Goal: Task Accomplishment & Management: Use online tool/utility

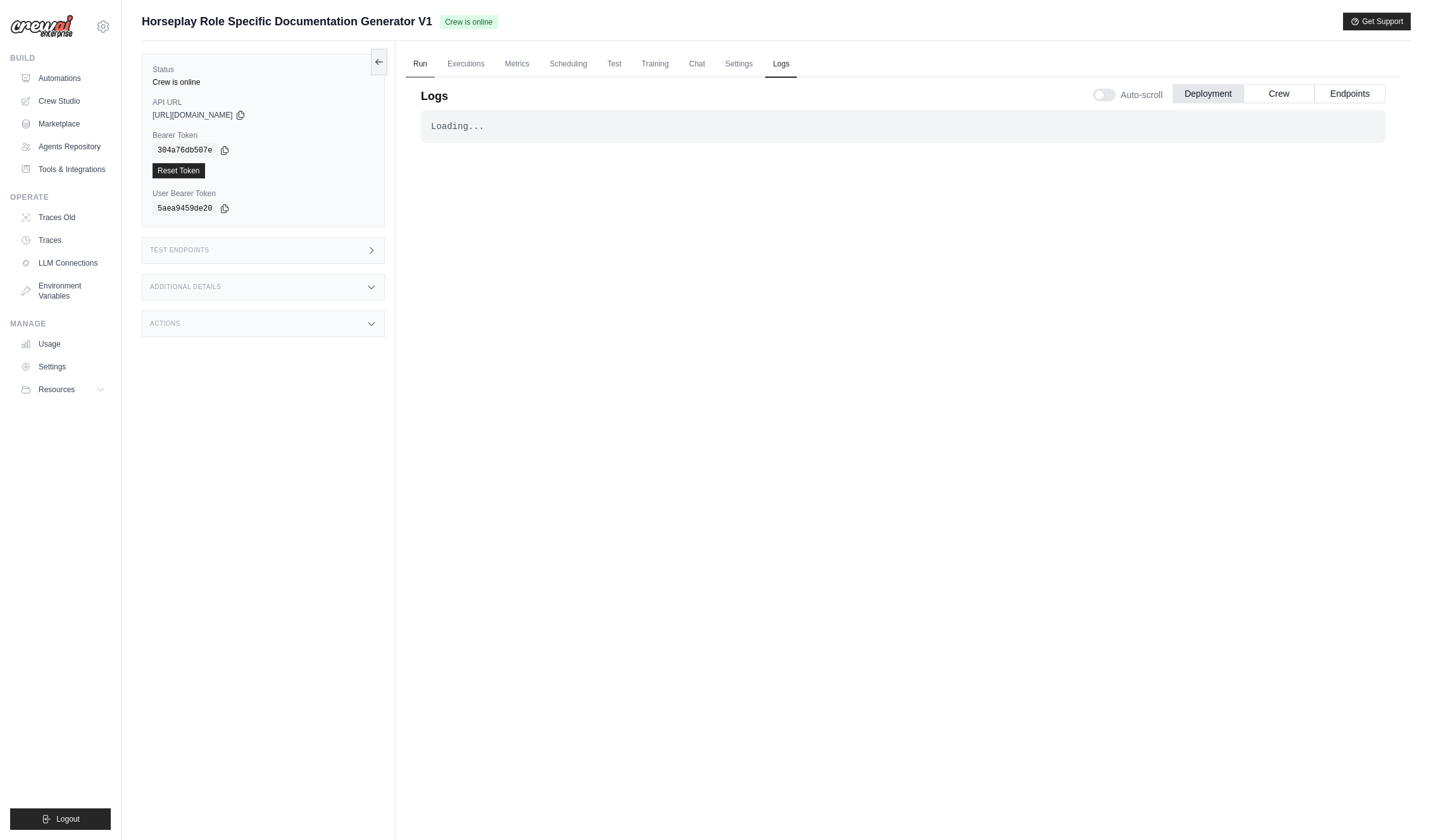
click at [428, 64] on link "Run" at bounding box center [421, 65] width 29 height 26
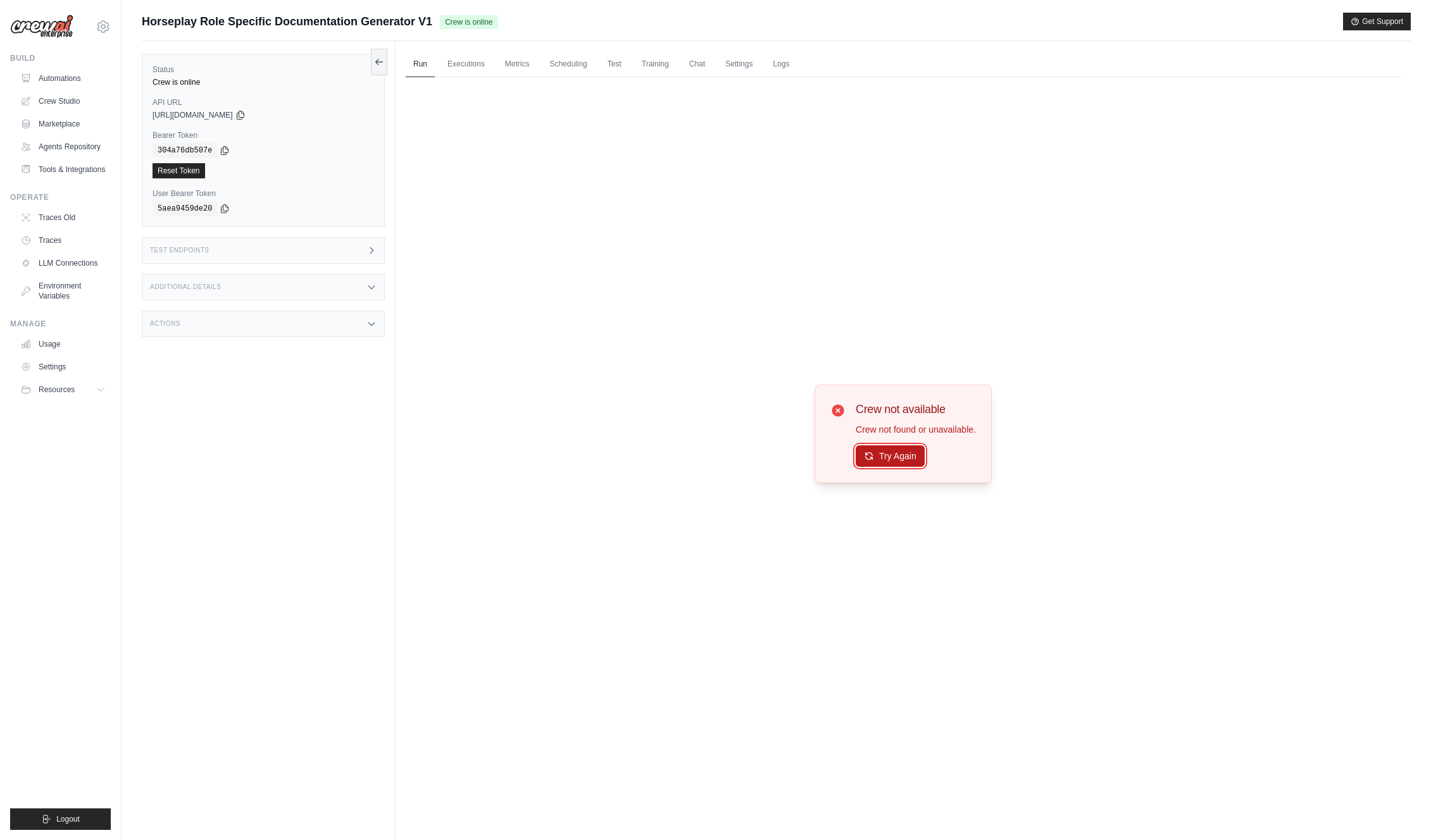
click at [897, 462] on button "Try Again" at bounding box center [890, 456] width 69 height 22
click at [782, 68] on link "Logs" at bounding box center [781, 65] width 31 height 26
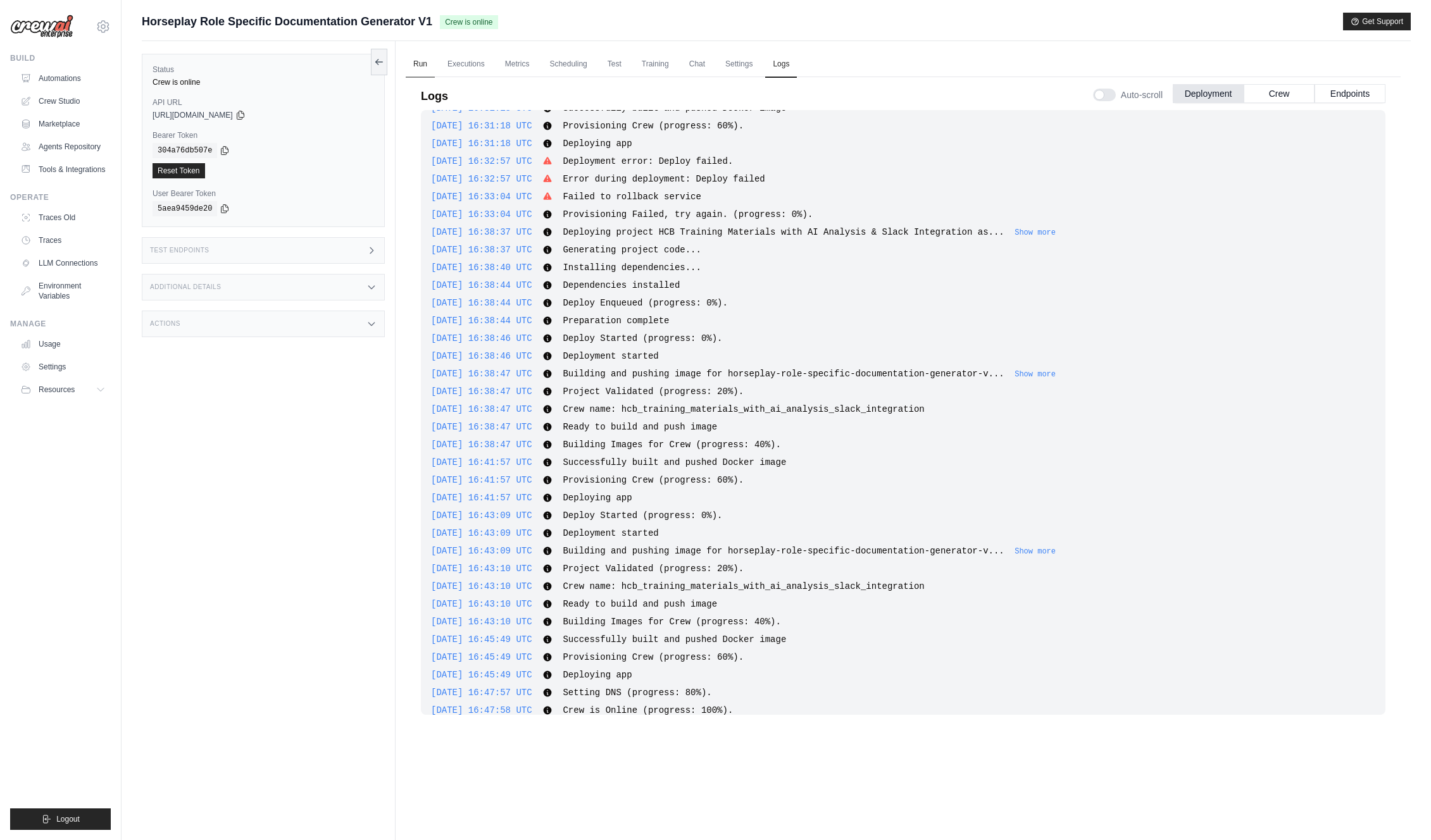
scroll to position [2851, 0]
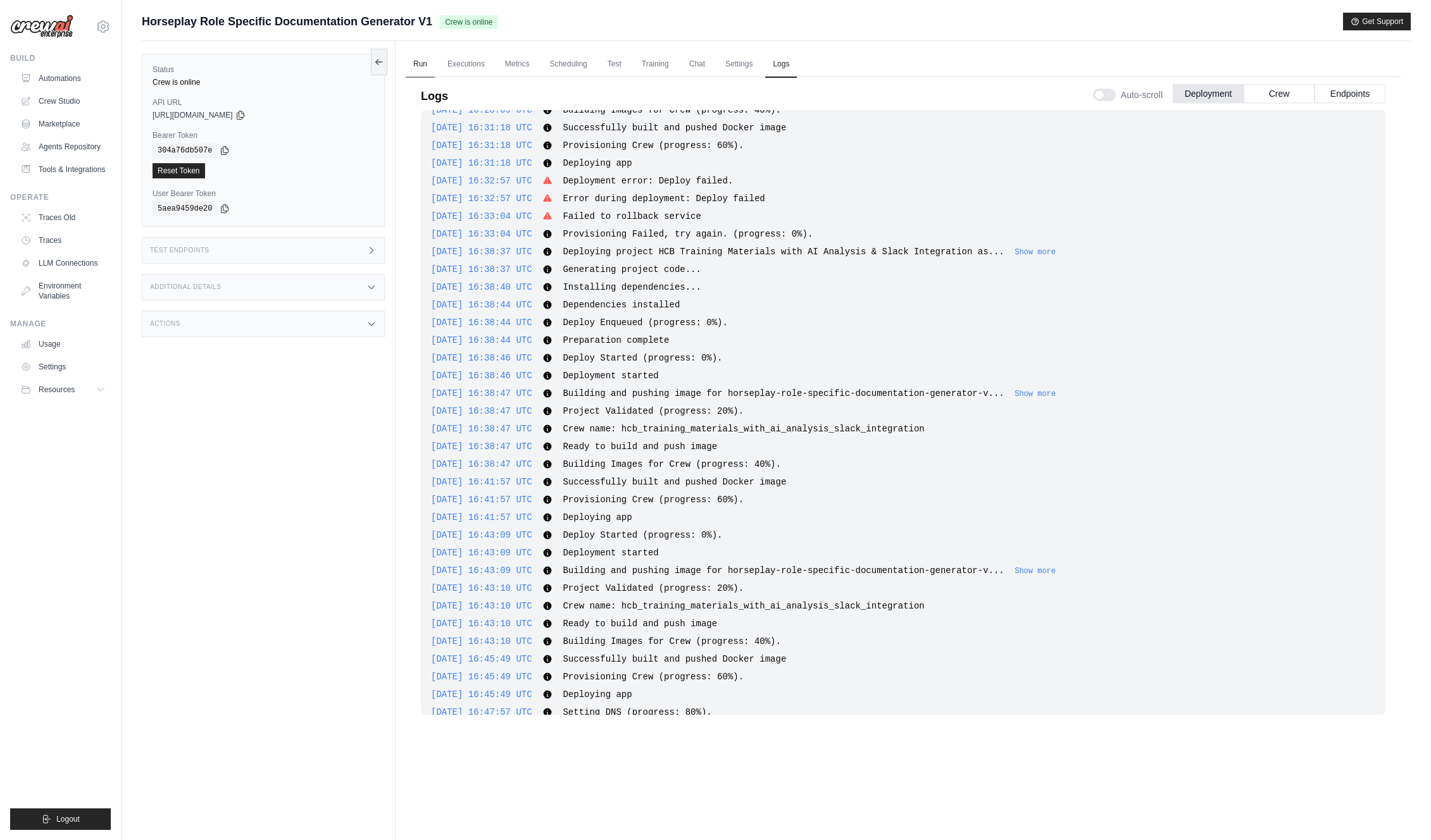
click at [425, 66] on link "Run" at bounding box center [421, 65] width 29 height 26
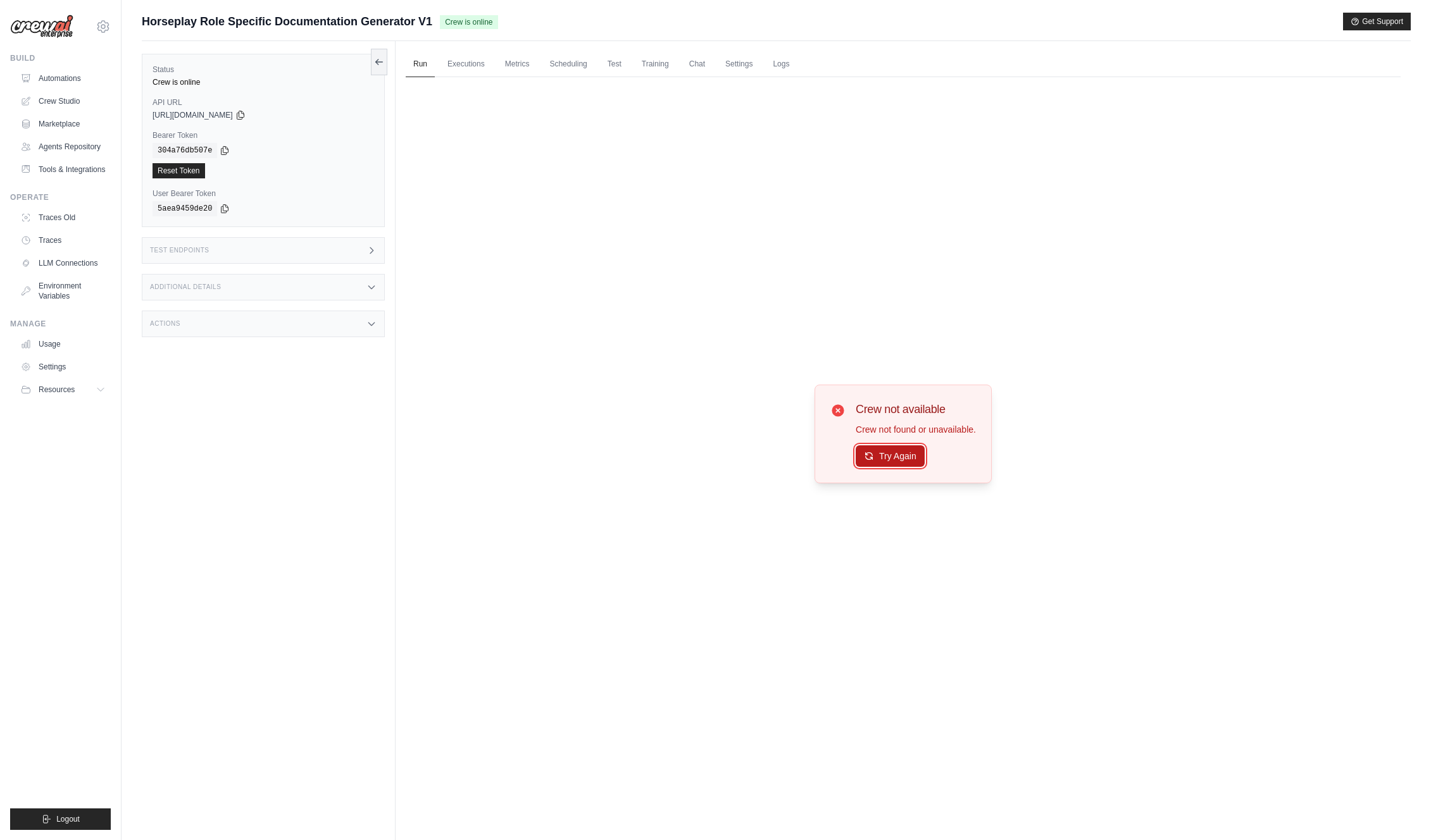
click at [897, 462] on button "Try Again" at bounding box center [890, 456] width 69 height 22
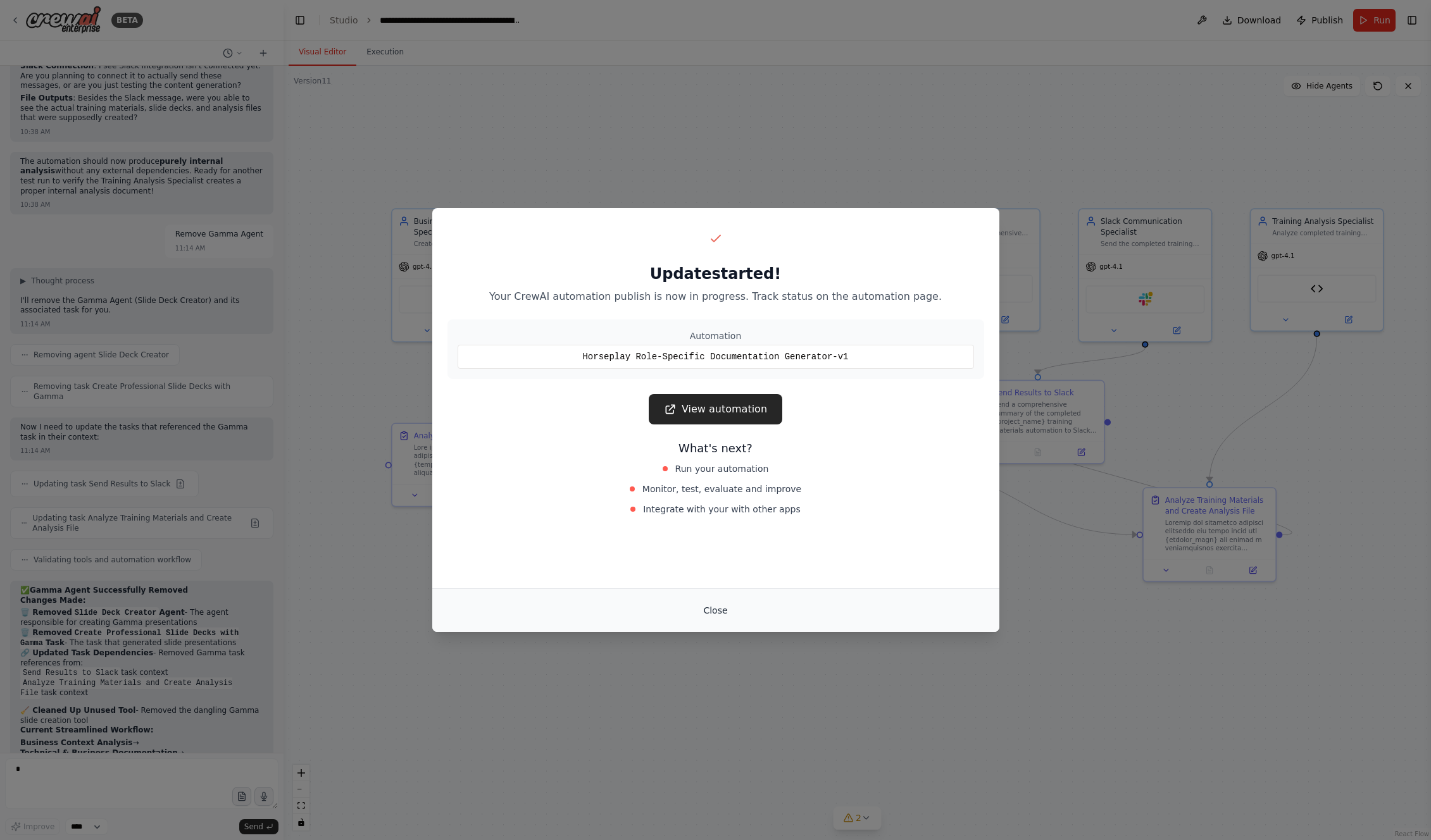
click at [728, 617] on button "Close" at bounding box center [715, 610] width 45 height 23
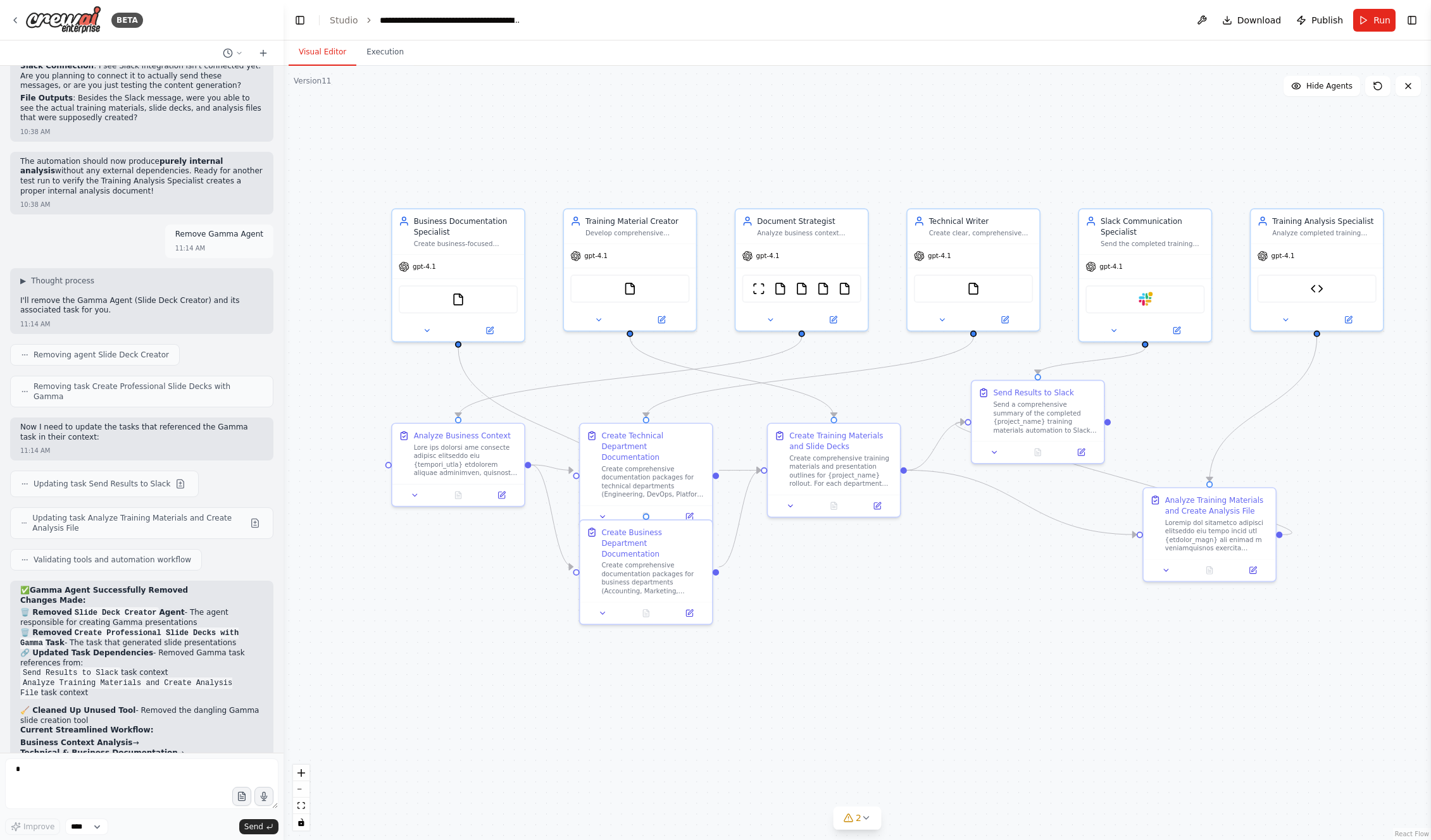
click at [308, 87] on div ".deletable-edge-delete-btn { width: 20px; height: 20px; border: 0px solid #ffff…" at bounding box center [857, 453] width 1148 height 775
click at [310, 81] on div "Version 11" at bounding box center [313, 81] width 38 height 10
click at [234, 49] on button at bounding box center [233, 53] width 31 height 15
click at [252, 164] on div at bounding box center [141, 420] width 283 height 840
click at [144, 781] on textarea at bounding box center [141, 784] width 274 height 51
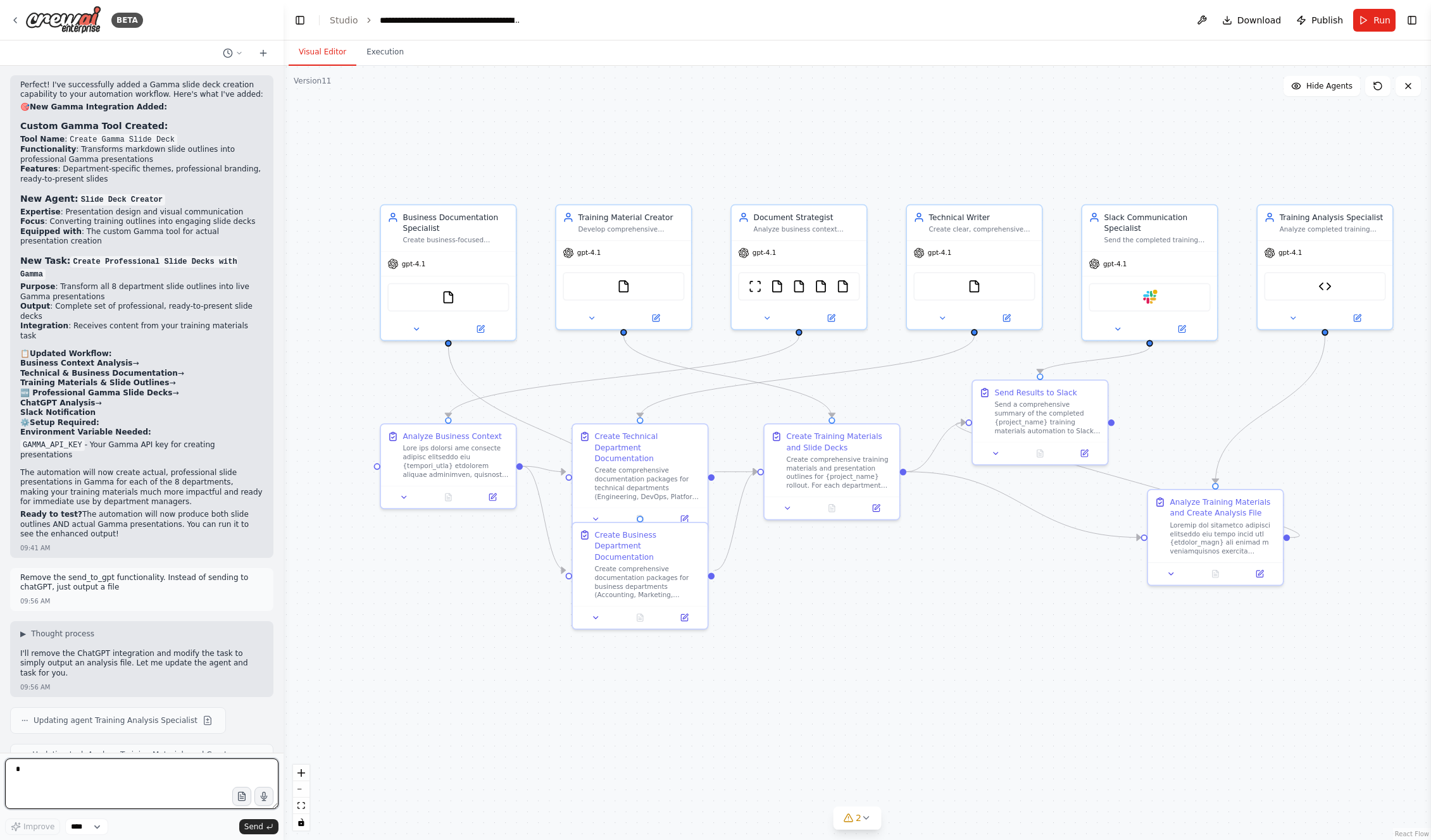
scroll to position [9278, 0]
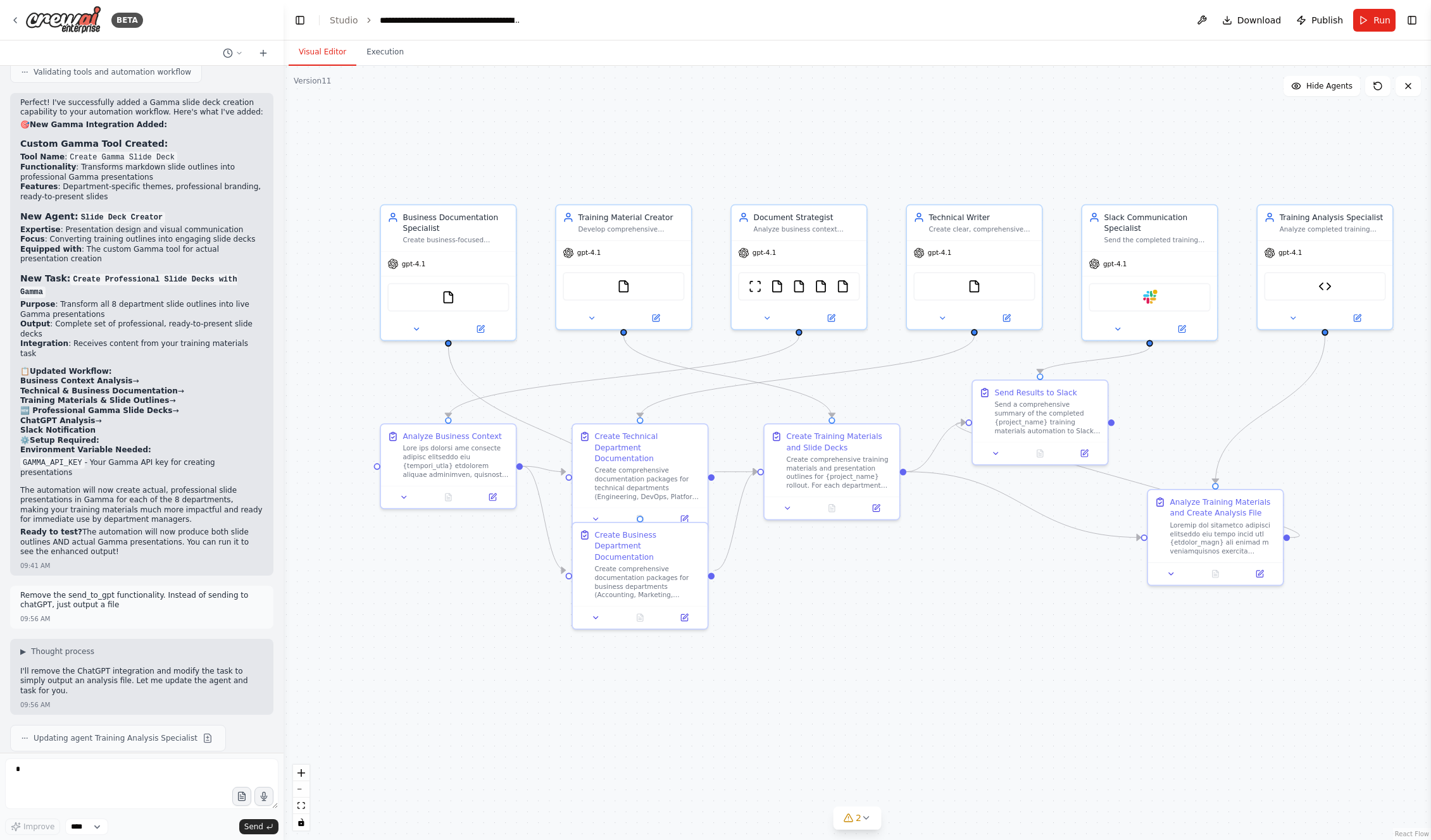
click at [96, 591] on p "Remove the send_to_gpt functionality. Instead of sending to chatGPT, just outpu…" at bounding box center [141, 601] width 243 height 19
click at [1370, 25] on button "Run" at bounding box center [1374, 20] width 42 height 23
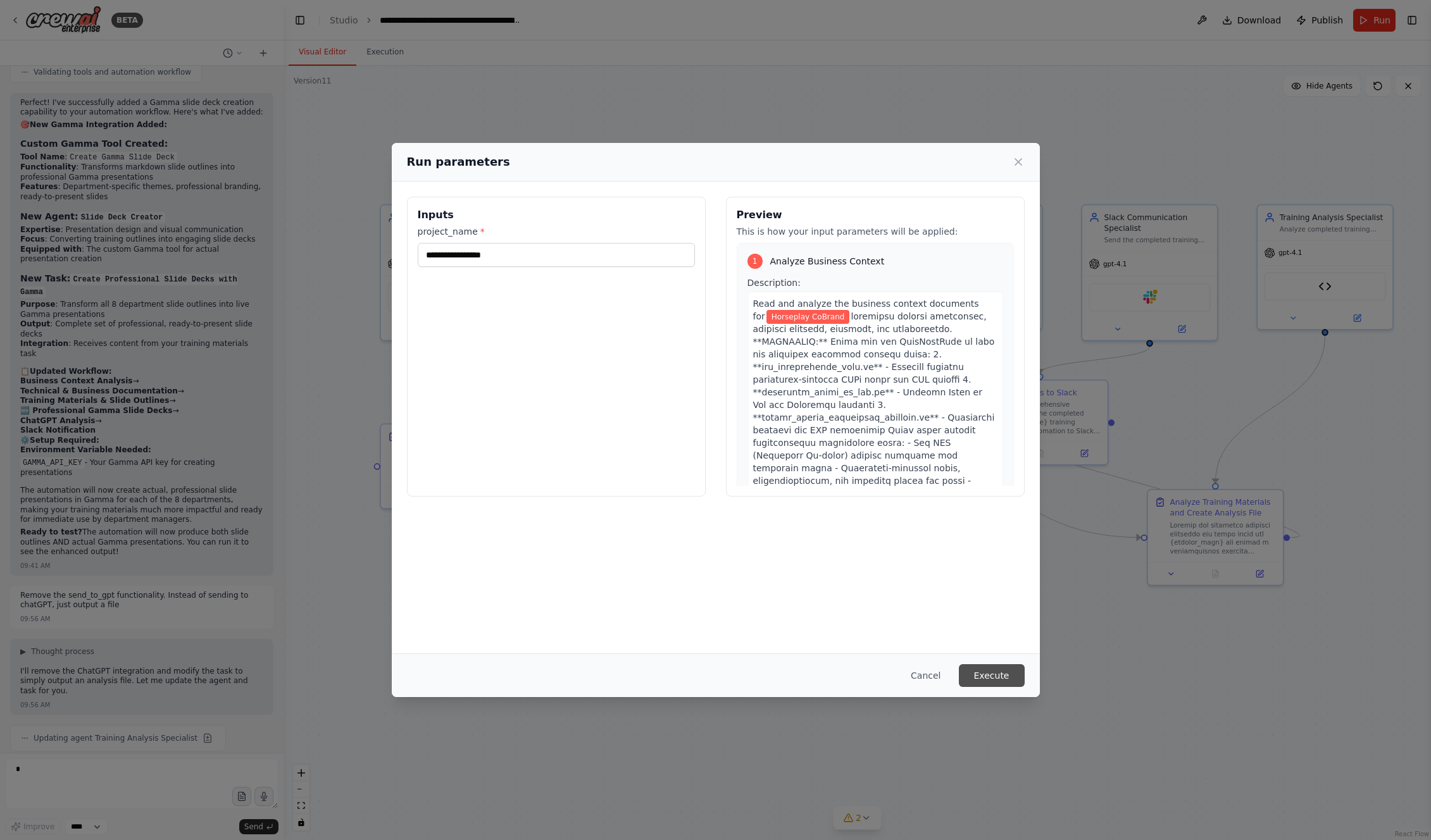
click at [1002, 667] on button "Execute" at bounding box center [992, 675] width 66 height 23
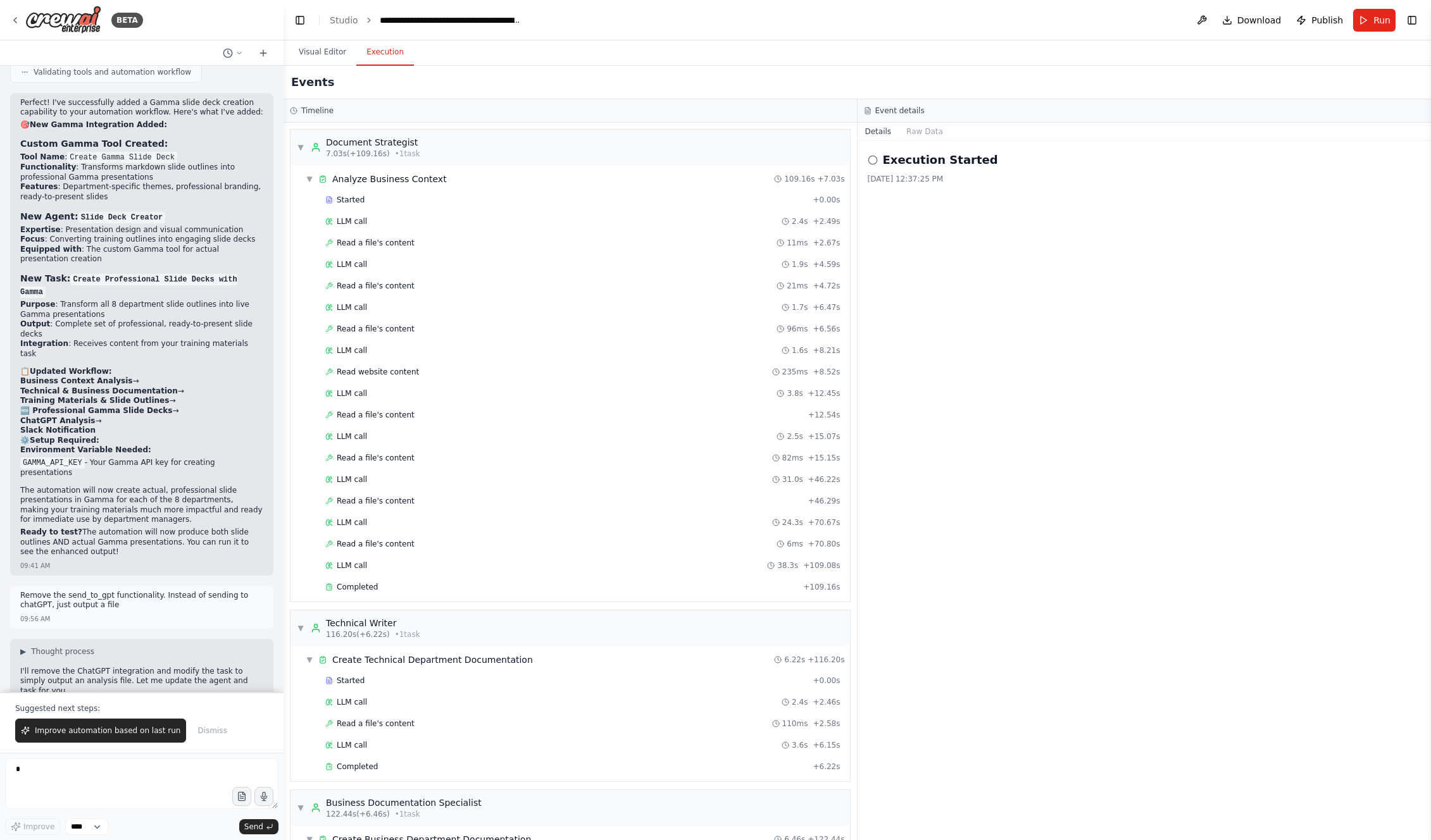
scroll to position [631, 0]
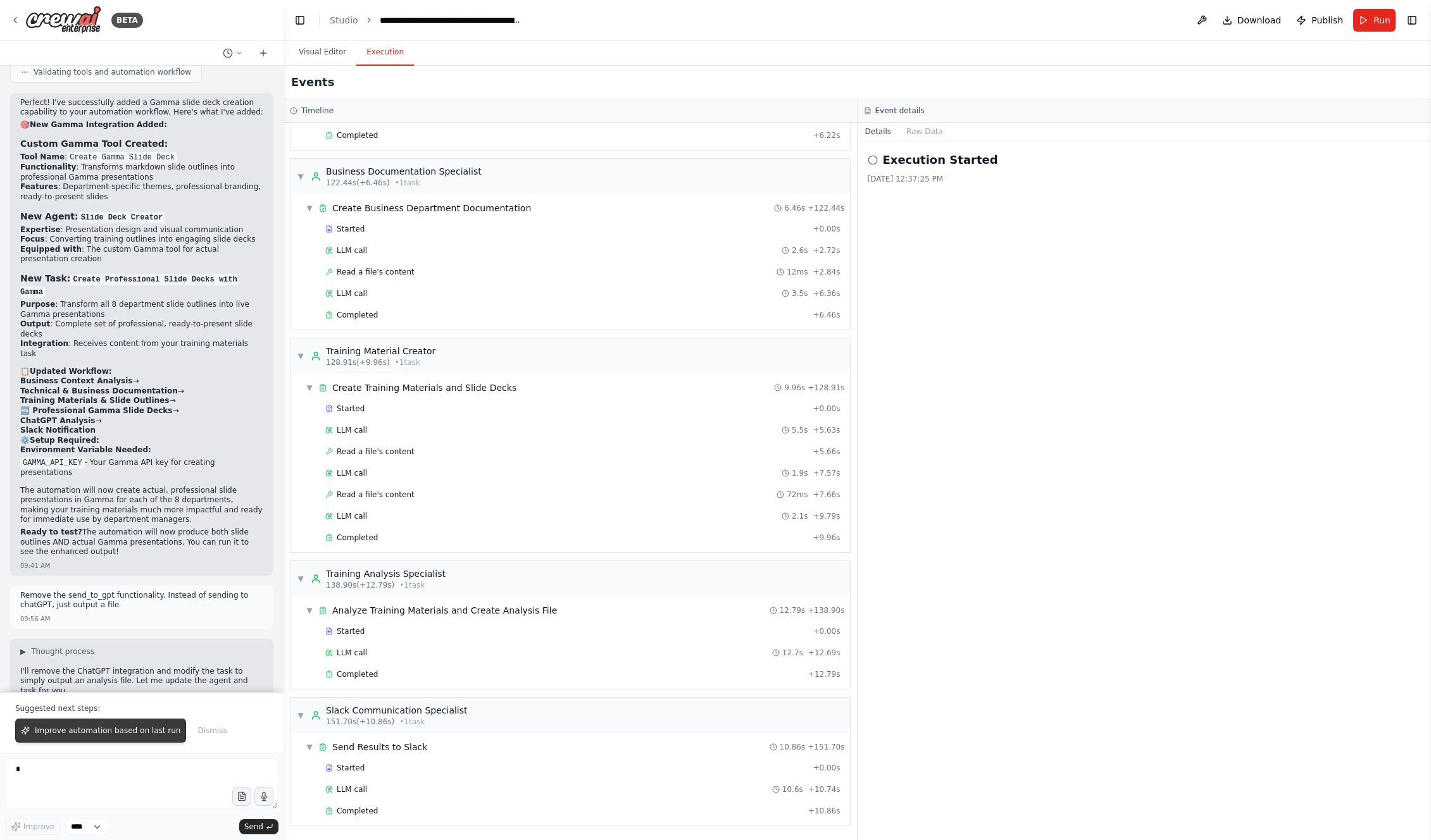
click at [75, 738] on button "Improve automation based on last run" at bounding box center [100, 731] width 171 height 24
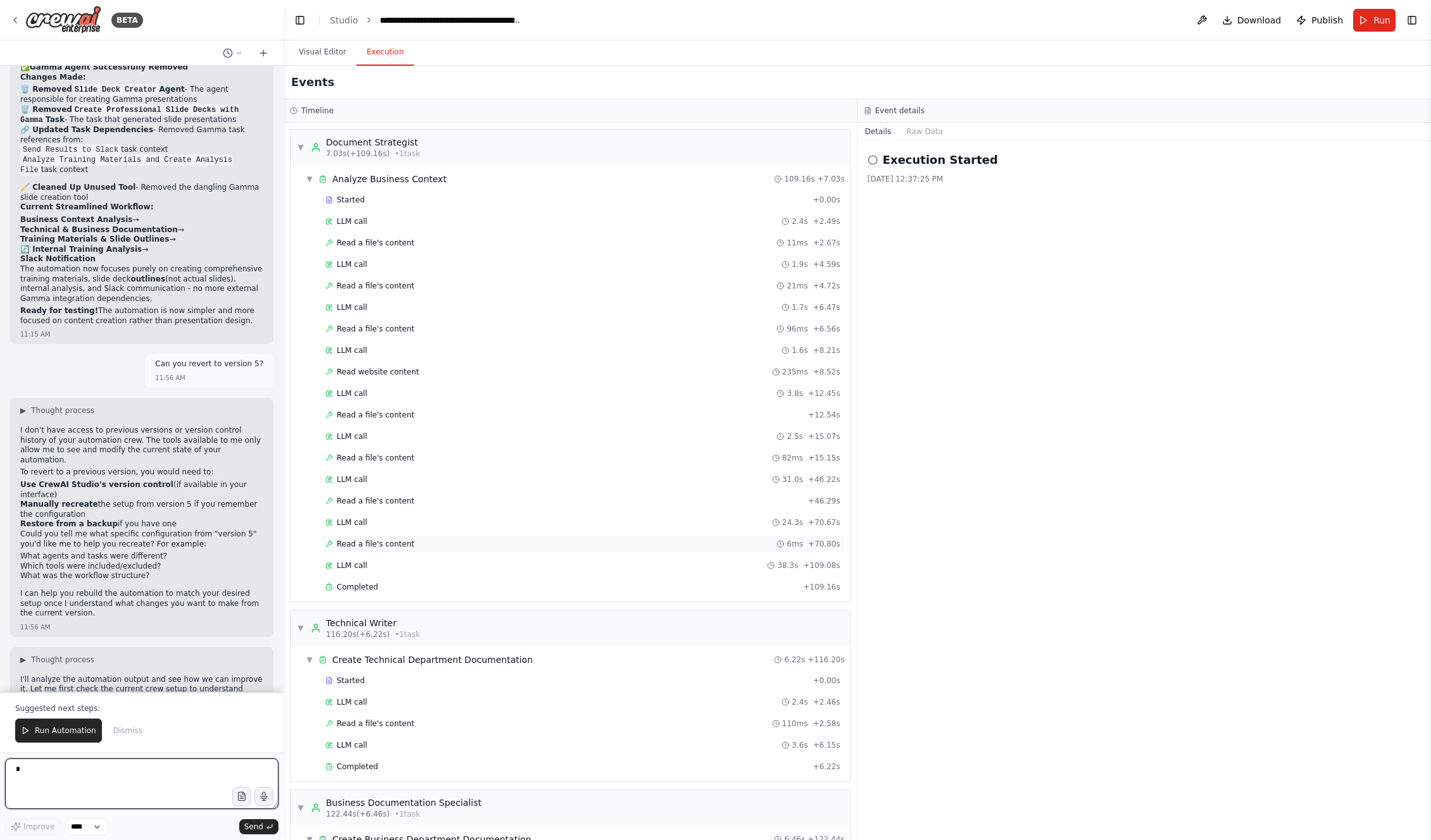
scroll to position [12797, 0]
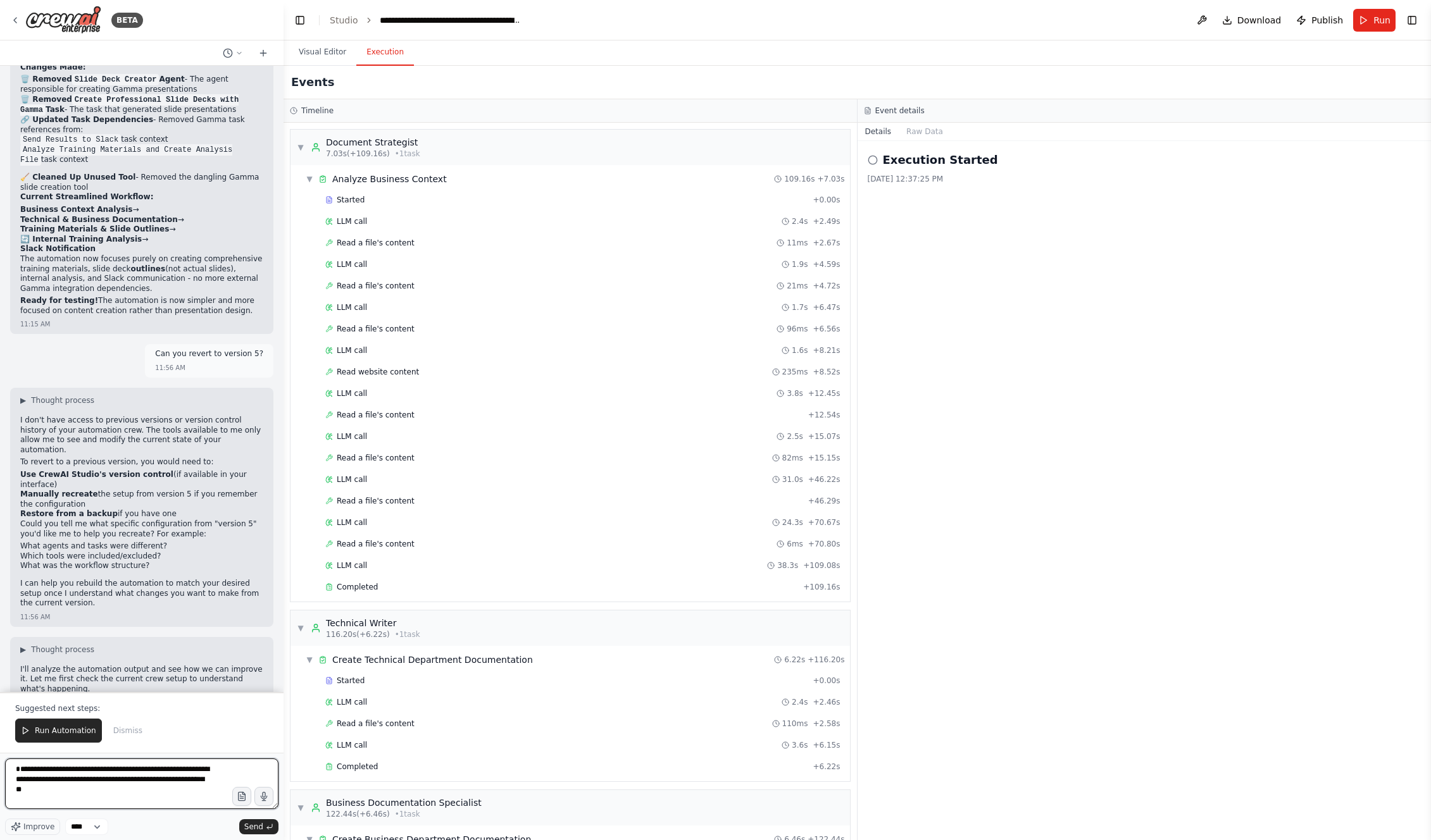
type textarea "**********"
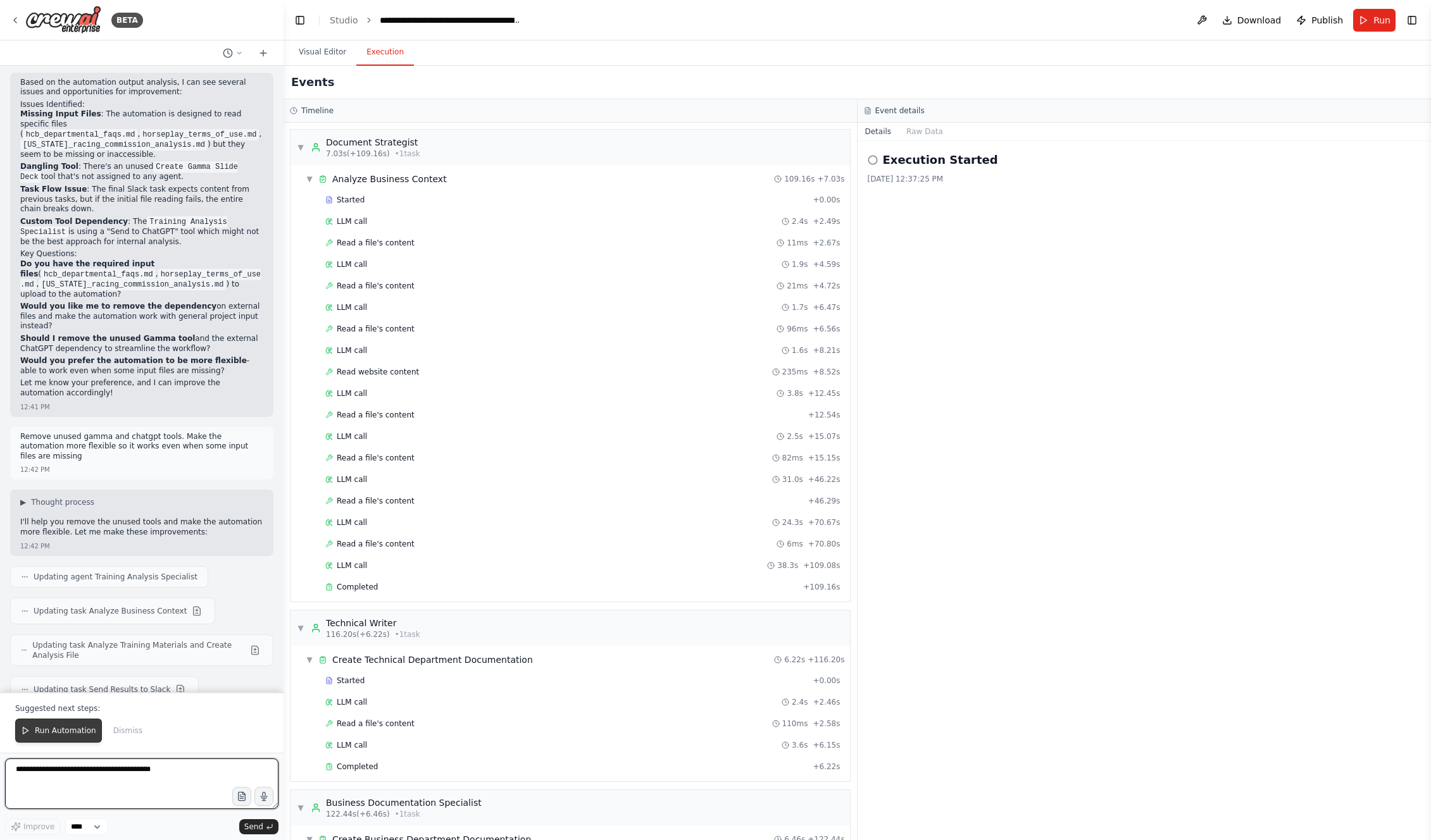
scroll to position [13489, 0]
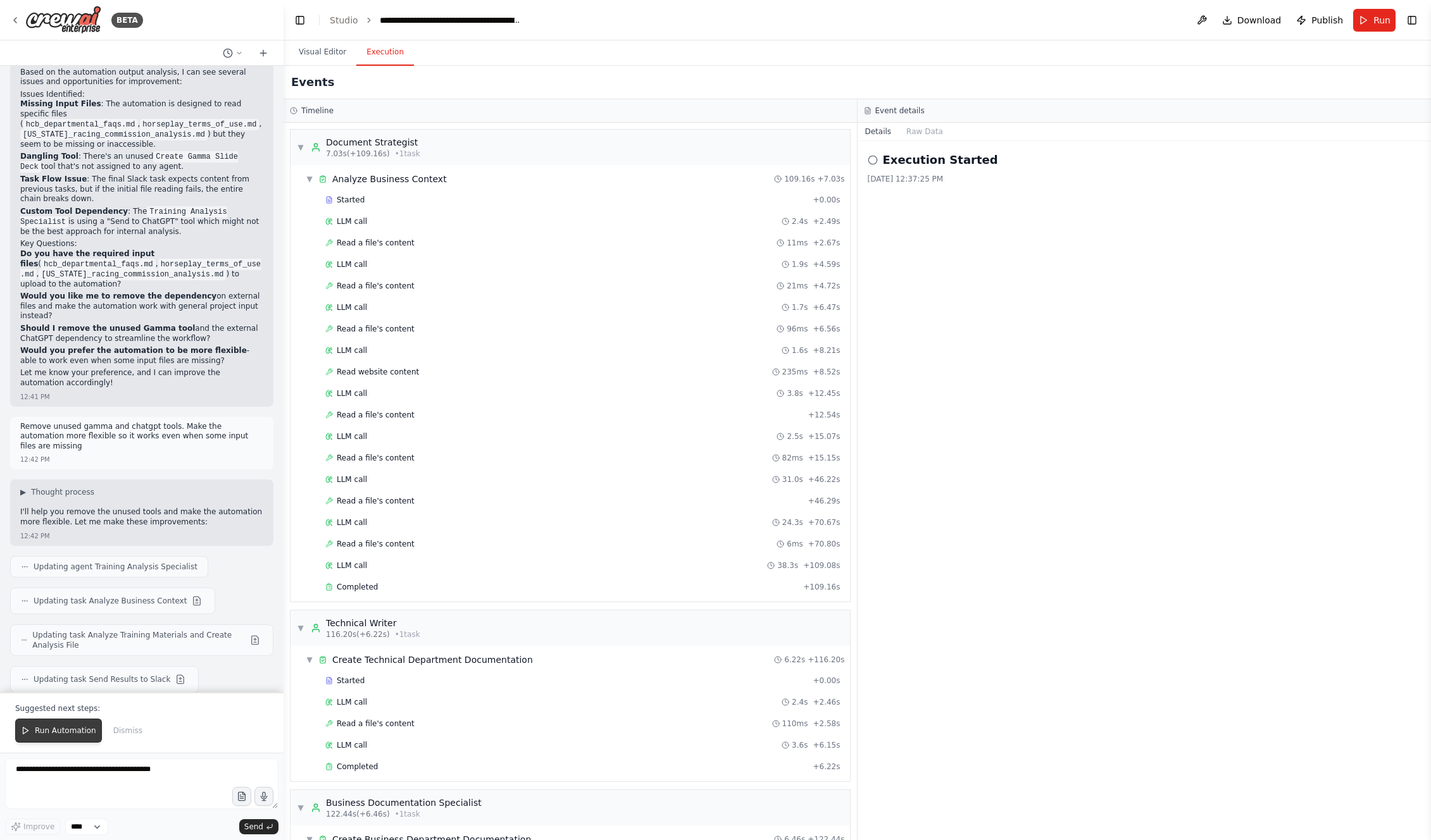
click at [72, 727] on span "Run Automation" at bounding box center [65, 731] width 61 height 10
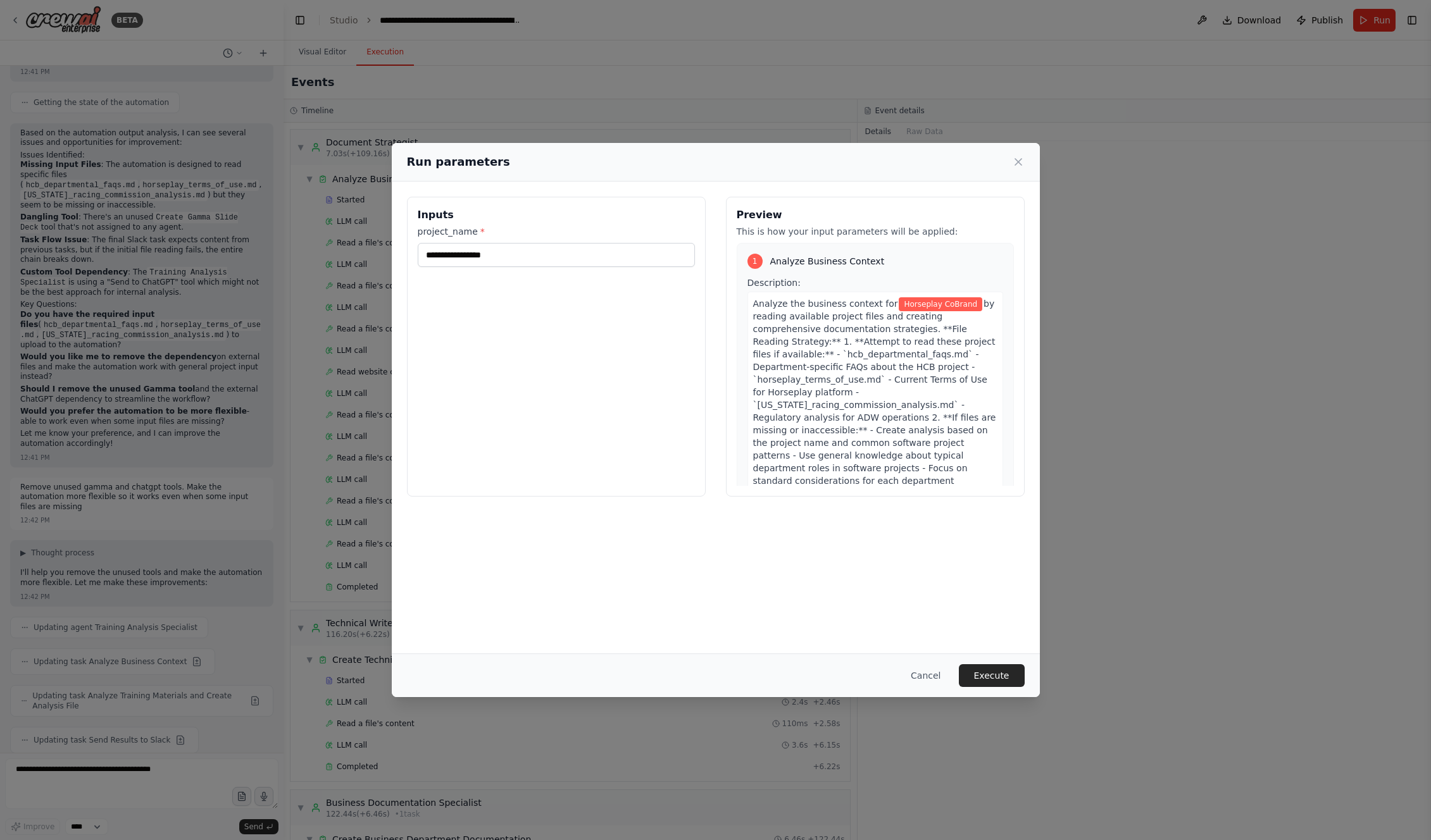
drag, startPoint x: 999, startPoint y: 678, endPoint x: 987, endPoint y: 676, distance: 12.2
click at [999, 678] on button "Execute" at bounding box center [992, 675] width 66 height 23
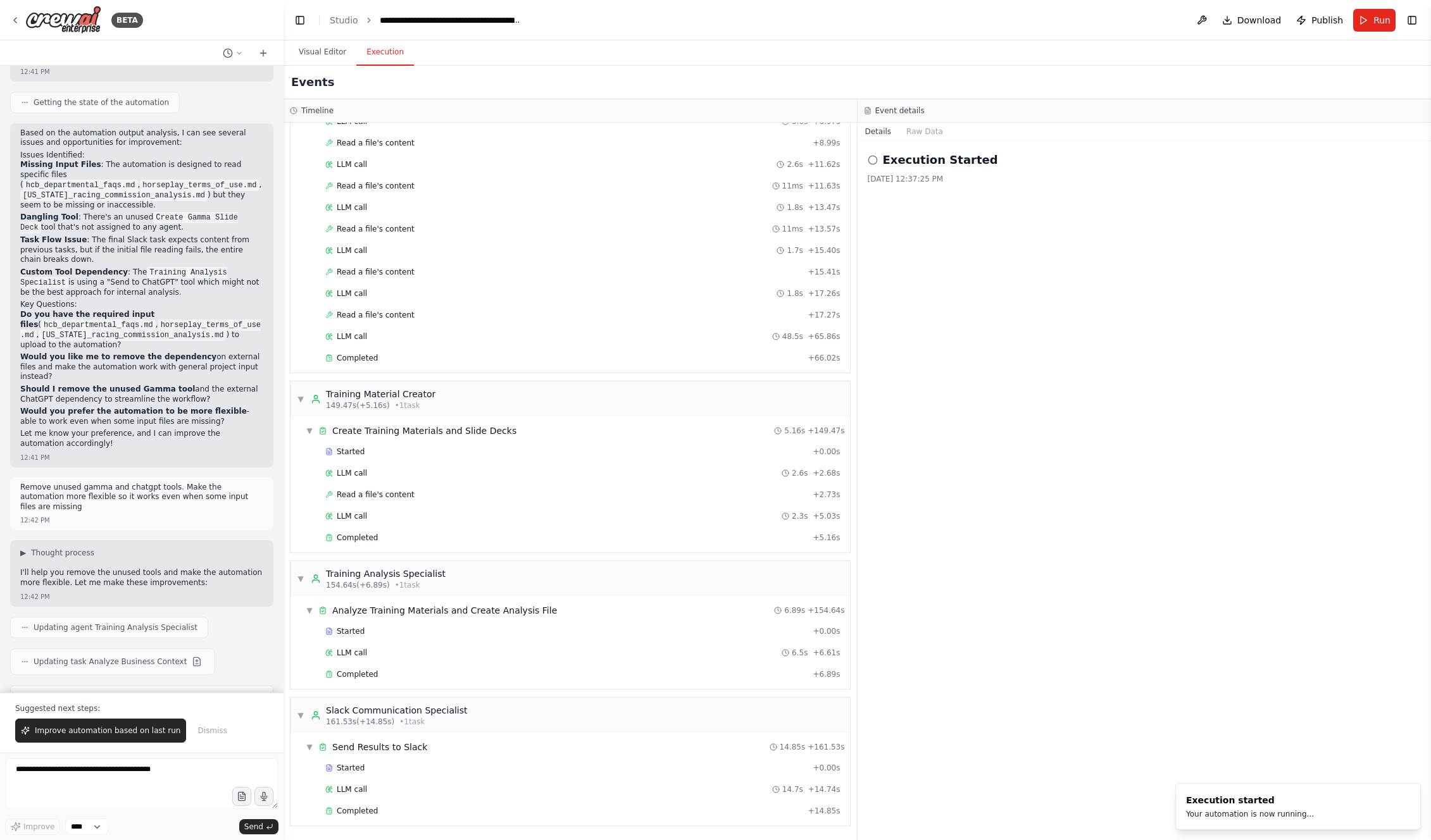
scroll to position [13489, 0]
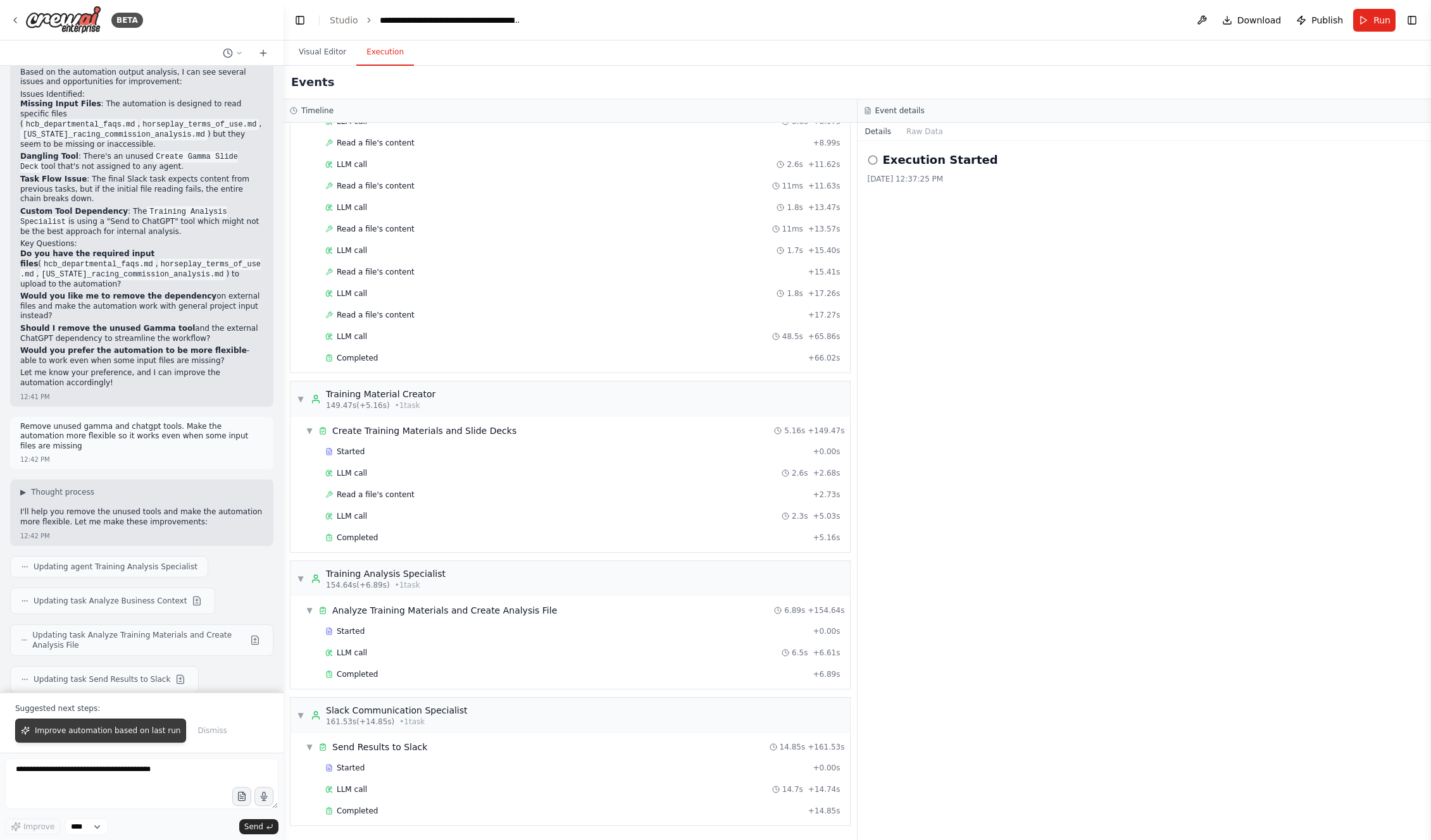
click at [113, 731] on span "Improve automation based on last run" at bounding box center [107, 731] width 146 height 10
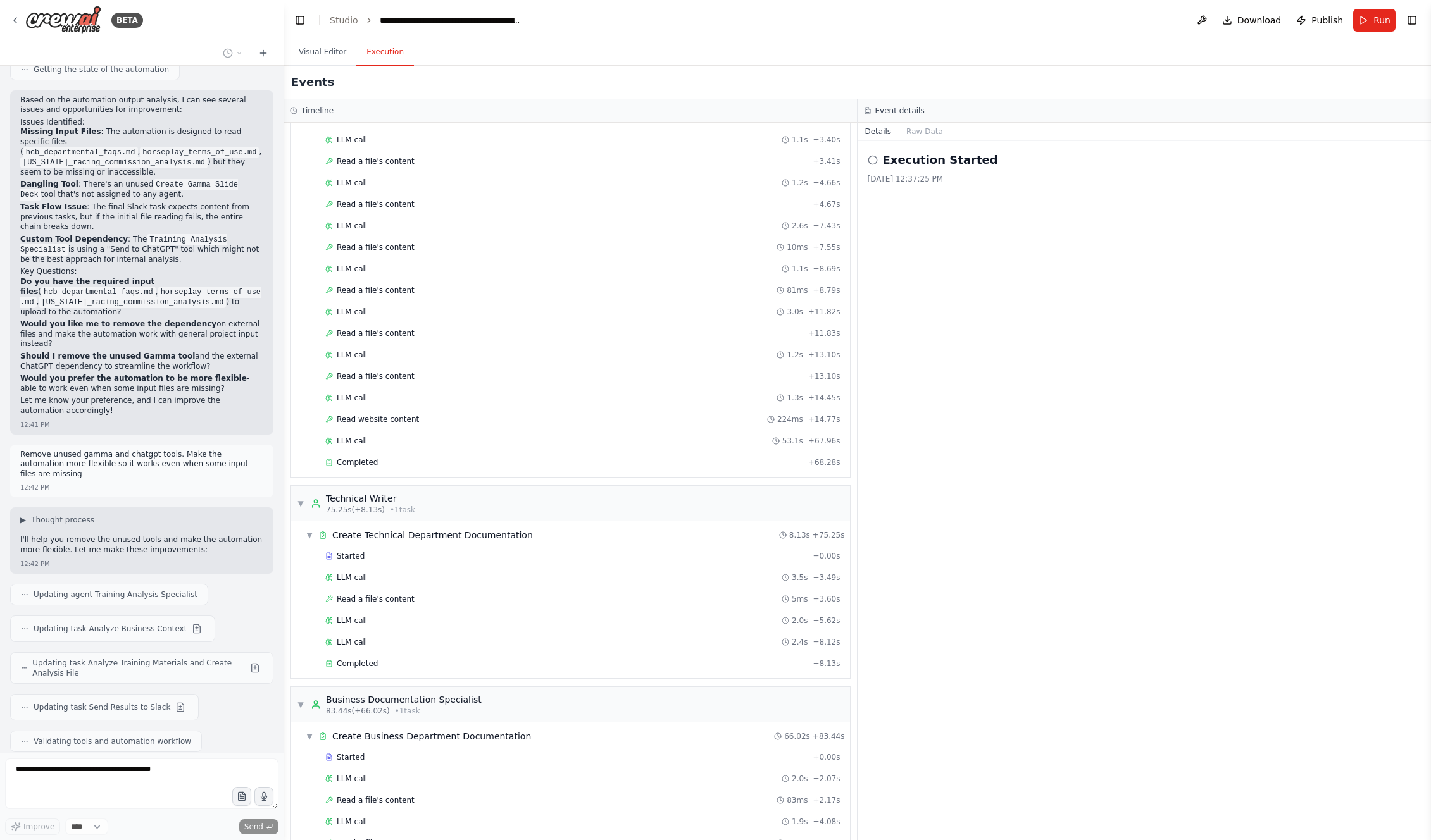
scroll to position [0, 0]
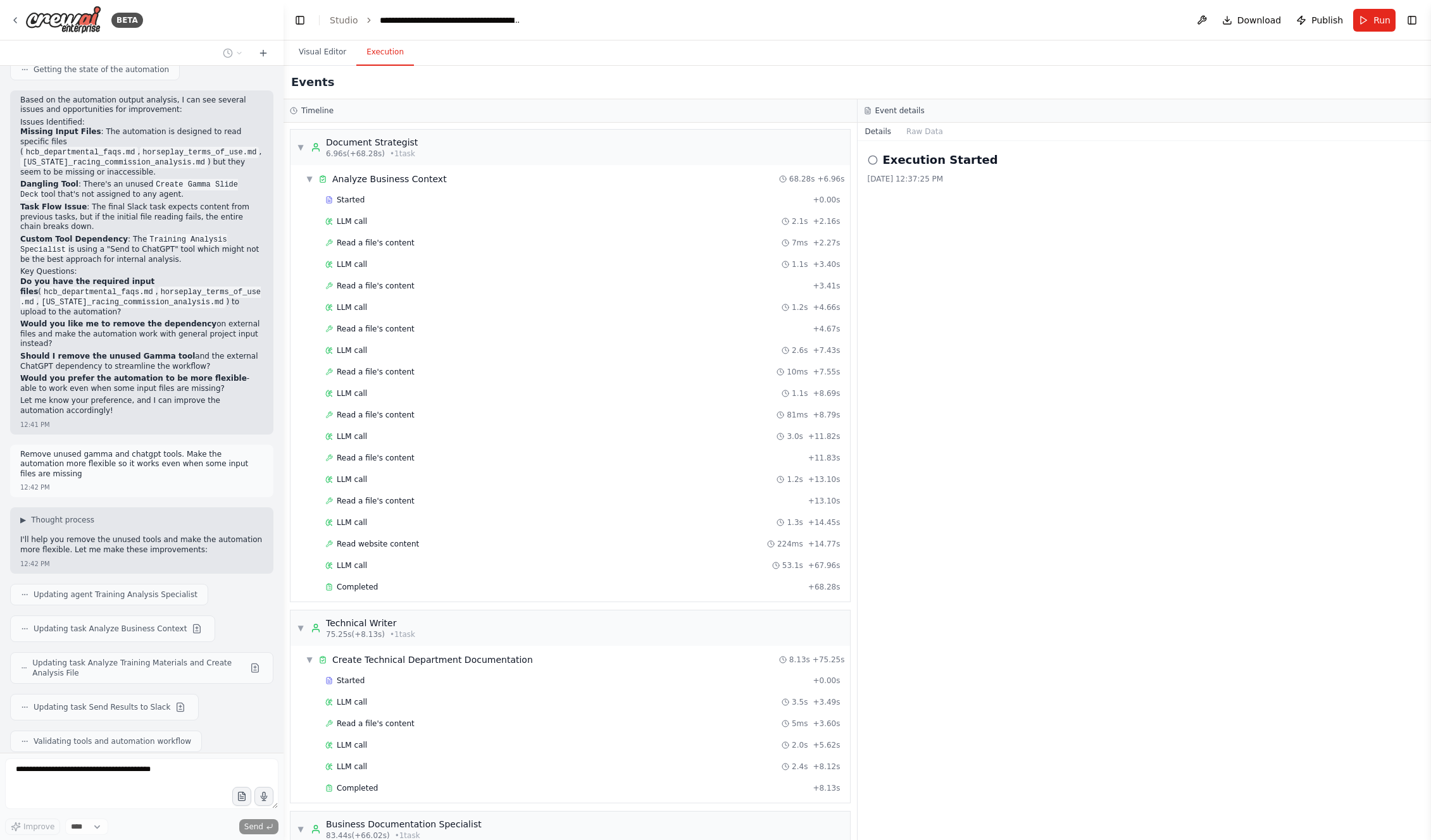
click at [1326, 25] on span "Publish" at bounding box center [1327, 20] width 31 height 13
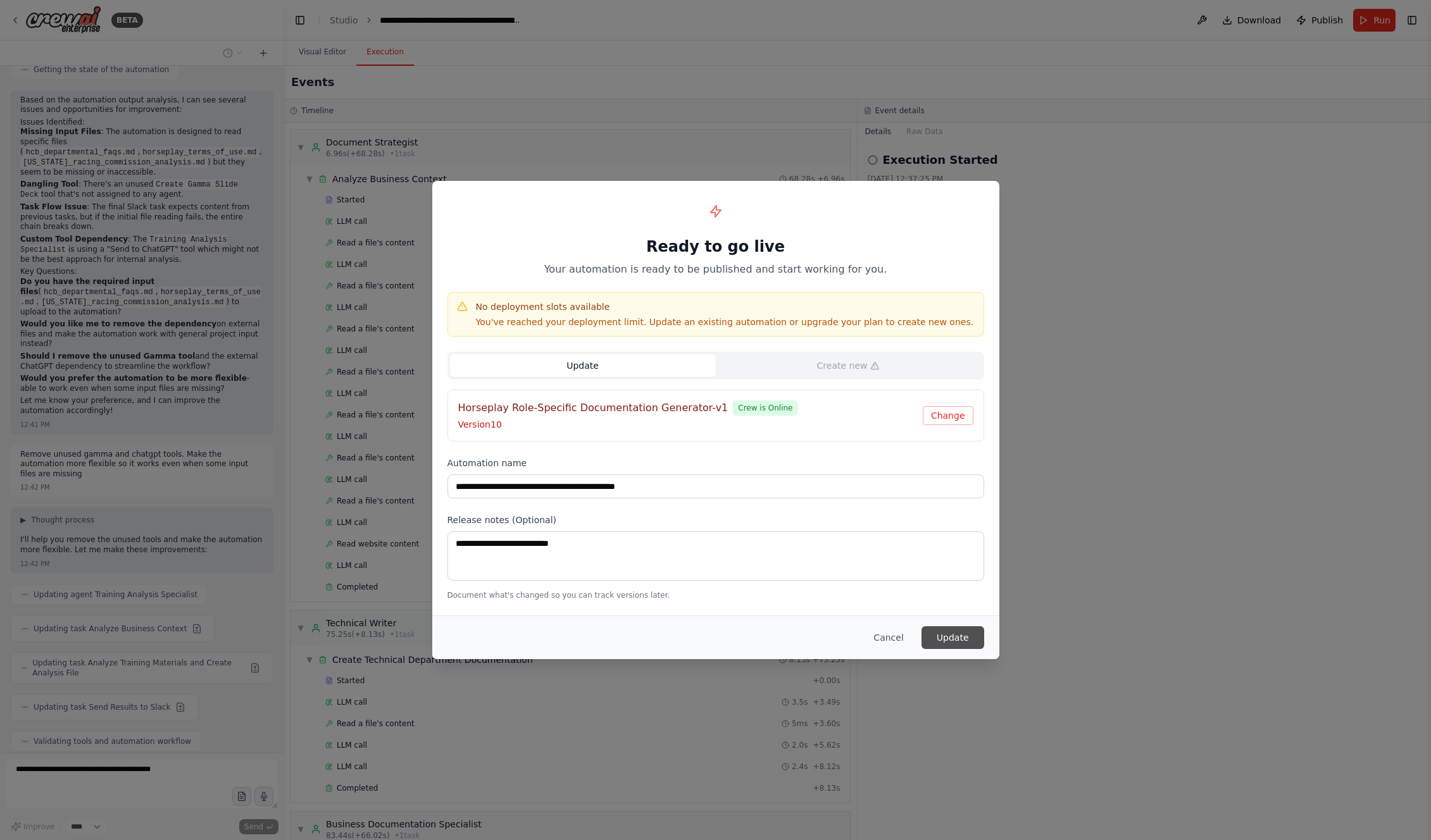
click at [949, 639] on button "Update" at bounding box center [953, 637] width 63 height 23
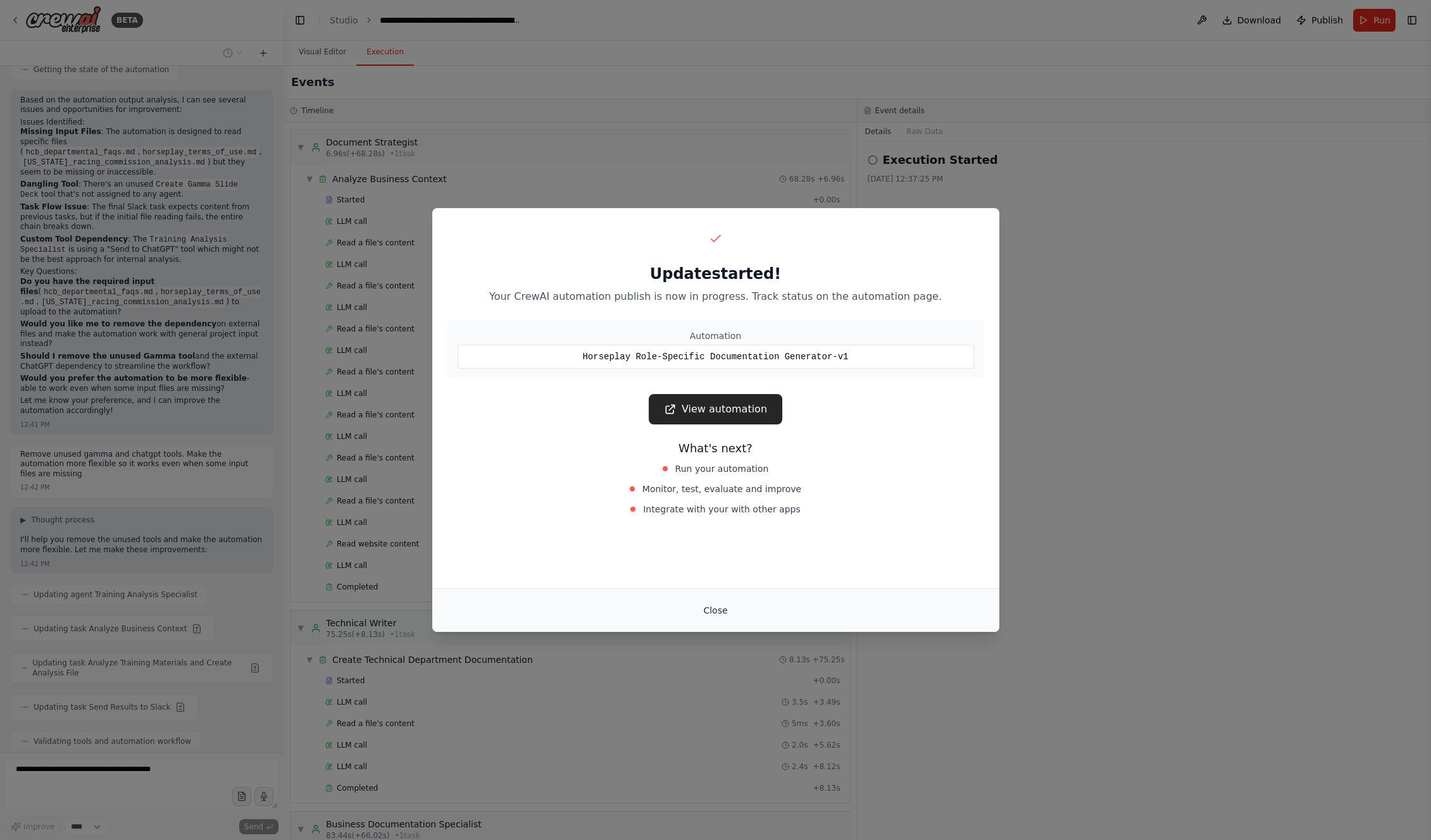
click at [704, 608] on button "Close" at bounding box center [715, 610] width 45 height 23
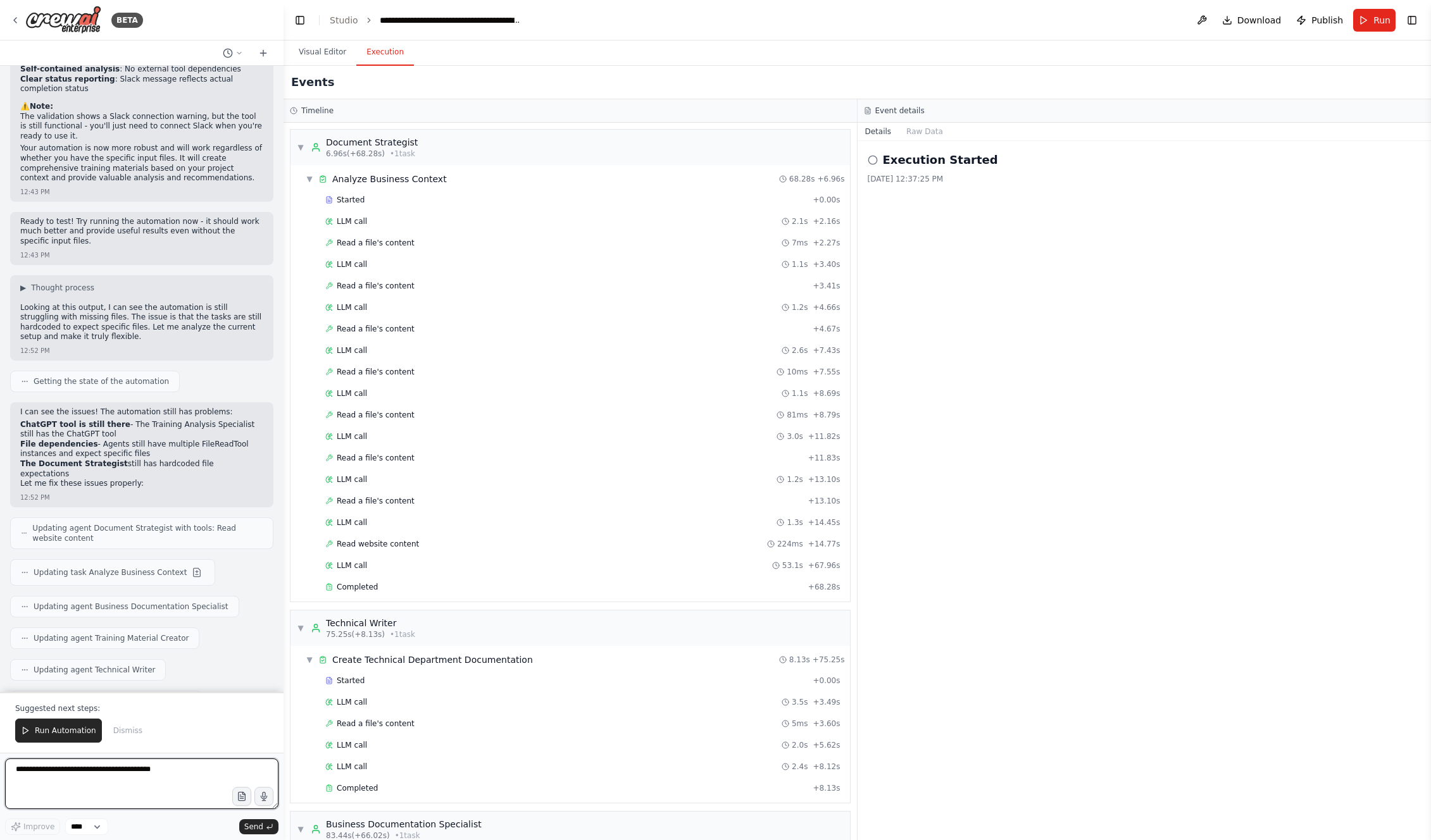
scroll to position [14352, 0]
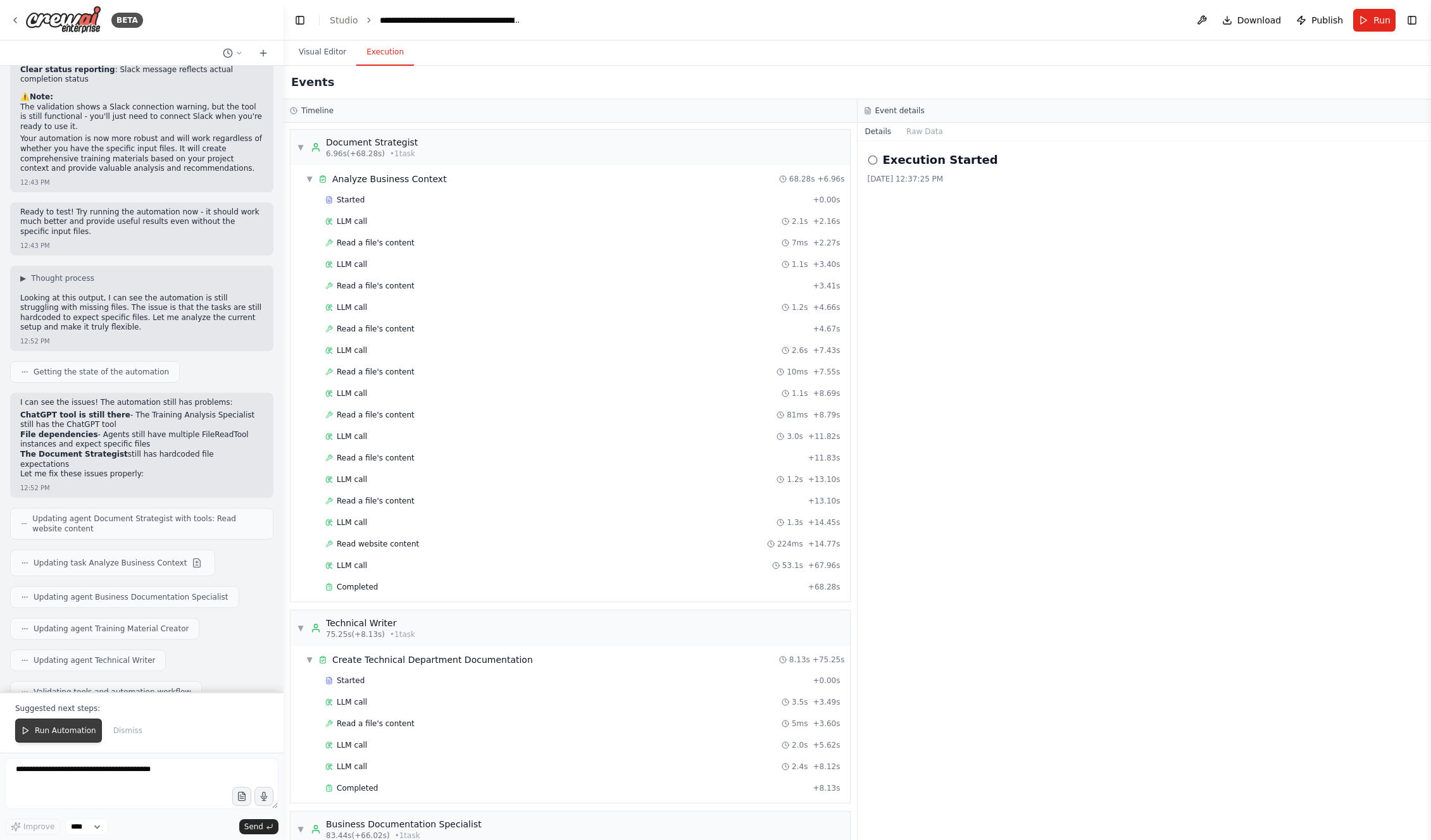
click at [65, 729] on span "Run Automation" at bounding box center [65, 731] width 61 height 10
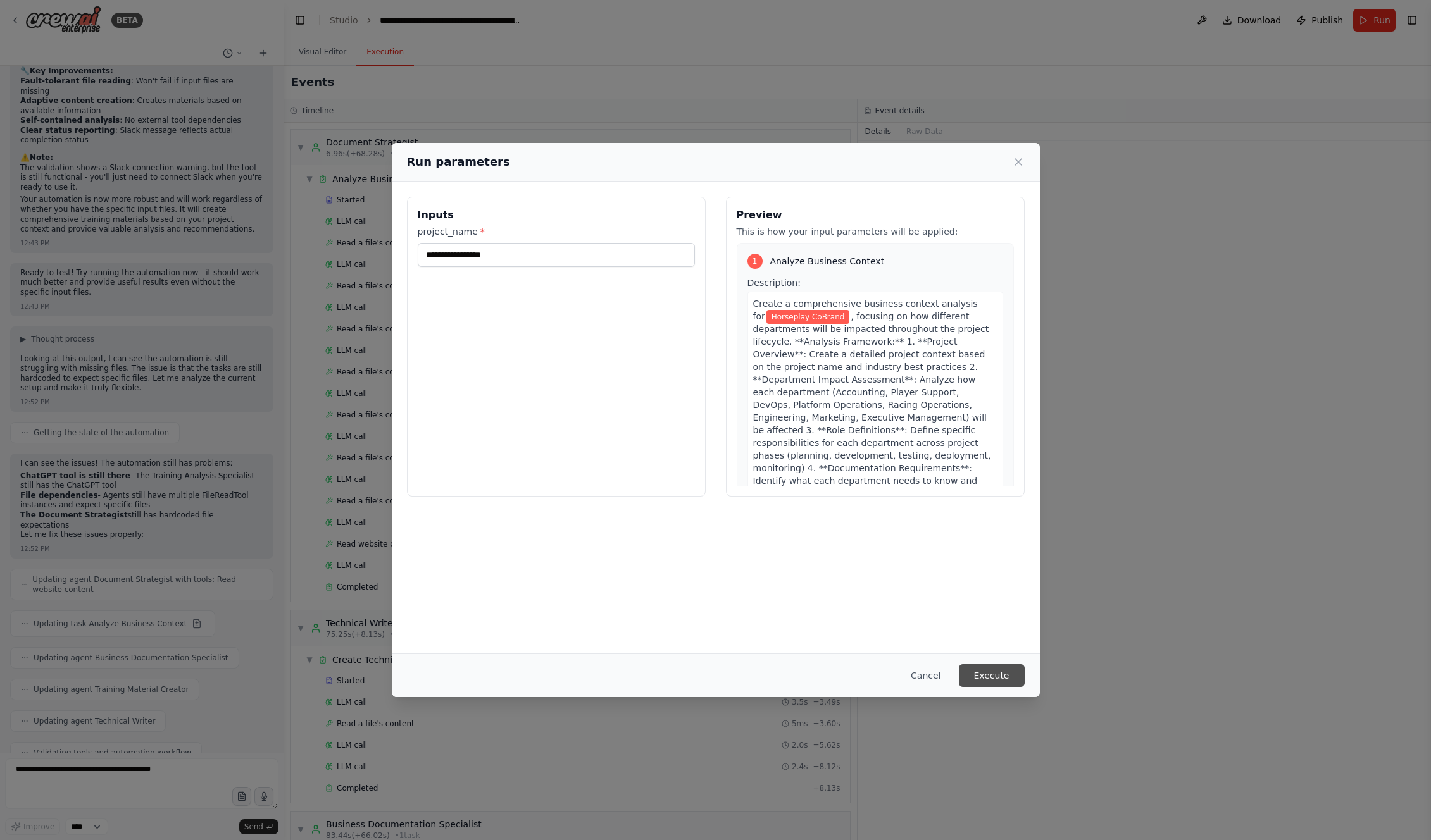
click at [984, 672] on button "Execute" at bounding box center [992, 675] width 66 height 23
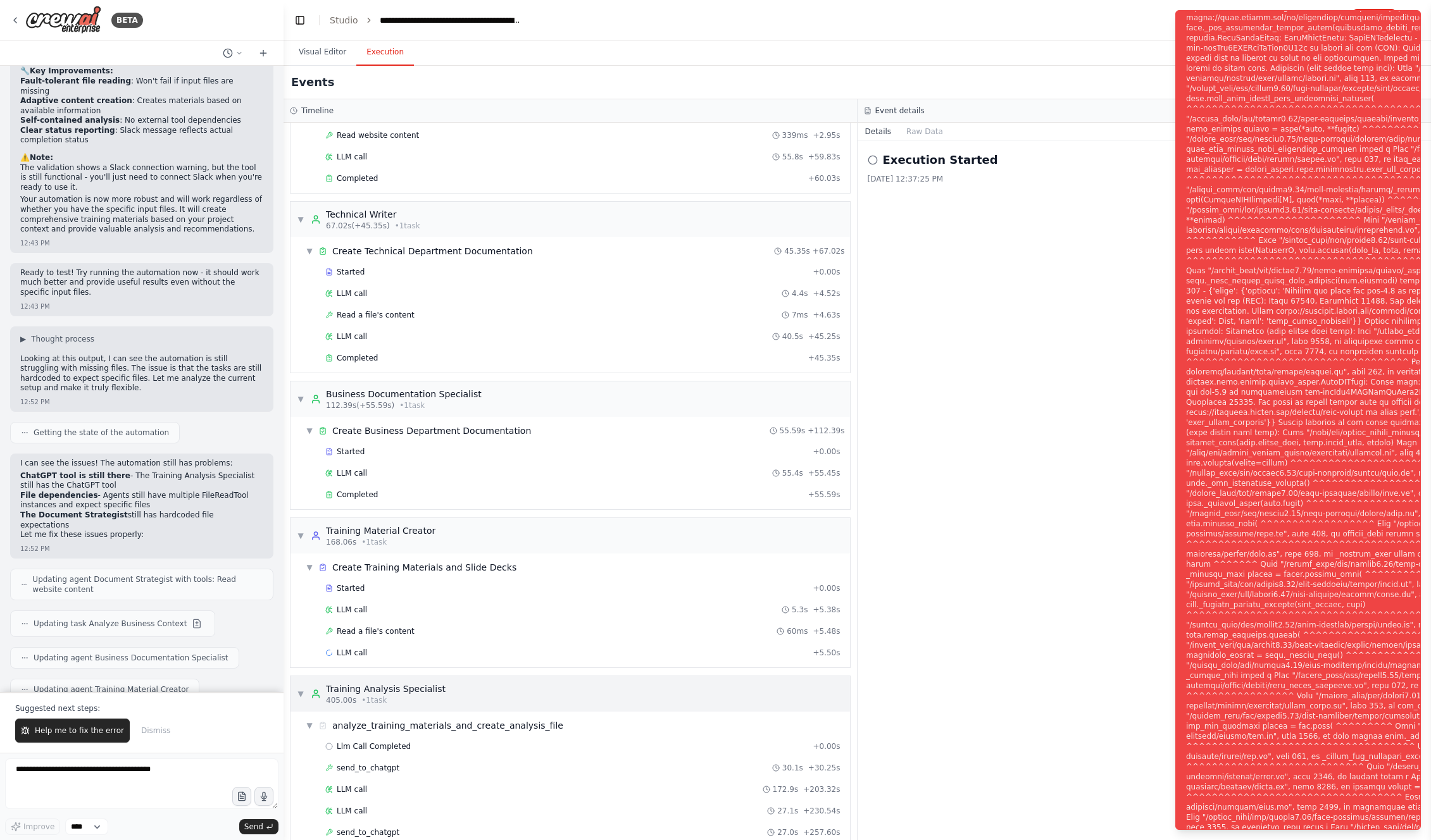
scroll to position [14352, 0]
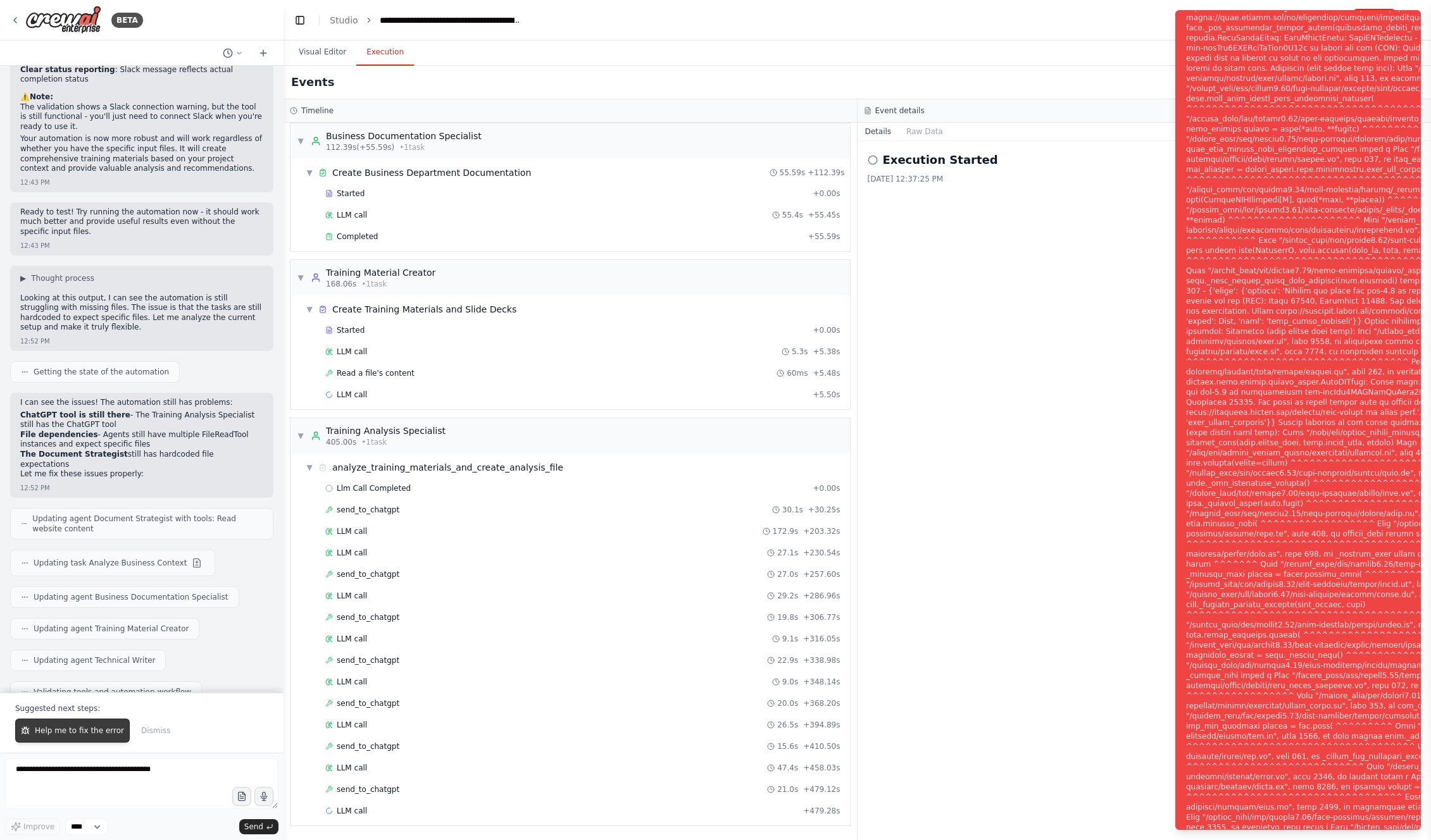
click at [75, 732] on span "Help me to fix the error" at bounding box center [79, 731] width 89 height 10
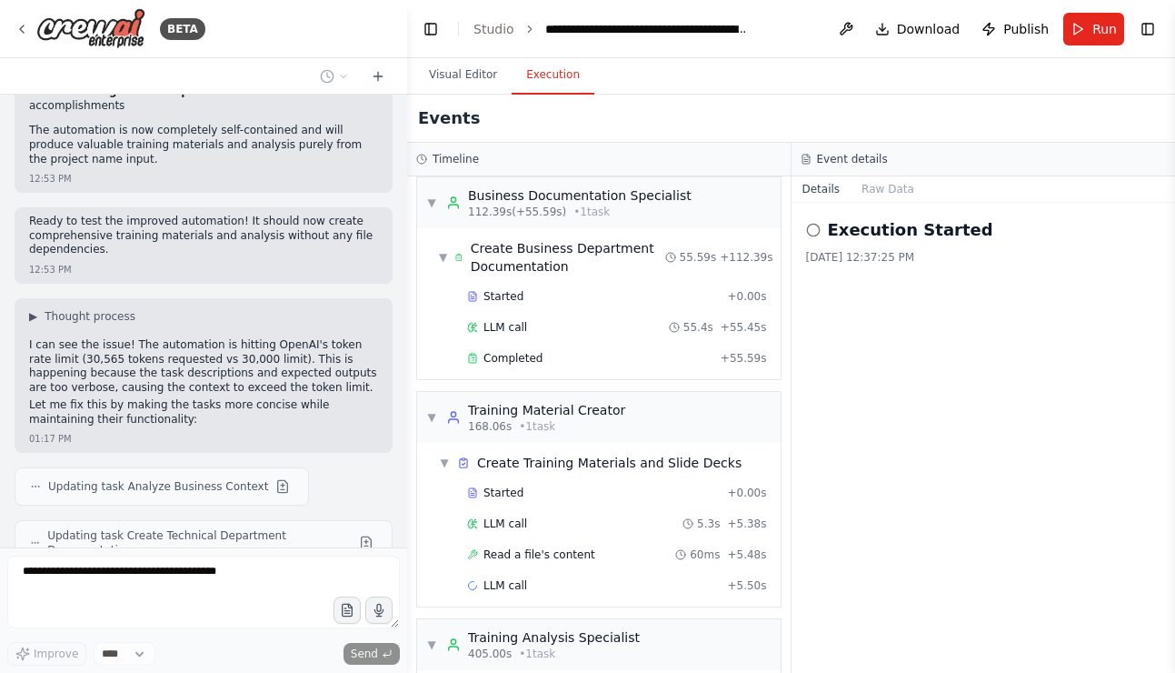
scroll to position [22041, 0]
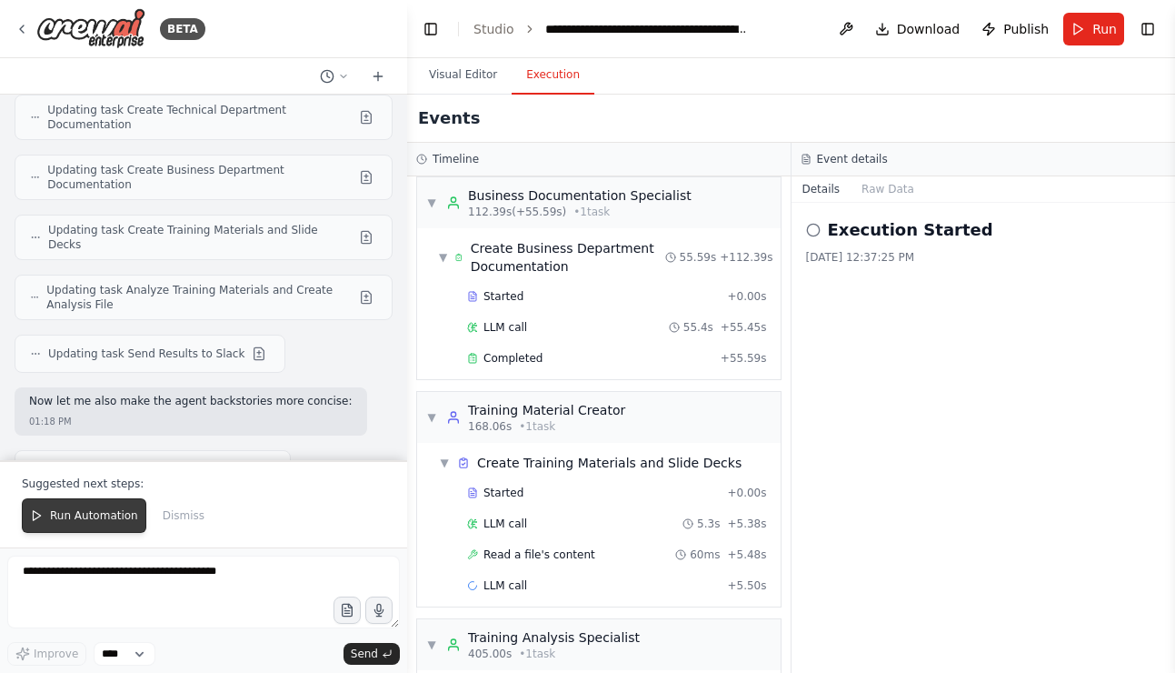
click at [93, 514] on span "Run Automation" at bounding box center [94, 515] width 88 height 15
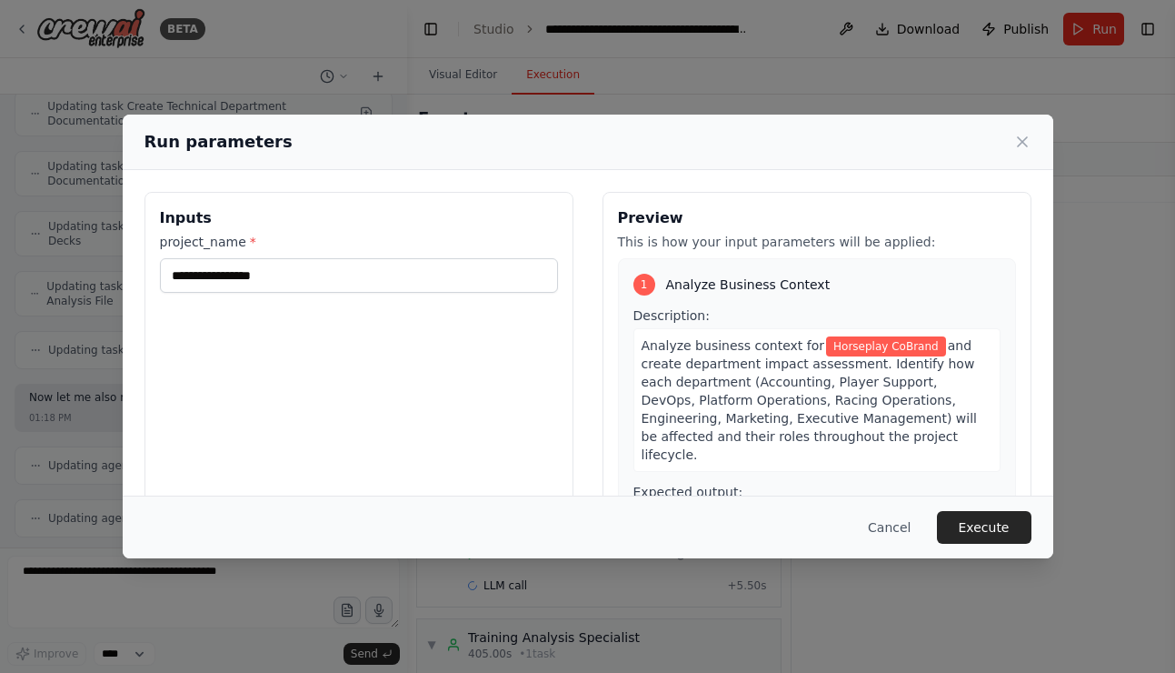
scroll to position [22431, 0]
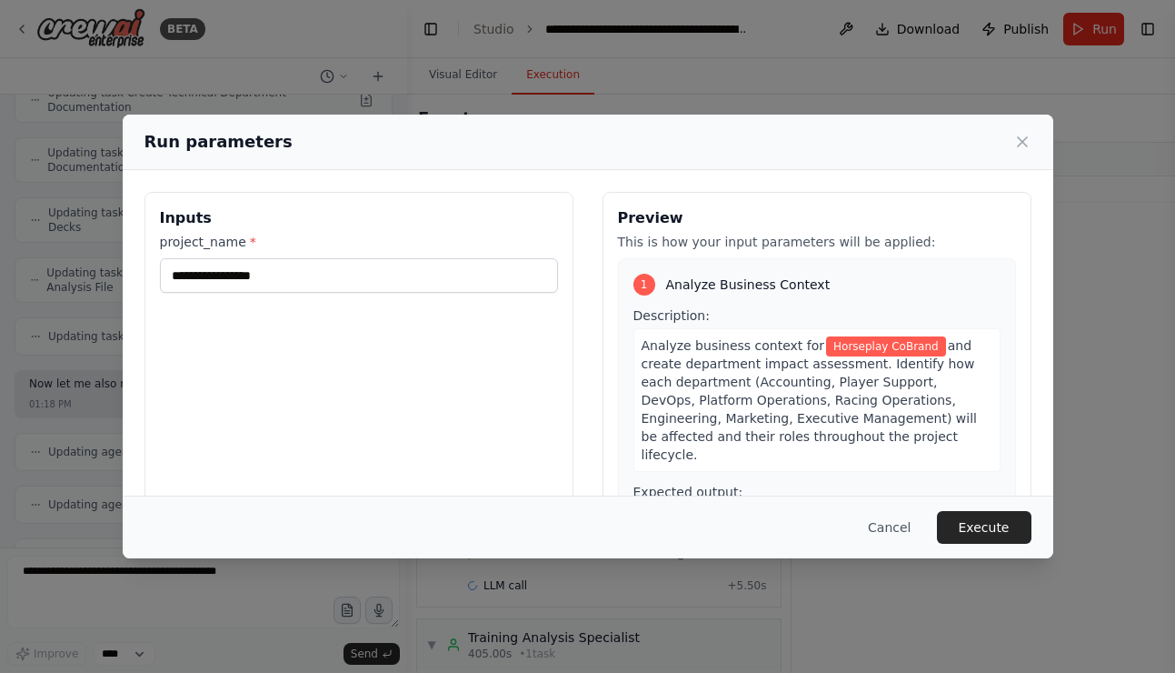
click at [1011, 531] on button "Execute" at bounding box center [984, 527] width 95 height 33
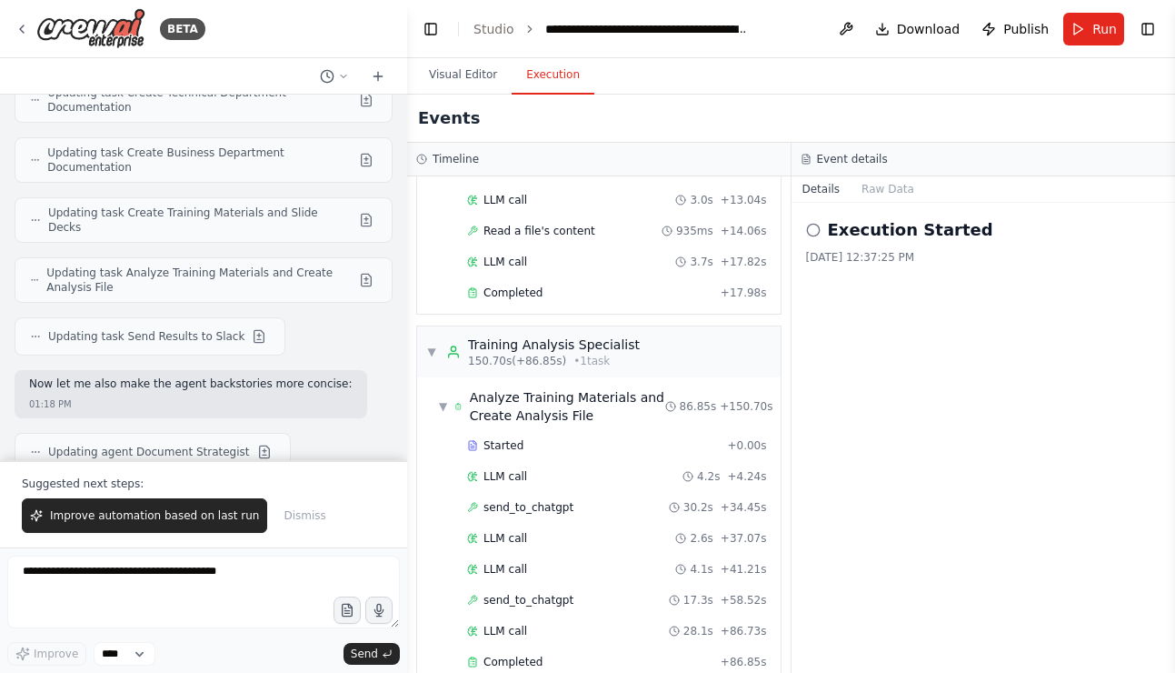
scroll to position [1298, 0]
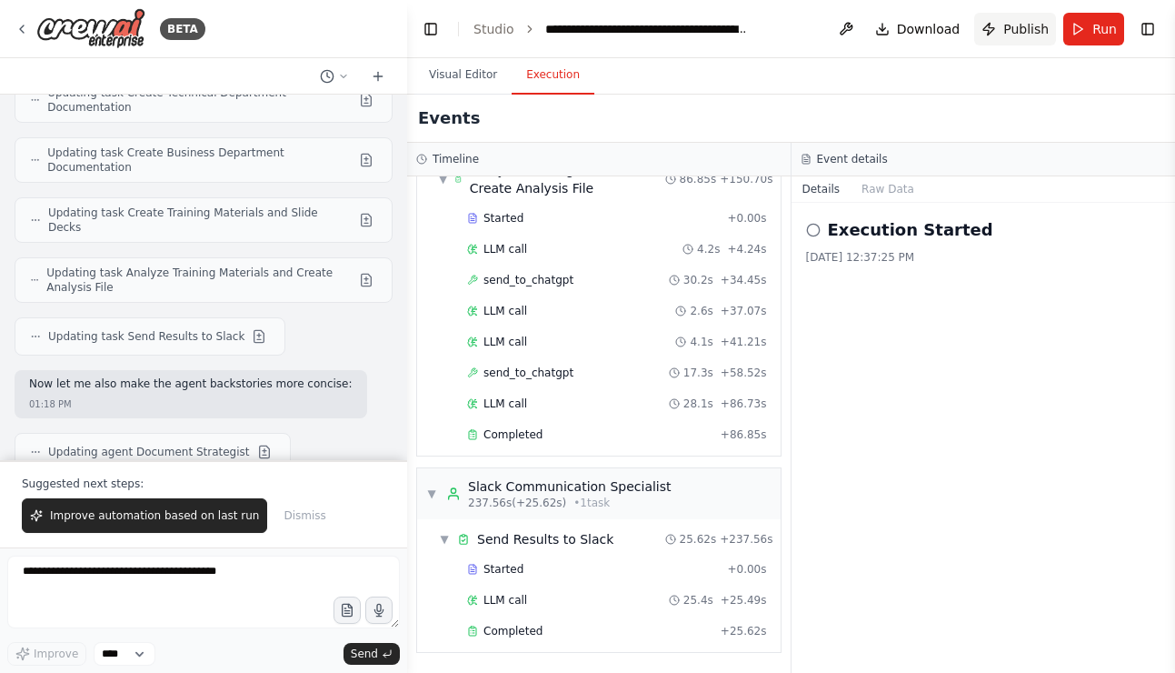
click at [1013, 26] on span "Publish" at bounding box center [1026, 29] width 45 height 18
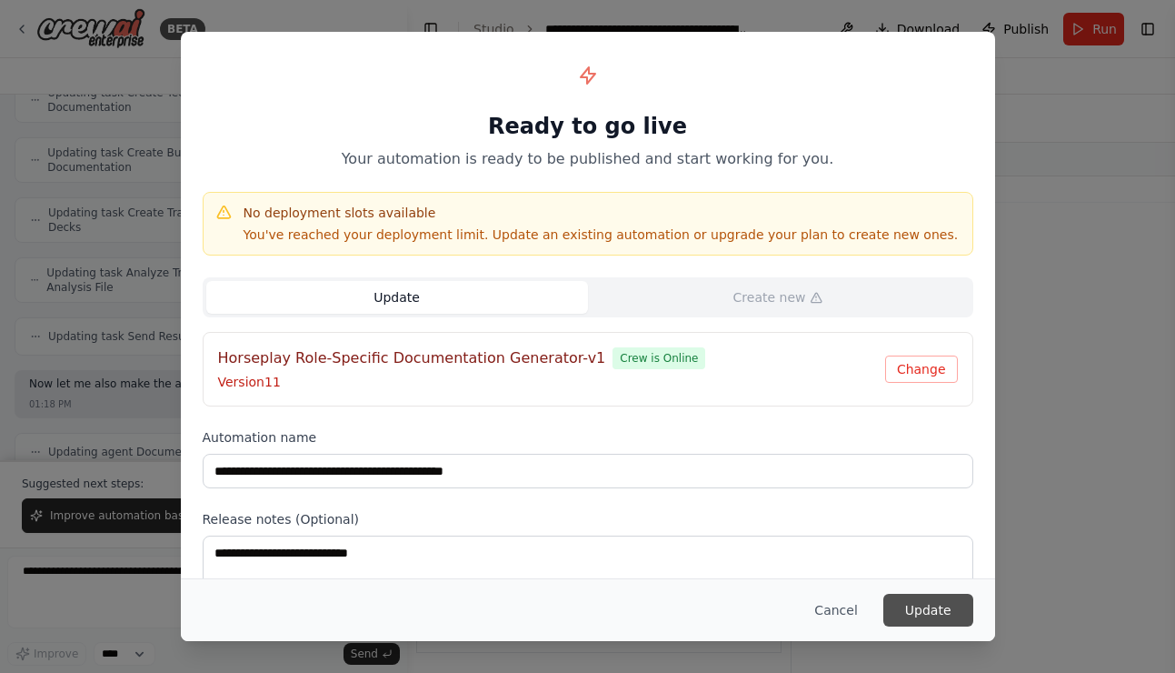
click at [940, 602] on button "Update" at bounding box center [929, 610] width 90 height 33
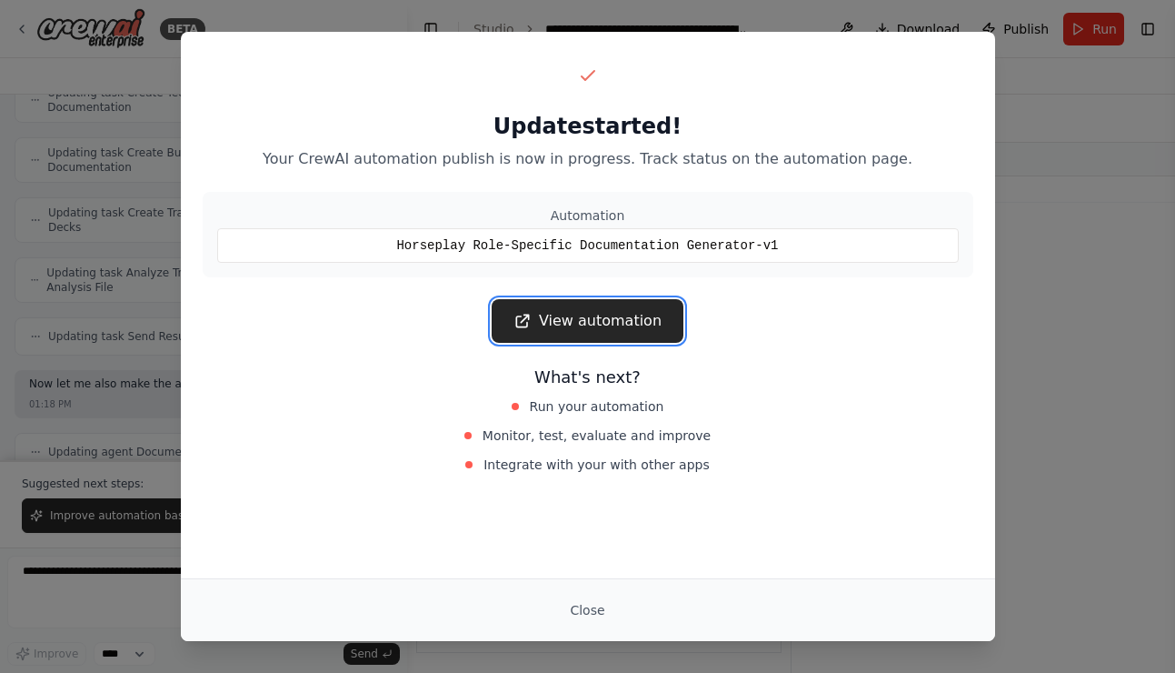
click at [589, 324] on link "View automation" at bounding box center [588, 321] width 192 height 44
click at [596, 617] on button "Close" at bounding box center [587, 610] width 64 height 33
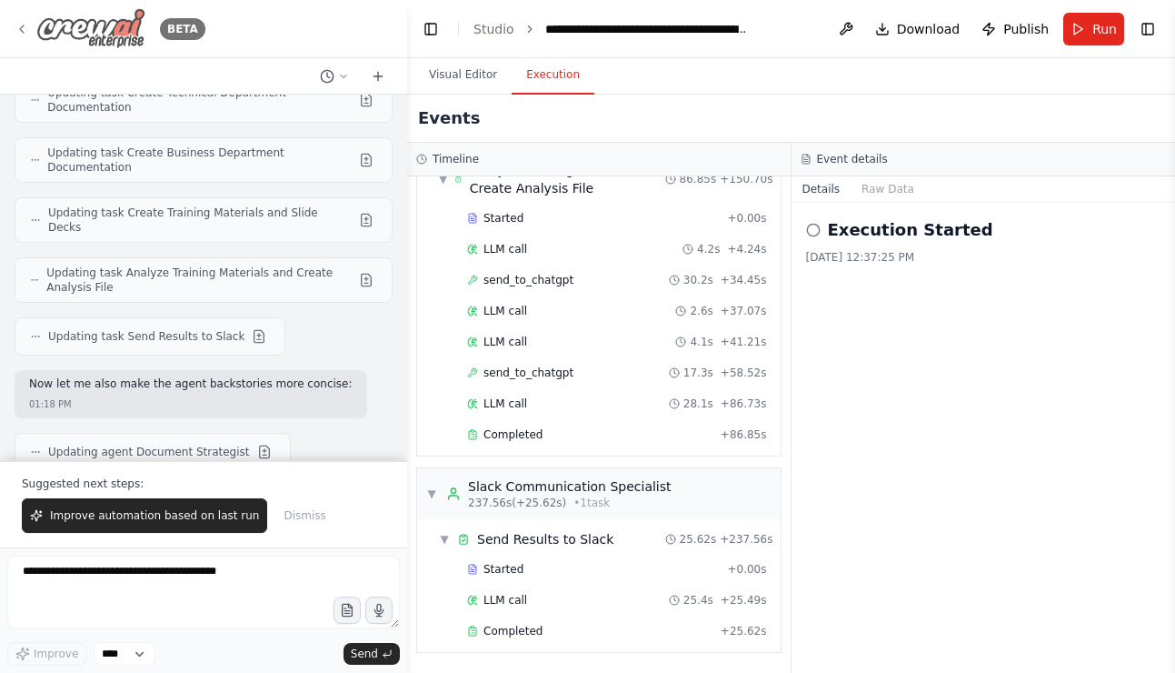
click at [23, 23] on icon at bounding box center [22, 29] width 15 height 15
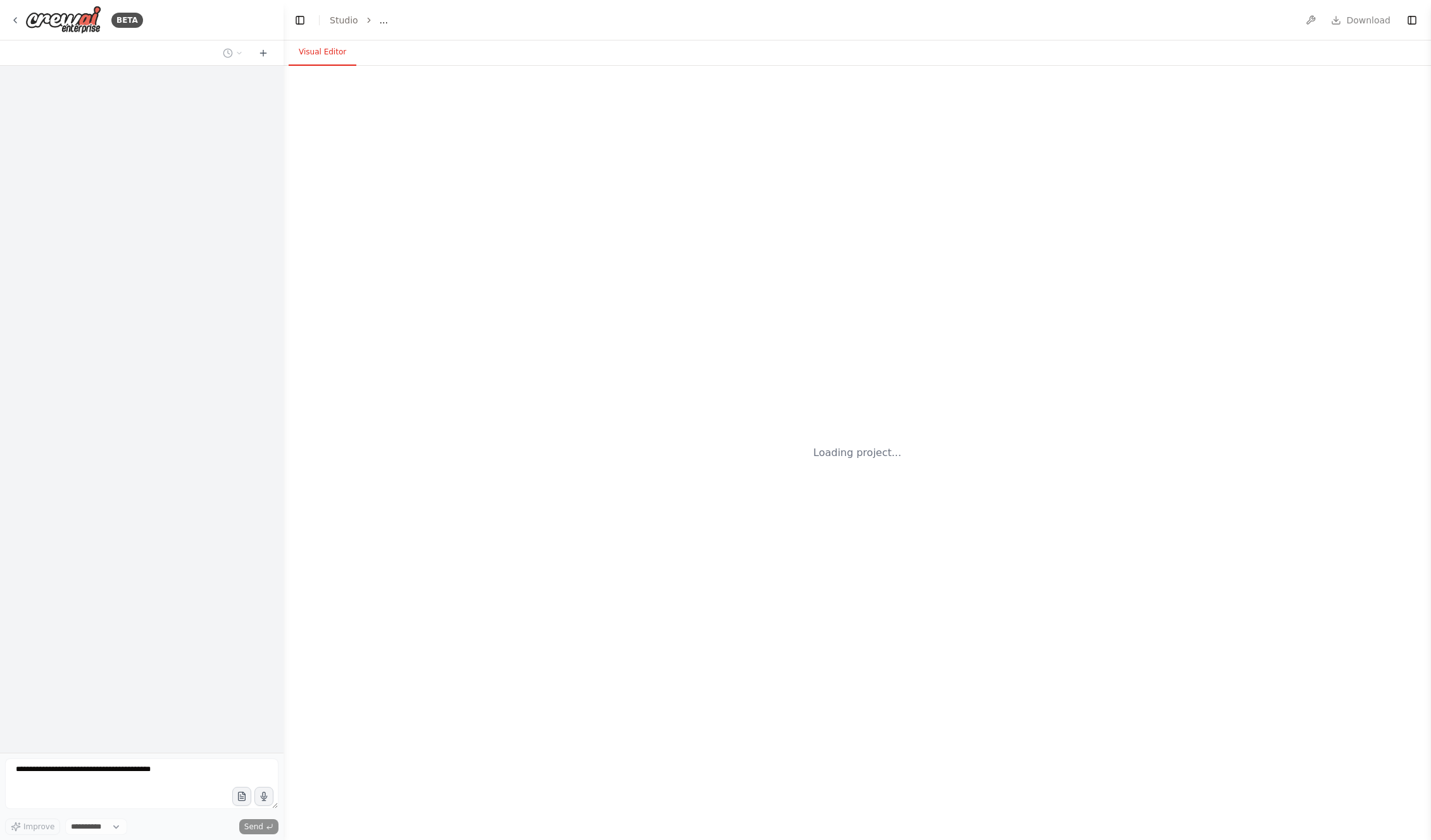
select select "****"
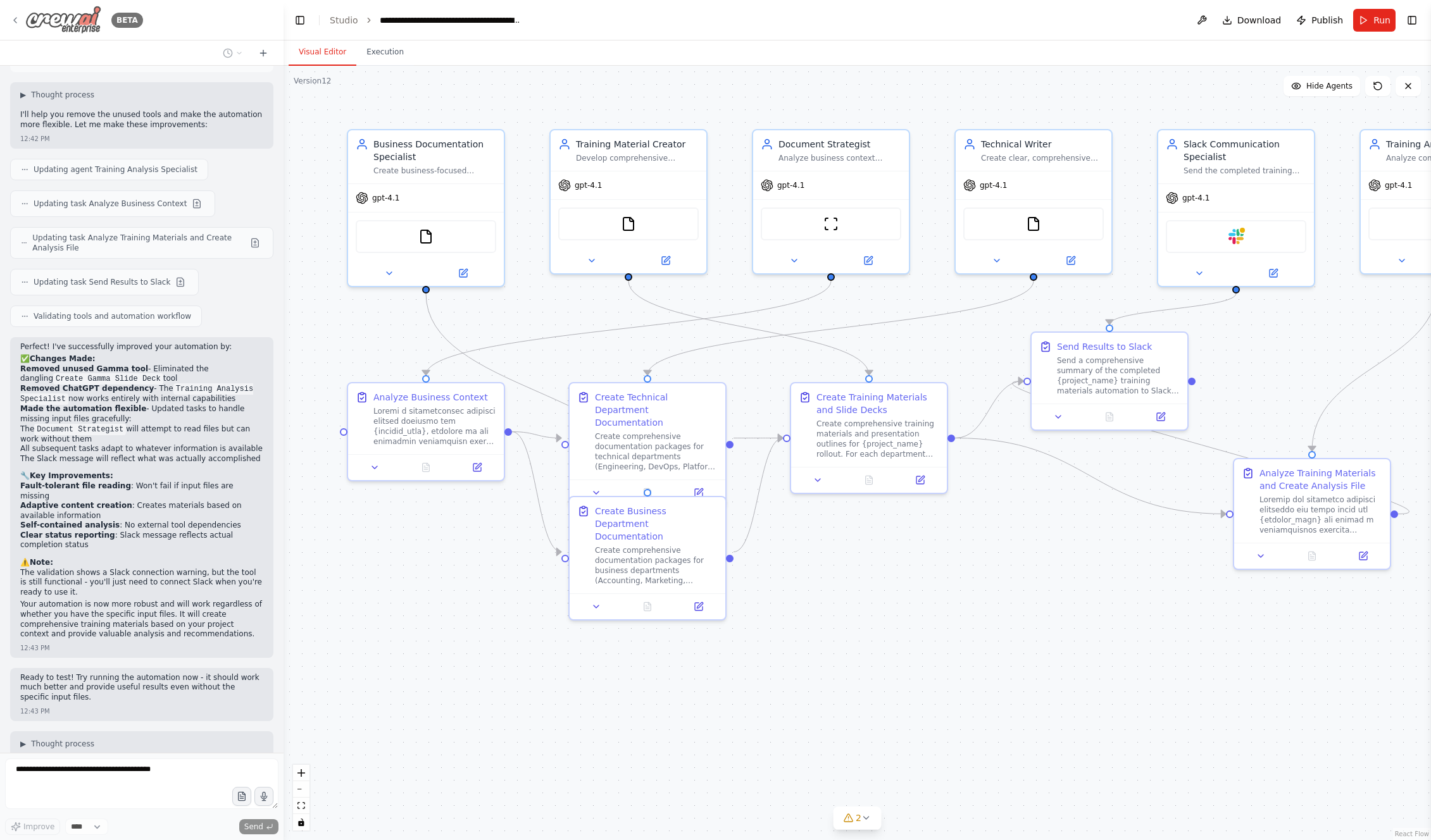
scroll to position [13898, 0]
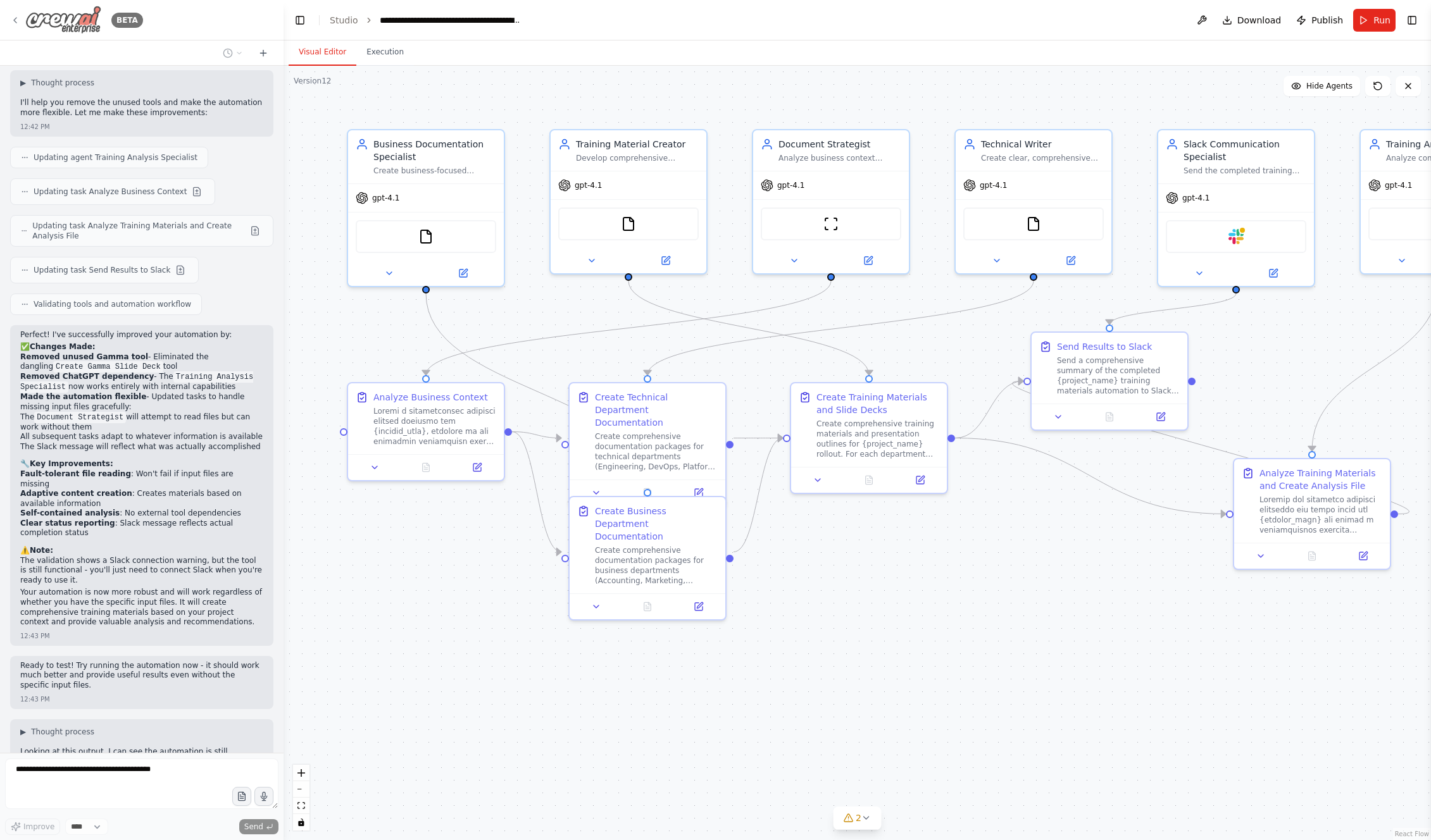
click at [15, 19] on icon at bounding box center [15, 19] width 3 height 5
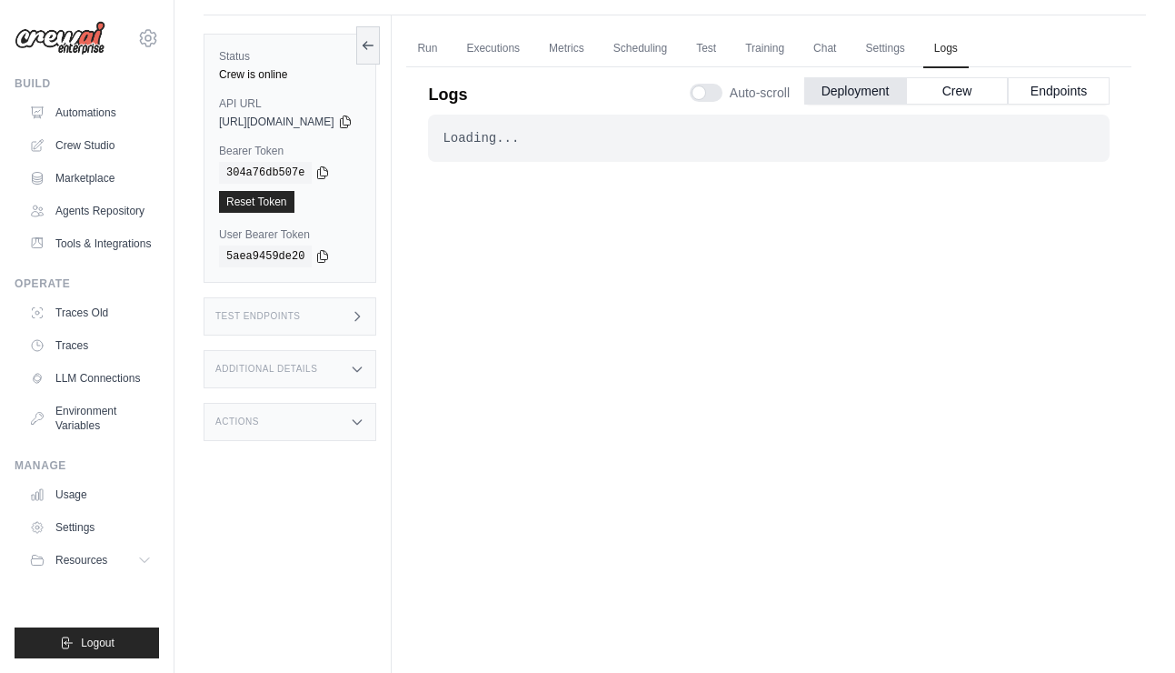
scroll to position [33, 0]
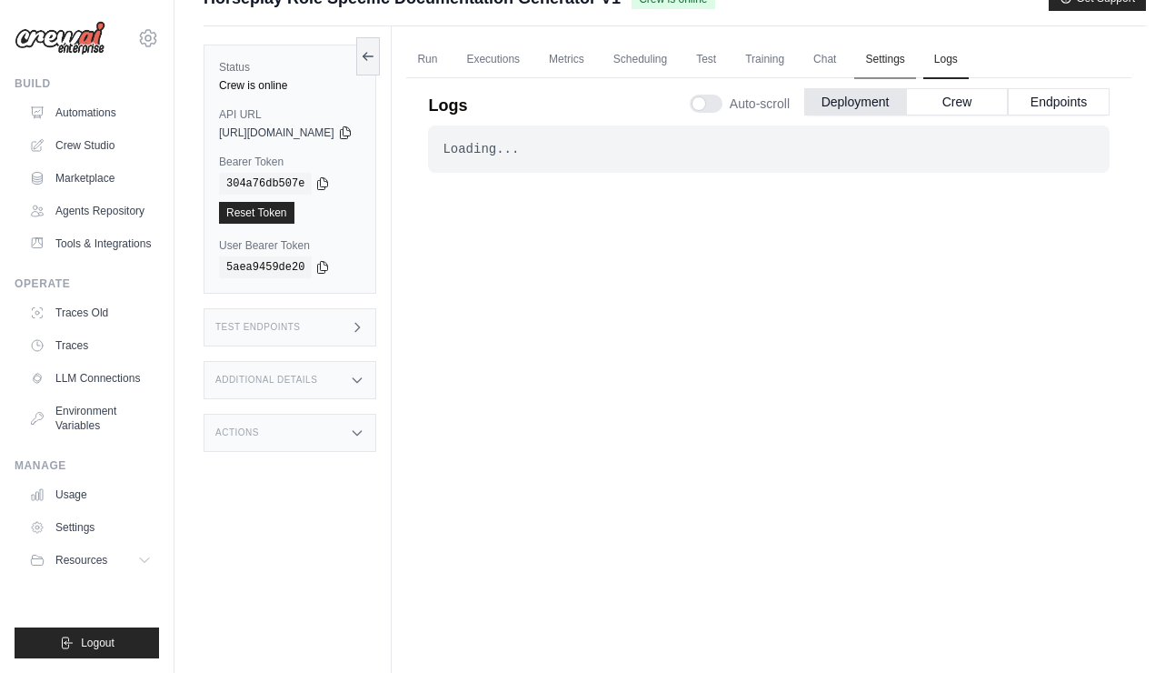
click at [915, 59] on link "Settings" at bounding box center [884, 60] width 61 height 38
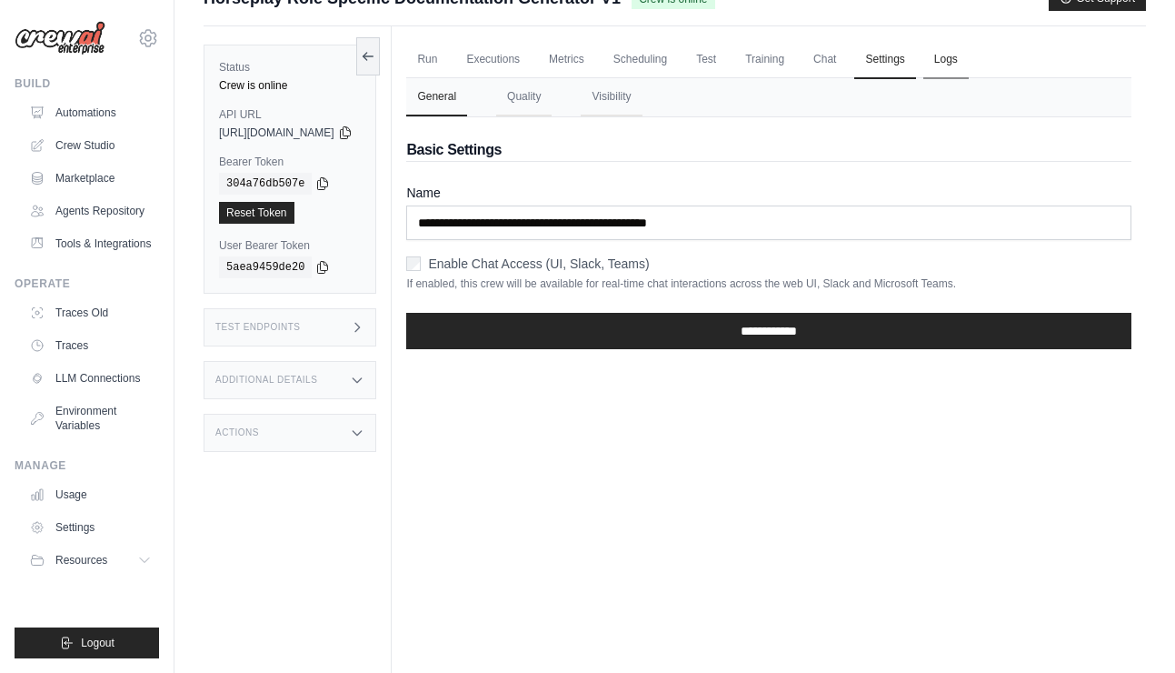
click at [969, 60] on link "Logs" at bounding box center [946, 60] width 45 height 38
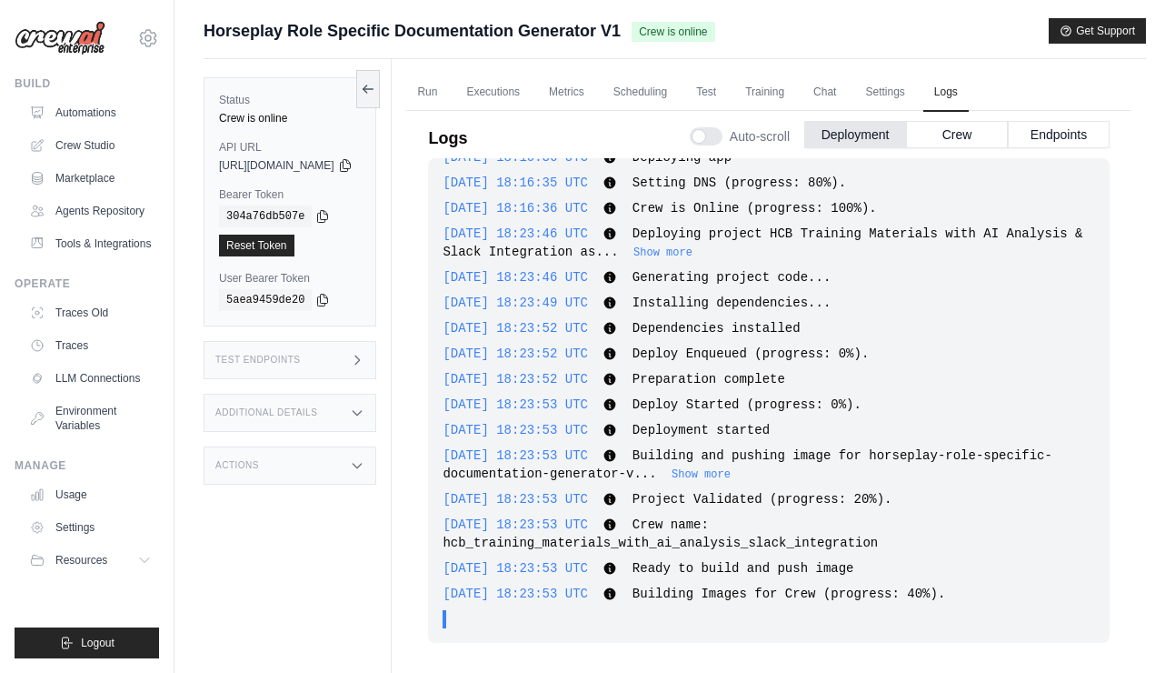
scroll to position [77, 0]
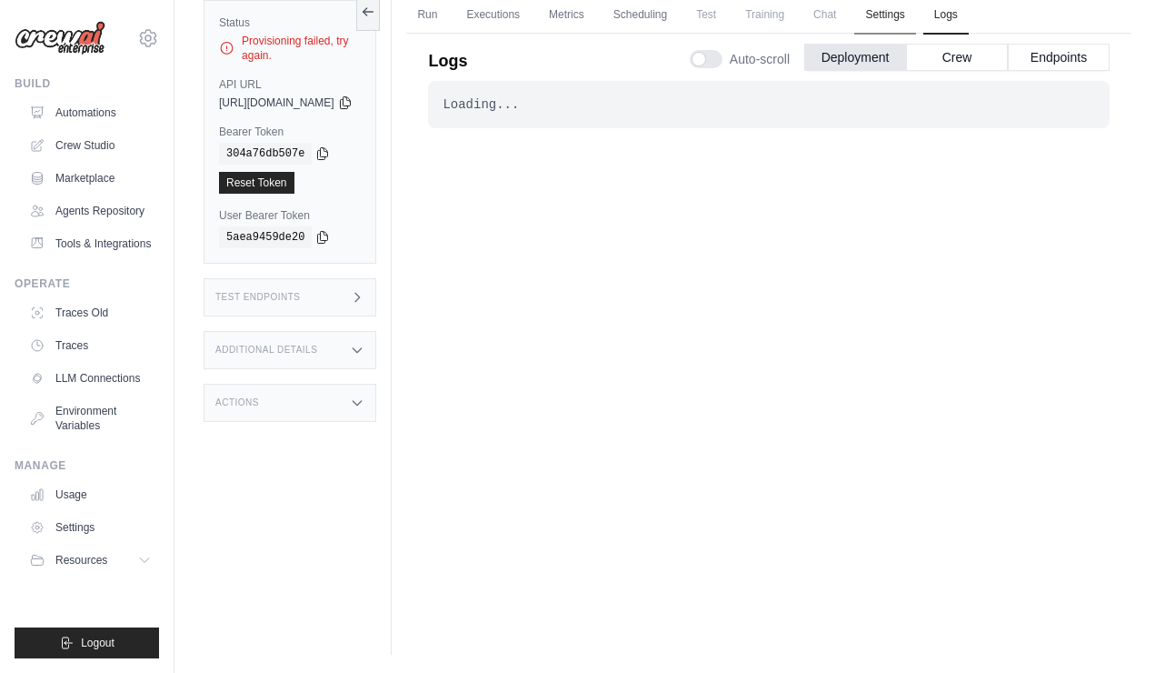
click at [914, 12] on link "Settings" at bounding box center [884, 15] width 61 height 38
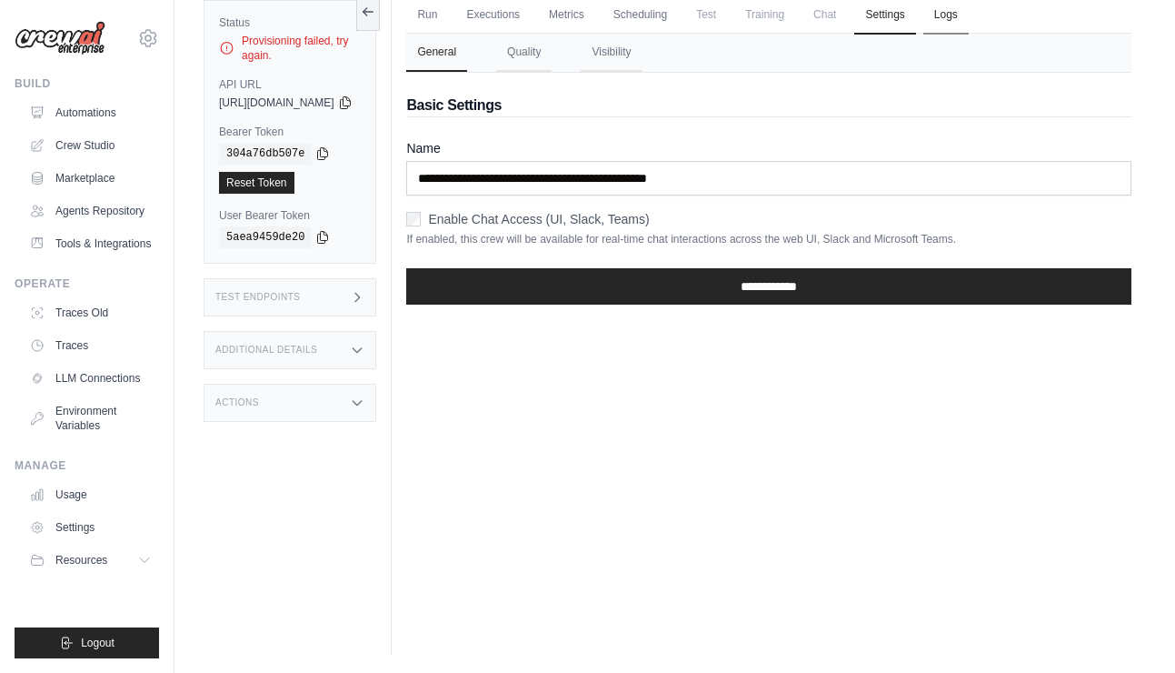
click at [969, 15] on link "Logs" at bounding box center [946, 15] width 45 height 38
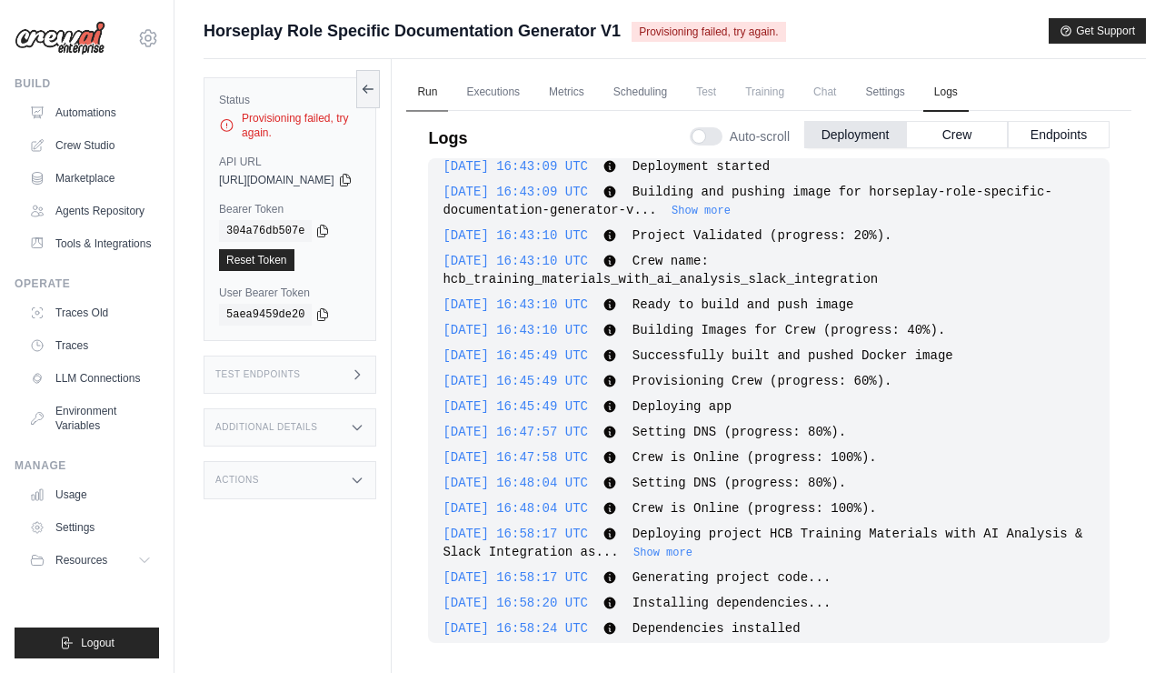
click at [448, 97] on link "Run" at bounding box center [427, 93] width 42 height 38
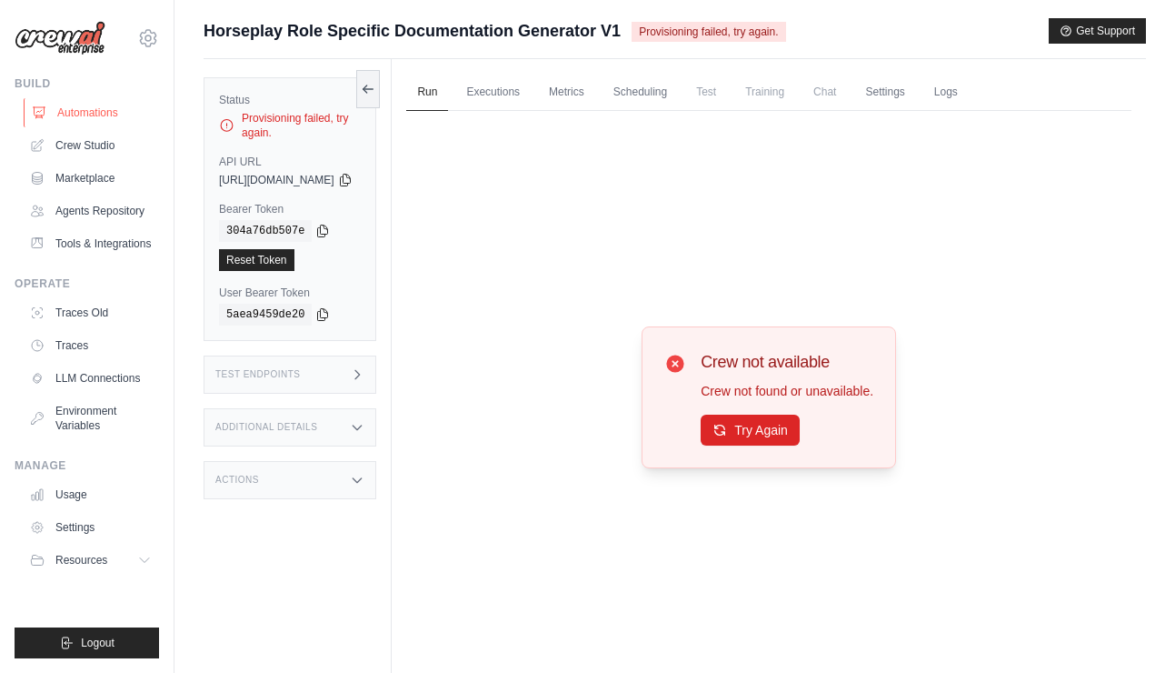
click at [95, 115] on link "Automations" at bounding box center [92, 112] width 137 height 29
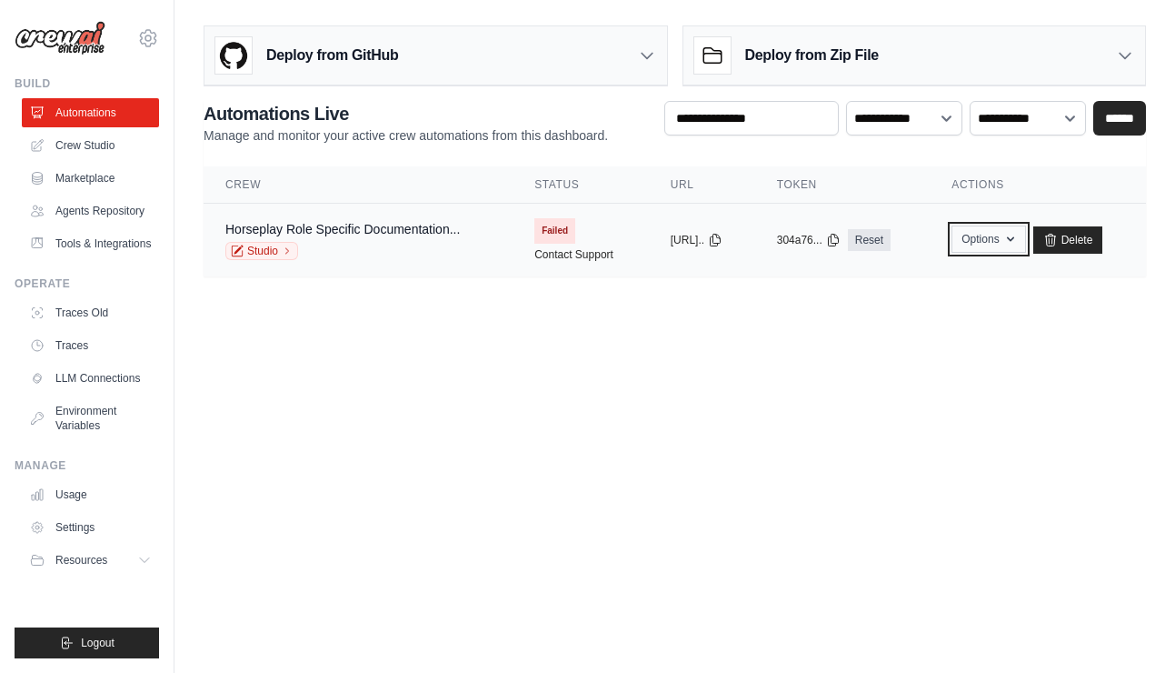
click at [985, 242] on button "Options" at bounding box center [989, 238] width 74 height 27
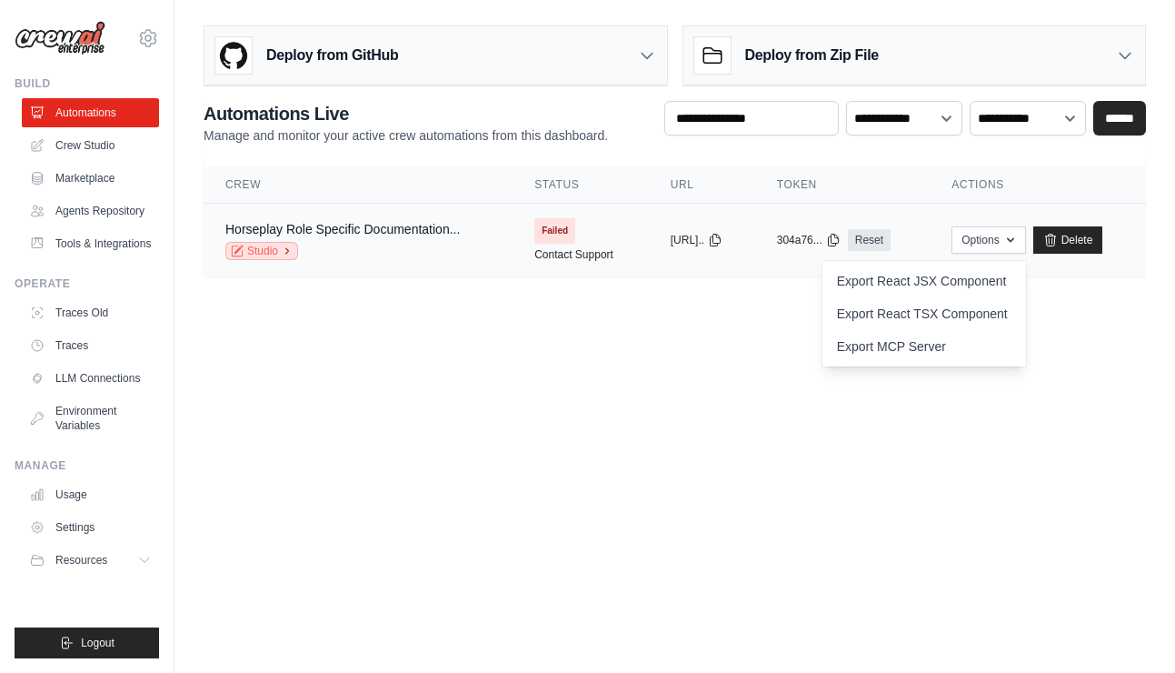
click at [262, 245] on link "Studio" at bounding box center [261, 251] width 73 height 18
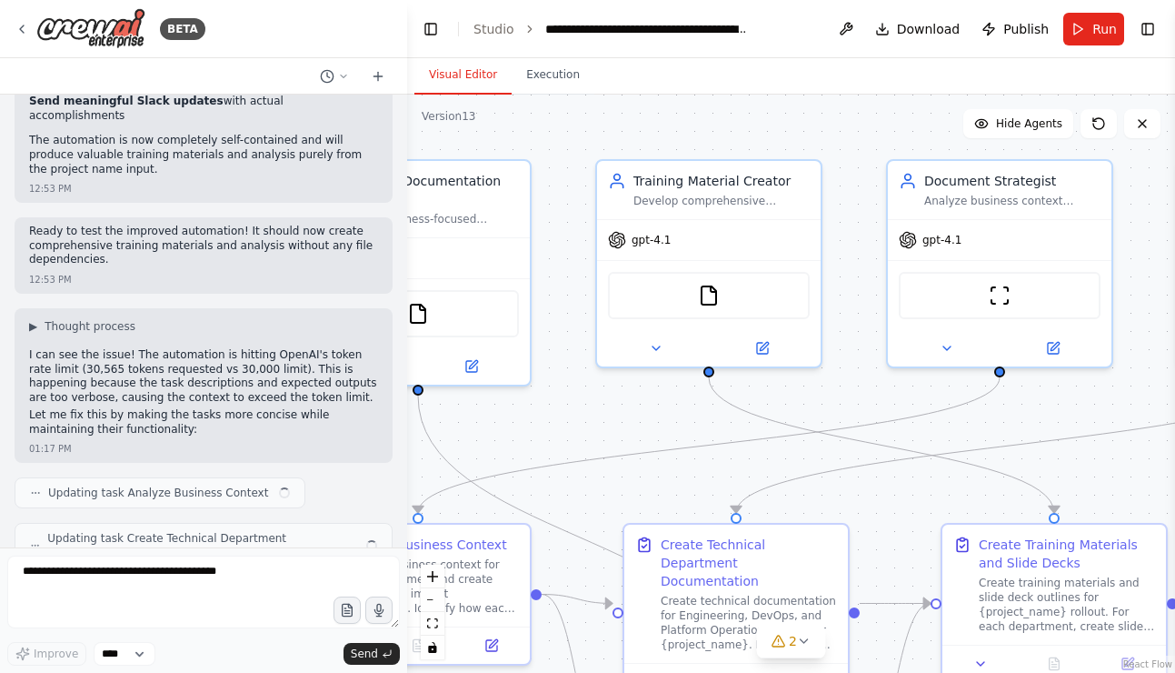
drag, startPoint x: 735, startPoint y: 310, endPoint x: 542, endPoint y: 273, distance: 197.2
click at [544, 274] on div ".deletable-edge-delete-btn { width: 20px; height: 20px; border: 0px solid #ffff…" at bounding box center [791, 384] width 768 height 578
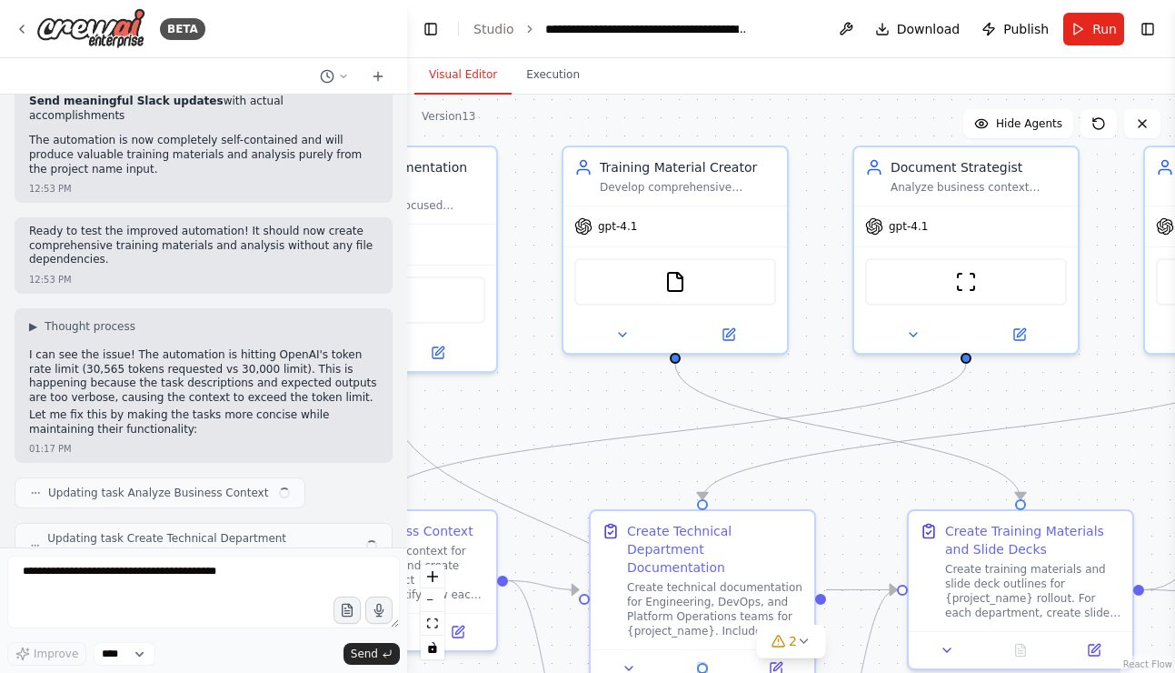
scroll to position [22022, 0]
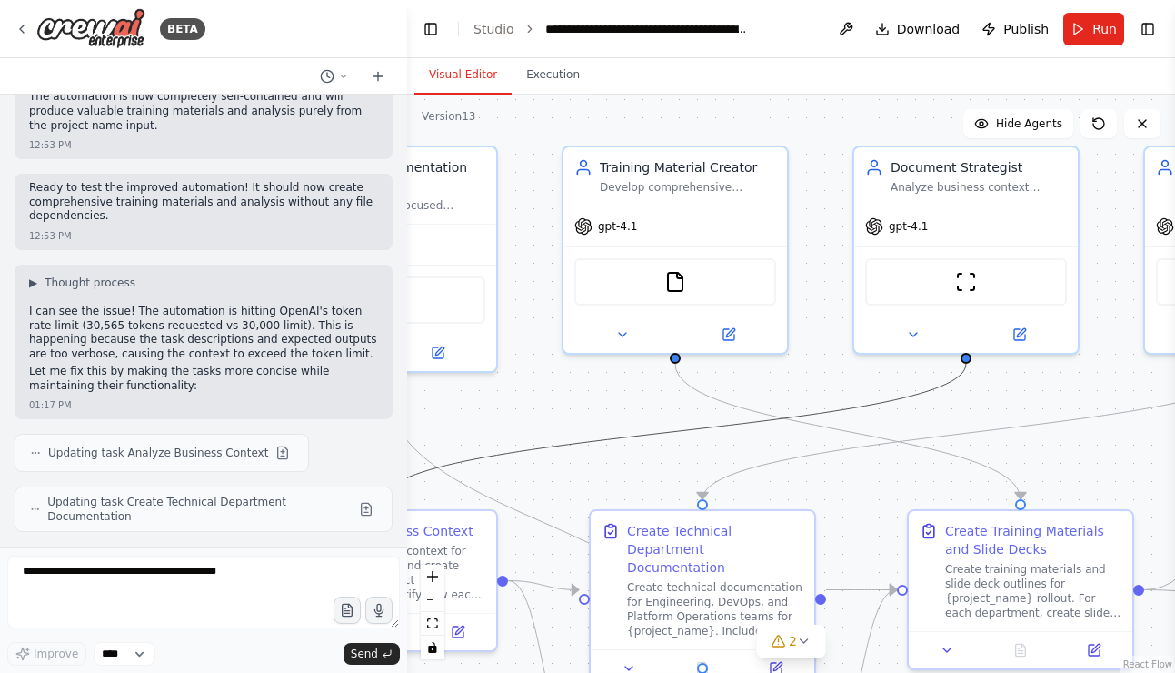
drag, startPoint x: 824, startPoint y: 406, endPoint x: 539, endPoint y: 370, distance: 287.7
click at [534, 369] on div ".deletable-edge-delete-btn { width: 20px; height: 20px; border: 0px solid #ffff…" at bounding box center [791, 384] width 768 height 578
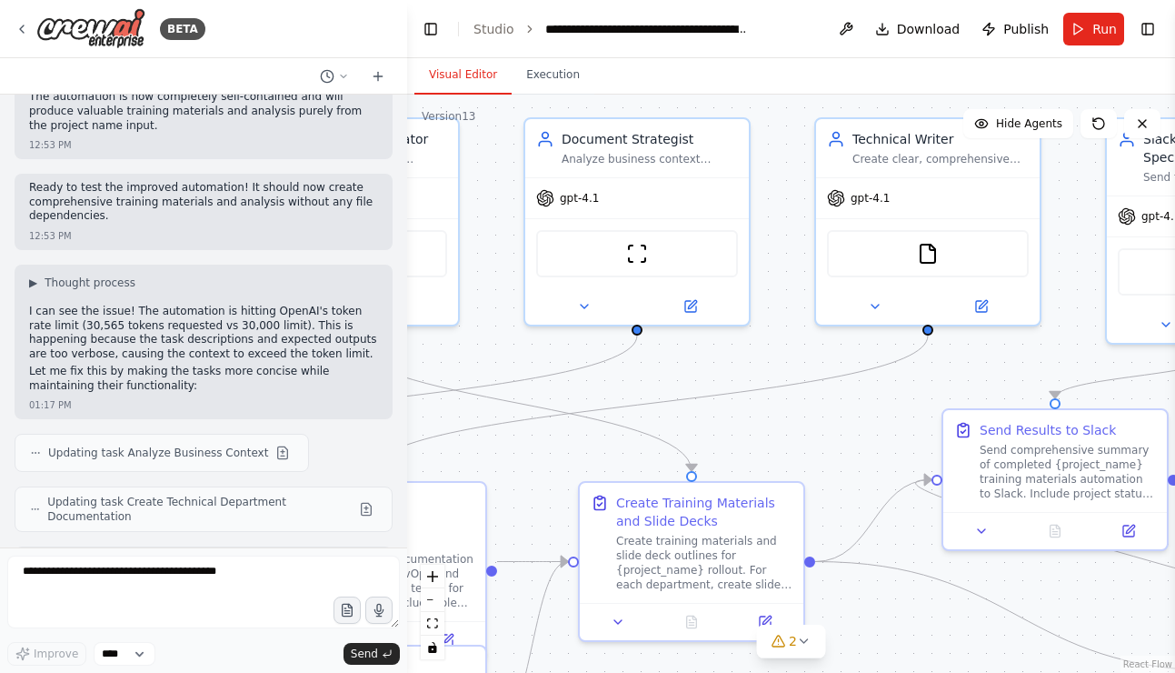
drag, startPoint x: 794, startPoint y: 368, endPoint x: 558, endPoint y: 355, distance: 236.7
click at [474, 342] on div ".deletable-edge-delete-btn { width: 20px; height: 20px; border: 0px solid #ffff…" at bounding box center [791, 384] width 768 height 578
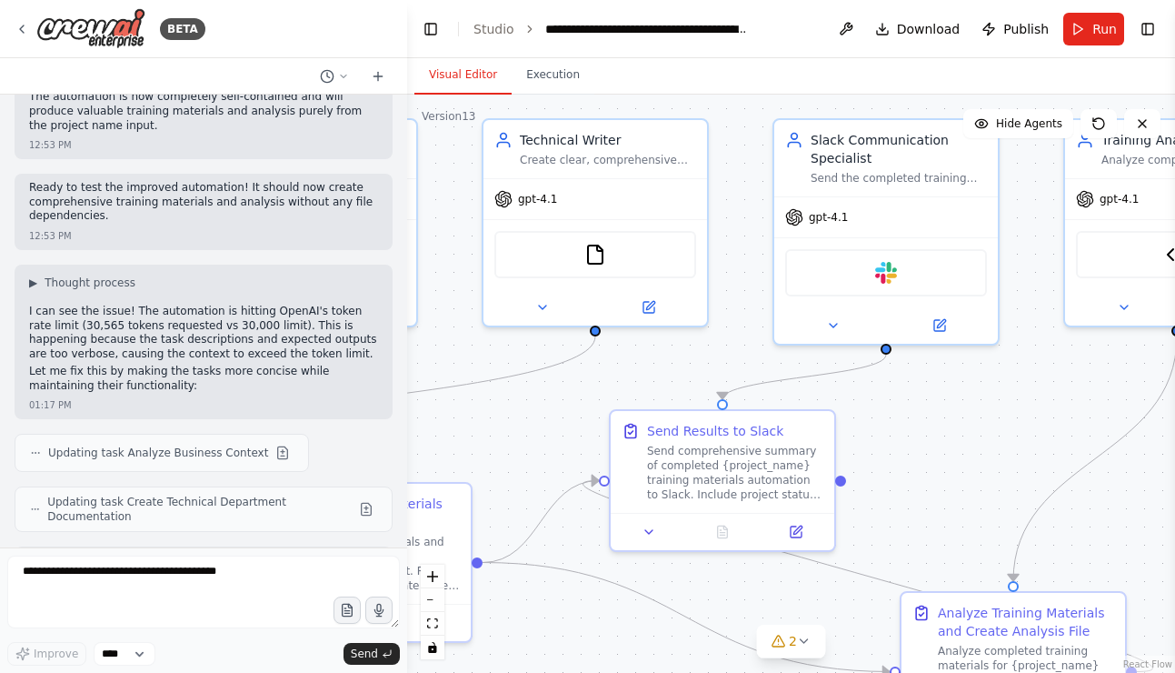
drag, startPoint x: 690, startPoint y: 365, endPoint x: 459, endPoint y: 379, distance: 231.3
click at [434, 378] on div ".deletable-edge-delete-btn { width: 20px; height: 20px; border: 0px solid #ffff…" at bounding box center [791, 384] width 768 height 578
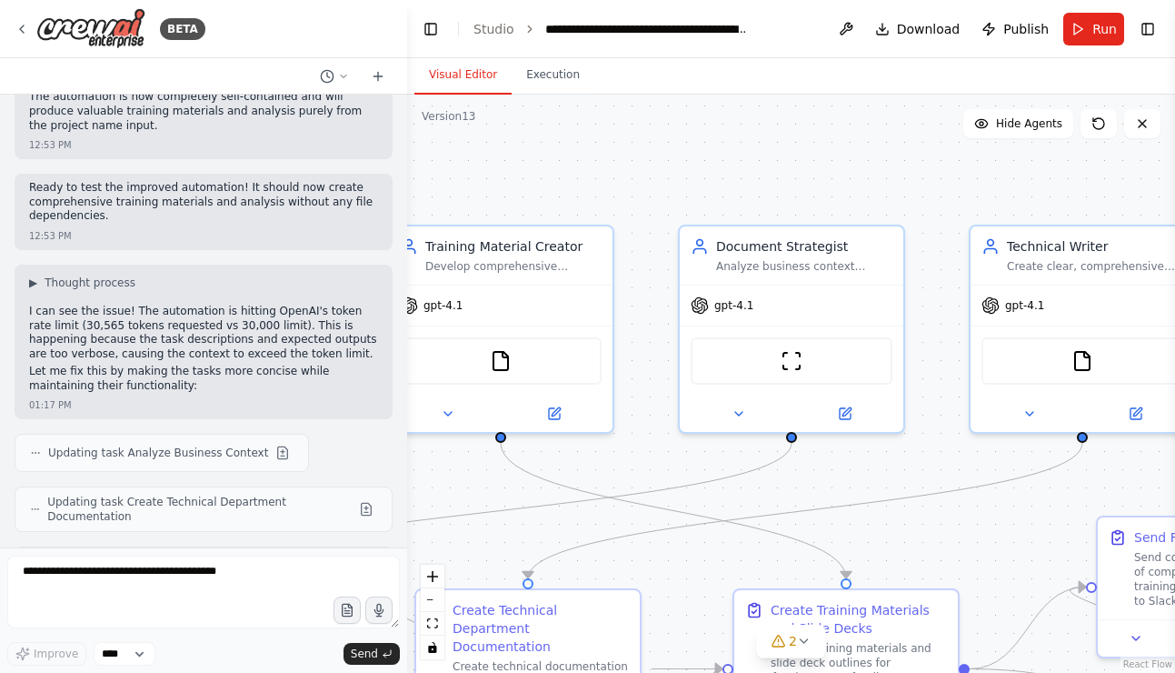
drag, startPoint x: 635, startPoint y: 373, endPoint x: 1129, endPoint y: 468, distance: 502.7
click at [1144, 471] on div ".deletable-edge-delete-btn { width: 20px; height: 20px; border: 0px solid #ffff…" at bounding box center [791, 384] width 768 height 578
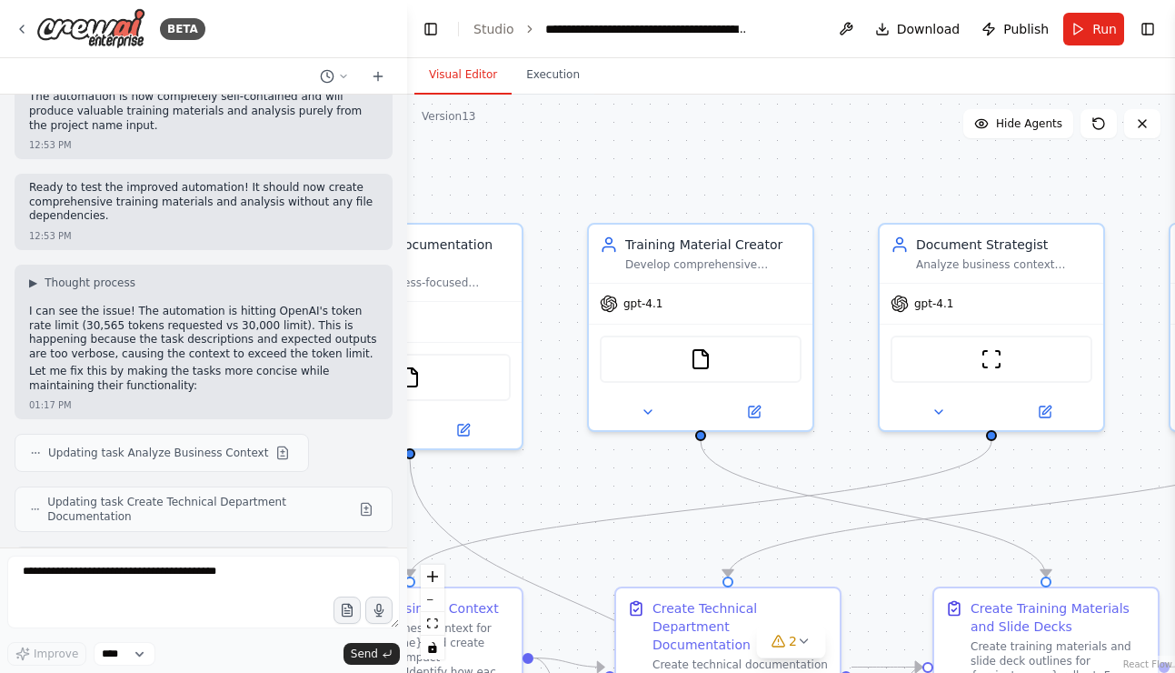
drag, startPoint x: 864, startPoint y: 465, endPoint x: 1064, endPoint y: 463, distance: 199.1
click at [1064, 464] on div ".deletable-edge-delete-btn { width: 20px; height: 20px; border: 0px solid #ffff…" at bounding box center [791, 384] width 768 height 578
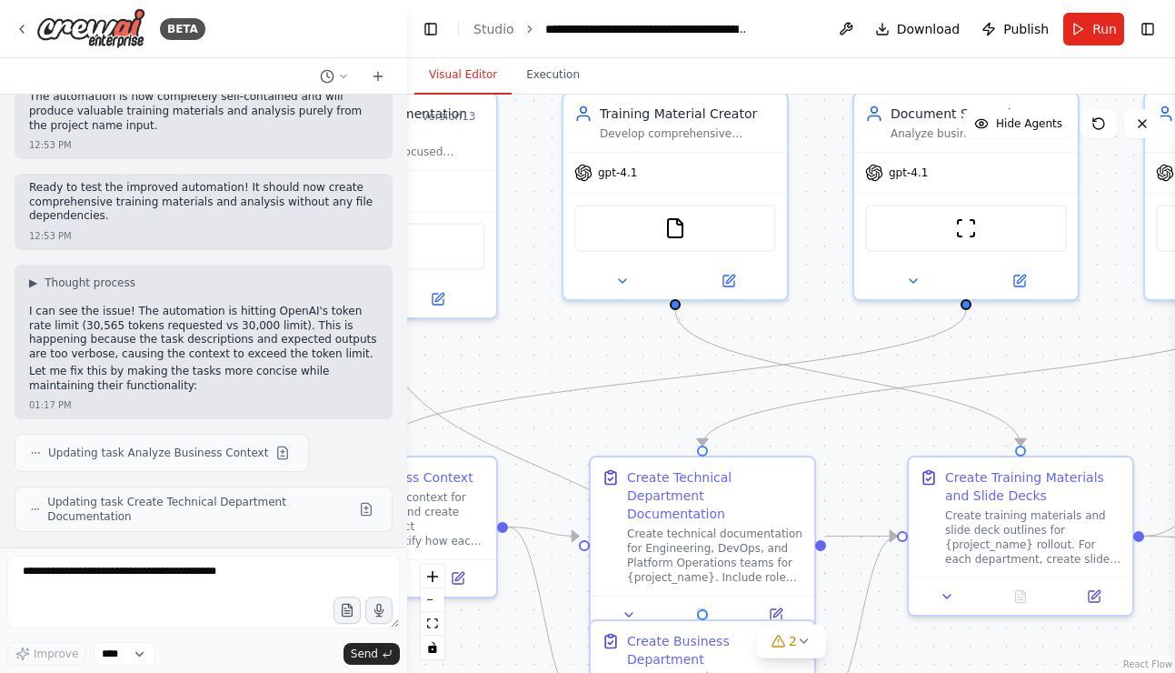
drag, startPoint x: 634, startPoint y: 454, endPoint x: 456, endPoint y: 295, distance: 237.6
click at [460, 295] on div ".deletable-edge-delete-btn { width: 20px; height: 20px; border: 0px solid #ffff…" at bounding box center [791, 384] width 768 height 578
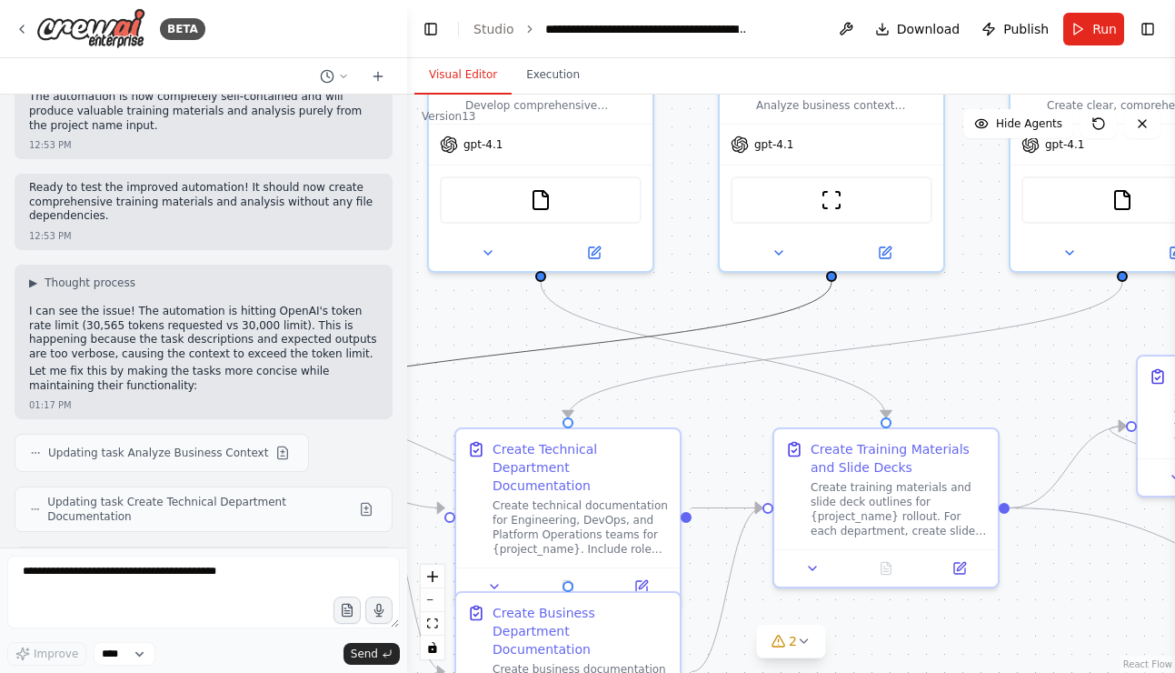
drag, startPoint x: 730, startPoint y: 314, endPoint x: 465, endPoint y: 345, distance: 267.3
click at [410, 347] on div ".deletable-edge-delete-btn { width: 20px; height: 20px; border: 0px solid #ffff…" at bounding box center [791, 384] width 768 height 578
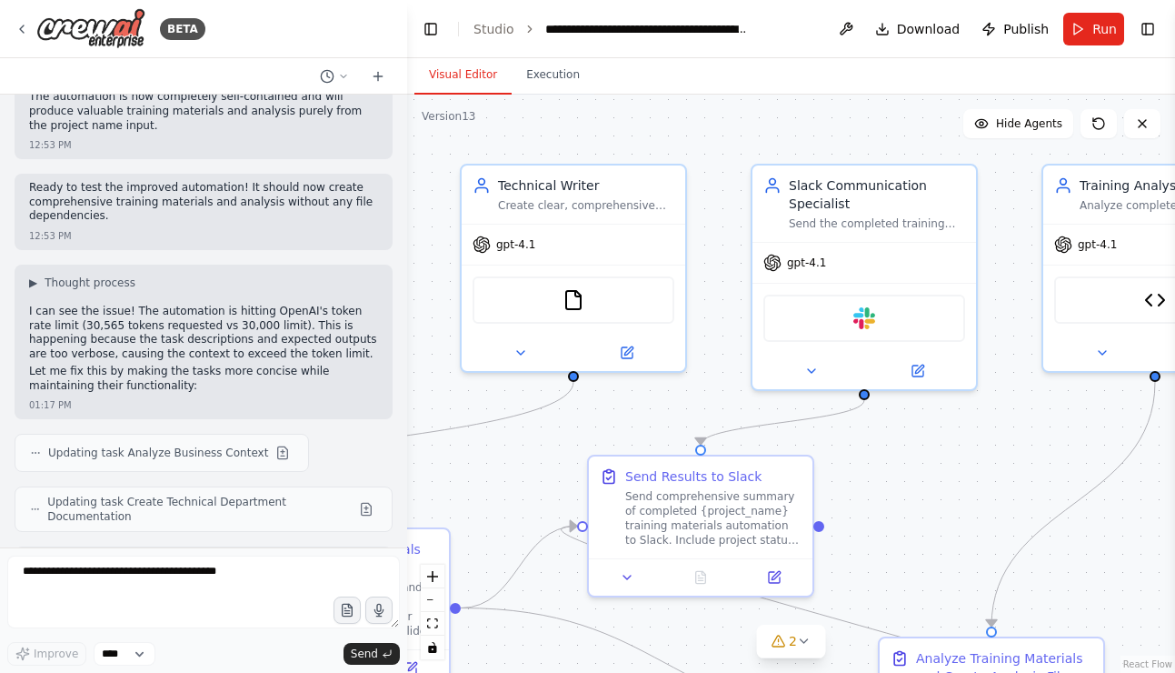
drag, startPoint x: 660, startPoint y: 349, endPoint x: 330, endPoint y: 409, distance: 335.4
click at [330, 409] on div "BETA Hello! I'm the CrewAI assistant. What kind of automation do you want to bu…" at bounding box center [587, 336] width 1175 height 673
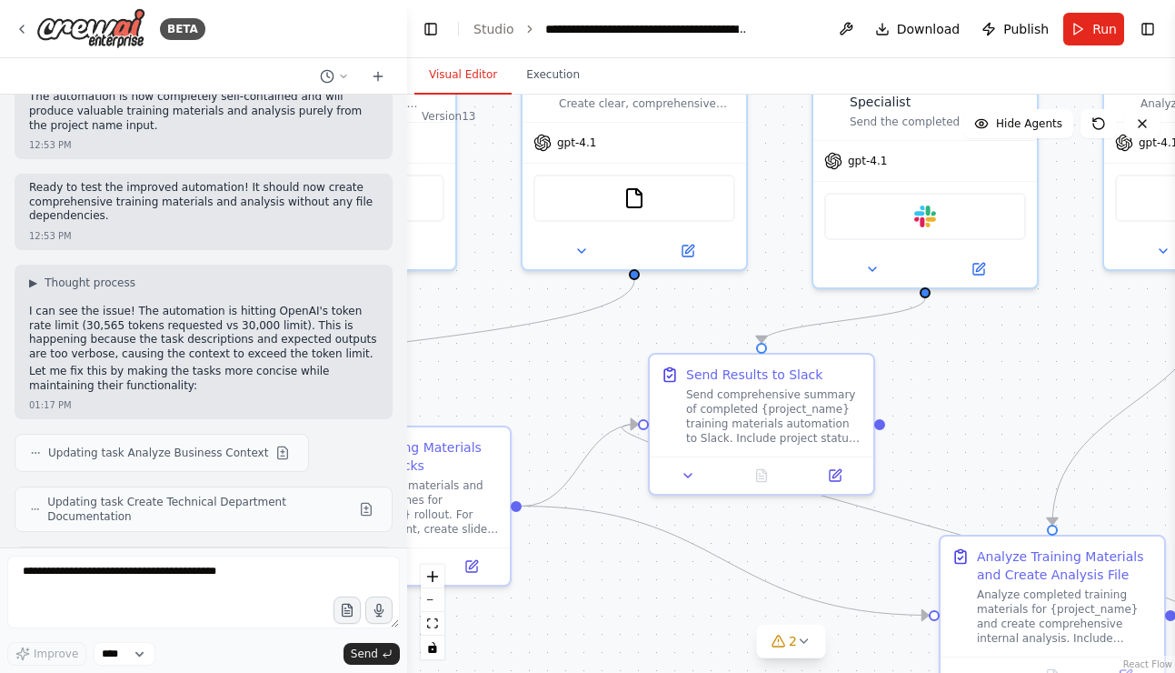
drag, startPoint x: 678, startPoint y: 410, endPoint x: 798, endPoint y: 304, distance: 160.3
click at [798, 304] on div ".deletable-edge-delete-btn { width: 20px; height: 20px; border: 0px solid #ffff…" at bounding box center [791, 384] width 768 height 578
click at [1034, 34] on span "Publish" at bounding box center [1026, 29] width 45 height 18
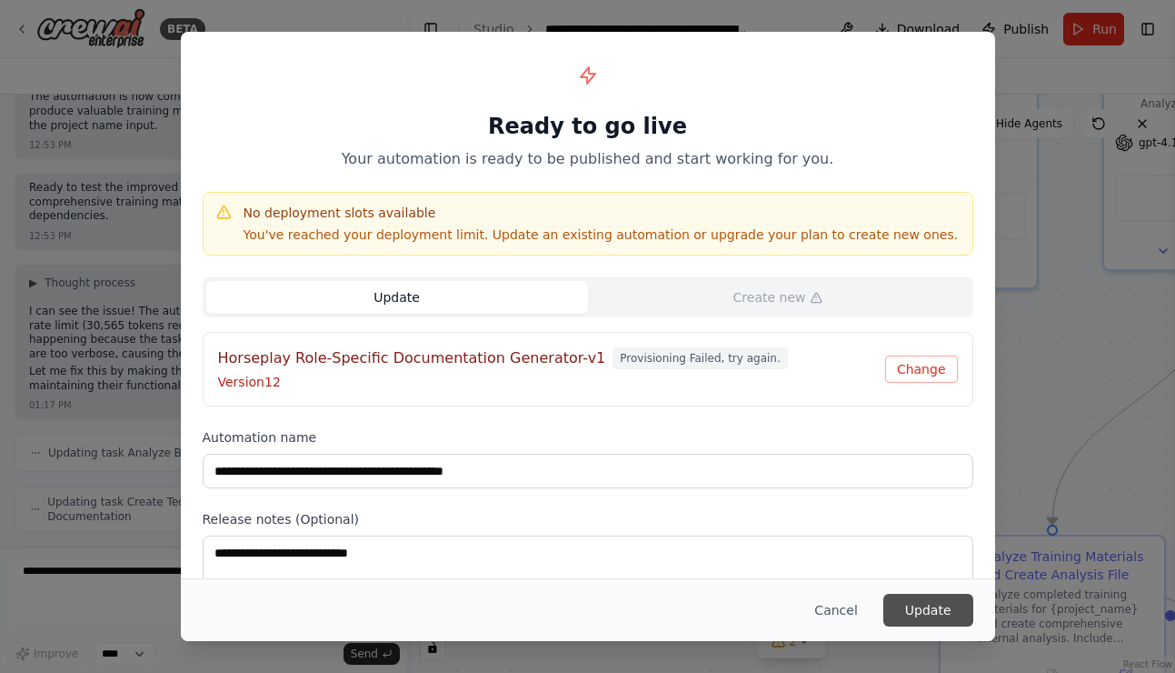
click at [963, 614] on button "Update" at bounding box center [929, 610] width 90 height 33
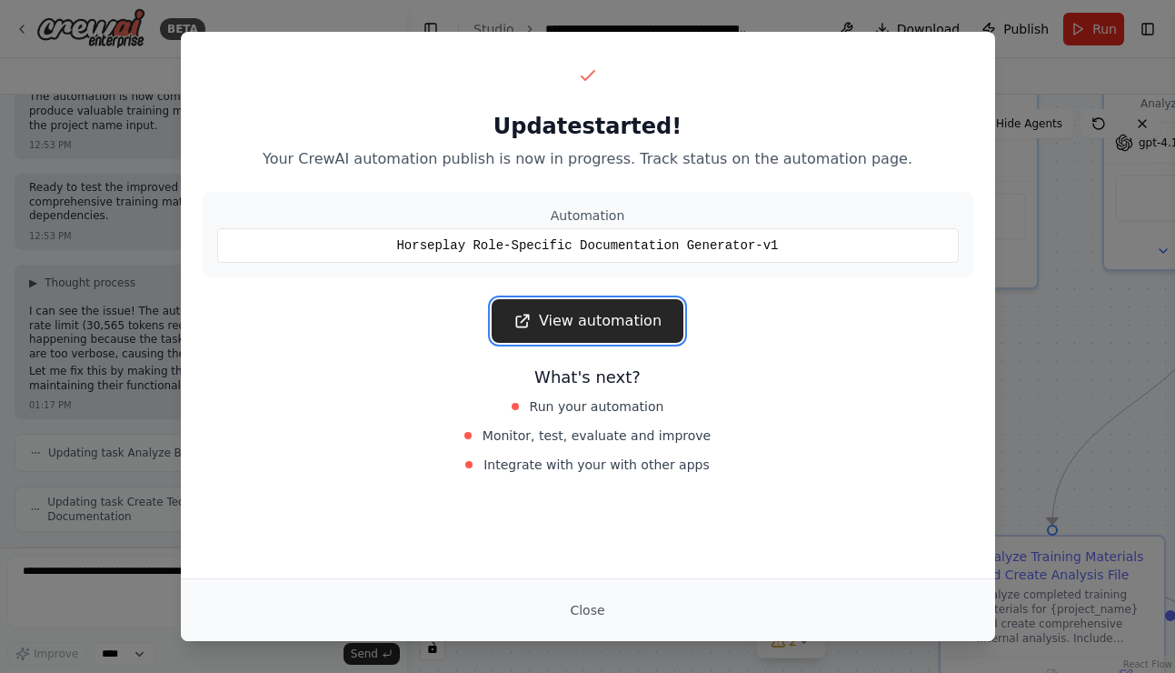
click at [651, 322] on link "View automation" at bounding box center [588, 321] width 192 height 44
click at [571, 596] on button "Close" at bounding box center [587, 610] width 64 height 33
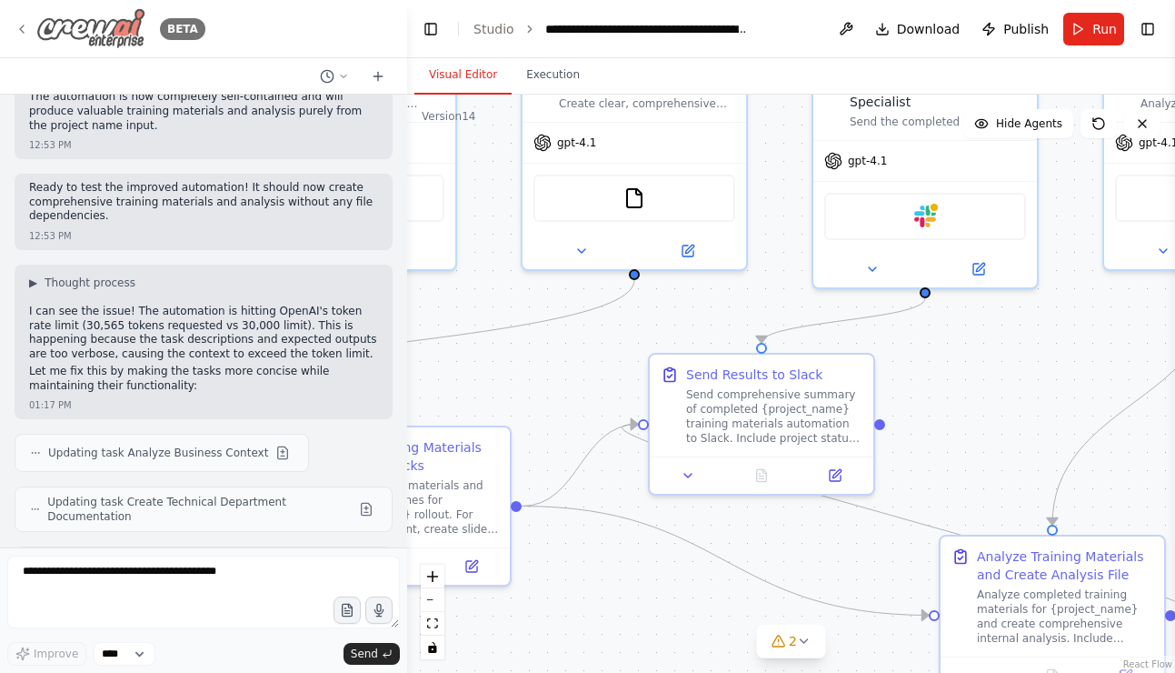
click at [129, 45] on img at bounding box center [90, 28] width 109 height 41
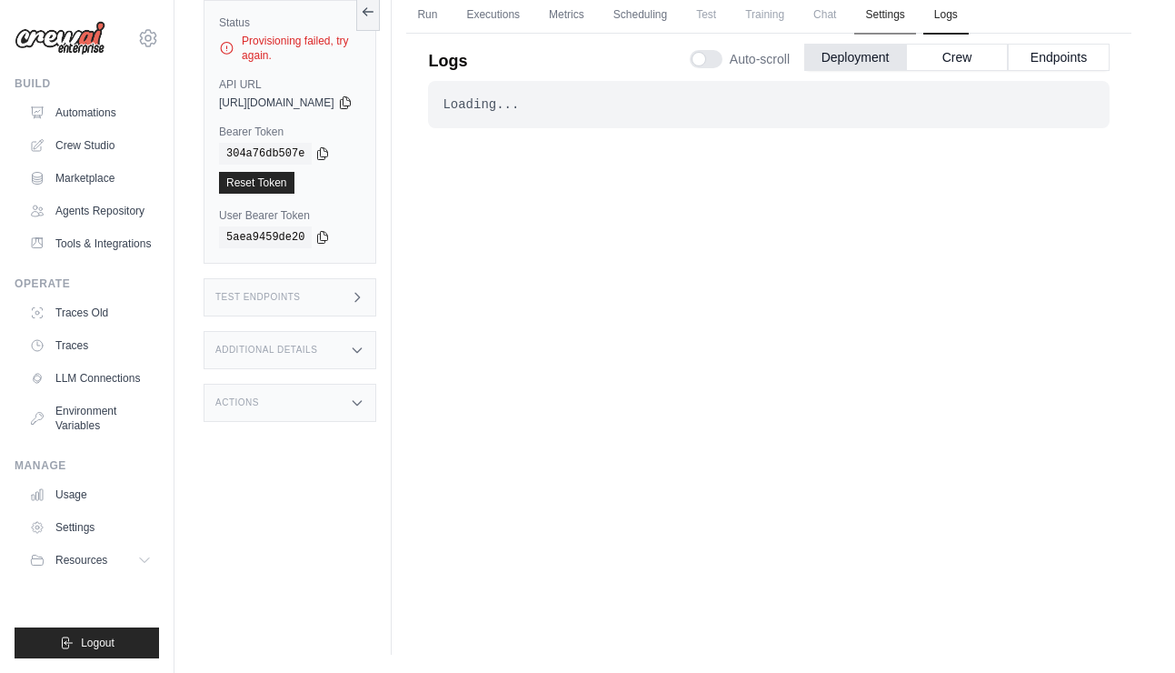
click at [915, 15] on link "Settings" at bounding box center [884, 15] width 61 height 38
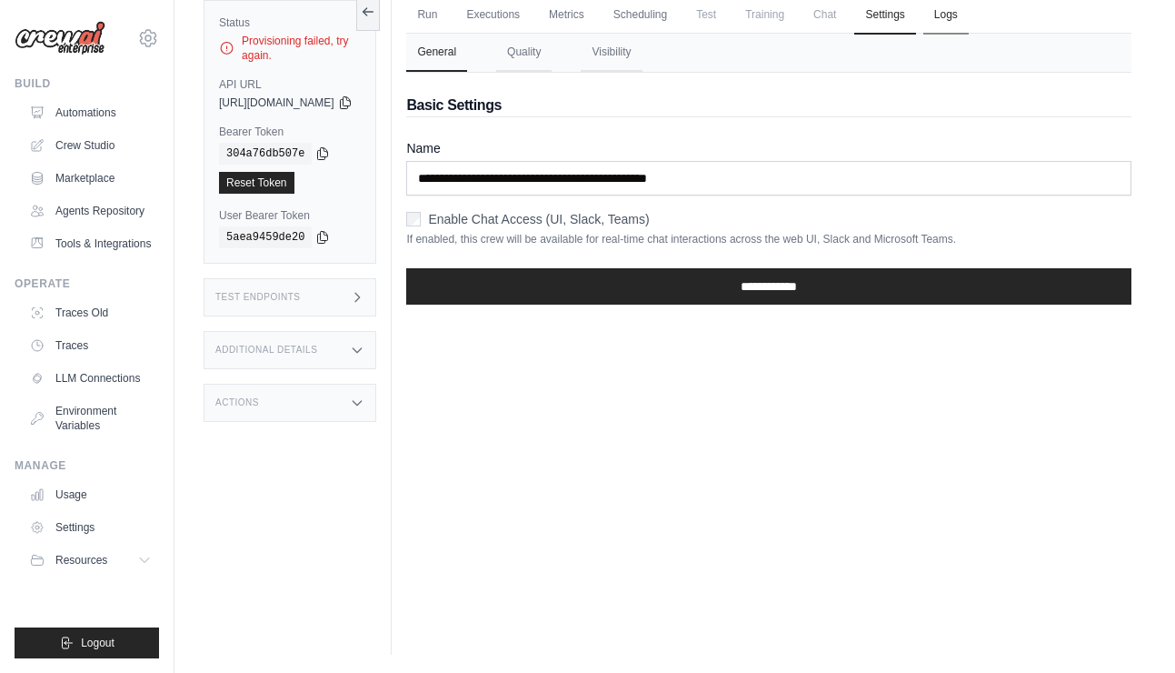
click at [969, 16] on link "Logs" at bounding box center [946, 15] width 45 height 38
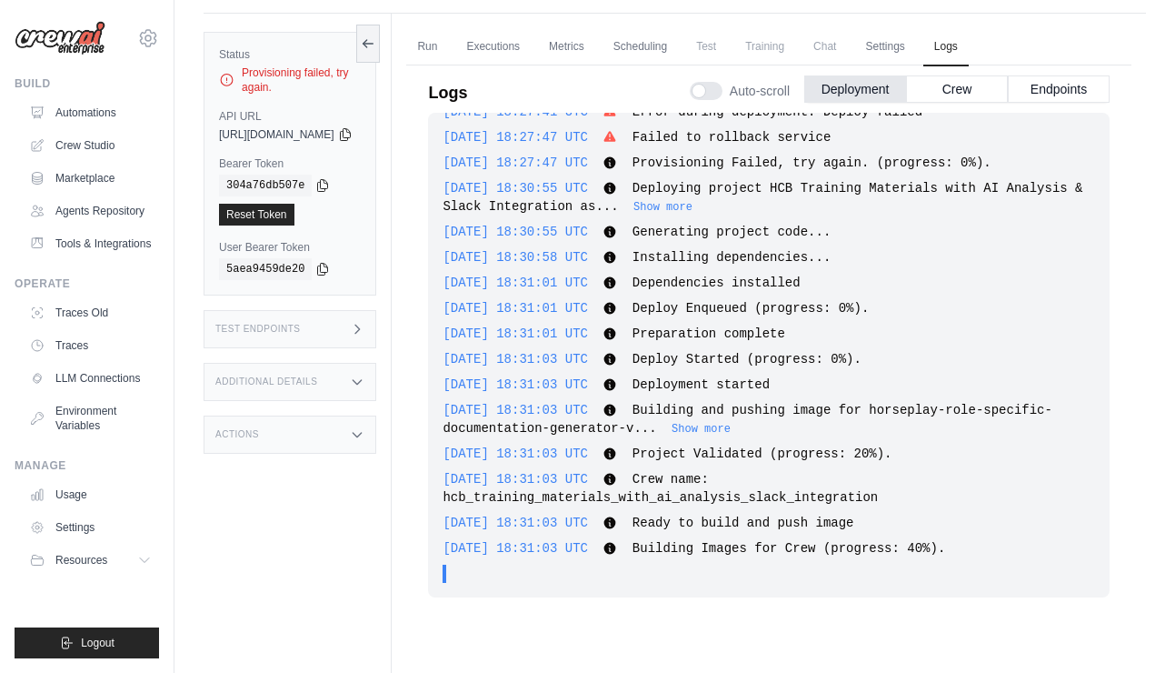
scroll to position [77, 0]
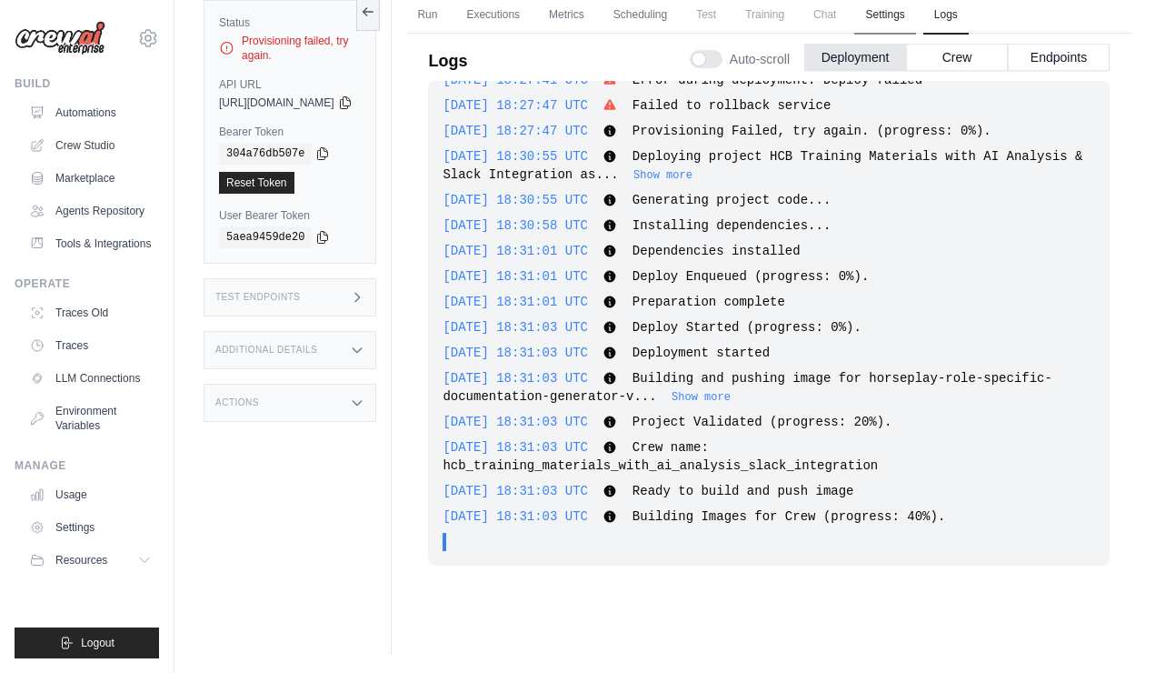
click at [915, 23] on link "Settings" at bounding box center [884, 15] width 61 height 38
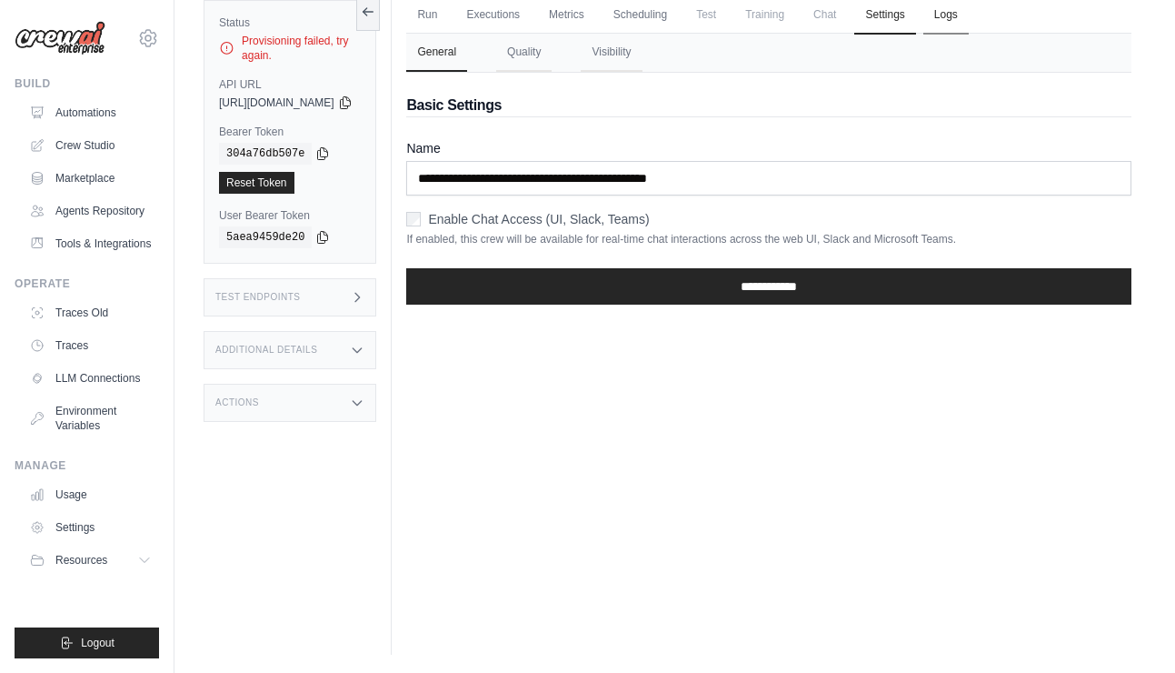
click at [969, 23] on link "Logs" at bounding box center [946, 15] width 45 height 38
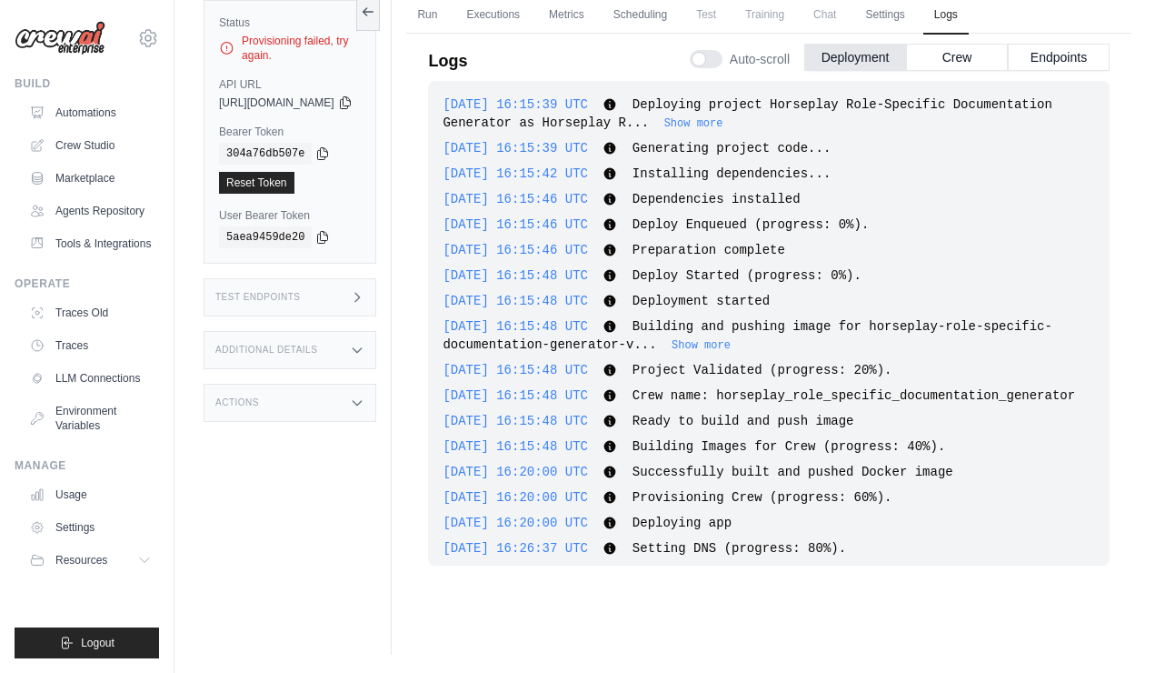
scroll to position [8202, 0]
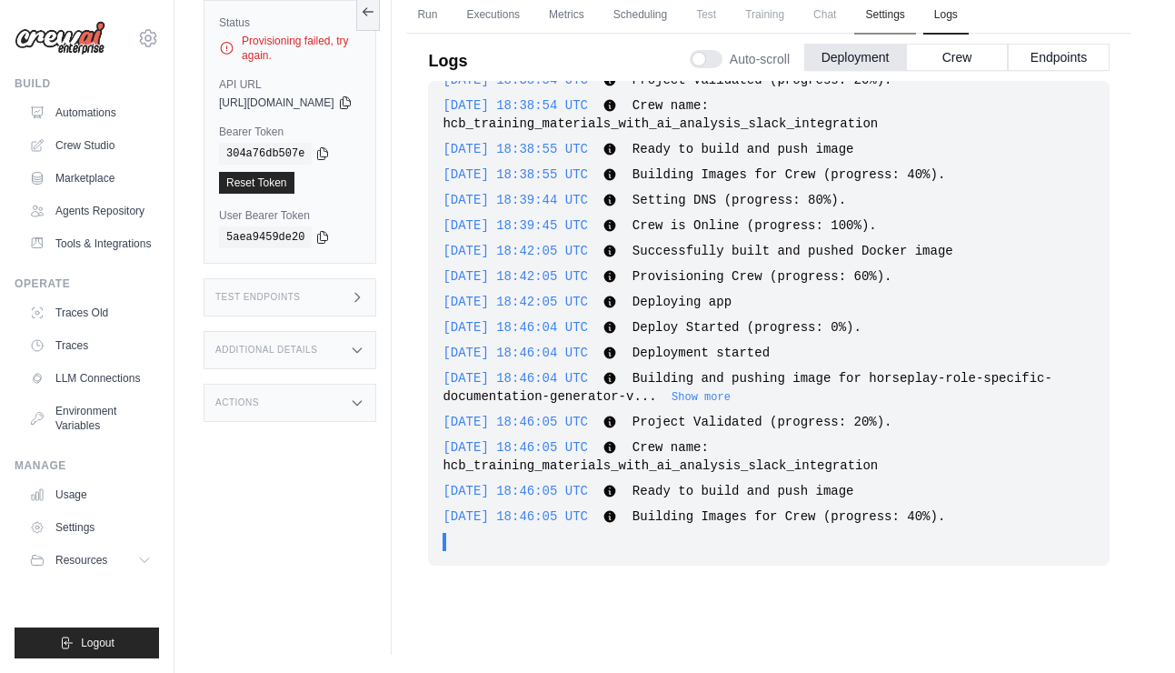
click at [915, 15] on link "Settings" at bounding box center [884, 15] width 61 height 38
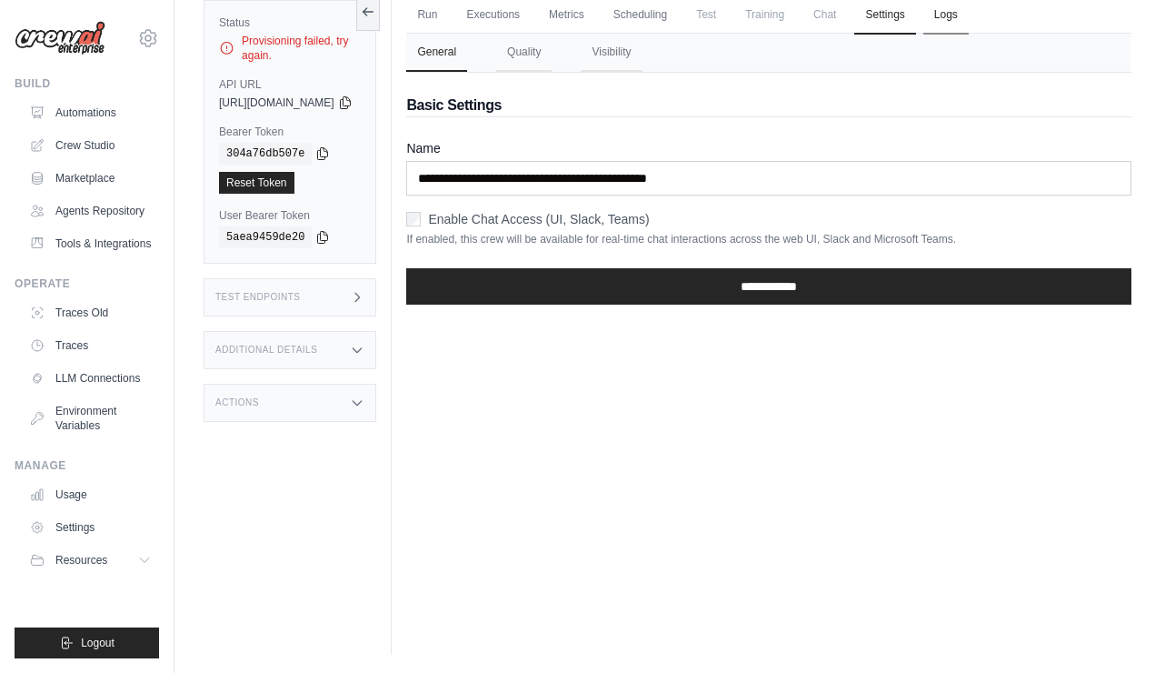
click at [969, 14] on link "Logs" at bounding box center [946, 15] width 45 height 38
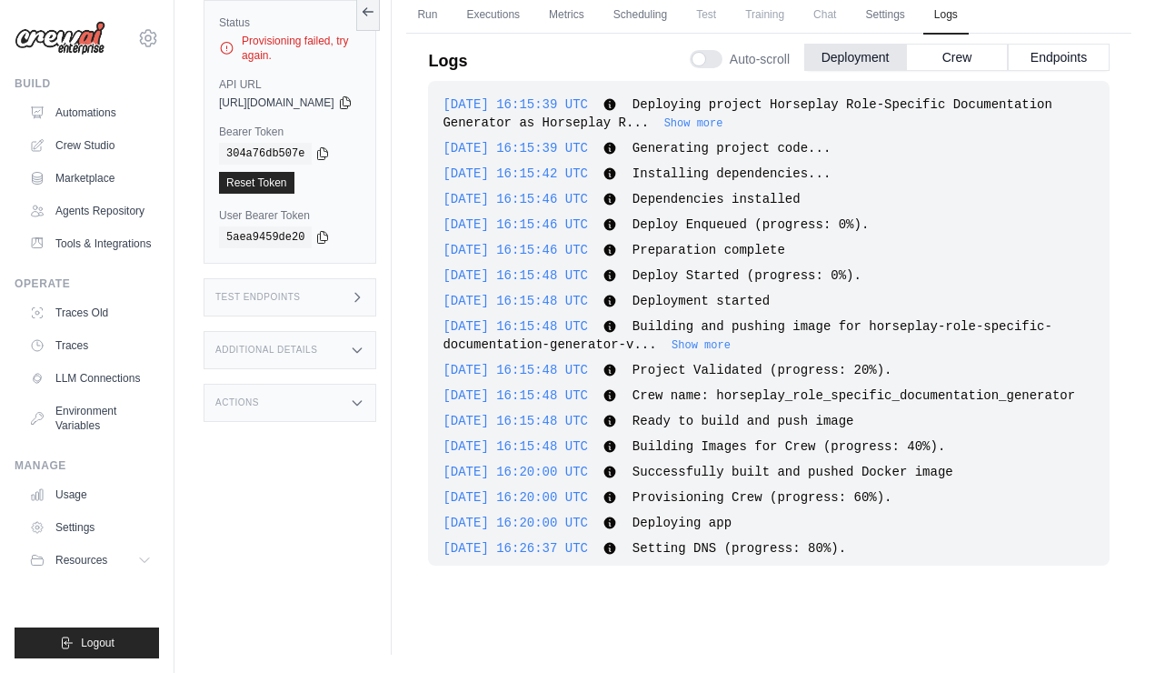
scroll to position [8202, 0]
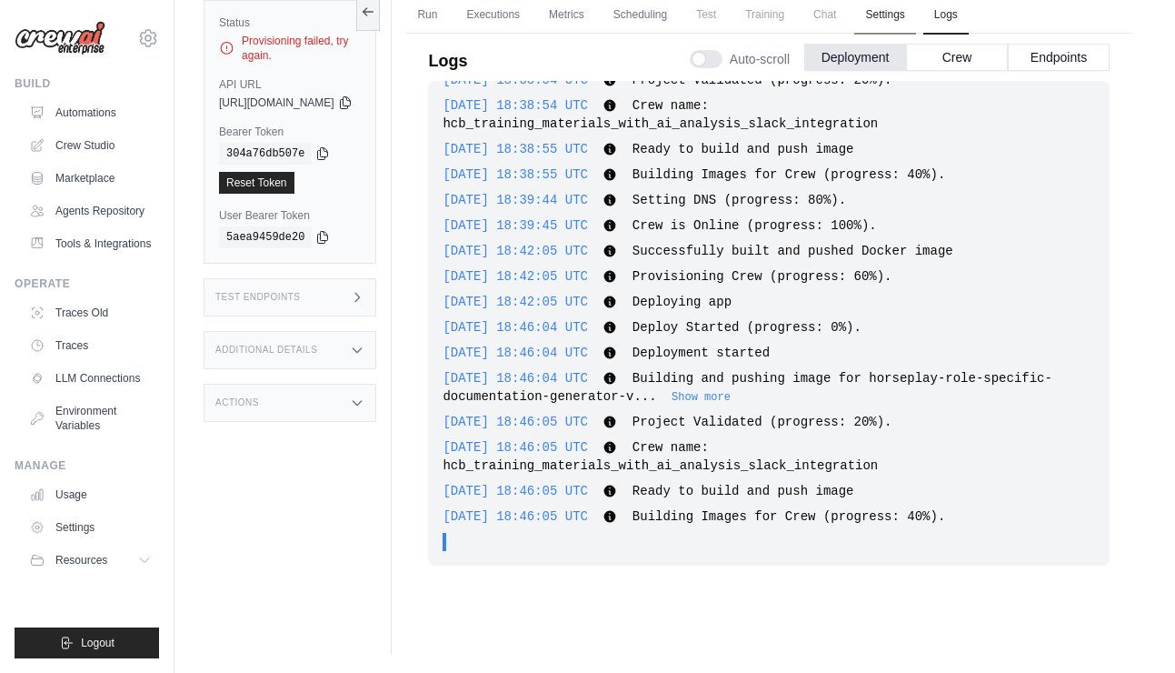
click at [915, 13] on link "Settings" at bounding box center [884, 15] width 61 height 38
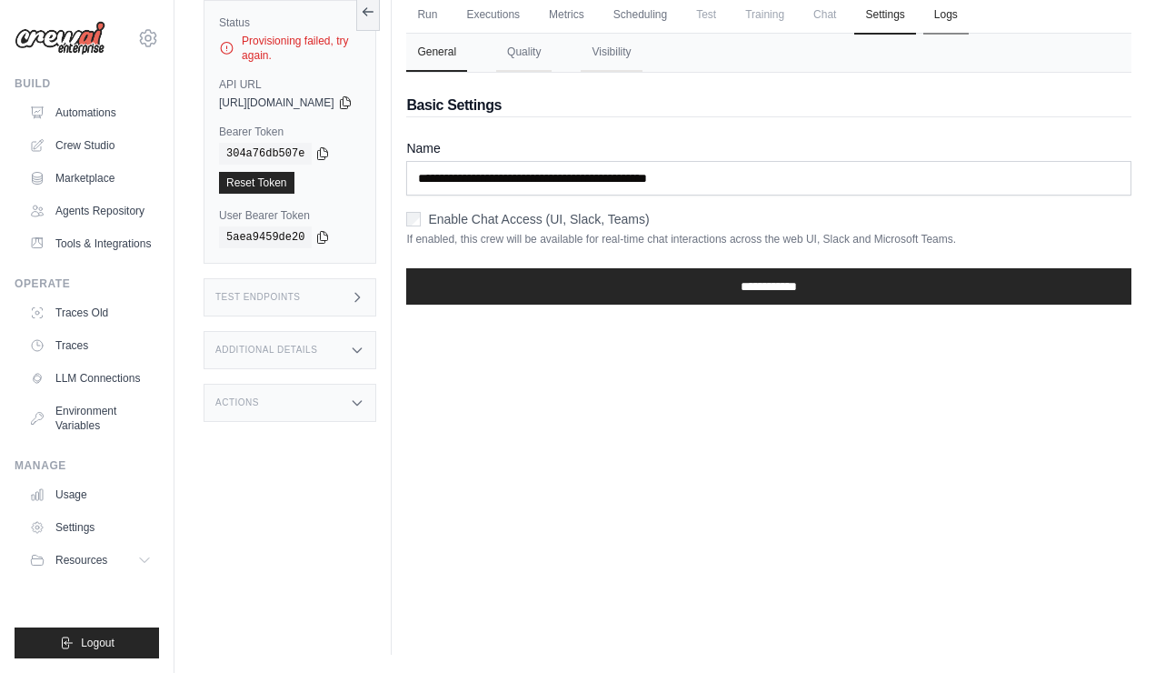
click at [969, 15] on link "Logs" at bounding box center [946, 15] width 45 height 38
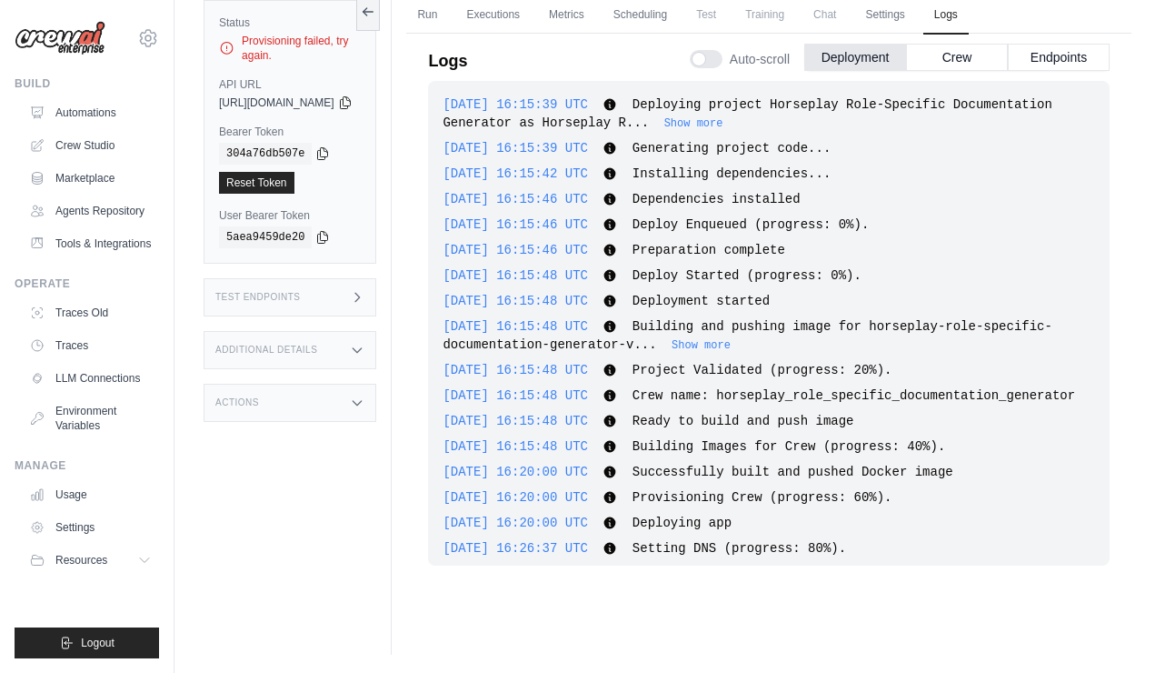
scroll to position [8329, 0]
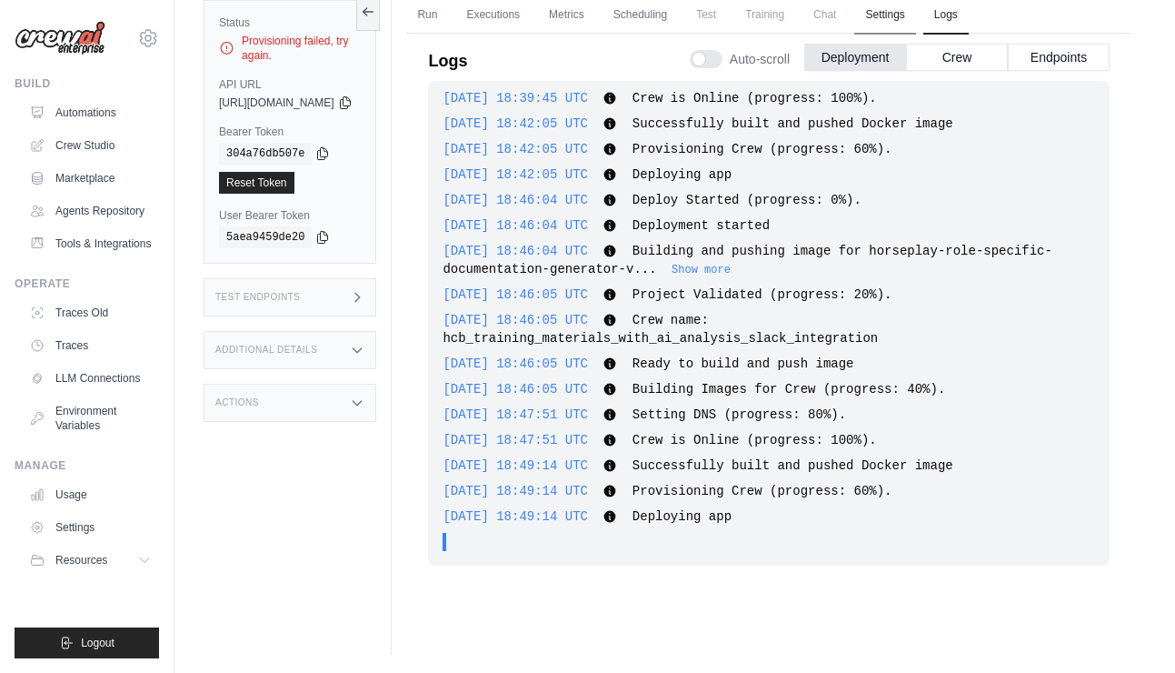
click at [915, 23] on link "Settings" at bounding box center [884, 15] width 61 height 38
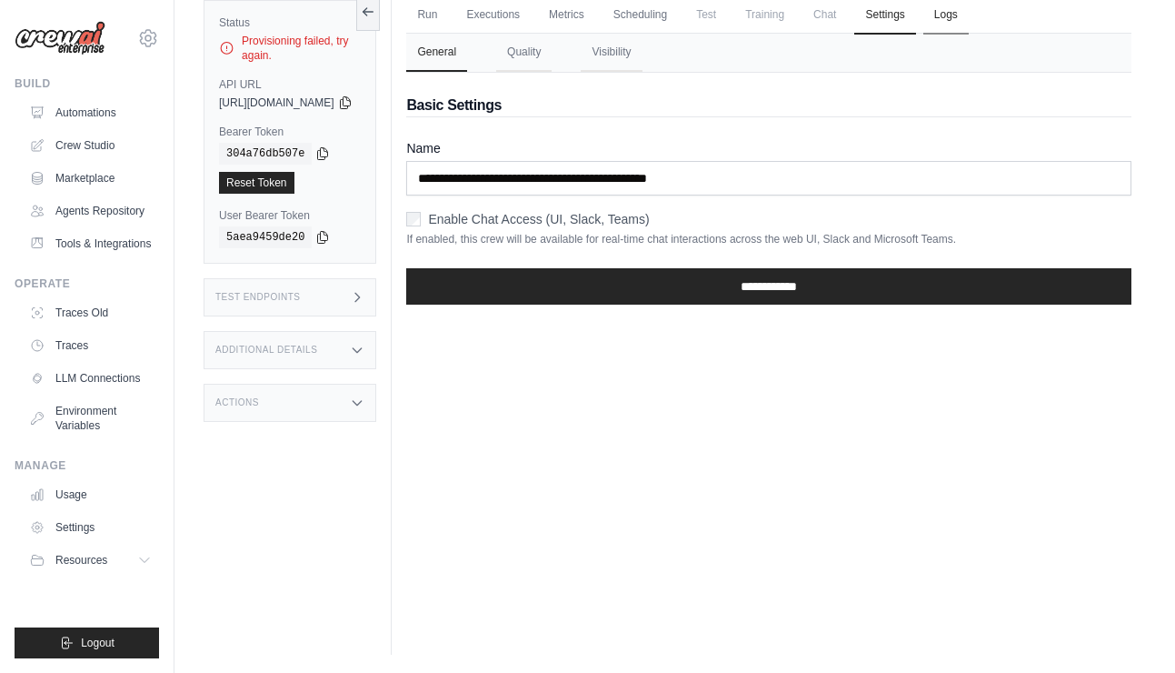
click at [969, 26] on link "Logs" at bounding box center [946, 15] width 45 height 38
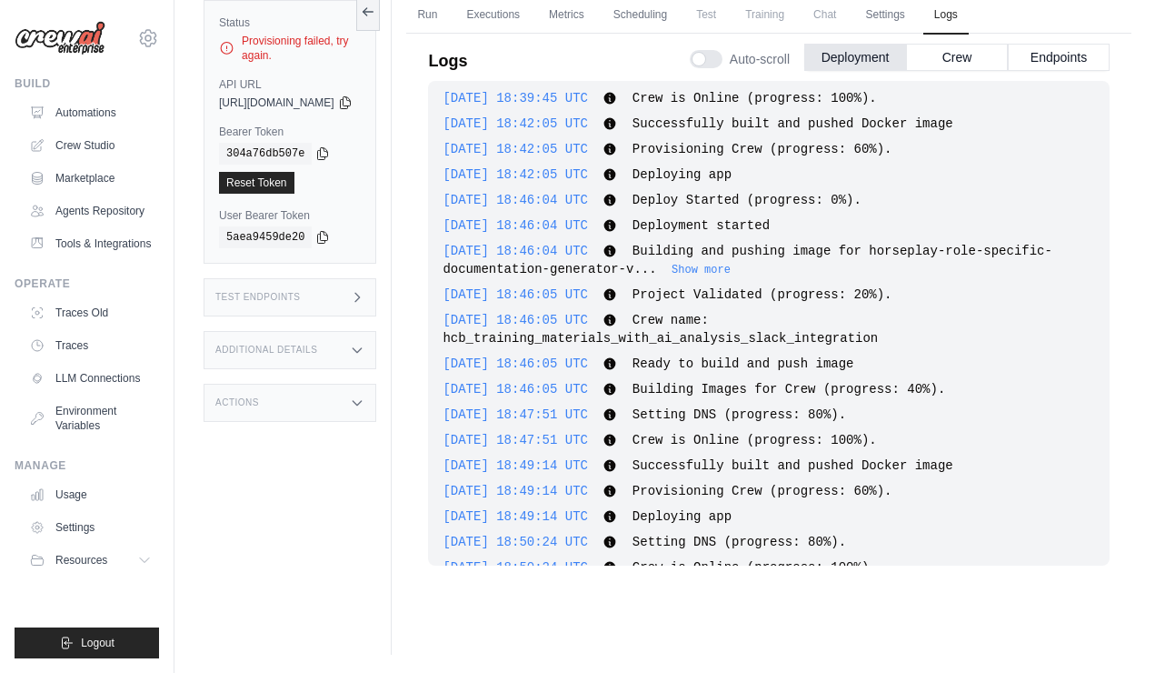
scroll to position [8313, 0]
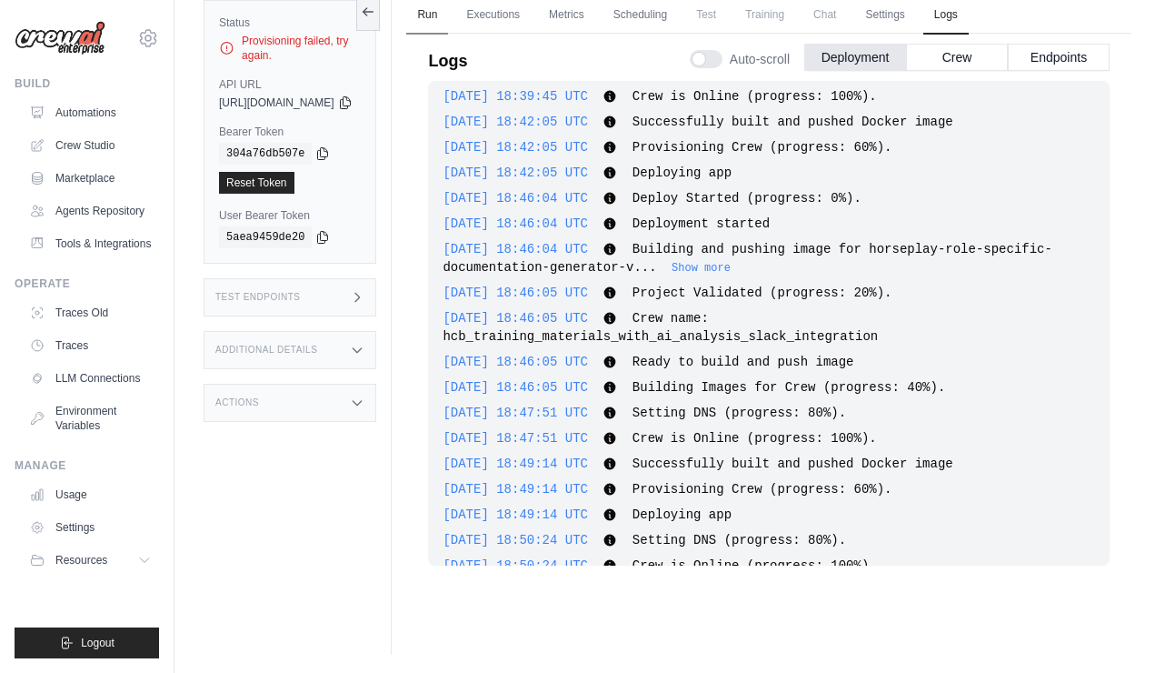
click at [448, 11] on link "Run" at bounding box center [427, 15] width 42 height 38
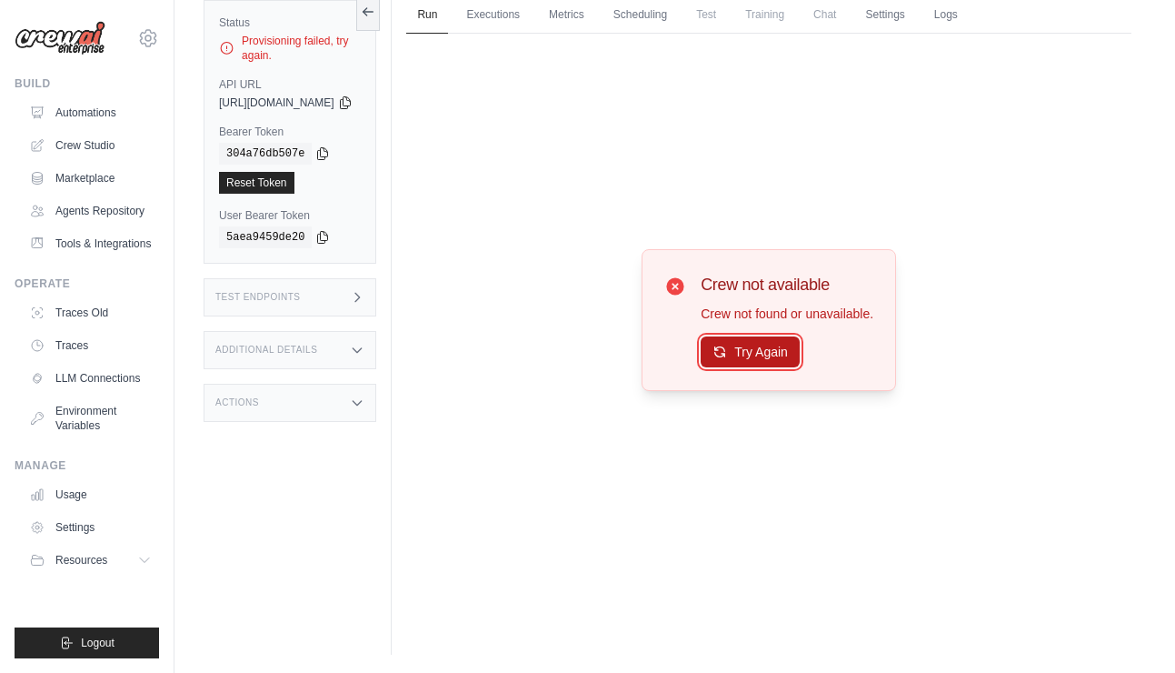
click at [800, 350] on button "Try Again" at bounding box center [750, 351] width 99 height 31
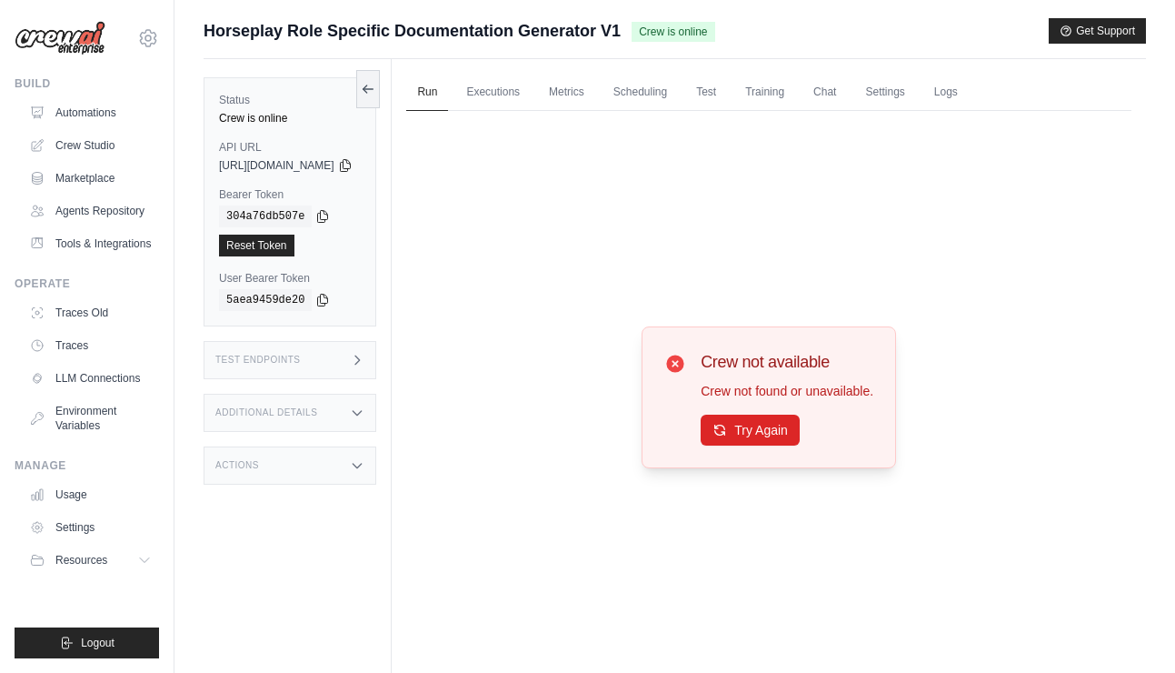
click at [749, 413] on div "Crew not available Crew not found or unavailable. Try Again" at bounding box center [787, 397] width 173 height 96
click at [752, 419] on button "Try Again" at bounding box center [750, 429] width 99 height 31
click at [748, 418] on button "Try Again" at bounding box center [750, 429] width 99 height 31
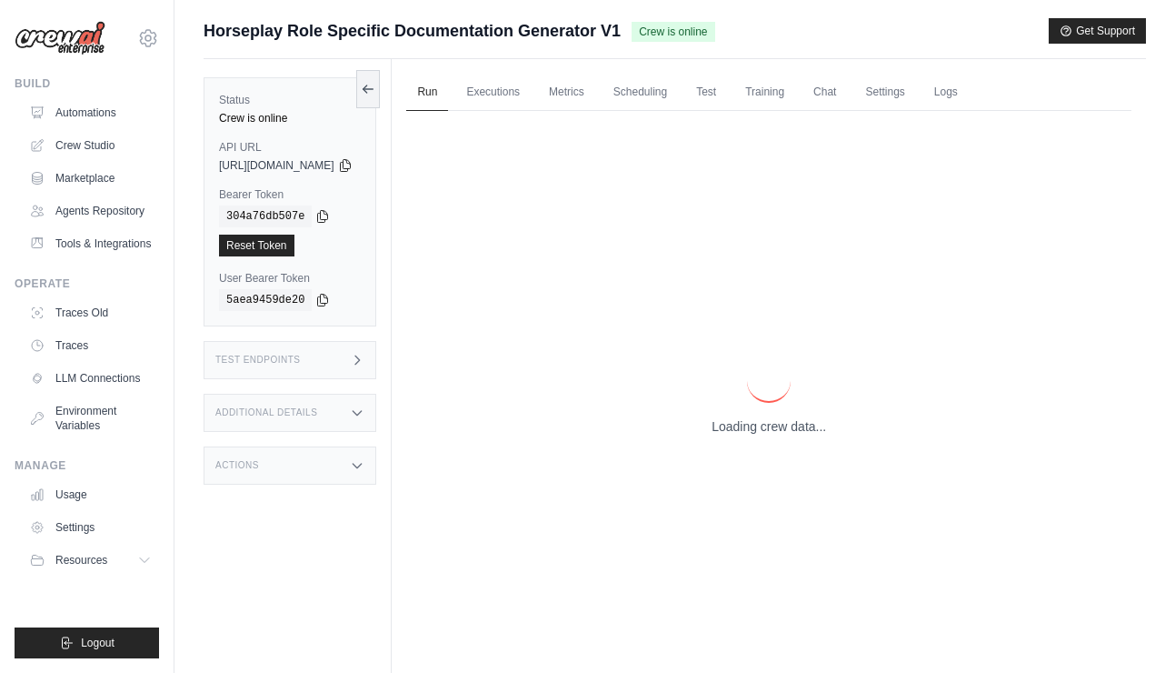
click at [748, 418] on p "Loading crew data..." at bounding box center [769, 426] width 115 height 18
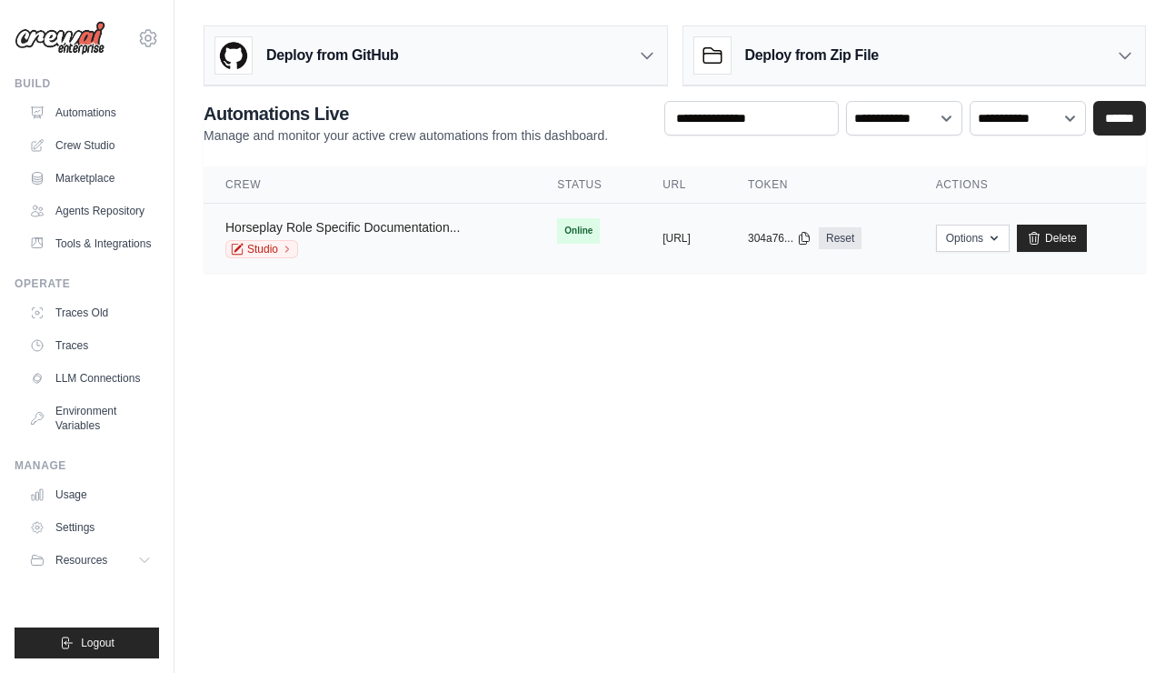
click at [341, 228] on link "Horseplay Role Specific Documentation..." at bounding box center [342, 227] width 235 height 15
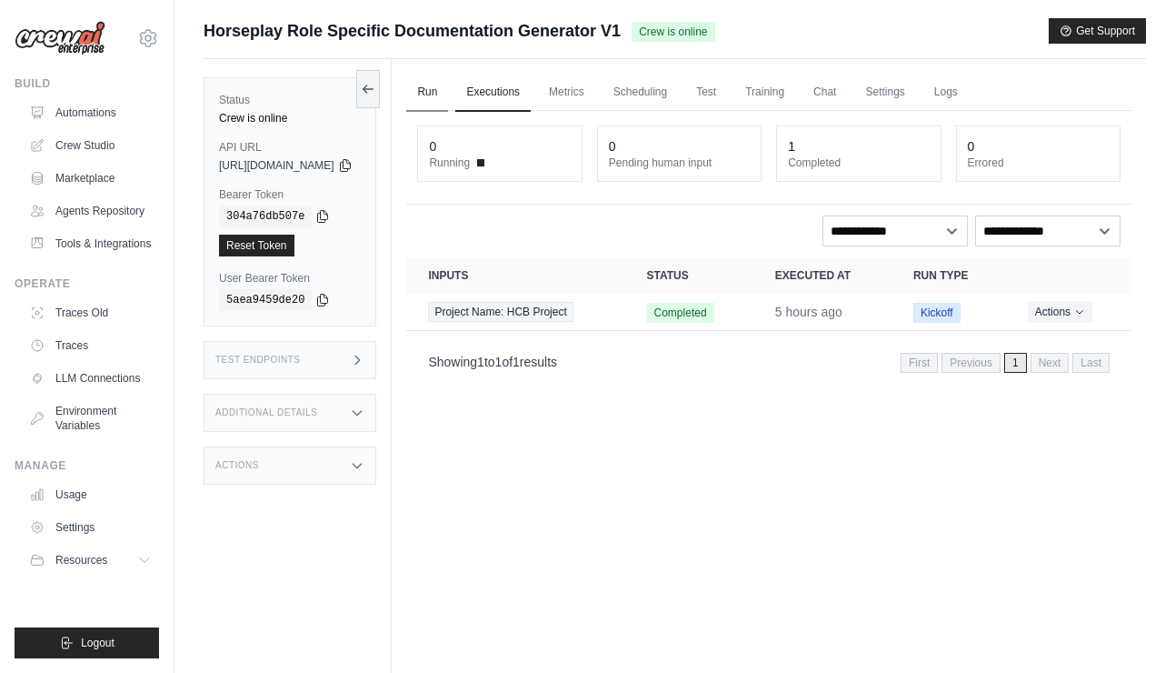
click at [448, 99] on link "Run" at bounding box center [427, 93] width 42 height 38
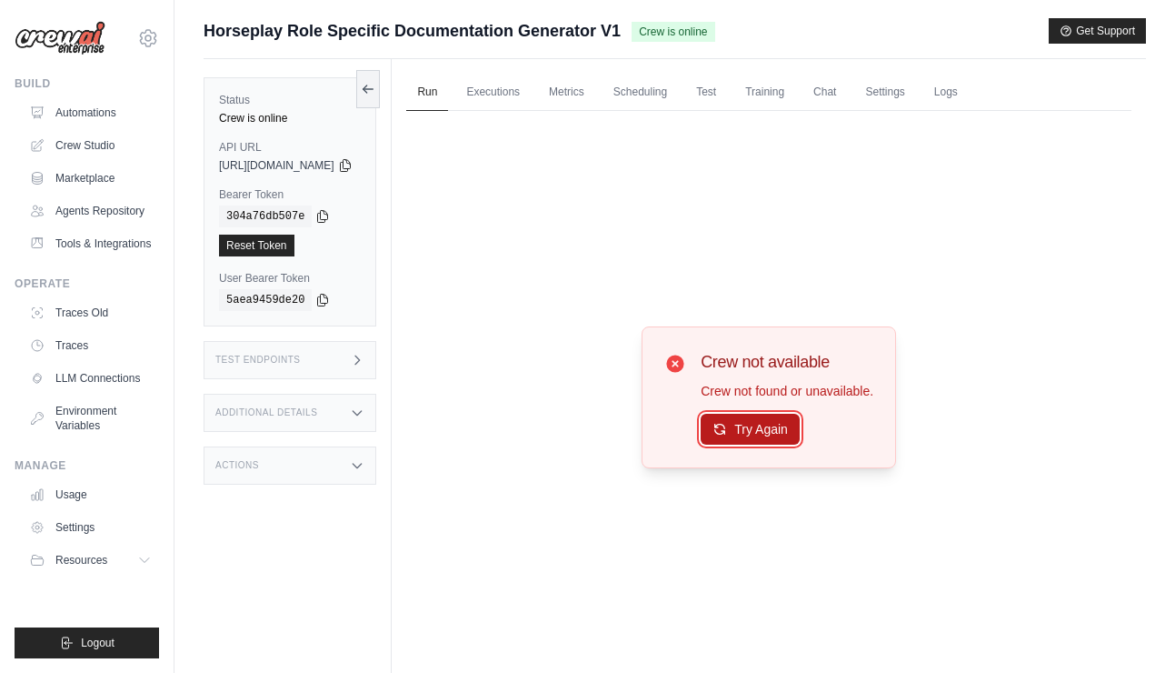
click at [761, 425] on button "Try Again" at bounding box center [750, 429] width 99 height 31
click at [95, 110] on link "Automations" at bounding box center [92, 112] width 137 height 29
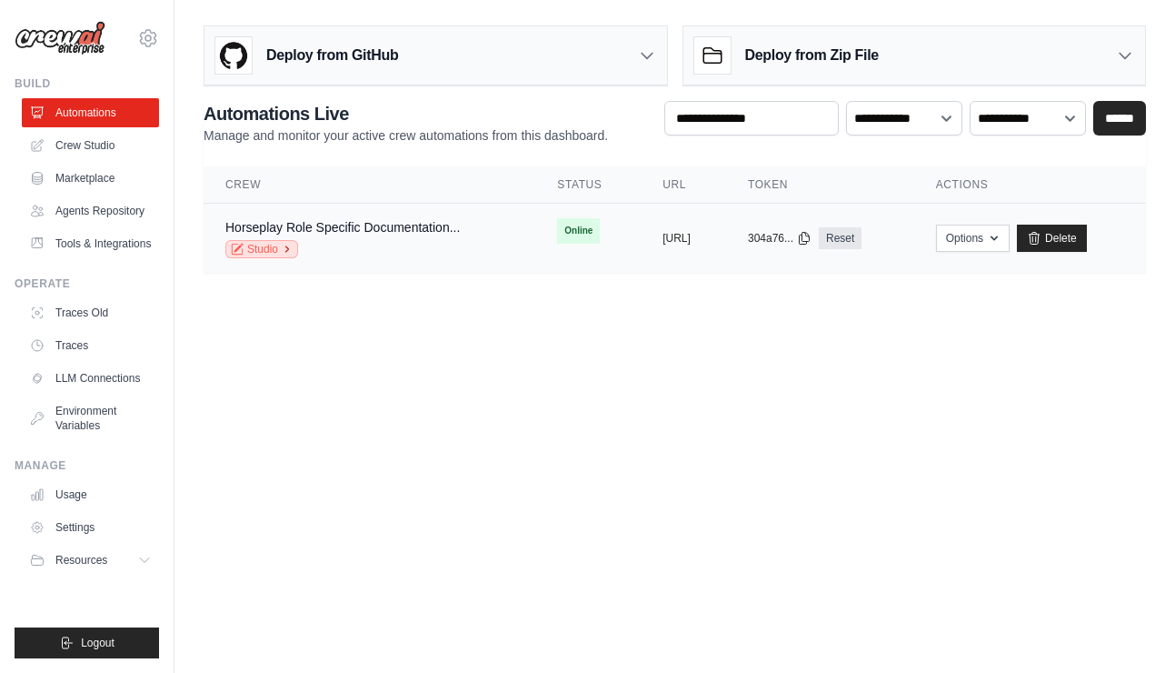
click at [263, 243] on link "Studio" at bounding box center [261, 249] width 73 height 18
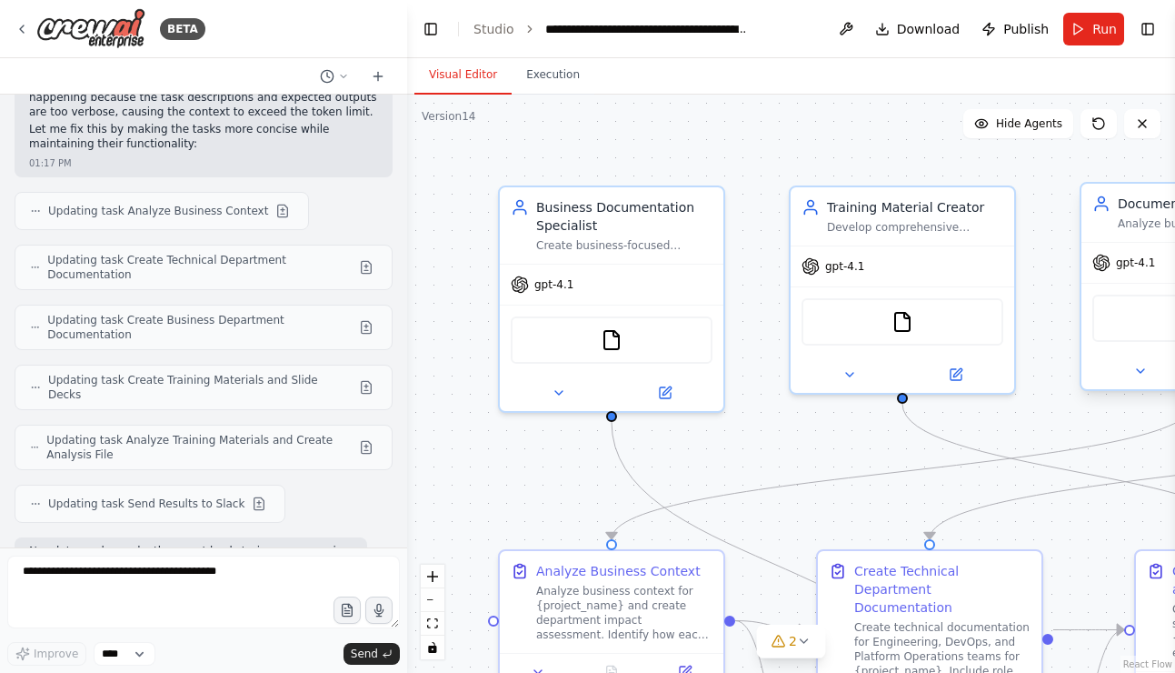
scroll to position [22431, 0]
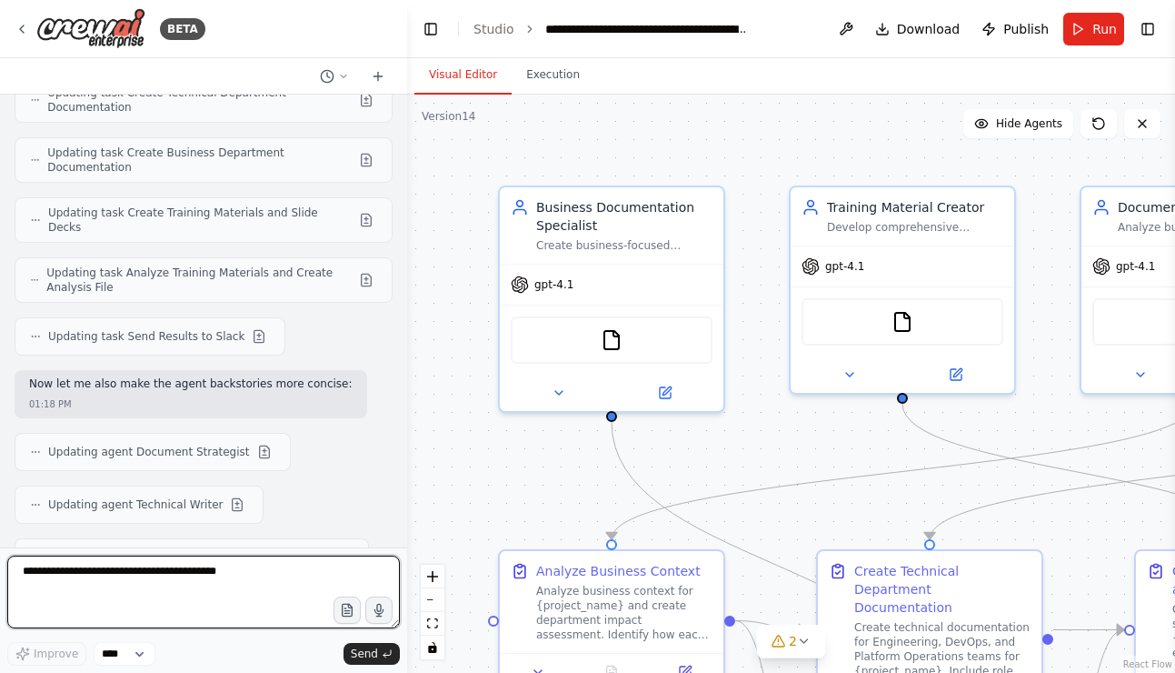
click at [158, 572] on textarea at bounding box center [203, 591] width 393 height 73
type textarea "**********"
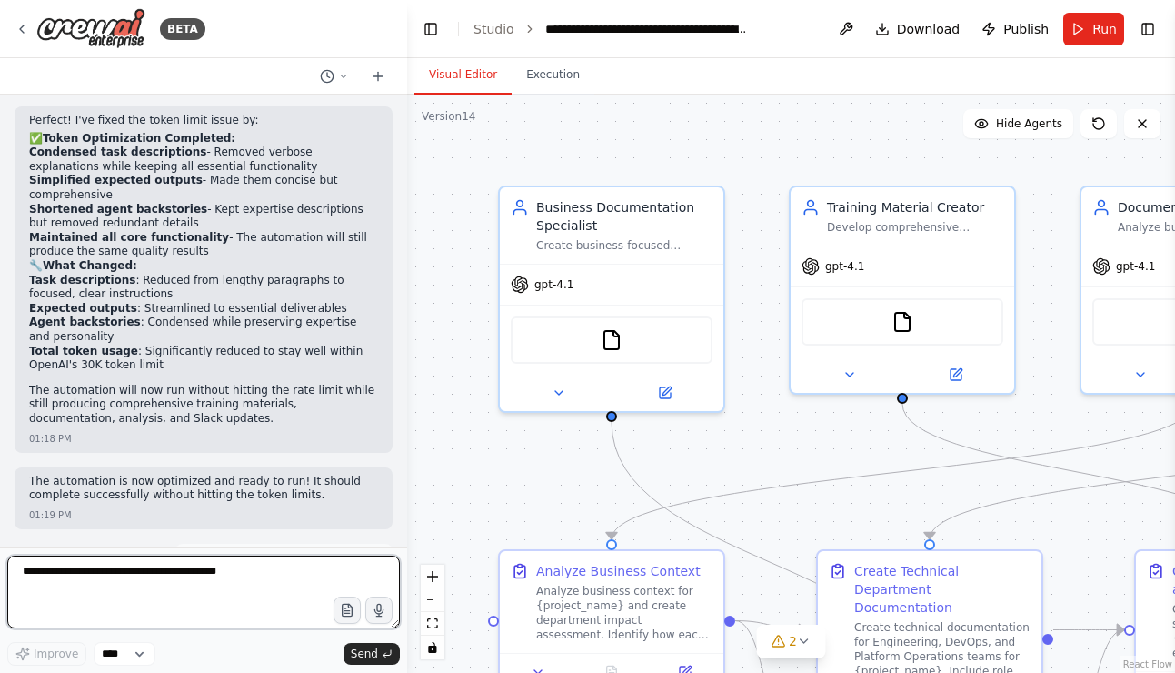
scroll to position [23133, 0]
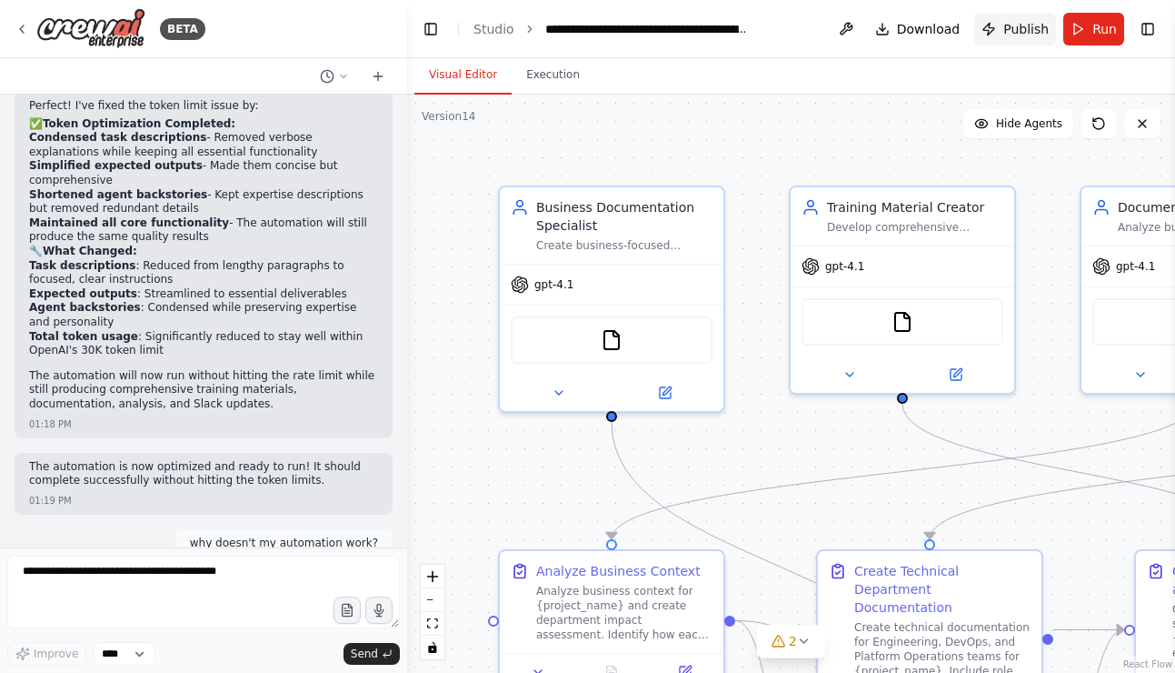
click at [1024, 23] on span "Publish" at bounding box center [1026, 29] width 45 height 18
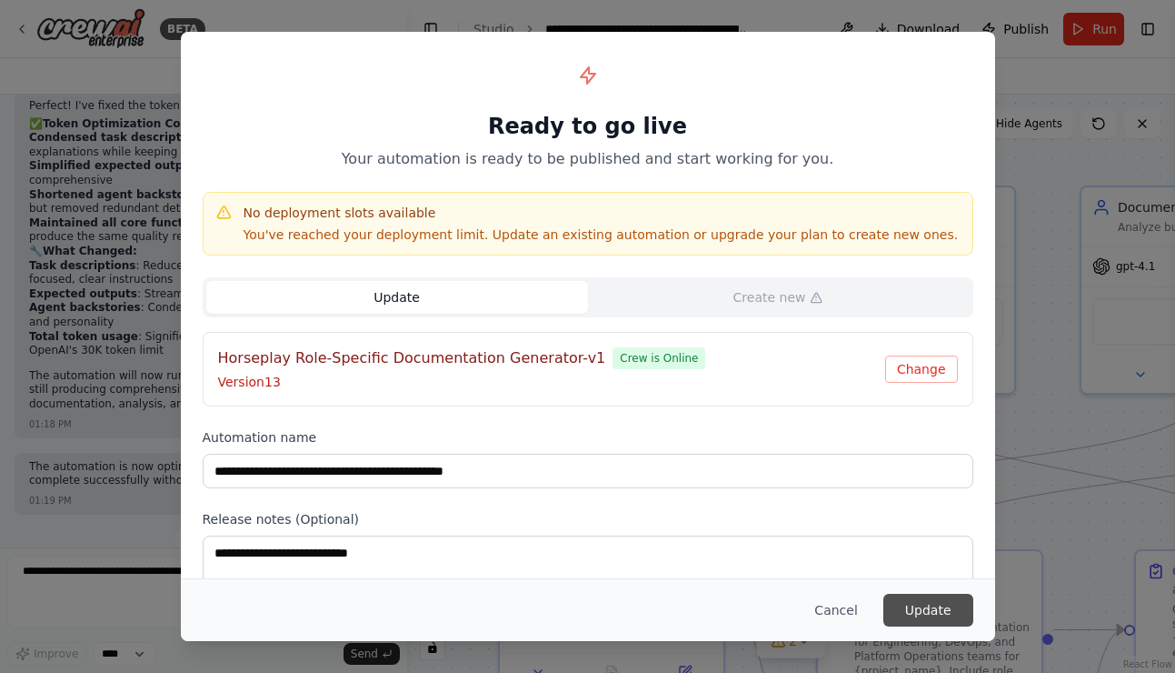
click at [940, 613] on button "Update" at bounding box center [929, 610] width 90 height 33
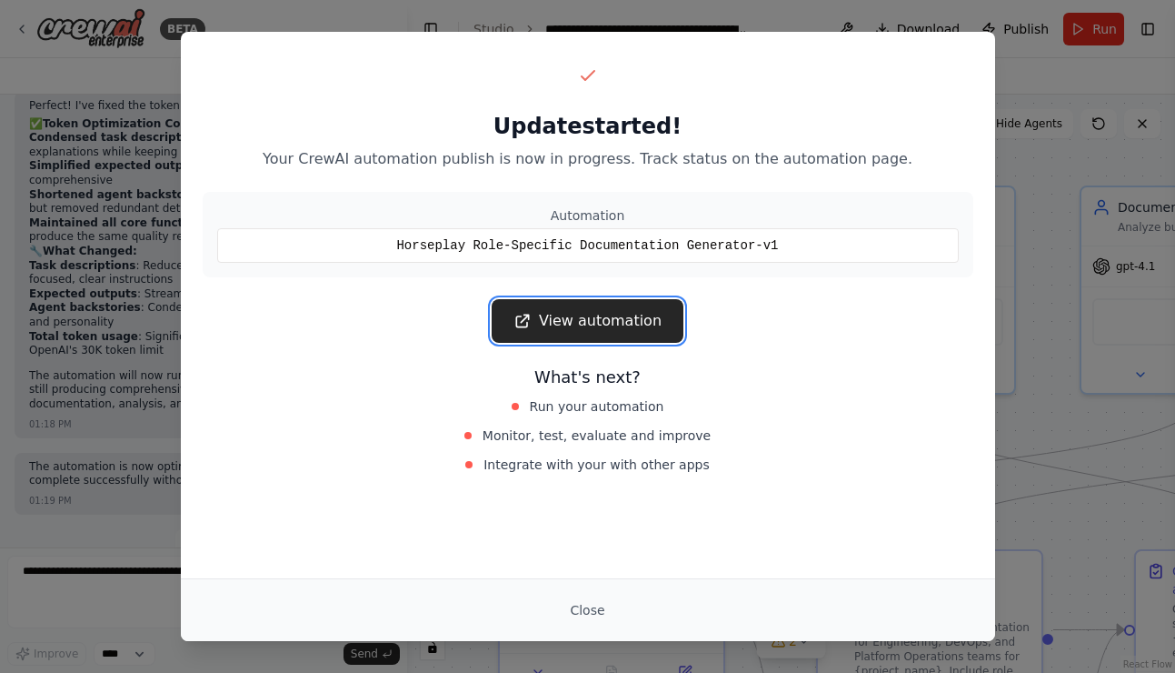
click at [616, 335] on link "View automation" at bounding box center [588, 321] width 192 height 44
click at [1060, 82] on div "Update started! Your CrewAI automation publish is now in progress. Track status…" at bounding box center [587, 336] width 1175 height 673
click at [605, 598] on button "Close" at bounding box center [587, 610] width 64 height 33
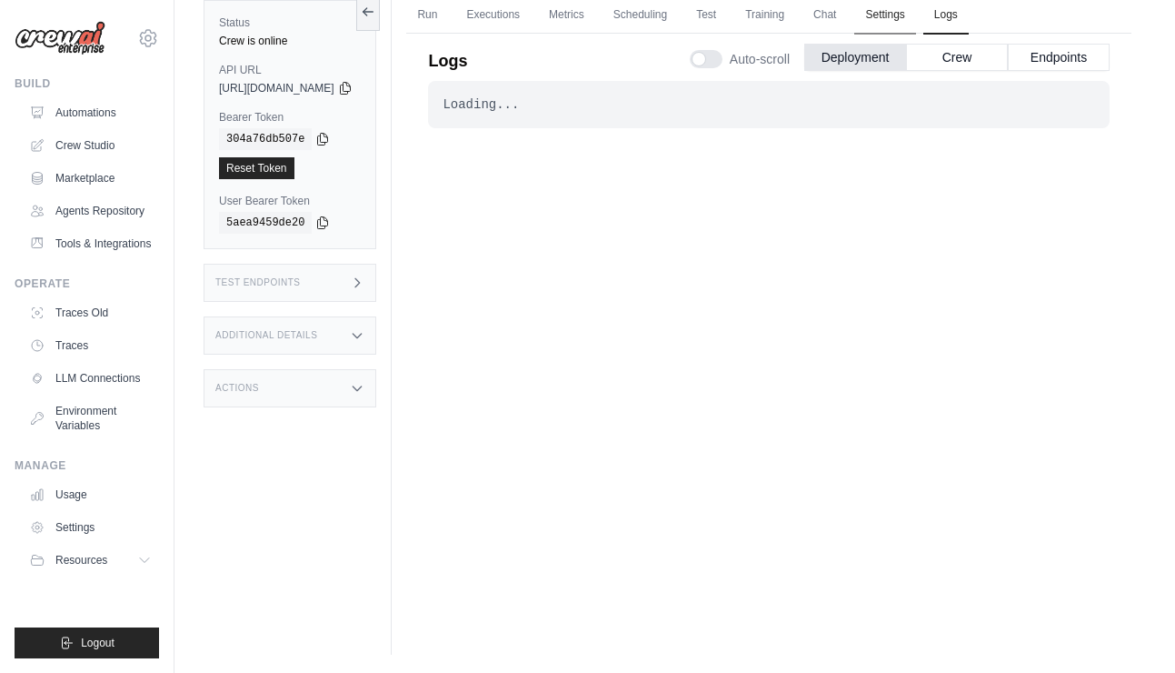
click at [915, 12] on link "Settings" at bounding box center [884, 15] width 61 height 38
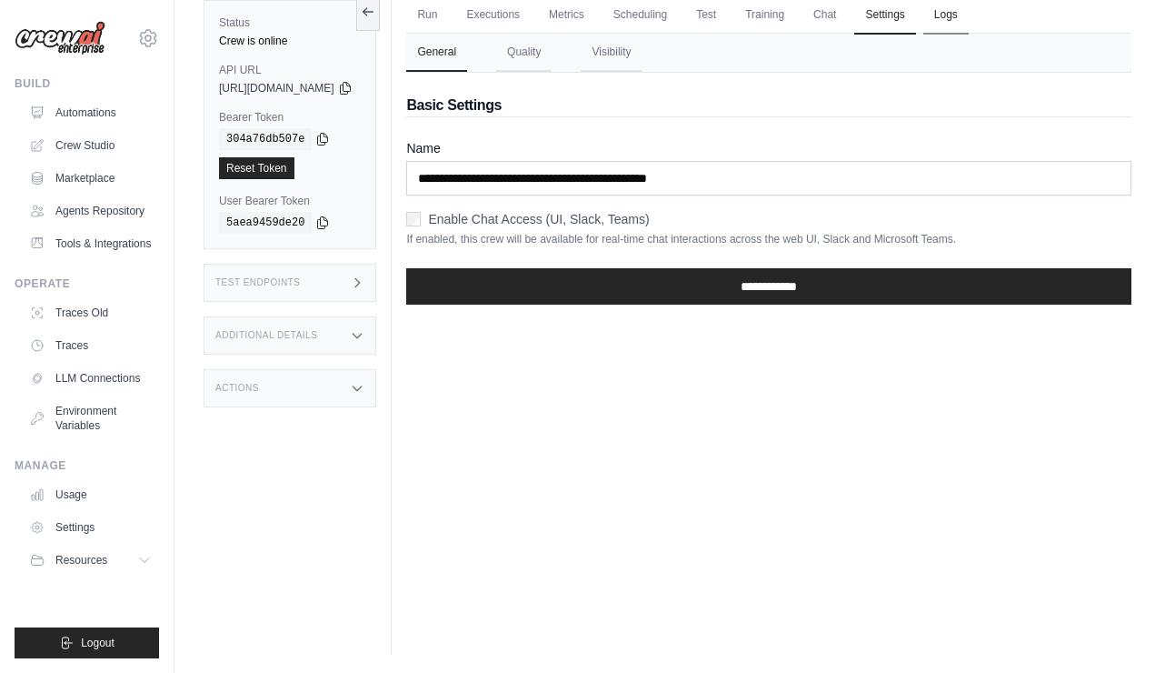
click at [969, 17] on link "Logs" at bounding box center [946, 15] width 45 height 38
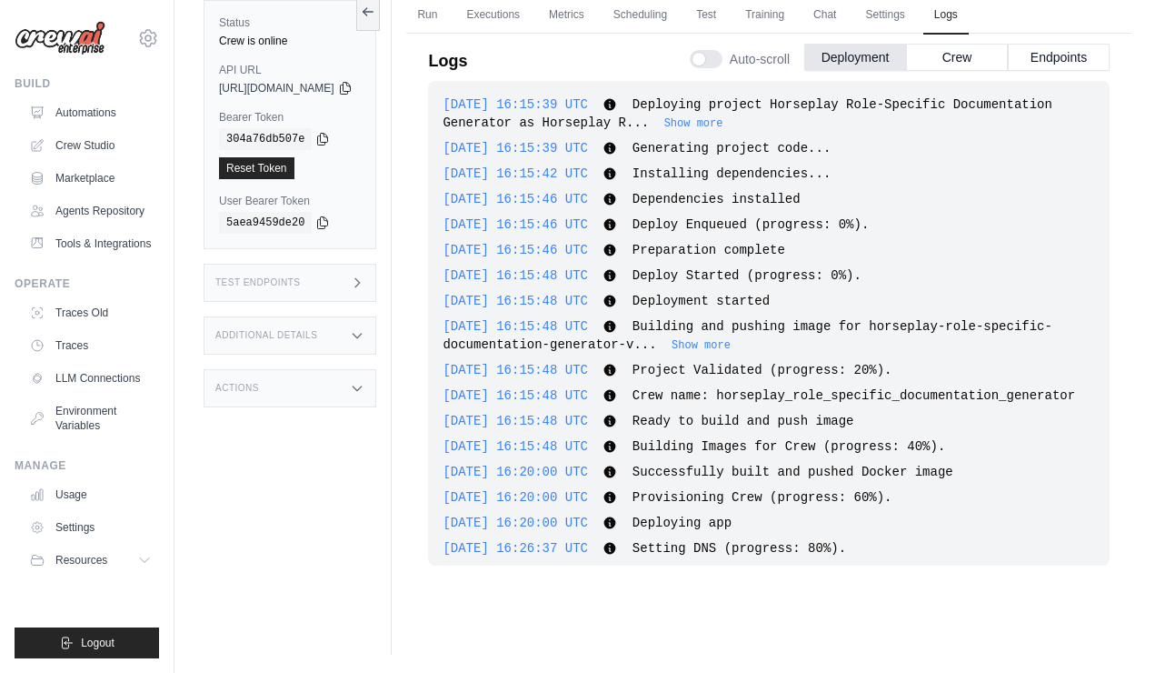
scroll to position [8766, 0]
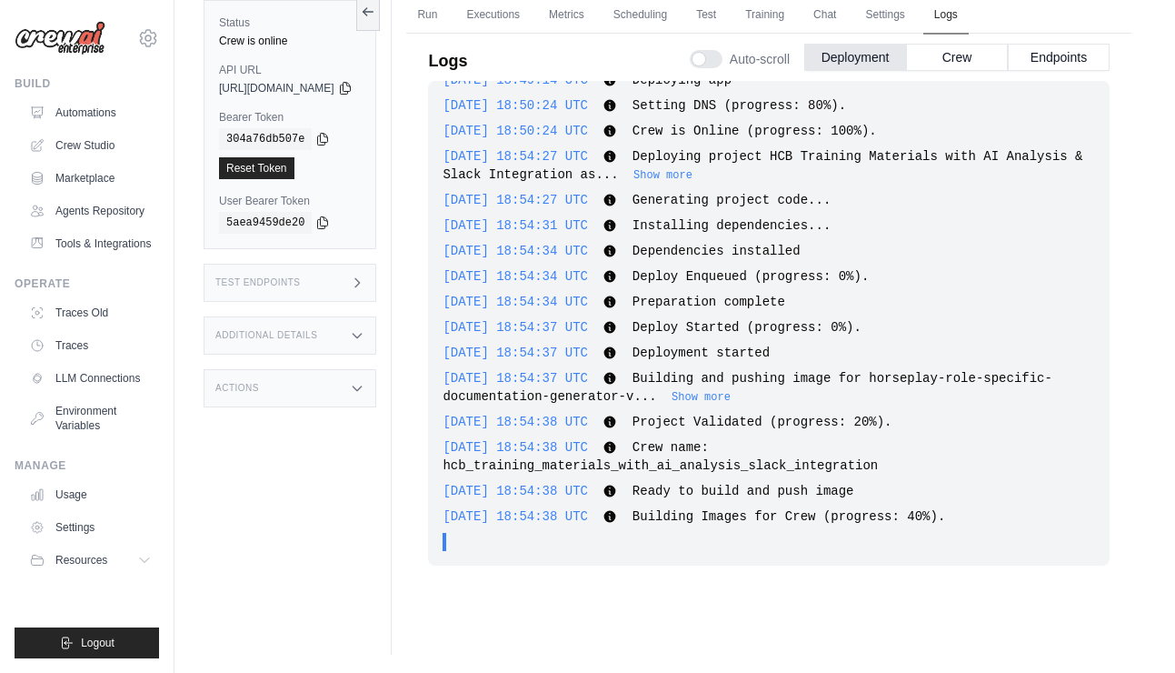
drag, startPoint x: 939, startPoint y: 15, endPoint x: 981, endPoint y: 17, distance: 41.9
click at [915, 15] on link "Settings" at bounding box center [884, 15] width 61 height 38
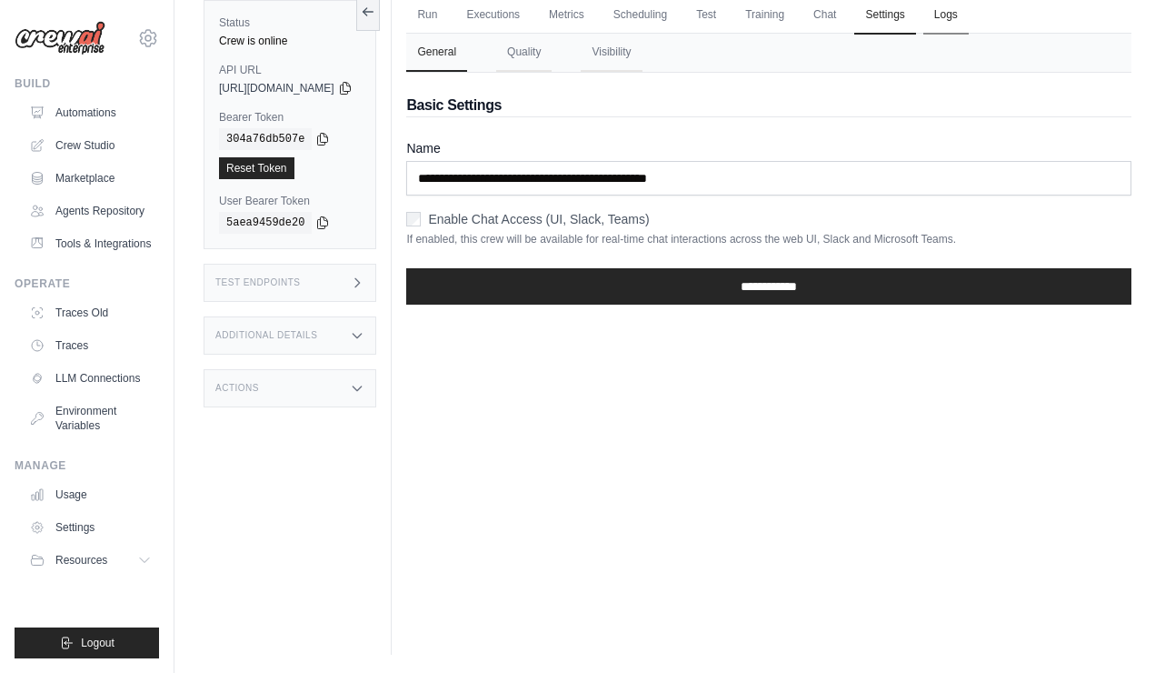
click at [969, 18] on link "Logs" at bounding box center [946, 15] width 45 height 38
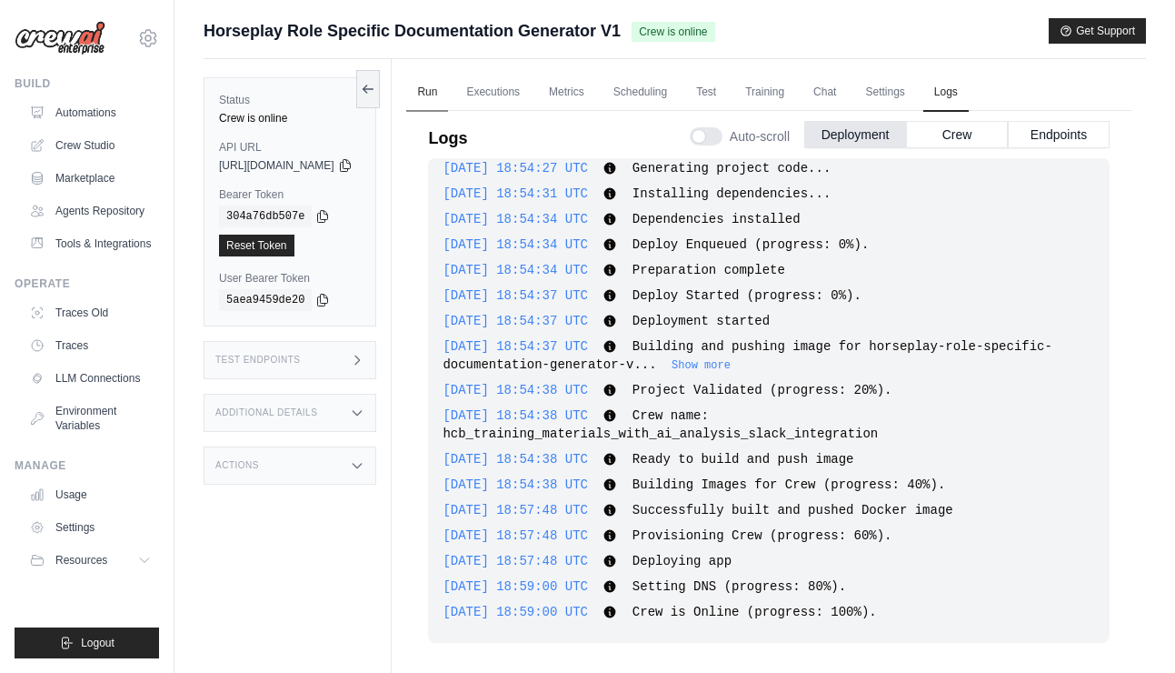
click at [448, 82] on link "Run" at bounding box center [427, 93] width 42 height 38
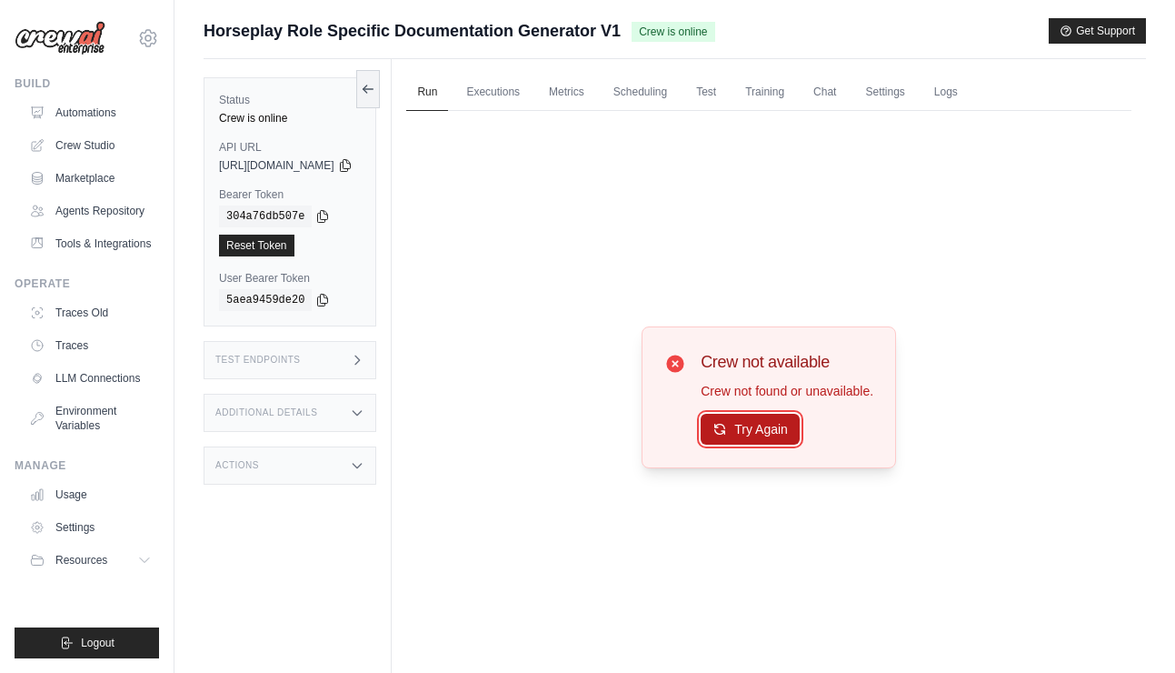
click at [762, 445] on div "Try Again" at bounding box center [787, 430] width 173 height 31
click at [765, 434] on button "Try Again" at bounding box center [750, 429] width 99 height 31
click at [754, 432] on button "Try Again" at bounding box center [750, 429] width 99 height 31
click at [752, 437] on button "Try Again" at bounding box center [750, 429] width 99 height 31
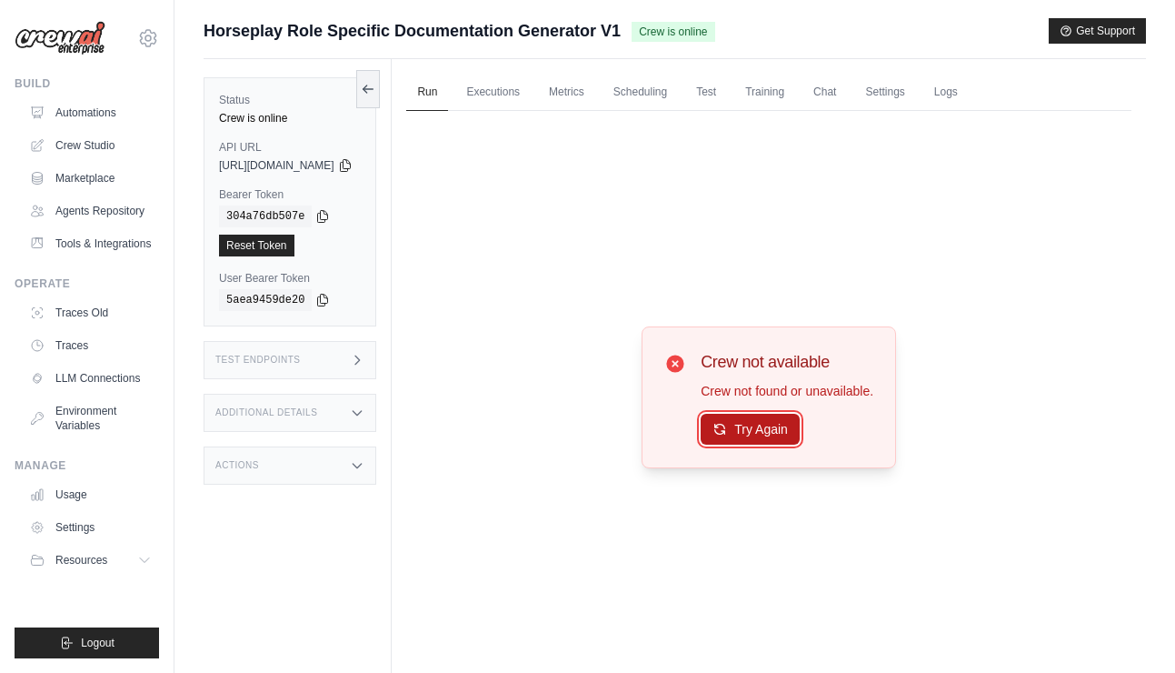
click at [751, 436] on button "Try Again" at bounding box center [750, 429] width 99 height 31
click at [751, 436] on button "Try Again" at bounding box center [750, 430] width 99 height 31
click at [60, 102] on link "Automations" at bounding box center [92, 112] width 137 height 29
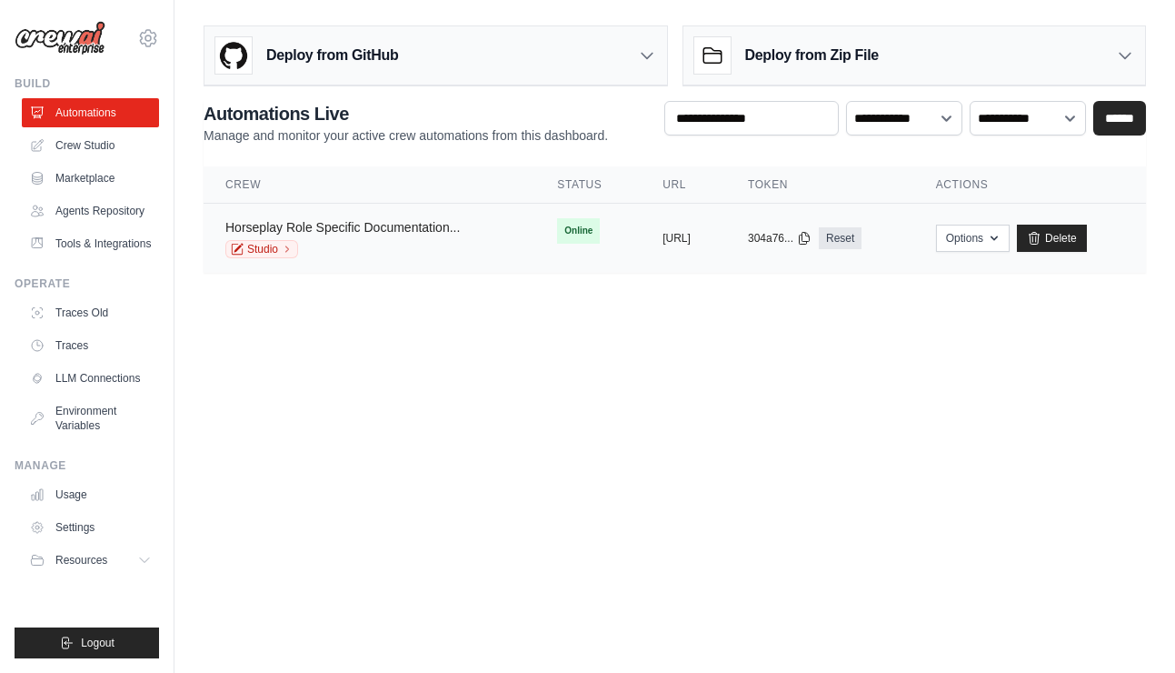
click at [385, 227] on link "Horseplay Role Specific Documentation..." at bounding box center [342, 227] width 235 height 15
click at [282, 242] on link "Studio" at bounding box center [261, 249] width 73 height 18
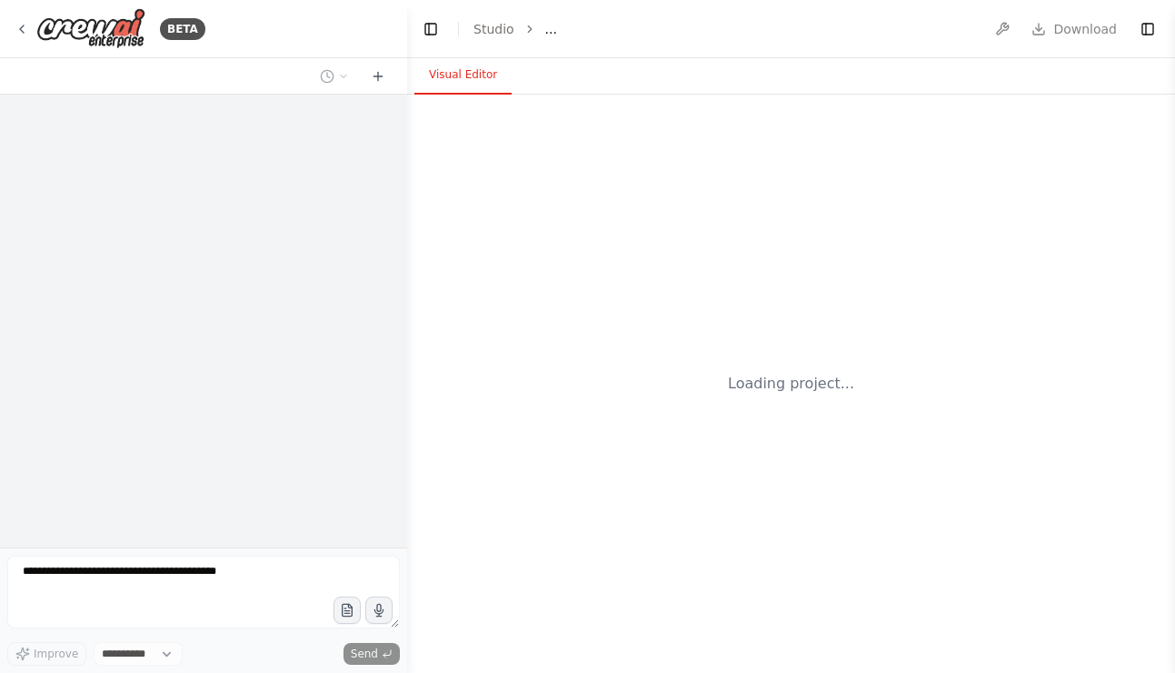
select select "****"
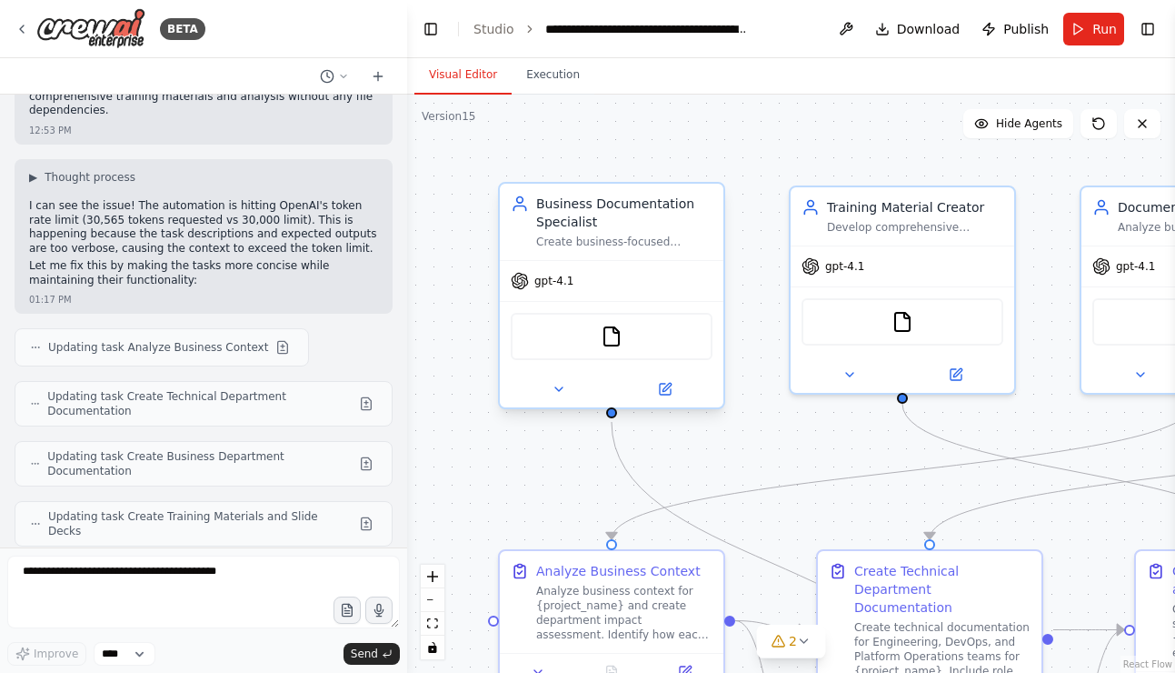
scroll to position [22273, 0]
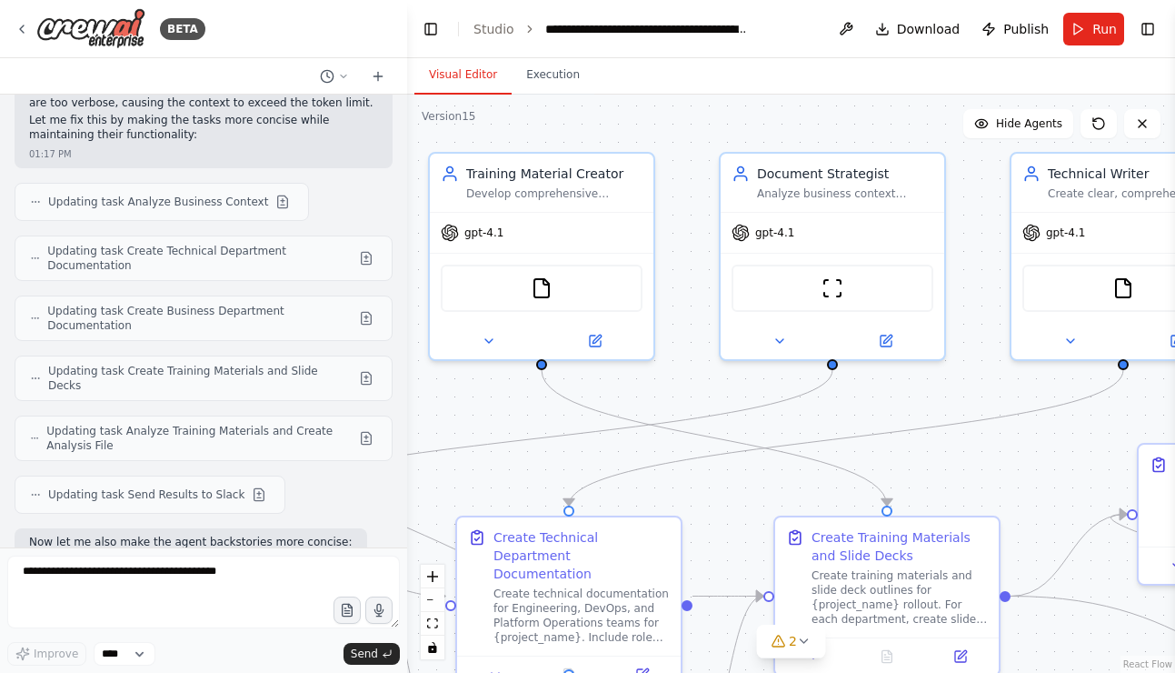
drag, startPoint x: 744, startPoint y: 421, endPoint x: 424, endPoint y: 388, distance: 322.5
click at [326, 380] on div "BETA Hello! I'm the CrewAI assistant. What kind of automation do you want to bu…" at bounding box center [587, 336] width 1175 height 673
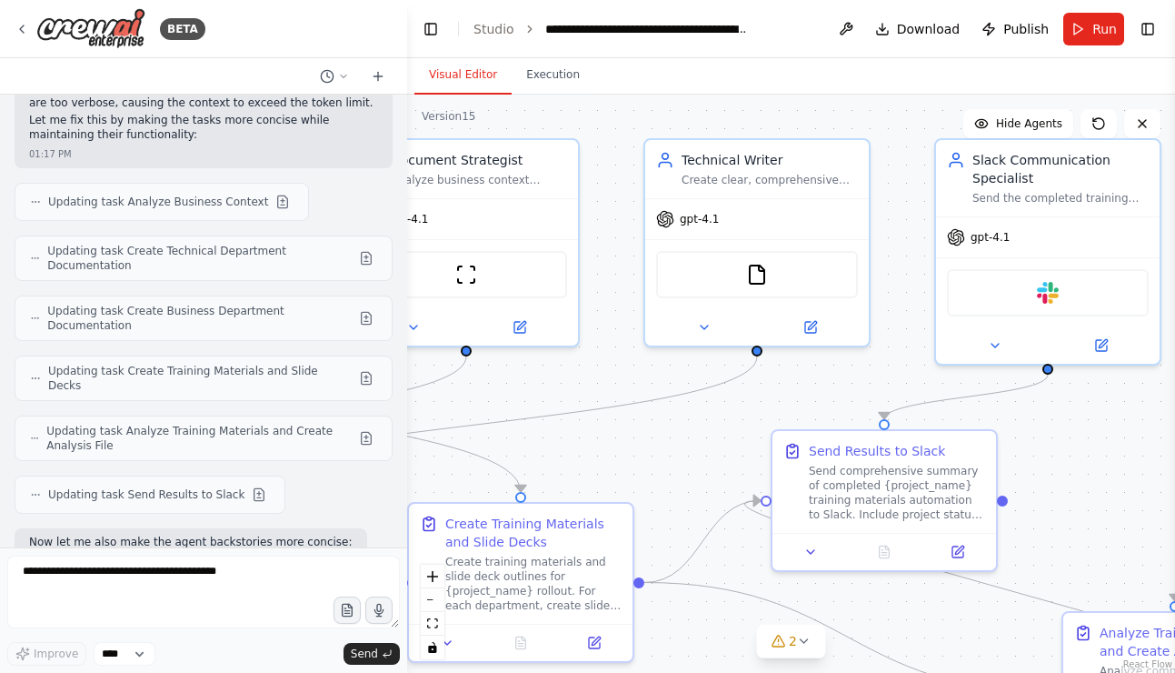
drag, startPoint x: 859, startPoint y: 401, endPoint x: 562, endPoint y: 395, distance: 297.3
click at [552, 395] on div ".deletable-edge-delete-btn { width: 20px; height: 20px; border: 0px solid #ffff…" at bounding box center [791, 384] width 768 height 578
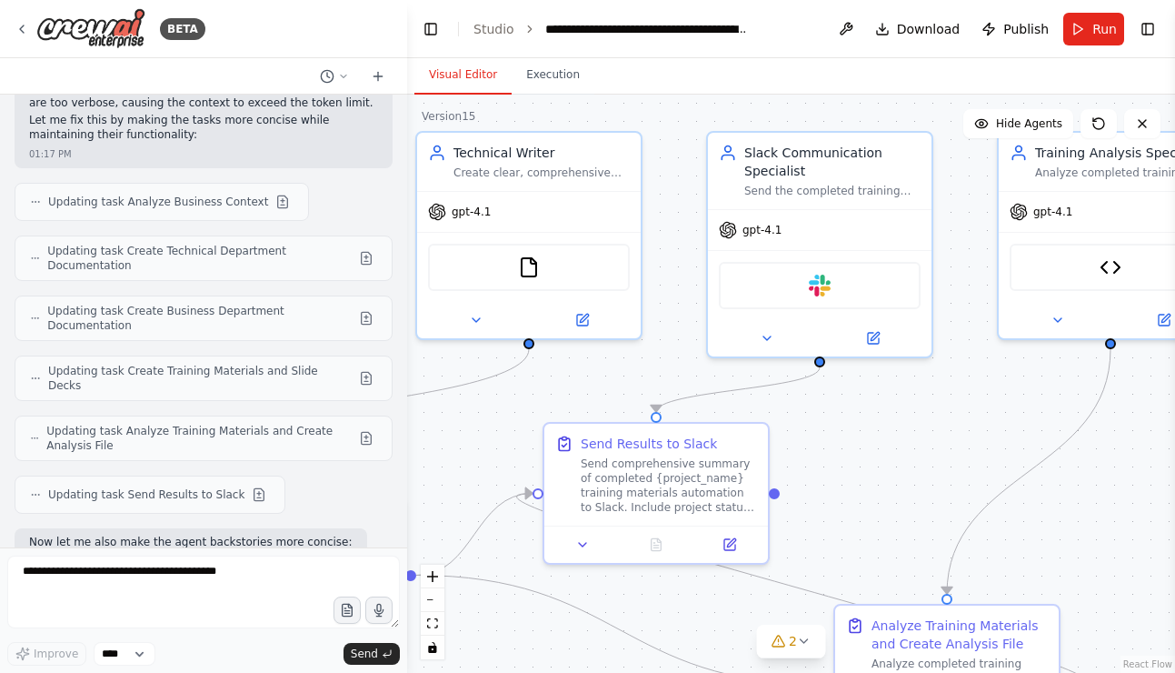
drag, startPoint x: 652, startPoint y: 445, endPoint x: 490, endPoint y: 443, distance: 161.8
click at [487, 443] on div ".deletable-edge-delete-btn { width: 20px; height: 20px; border: 0px solid #ffff…" at bounding box center [791, 384] width 768 height 578
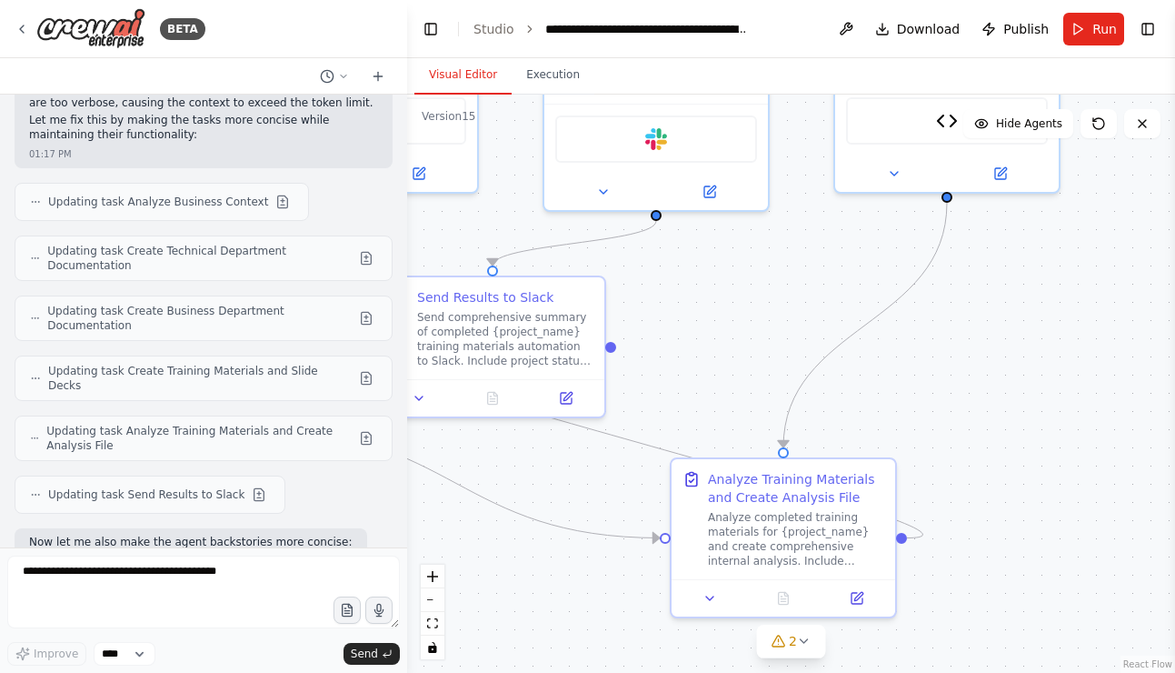
drag, startPoint x: 861, startPoint y: 440, endPoint x: 705, endPoint y: 293, distance: 214.1
click at [705, 293] on div ".deletable-edge-delete-btn { width: 20px; height: 20px; border: 0px solid #ffff…" at bounding box center [791, 384] width 768 height 578
click at [265, 584] on textarea at bounding box center [203, 591] width 393 height 73
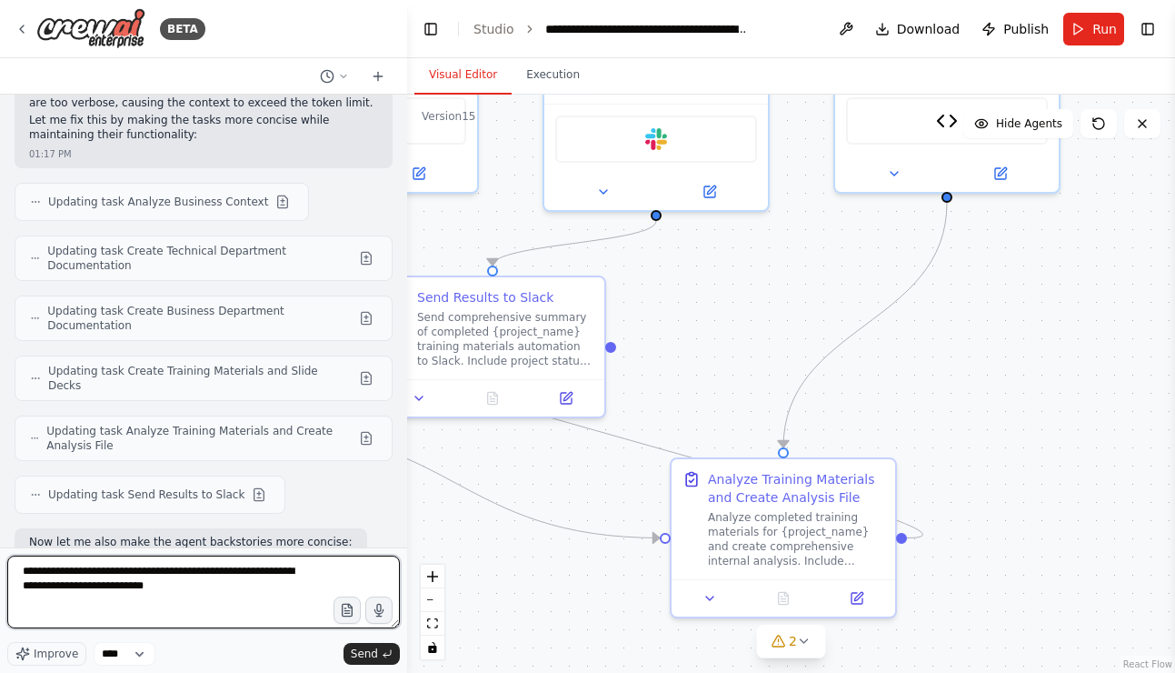
type textarea "**********"
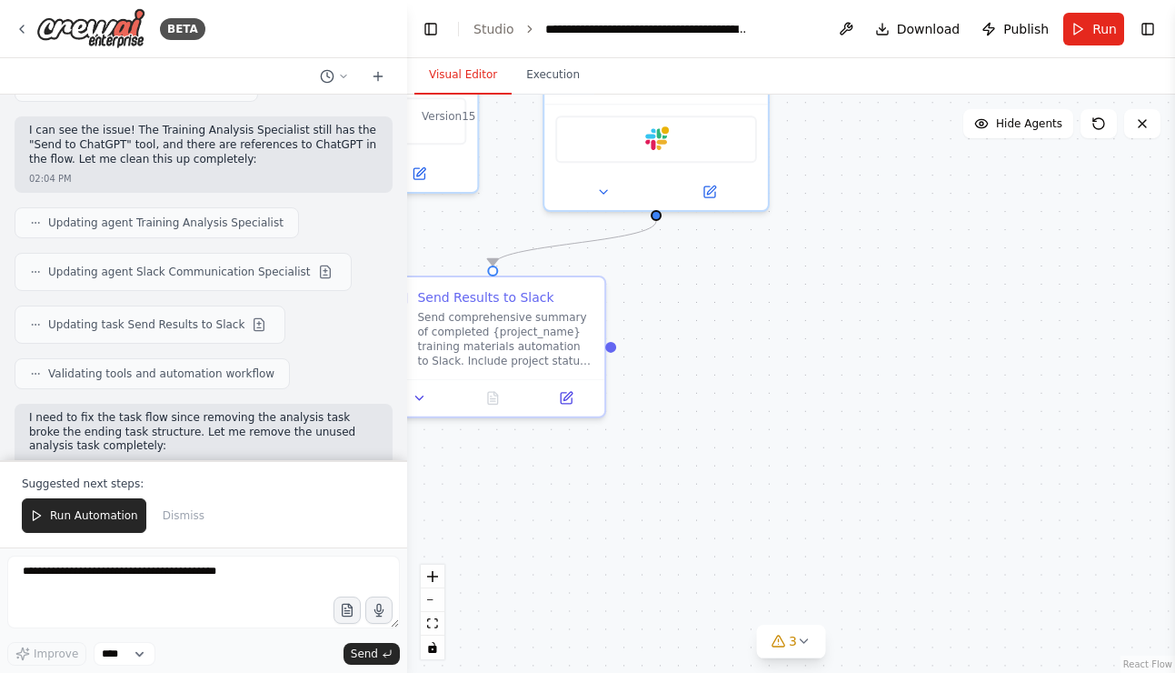
scroll to position [24402, 0]
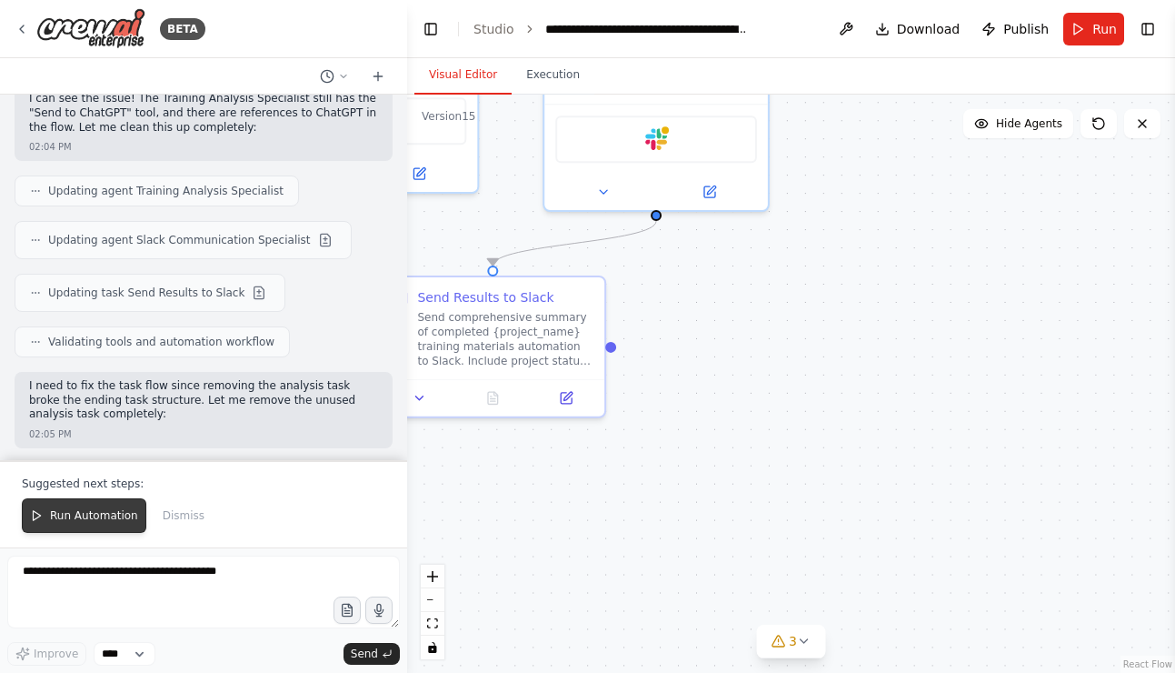
click at [115, 510] on span "Run Automation" at bounding box center [94, 515] width 88 height 15
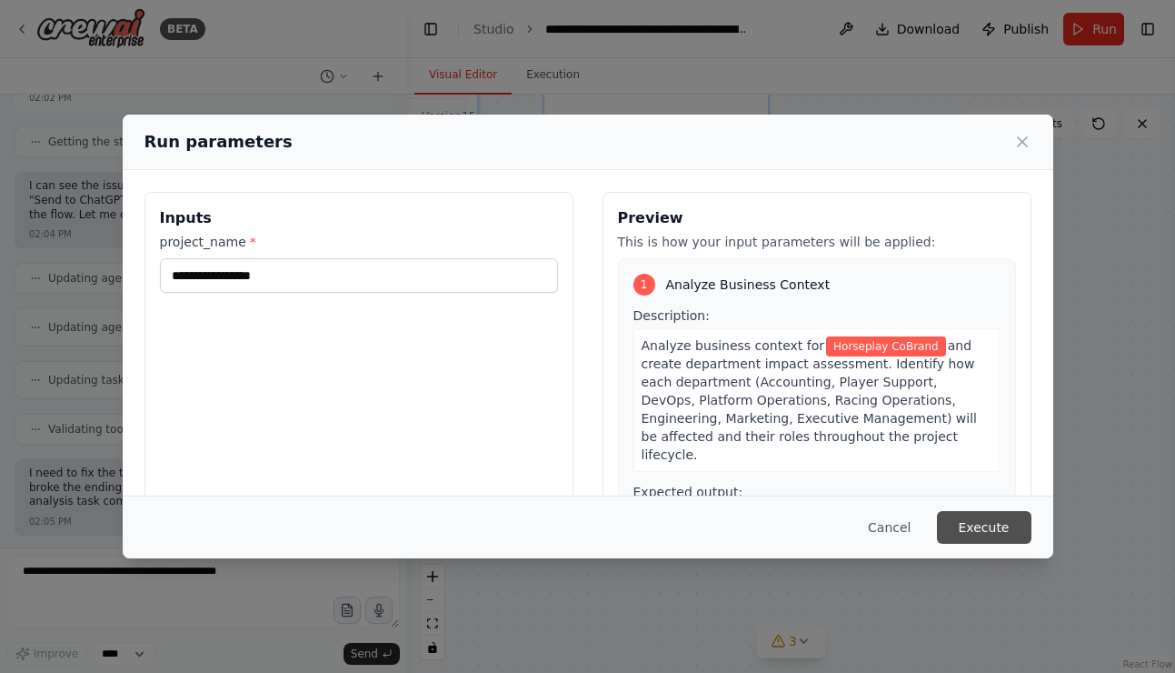
click at [997, 537] on button "Execute" at bounding box center [984, 527] width 95 height 33
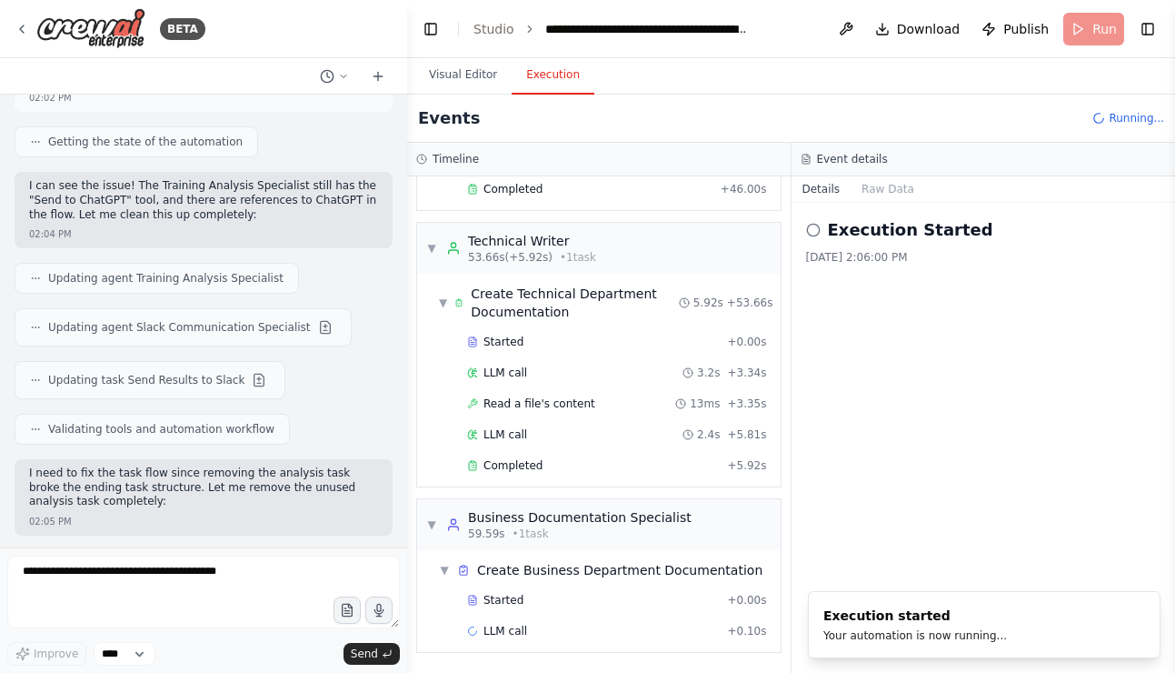
scroll to position [222, 0]
click at [1030, 33] on span "Publish" at bounding box center [1026, 29] width 45 height 18
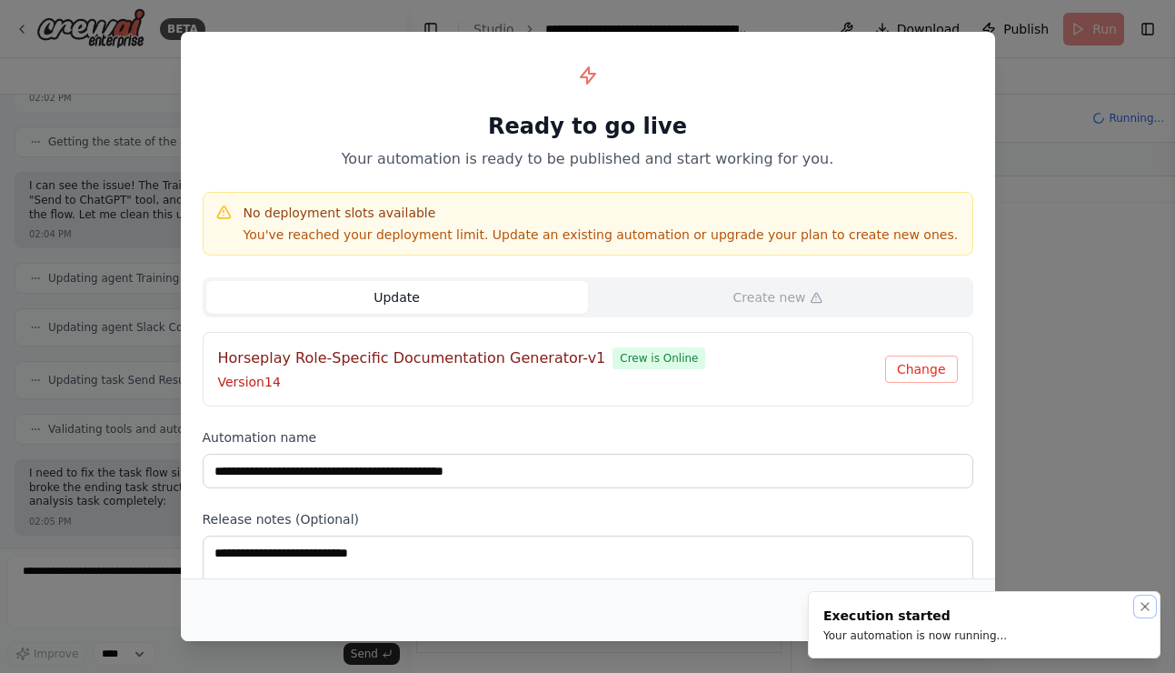
drag, startPoint x: 1149, startPoint y: 607, endPoint x: 1024, endPoint y: 617, distance: 124.9
click at [1149, 607] on icon "Notifications (F8)" at bounding box center [1145, 606] width 15 height 15
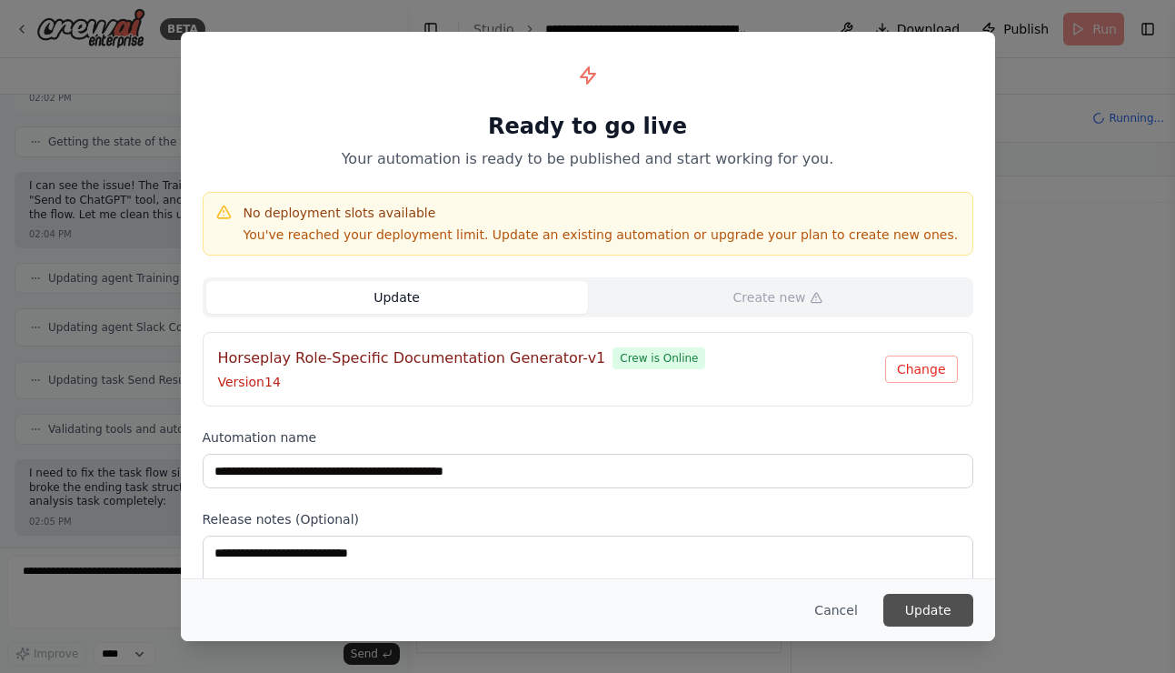
click at [921, 618] on button "Update" at bounding box center [929, 610] width 90 height 33
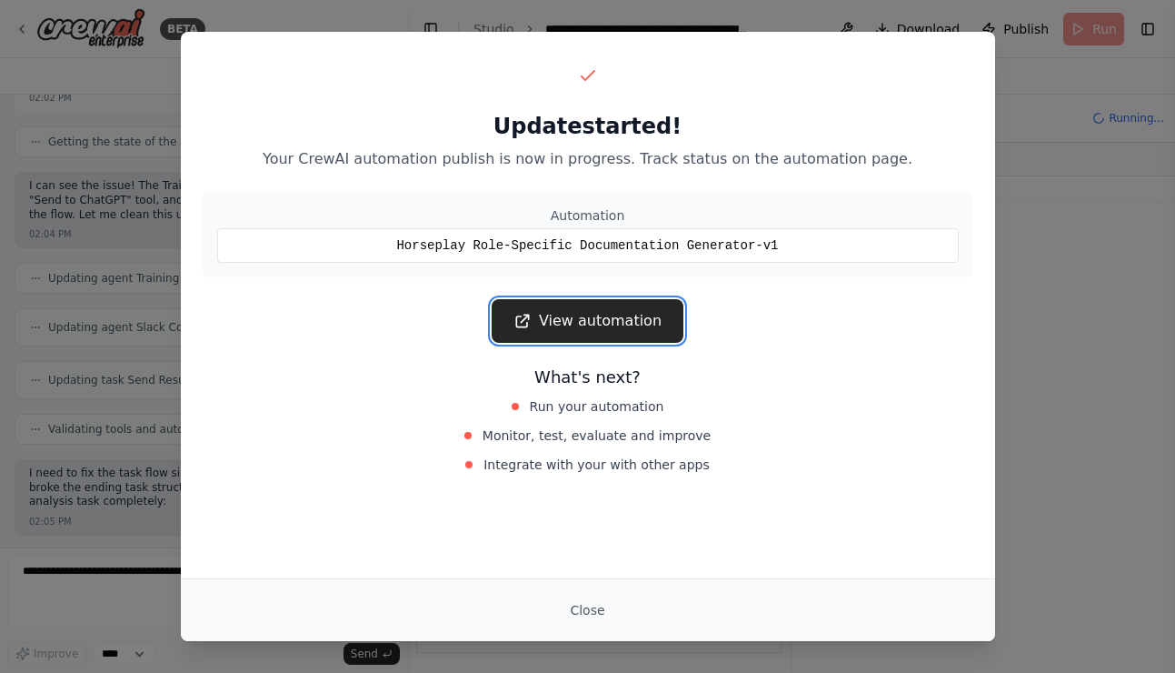
scroll to position [436, 0]
click at [644, 323] on link "View automation" at bounding box center [588, 321] width 192 height 44
click at [582, 602] on button "Close" at bounding box center [587, 610] width 64 height 33
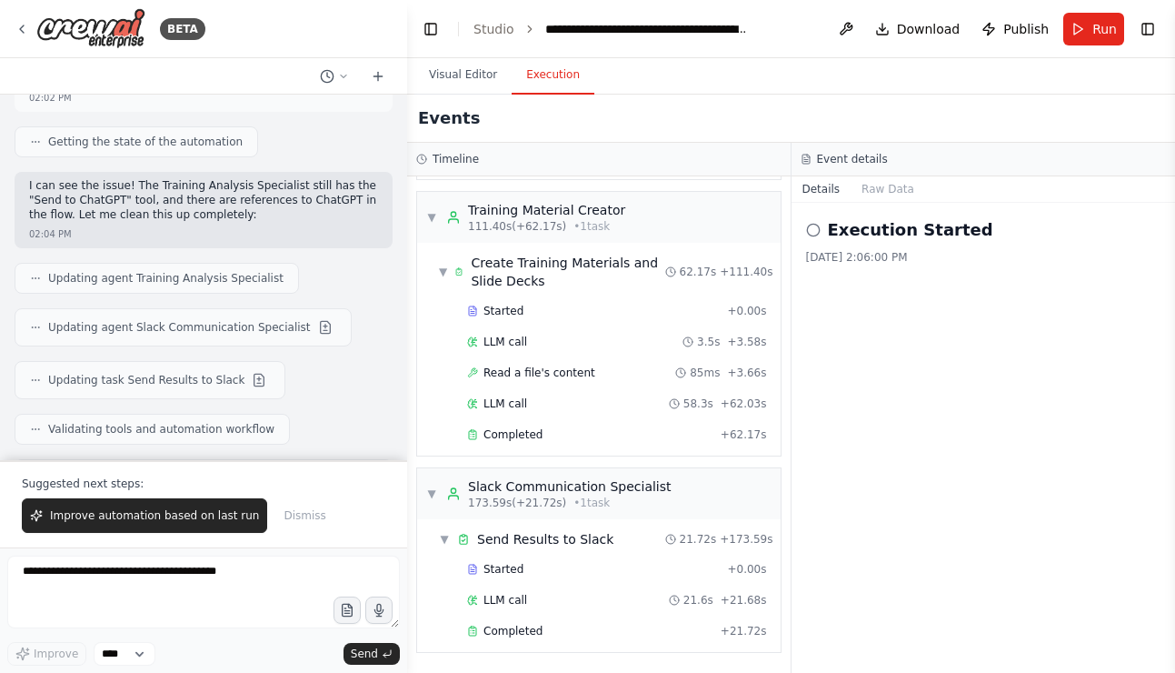
scroll to position [24402, 0]
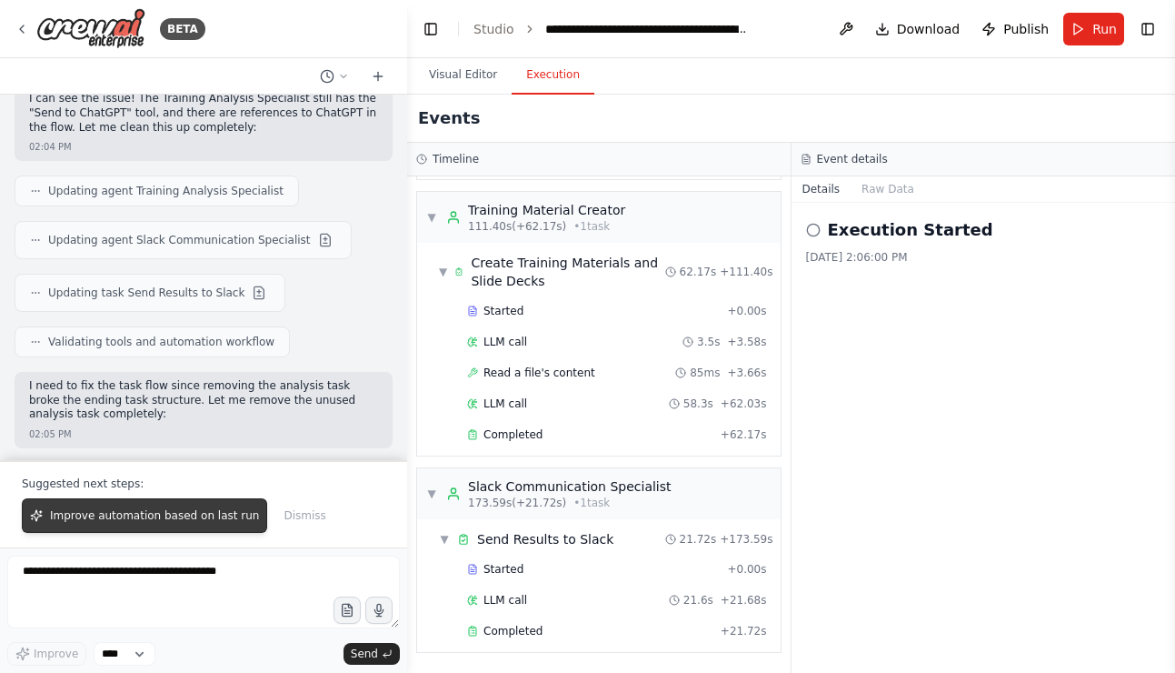
click at [178, 516] on span "Improve automation based on last run" at bounding box center [154, 515] width 209 height 15
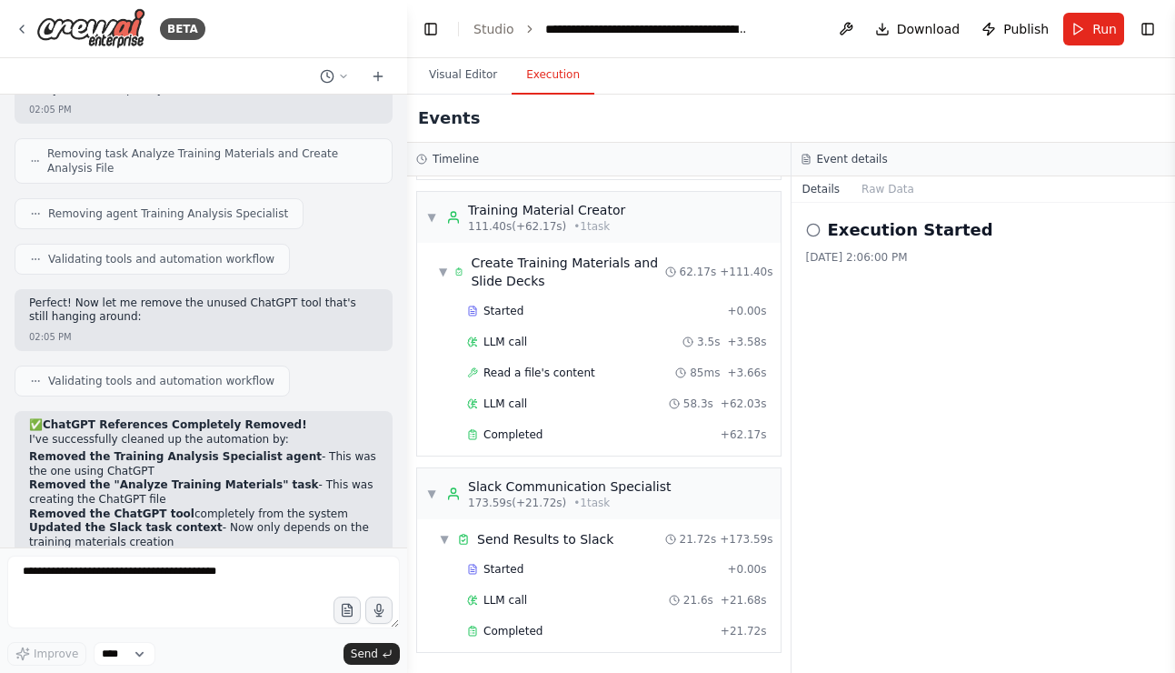
scroll to position [24875, 0]
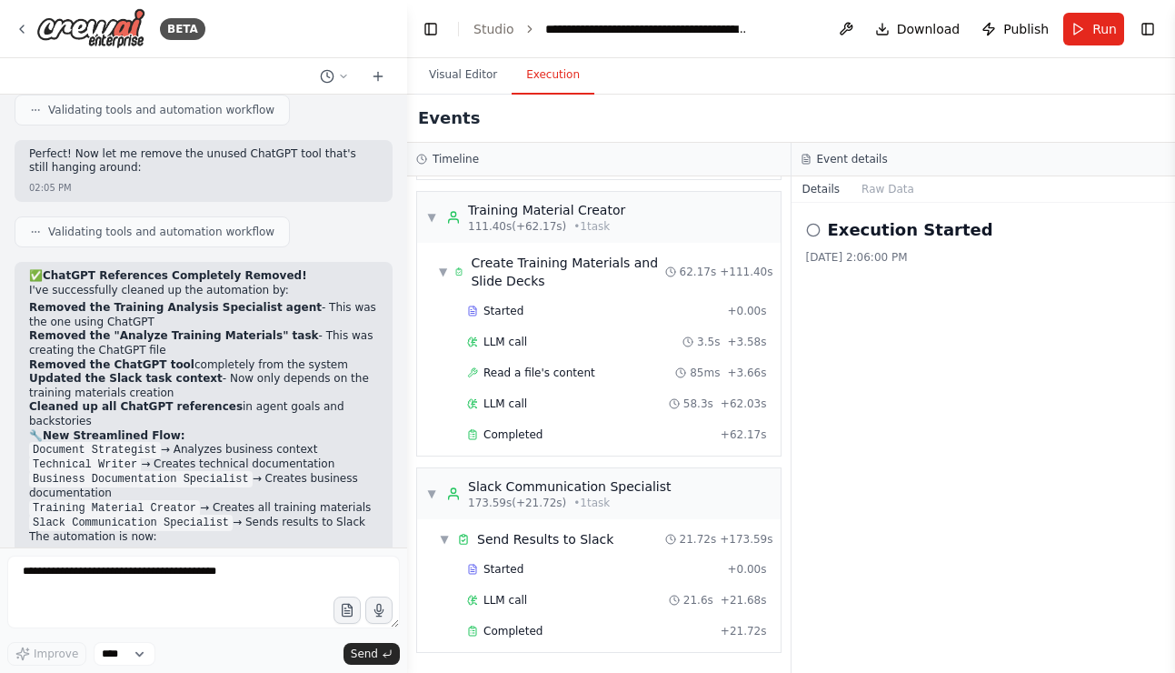
drag, startPoint x: 30, startPoint y: 344, endPoint x: 230, endPoint y: 475, distance: 239.5
click at [255, 582] on textarea at bounding box center [203, 591] width 393 height 73
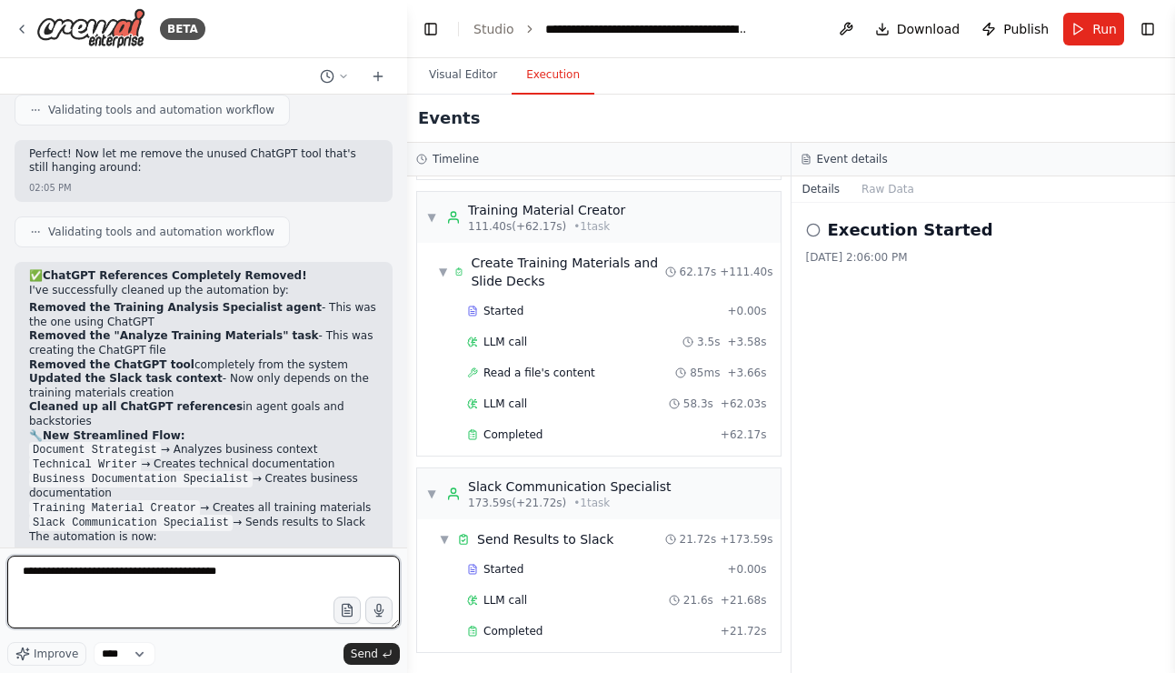
type textarea "**********"
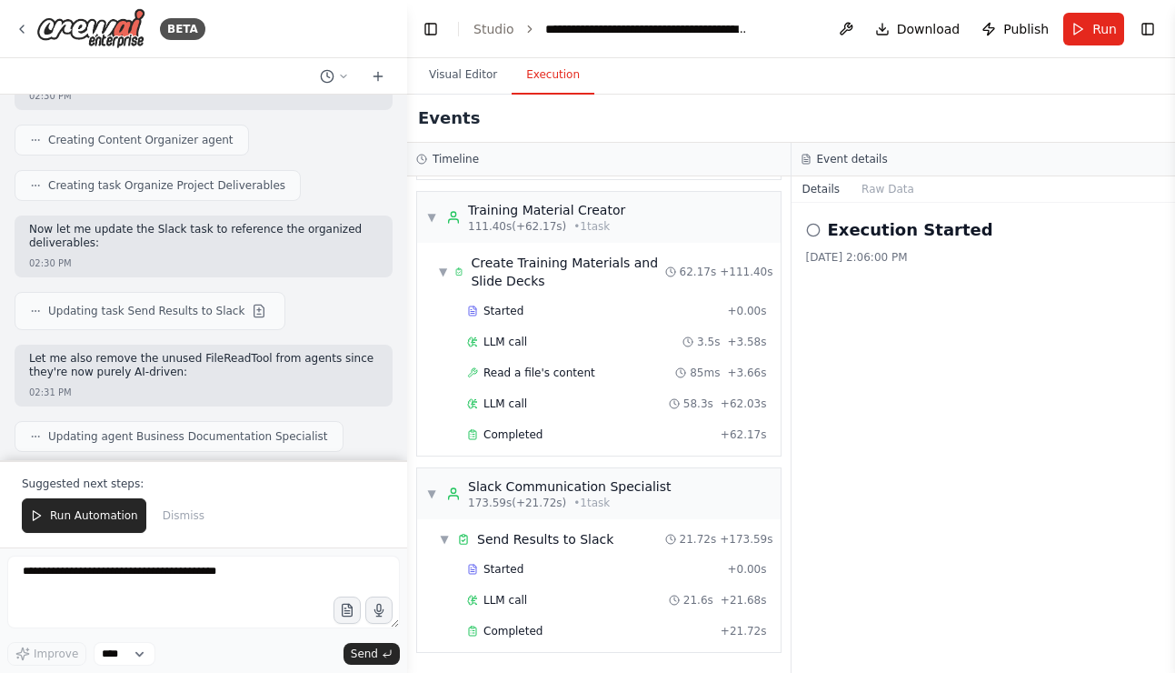
scroll to position [26771, 0]
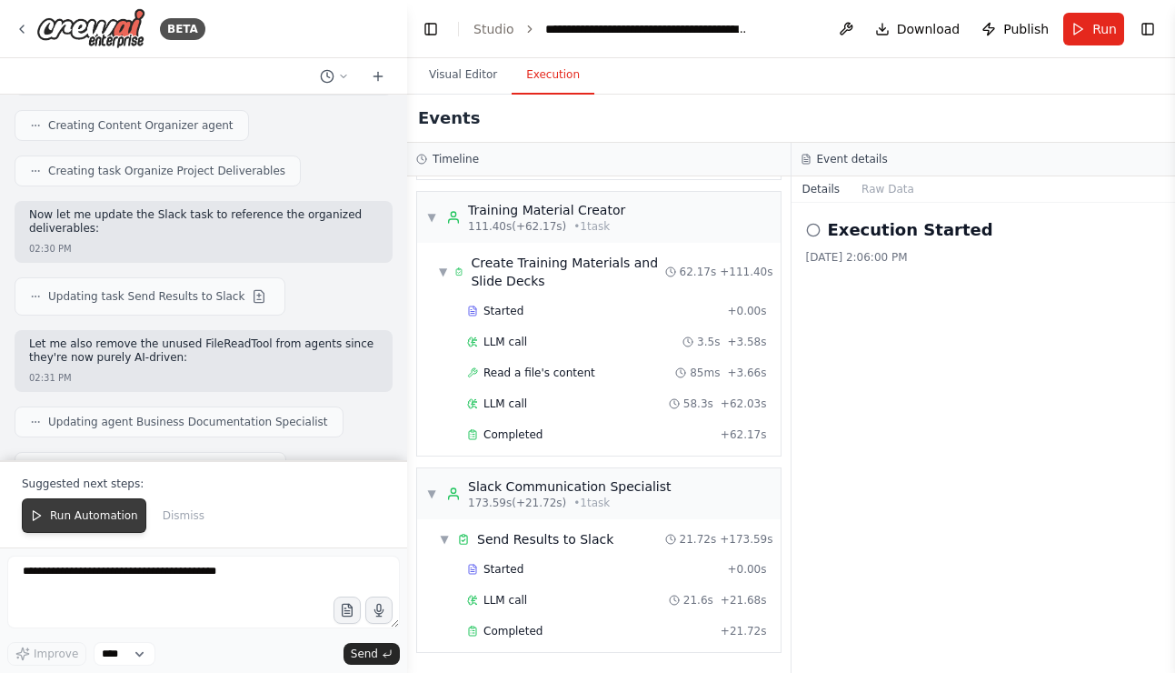
click at [92, 512] on span "Run Automation" at bounding box center [94, 515] width 88 height 15
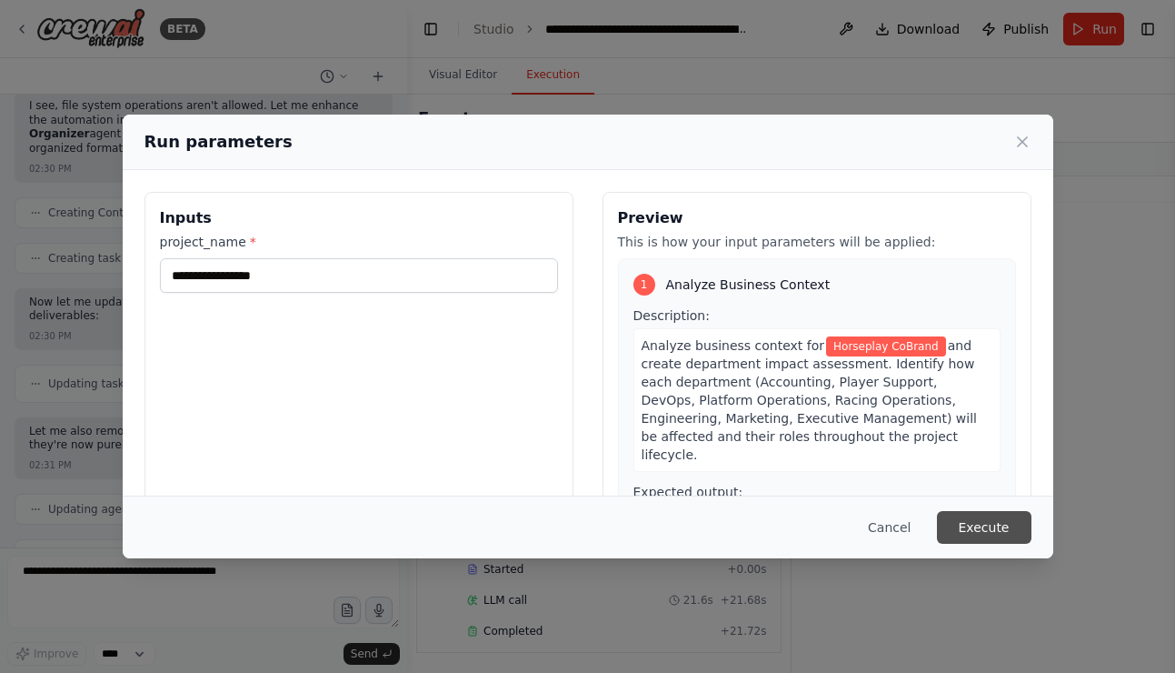
click at [960, 521] on button "Execute" at bounding box center [984, 527] width 95 height 33
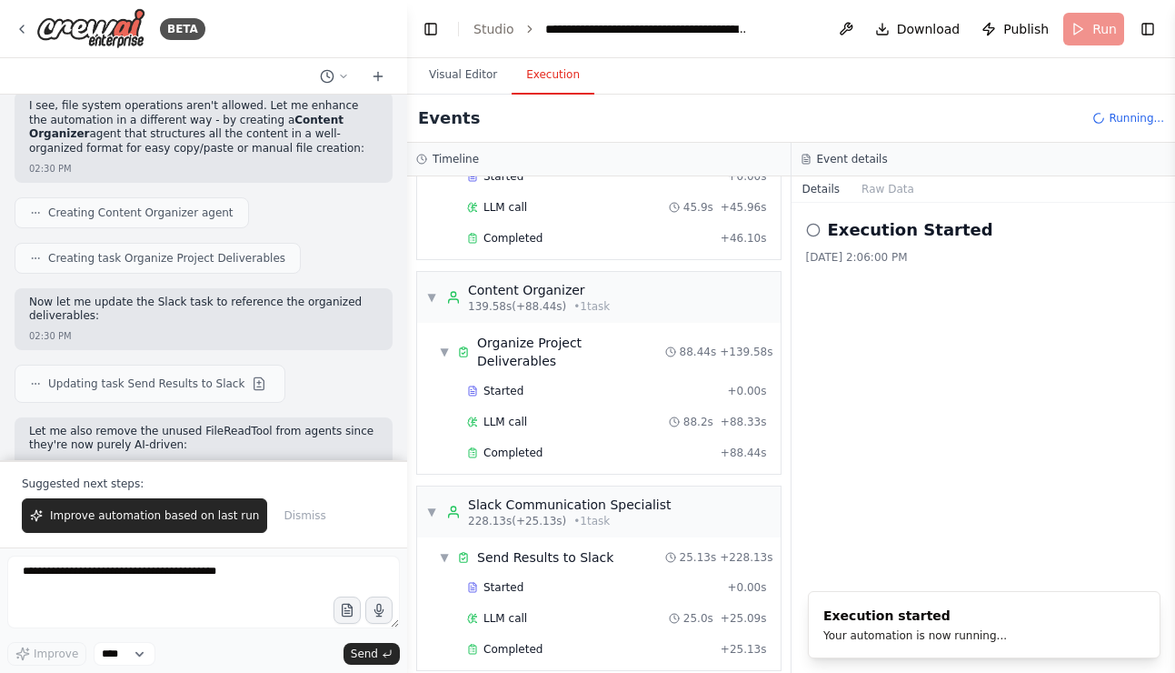
scroll to position [26771, 0]
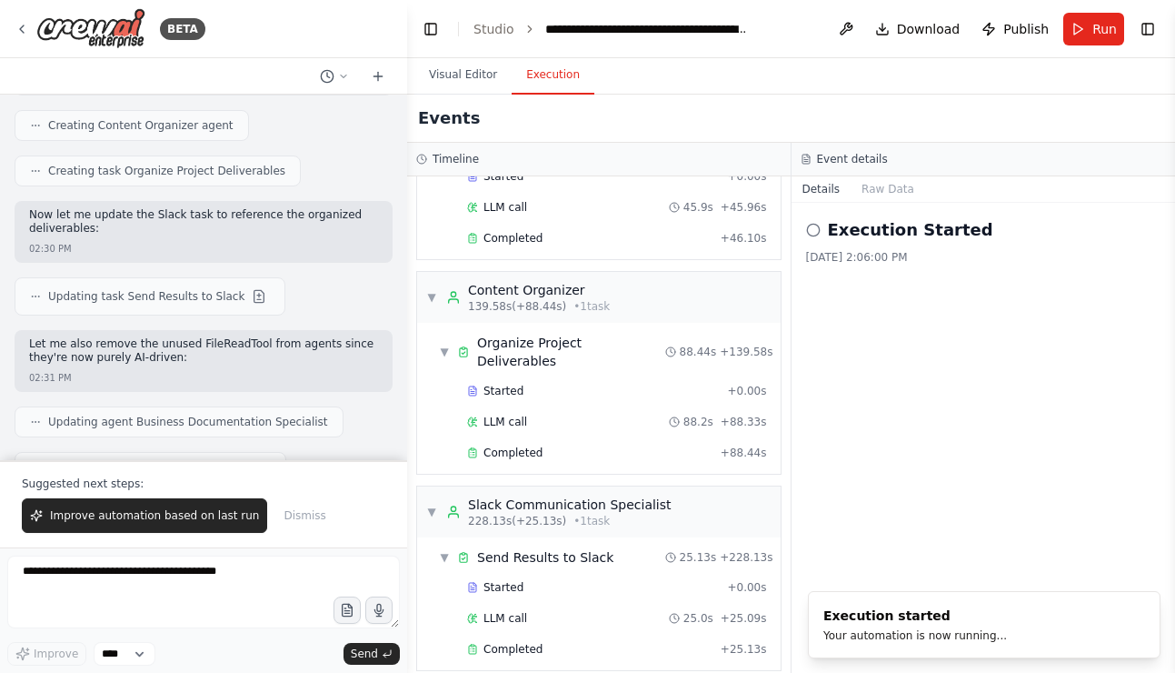
click at [140, 508] on button "Improve automation based on last run" at bounding box center [144, 515] width 245 height 35
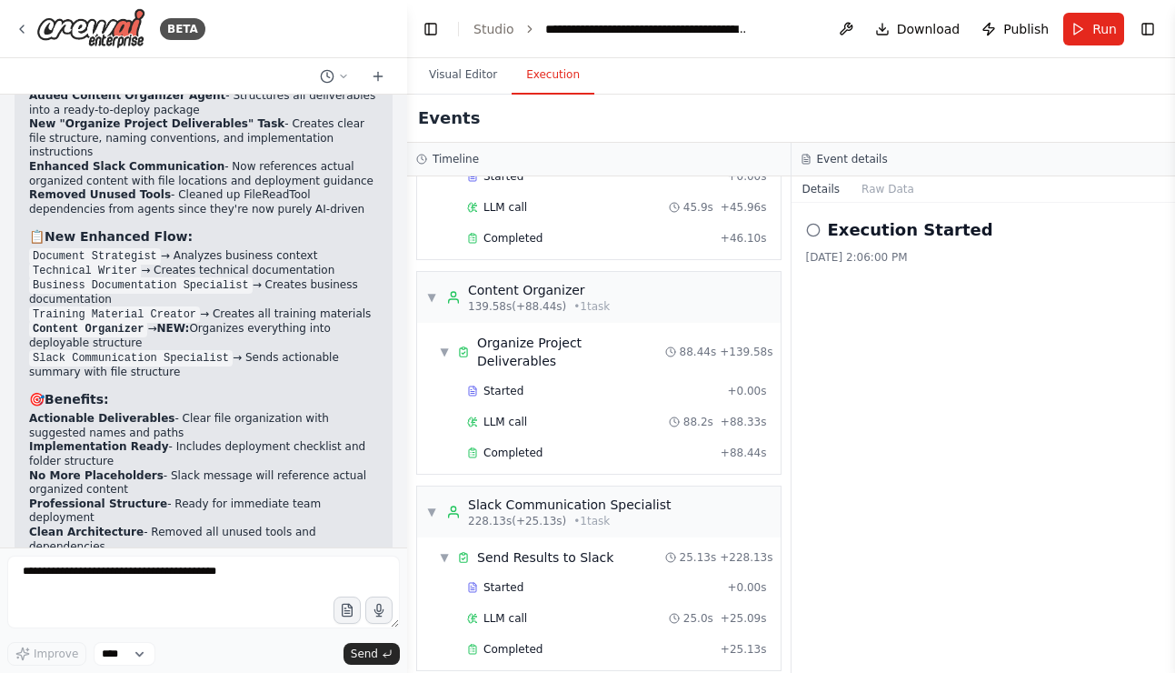
scroll to position [27353, 0]
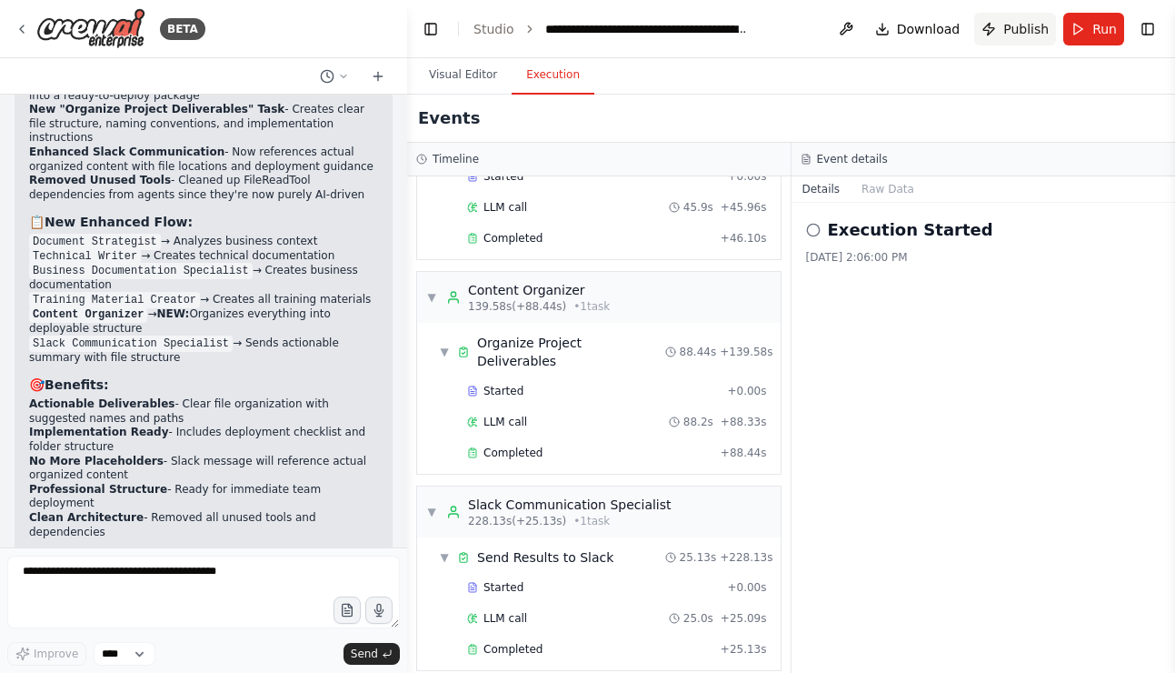
click at [1032, 22] on span "Publish" at bounding box center [1026, 29] width 45 height 18
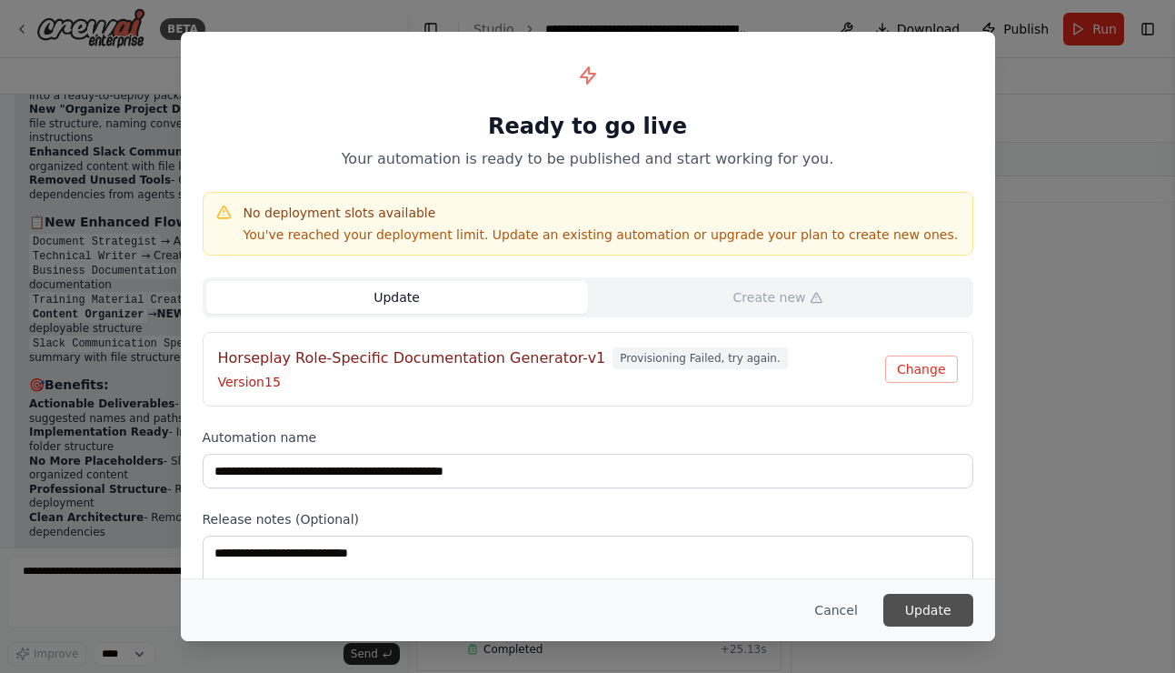
click at [908, 601] on button "Update" at bounding box center [929, 610] width 90 height 33
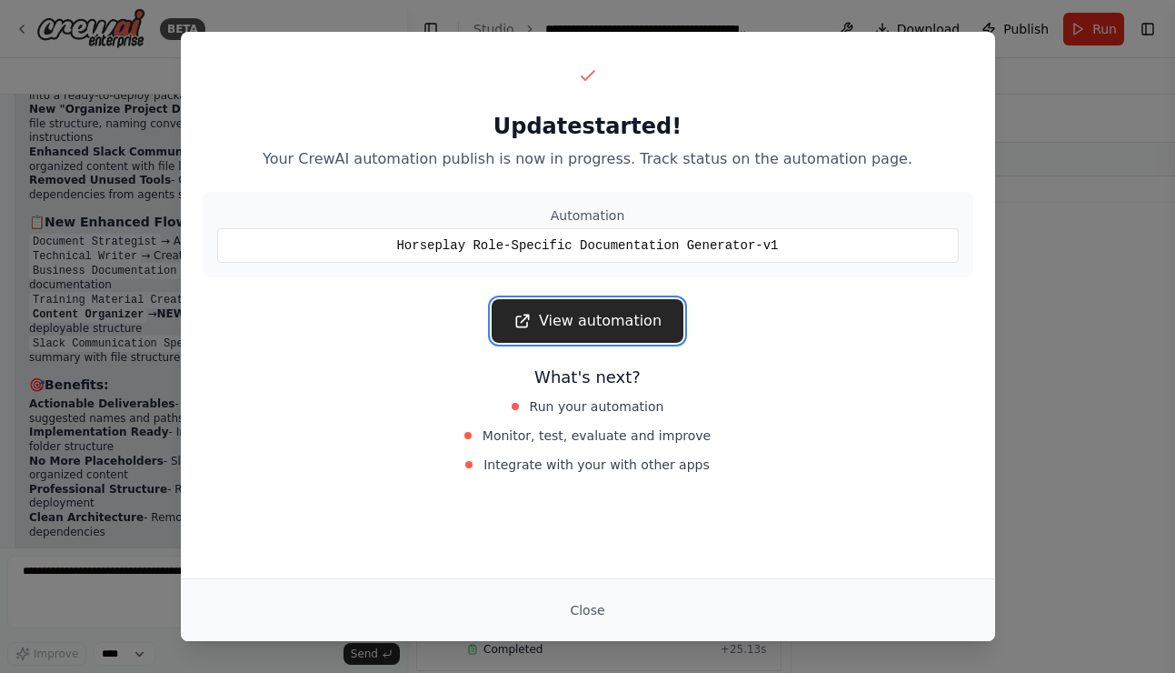
click at [623, 332] on link "View automation" at bounding box center [588, 321] width 192 height 44
click at [574, 609] on button "Close" at bounding box center [587, 610] width 64 height 33
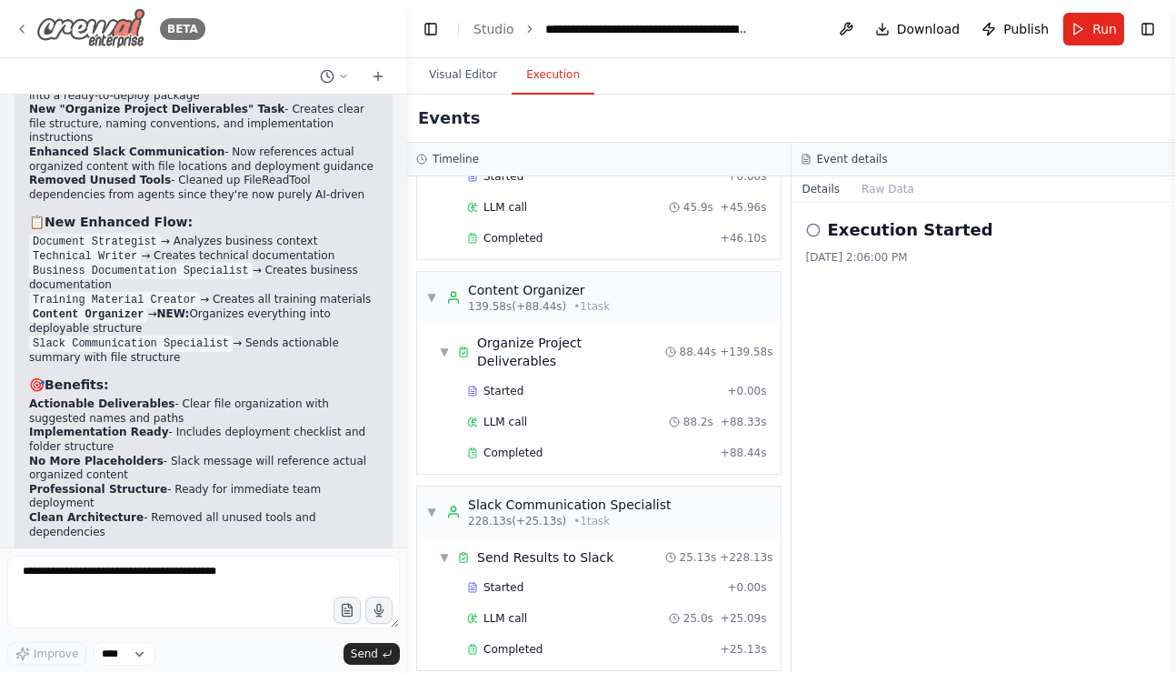
click at [94, 22] on img at bounding box center [90, 28] width 109 height 41
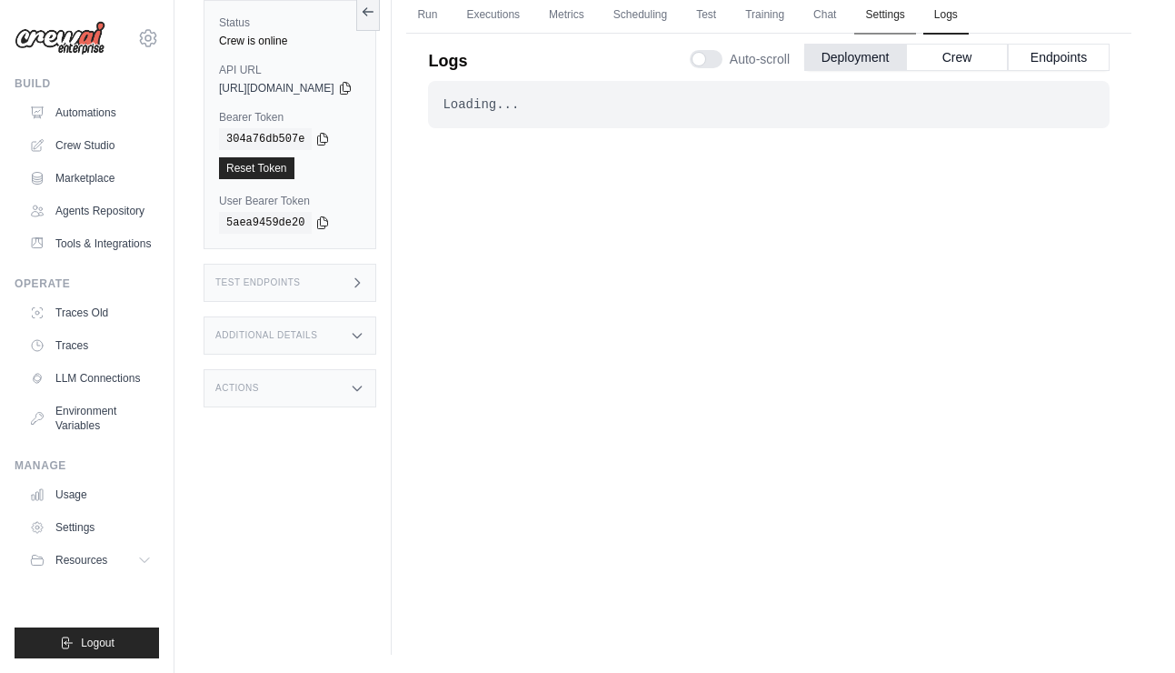
click at [905, 14] on link "Settings" at bounding box center [884, 15] width 61 height 38
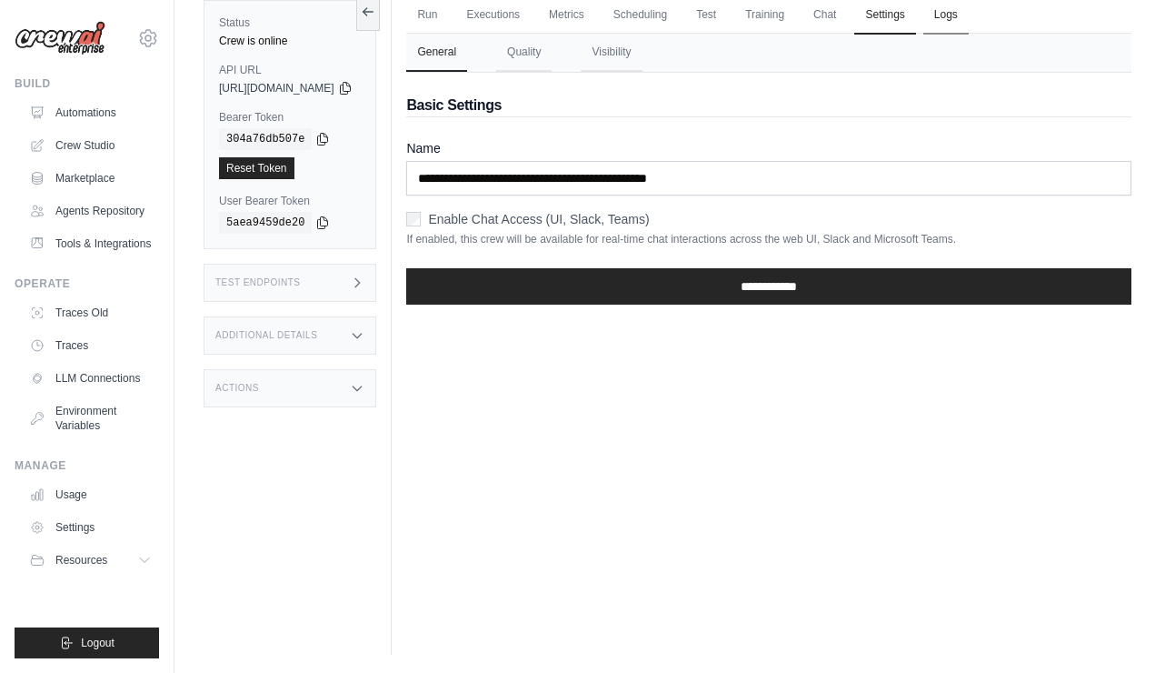
click at [969, 26] on link "Logs" at bounding box center [946, 15] width 45 height 38
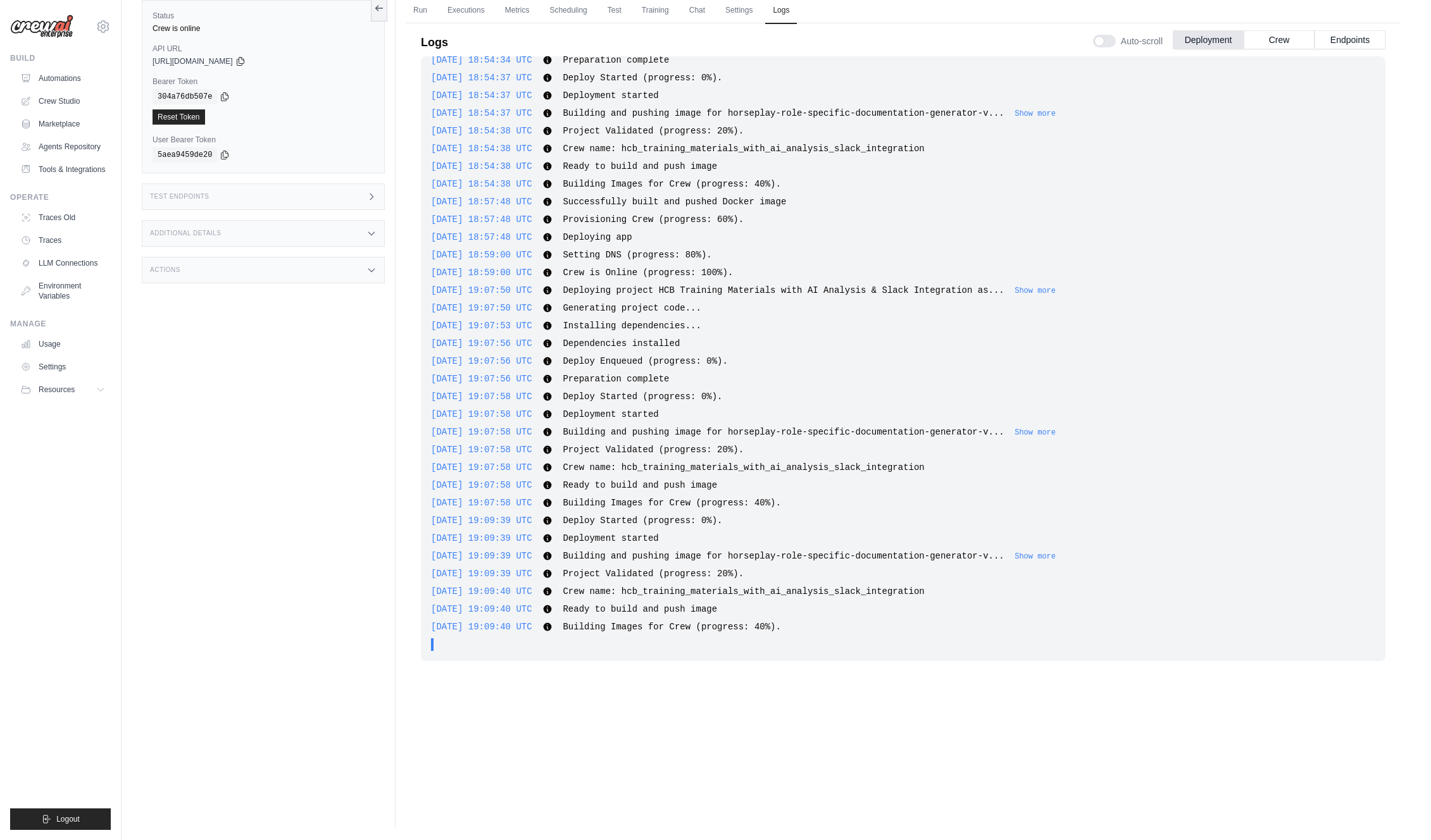
scroll to position [5593, 0]
click at [735, 13] on link "Settings" at bounding box center [739, 10] width 42 height 26
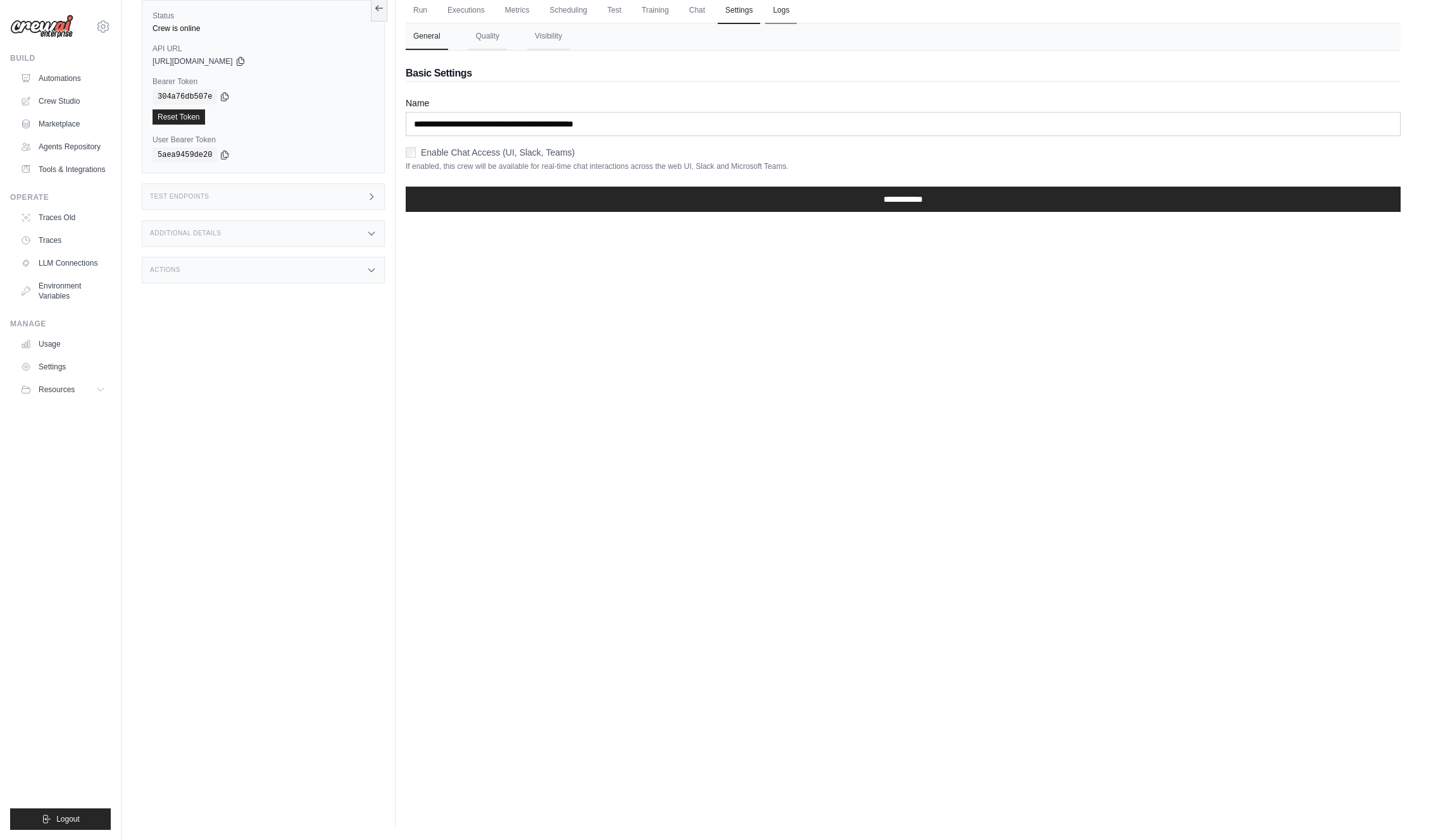
click at [781, 7] on link "Logs" at bounding box center [781, 10] width 31 height 26
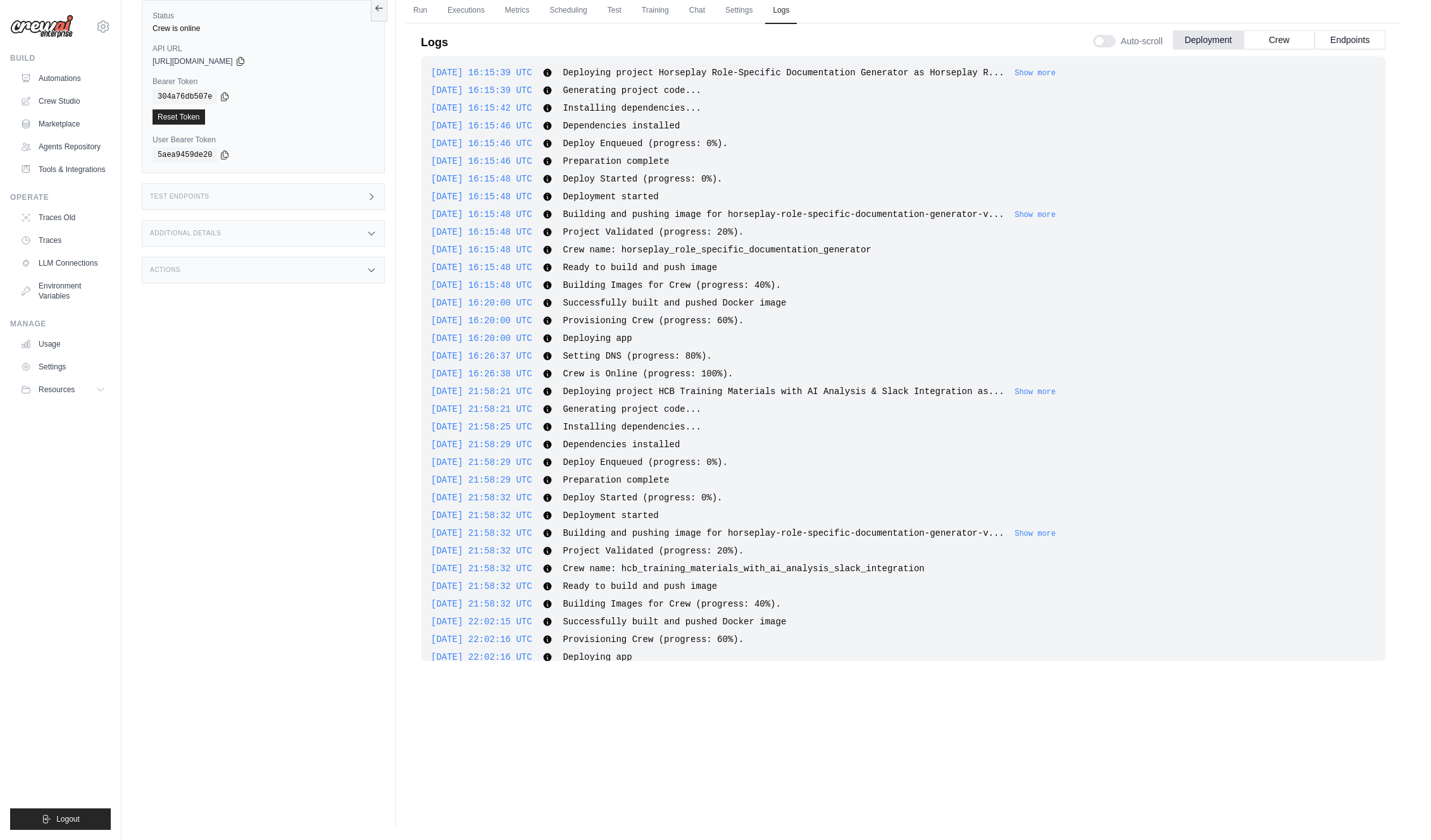
scroll to position [6076, 0]
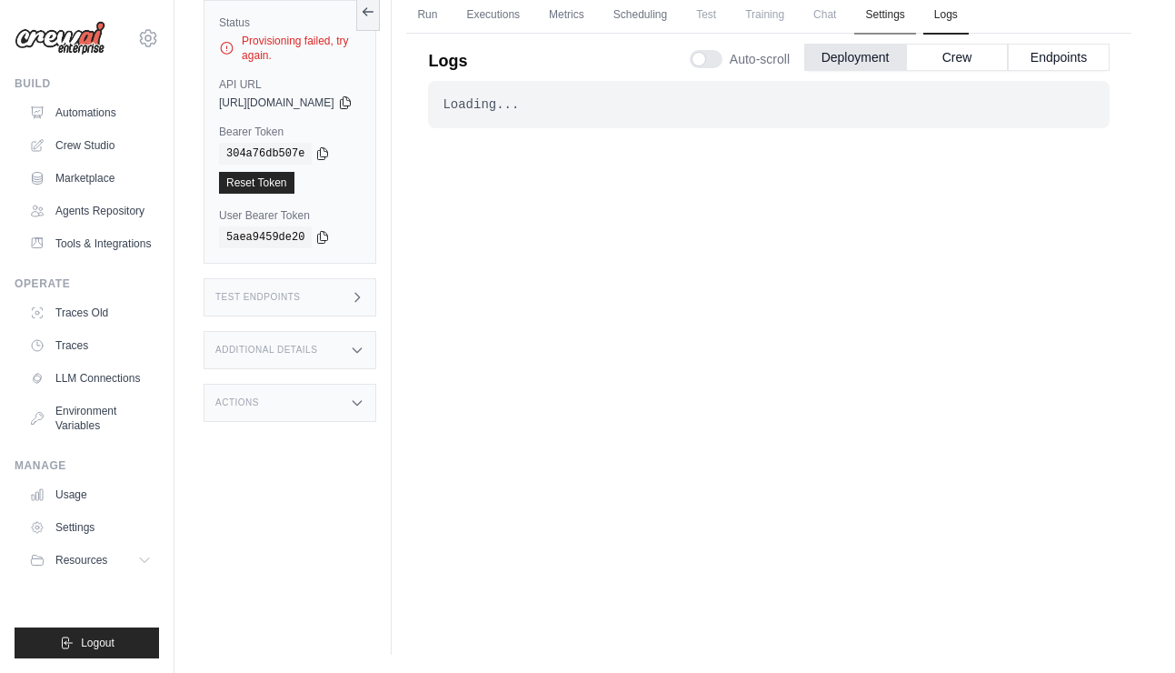
click at [915, 15] on link "Settings" at bounding box center [884, 15] width 61 height 38
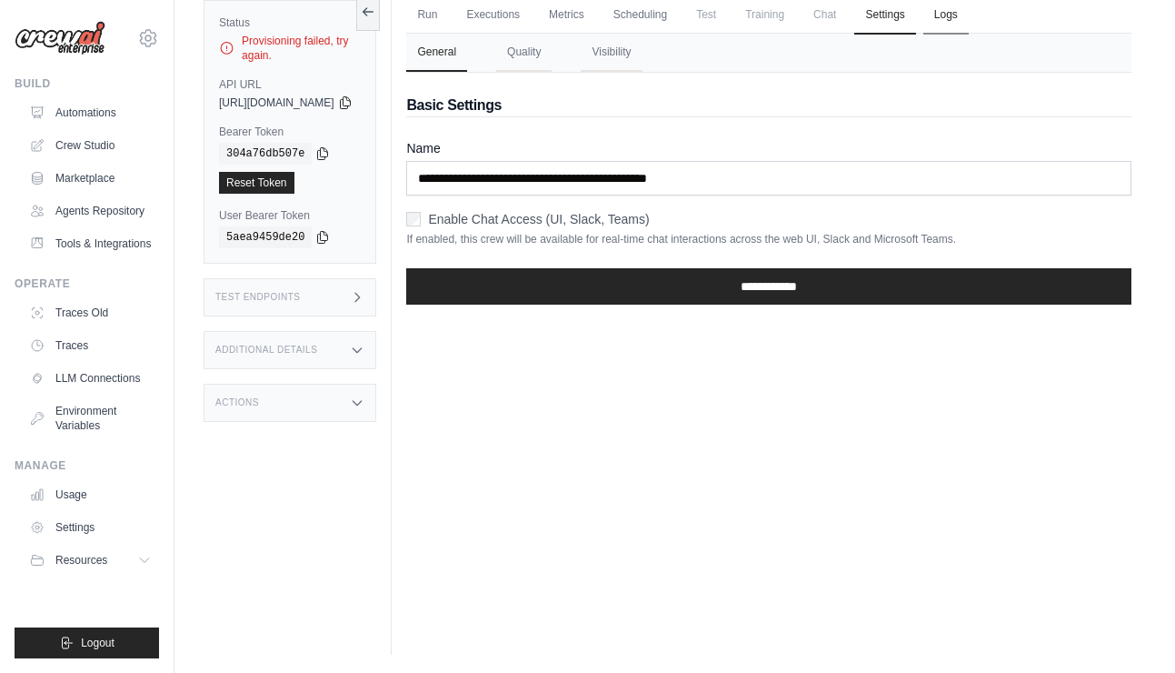
click at [969, 15] on link "Logs" at bounding box center [946, 15] width 45 height 38
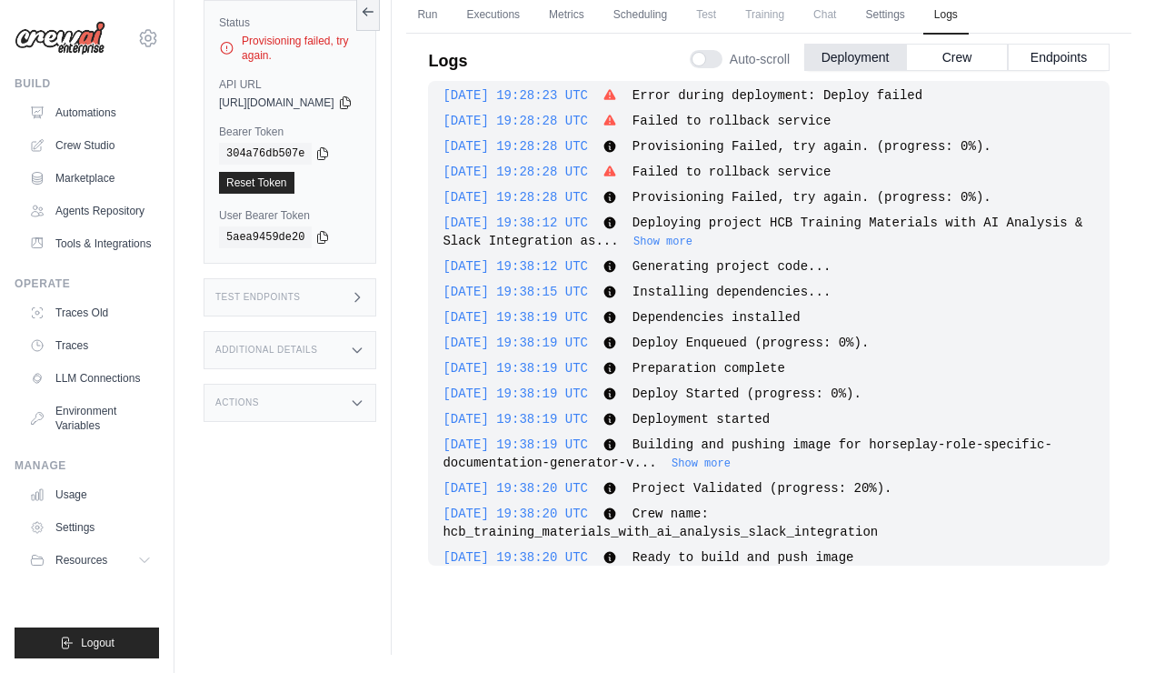
scroll to position [10704, 0]
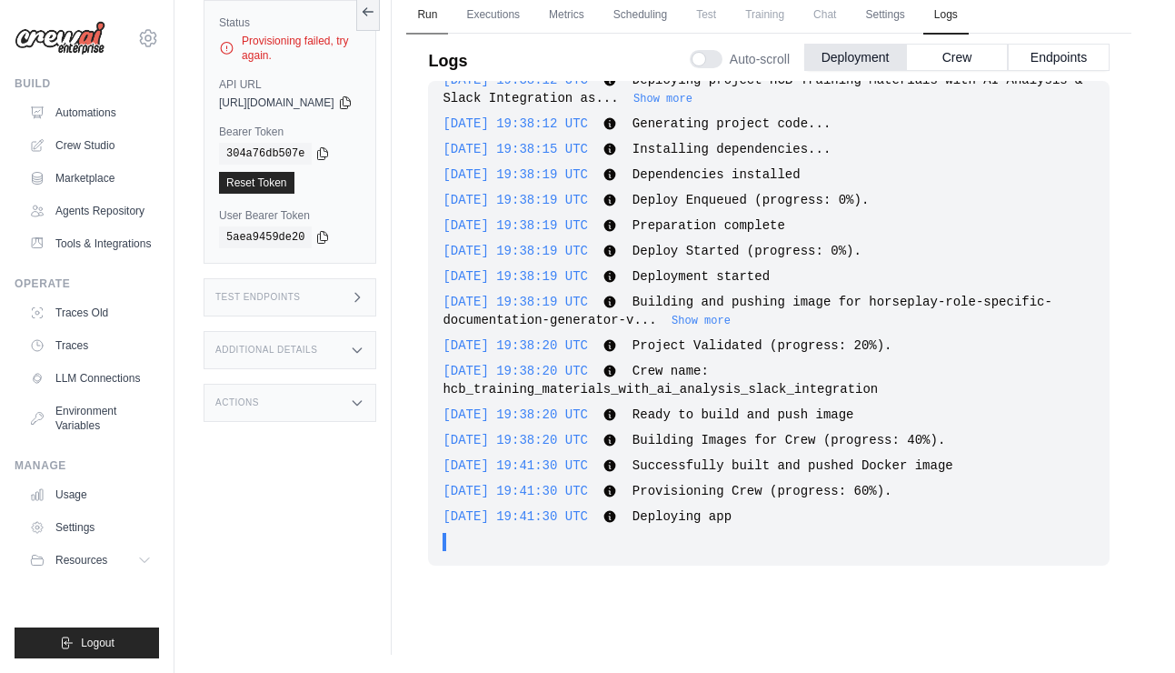
click at [448, 18] on link "Run" at bounding box center [427, 15] width 42 height 38
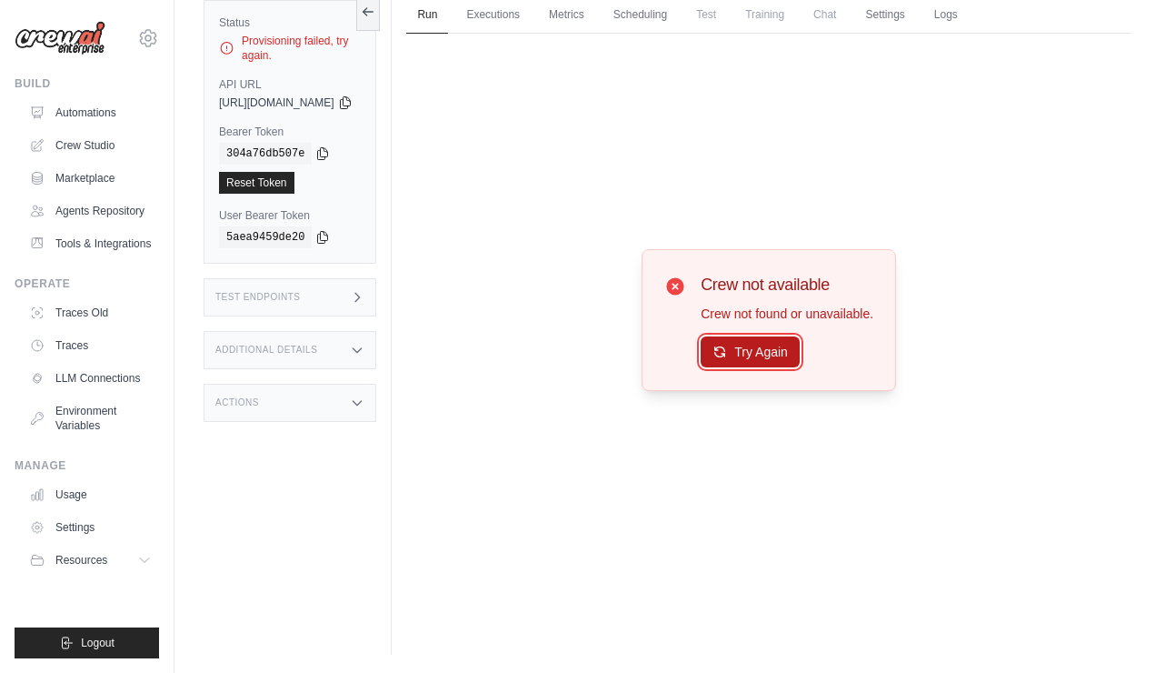
click at [789, 362] on button "Try Again" at bounding box center [750, 351] width 99 height 31
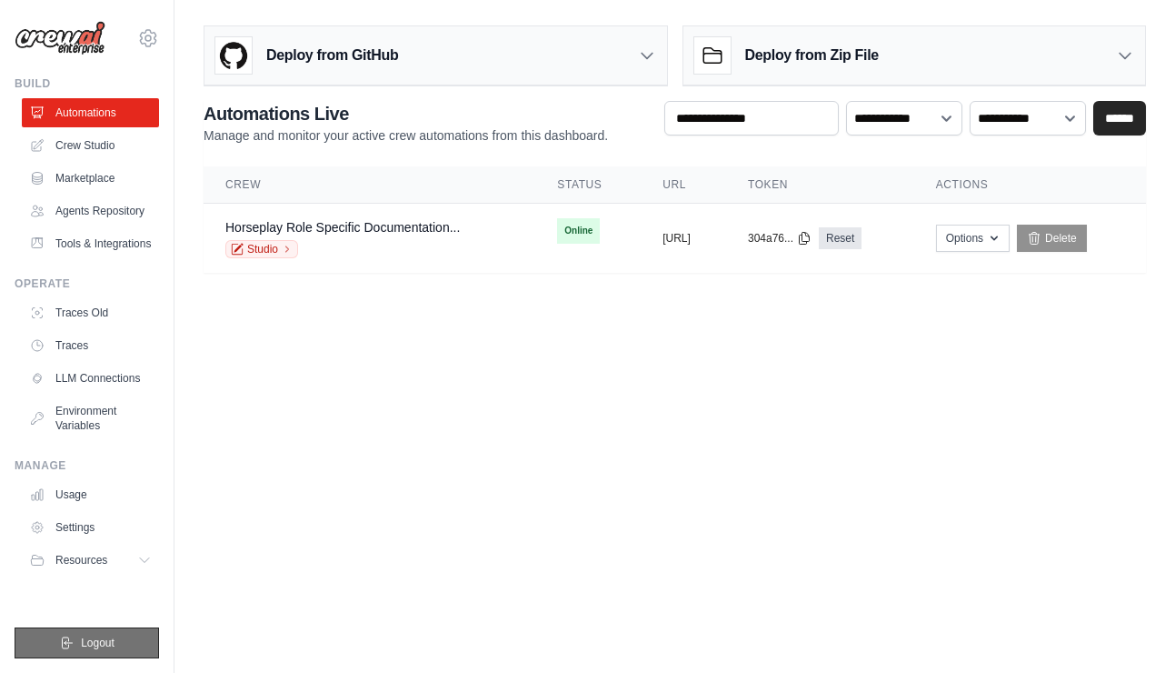
click at [119, 633] on button "Logout" at bounding box center [87, 642] width 145 height 31
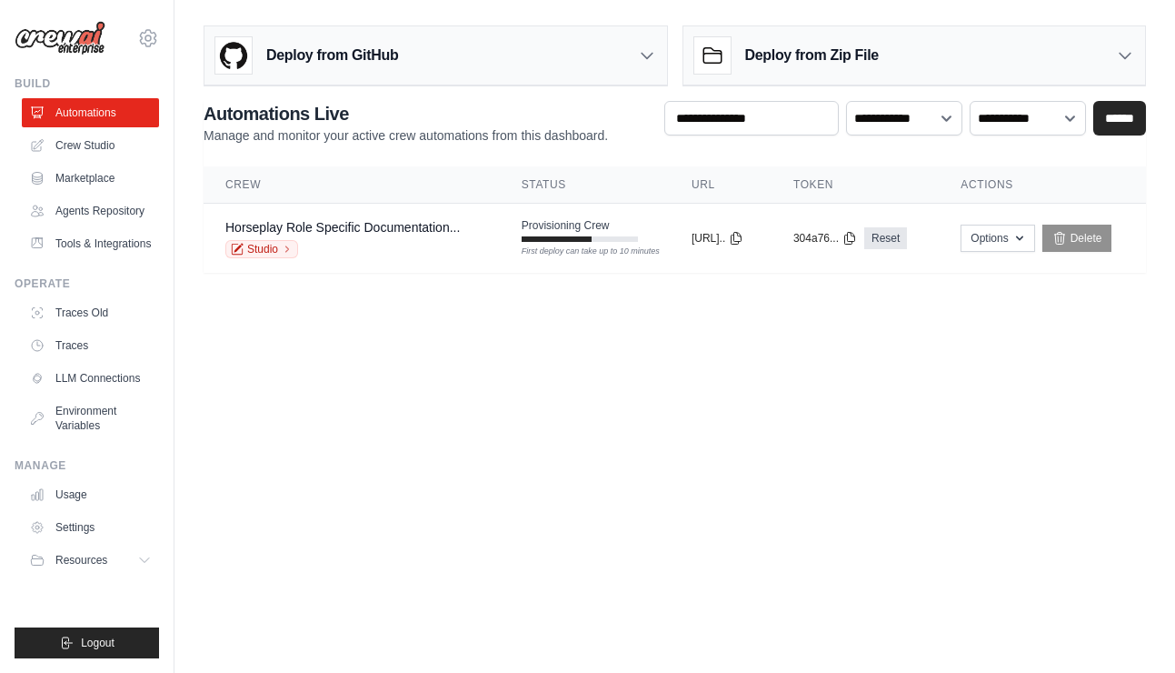
click at [892, 342] on body "jfelderhoff@bspot.com Settings Build Automations" at bounding box center [587, 336] width 1175 height 673
click at [266, 249] on link "Studio" at bounding box center [261, 249] width 73 height 18
click at [384, 250] on div "Studio" at bounding box center [342, 249] width 235 height 18
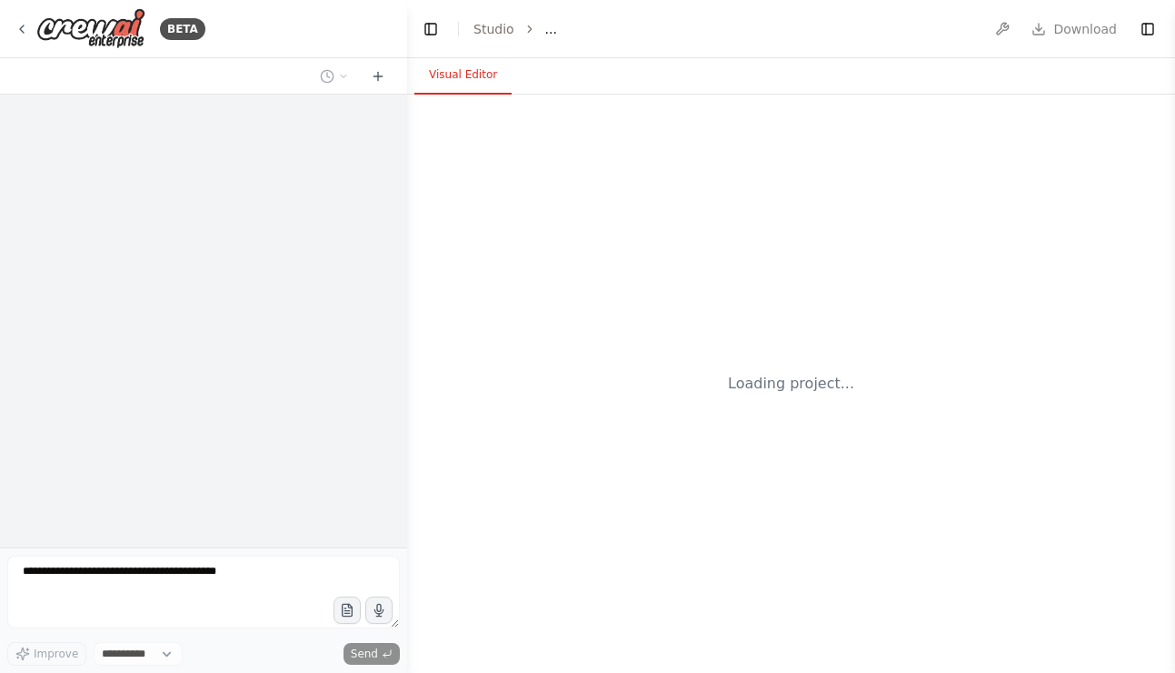
select select "****"
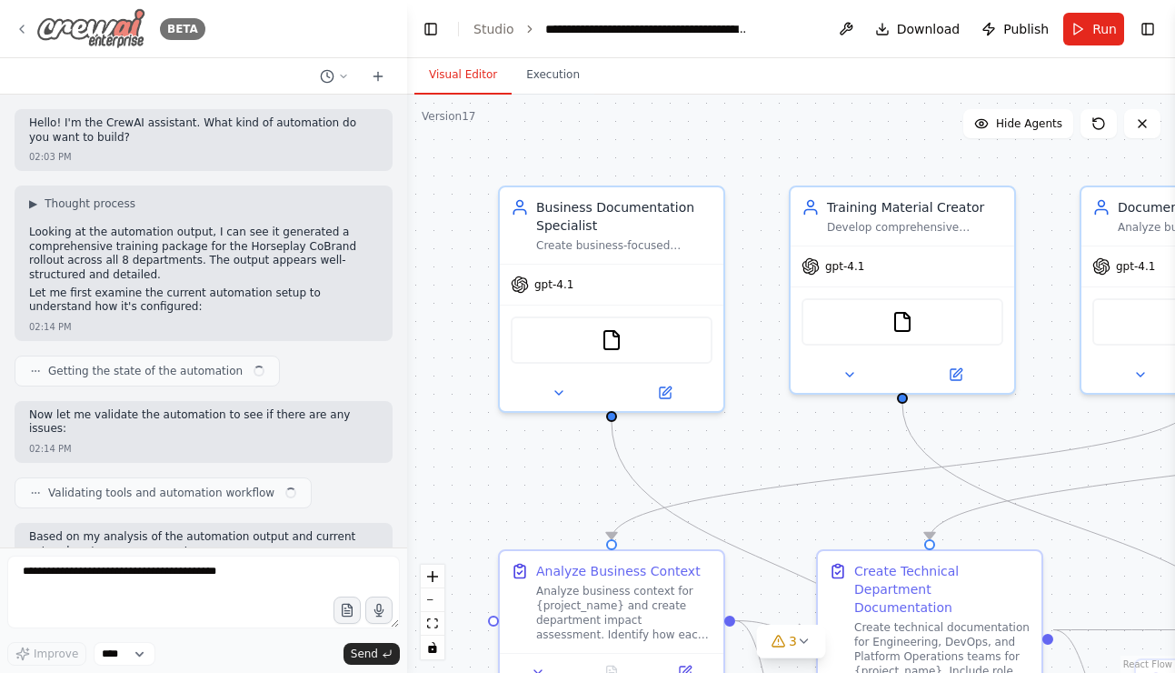
scroll to position [27164, 0]
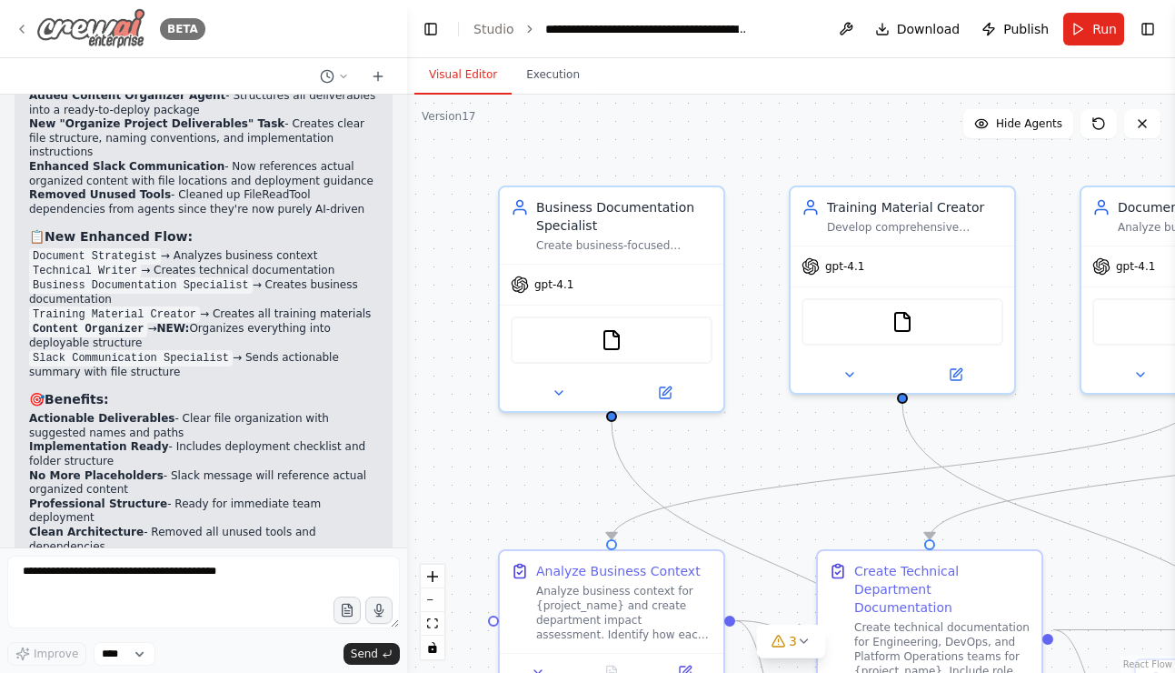
click at [25, 29] on icon at bounding box center [22, 29] width 15 height 15
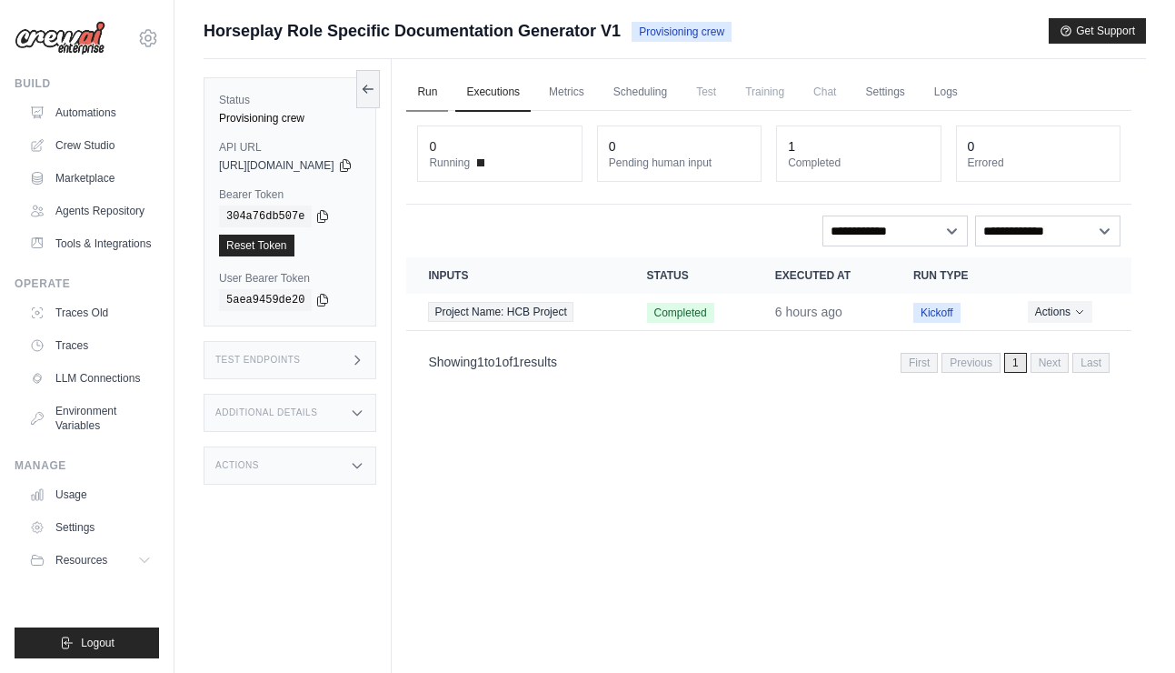
click at [448, 104] on link "Run" at bounding box center [427, 93] width 42 height 38
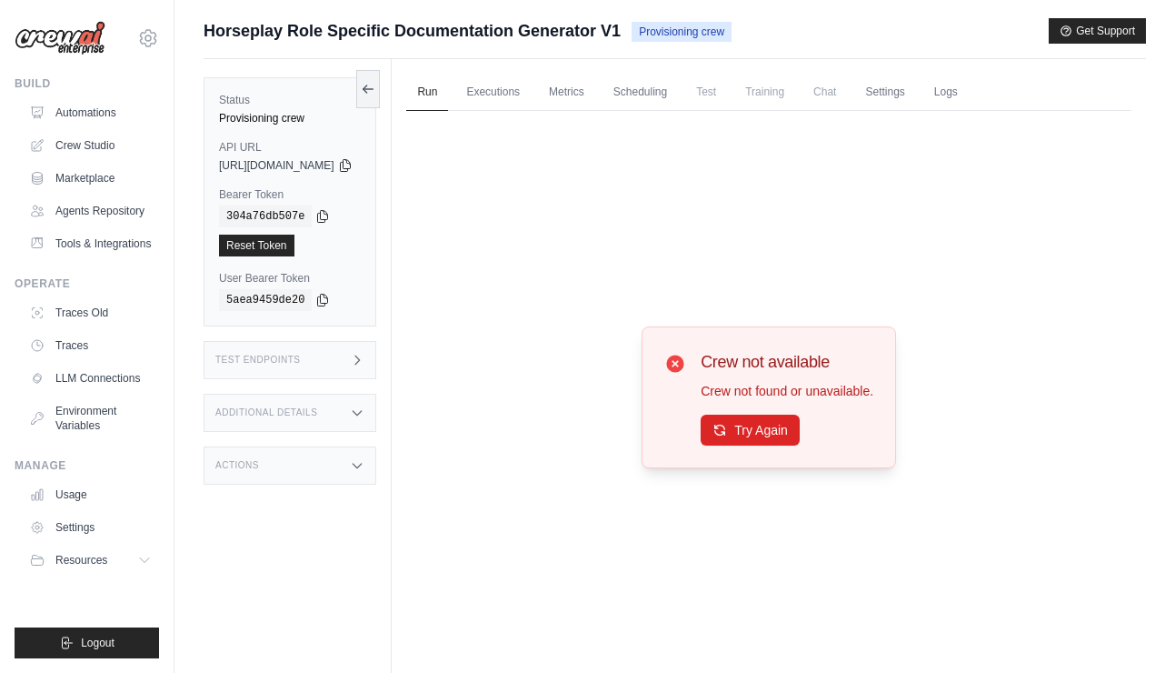
click at [34, 55] on div "[EMAIL_ADDRESS][DOMAIN_NAME] Settings" at bounding box center [87, 29] width 145 height 58
click at [45, 40] on img at bounding box center [60, 38] width 91 height 35
click at [85, 36] on img at bounding box center [60, 38] width 91 height 35
click at [60, 34] on img at bounding box center [60, 38] width 91 height 35
click at [68, 110] on link "Automations" at bounding box center [92, 112] width 137 height 29
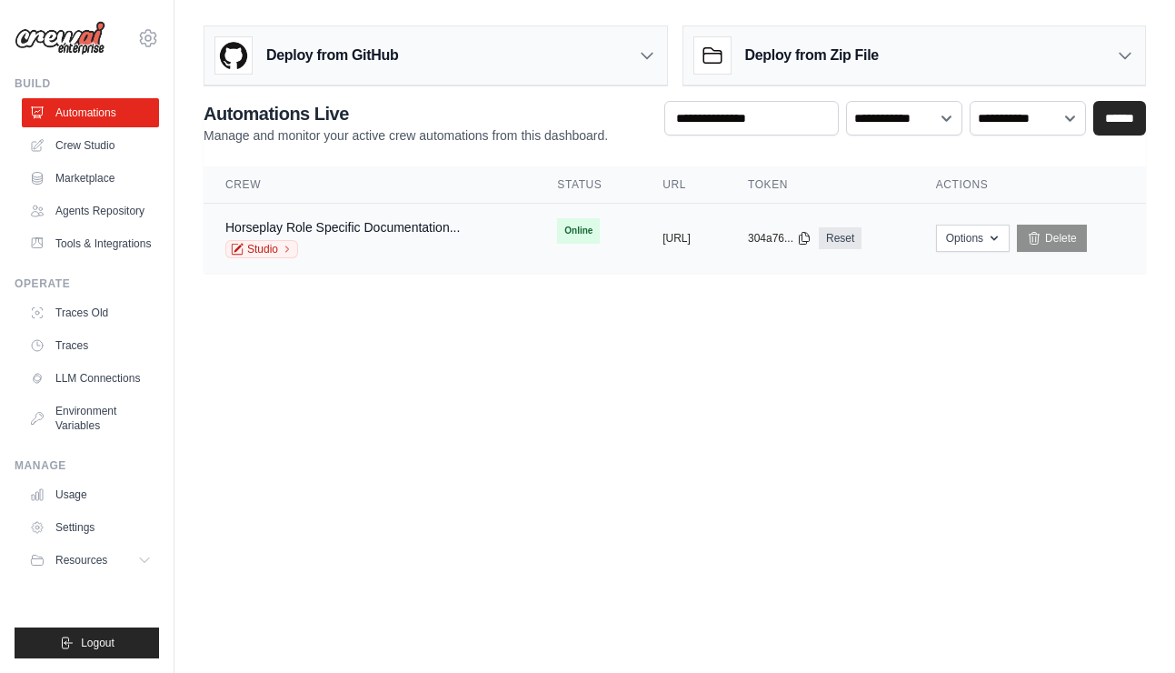
click at [374, 235] on div "Horseplay Role Specific Documentation..." at bounding box center [342, 227] width 235 height 18
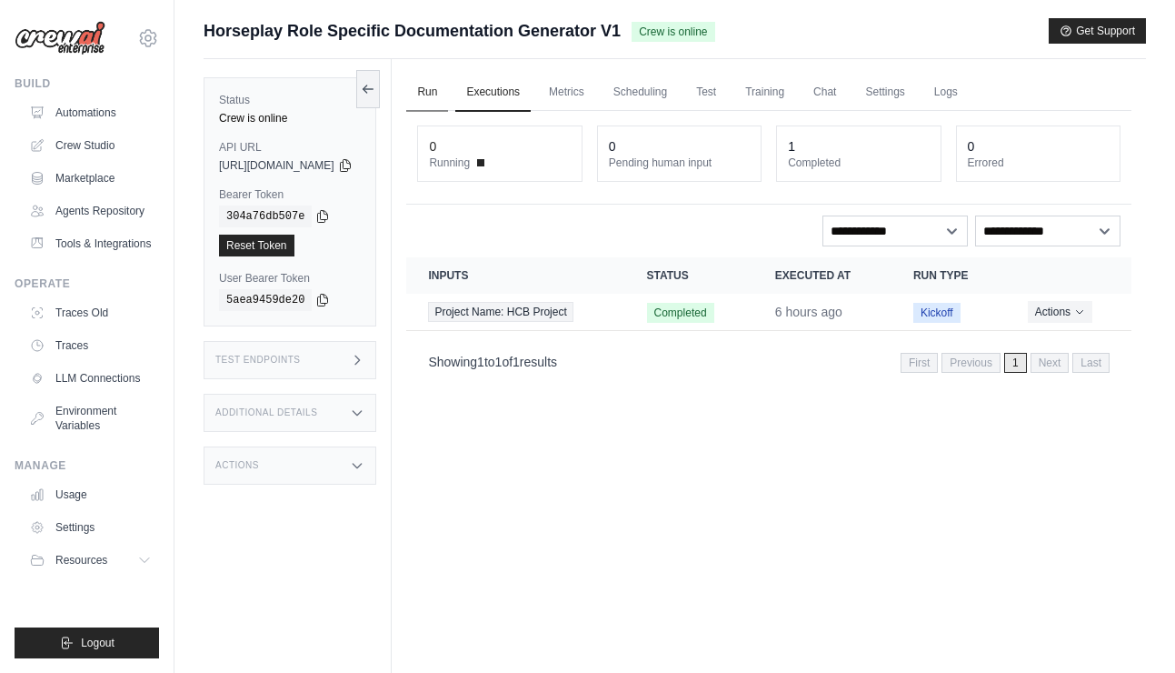
click at [448, 101] on link "Run" at bounding box center [427, 93] width 42 height 38
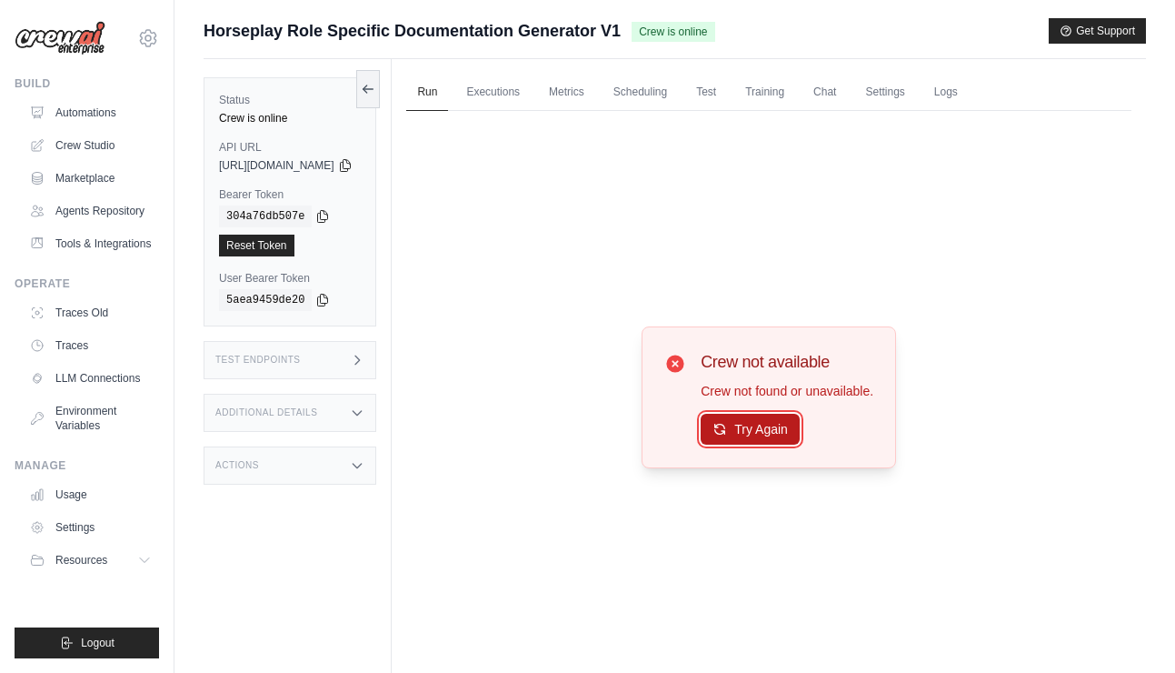
click at [747, 419] on button "Try Again" at bounding box center [750, 429] width 99 height 31
click at [747, 420] on button "Try Again" at bounding box center [750, 429] width 99 height 31
click at [105, 116] on link "Automations" at bounding box center [92, 112] width 137 height 29
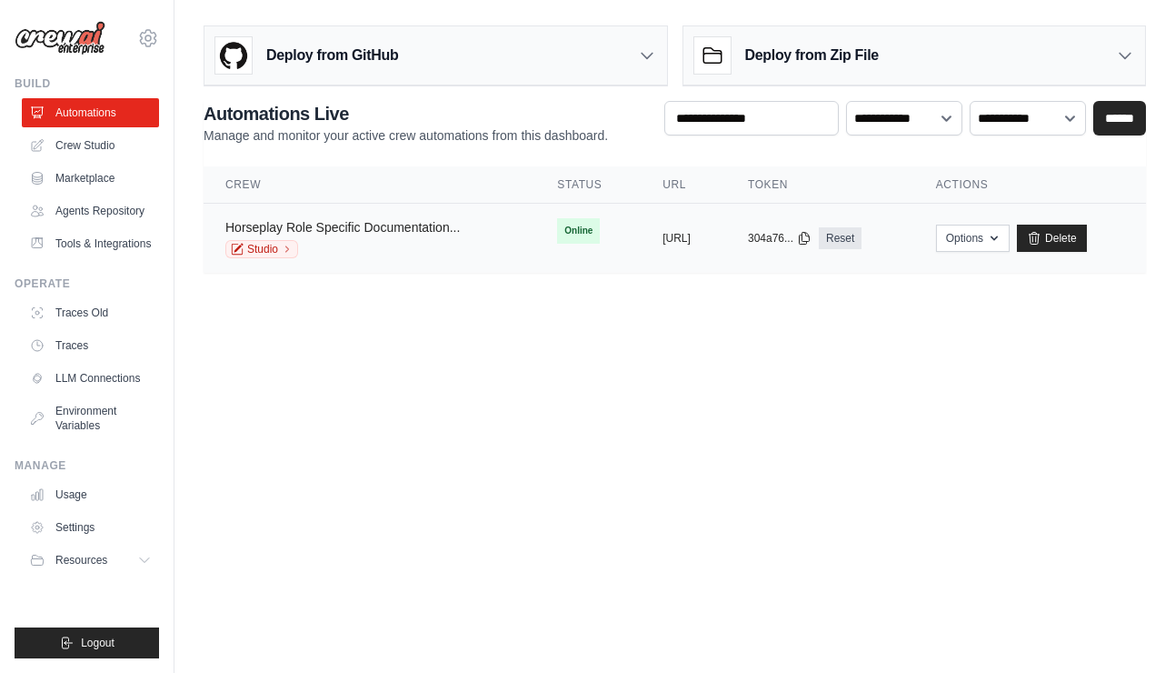
click at [411, 224] on link "Horseplay Role Specific Documentation..." at bounding box center [342, 227] width 235 height 15
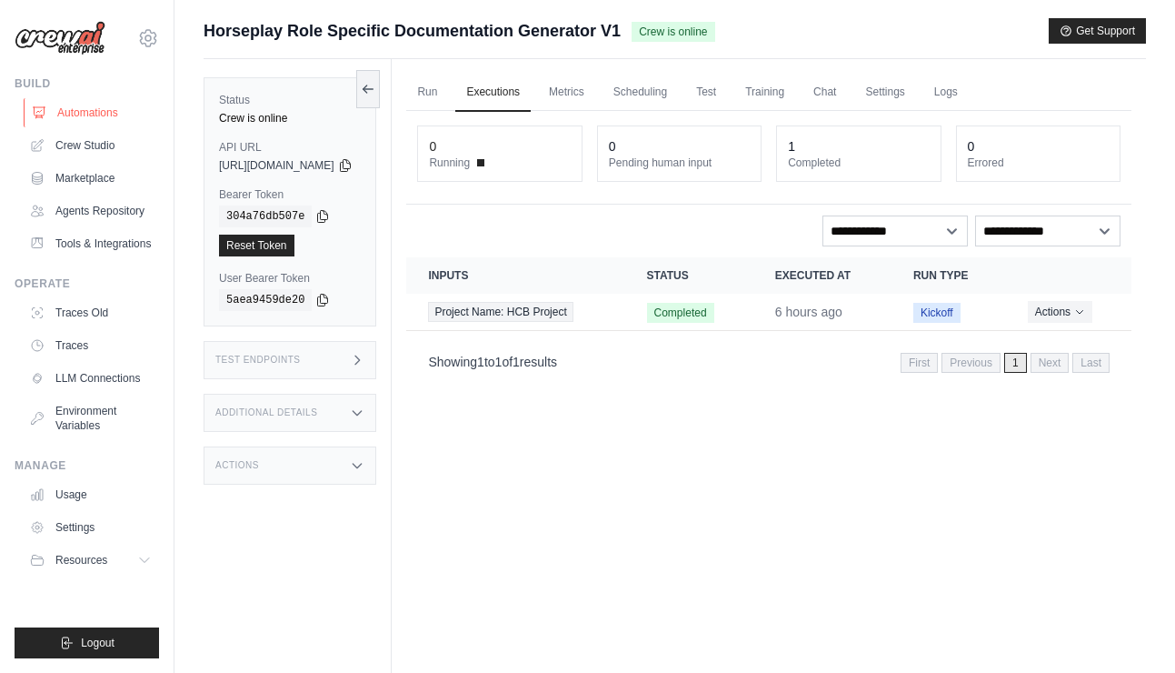
click at [87, 109] on link "Automations" at bounding box center [92, 112] width 137 height 29
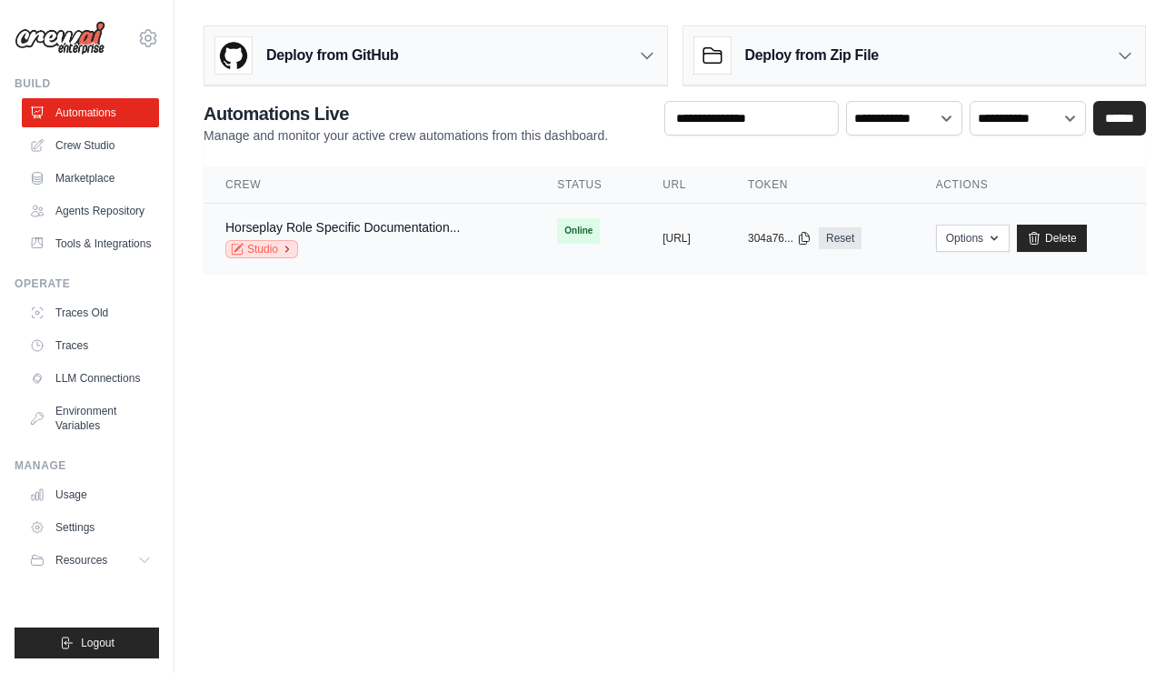
click at [277, 249] on link "Studio" at bounding box center [261, 249] width 73 height 18
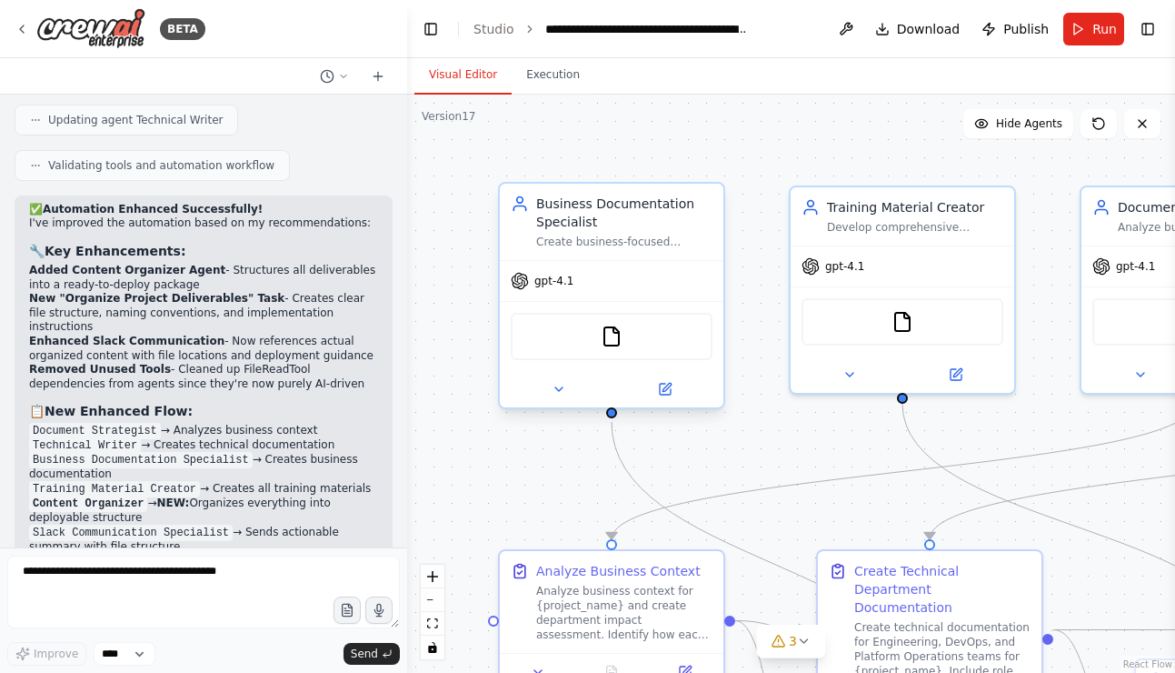
scroll to position [27353, 0]
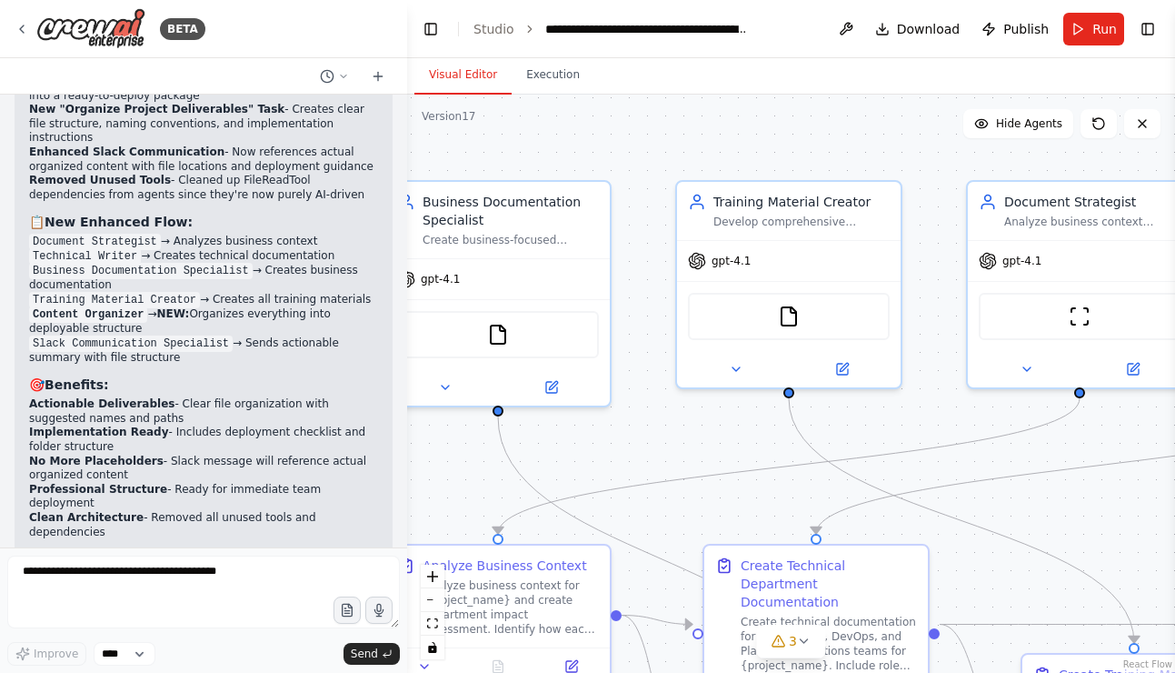
drag, startPoint x: 730, startPoint y: 329, endPoint x: 603, endPoint y: 323, distance: 127.4
click at [603, 323] on div ".deletable-edge-delete-btn { width: 20px; height: 20px; border: 0px solid #ffff…" at bounding box center [791, 384] width 768 height 578
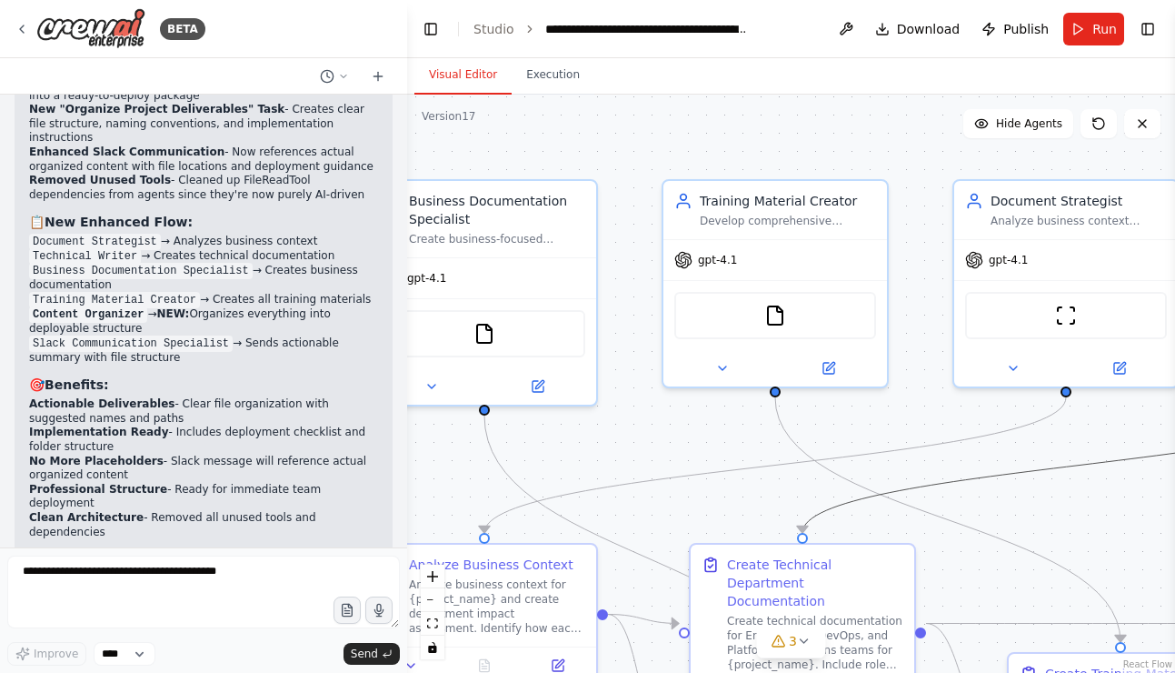
drag, startPoint x: 884, startPoint y: 490, endPoint x: 725, endPoint y: 450, distance: 163.1
click at [687, 461] on div ".deletable-edge-delete-btn { width: 20px; height: 20px; border: 0px solid #ffff…" at bounding box center [791, 384] width 768 height 578
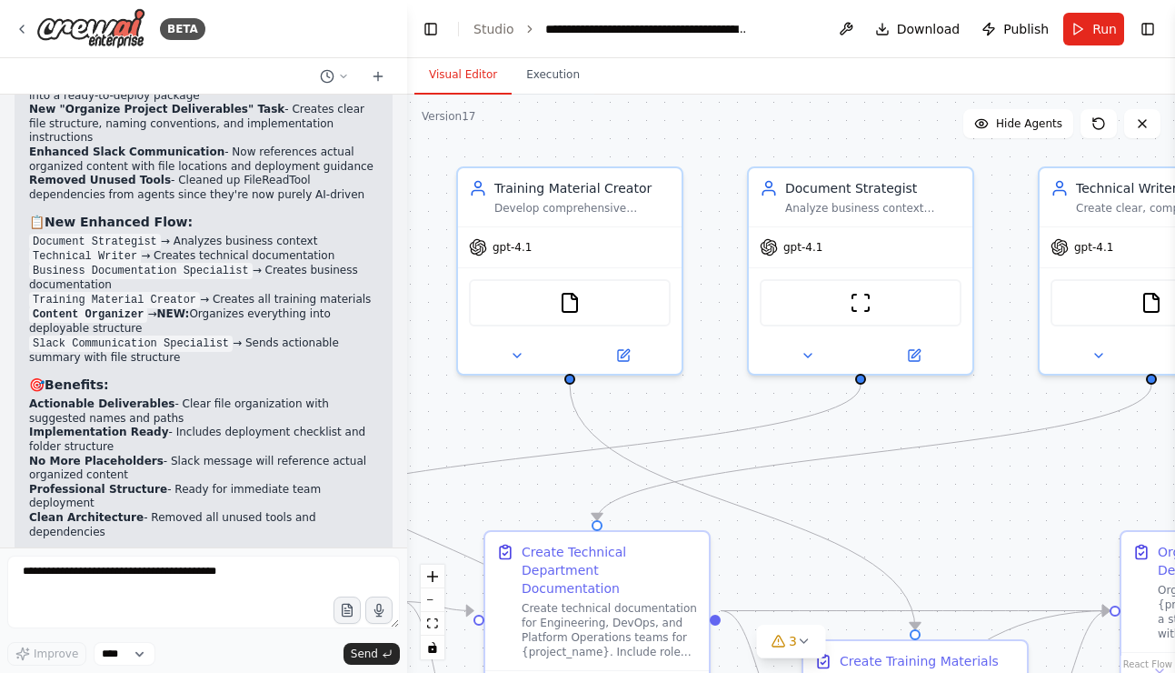
drag, startPoint x: 864, startPoint y: 429, endPoint x: 678, endPoint y: 418, distance: 185.8
click at [678, 418] on div ".deletable-edge-delete-btn { width: 20px; height: 20px; border: 0px solid #ffff…" at bounding box center [791, 384] width 768 height 578
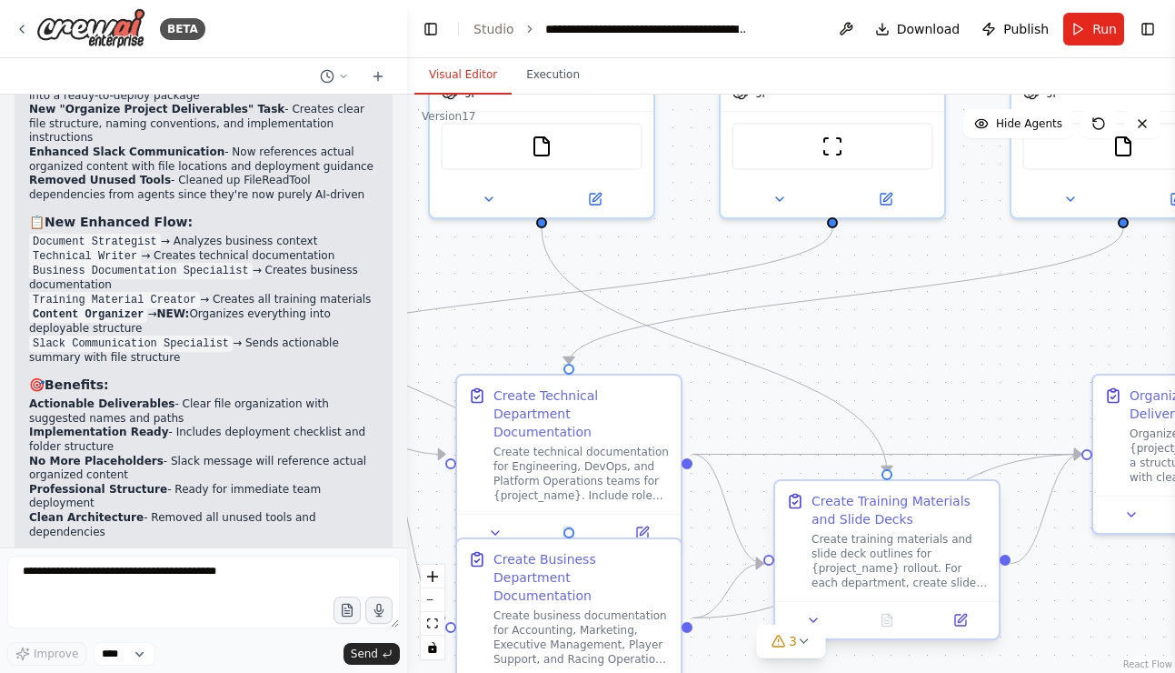
drag, startPoint x: 734, startPoint y: 416, endPoint x: 829, endPoint y: 605, distance: 211.4
click at [710, 261] on div ".deletable-edge-delete-btn { width: 20px; height: 20px; border: 0px solid #ffff…" at bounding box center [791, 384] width 768 height 578
click at [793, 641] on span "3" at bounding box center [793, 641] width 8 height 18
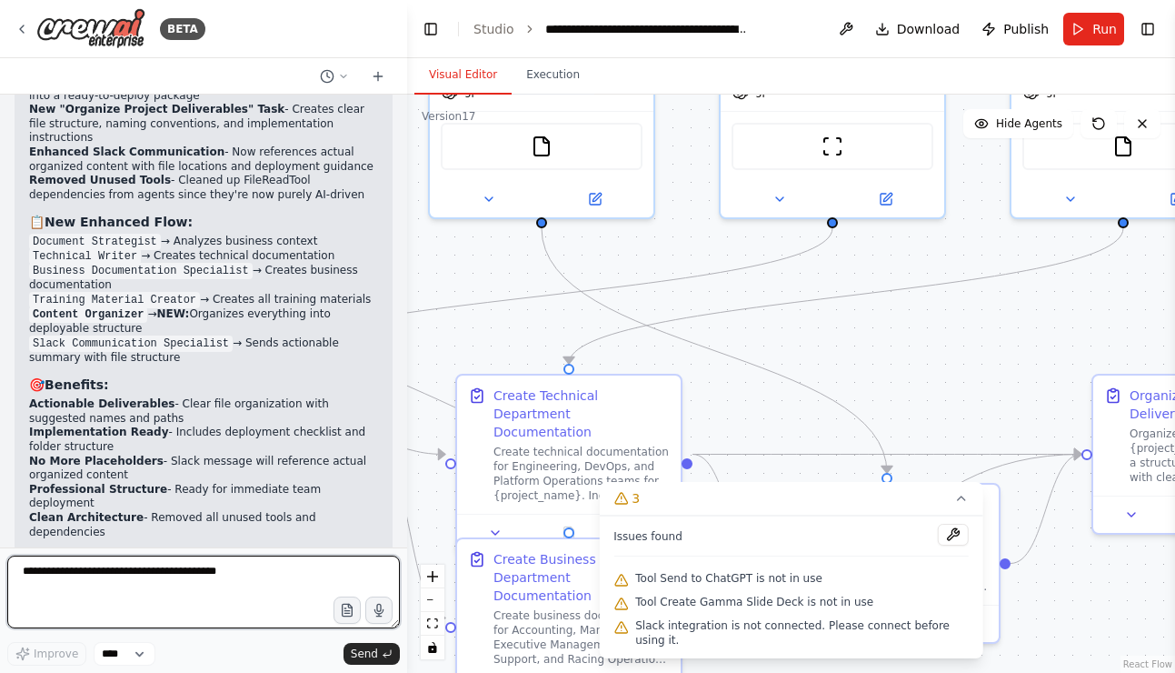
click at [309, 575] on textarea at bounding box center [203, 591] width 393 height 73
type textarea "**********"
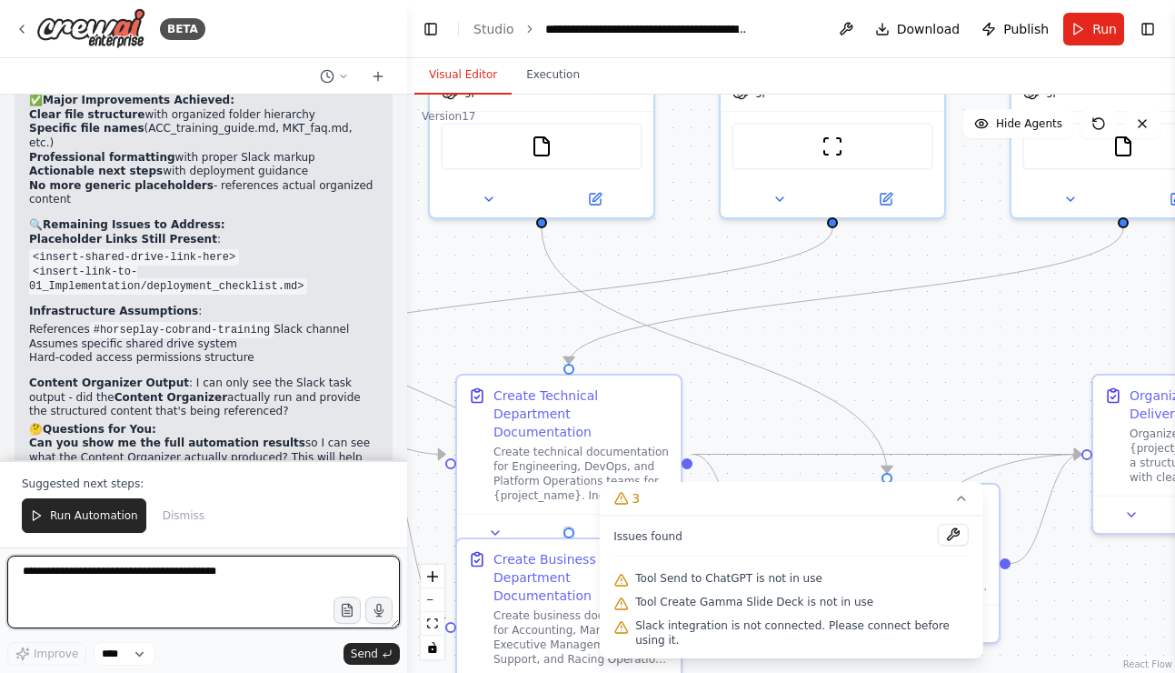
scroll to position [28033, 0]
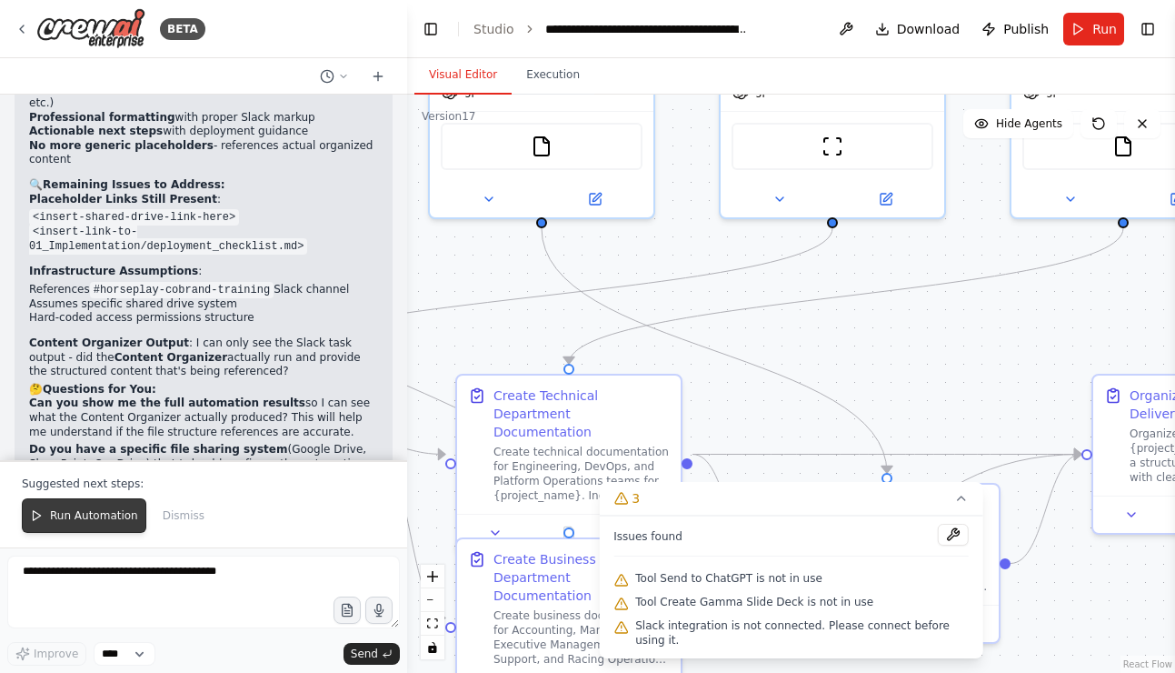
click at [77, 511] on span "Run Automation" at bounding box center [94, 515] width 88 height 15
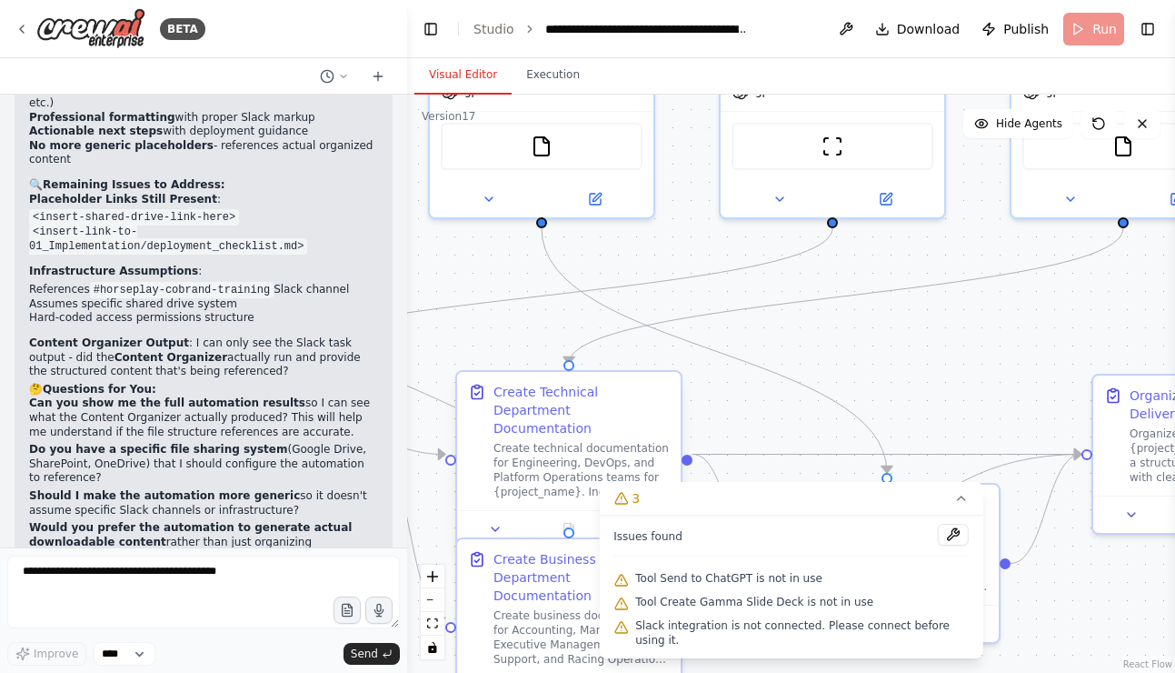
scroll to position [27946, 0]
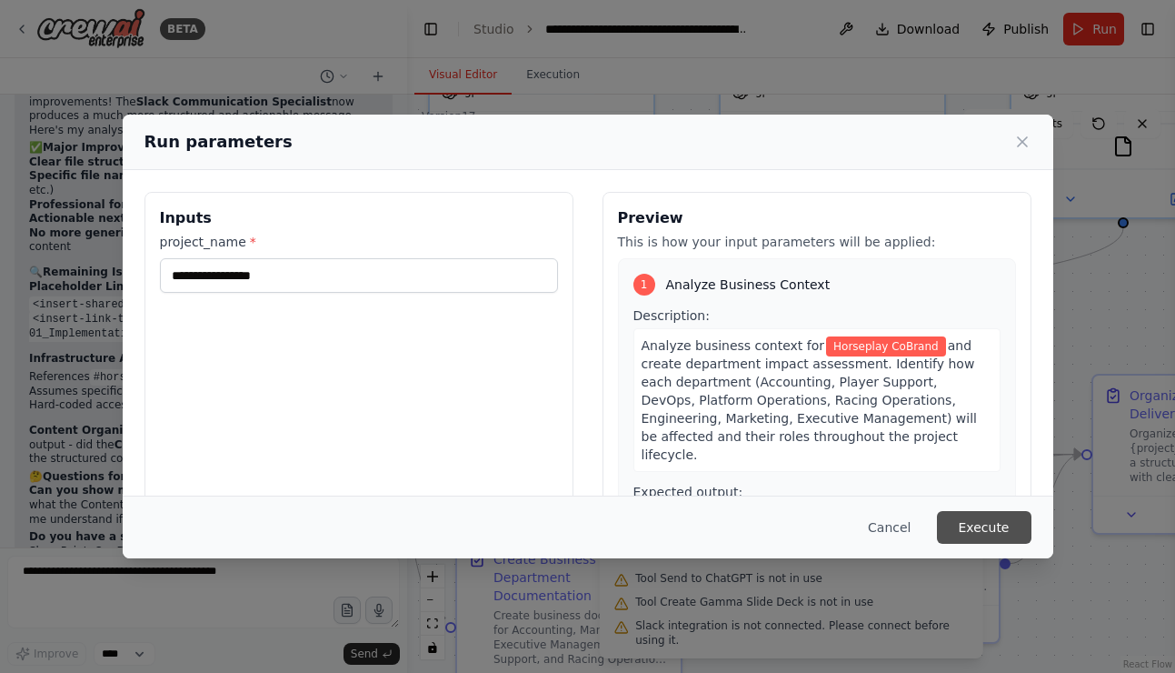
click at [967, 528] on button "Execute" at bounding box center [984, 527] width 95 height 33
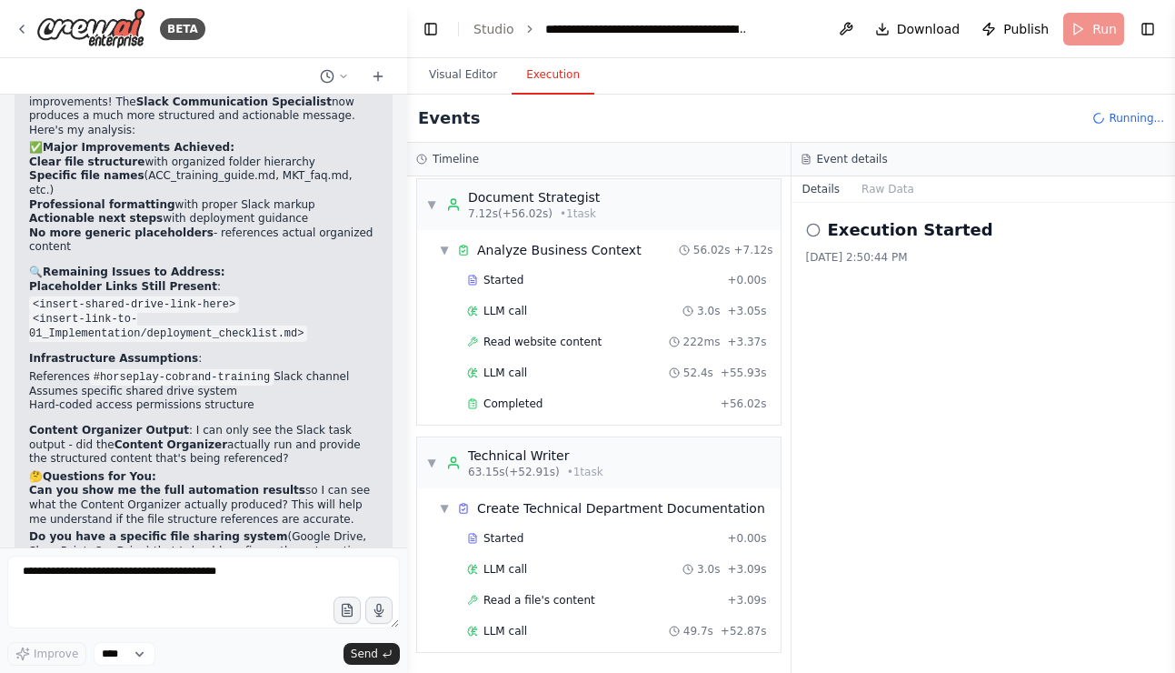
scroll to position [222, 0]
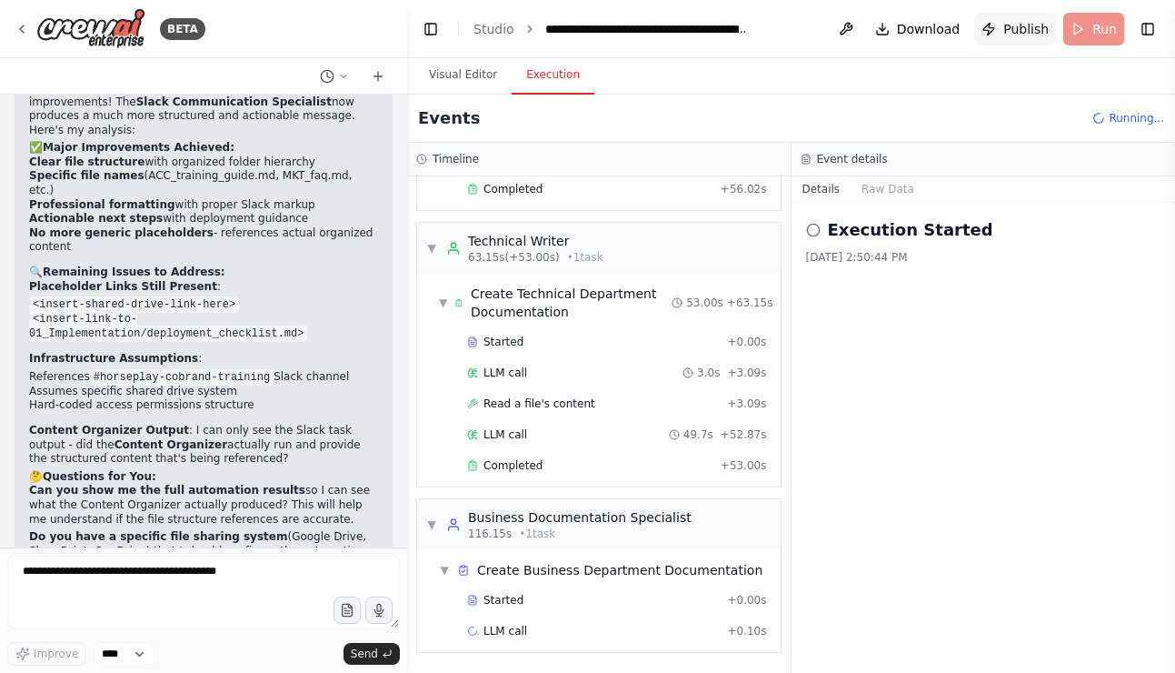
click at [1022, 29] on span "Publish" at bounding box center [1026, 29] width 45 height 18
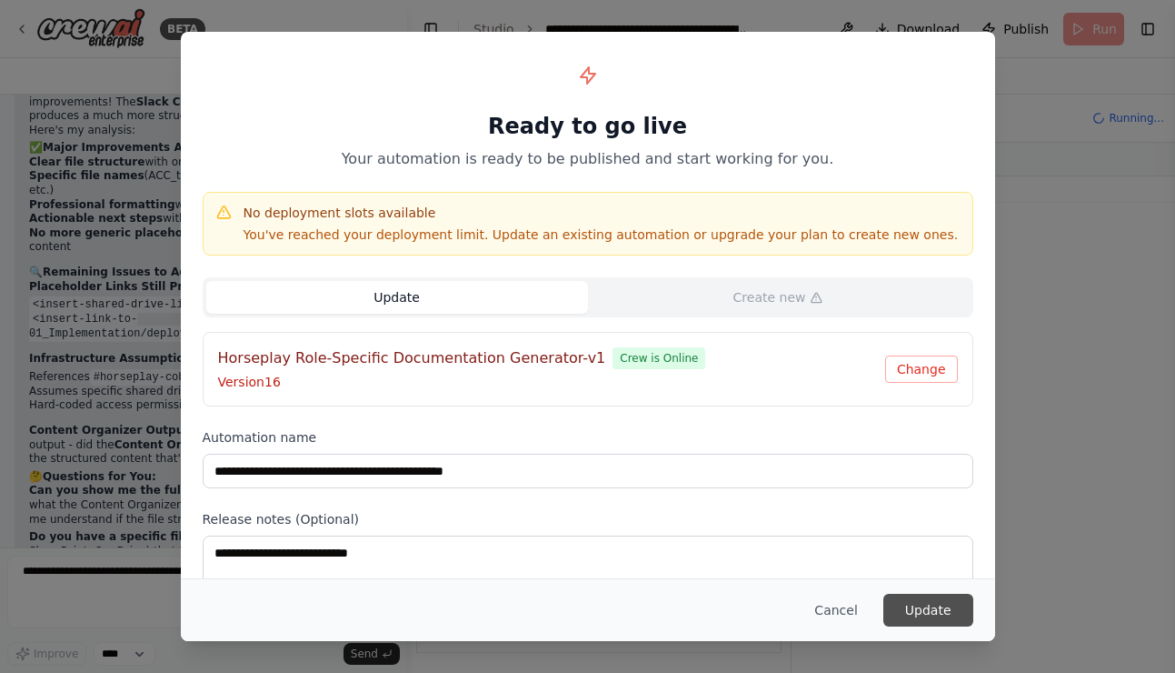
click at [957, 595] on button "Update" at bounding box center [929, 610] width 90 height 33
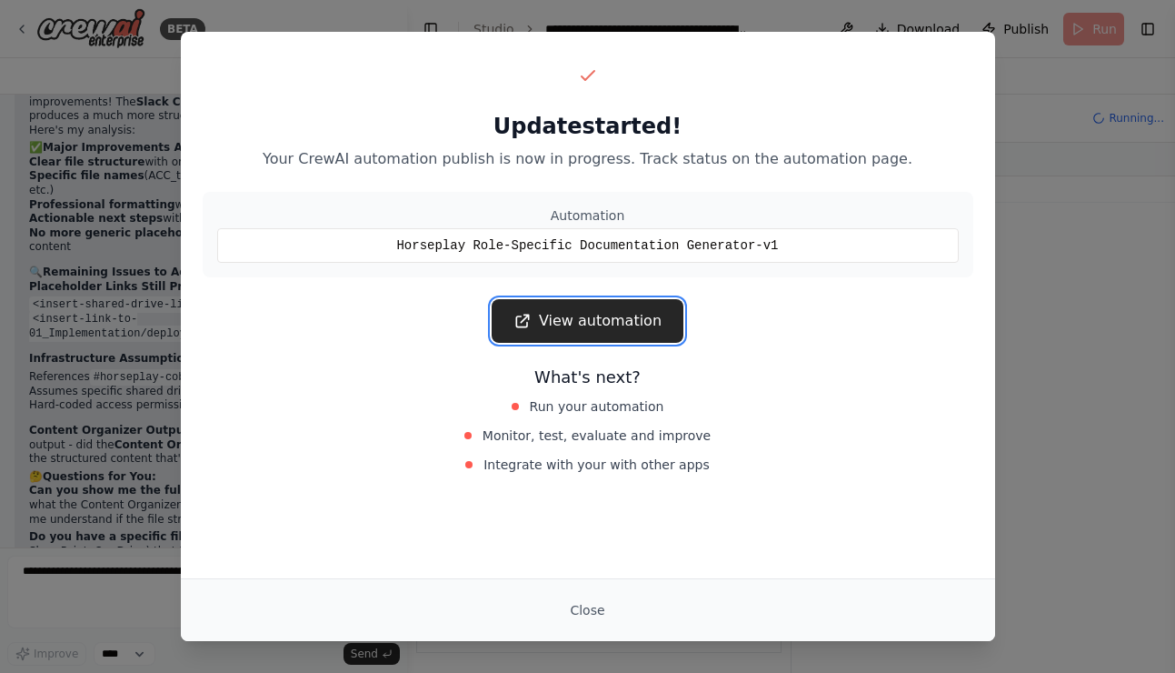
click at [565, 333] on link "View automation" at bounding box center [588, 321] width 192 height 44
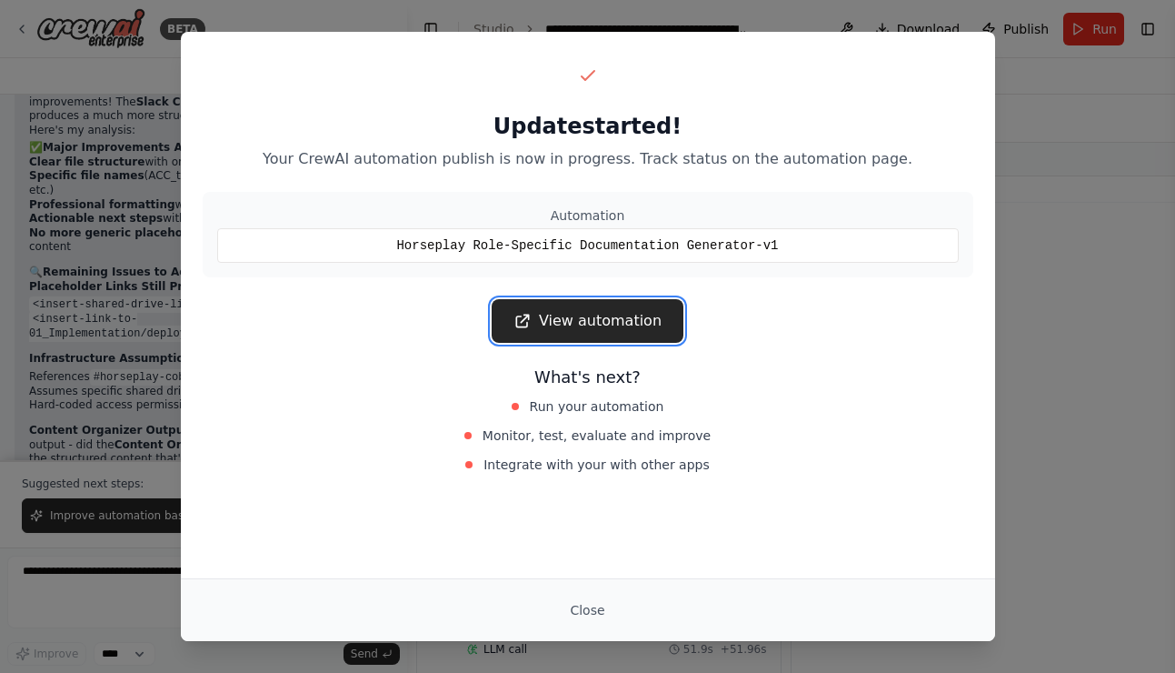
scroll to position [28033, 0]
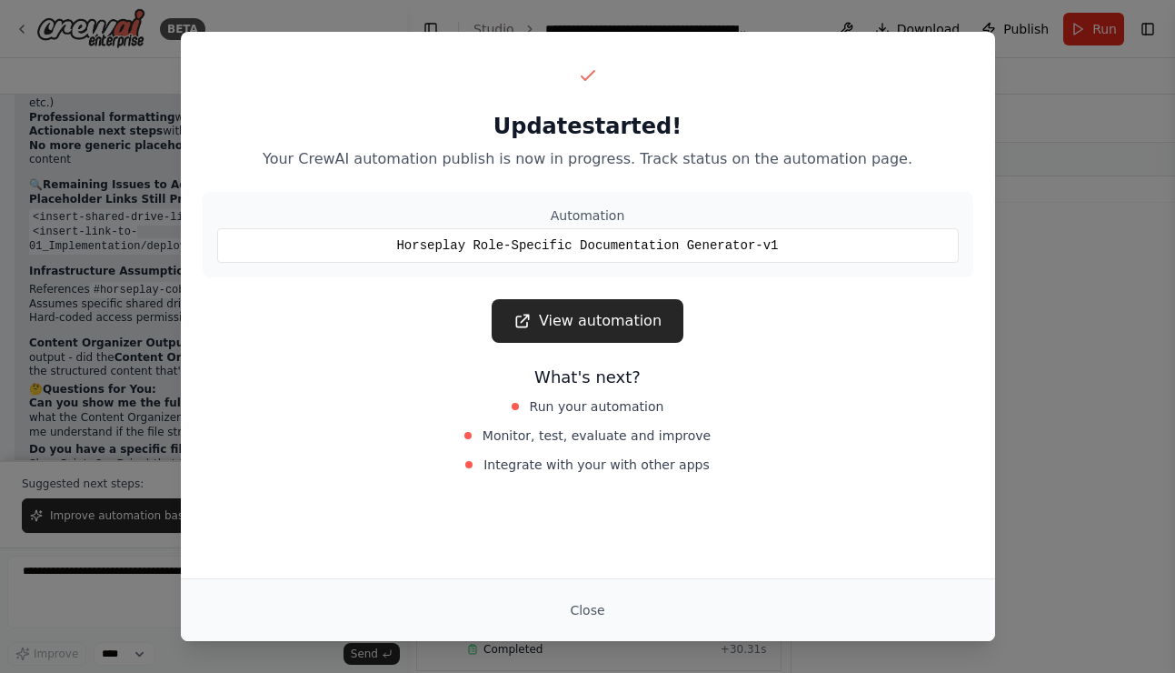
click at [599, 603] on button "Close" at bounding box center [587, 610] width 64 height 33
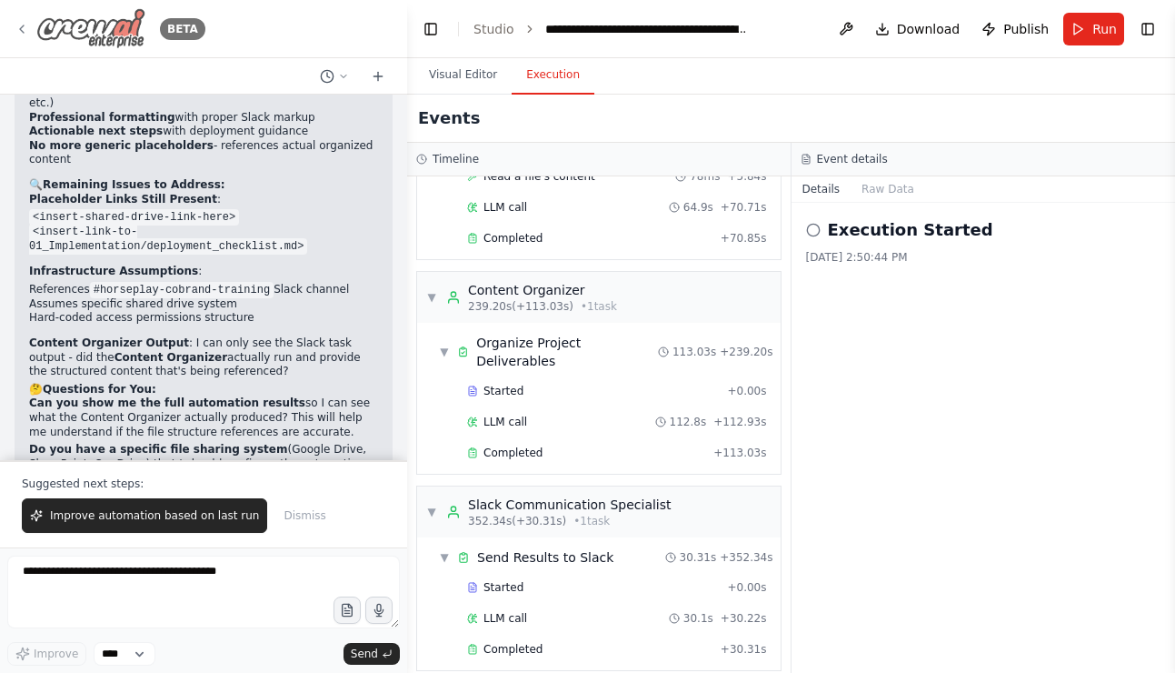
click at [24, 25] on icon at bounding box center [22, 28] width 4 height 7
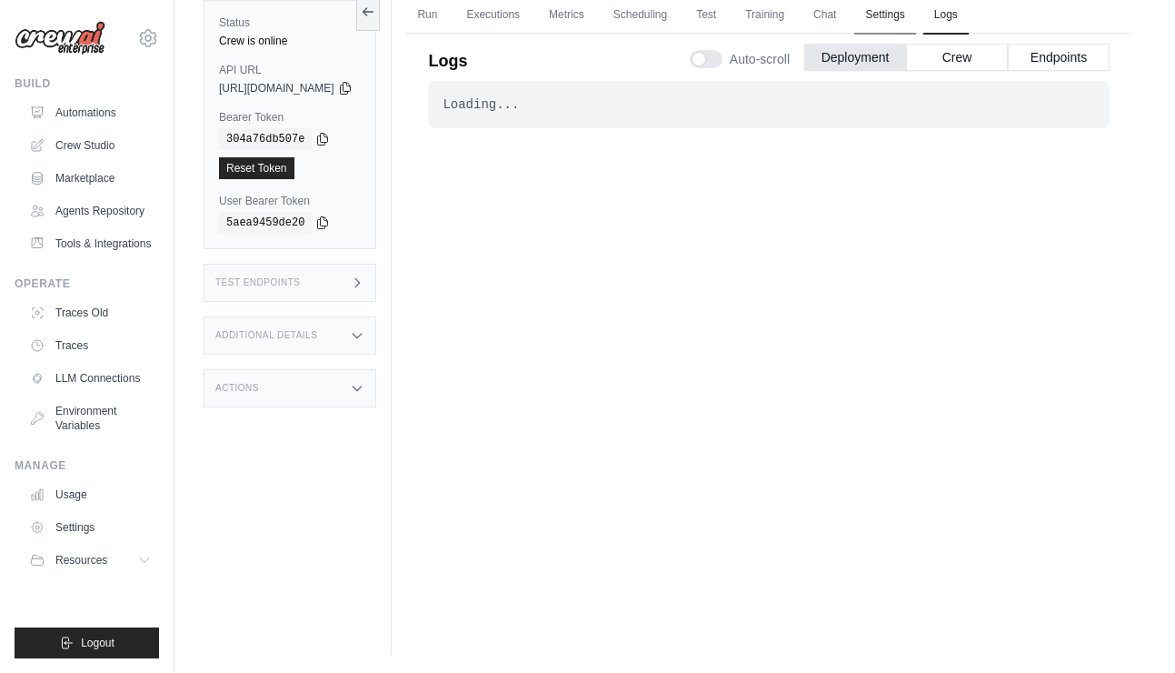
click at [914, 18] on link "Settings" at bounding box center [884, 15] width 61 height 38
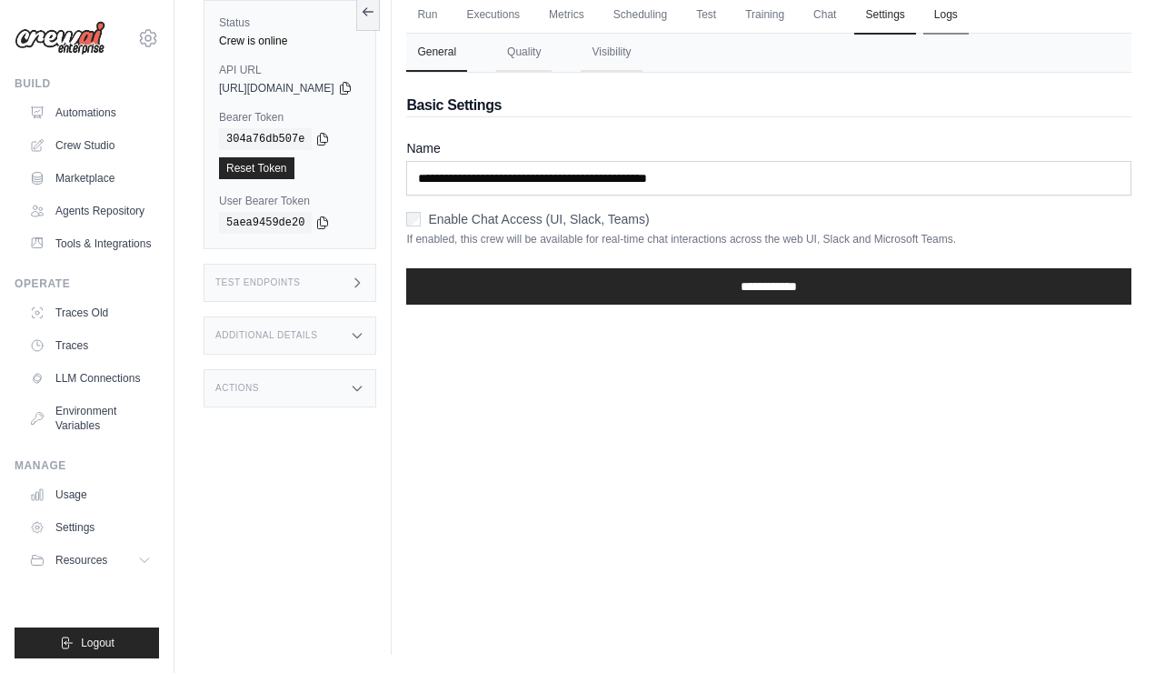
click at [969, 16] on link "Logs" at bounding box center [946, 15] width 45 height 38
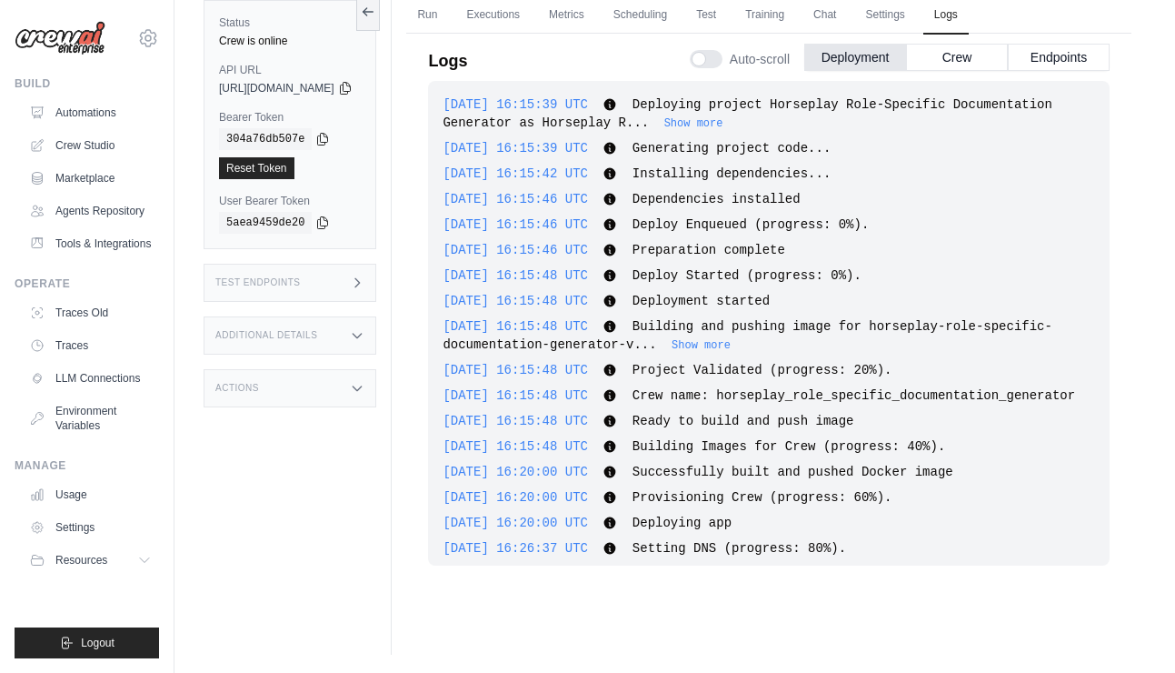
scroll to position [11431, 0]
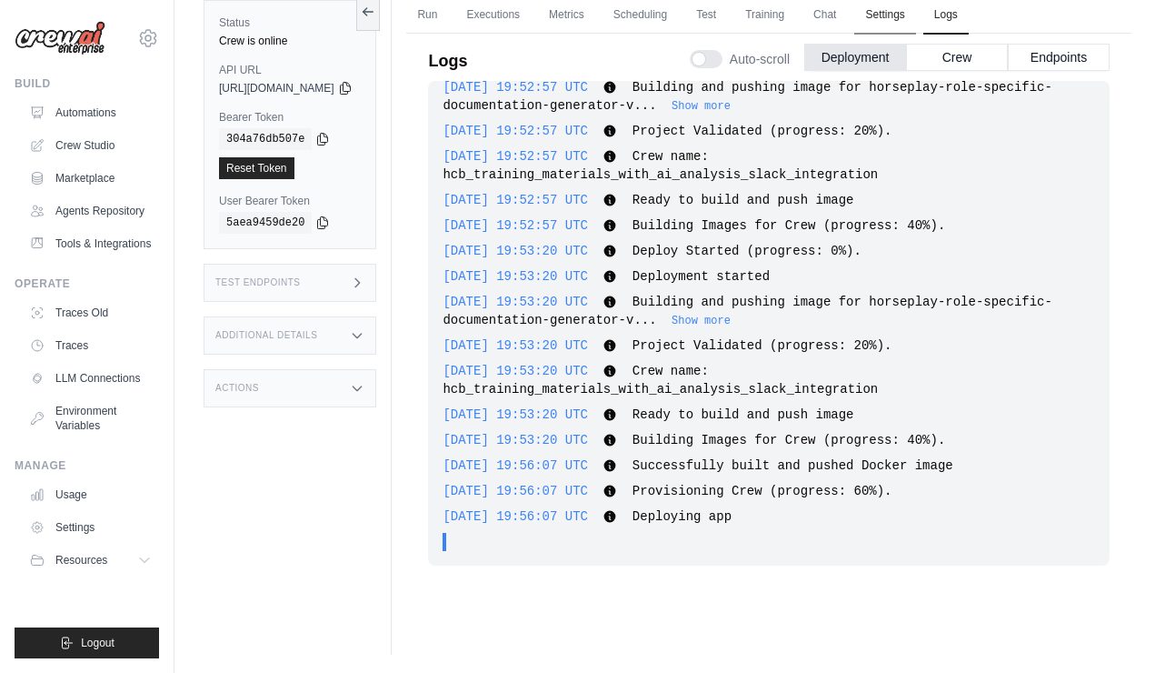
click at [915, 22] on link "Settings" at bounding box center [884, 15] width 61 height 38
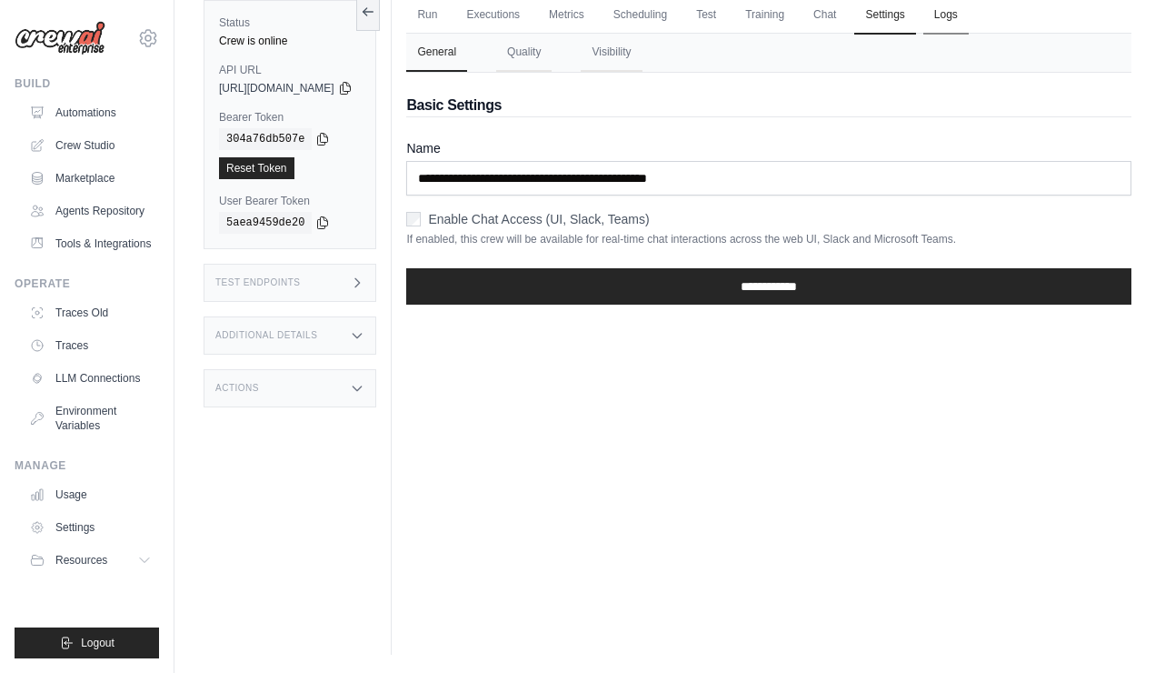
click at [965, 17] on link "Logs" at bounding box center [946, 15] width 45 height 38
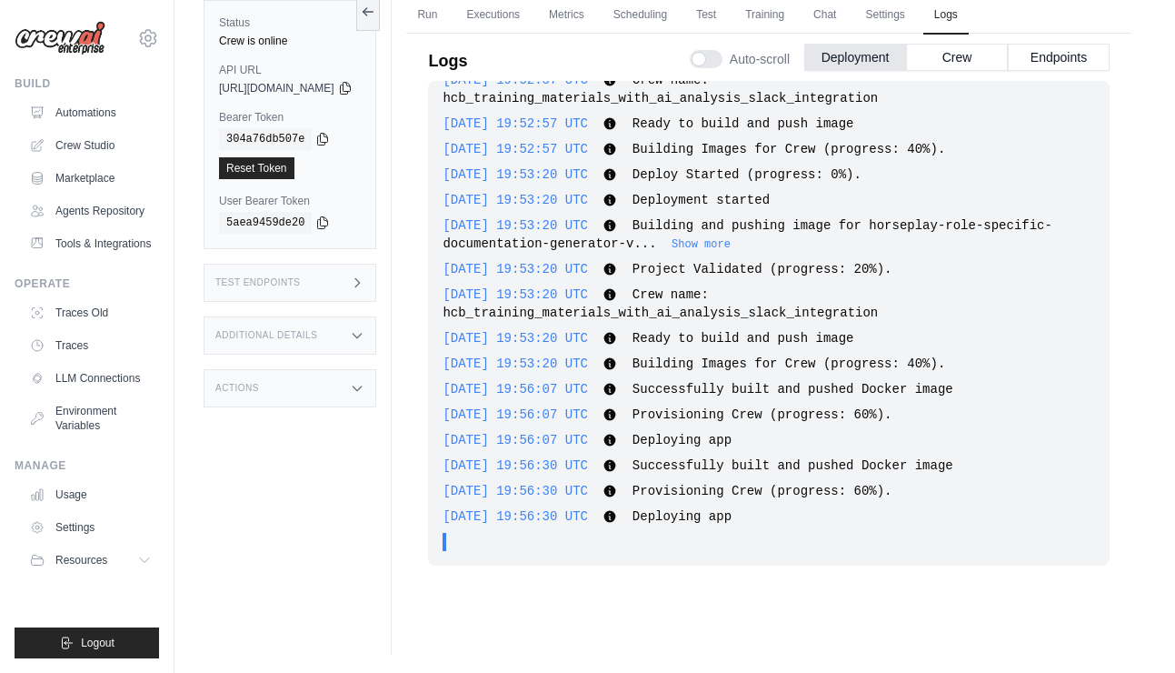
scroll to position [11506, 0]
click at [915, 20] on link "Settings" at bounding box center [884, 15] width 61 height 38
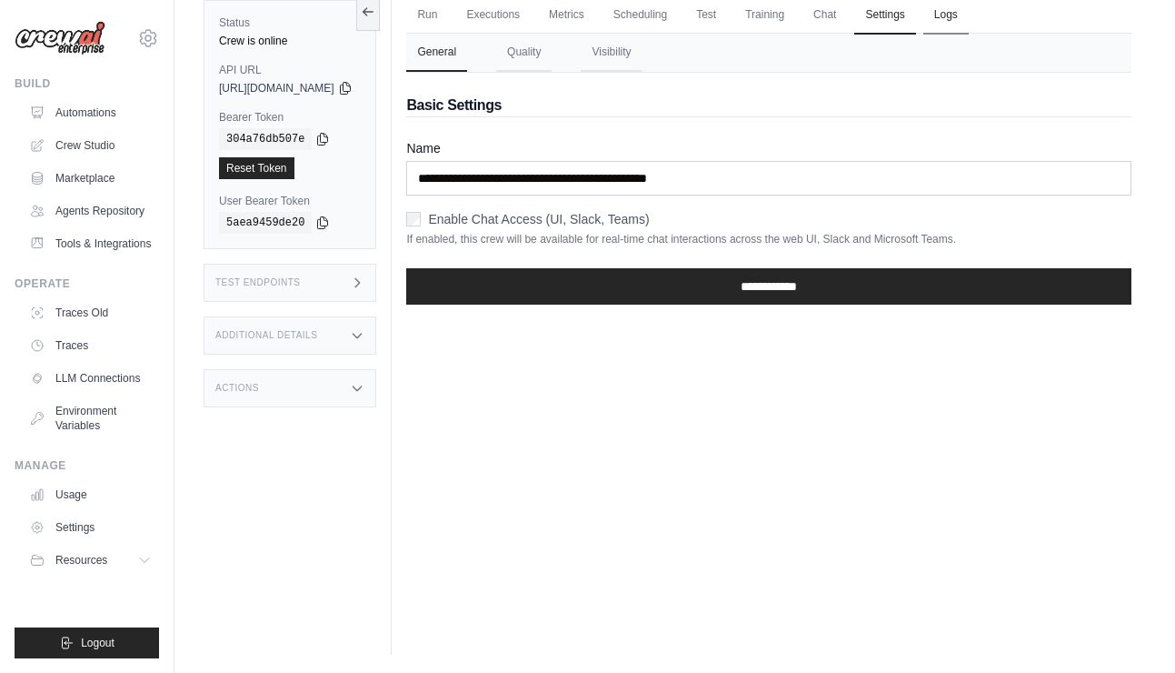
click at [969, 18] on link "Logs" at bounding box center [946, 15] width 45 height 38
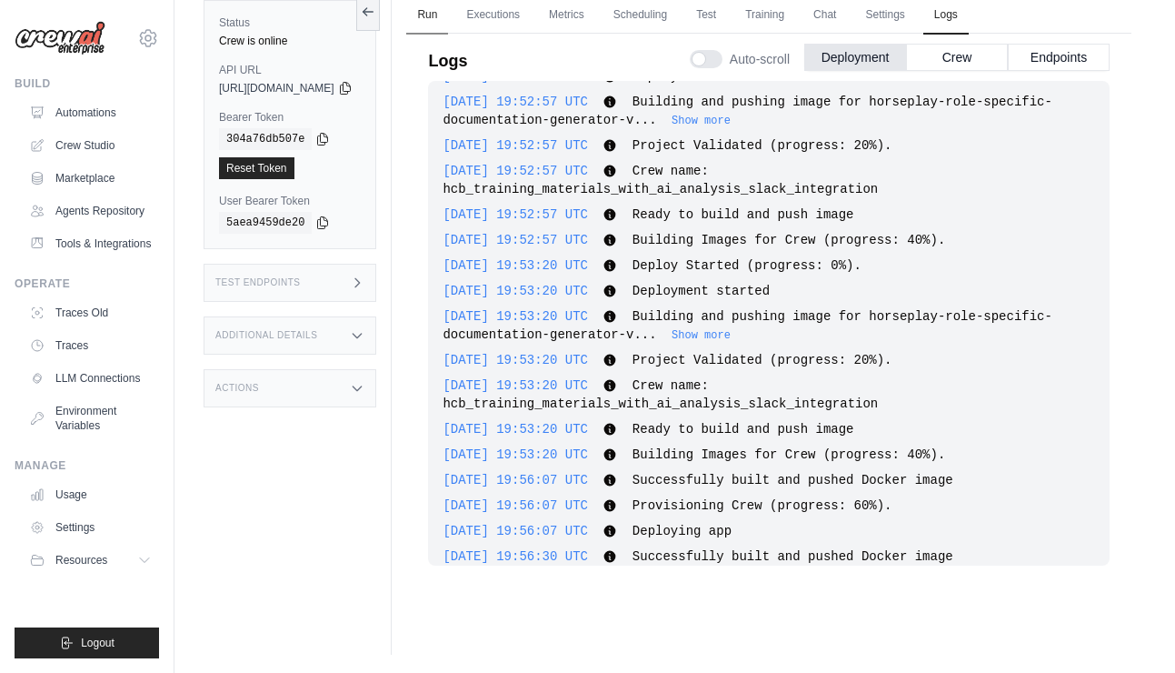
scroll to position [11376, 0]
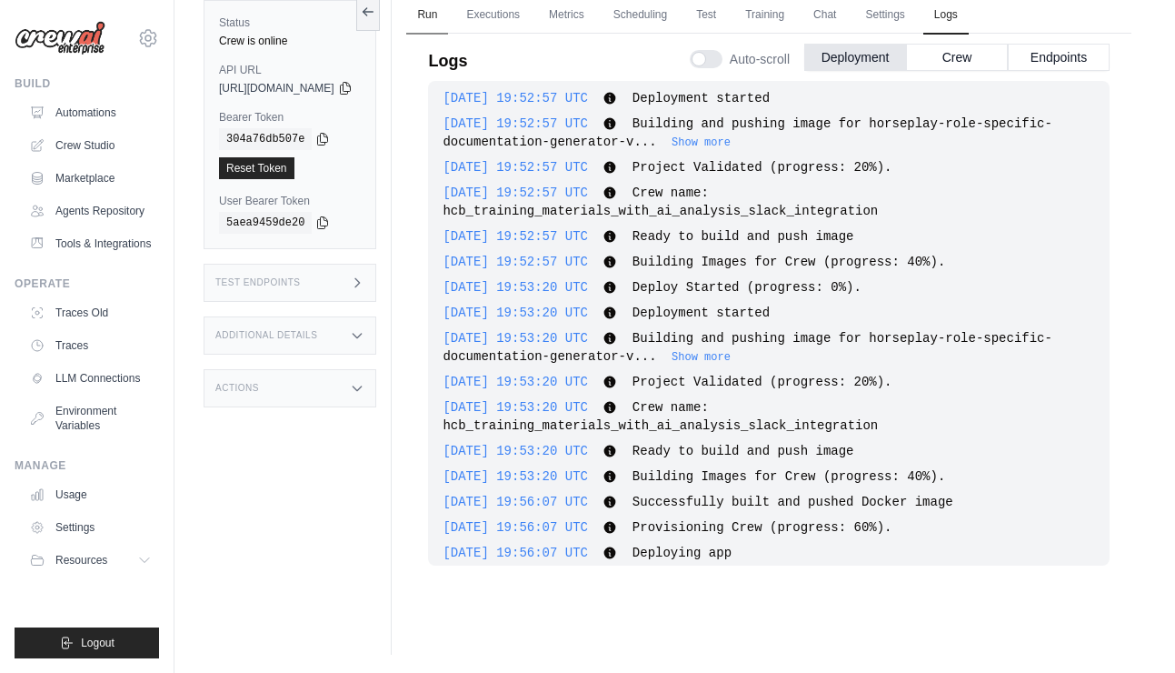
click at [448, 22] on link "Run" at bounding box center [427, 15] width 42 height 38
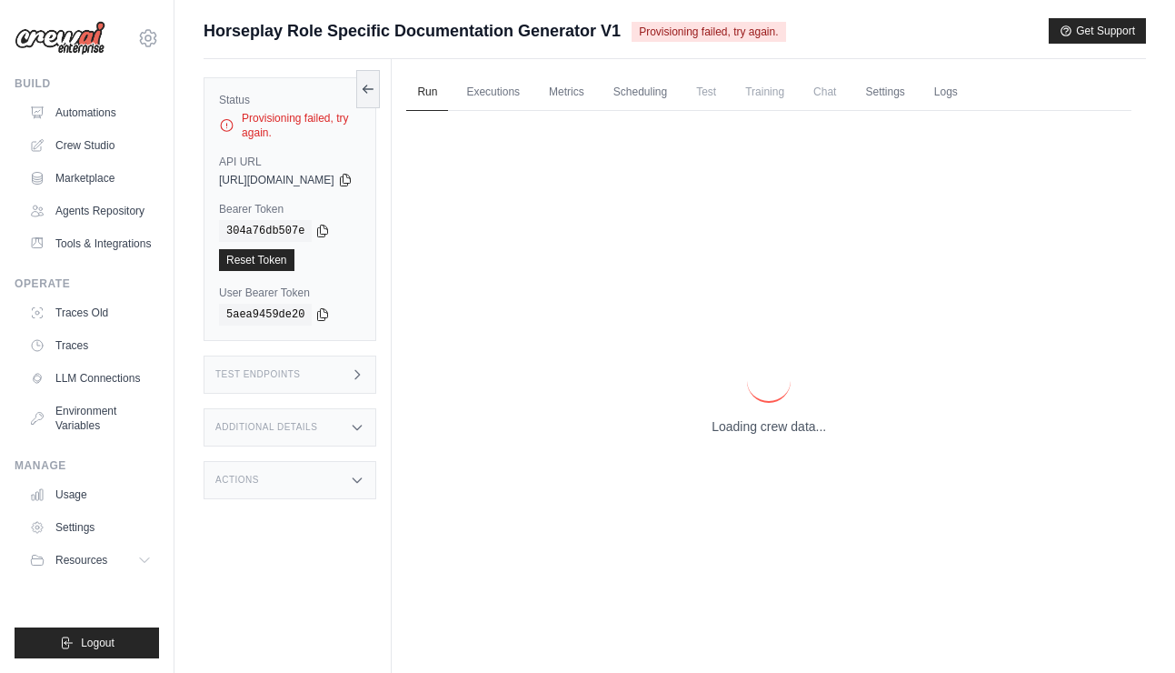
click at [317, 121] on div "Provisioning failed, try again." at bounding box center [290, 125] width 142 height 29
click at [101, 116] on link "Automations" at bounding box center [92, 112] width 137 height 29
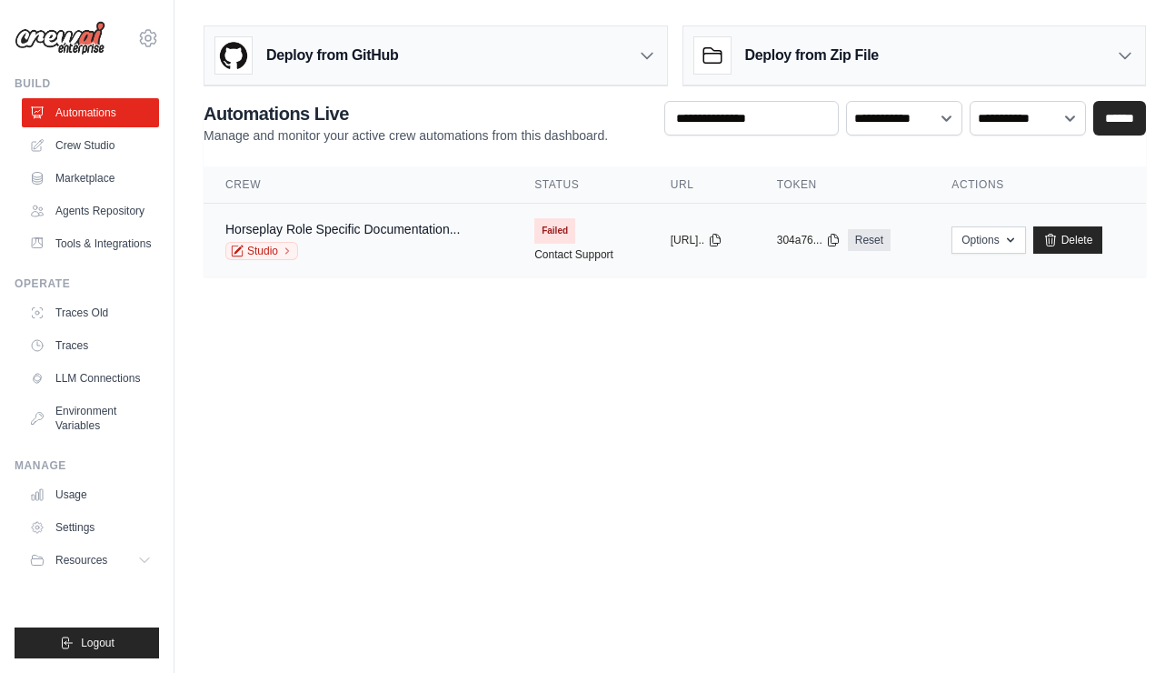
drag, startPoint x: 279, startPoint y: 251, endPoint x: 307, endPoint y: 251, distance: 28.2
click at [279, 251] on link "Studio" at bounding box center [261, 251] width 73 height 18
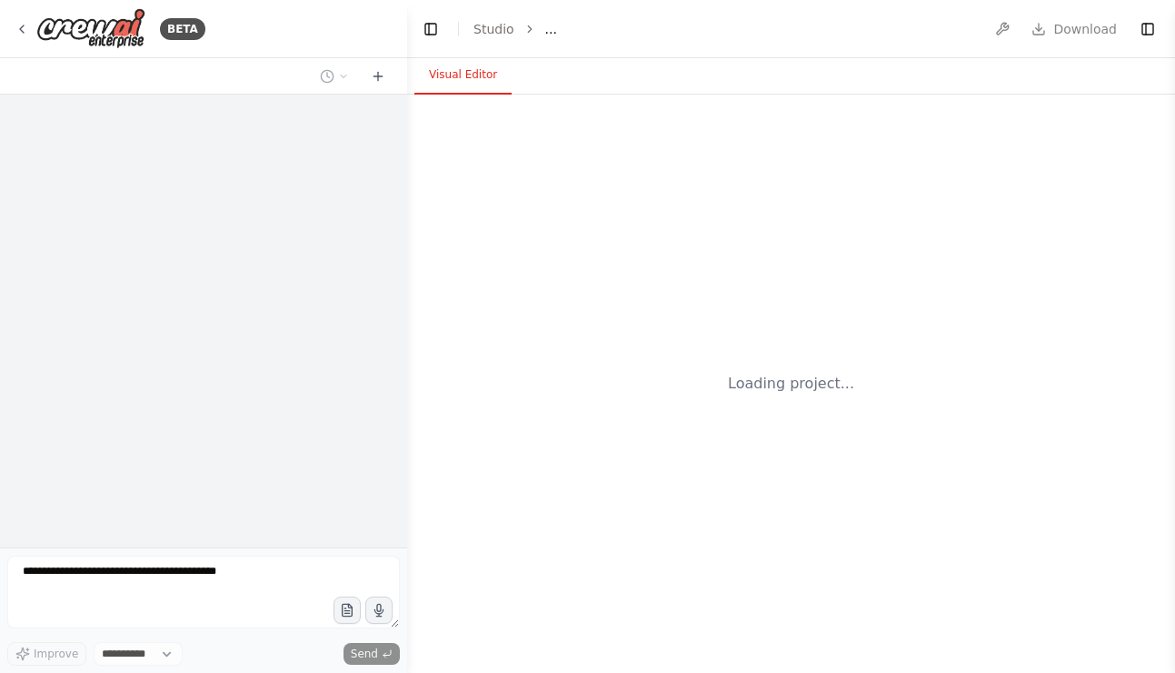
select select "****"
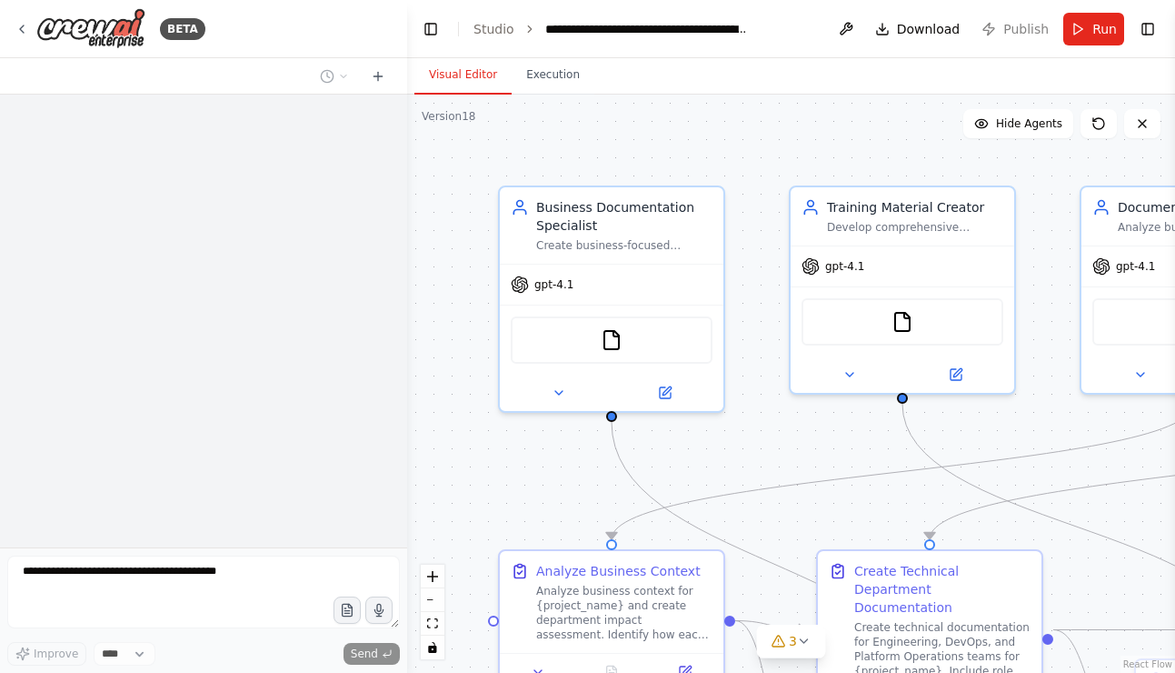
click at [1033, 28] on header "**********" at bounding box center [791, 29] width 768 height 58
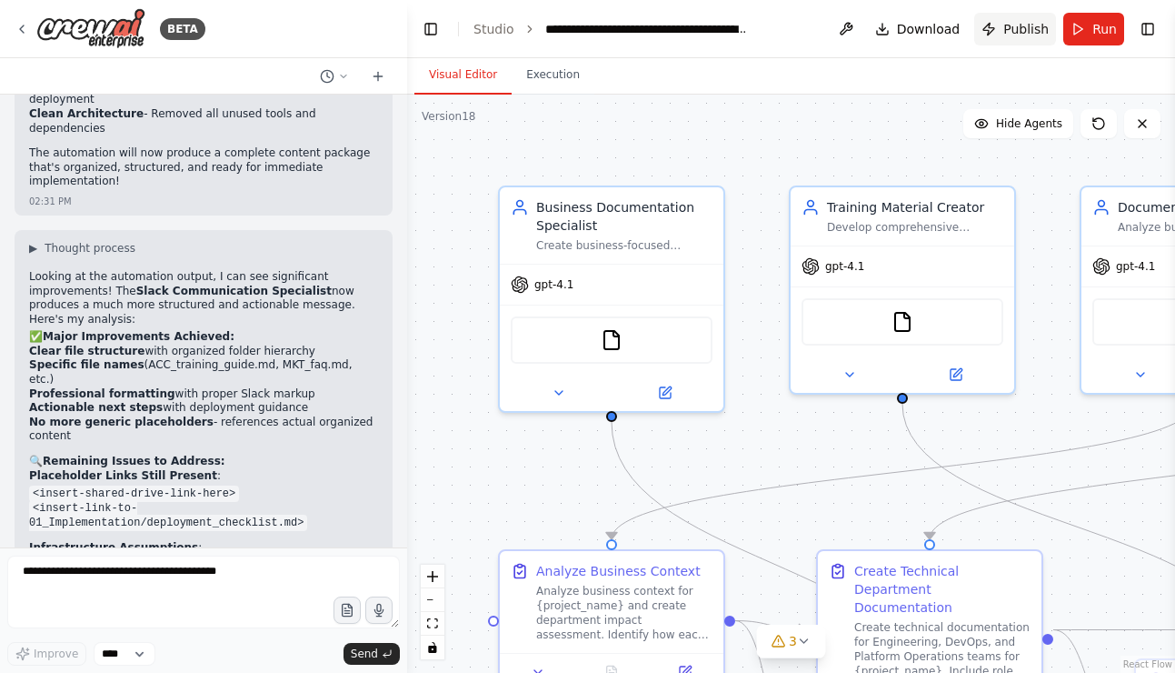
scroll to position [27946, 0]
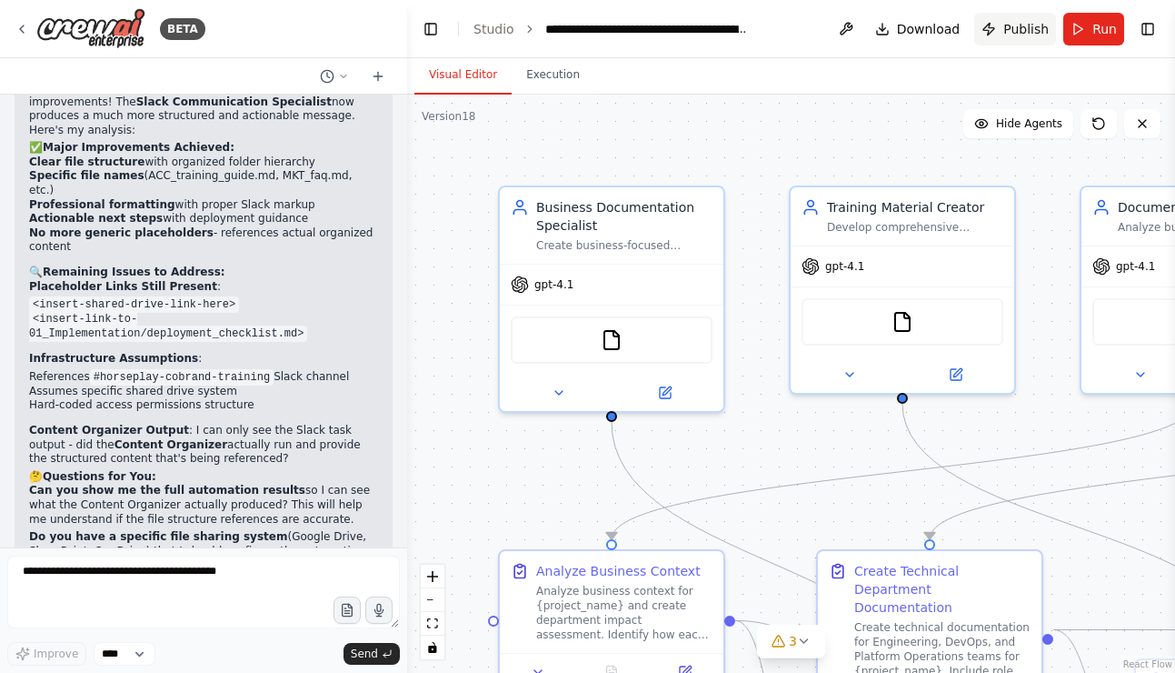
click at [1012, 29] on span "Publish" at bounding box center [1026, 29] width 45 height 18
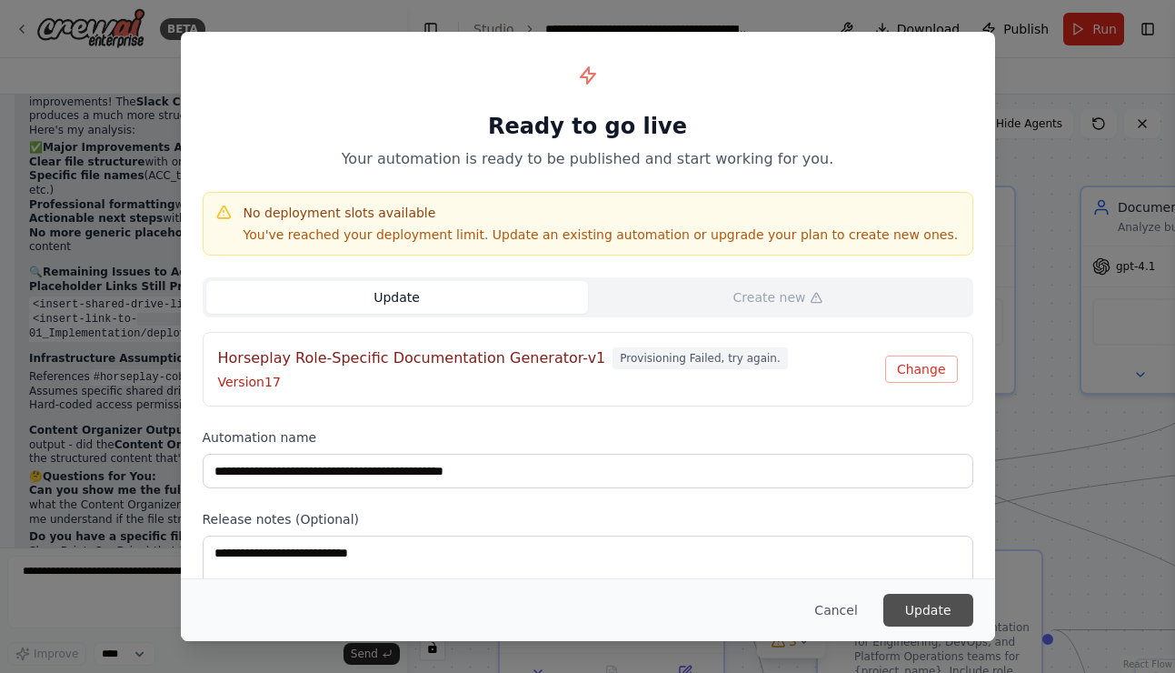
click at [942, 606] on button "Update" at bounding box center [929, 610] width 90 height 33
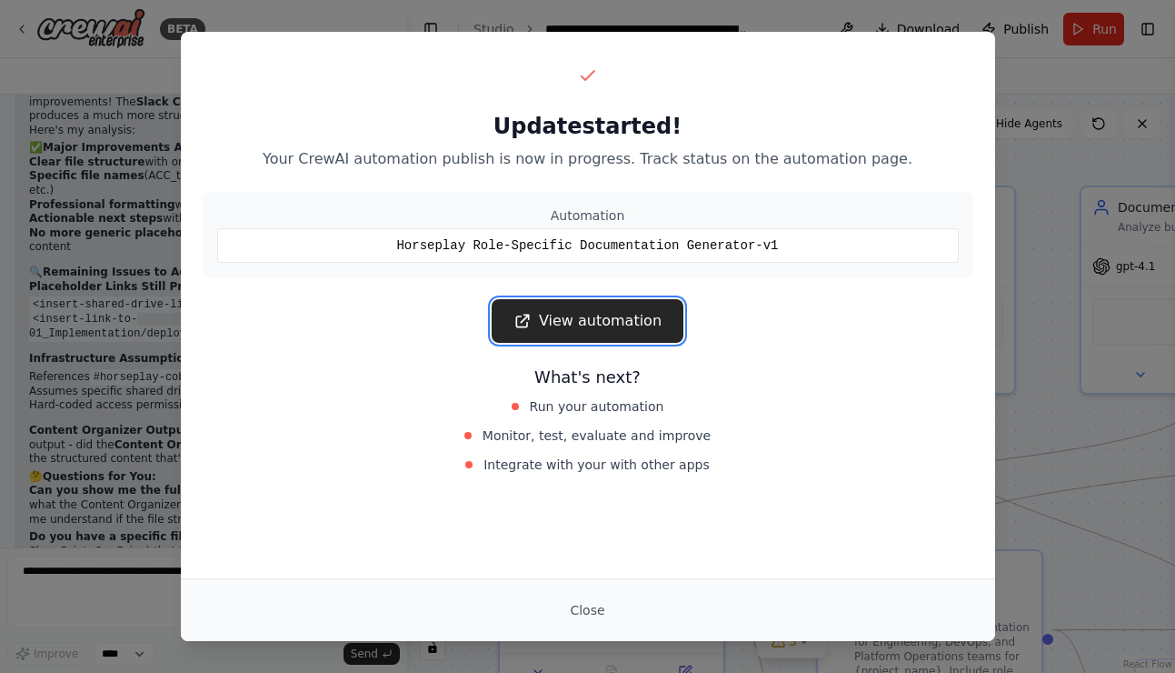
click at [574, 333] on link "View automation" at bounding box center [588, 321] width 192 height 44
click at [586, 610] on button "Close" at bounding box center [587, 610] width 64 height 33
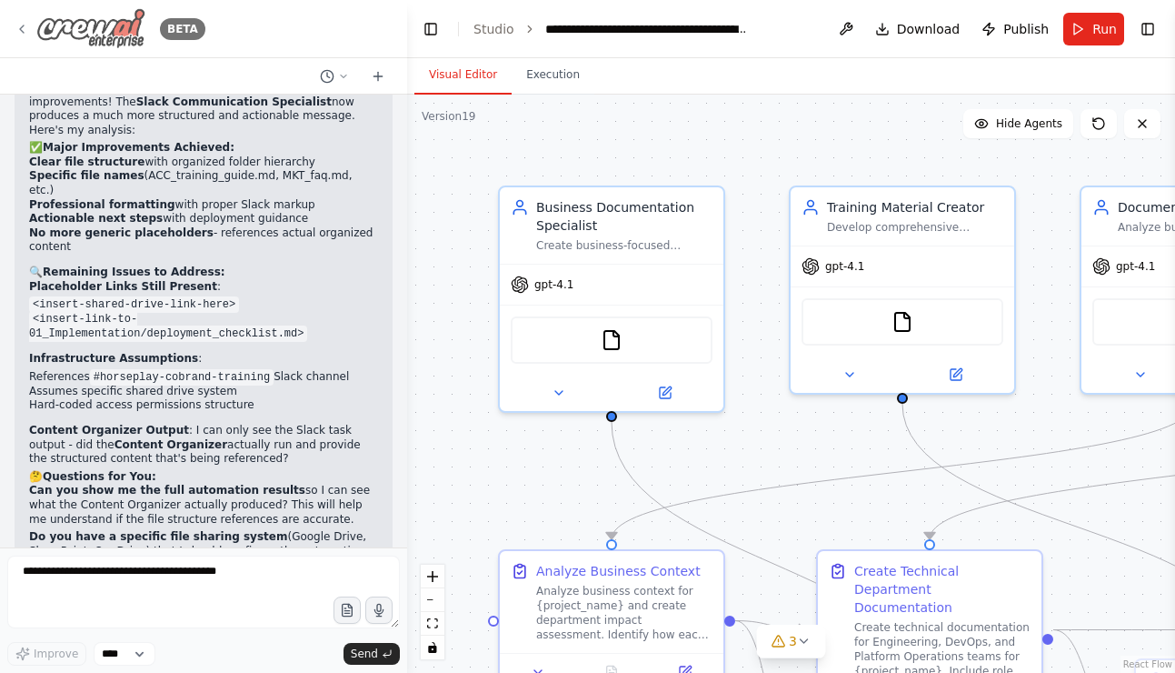
click at [21, 28] on icon at bounding box center [22, 28] width 4 height 7
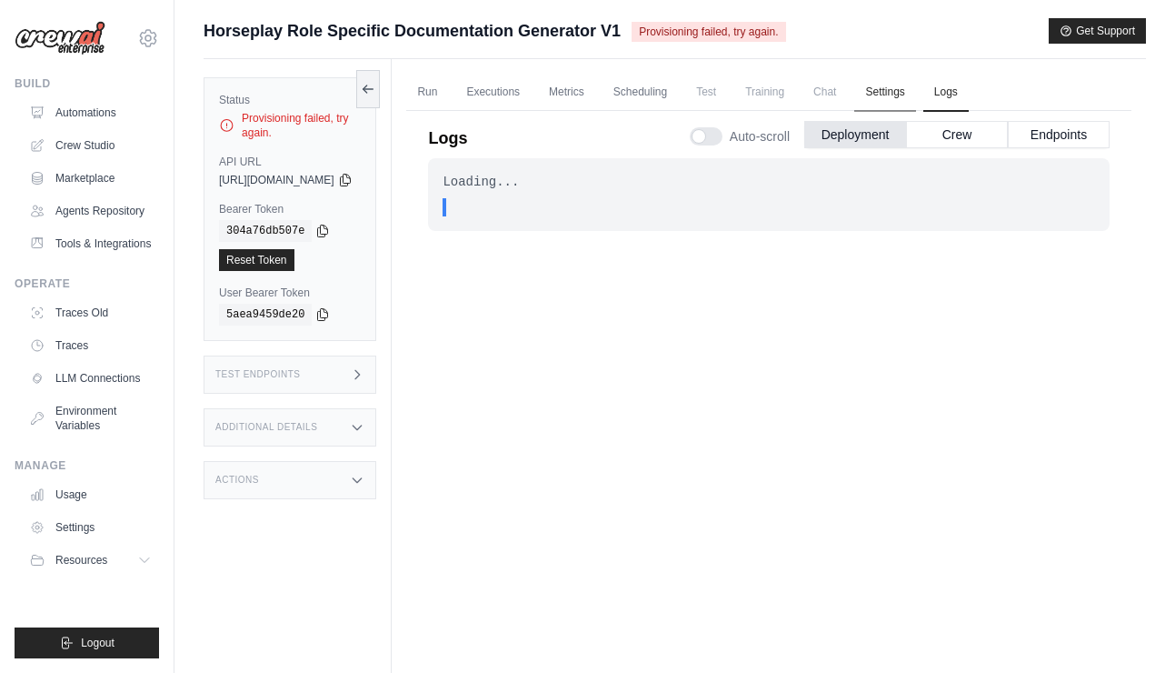
click at [915, 88] on link "Settings" at bounding box center [884, 93] width 61 height 38
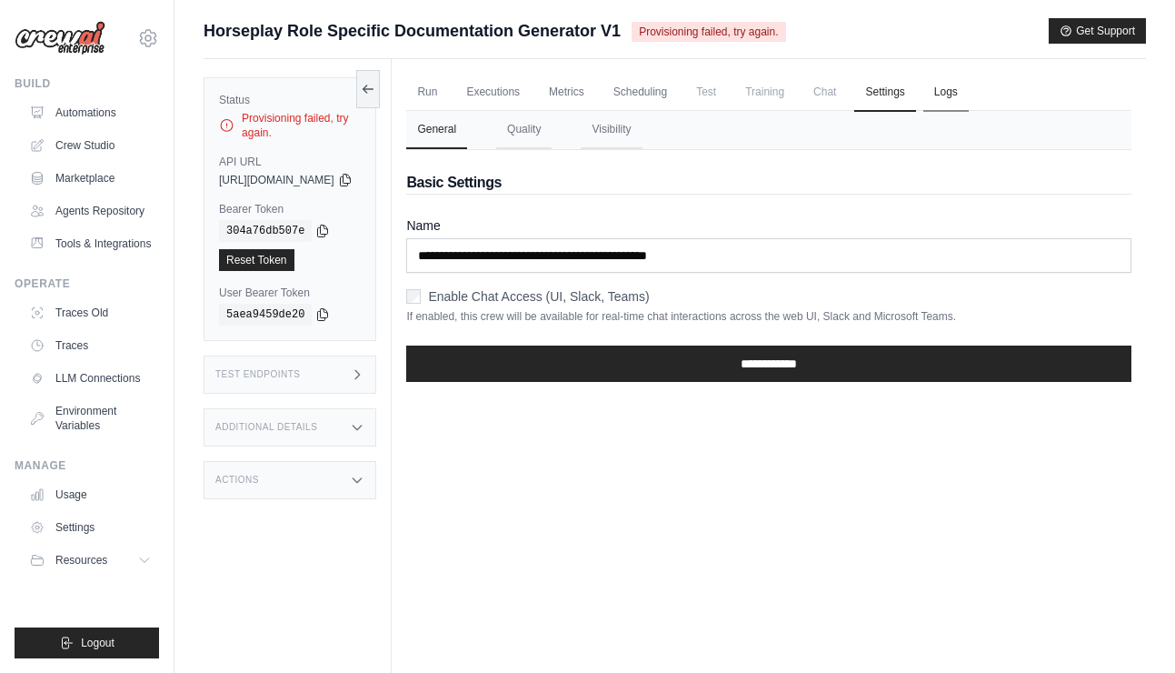
click at [969, 92] on link "Logs" at bounding box center [946, 93] width 45 height 38
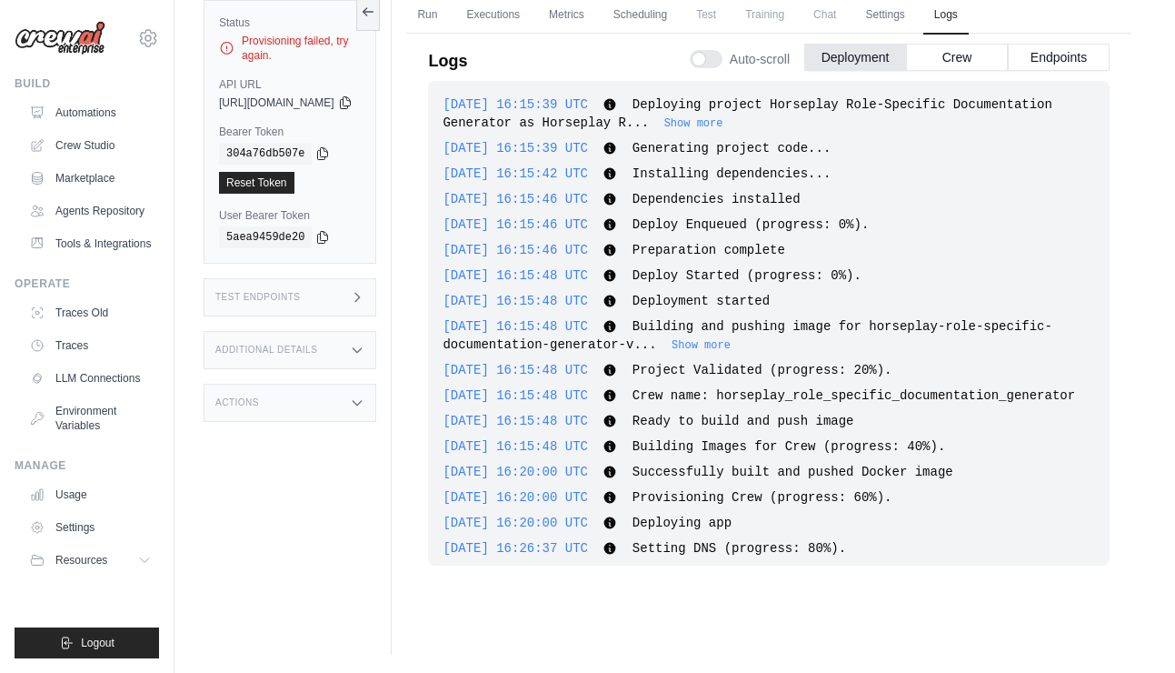
scroll to position [12173, 0]
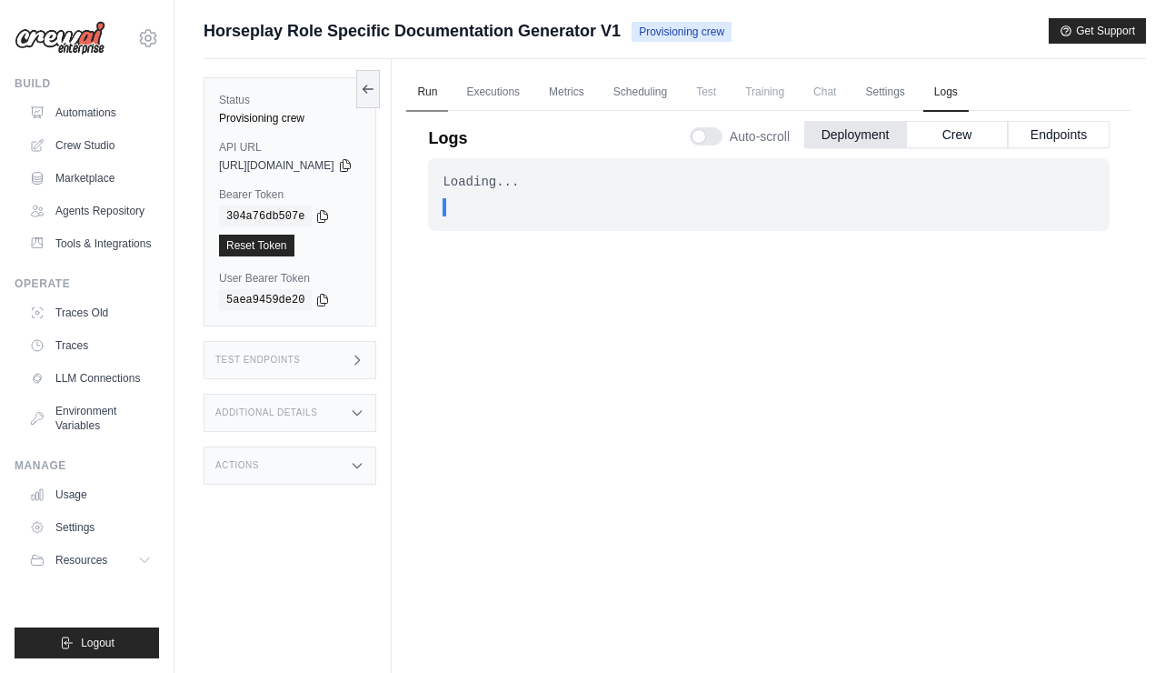
click at [448, 96] on link "Run" at bounding box center [427, 93] width 42 height 38
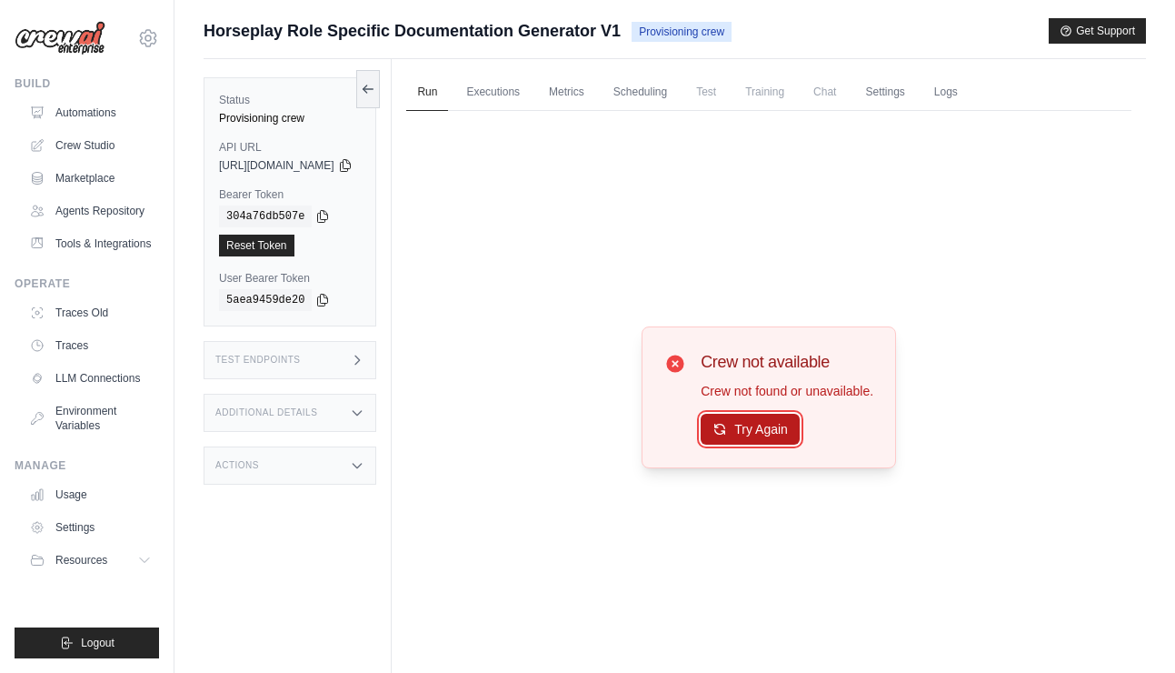
click at [800, 417] on button "Try Again" at bounding box center [750, 429] width 99 height 31
click at [969, 92] on link "Logs" at bounding box center [946, 93] width 45 height 38
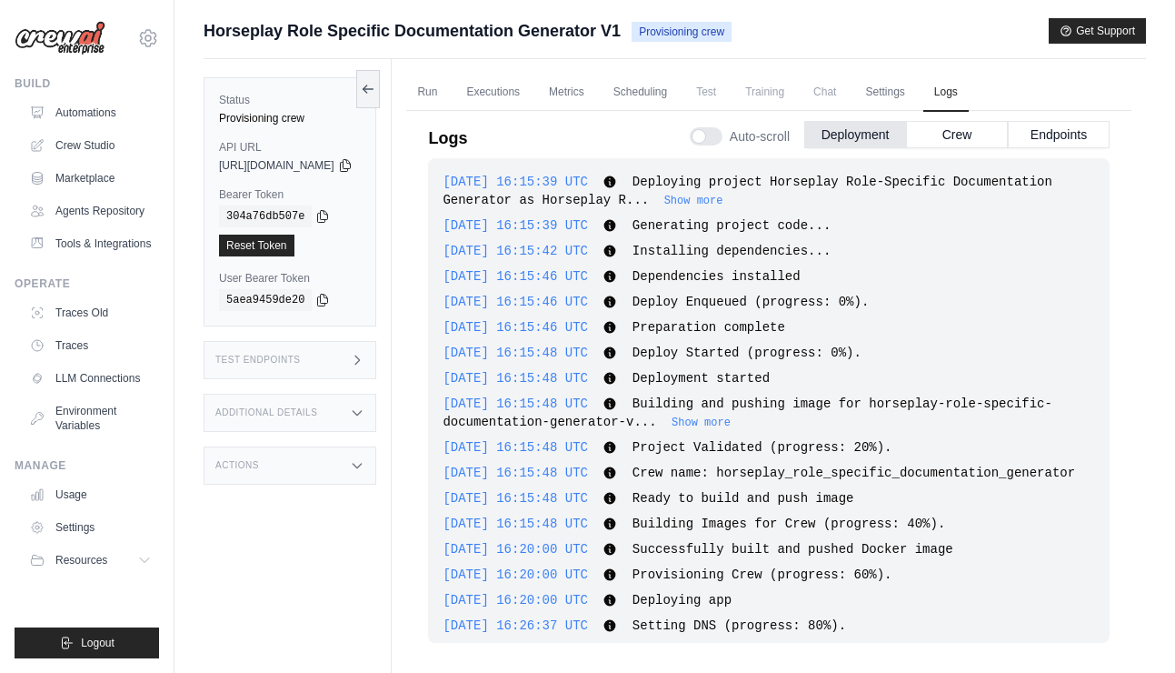
scroll to position [12514, 0]
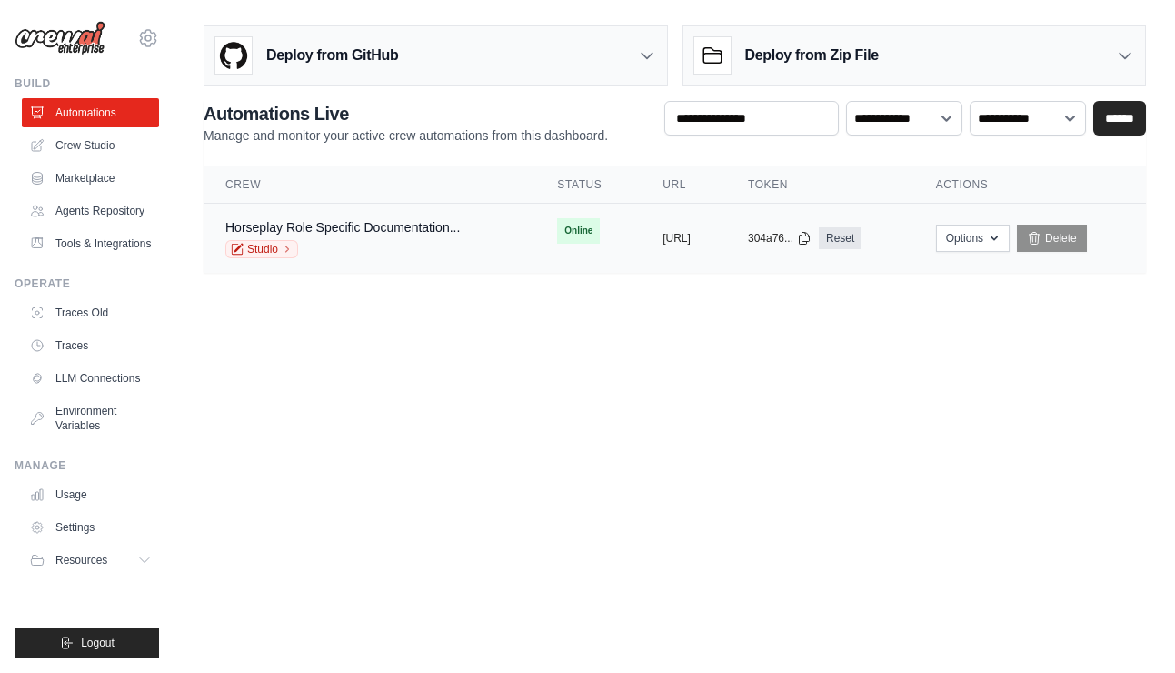
click at [458, 240] on div "Studio" at bounding box center [342, 249] width 235 height 18
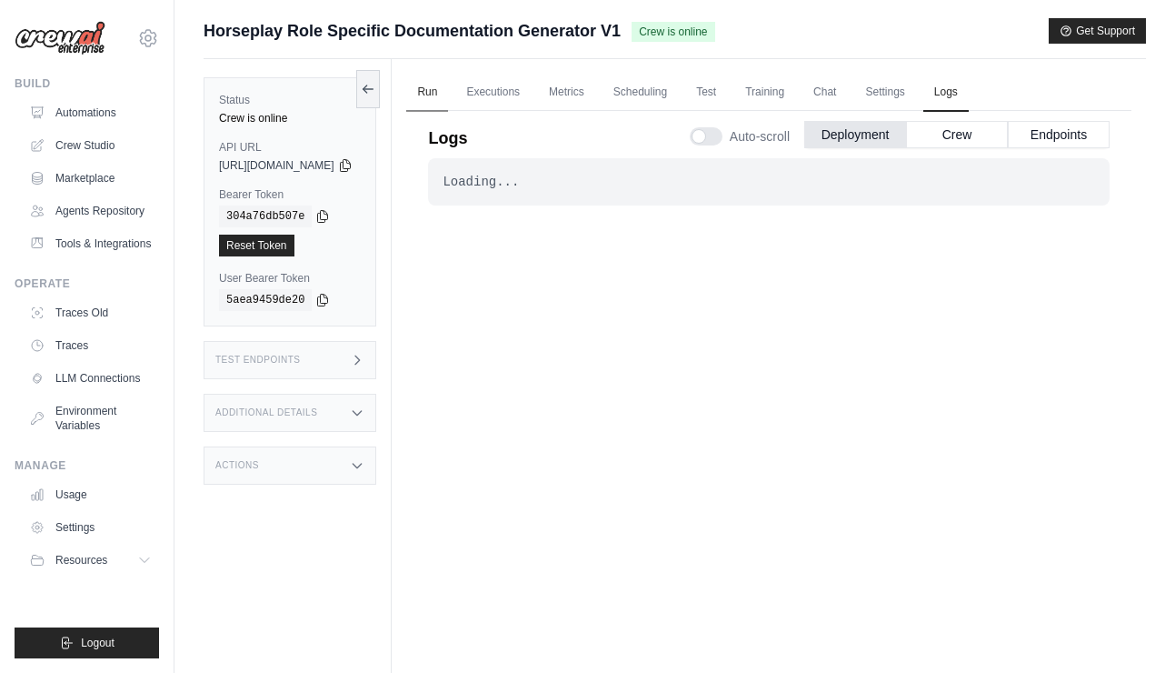
click at [448, 95] on link "Run" at bounding box center [427, 93] width 42 height 38
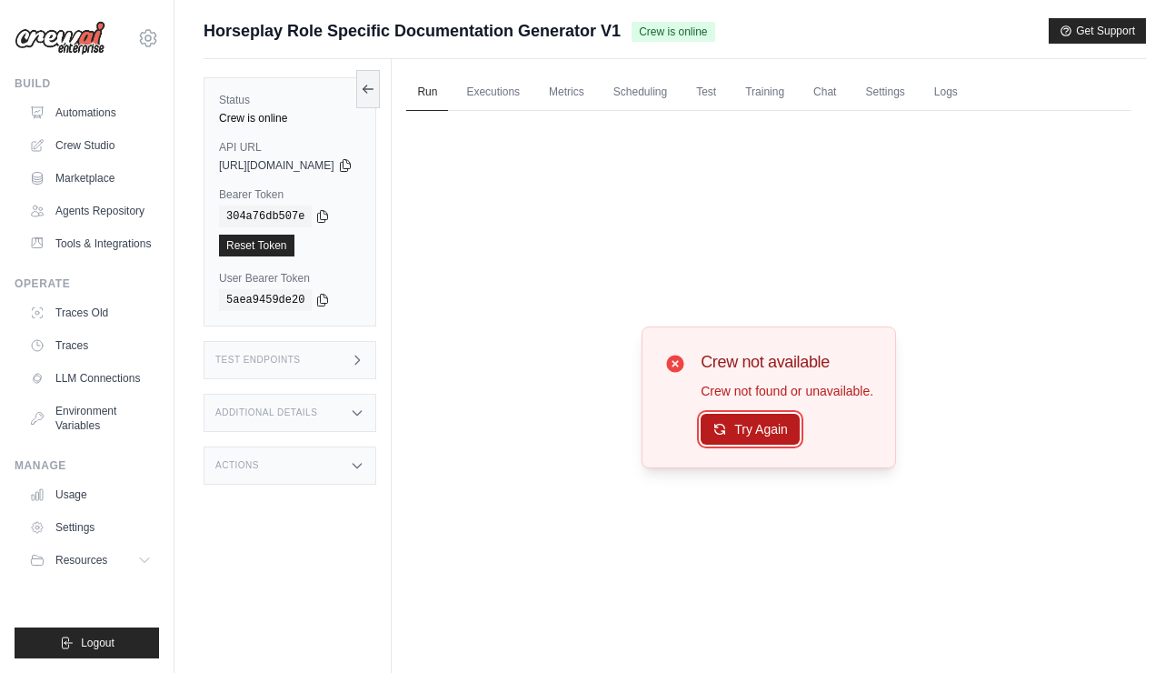
click at [760, 421] on button "Try Again" at bounding box center [750, 429] width 99 height 31
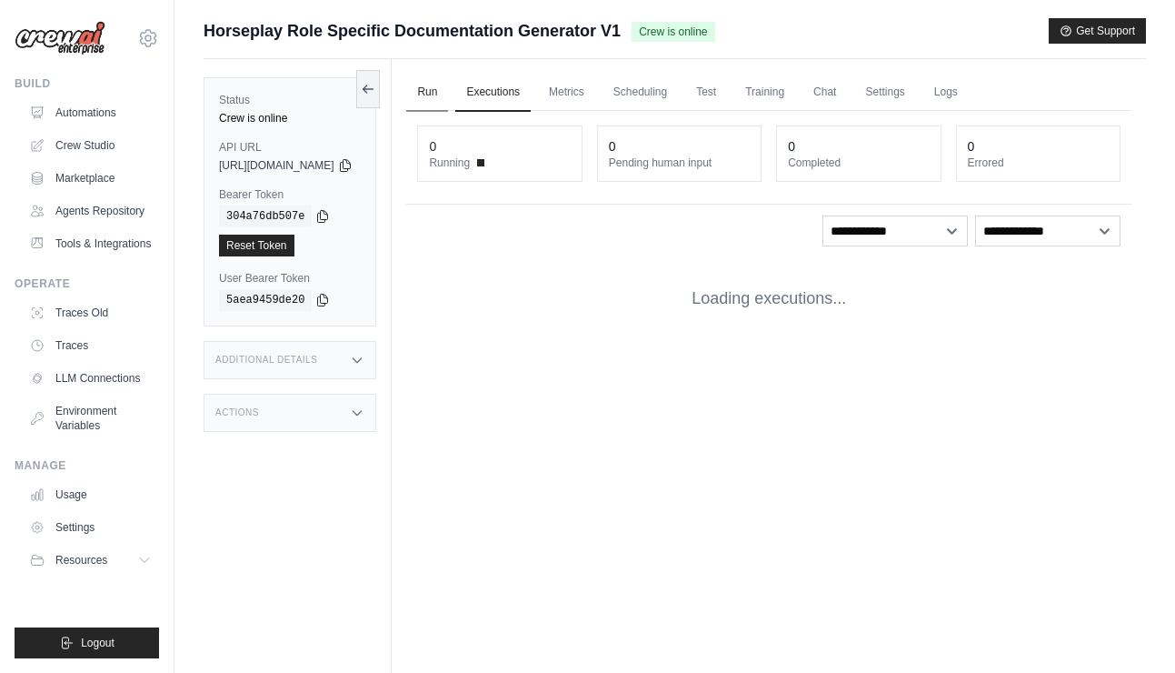
click at [448, 91] on link "Run" at bounding box center [427, 93] width 42 height 38
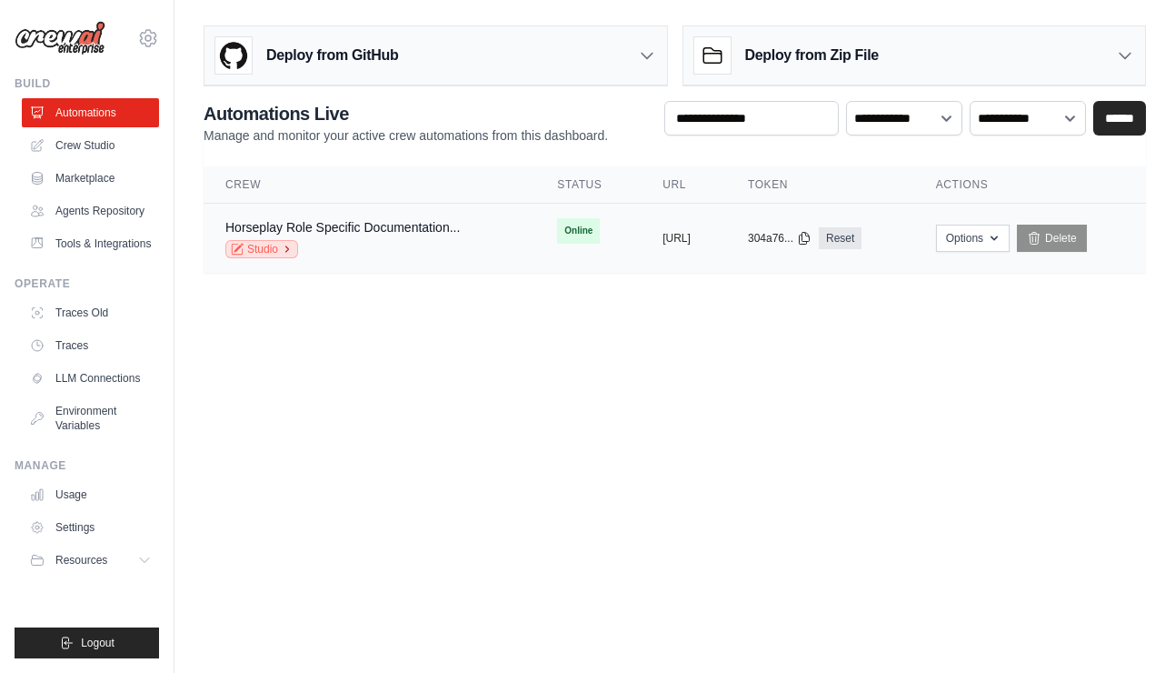
click at [275, 242] on link "Studio" at bounding box center [261, 249] width 73 height 18
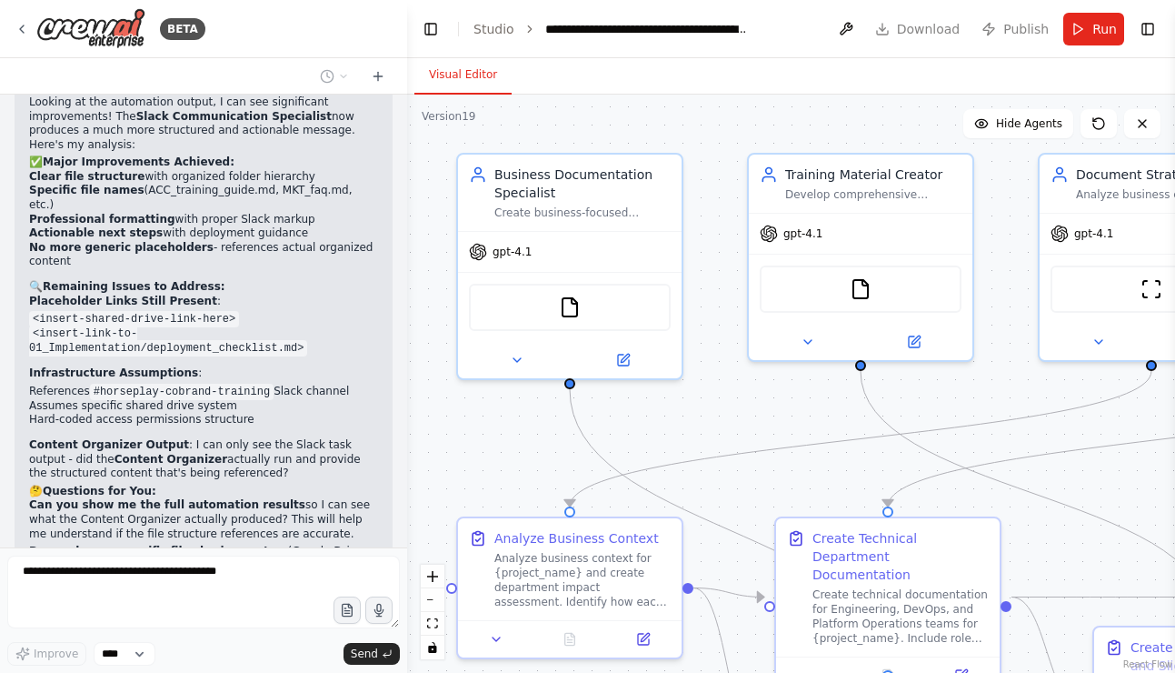
scroll to position [27946, 0]
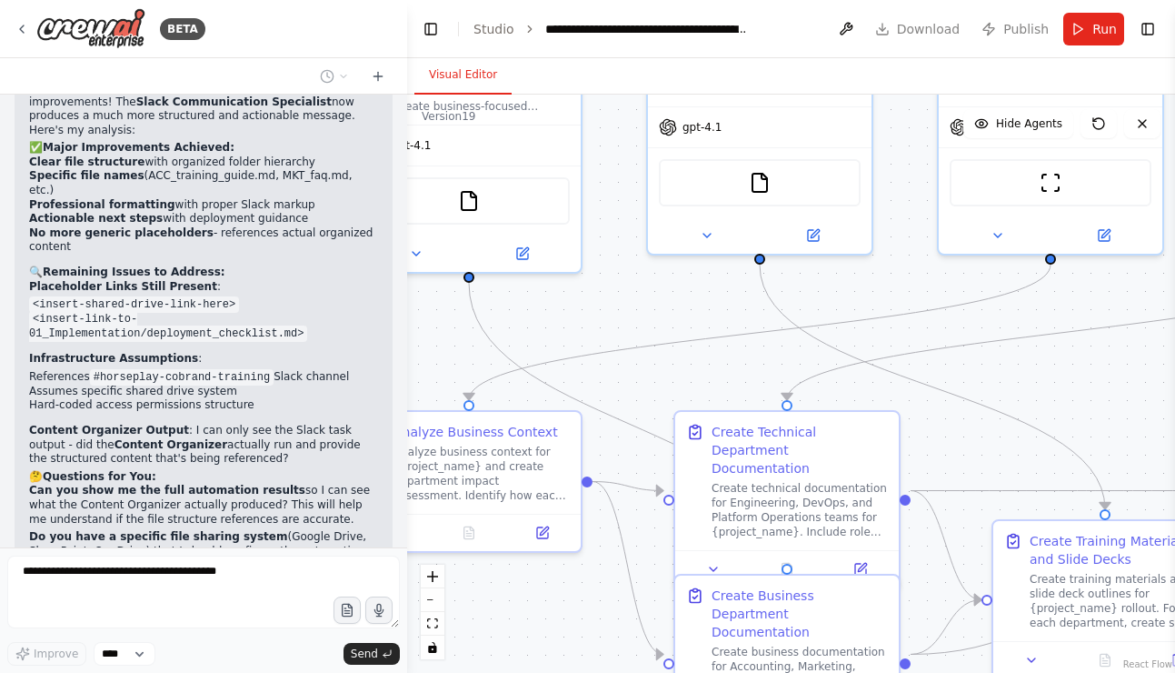
drag, startPoint x: 770, startPoint y: 503, endPoint x: 629, endPoint y: 364, distance: 198.0
click at [628, 364] on div ".deletable-edge-delete-btn { width: 20px; height: 20px; border: 0px solid #ffff…" at bounding box center [791, 384] width 768 height 578
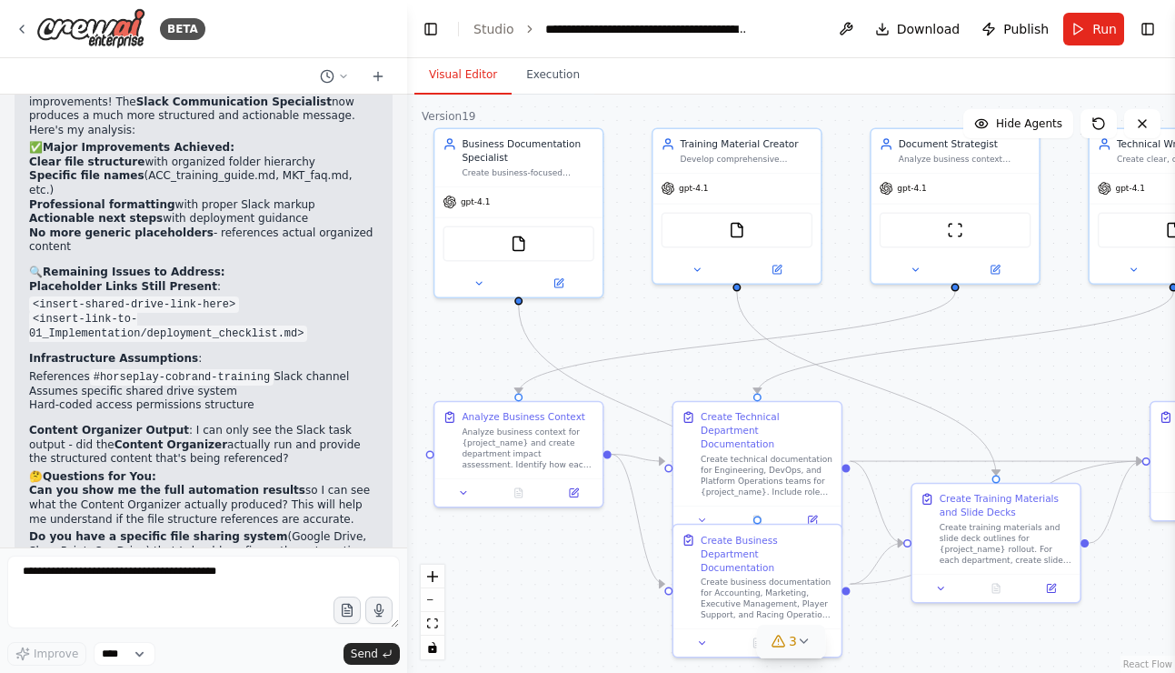
click at [792, 642] on span "3" at bounding box center [793, 641] width 8 height 18
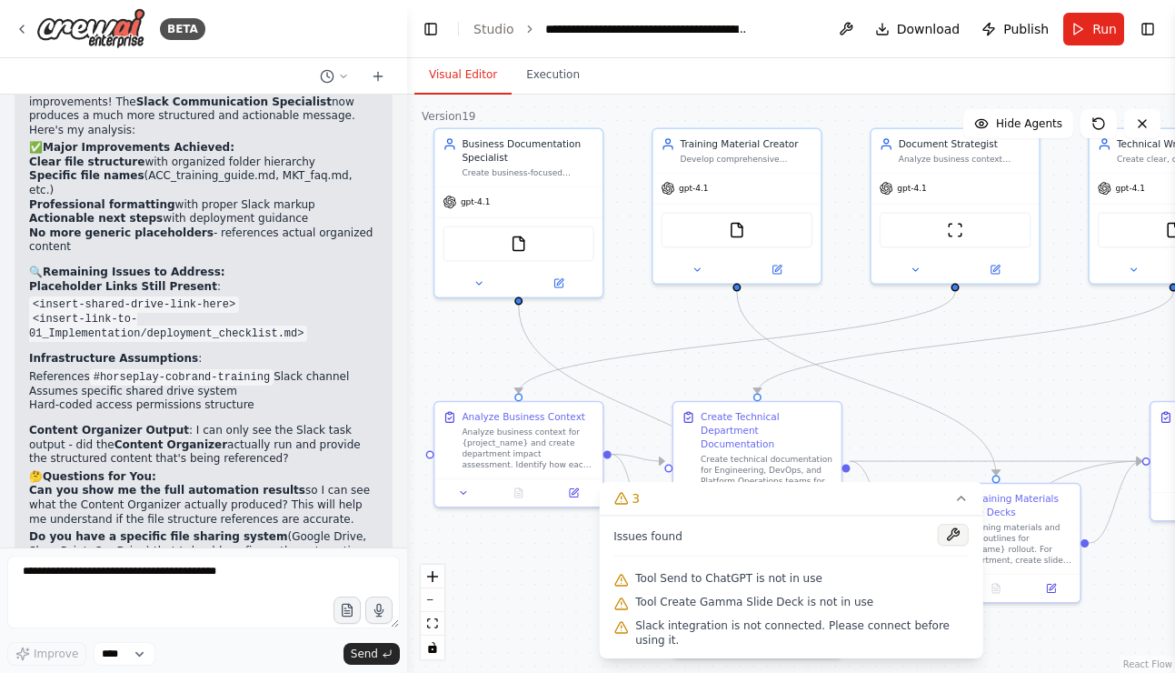
click at [957, 530] on button at bounding box center [953, 535] width 31 height 22
click at [950, 534] on div at bounding box center [953, 536] width 31 height 25
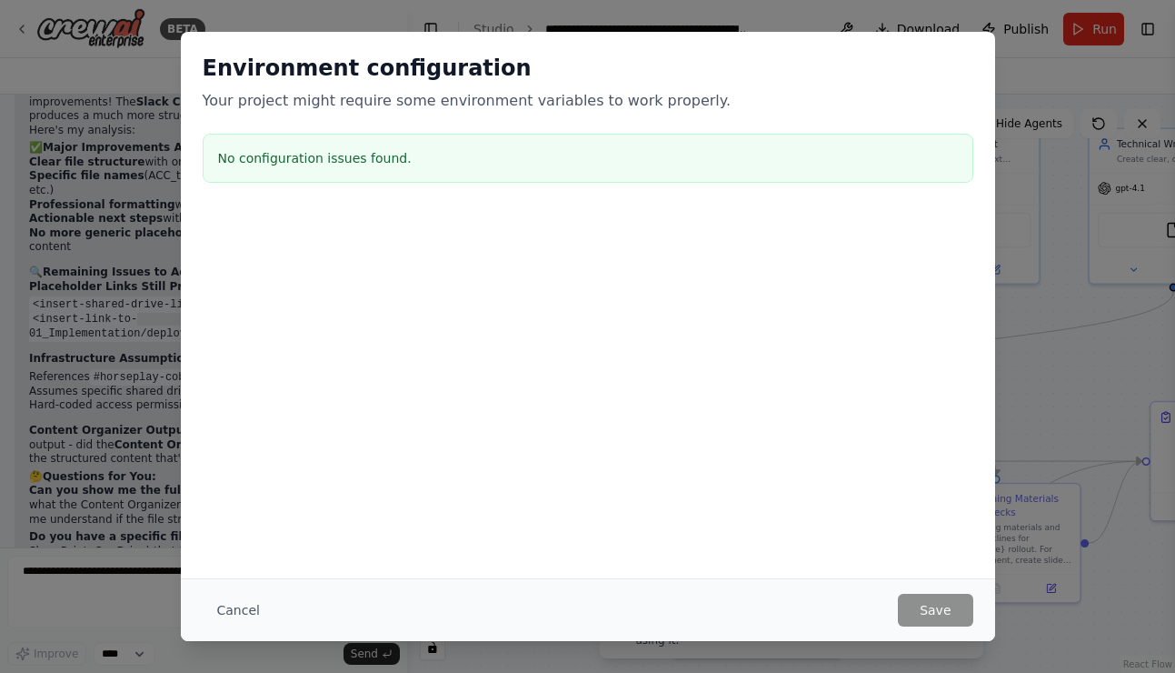
drag, startPoint x: 235, startPoint y: 604, endPoint x: 288, endPoint y: 605, distance: 52.7
click at [238, 604] on button "Cancel" at bounding box center [239, 610] width 72 height 33
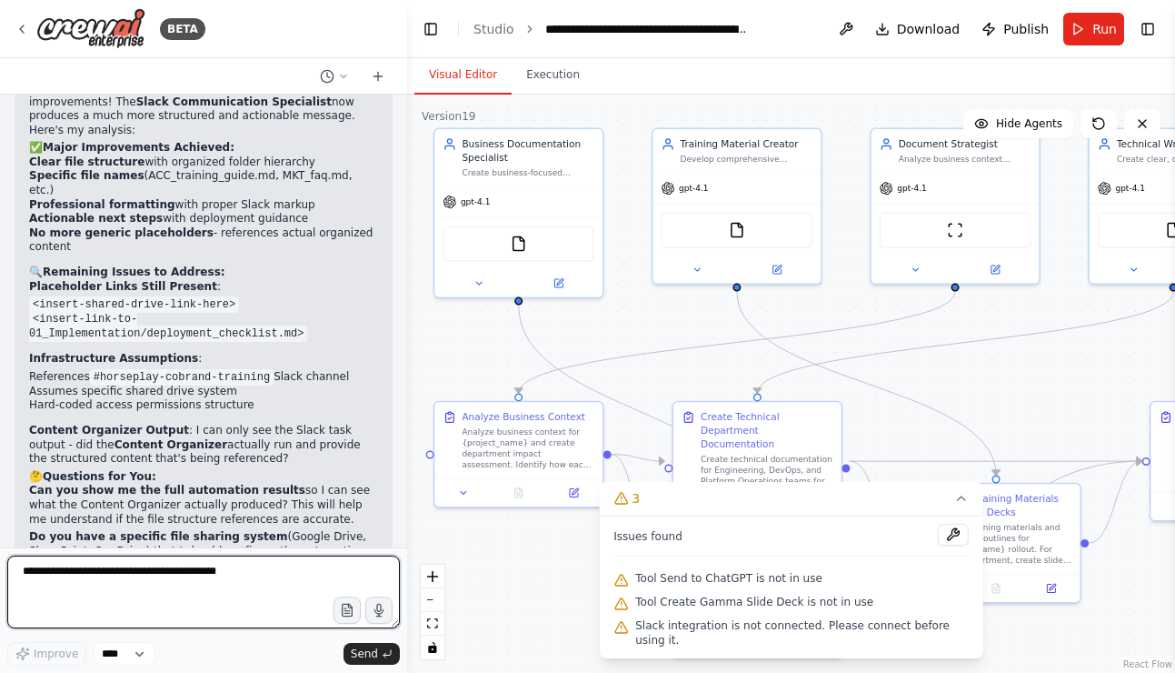
click at [206, 572] on textarea at bounding box center [203, 591] width 393 height 73
click at [659, 583] on span "Tool Send to ChatGPT is not in use" at bounding box center [728, 578] width 187 height 15
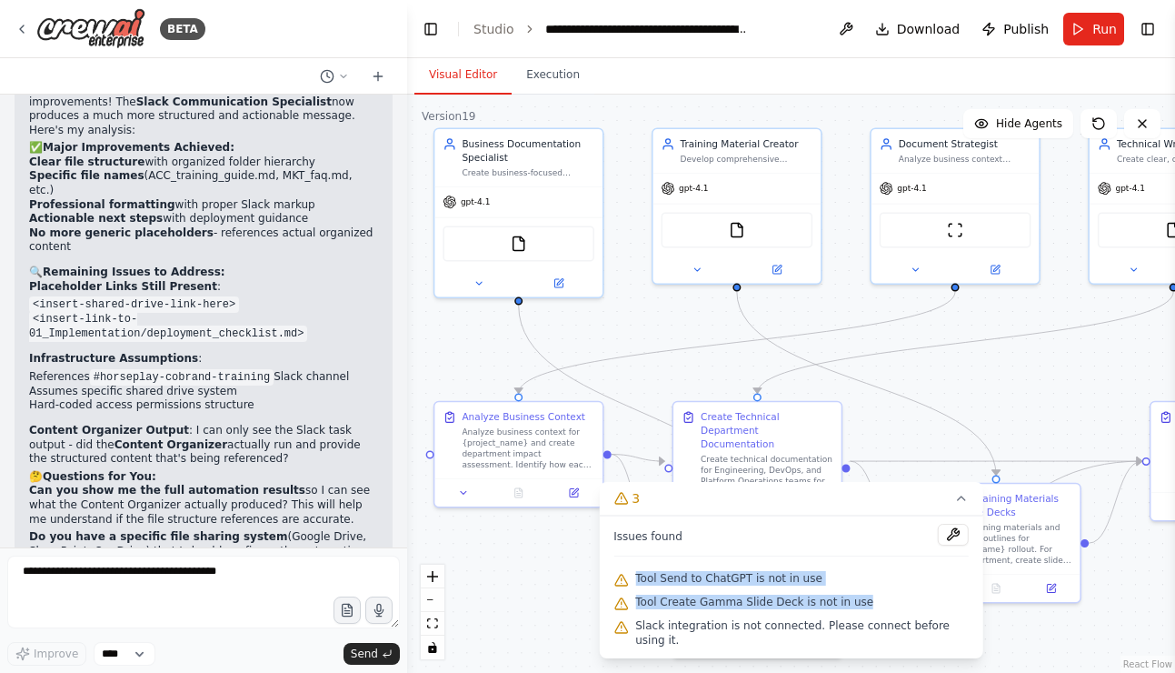
drag, startPoint x: 654, startPoint y: 586, endPoint x: 874, endPoint y: 606, distance: 221.8
click at [874, 606] on div "Issues found Tool Send to ChatGPT is not in use Tool Create Gamma Slide Deck is…" at bounding box center [791, 586] width 385 height 143
click at [796, 640] on span "Slack integration is not connected. Please connect before using it." at bounding box center [802, 632] width 334 height 29
copy div "Tool Send to ChatGPT is not in use Tool Create Gamma Slide Deck is not in use S…"
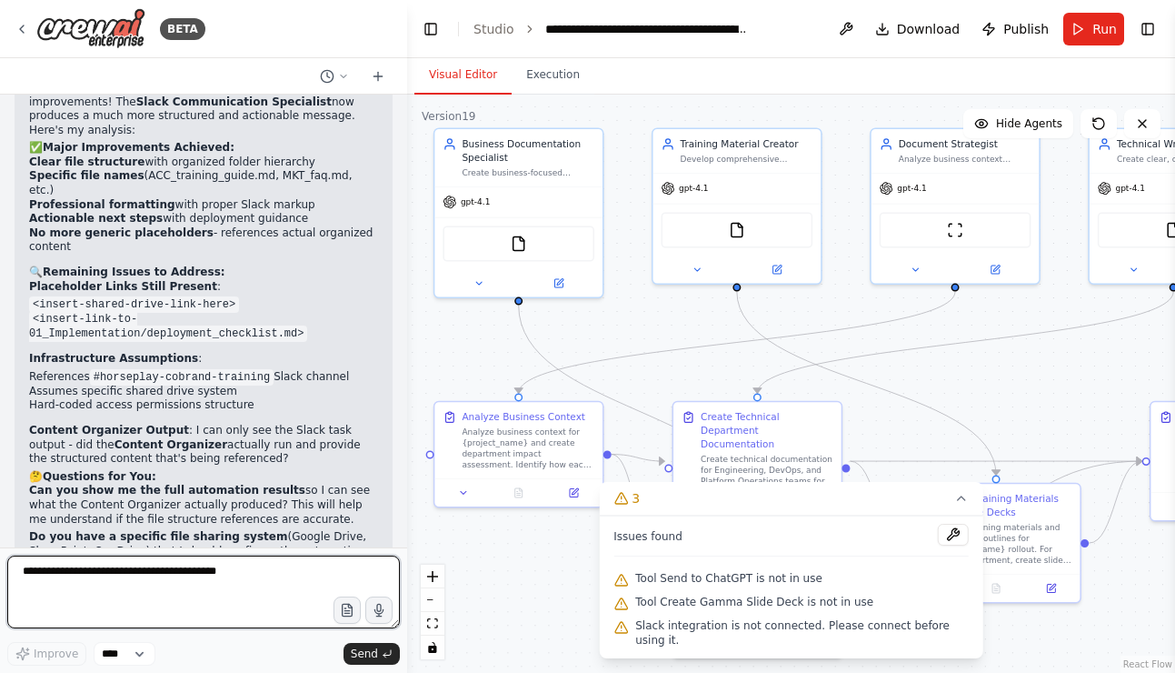
click at [154, 583] on textarea at bounding box center [203, 591] width 393 height 73
paste textarea "**********"
type textarea "**********"
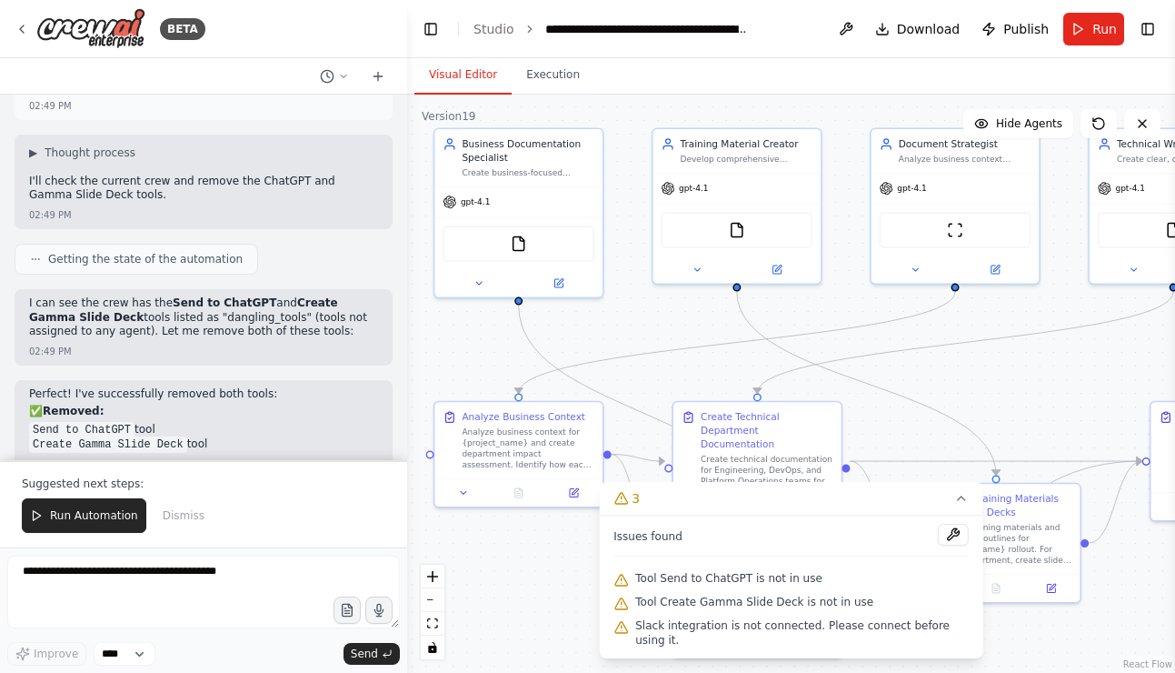
scroll to position [28639, 0]
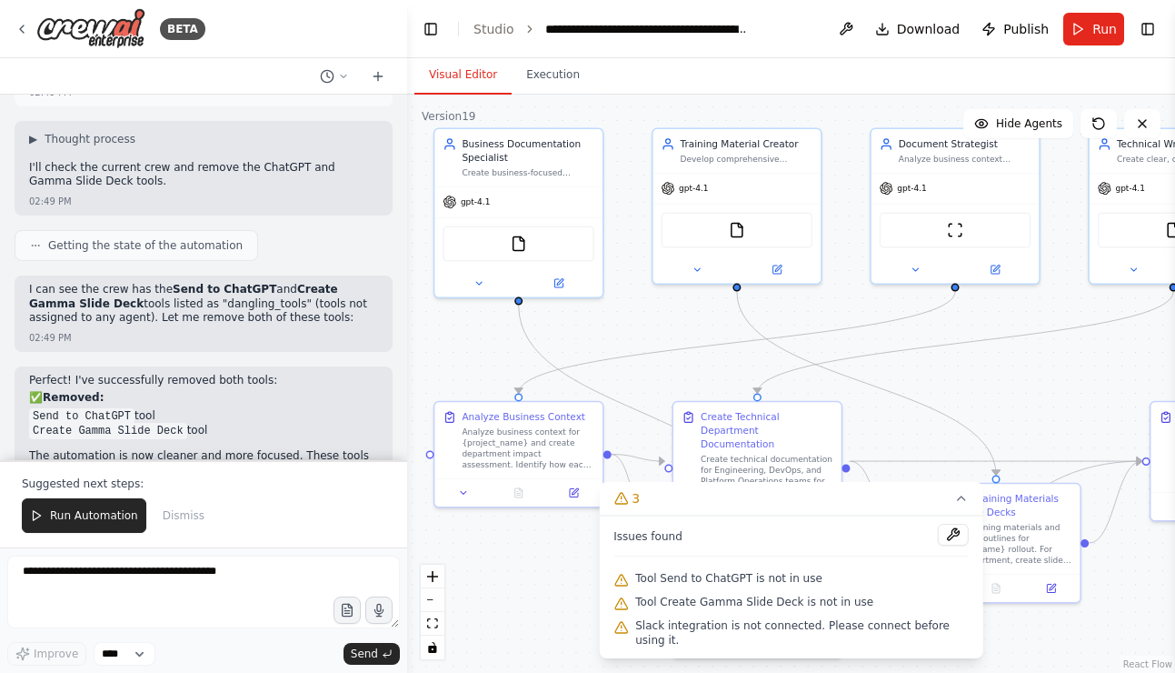
drag, startPoint x: 482, startPoint y: 74, endPoint x: 485, endPoint y: 83, distance: 9.5
click at [481, 74] on button "Visual Editor" at bounding box center [463, 75] width 97 height 38
click at [540, 80] on button "Execution" at bounding box center [553, 75] width 83 height 38
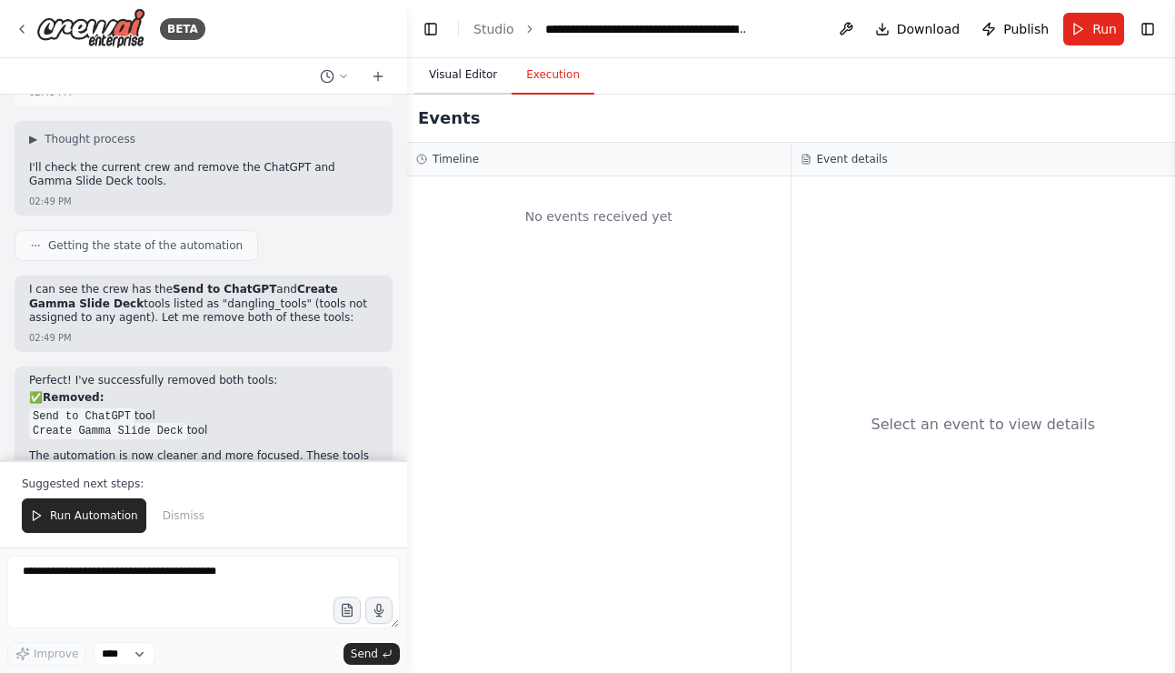
click at [485, 82] on button "Visual Editor" at bounding box center [463, 75] width 97 height 38
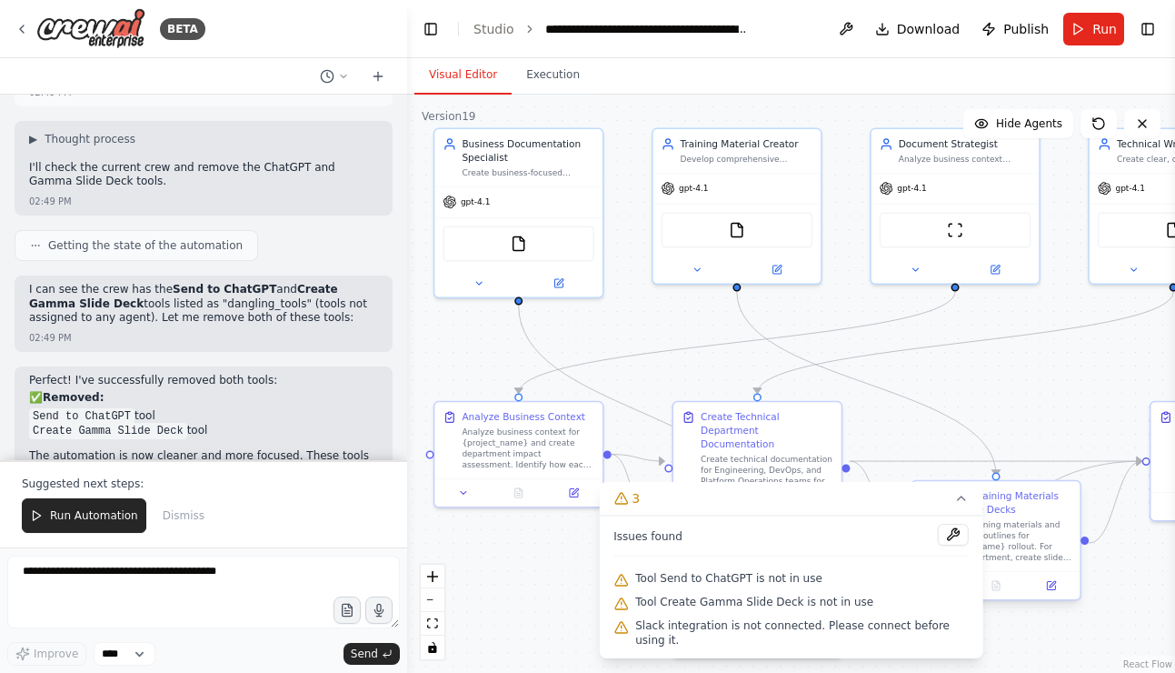
click at [960, 494] on icon at bounding box center [961, 498] width 15 height 15
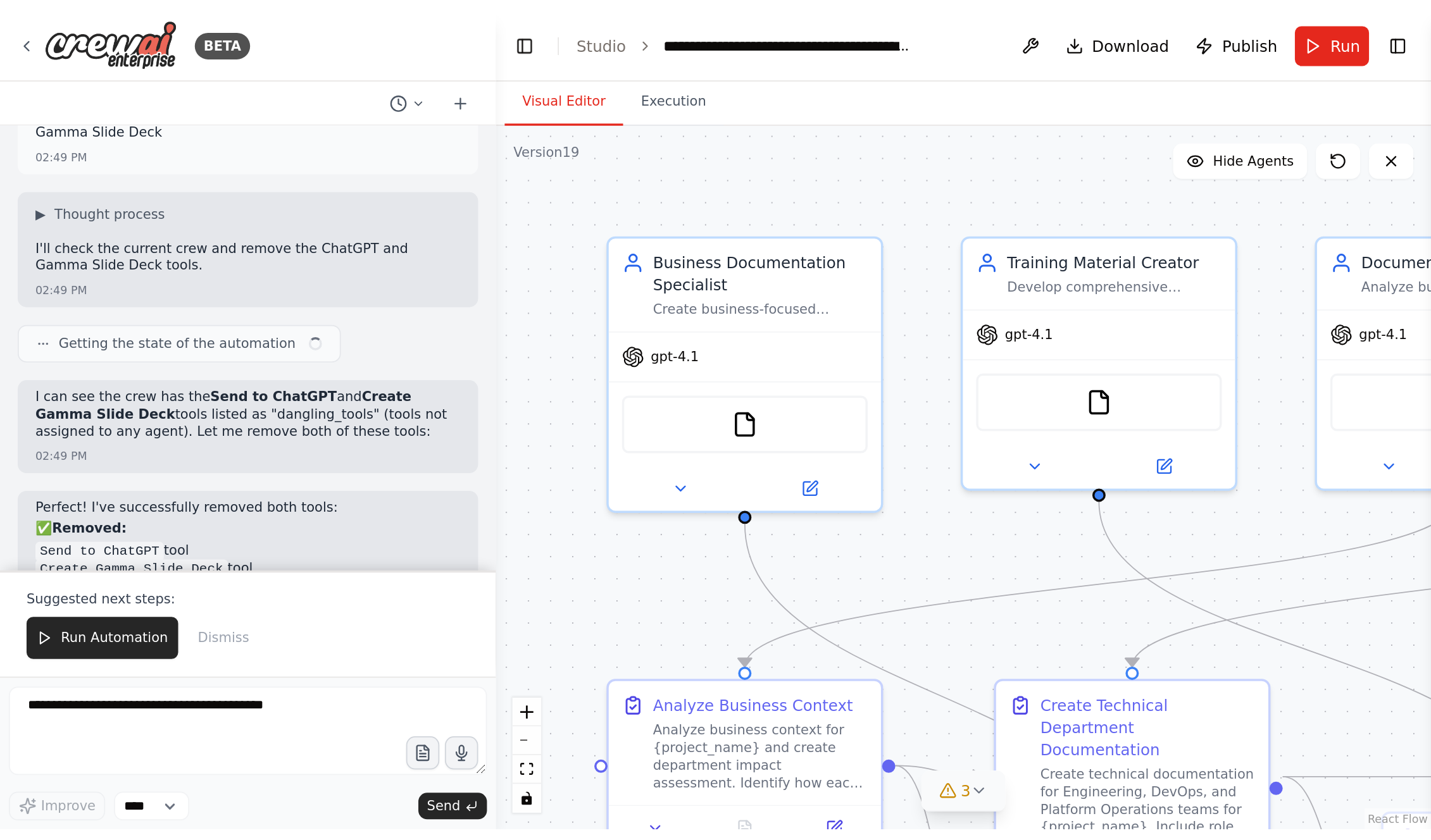
scroll to position [19931, 0]
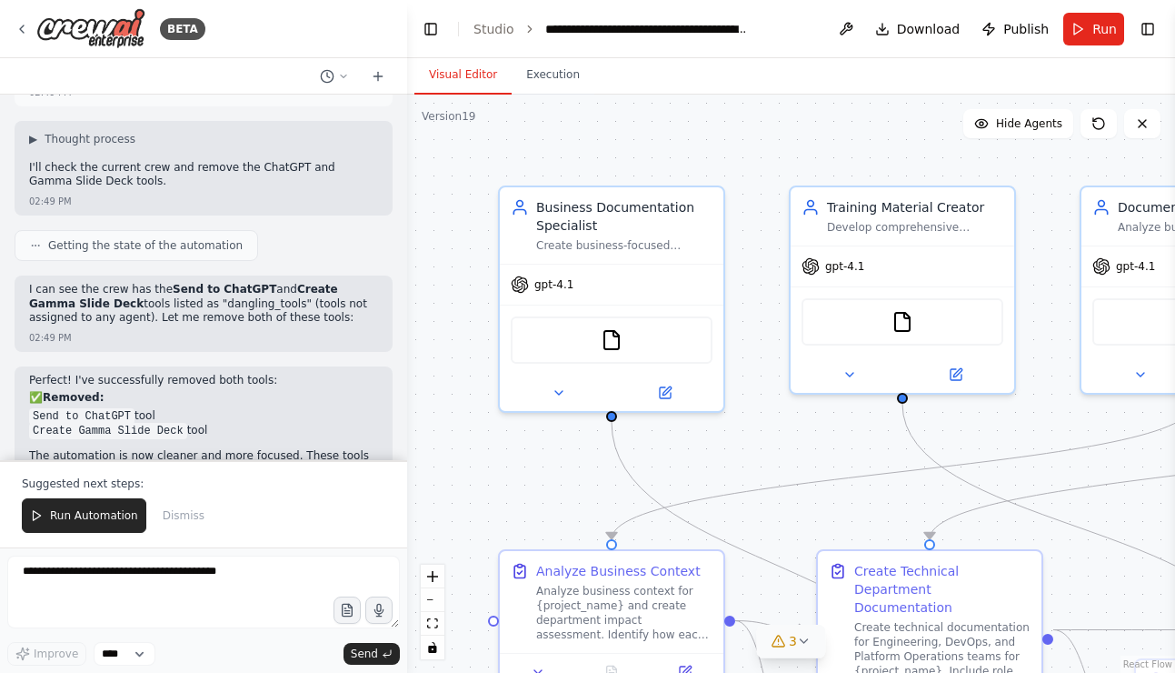
click at [799, 644] on icon at bounding box center [804, 641] width 15 height 15
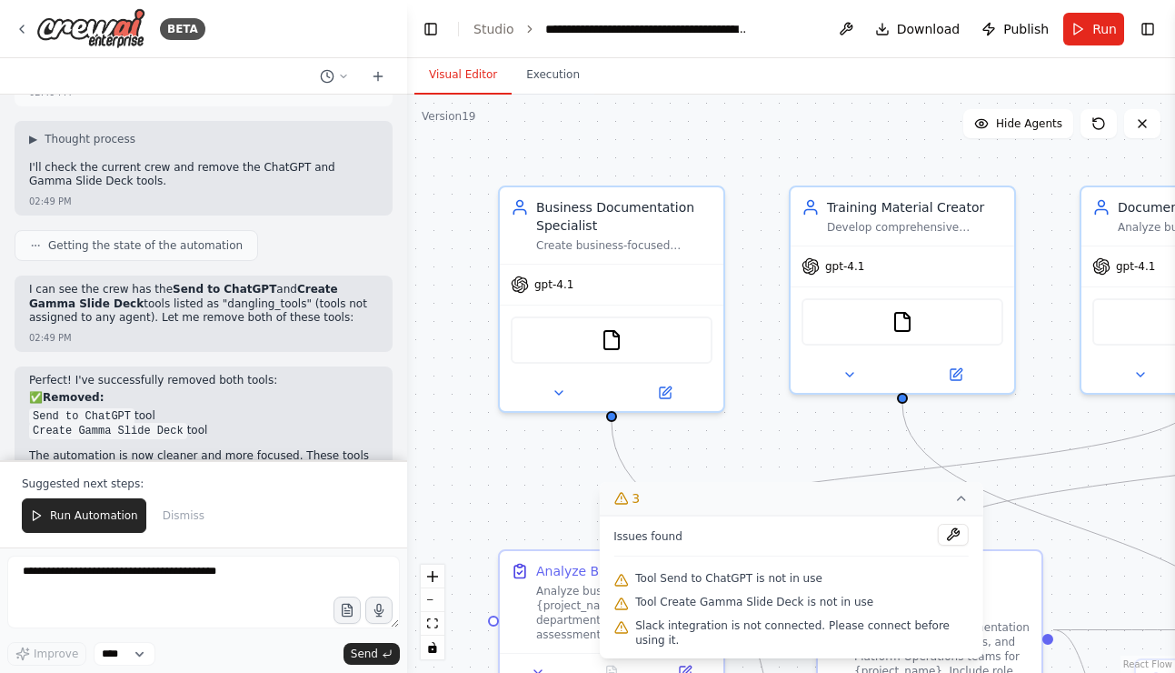
click at [769, 457] on div ".deletable-edge-delete-btn { width: 20px; height: 20px; border: 0px solid #ffff…" at bounding box center [791, 384] width 768 height 578
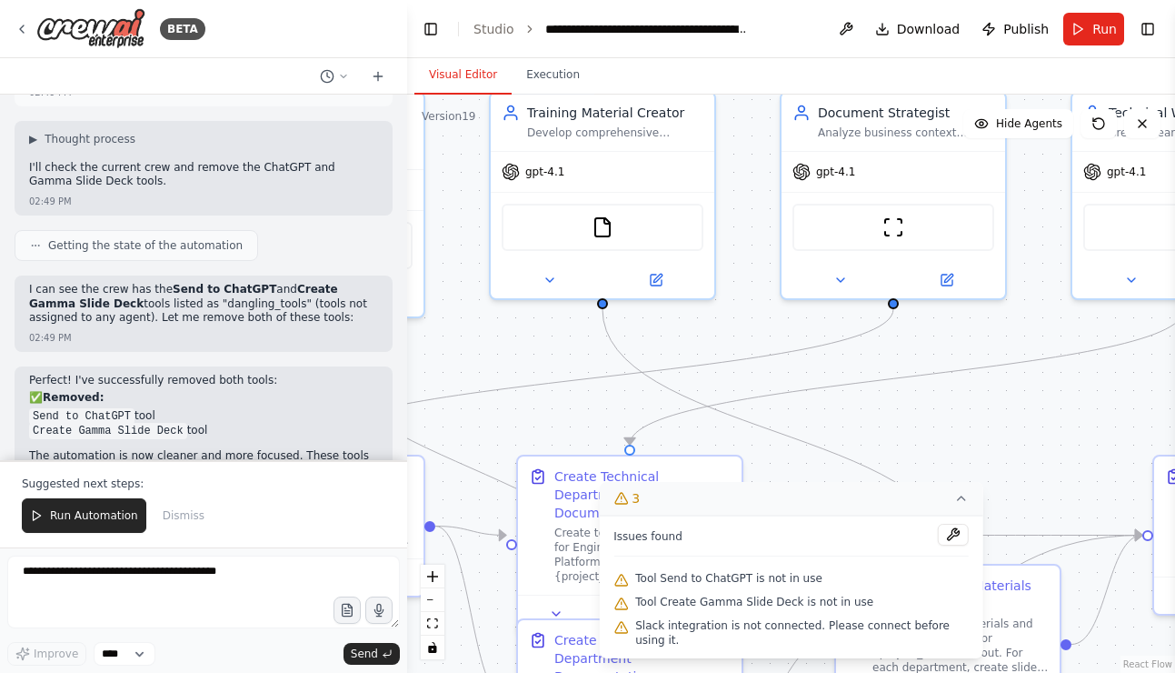
drag, startPoint x: 782, startPoint y: 435, endPoint x: 600, endPoint y: 369, distance: 193.5
click at [532, 359] on div ".deletable-edge-delete-btn { width: 20px; height: 20px; border: 0px solid #ffff…" at bounding box center [791, 384] width 768 height 578
drag, startPoint x: 972, startPoint y: 373, endPoint x: 798, endPoint y: 465, distance: 196.4
click at [581, 521] on div ".deletable-edge-delete-btn { width: 20px; height: 20px; border: 0px solid #ffff…" at bounding box center [490, 288] width 768 height 578
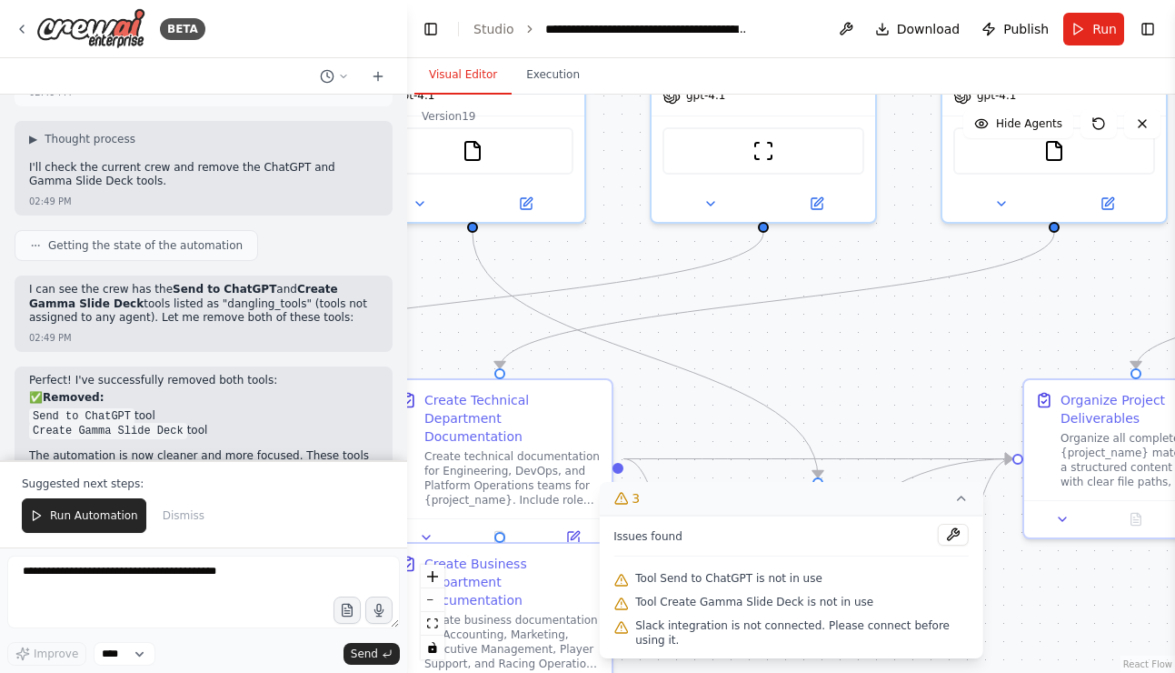
drag, startPoint x: 927, startPoint y: 444, endPoint x: 810, endPoint y: 460, distance: 118.4
click at [799, 368] on div ".deletable-edge-delete-btn { width: 20px; height: 20px; border: 0px solid #ffff…" at bounding box center [791, 384] width 768 height 578
click at [968, 499] on button "3" at bounding box center [791, 499] width 385 height 34
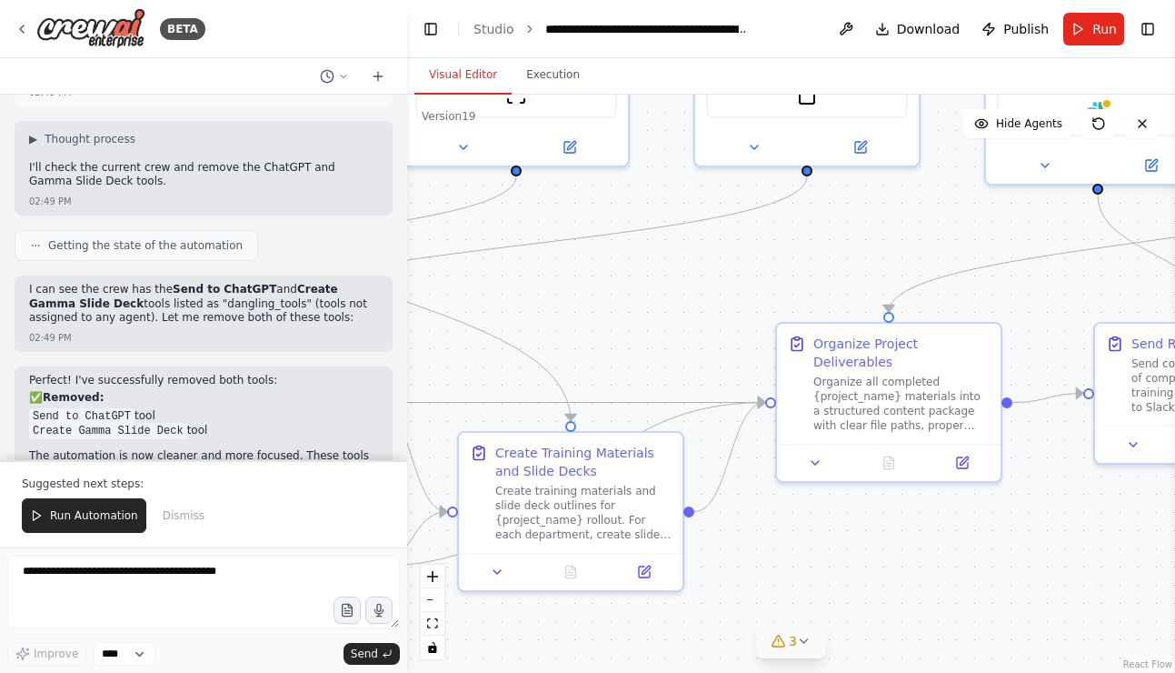
drag, startPoint x: 944, startPoint y: 415, endPoint x: 704, endPoint y: 372, distance: 244.8
click at [699, 369] on div ".deletable-edge-delete-btn { width: 20px; height: 20px; border: 0px solid #ffff…" at bounding box center [791, 384] width 768 height 578
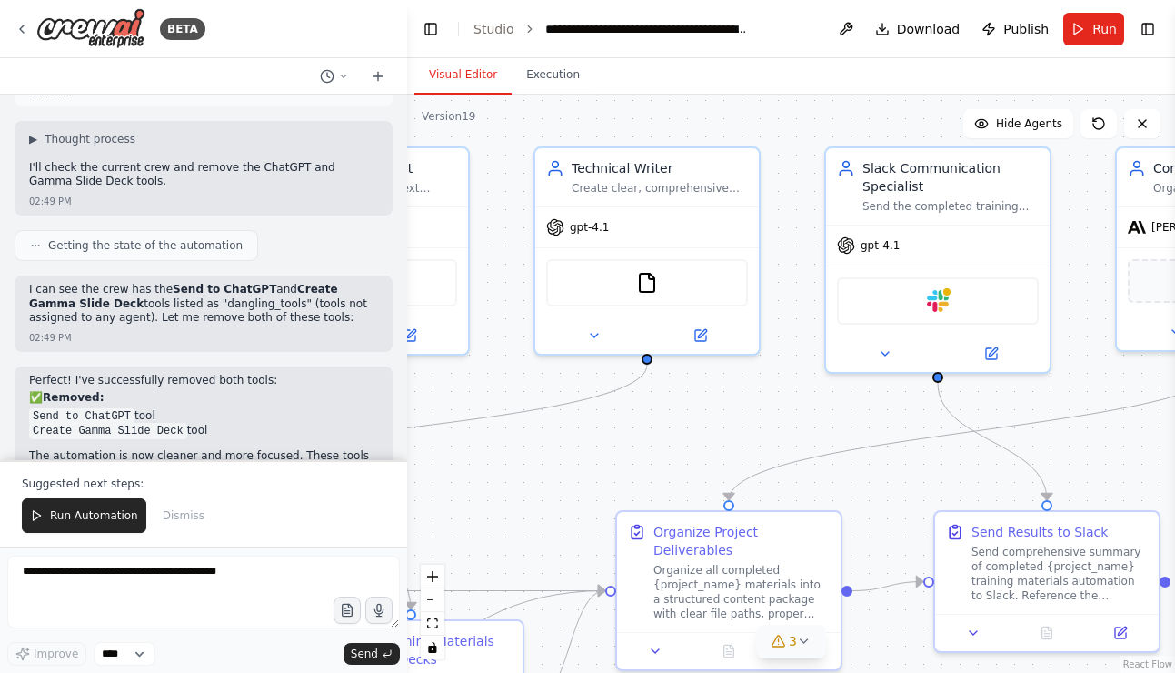
drag, startPoint x: 878, startPoint y: 278, endPoint x: 731, endPoint y: 454, distance: 229.1
click at [731, 455] on div ".deletable-edge-delete-btn { width: 20px; height: 20px; border: 0px solid #ffff…" at bounding box center [791, 384] width 768 height 578
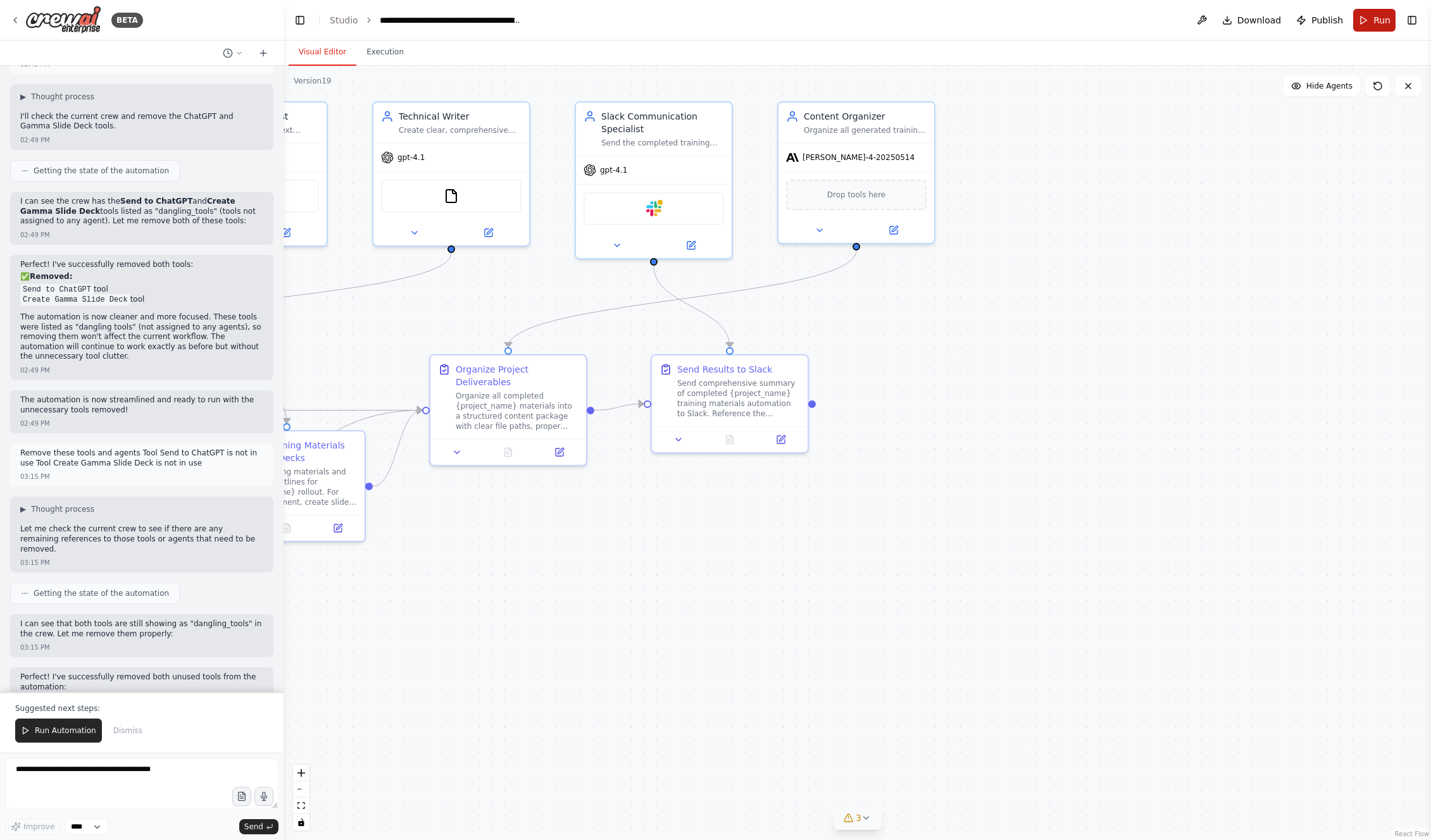
scroll to position [19559, 0]
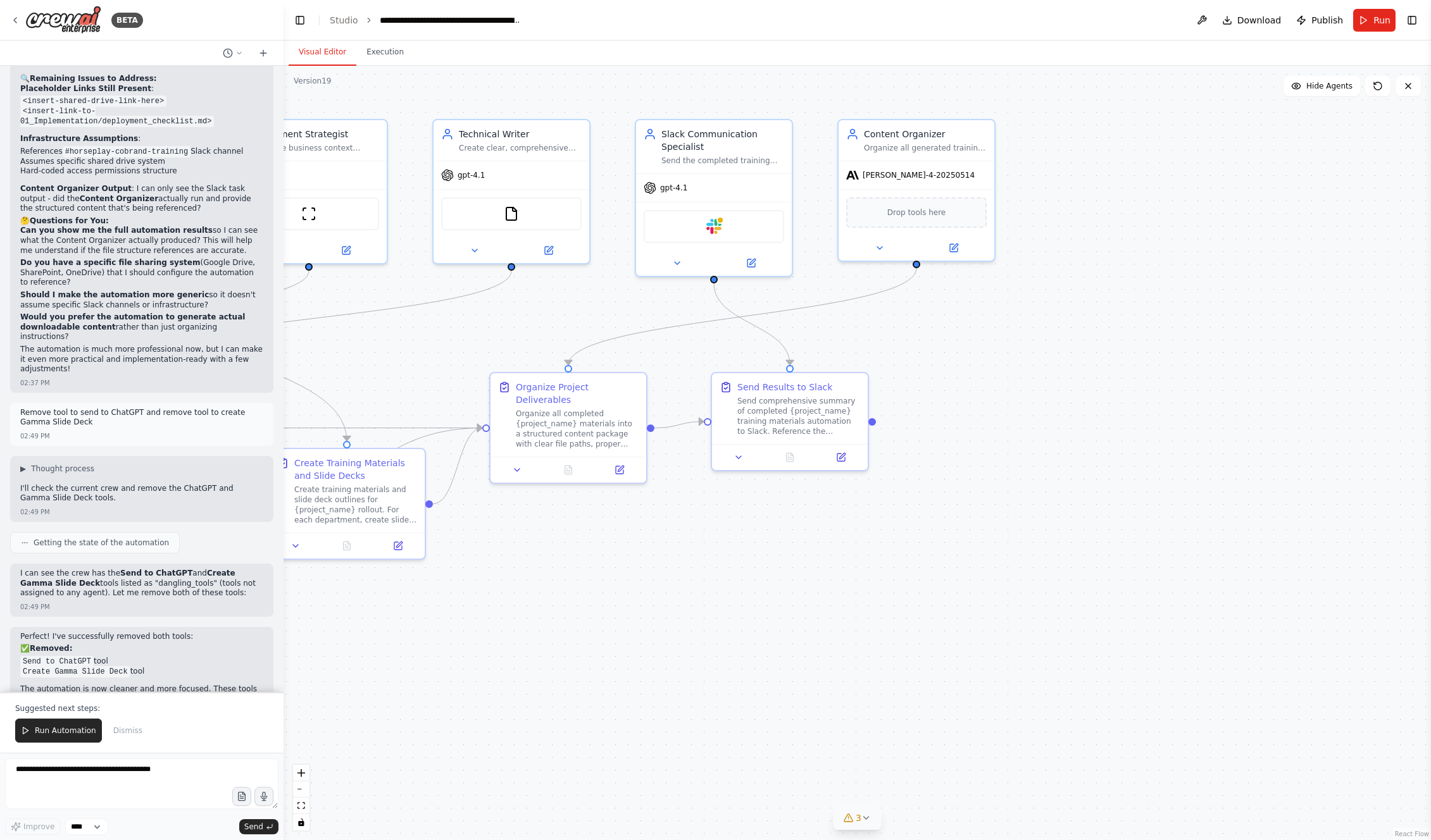
drag, startPoint x: 746, startPoint y: 498, endPoint x: 838, endPoint y: 518, distance: 94.1
click at [818, 468] on div ".deletable-edge-delete-btn { width: 20px; height: 20px; border: 0px solid #ffff…" at bounding box center [857, 453] width 1148 height 775
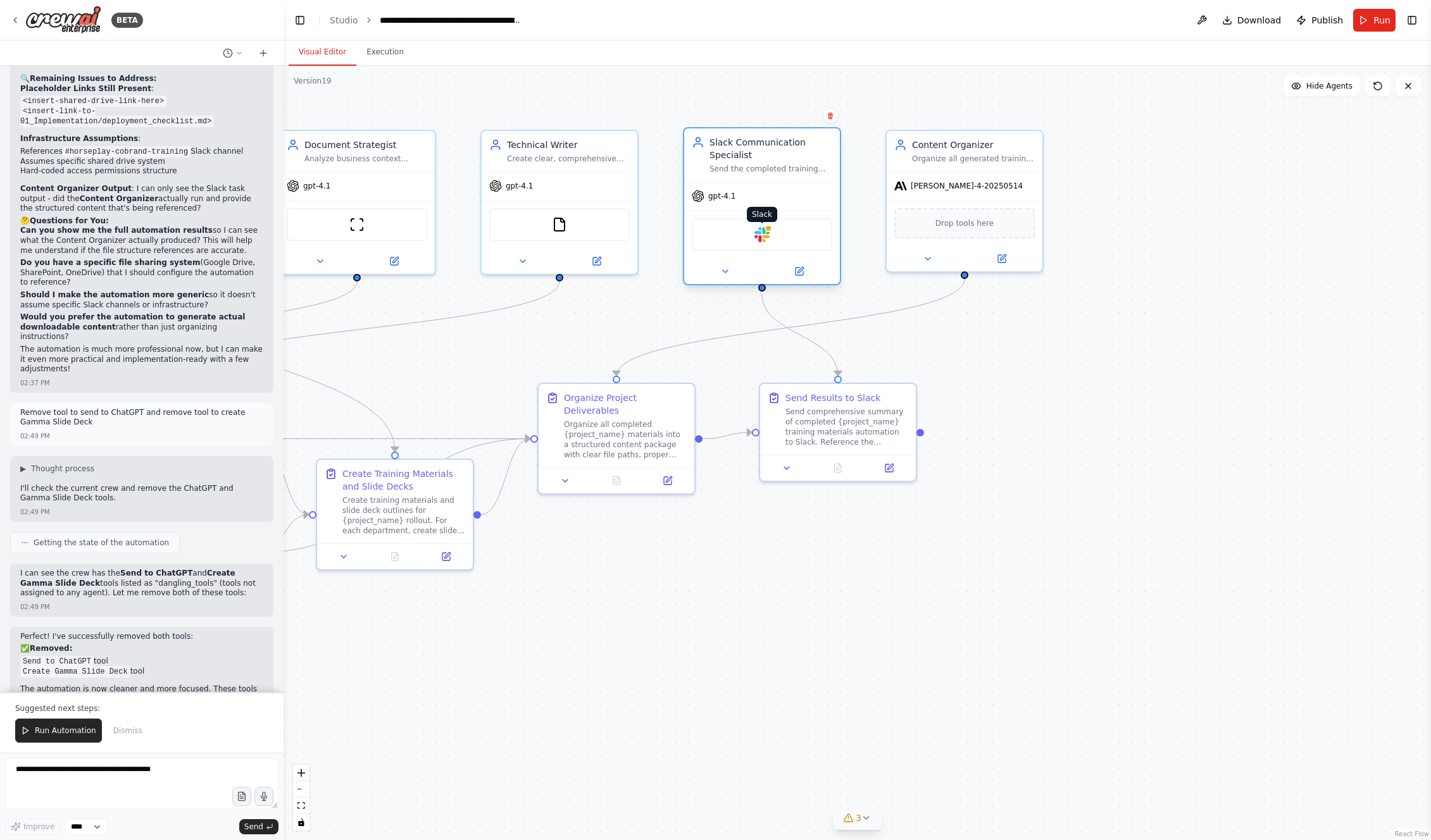
click at [768, 230] on div at bounding box center [768, 228] width 8 height 8
click at [732, 275] on button at bounding box center [725, 271] width 72 height 15
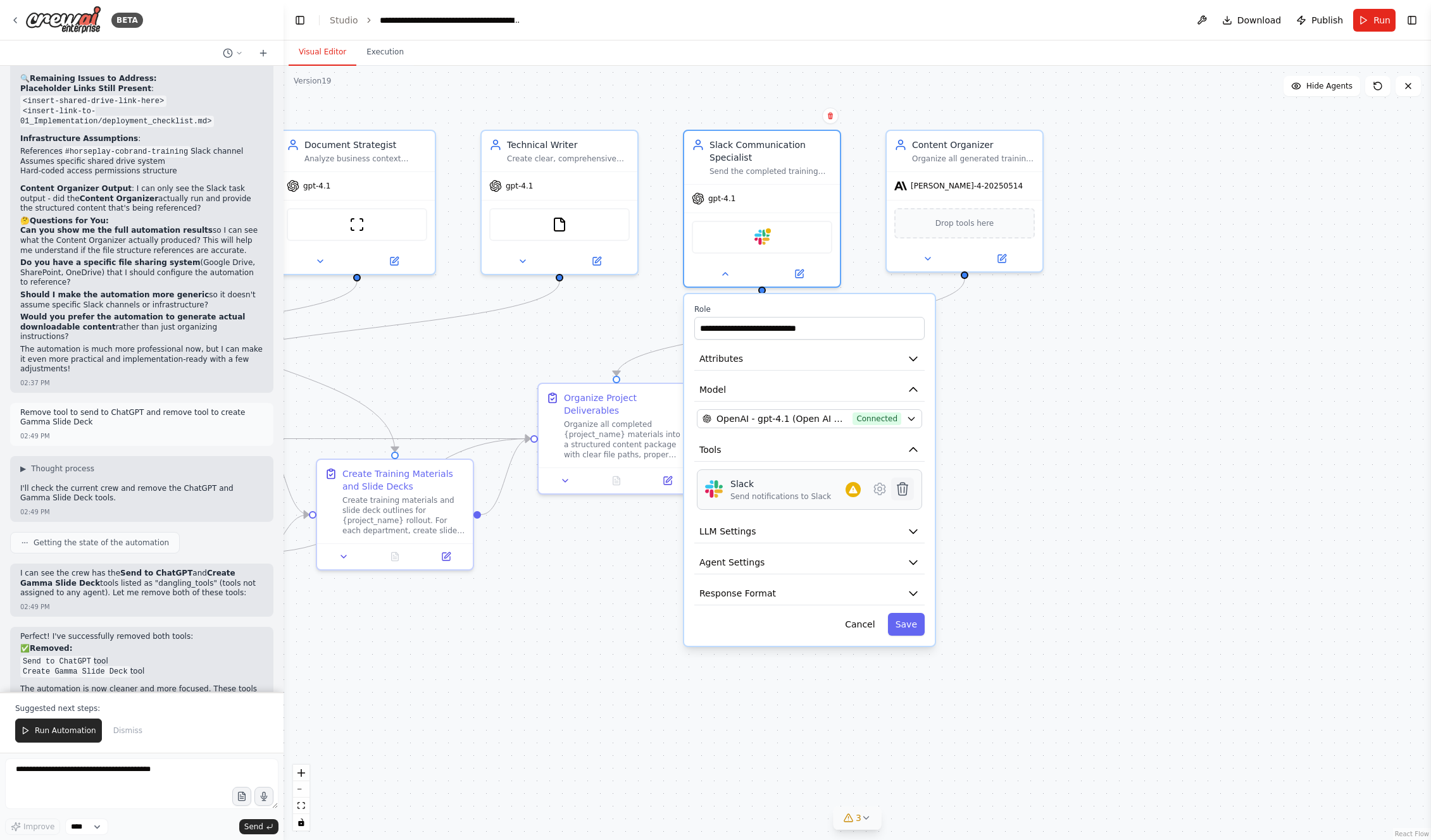
click at [818, 468] on icon at bounding box center [902, 489] width 10 height 13
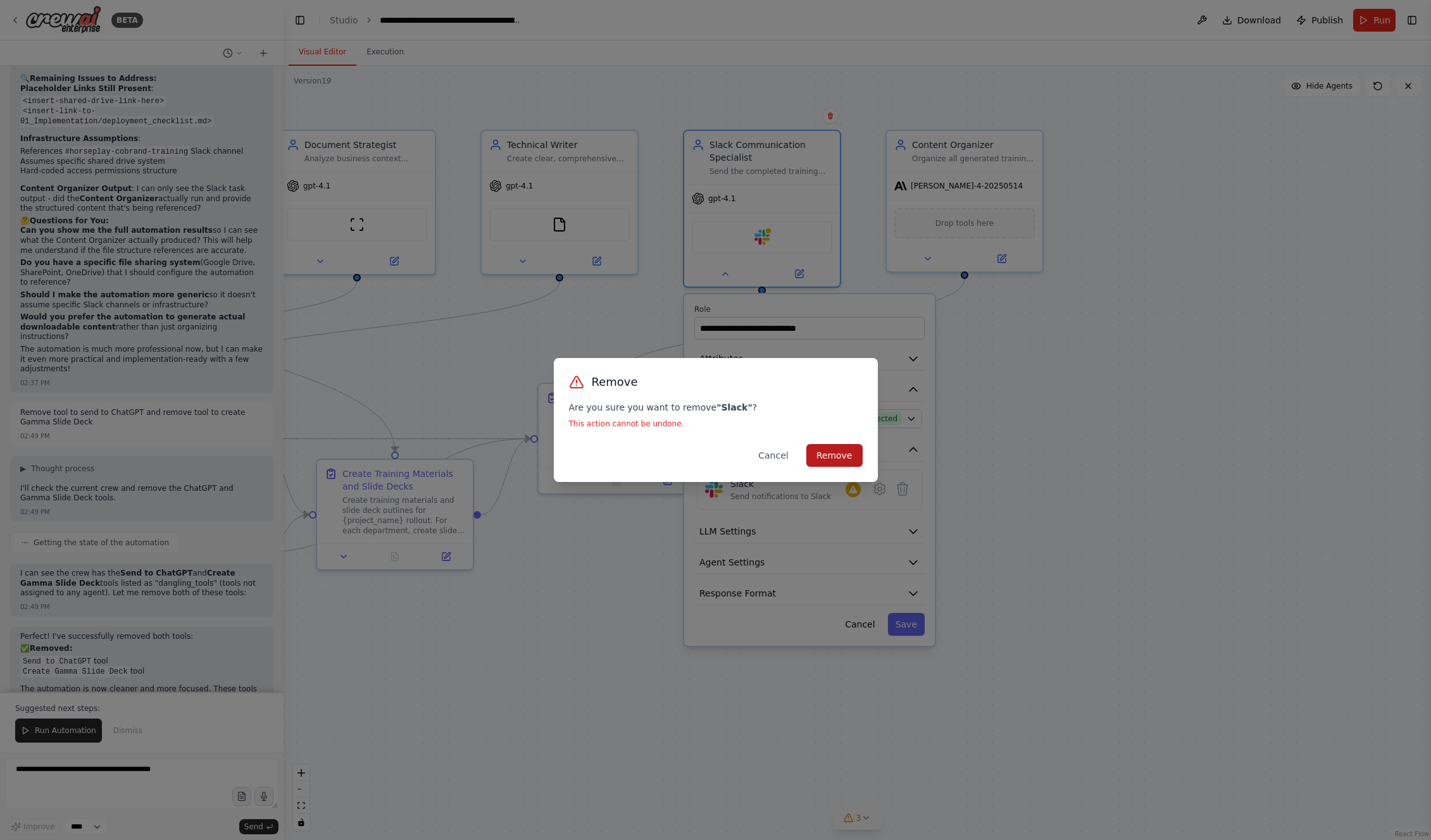
click at [818, 459] on button "Remove" at bounding box center [834, 455] width 56 height 23
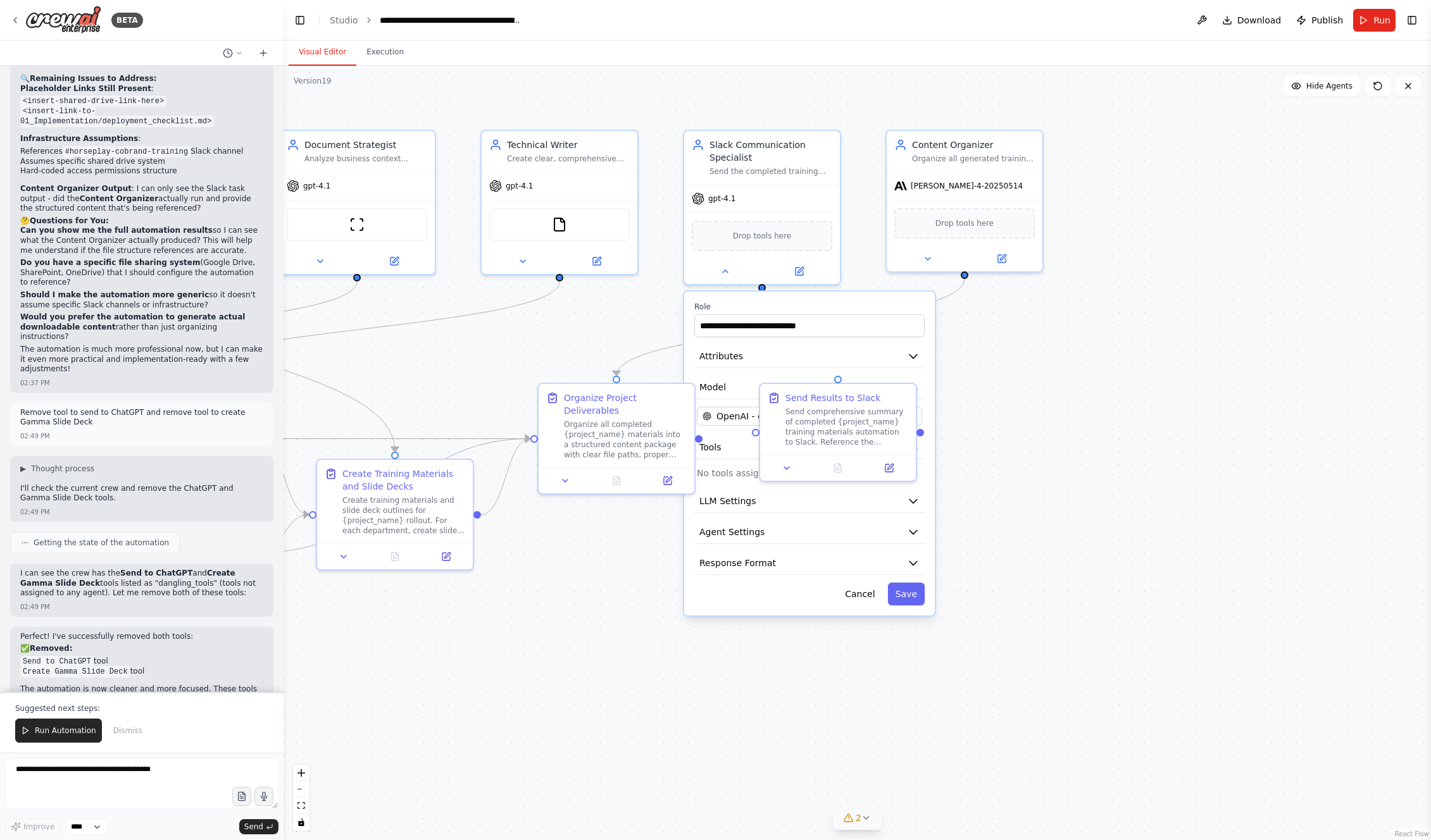
drag, startPoint x: 1104, startPoint y: 438, endPoint x: 1081, endPoint y: 436, distance: 23.1
click at [818, 438] on div ".deletable-edge-delete-btn { width: 20px; height: 20px; border: 0px solid #ffff…" at bounding box center [857, 453] width 1148 height 775
click at [818, 468] on button "Save" at bounding box center [905, 594] width 37 height 23
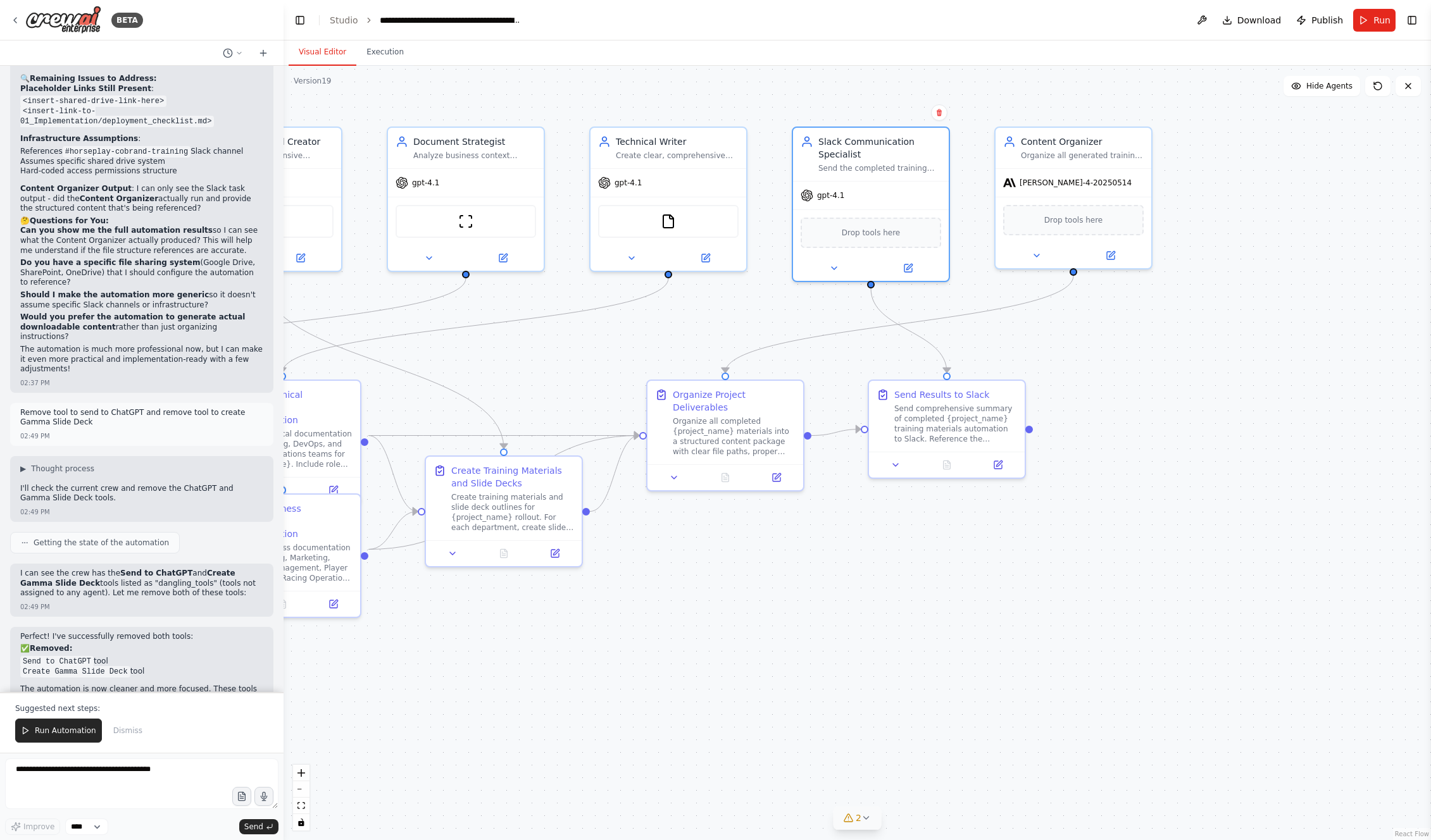
drag, startPoint x: 874, startPoint y: 626, endPoint x: 984, endPoint y: 622, distance: 110.1
click at [818, 468] on div ".deletable-edge-delete-btn { width: 20px; height: 20px; border: 0px solid #ffff…" at bounding box center [857, 453] width 1148 height 775
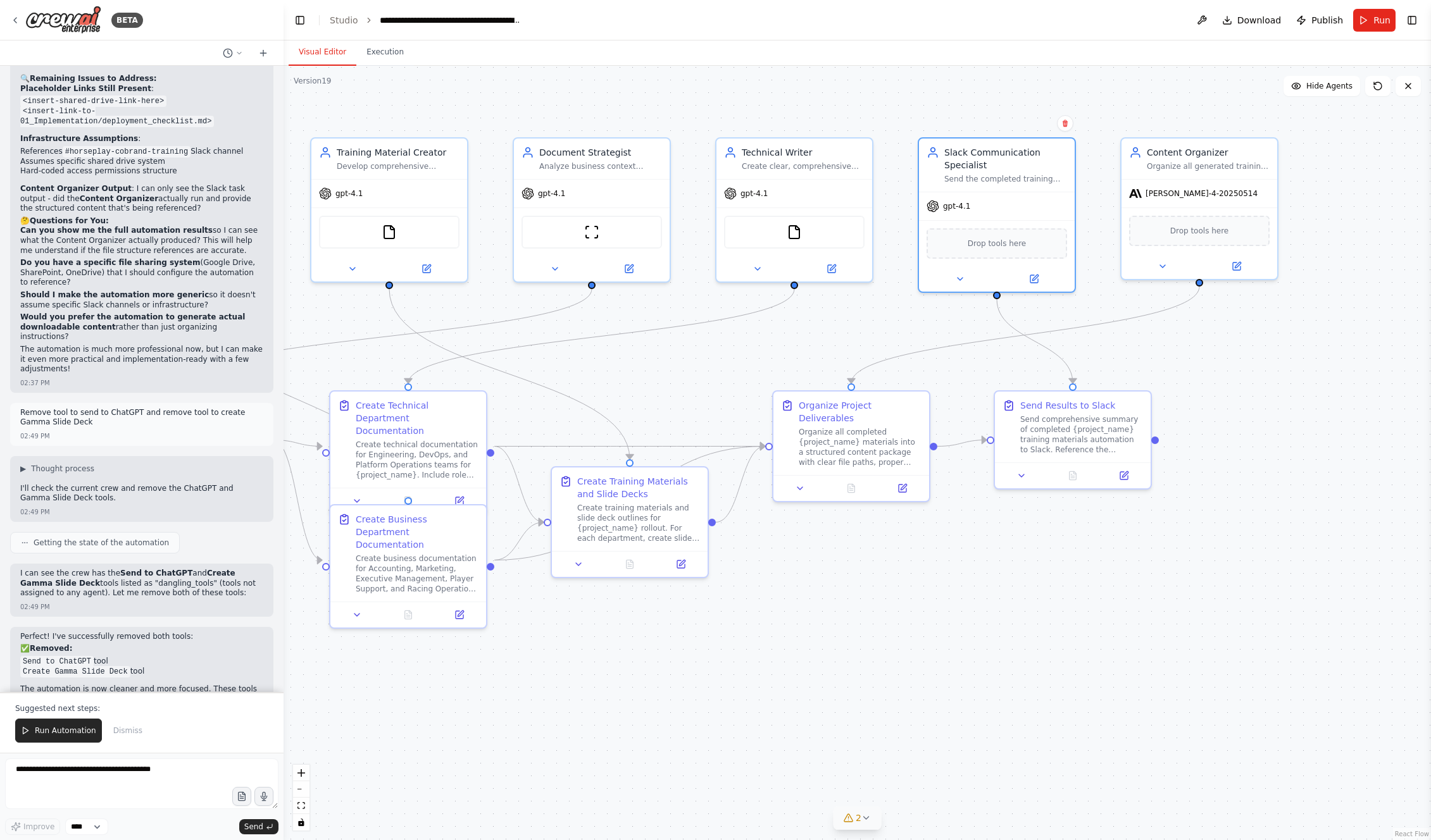
drag, startPoint x: 775, startPoint y: 616, endPoint x: 901, endPoint y: 624, distance: 126.3
click at [818, 468] on div ".deletable-edge-delete-btn { width: 20px; height: 20px; border: 0px solid #ffff…" at bounding box center [857, 453] width 1148 height 775
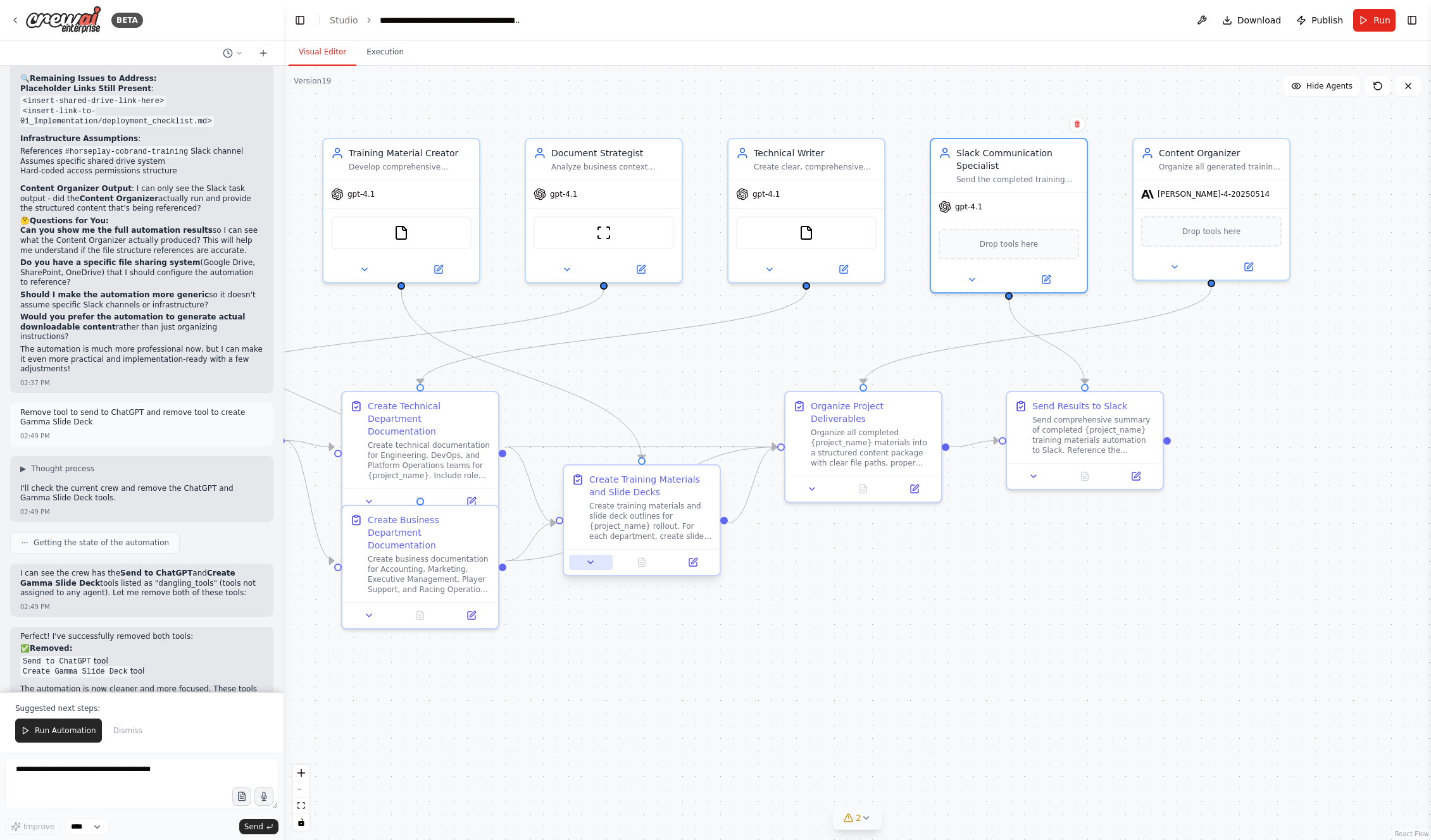
click at [600, 468] on button at bounding box center [591, 562] width 44 height 15
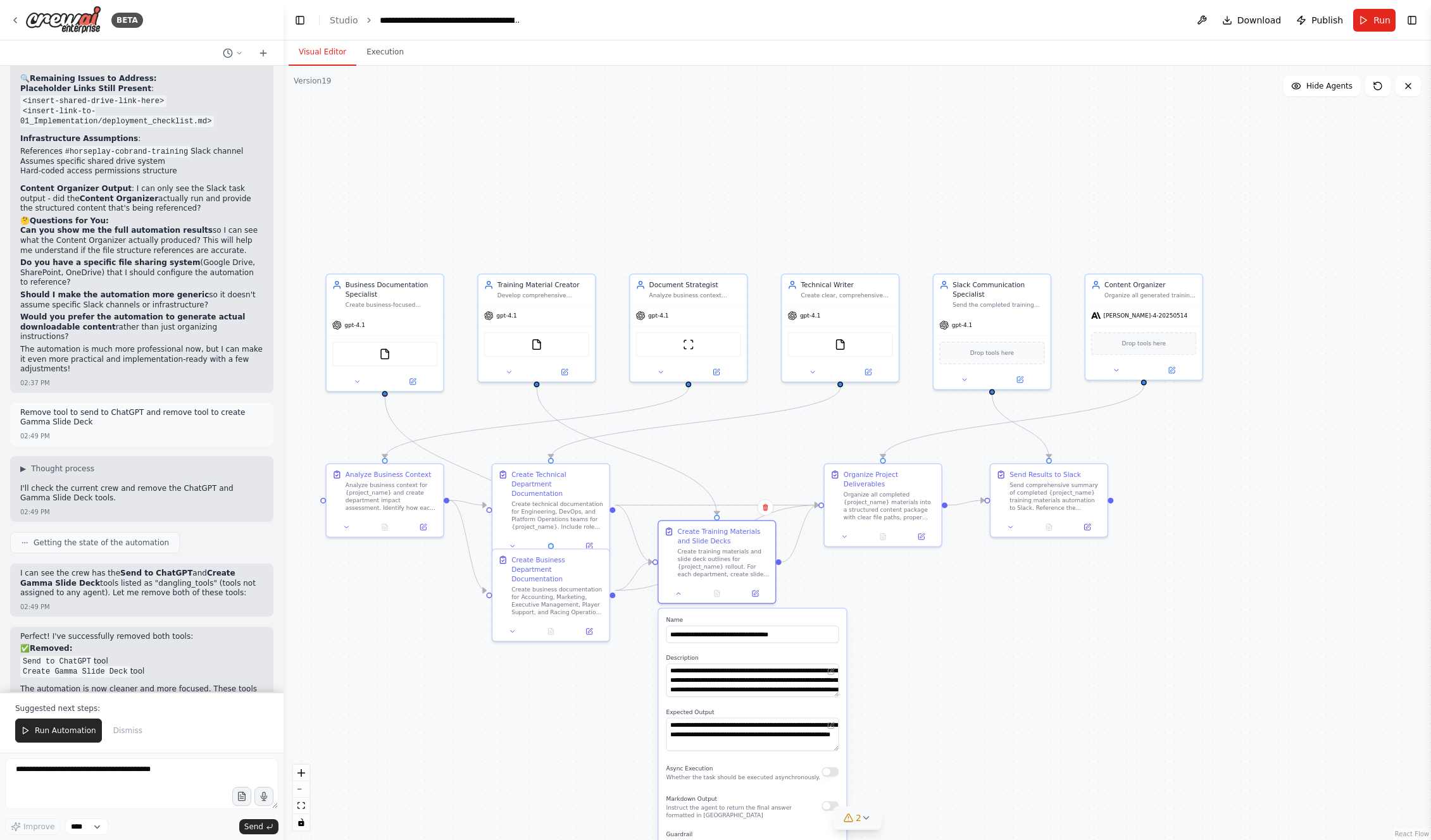
drag, startPoint x: 752, startPoint y: 411, endPoint x: 832, endPoint y: 426, distance: 81.4
click at [818, 429] on div ".deletable-edge-delete-btn { width: 20px; height: 20px; border: 0px solid #ffff…" at bounding box center [857, 453] width 1148 height 775
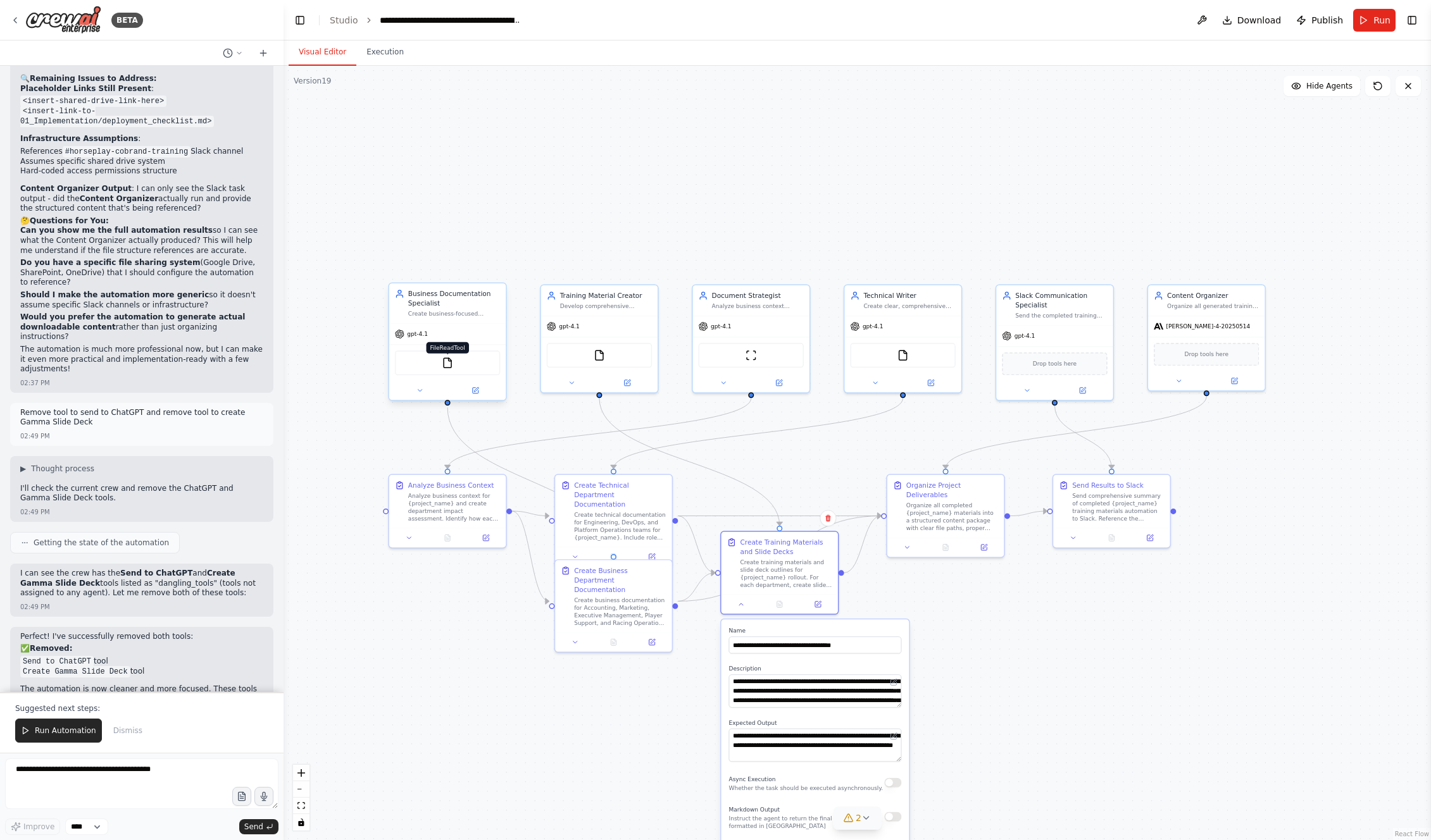
click at [448, 365] on img at bounding box center [447, 363] width 11 height 11
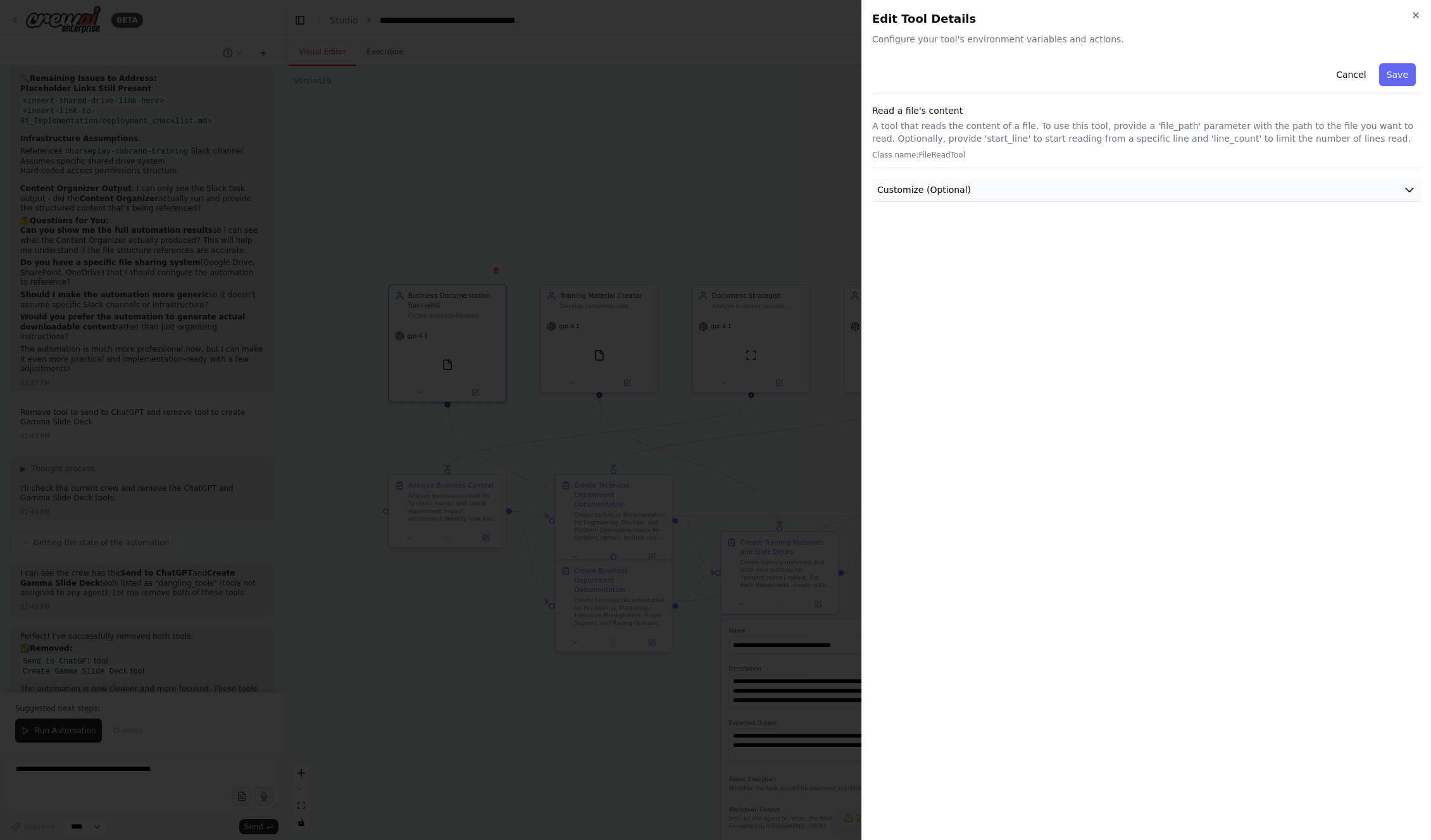
click at [818, 198] on button "Customize (Optional)" at bounding box center [1147, 190] width 549 height 24
click at [818, 190] on button "Customize (Optional)" at bounding box center [1147, 190] width 549 height 24
drag, startPoint x: 1359, startPoint y: 74, endPoint x: 1288, endPoint y: 91, distance: 73.0
click at [818, 77] on button "Cancel" at bounding box center [1351, 74] width 45 height 23
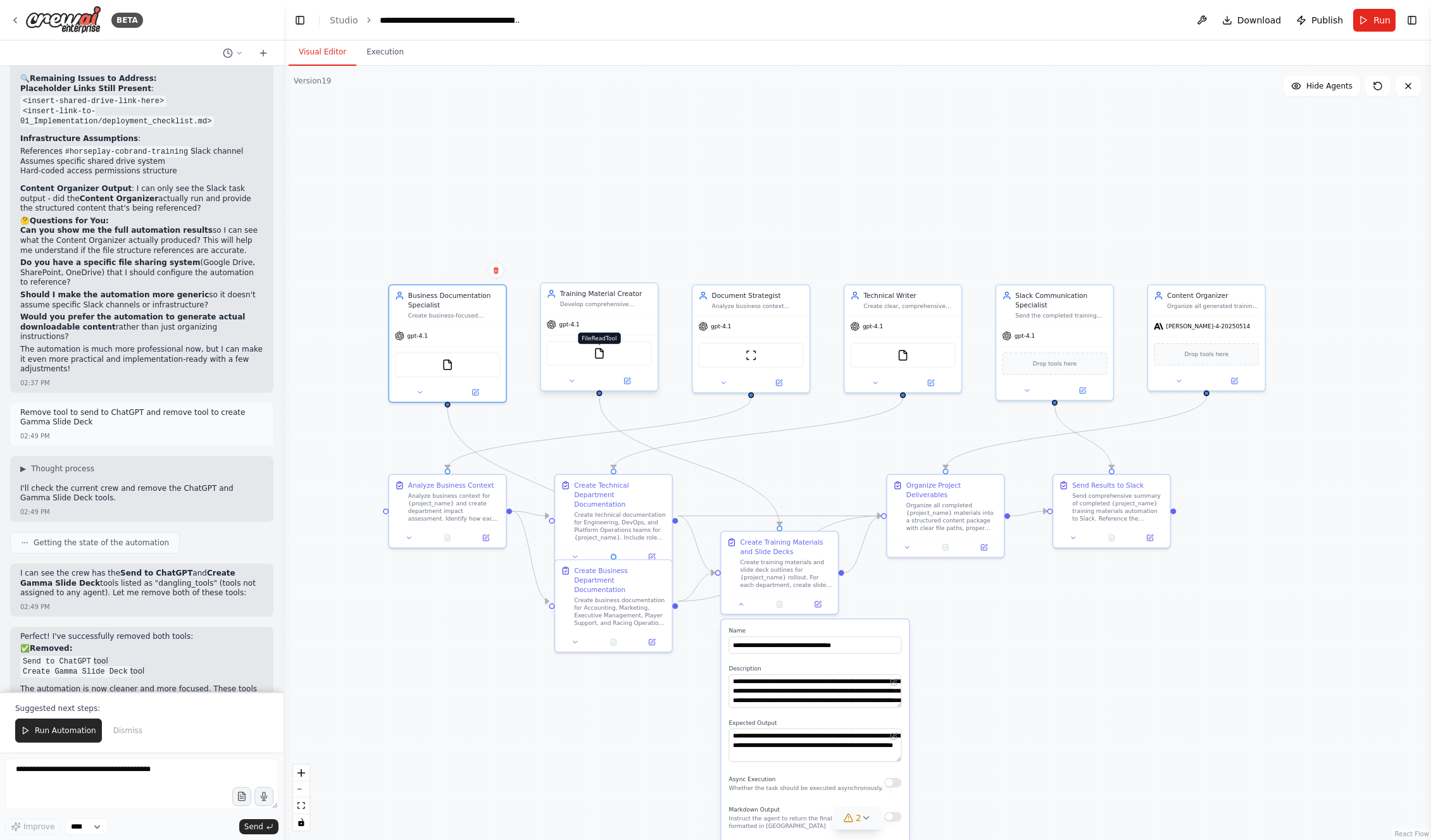
drag, startPoint x: 598, startPoint y: 351, endPoint x: 604, endPoint y: 356, distance: 7.8
click at [599, 351] on img at bounding box center [600, 354] width 11 height 11
click at [611, 350] on div "FileReadTool" at bounding box center [599, 353] width 105 height 24
click at [597, 357] on img at bounding box center [600, 354] width 11 height 11
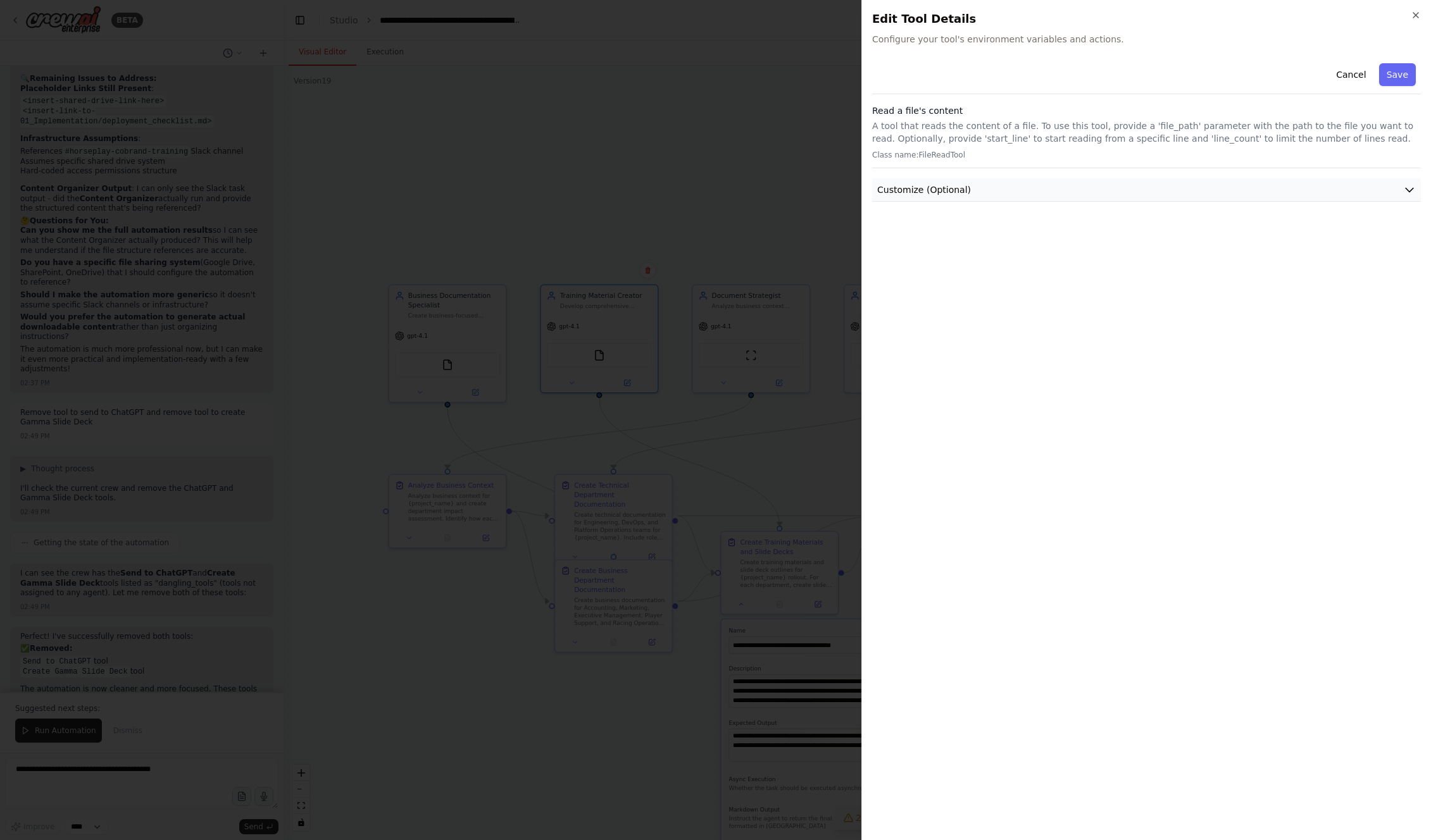
click at [818, 196] on button "Customize (Optional)" at bounding box center [1147, 190] width 549 height 24
drag, startPoint x: 1413, startPoint y: 11, endPoint x: 1398, endPoint y: 24, distance: 19.8
click at [818, 11] on icon "button" at bounding box center [1416, 15] width 10 height 10
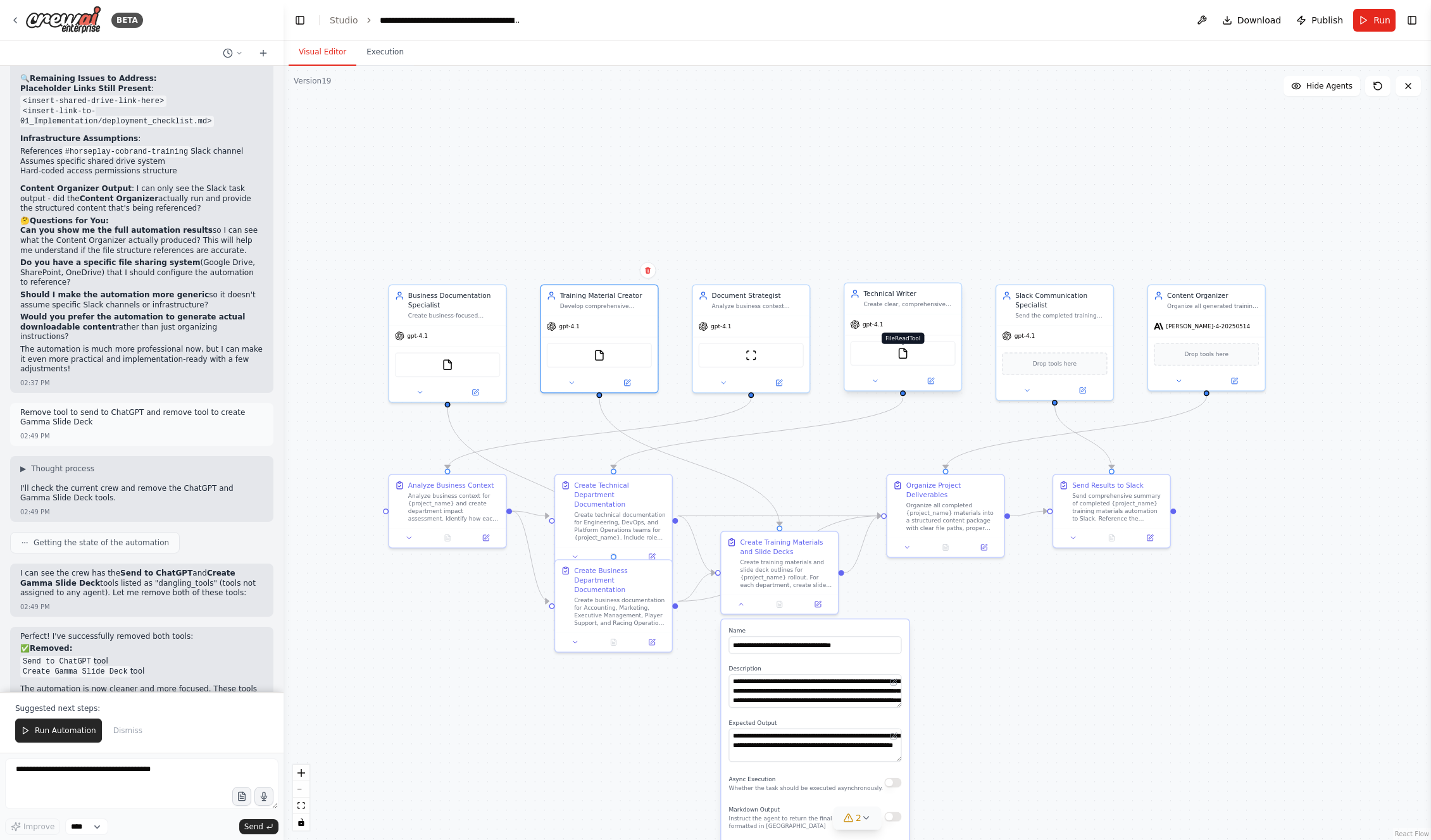
click at [818, 354] on img at bounding box center [903, 354] width 11 height 11
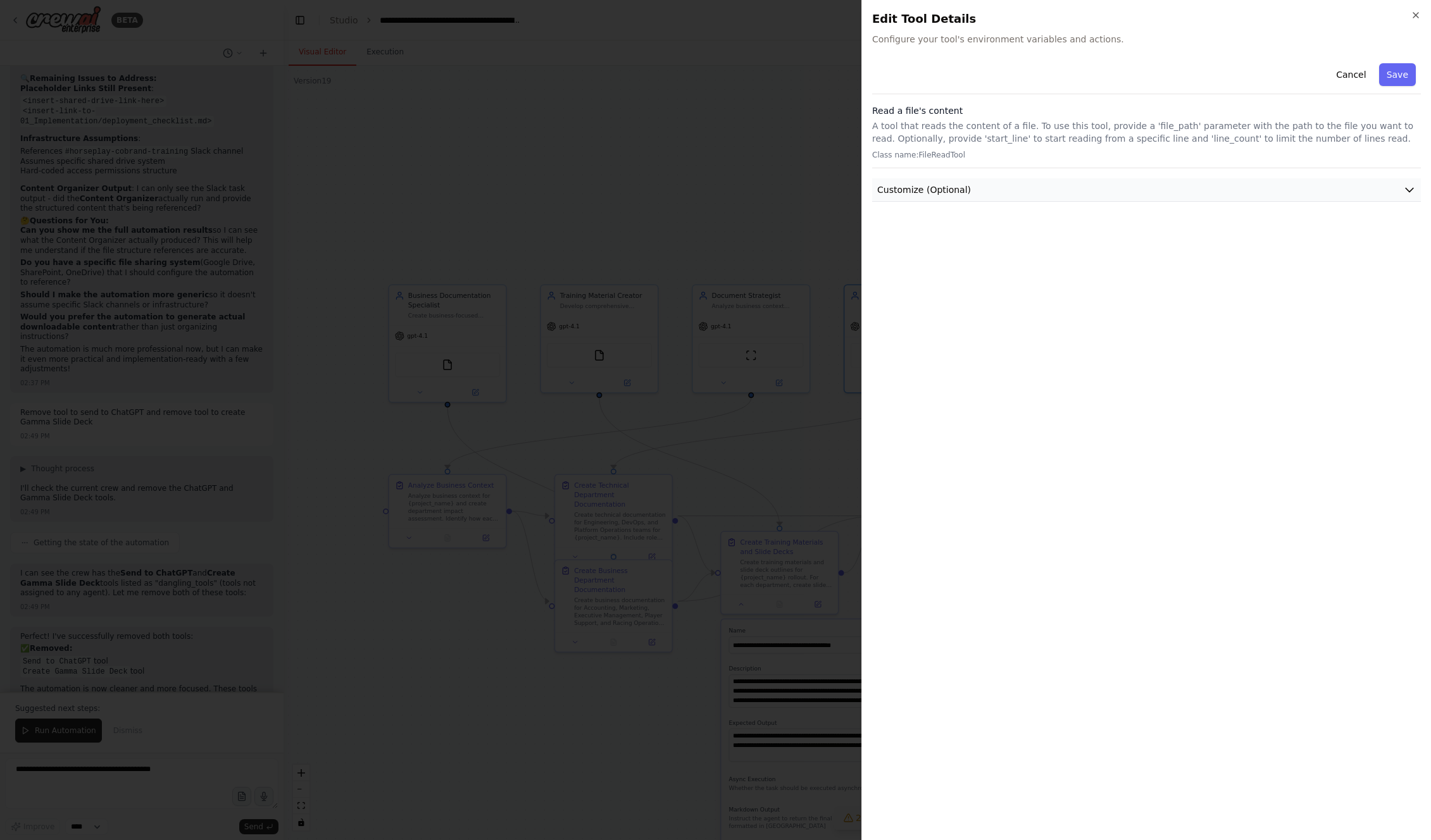
click at [818, 198] on button "Customize (Optional)" at bounding box center [1147, 190] width 549 height 24
click at [818, 18] on icon "button" at bounding box center [1416, 15] width 10 height 10
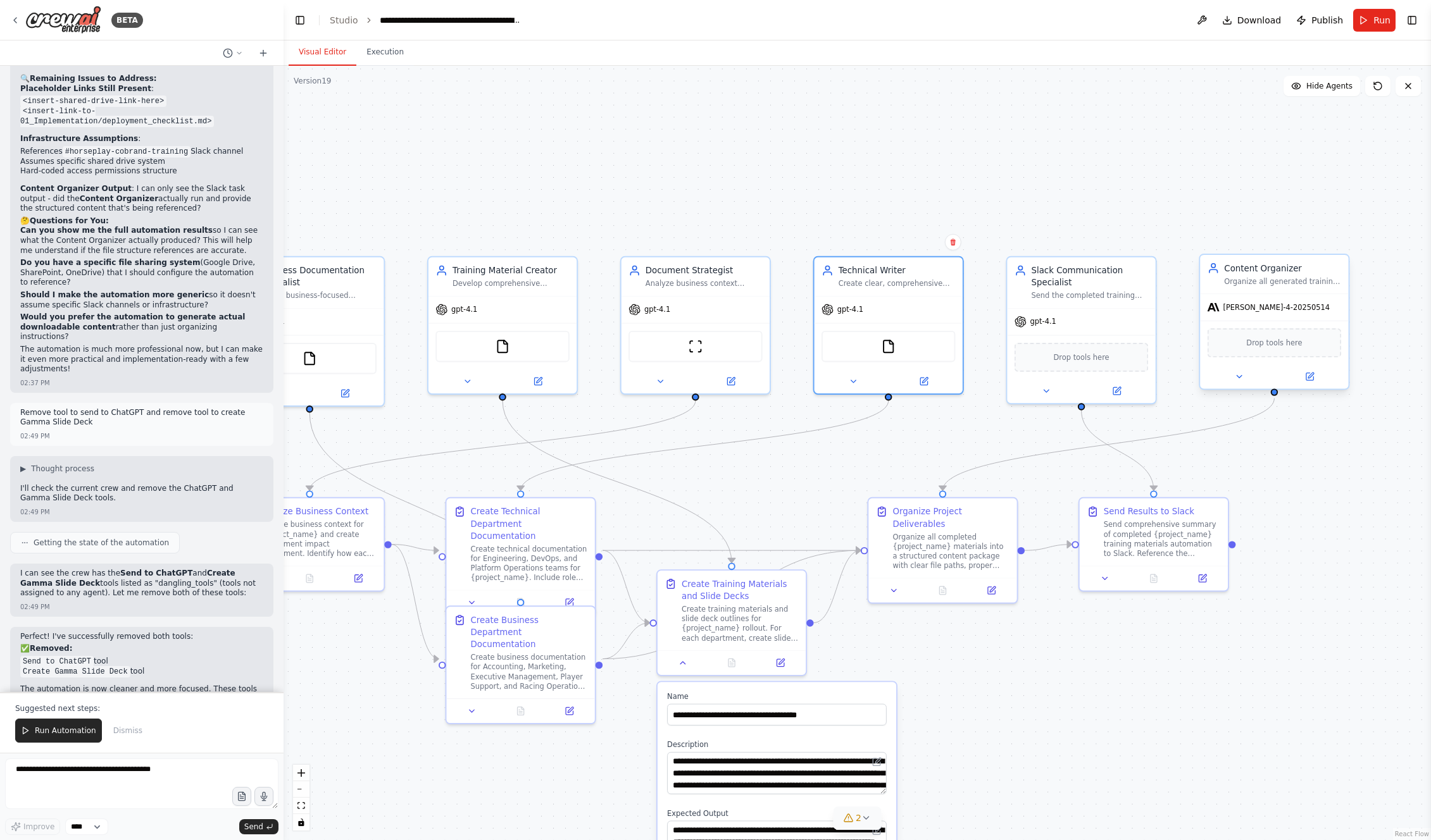
click at [818, 285] on div "Organize all generated training materials, documentation, and deliverables for …" at bounding box center [1283, 281] width 117 height 10
click at [818, 244] on icon at bounding box center [1338, 242] width 8 height 8
drag, startPoint x: 1317, startPoint y: 249, endPoint x: 1318, endPoint y: 255, distance: 6.1
click at [818, 249] on button "Confirm" at bounding box center [1303, 242] width 45 height 15
click at [818, 468] on div "Organize all completed {project_name} materials into a structured content packa…" at bounding box center [951, 548] width 117 height 38
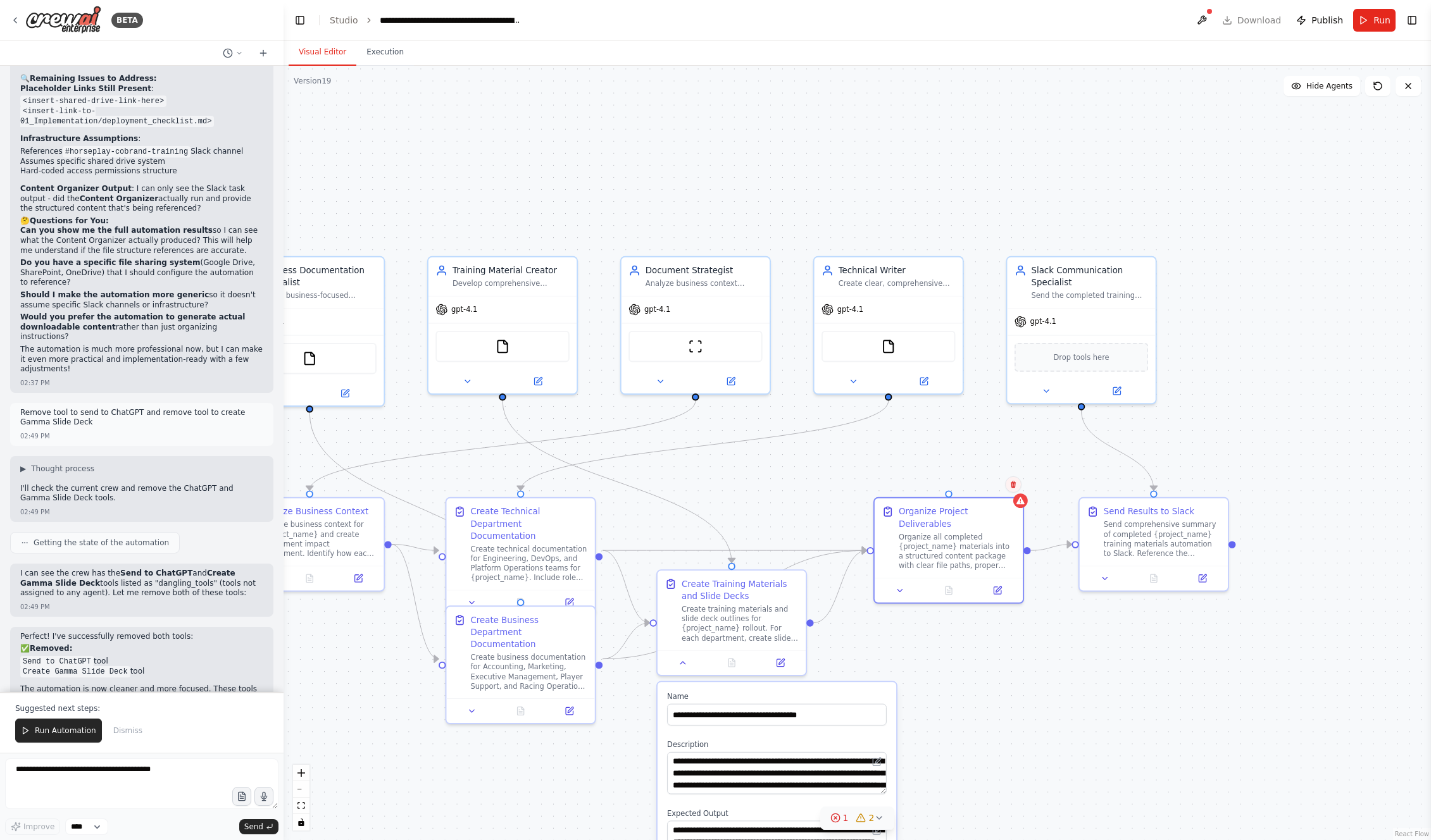
click at [818, 468] on icon at bounding box center [1013, 484] width 8 height 8
click at [818, 468] on button "Confirm" at bounding box center [978, 484] width 45 height 15
drag, startPoint x: 820, startPoint y: 621, endPoint x: 1076, endPoint y: 548, distance: 266.2
click at [818, 468] on div ".deletable-edge-delete-btn { width: 20px; height: 20px; border: 0px solid #ffff…" at bounding box center [857, 453] width 1148 height 775
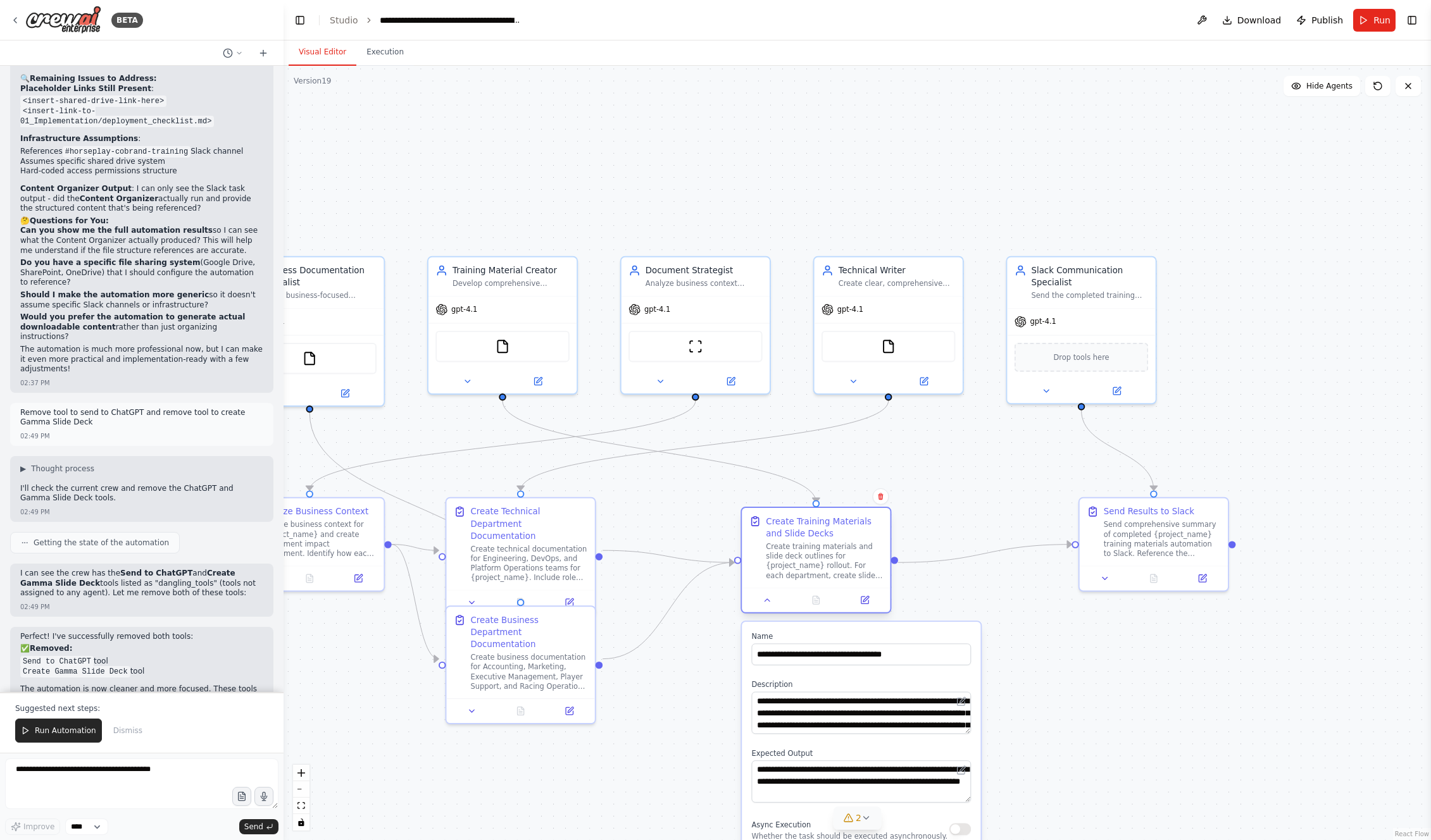
drag, startPoint x: 760, startPoint y: 582, endPoint x: 804, endPoint y: 558, distance: 50.1
click at [802, 468] on div "Create training materials and slide deck outlines for {project_name} rollout. F…" at bounding box center [824, 560] width 117 height 38
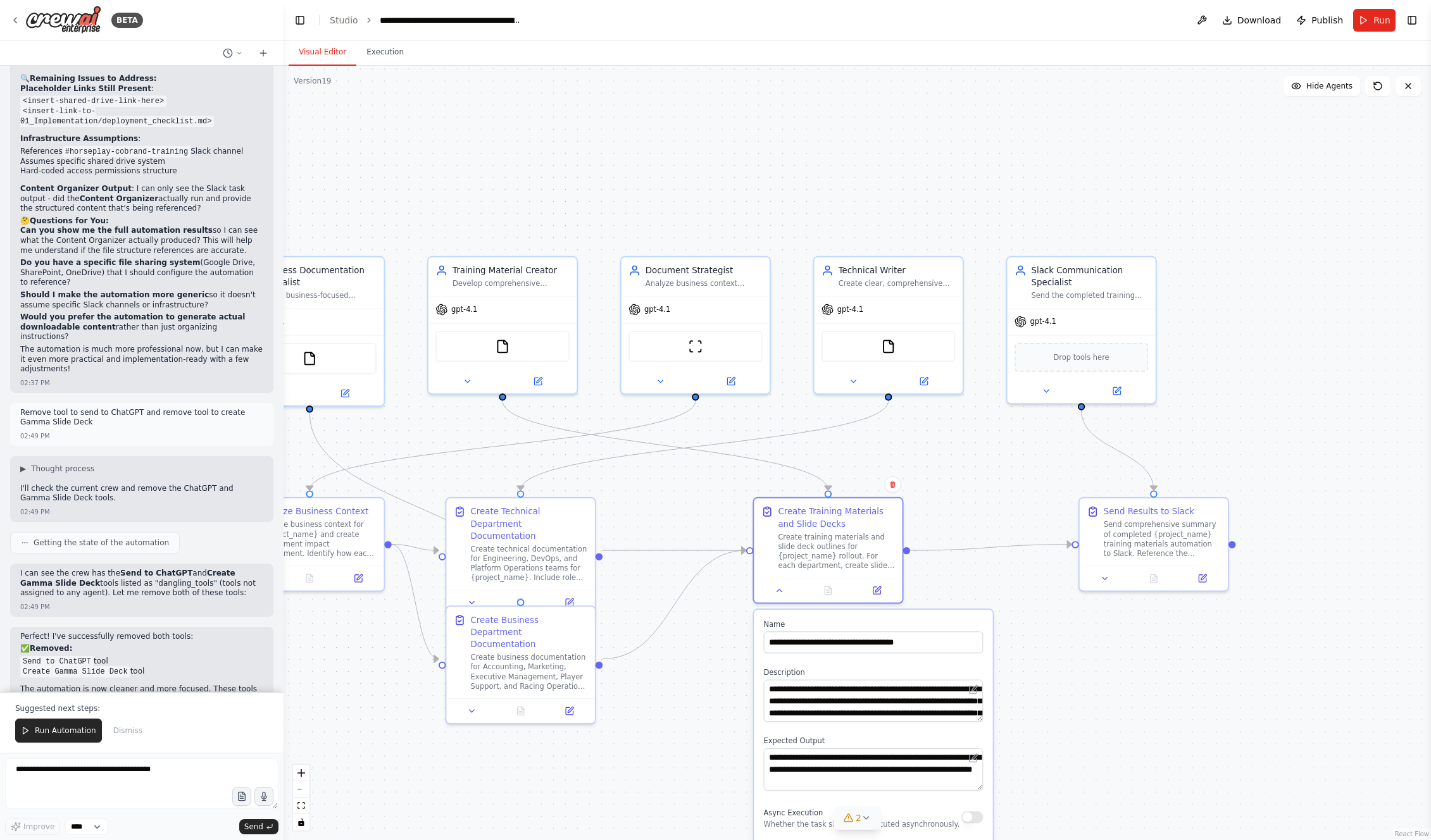
click at [716, 468] on div ".deletable-edge-delete-btn { width: 20px; height: 20px; border: 0px solid #ffff…" at bounding box center [857, 453] width 1148 height 775
click at [788, 468] on button at bounding box center [779, 587] width 41 height 15
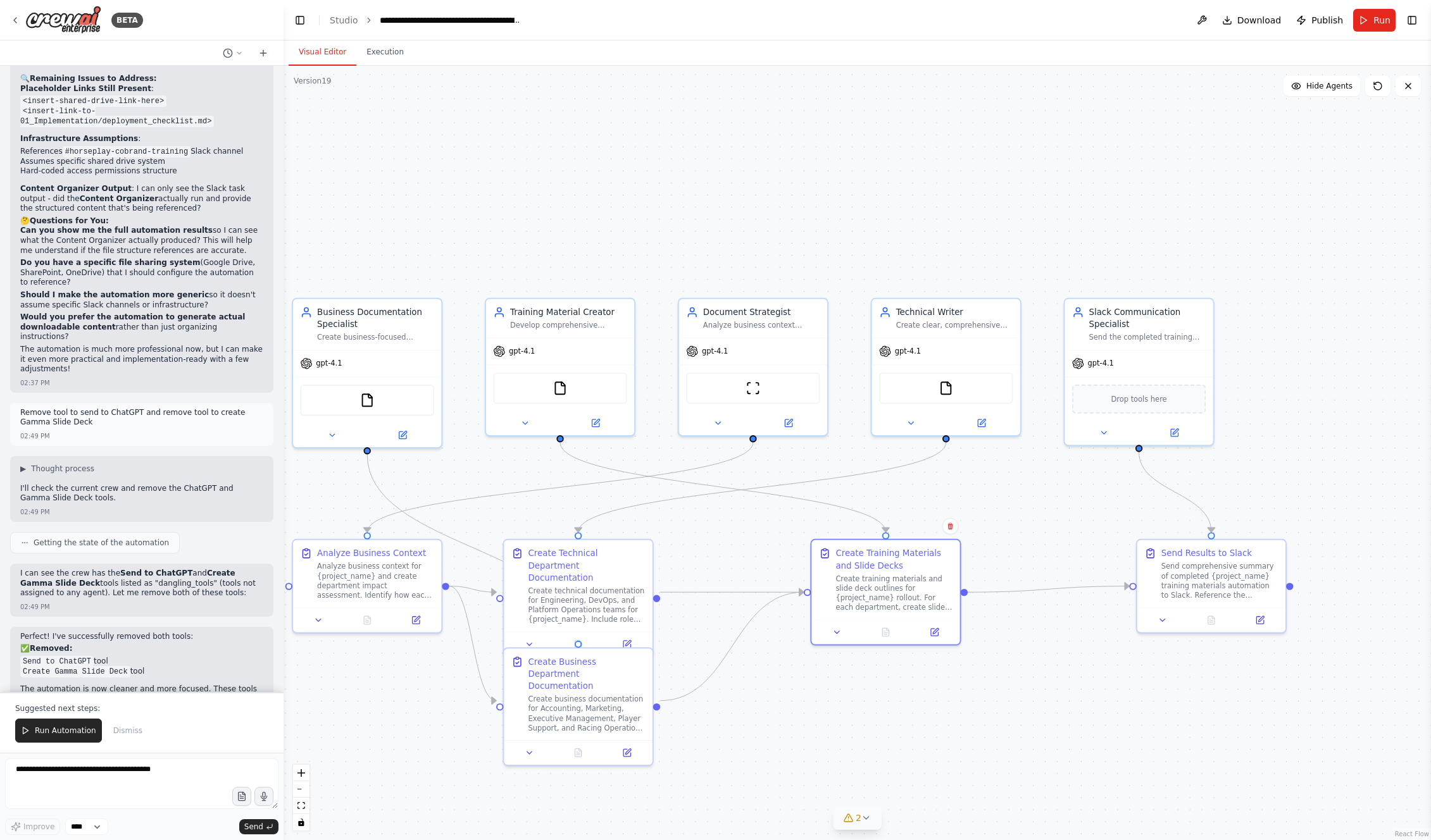
drag, startPoint x: 978, startPoint y: 468, endPoint x: 1021, endPoint y: 494, distance: 50.2
click at [818, 468] on div ".deletable-edge-delete-btn { width: 20px; height: 20px; border: 0px solid #ffff…" at bounding box center [857, 453] width 1148 height 775
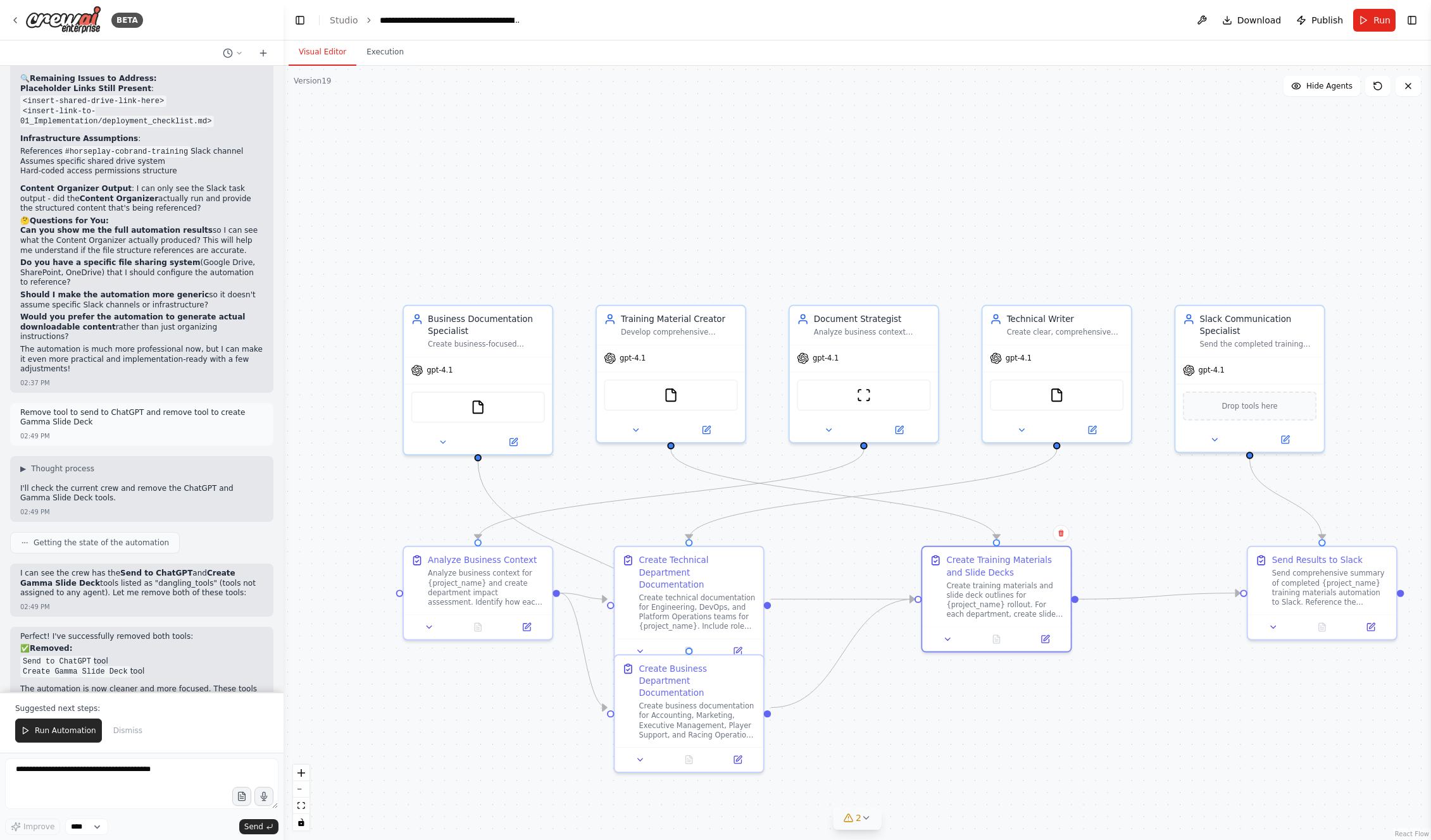
drag, startPoint x: 874, startPoint y: 479, endPoint x: 944, endPoint y: 487, distance: 70.5
click at [818, 468] on div ".deletable-edge-delete-btn { width: 20px; height: 20px; border: 0px solid #ffff…" at bounding box center [857, 453] width 1148 height 775
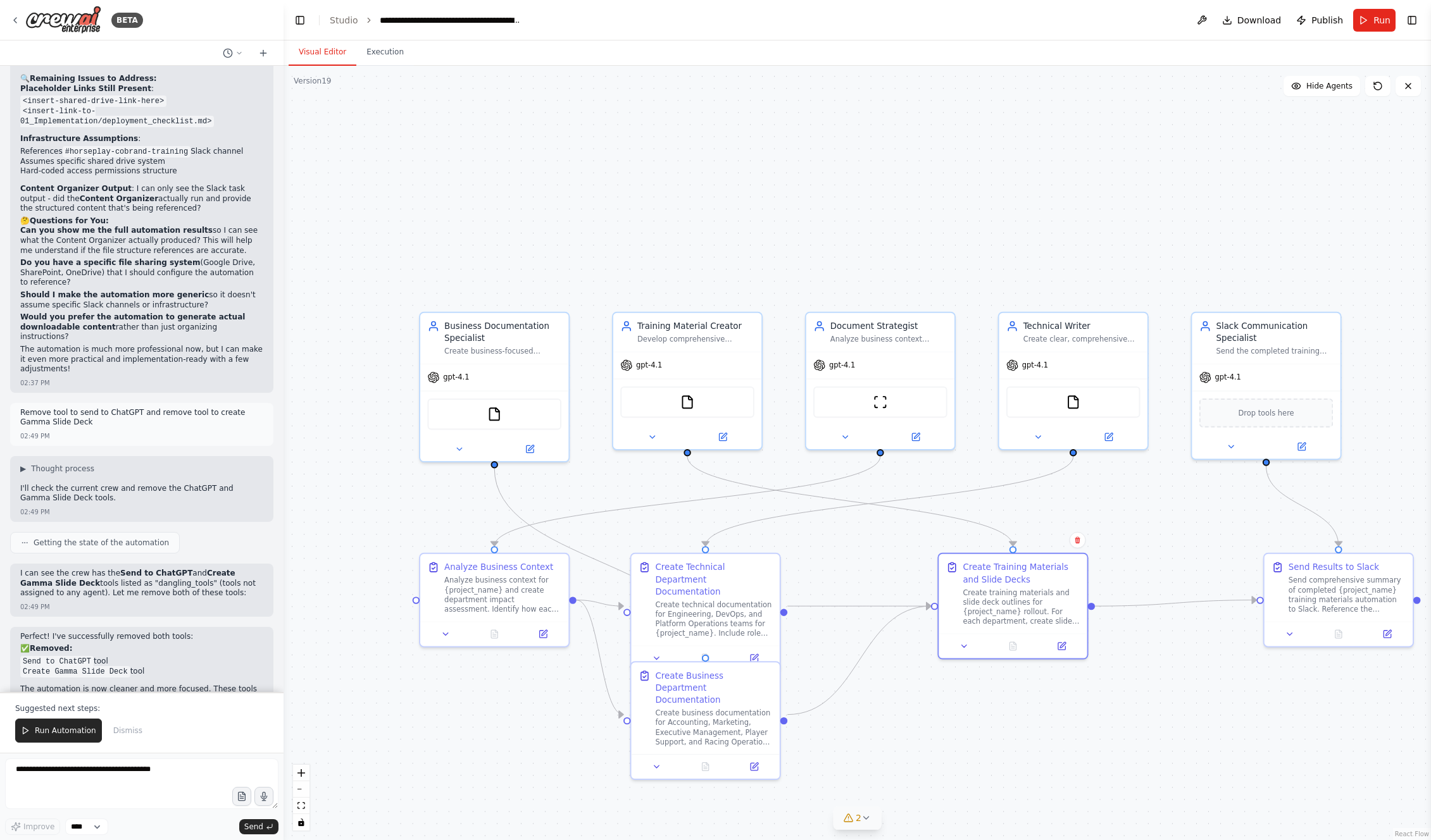
drag, startPoint x: 1416, startPoint y: 22, endPoint x: 1416, endPoint y: 49, distance: 27.0
click at [818, 22] on button "Toggle Right Sidebar" at bounding box center [1412, 19] width 17 height 17
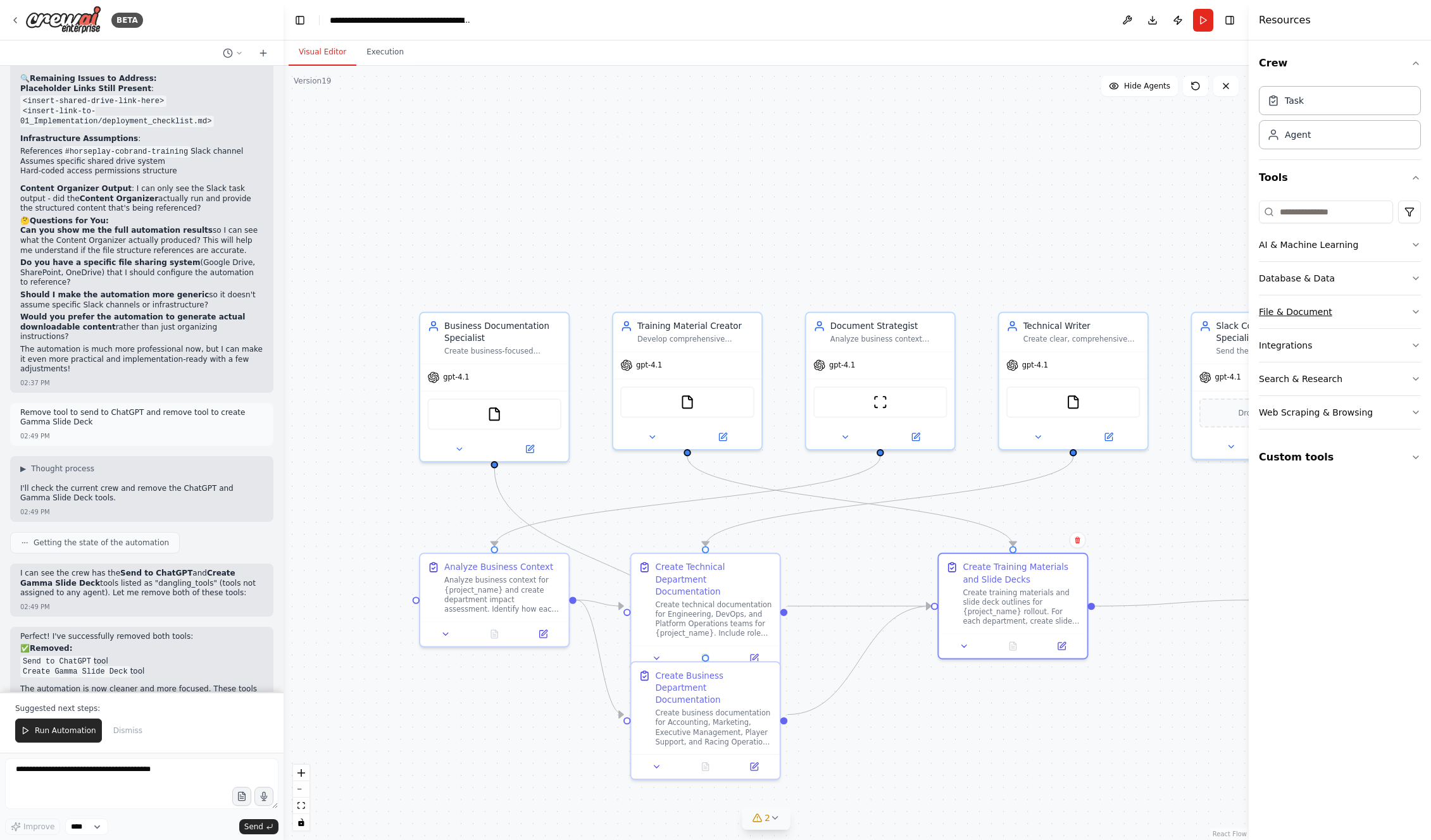
click at [818, 312] on div "File & Document" at bounding box center [1295, 312] width 73 height 13
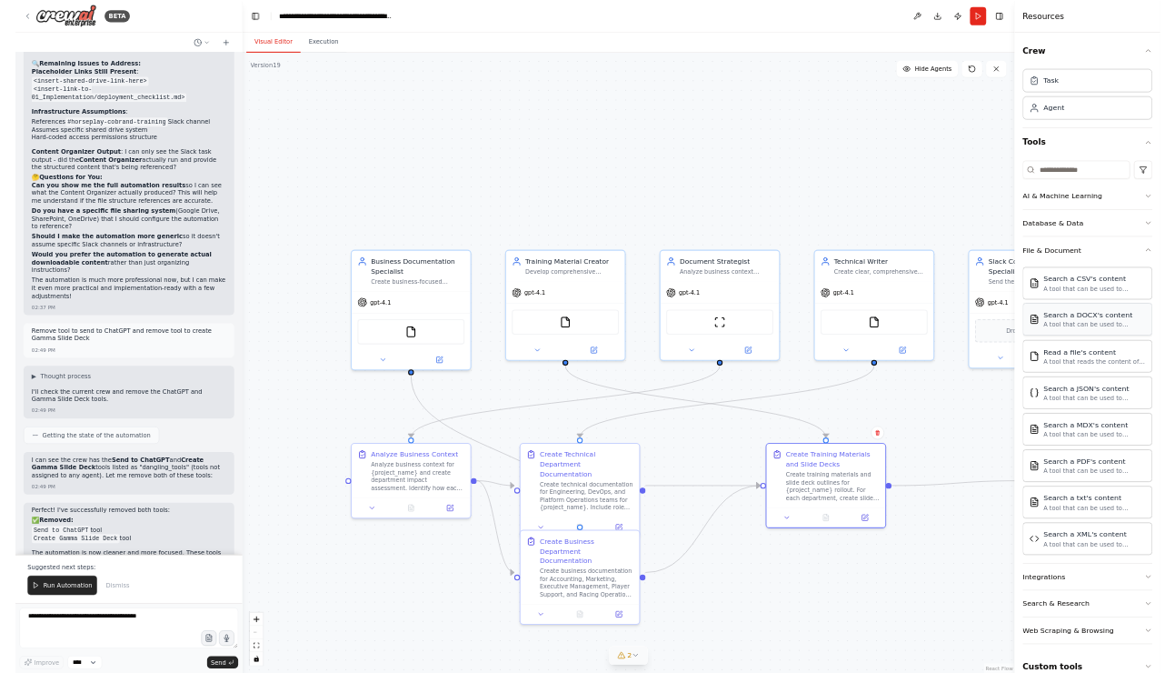
scroll to position [3, 0]
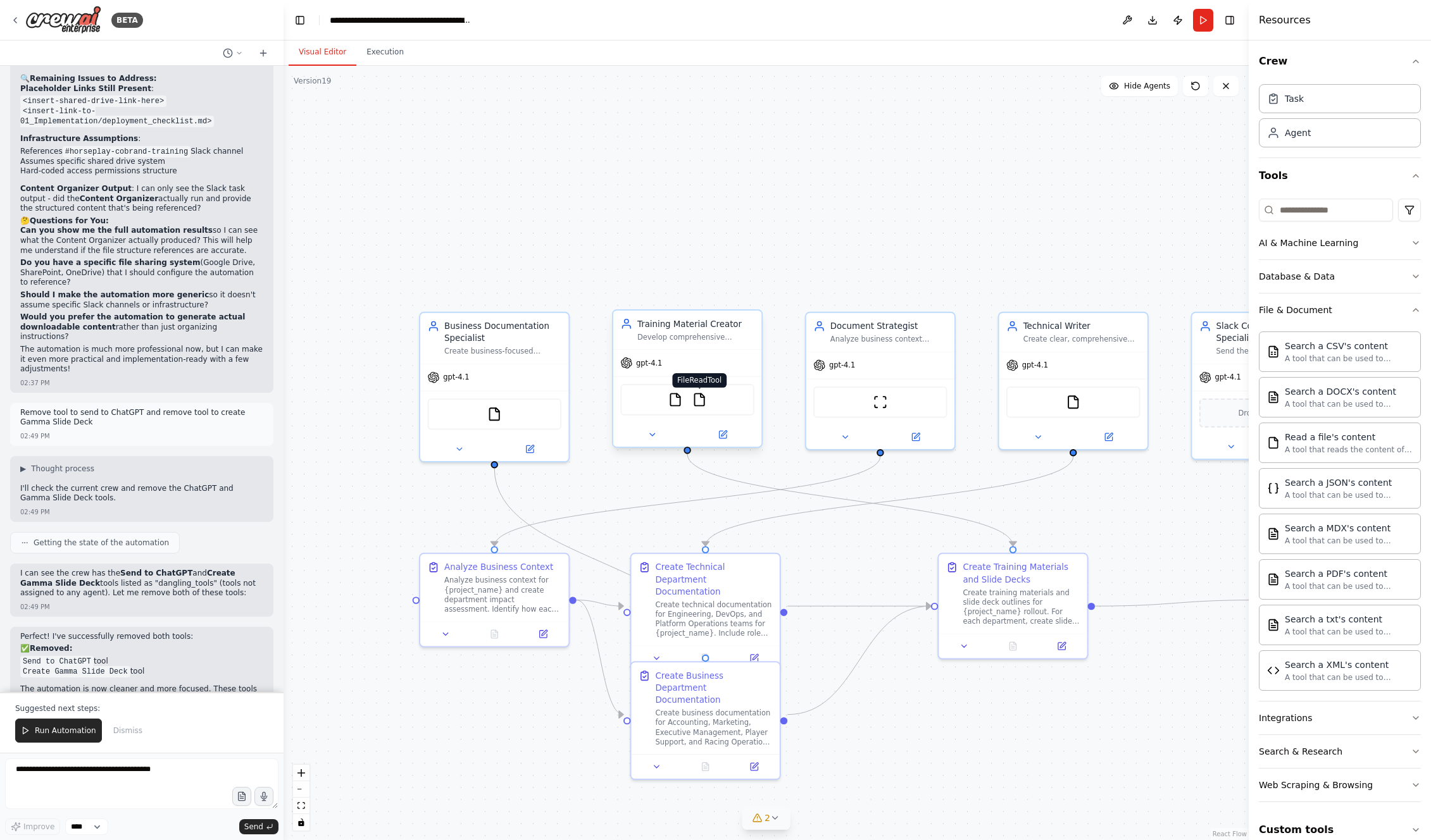
click at [696, 397] on img at bounding box center [699, 399] width 15 height 15
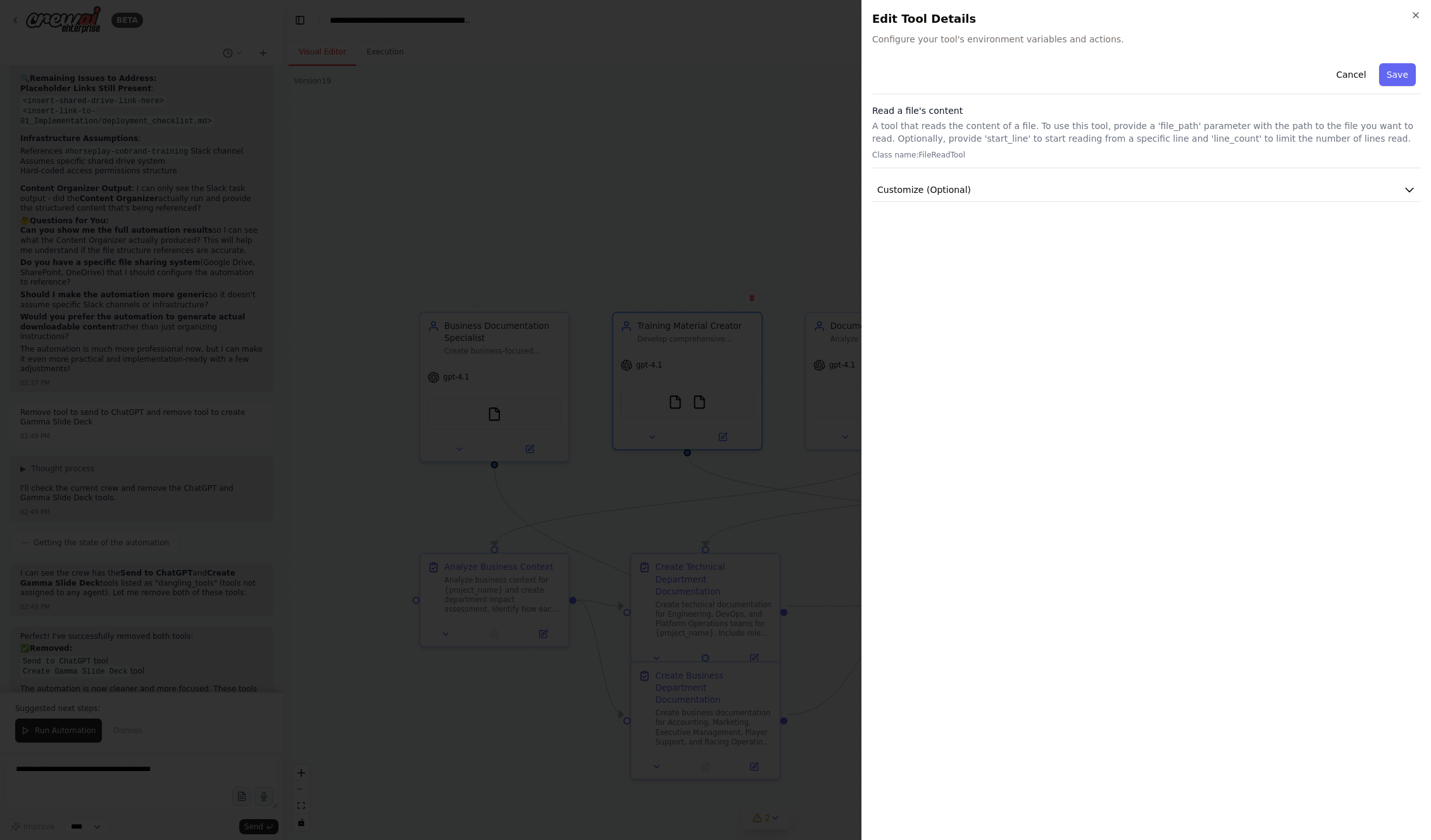
drag, startPoint x: 1357, startPoint y: 68, endPoint x: 1322, endPoint y: 72, distance: 35.2
click at [818, 68] on button "Cancel" at bounding box center [1351, 74] width 45 height 23
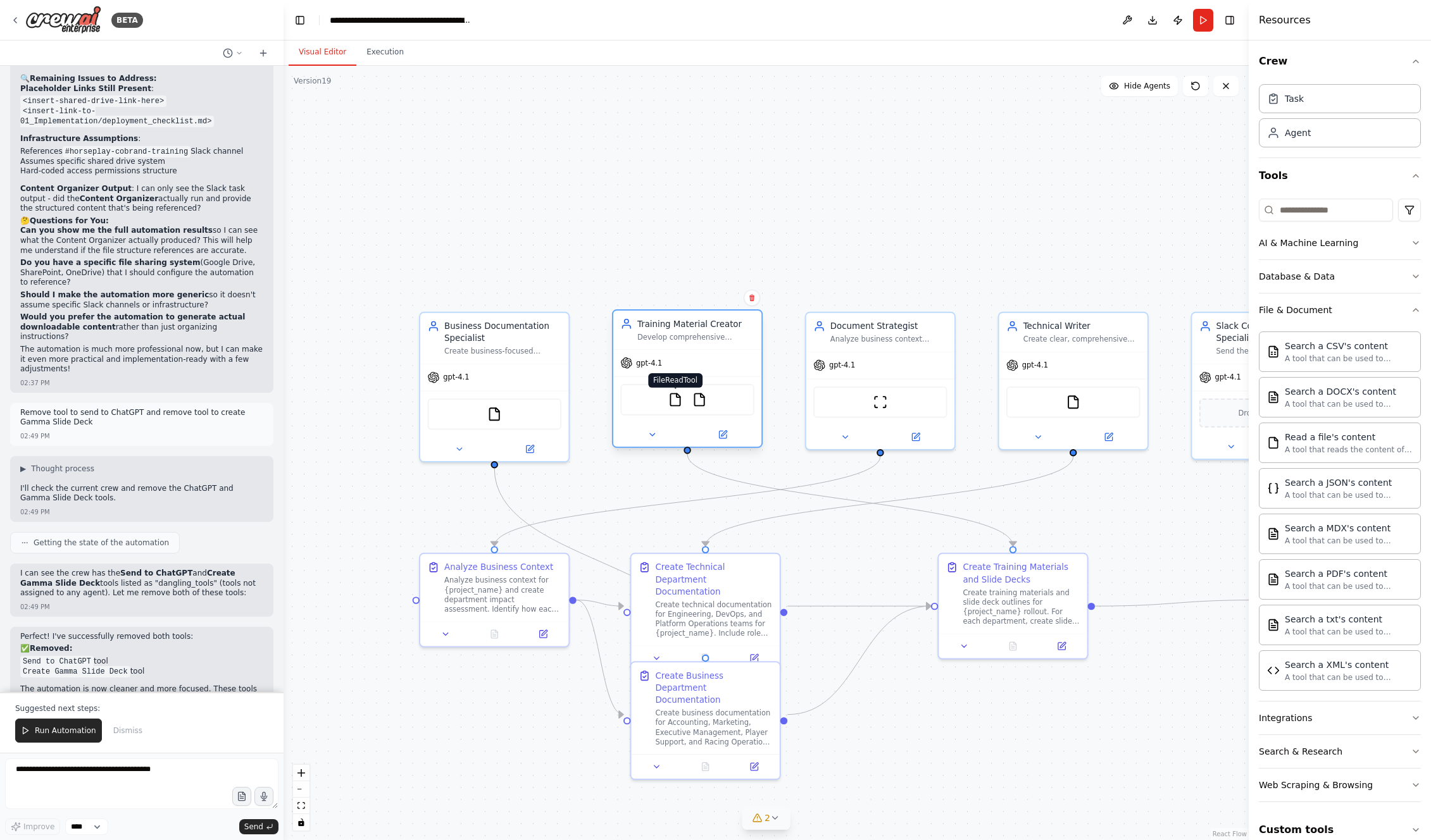
click at [677, 396] on img at bounding box center [675, 399] width 15 height 15
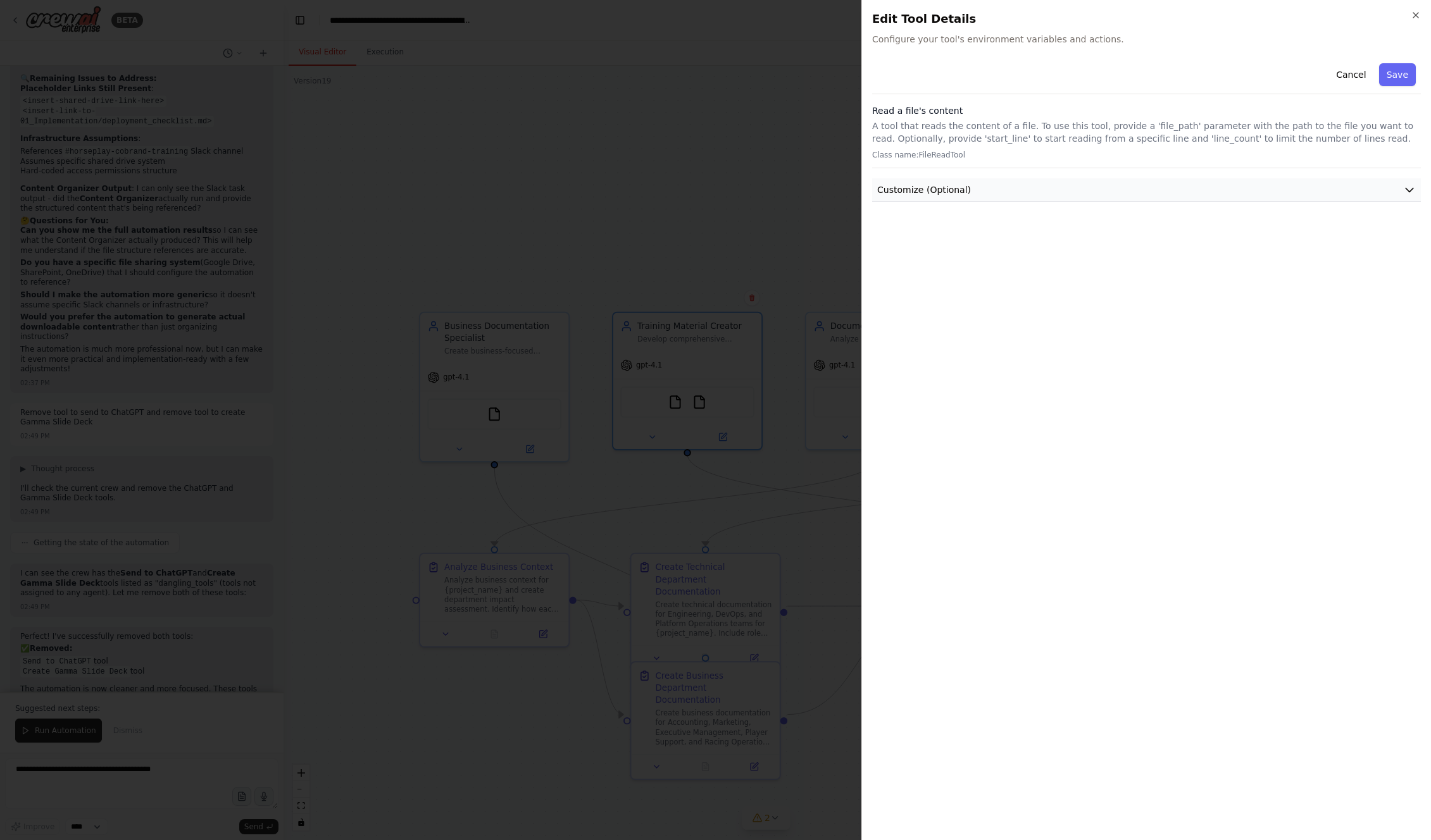
click at [818, 194] on button "Customize (Optional)" at bounding box center [1147, 190] width 549 height 24
drag, startPoint x: 1354, startPoint y: 66, endPoint x: 1342, endPoint y: 88, distance: 25.1
click at [818, 66] on button "Cancel" at bounding box center [1351, 74] width 45 height 23
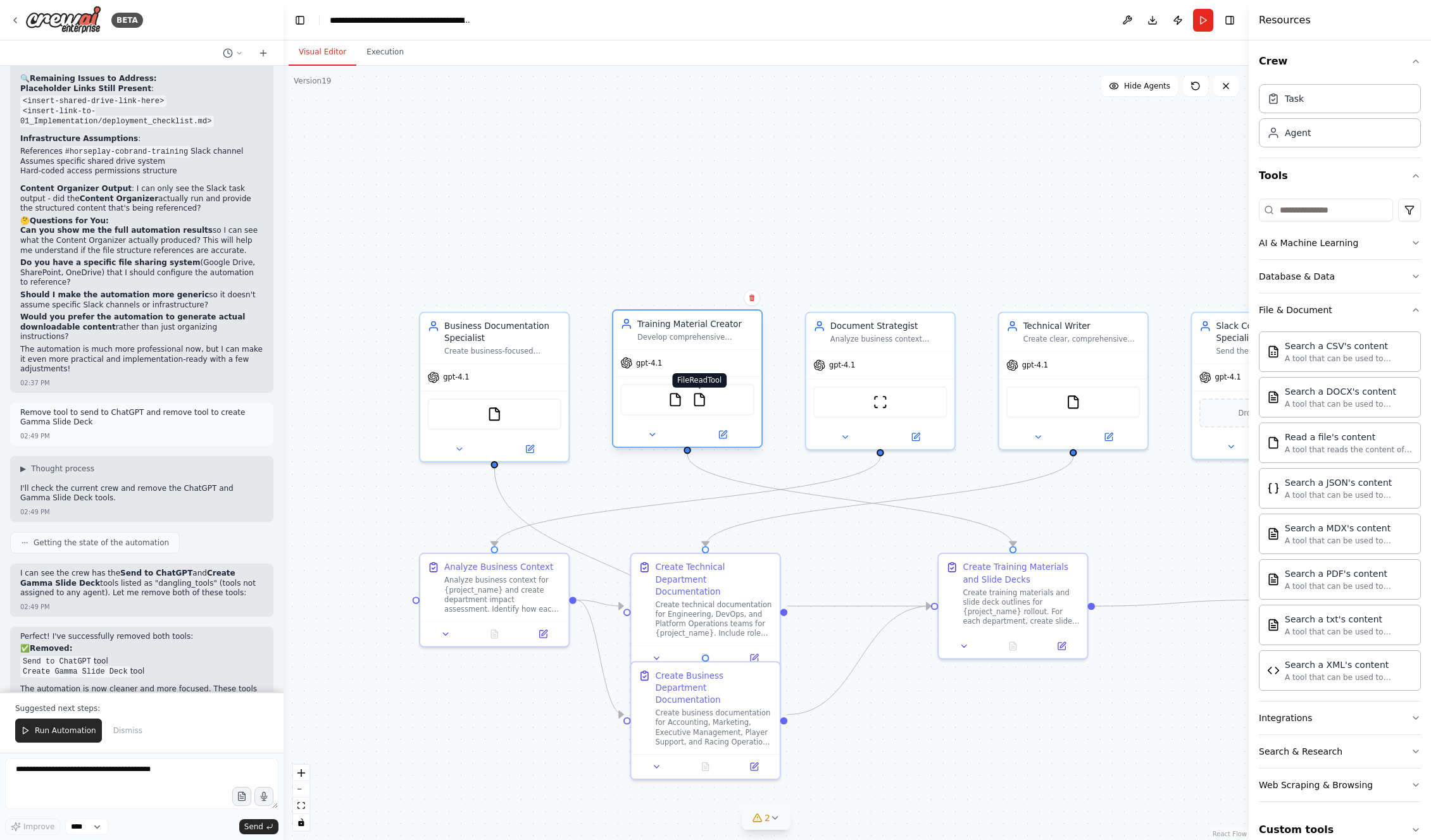
click at [706, 394] on img at bounding box center [699, 399] width 15 height 15
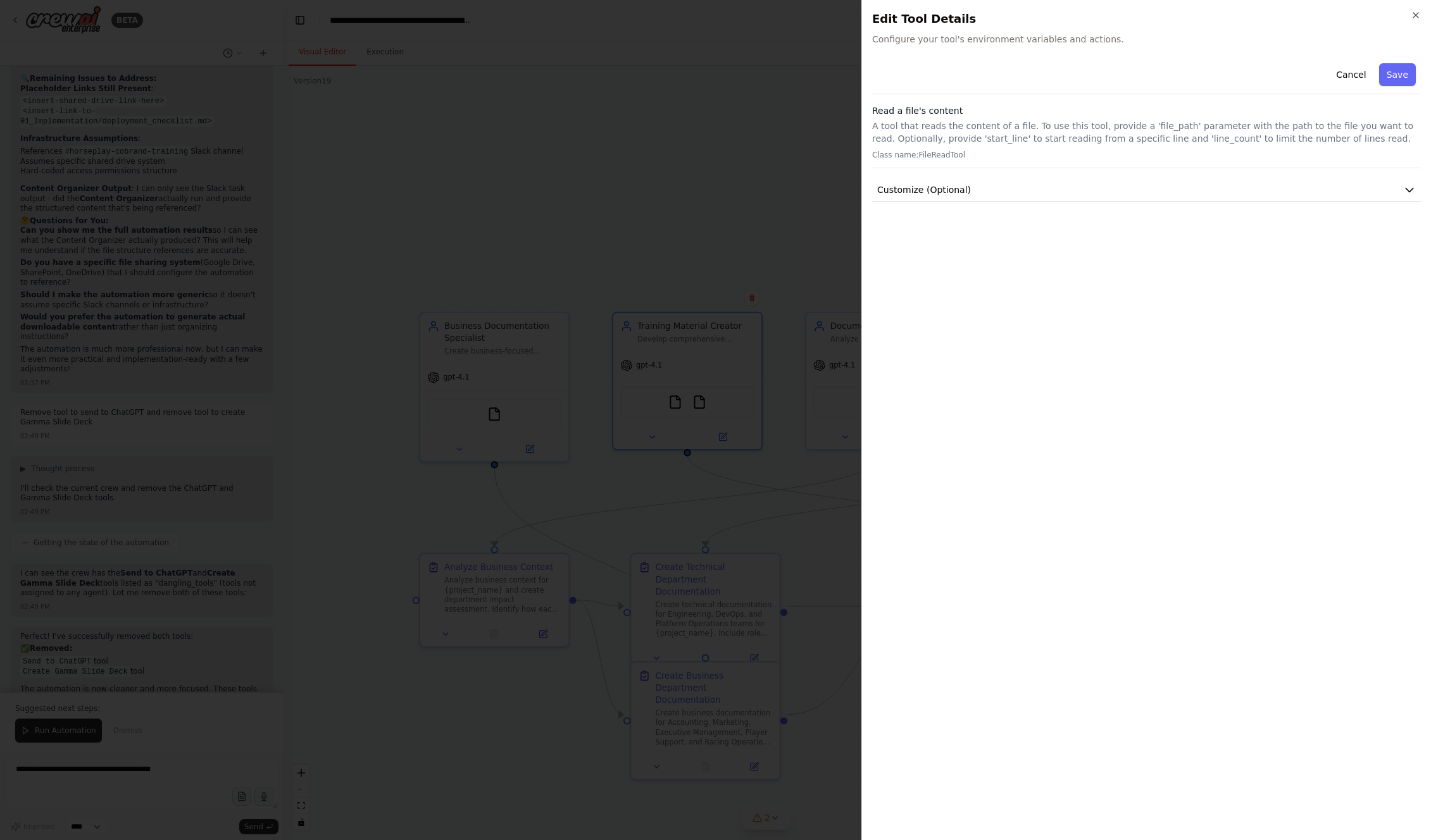
drag, startPoint x: 1352, startPoint y: 74, endPoint x: 917, endPoint y: 300, distance: 490.2
click at [818, 77] on button "Cancel" at bounding box center [1351, 74] width 45 height 23
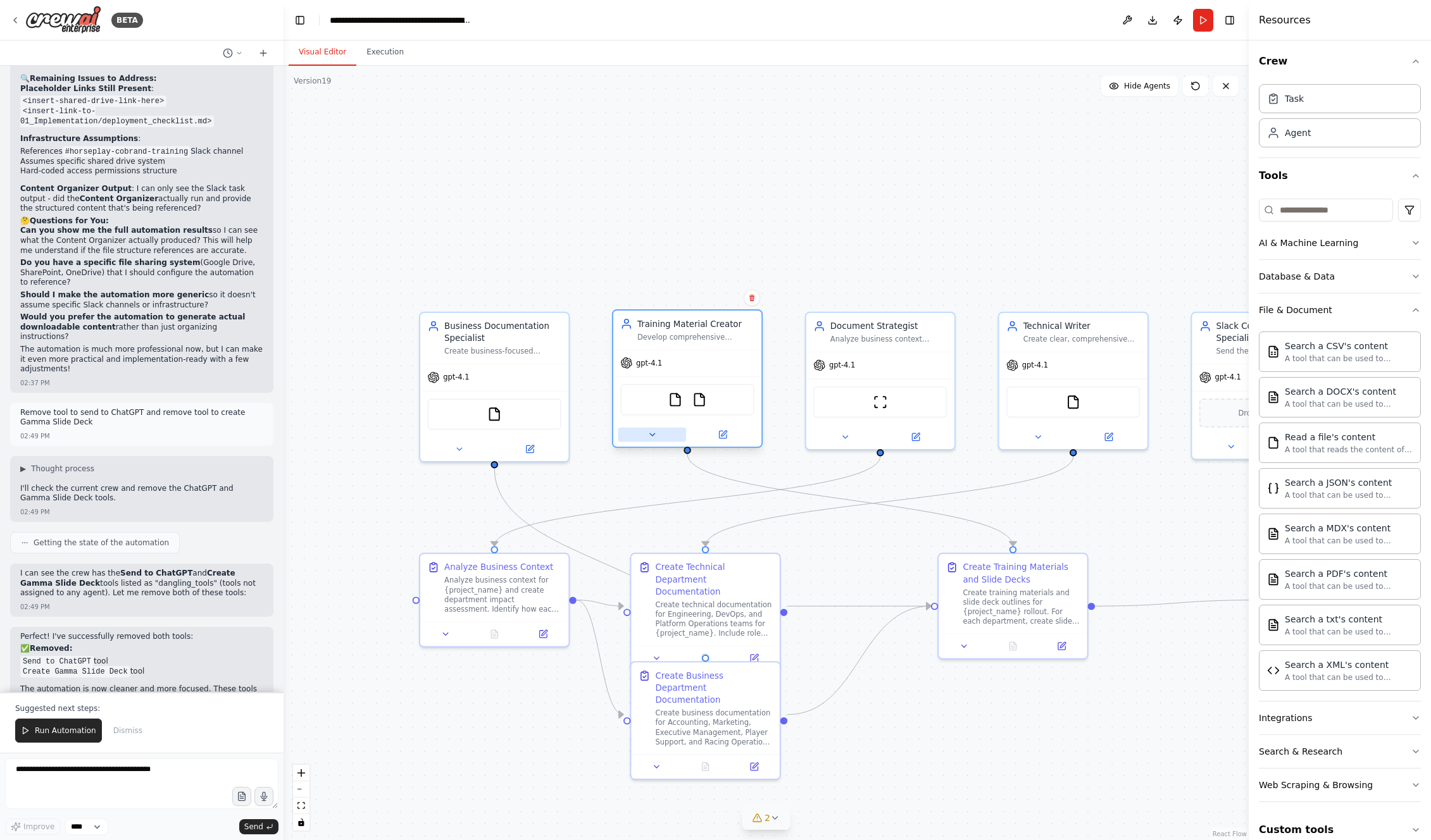
click at [657, 436] on button at bounding box center [652, 434] width 68 height 15
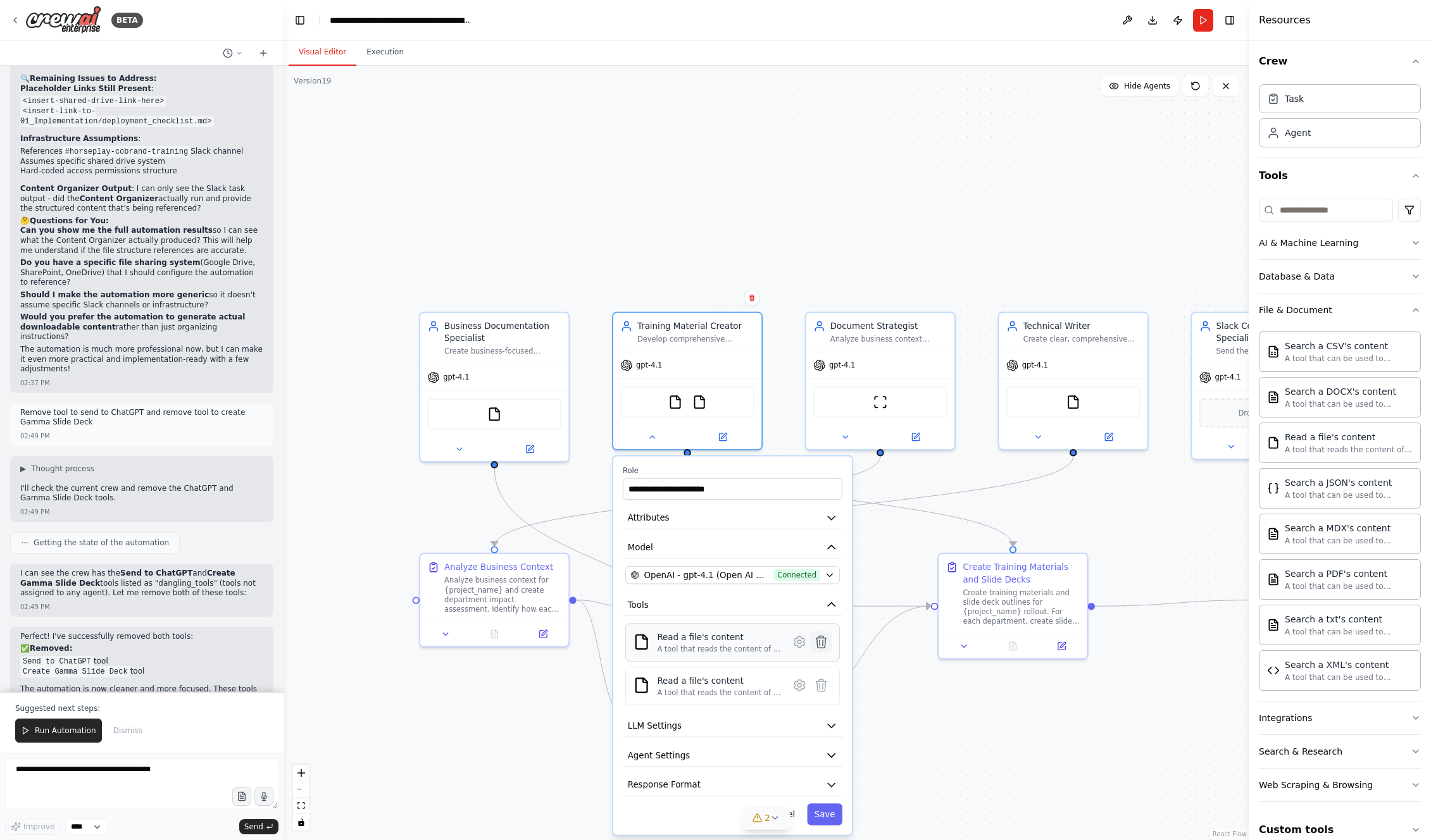
click at [818, 468] on icon at bounding box center [822, 642] width 10 height 12
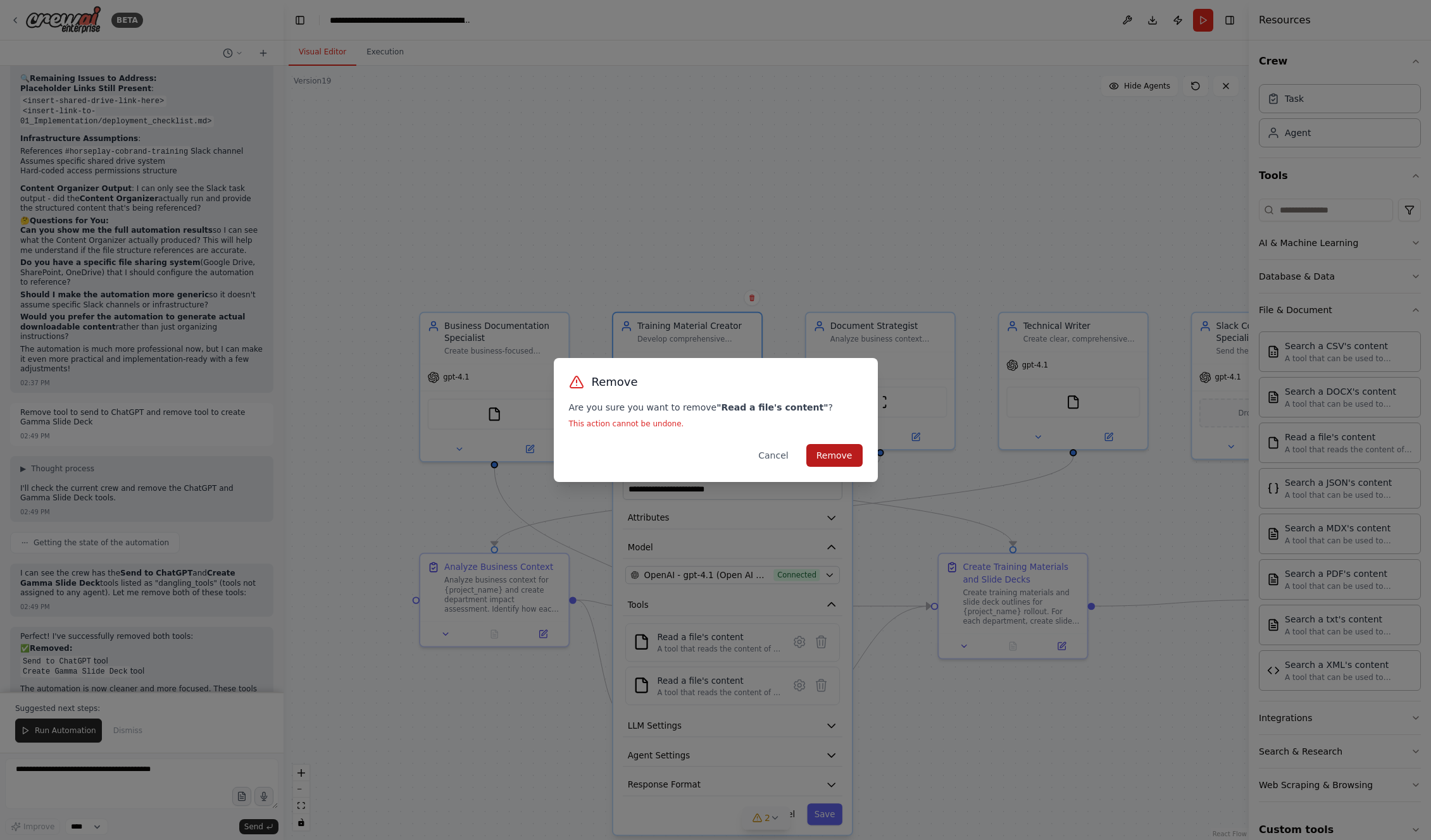
click at [818, 459] on button "Remove" at bounding box center [834, 455] width 56 height 23
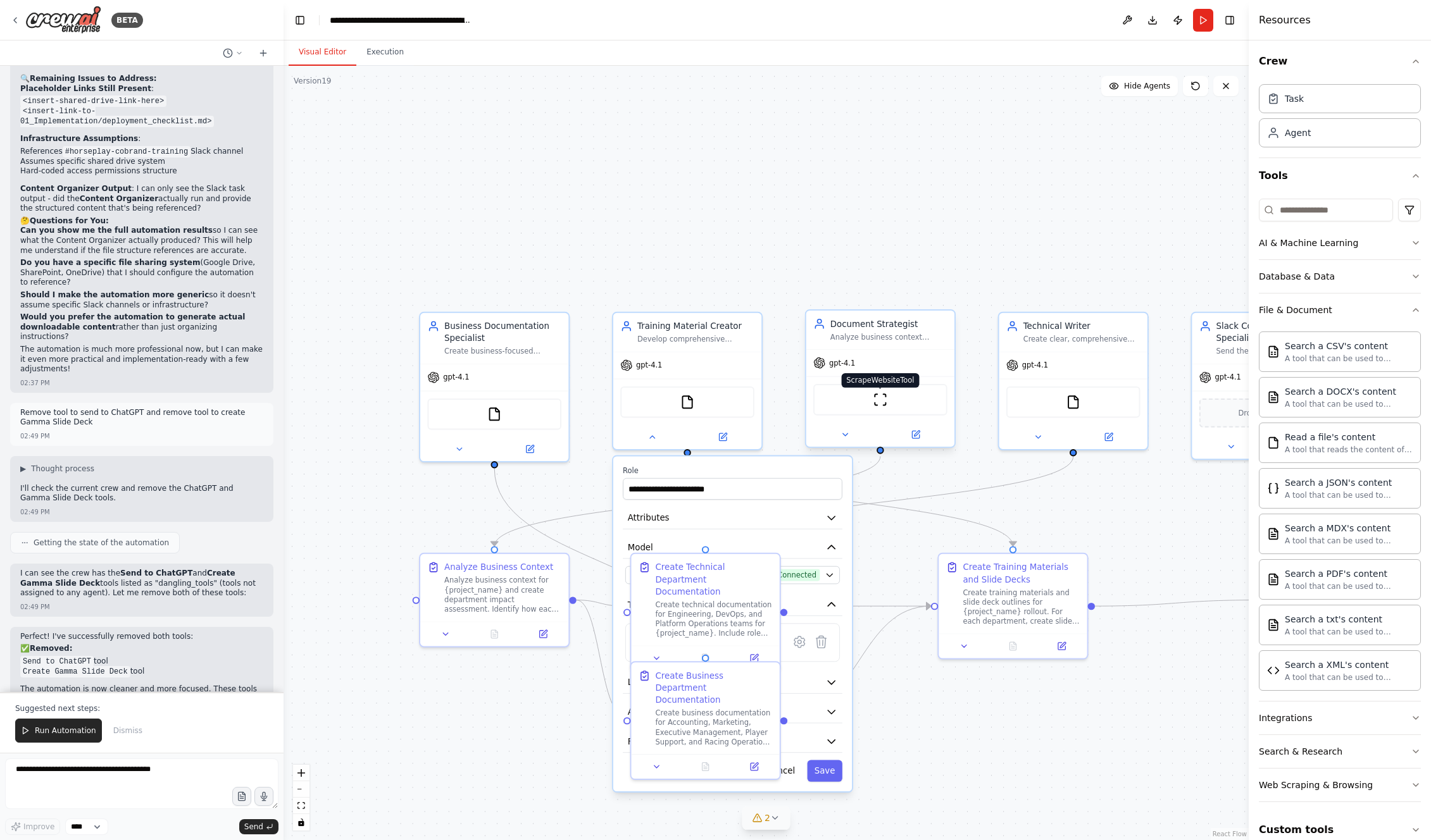
drag, startPoint x: 884, startPoint y: 390, endPoint x: 887, endPoint y: 397, distance: 7.6
click at [818, 390] on div "ScrapeWebsiteTool" at bounding box center [880, 399] width 134 height 31
click at [818, 399] on img at bounding box center [893, 399] width 15 height 15
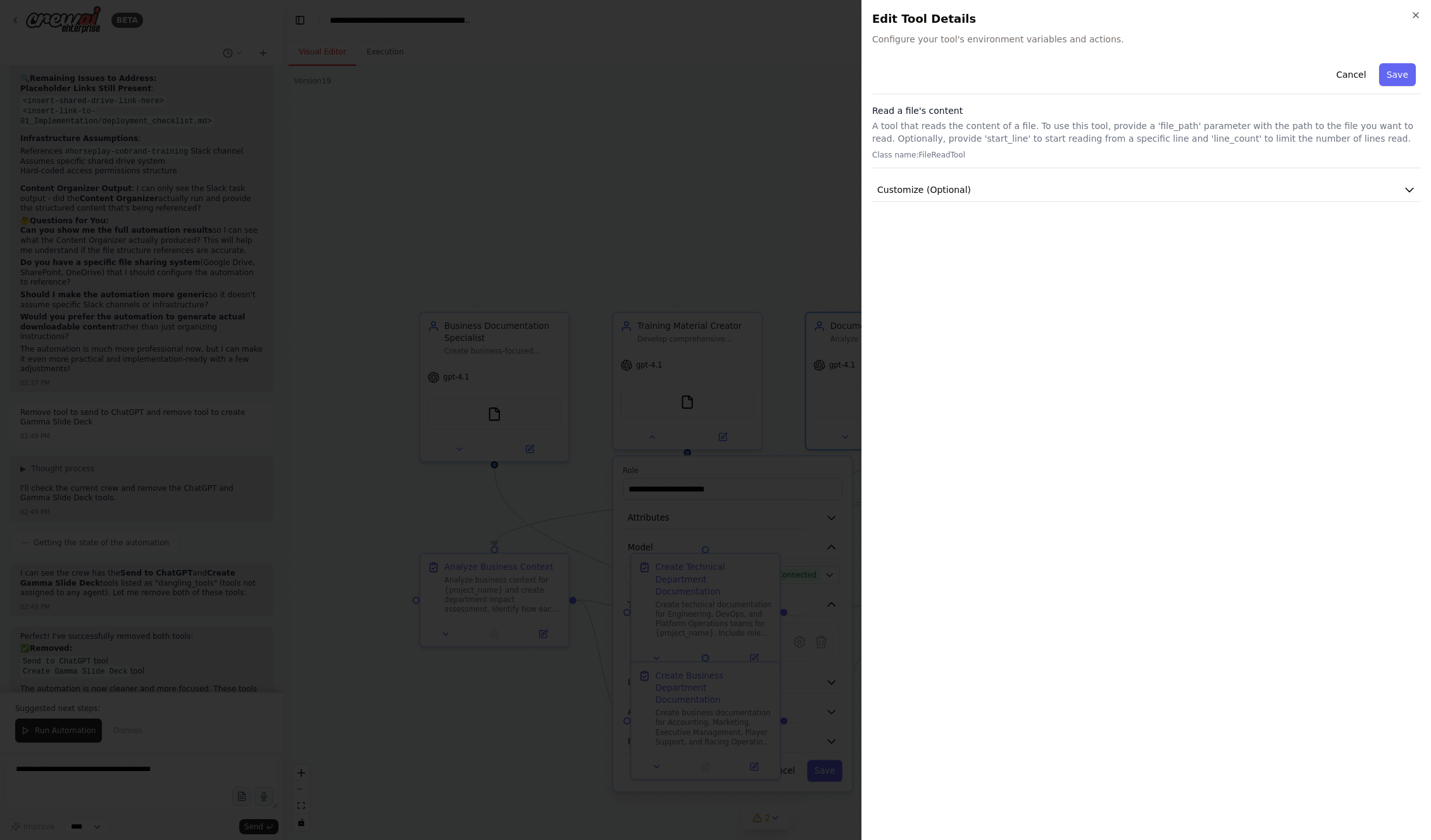
click at [818, 177] on div "Cancel Save Read a file's content A tool that reads the content of a file. To u…" at bounding box center [1147, 130] width 549 height 143
click at [818, 193] on button "Customize (Optional)" at bounding box center [1147, 190] width 549 height 24
click at [818, 237] on input "text" at bounding box center [1146, 236] width 544 height 23
paste input "**********"
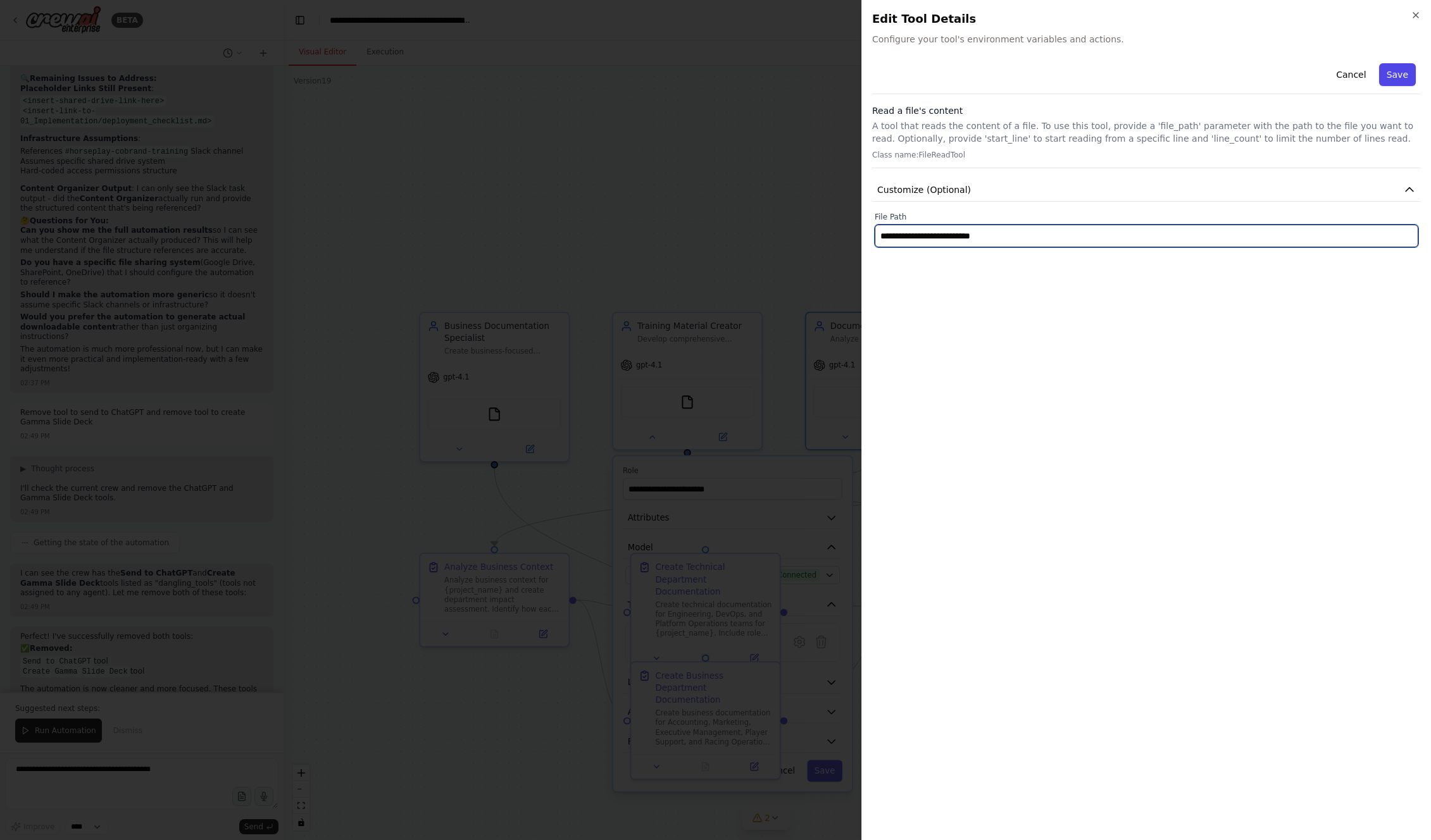
type input "**********"
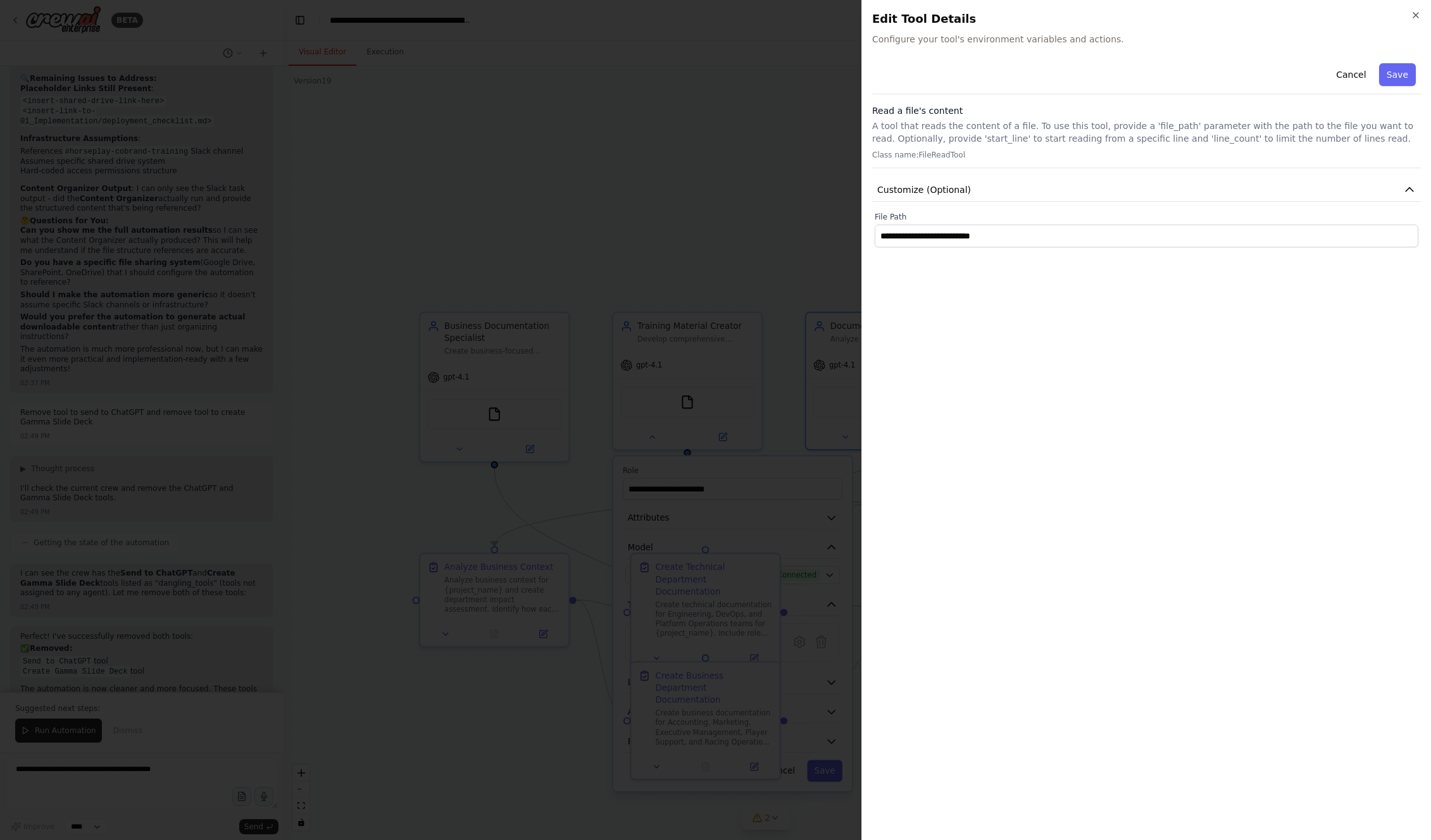
drag, startPoint x: 1386, startPoint y: 68, endPoint x: 1386, endPoint y: 77, distance: 9.0
click at [818, 68] on button "Save" at bounding box center [1398, 74] width 37 height 23
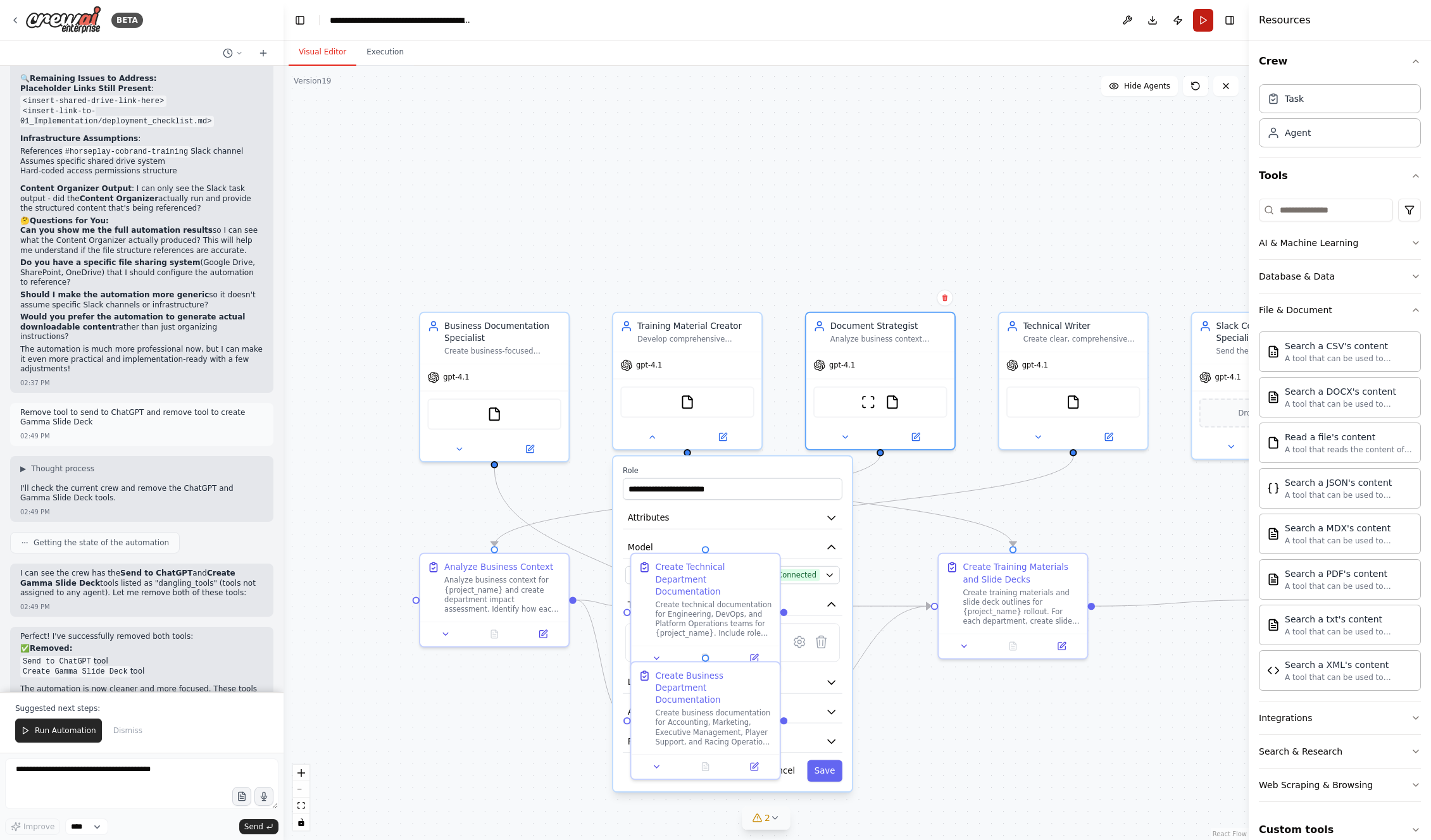
drag, startPoint x: 1211, startPoint y: 23, endPoint x: 1214, endPoint y: 39, distance: 16.3
click at [818, 23] on button "Run" at bounding box center [1203, 20] width 20 height 23
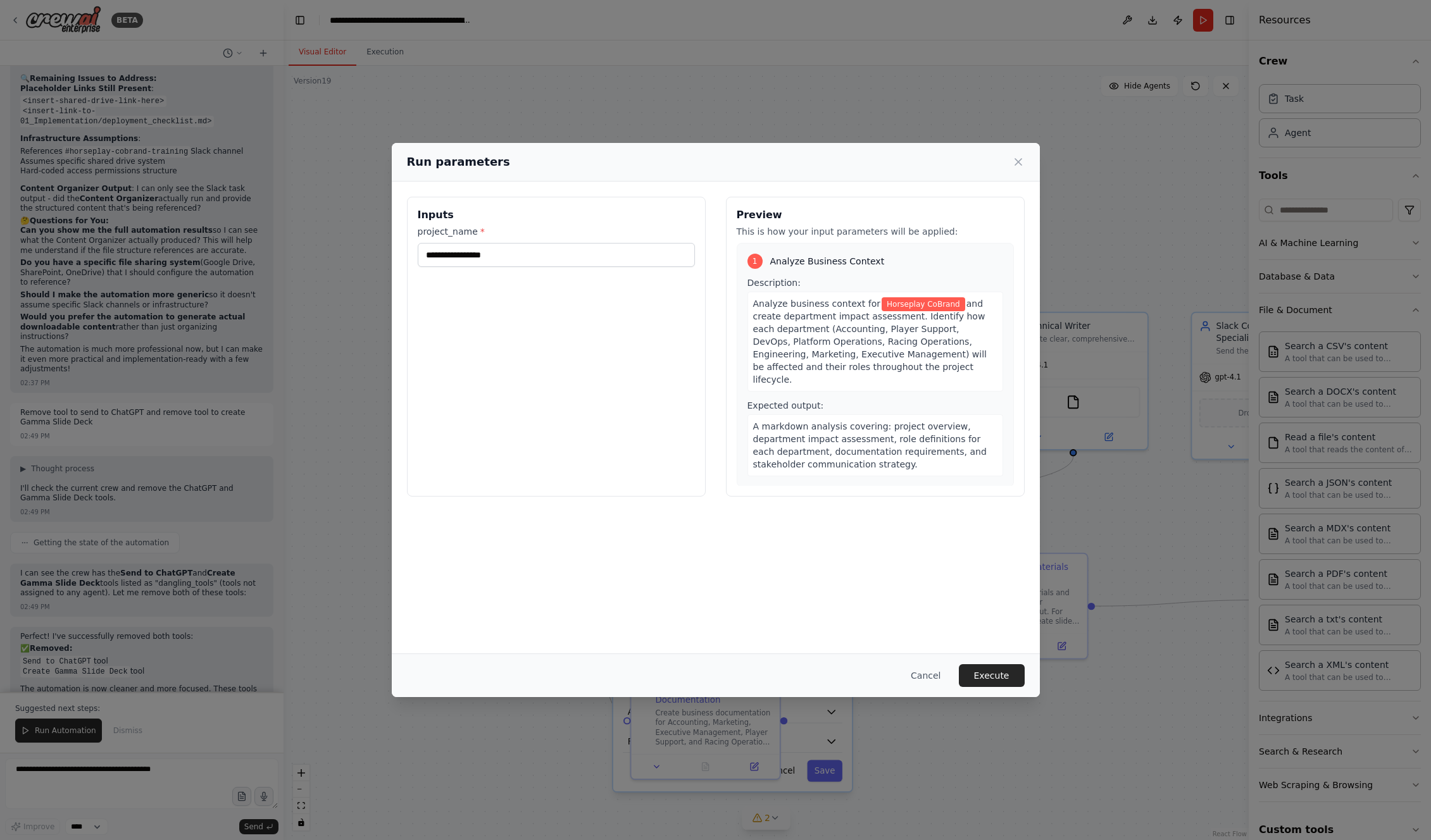
drag, startPoint x: 1009, startPoint y: 672, endPoint x: 892, endPoint y: 259, distance: 429.3
click at [818, 468] on button "Execute" at bounding box center [992, 675] width 66 height 23
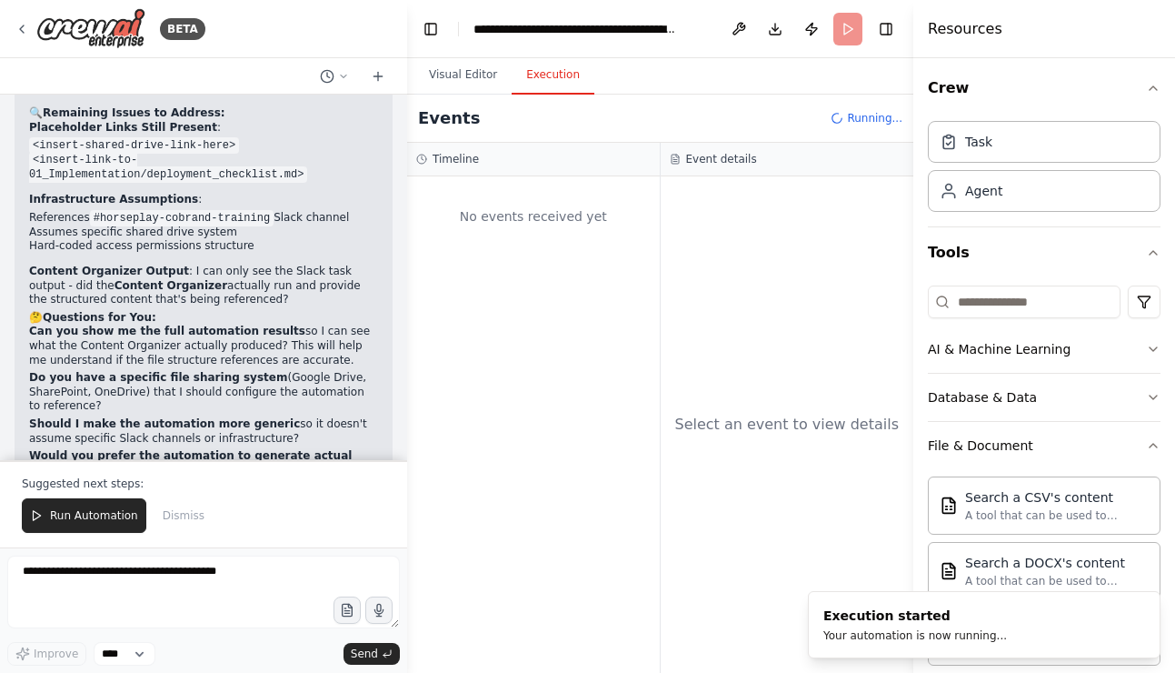
scroll to position [28639, 0]
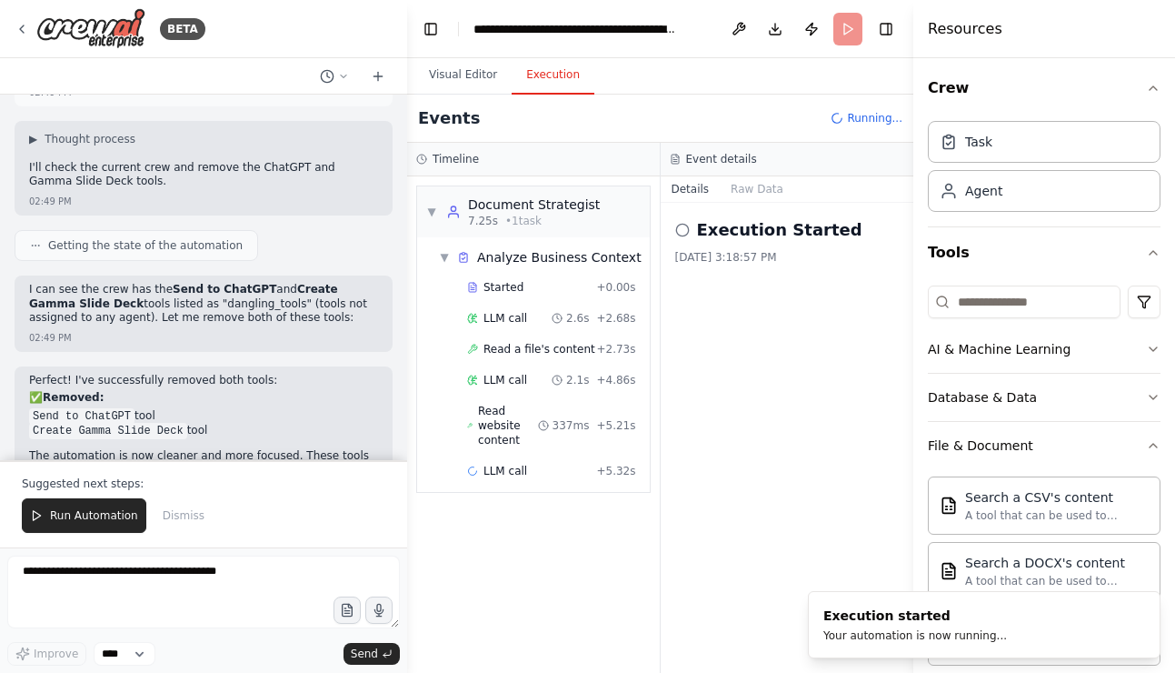
click at [811, 26] on button "Publish" at bounding box center [811, 29] width 29 height 33
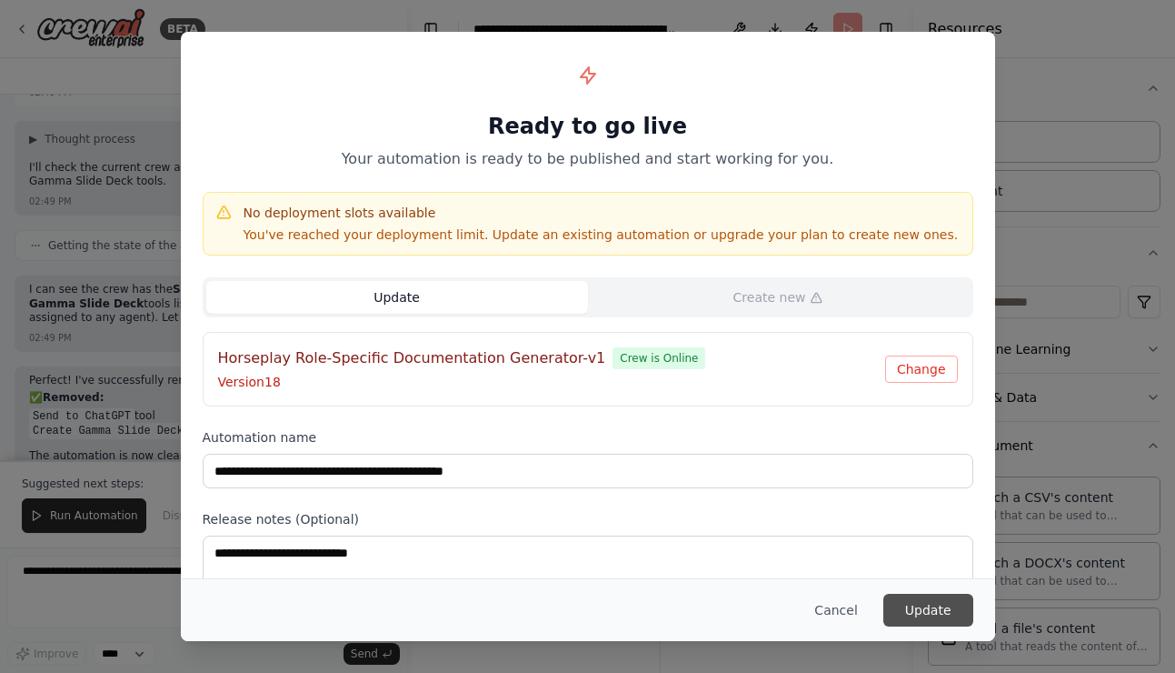
scroll to position [91, 0]
click at [928, 601] on button "Update" at bounding box center [929, 610] width 90 height 33
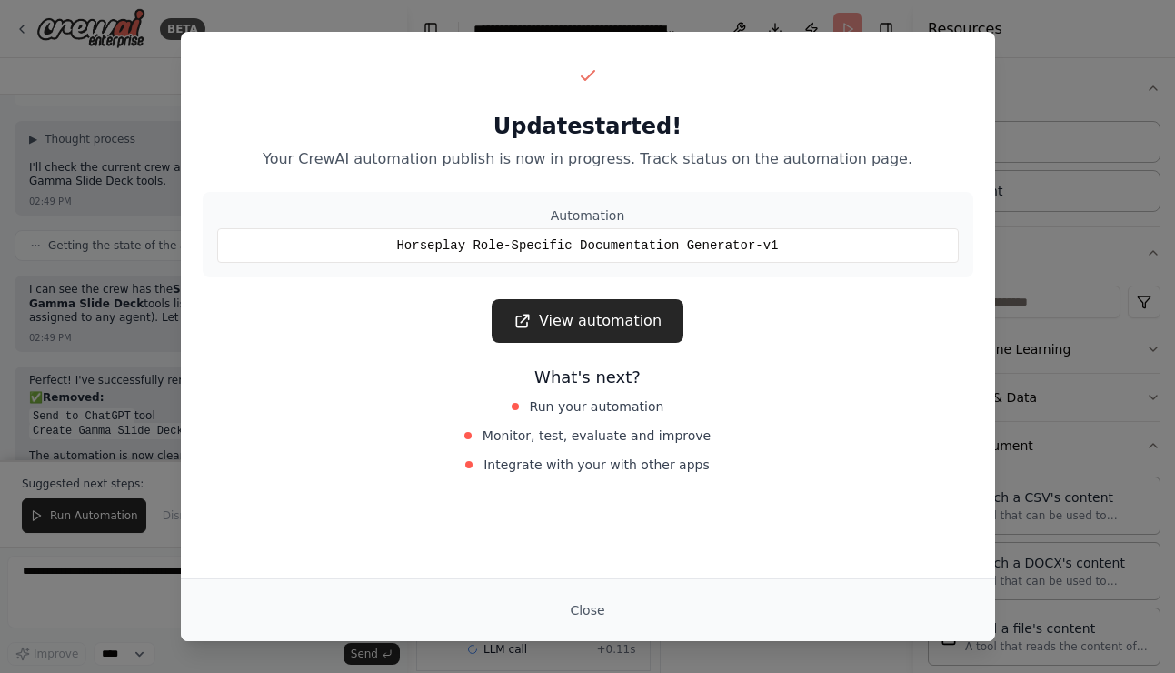
scroll to position [167, 0]
click at [593, 313] on link "View automation" at bounding box center [588, 321] width 192 height 44
click at [590, 604] on button "Close" at bounding box center [587, 610] width 64 height 33
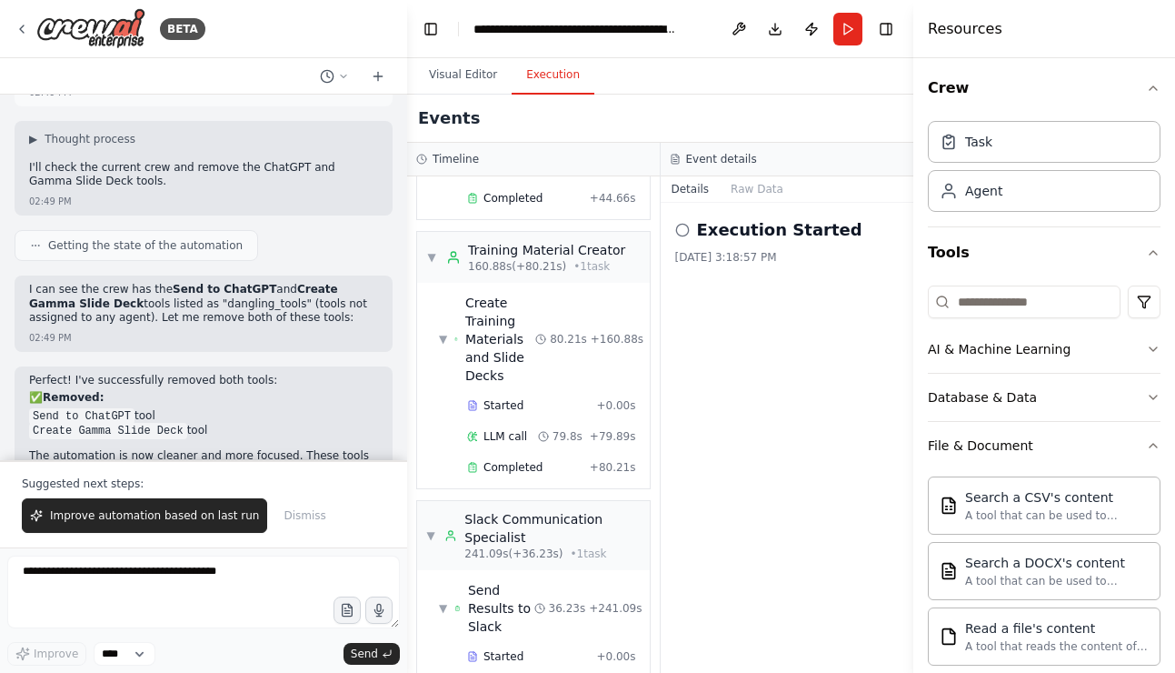
click at [190, 511] on span "Improve automation based on last run" at bounding box center [154, 515] width 209 height 15
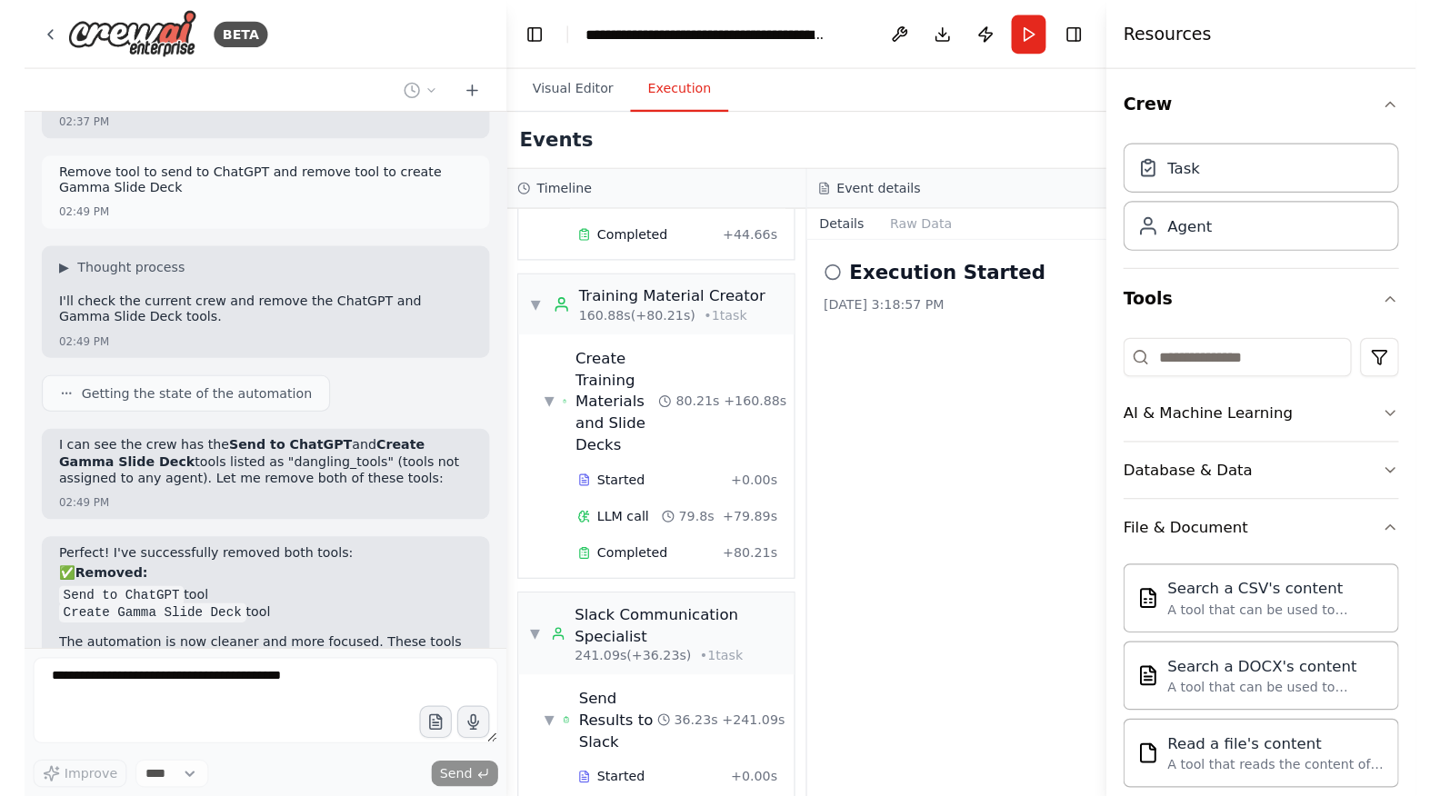
scroll to position [28599, 0]
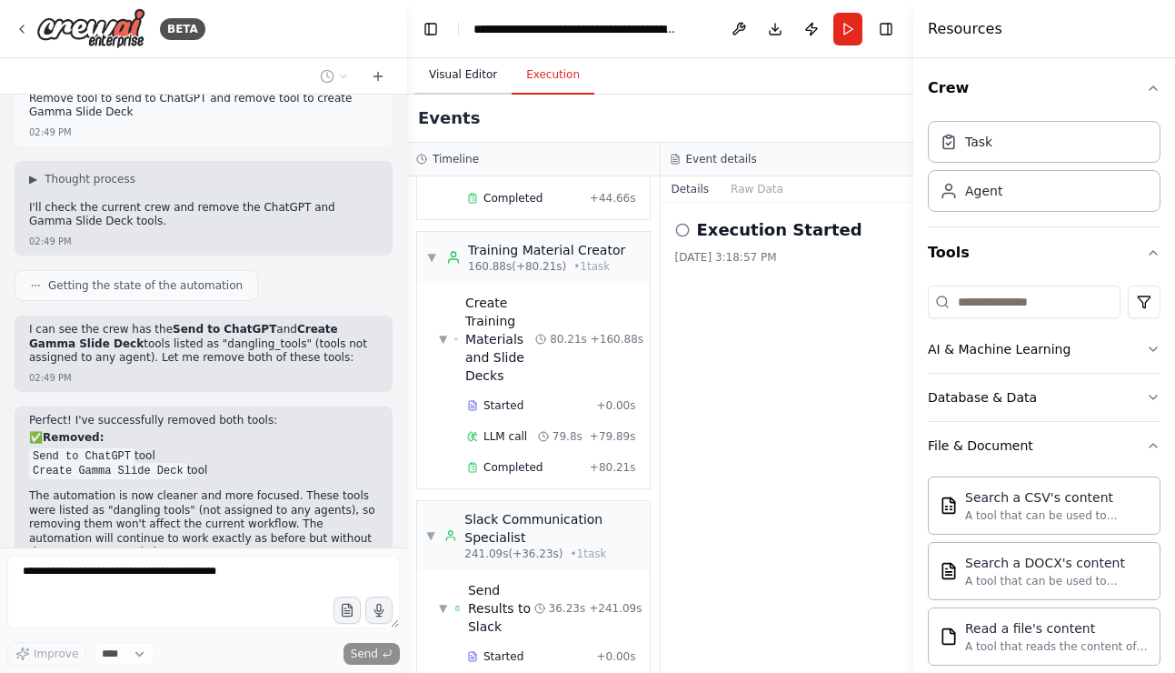
click at [462, 75] on button "Visual Editor" at bounding box center [463, 75] width 97 height 38
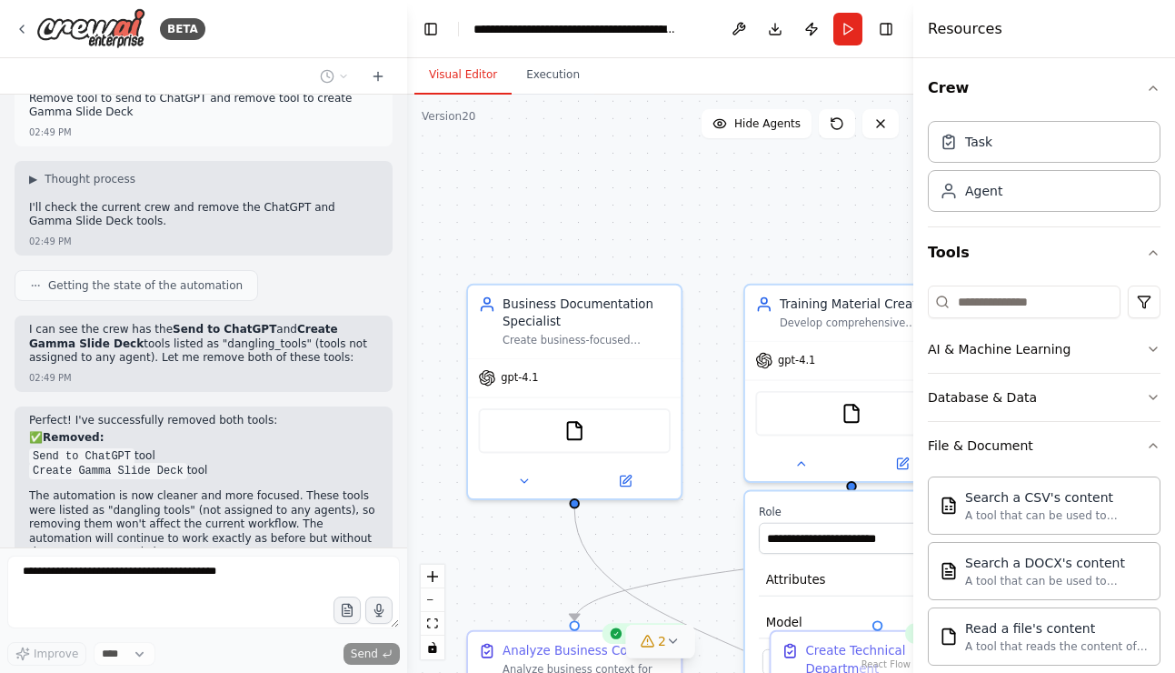
drag, startPoint x: 617, startPoint y: 341, endPoint x: 485, endPoint y: 175, distance: 211.5
click at [485, 175] on div ".deletable-edge-delete-btn { width: 20px; height: 20px; border: 0px solid #ffff…" at bounding box center [660, 384] width 506 height 578
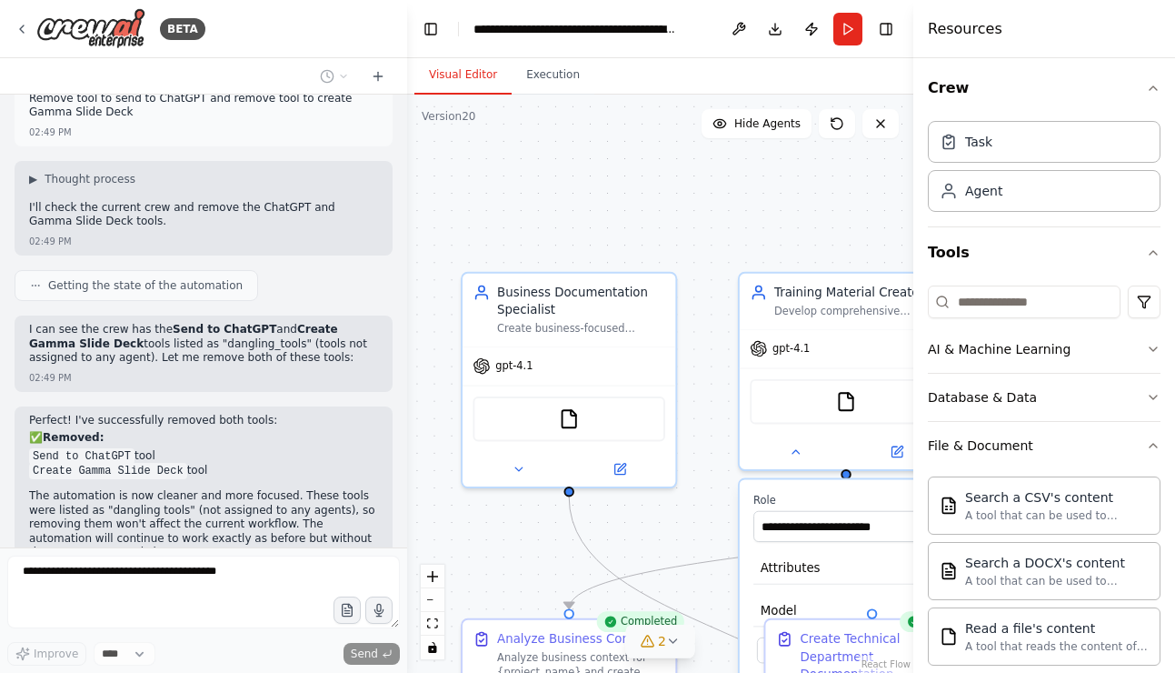
click at [668, 647] on icon at bounding box center [673, 641] width 15 height 15
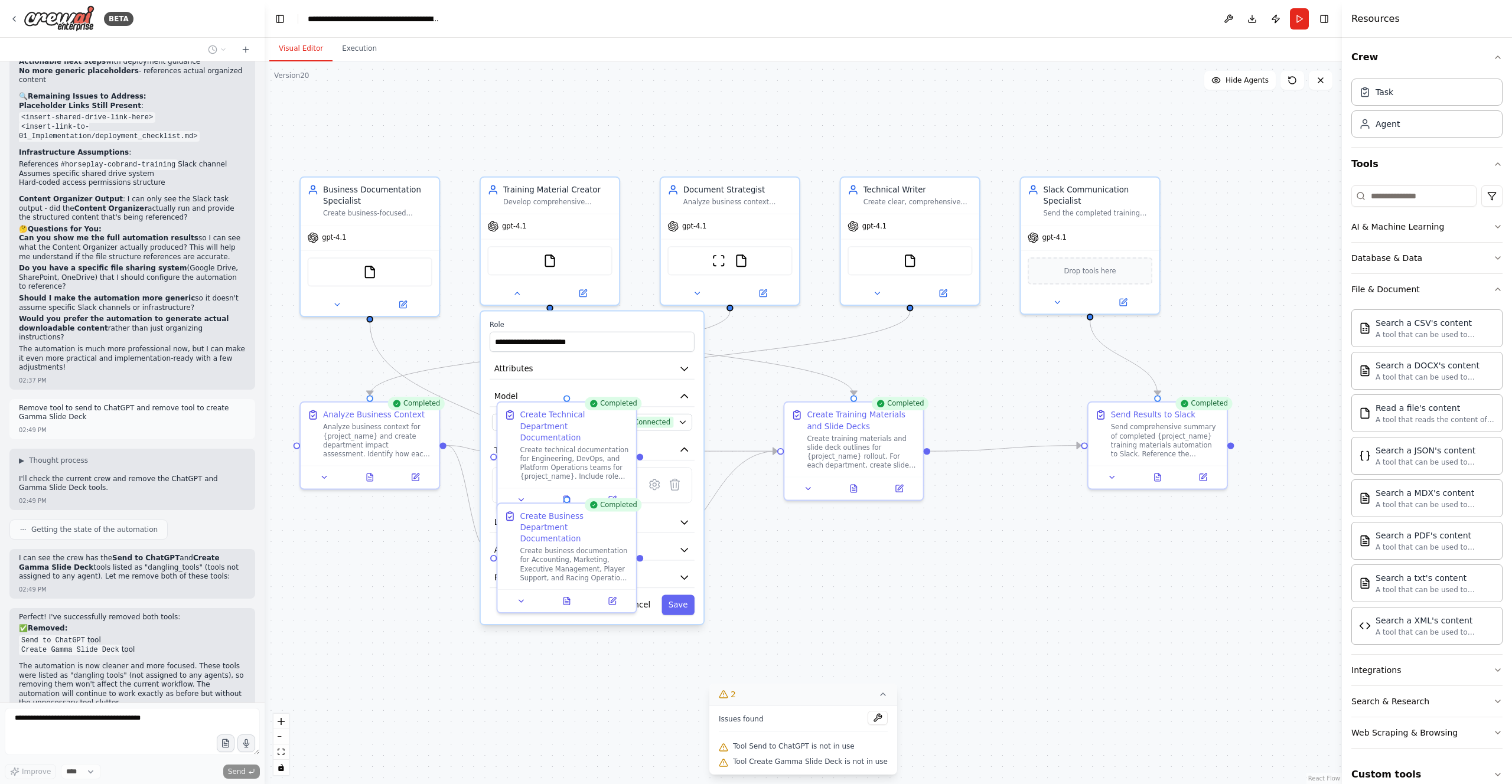
scroll to position [18229, 0]
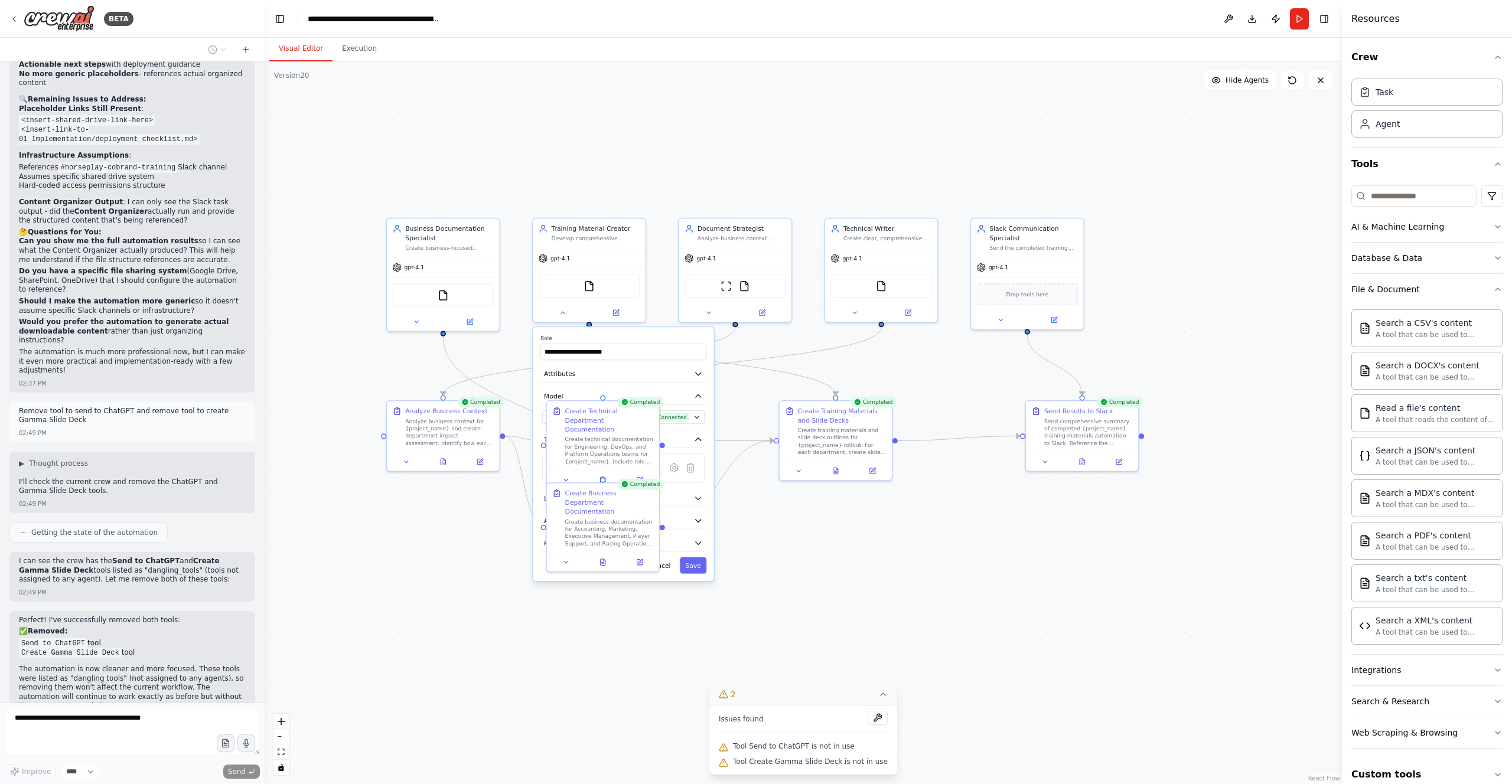
click at [763, 436] on span "Tool Send to ChatGPT is not in use" at bounding box center [793, 746] width 122 height 10
click at [728, 436] on icon at bounding box center [723, 748] width 10 height 10
click at [759, 436] on span "Tool Send to ChatGPT is not in use" at bounding box center [793, 746] width 122 height 10
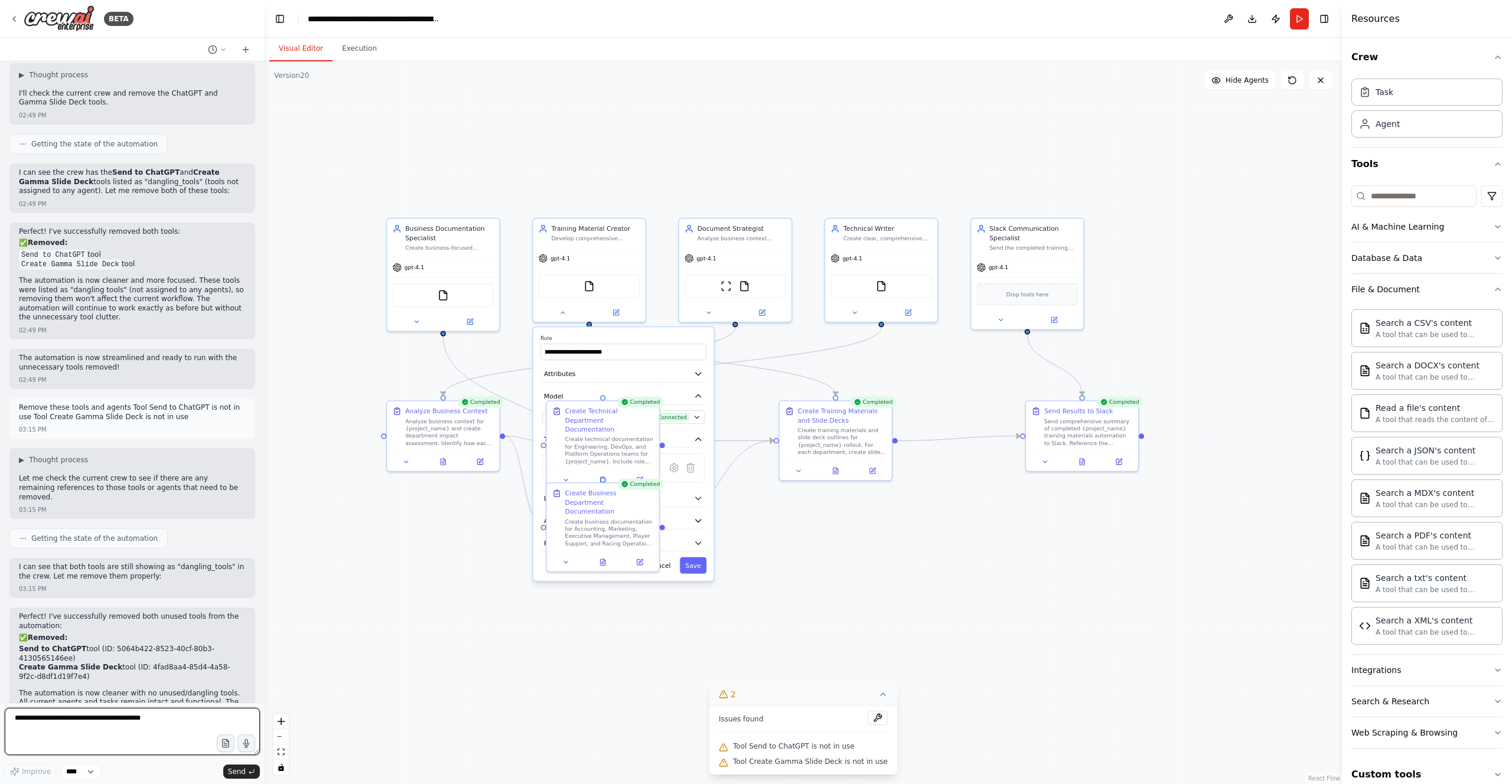
scroll to position [18627, 0]
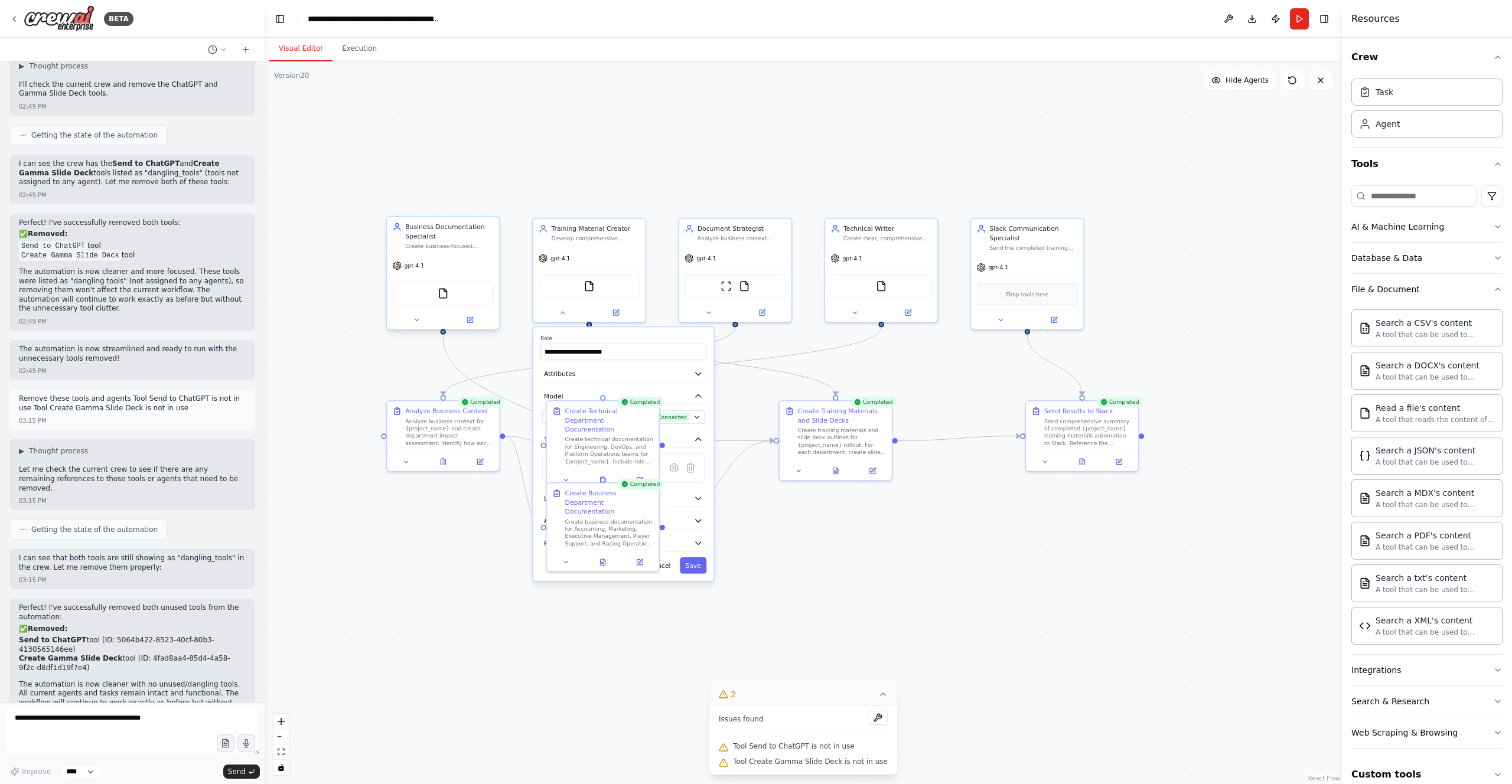
click at [450, 257] on div "gpt-4.1" at bounding box center [442, 266] width 112 height 20
click at [448, 262] on div "gpt-4.1" at bounding box center [442, 266] width 112 height 20
click at [62, 436] on textarea at bounding box center [132, 731] width 255 height 47
type textarea "**********"
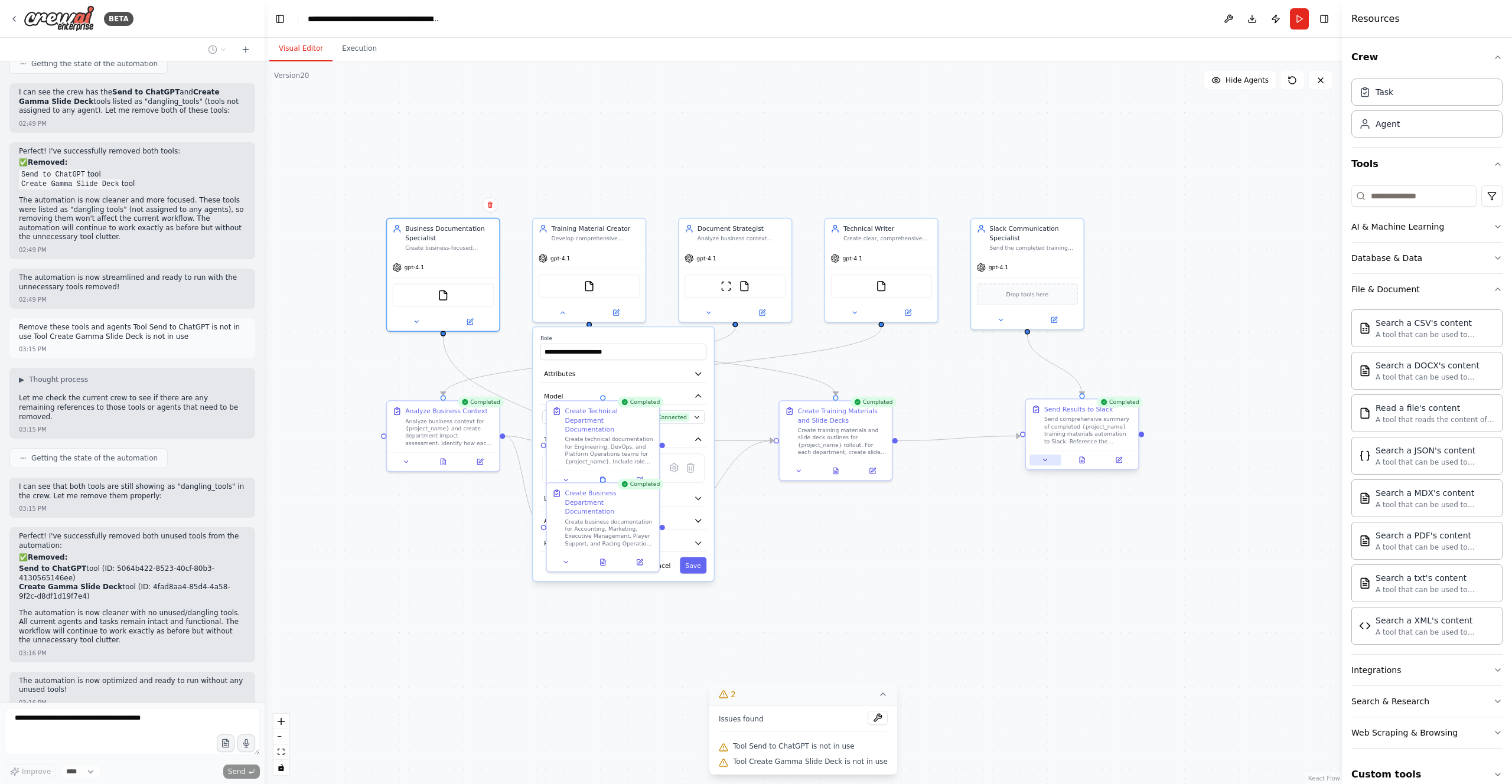
click at [763, 436] on icon at bounding box center [1045, 460] width 7 height 7
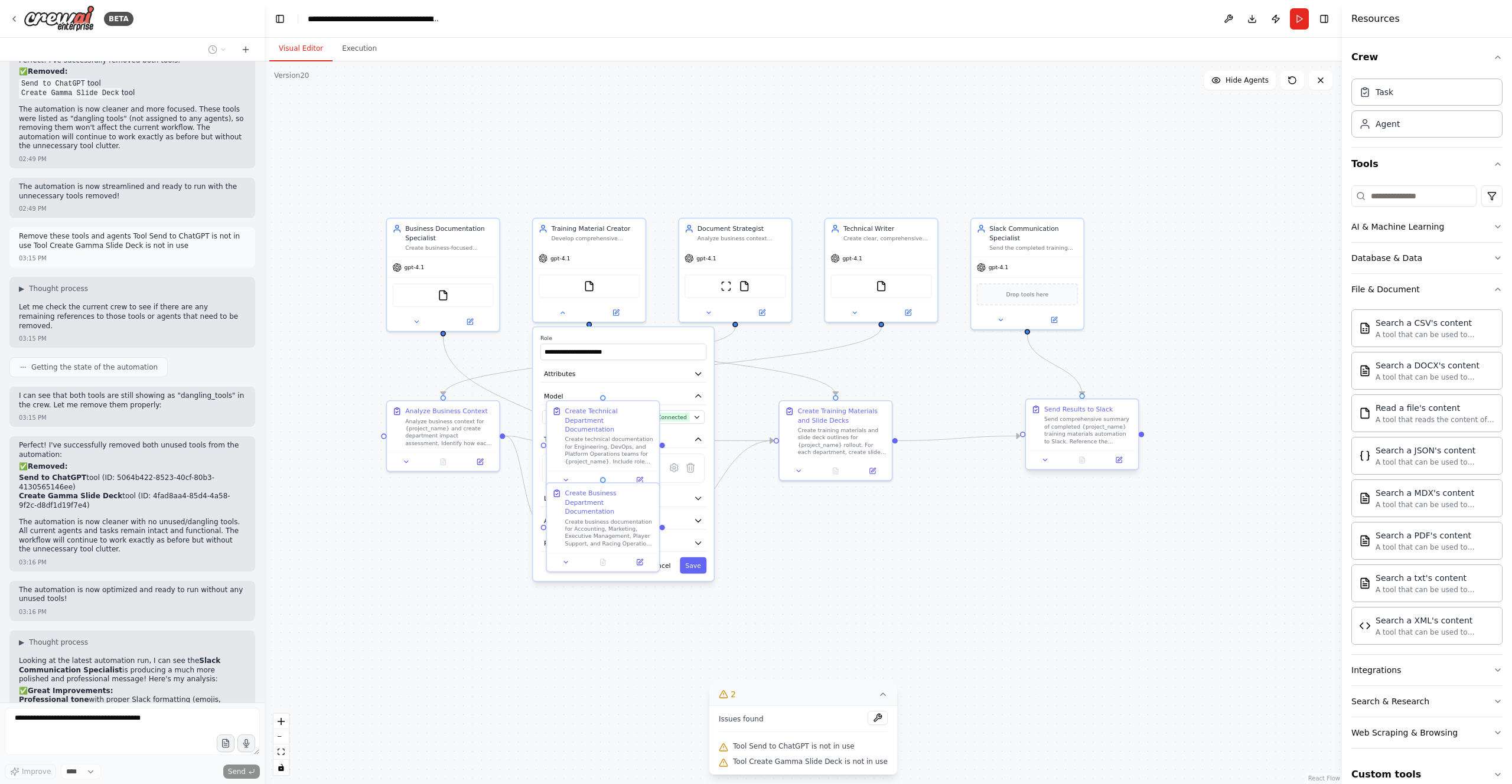
scroll to position [18798, 0]
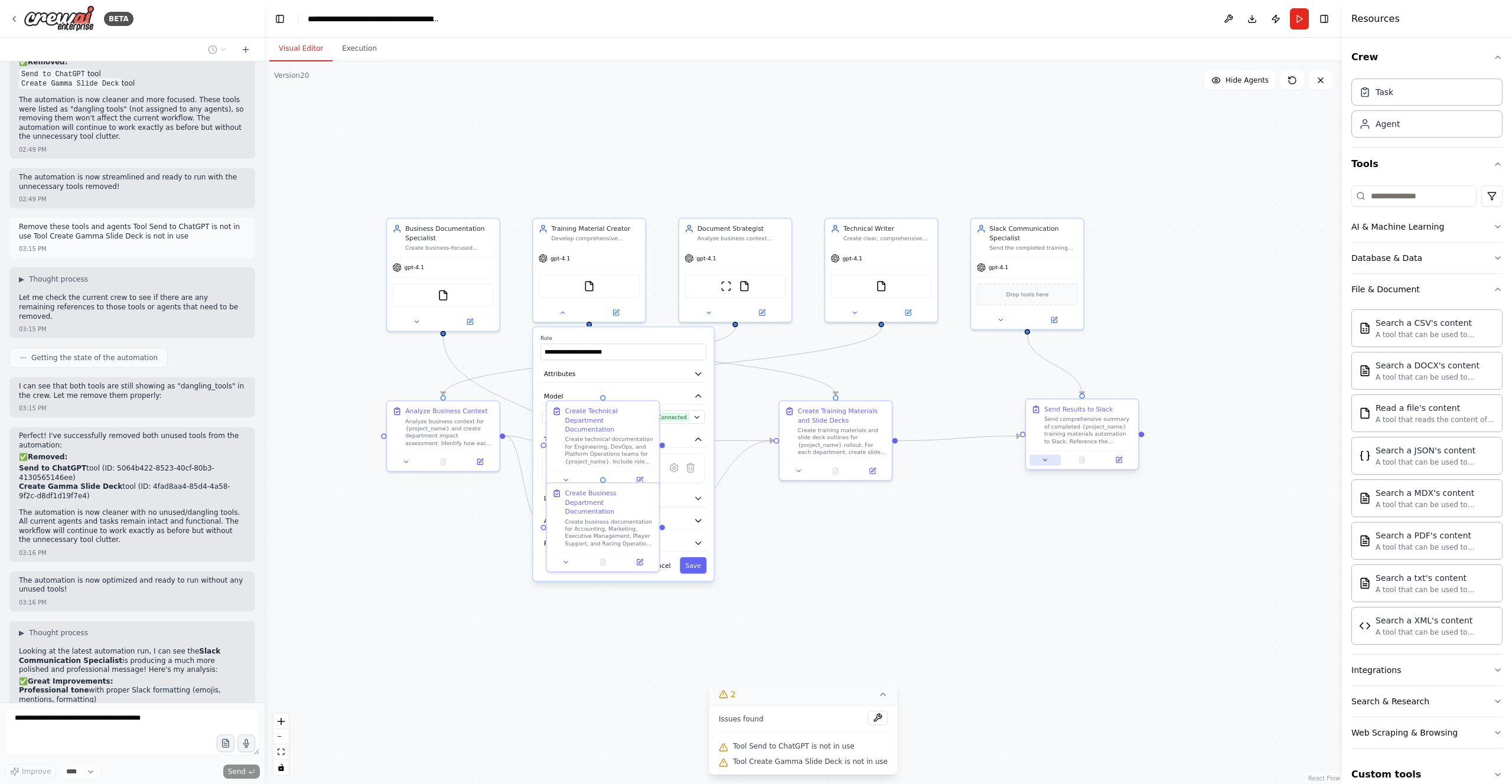
click at [763, 436] on icon at bounding box center [1045, 460] width 7 height 7
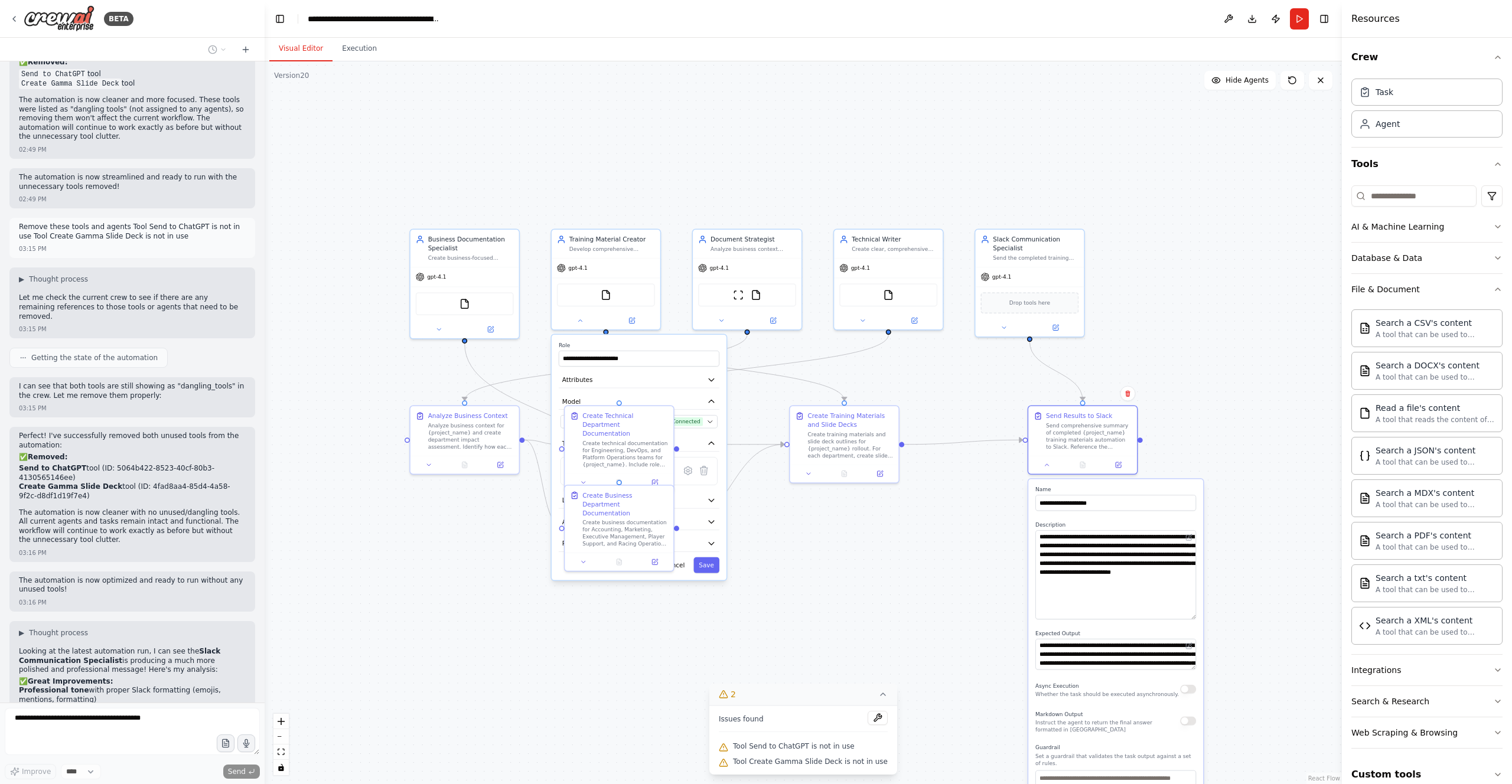
drag, startPoint x: 1196, startPoint y: 558, endPoint x: 1212, endPoint y: 597, distance: 42.2
click at [763, 436] on div ".deletable-edge-delete-btn { width: 20px; height: 20px; border: 0px solid #ffff…" at bounding box center [803, 423] width 1077 height 723
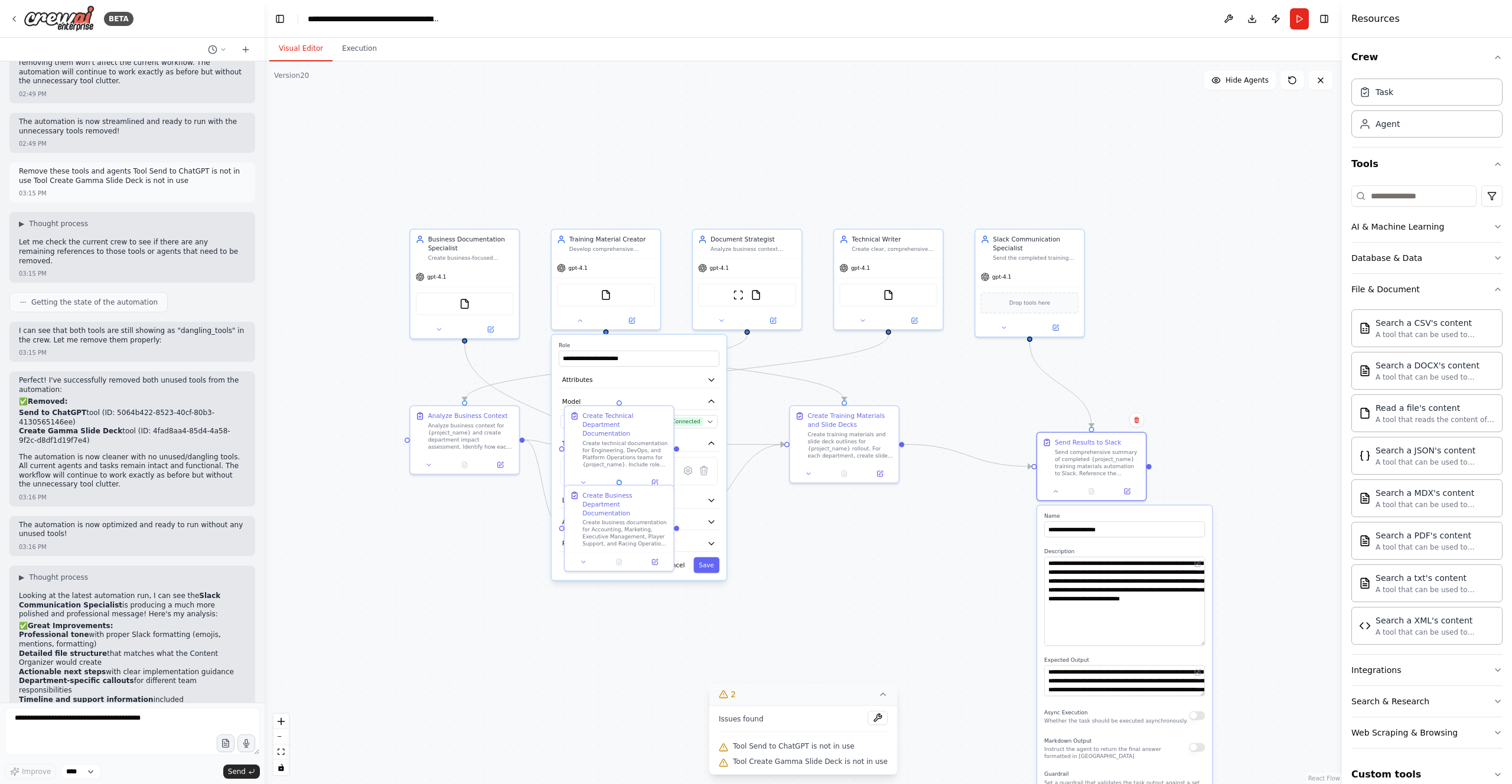
drag, startPoint x: 1195, startPoint y: 672, endPoint x: 1198, endPoint y: 677, distance: 5.8
click at [763, 436] on div "**********" at bounding box center [1124, 705] width 175 height 399
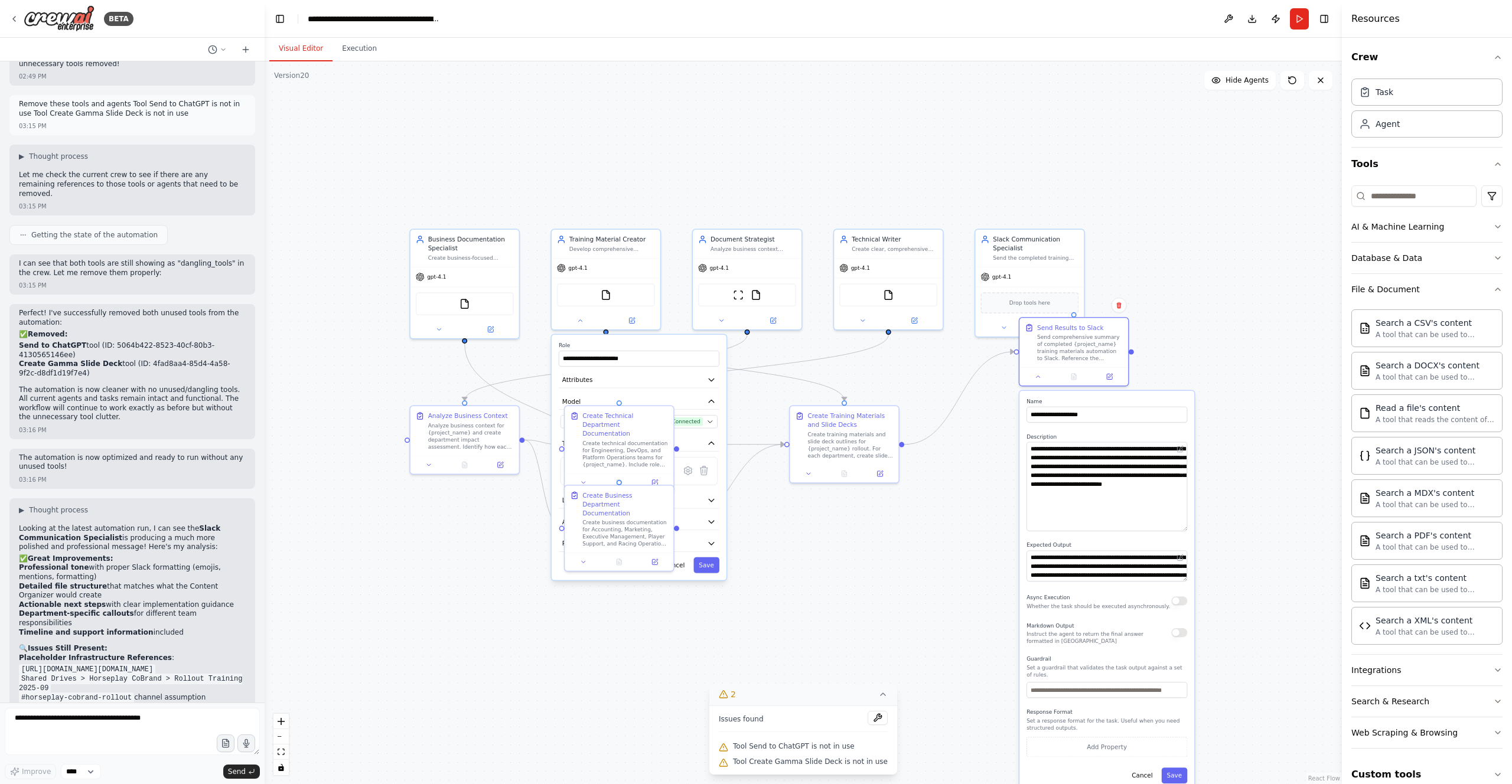
drag, startPoint x: 1197, startPoint y: 677, endPoint x: 1191, endPoint y: 580, distance: 97.2
click at [763, 436] on div "**********" at bounding box center [1107, 590] width 175 height 399
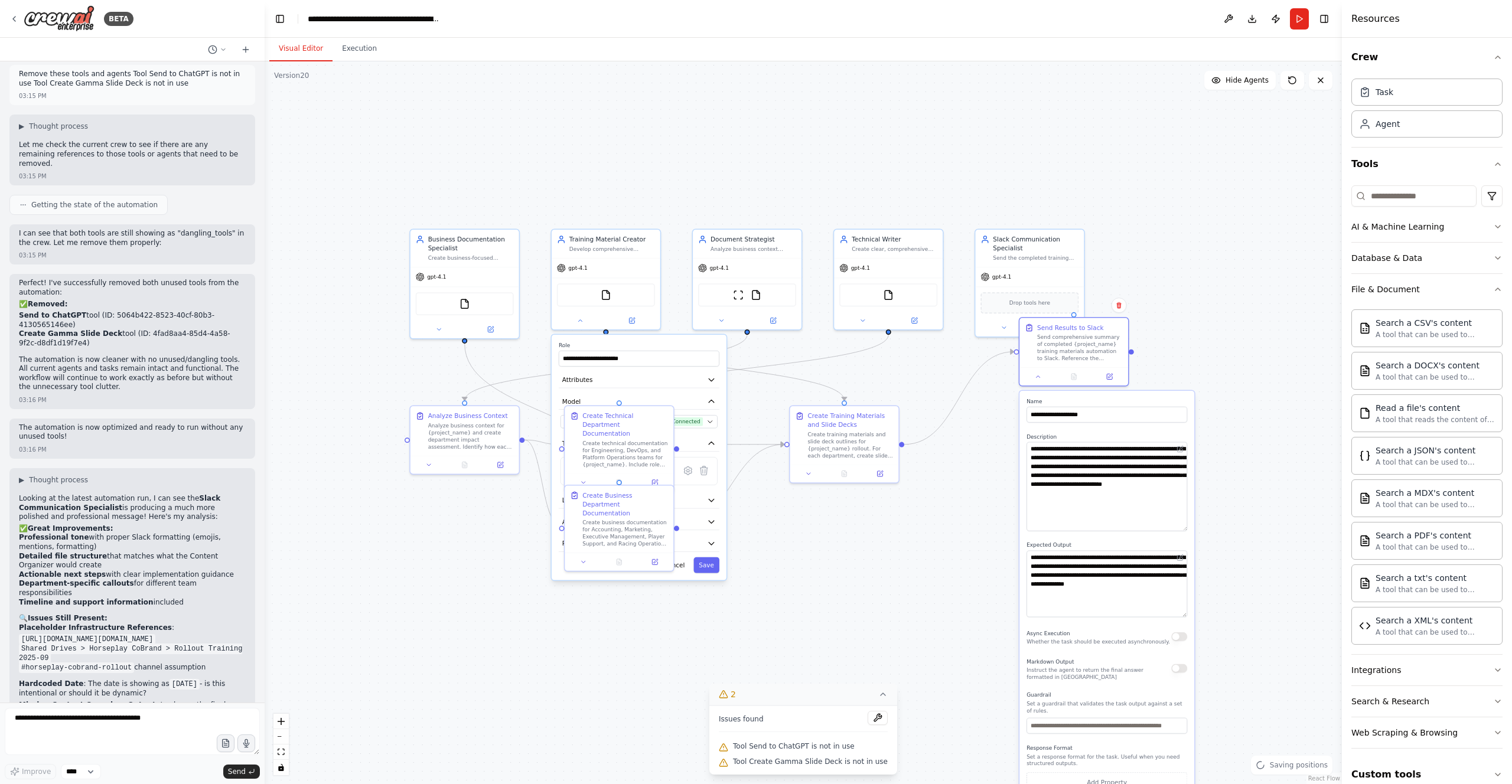
scroll to position [18961, 0]
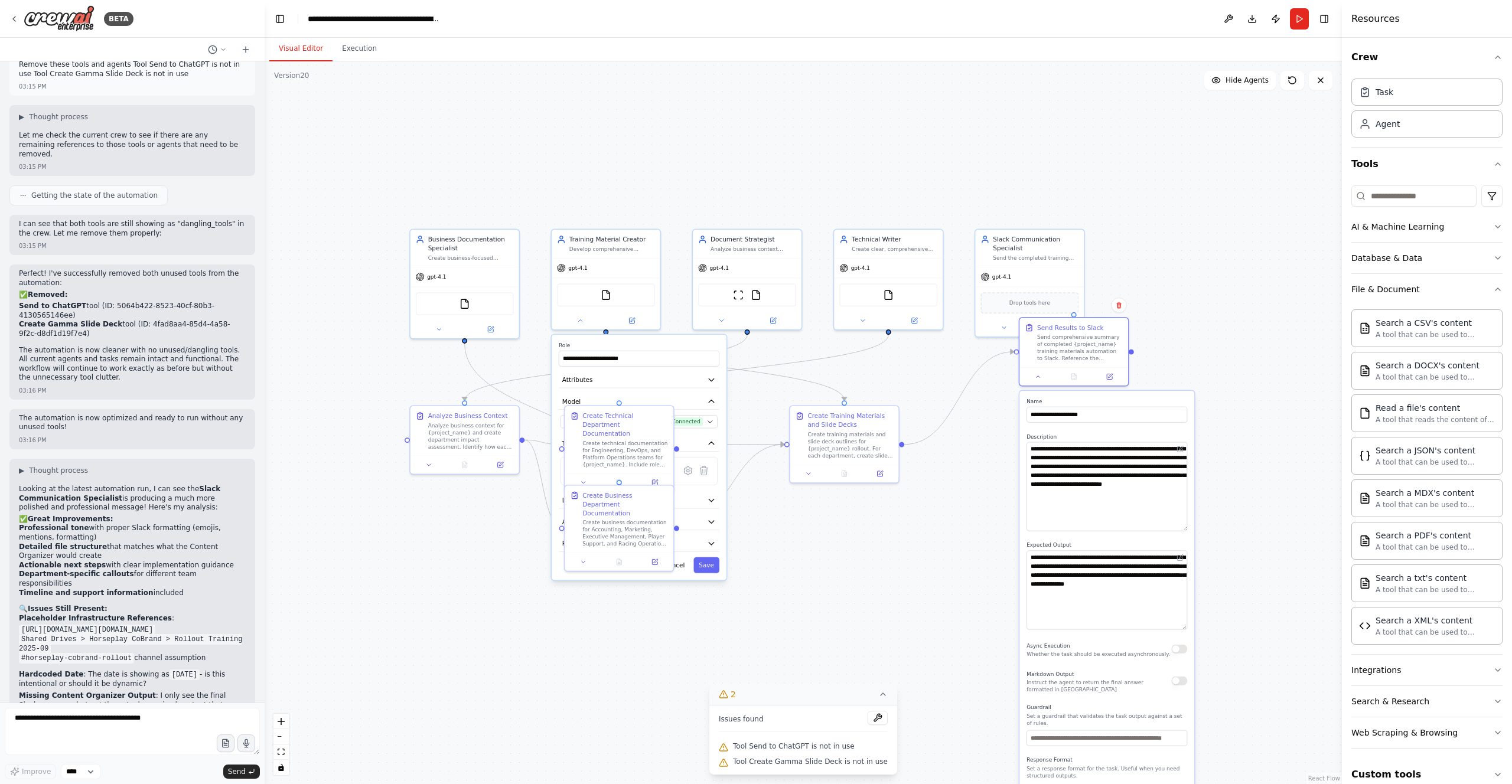
drag, startPoint x: 1184, startPoint y: 581, endPoint x: 1191, endPoint y: 622, distance: 41.6
click at [763, 436] on div ".deletable-edge-delete-btn { width: 20px; height: 20px; border: 0px solid #ffff…" at bounding box center [803, 423] width 1077 height 723
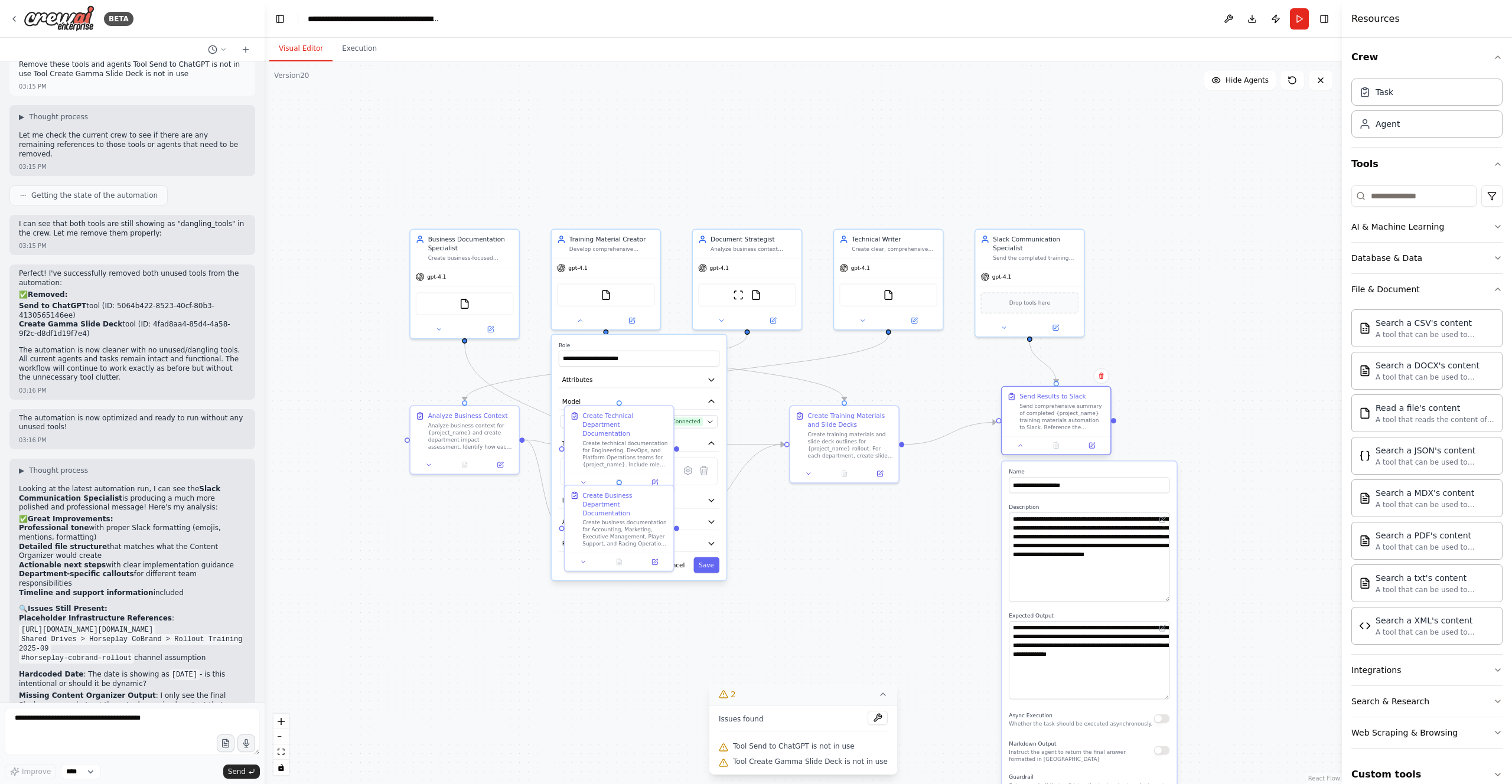
drag, startPoint x: 1063, startPoint y: 341, endPoint x: 1045, endPoint y: 411, distance: 72.3
click at [763, 412] on div "Send comprehensive summary of completed {project_name} training materials autom…" at bounding box center [1062, 417] width 86 height 29
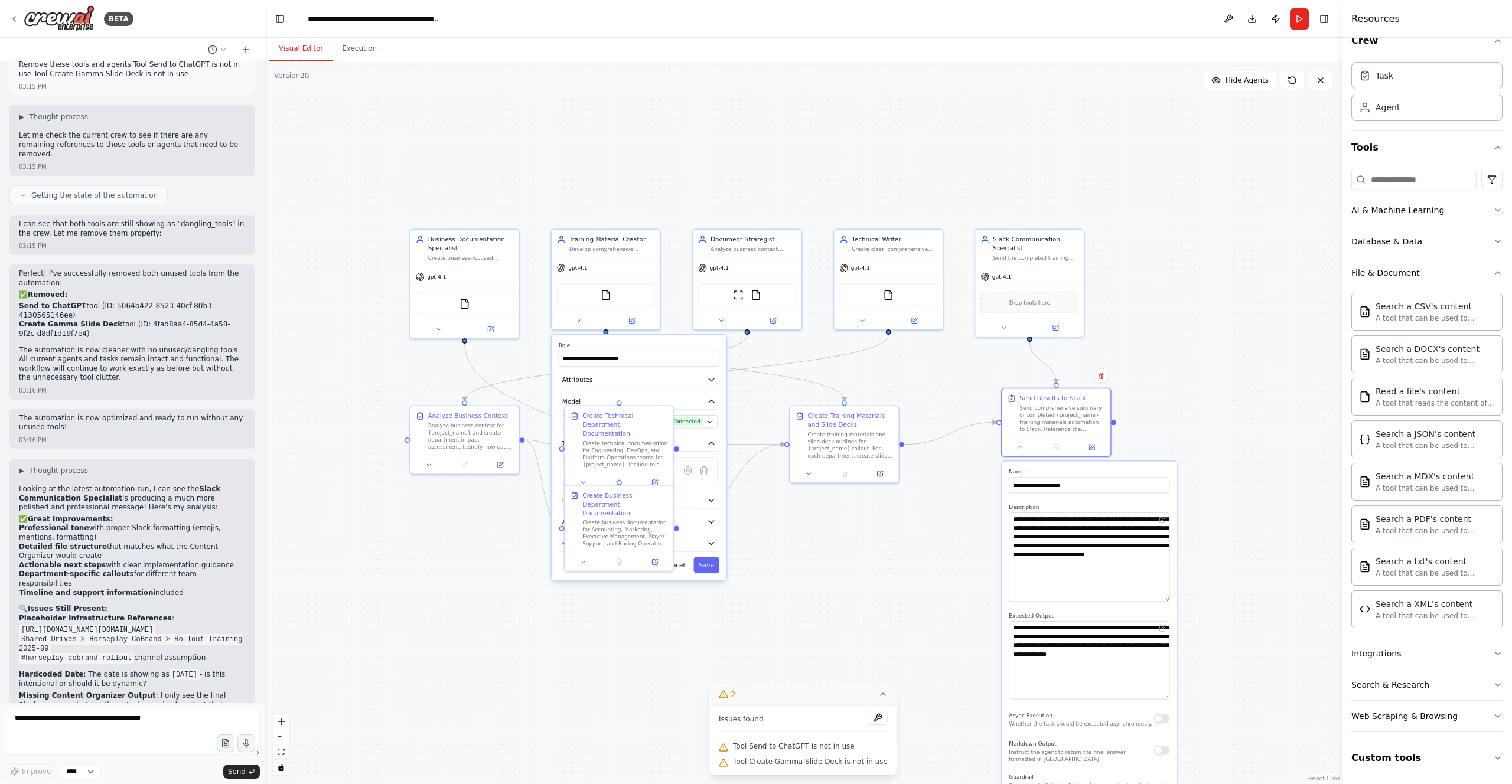
click at [763, 436] on button "Custom tools" at bounding box center [1427, 758] width 151 height 33
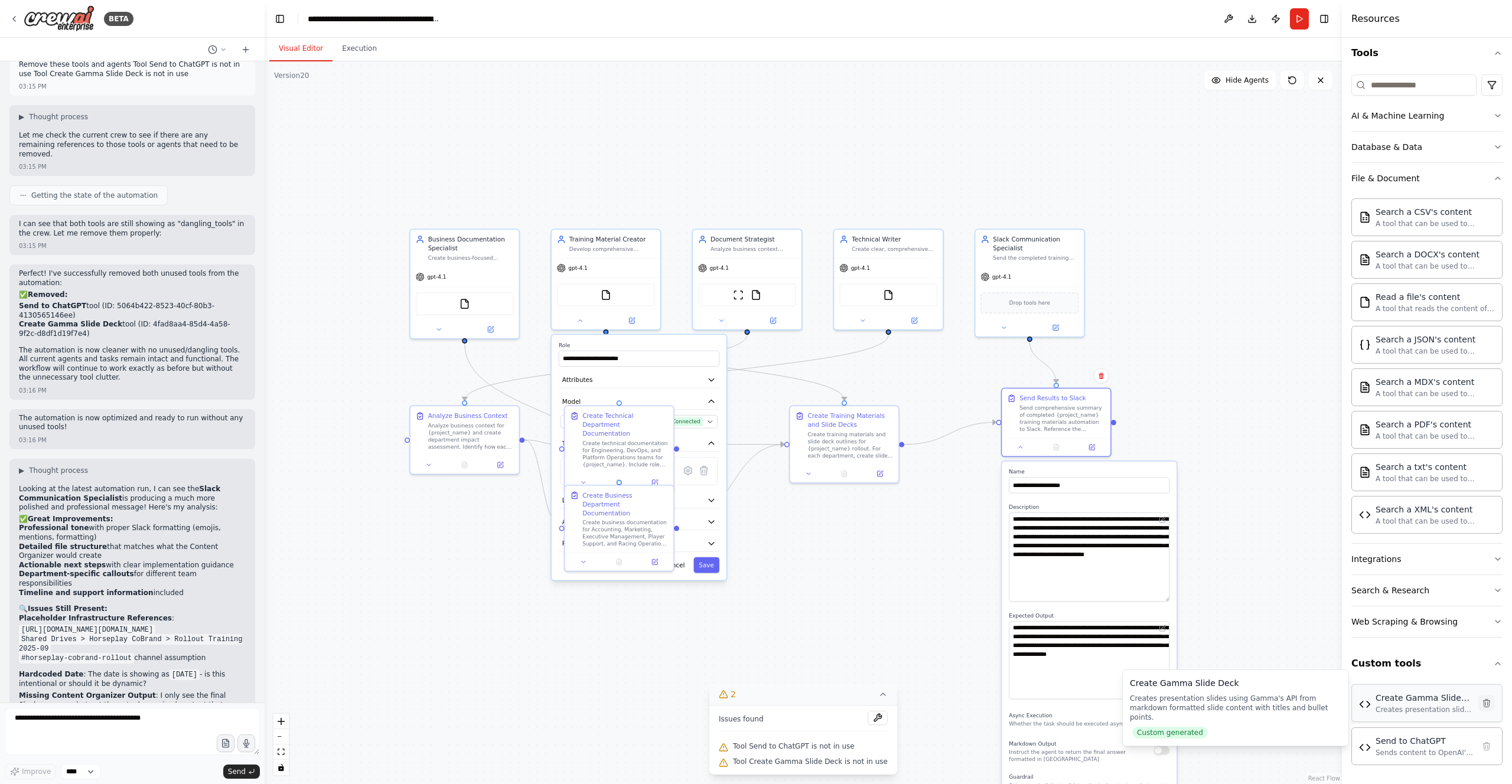
click at [763, 436] on icon at bounding box center [1487, 703] width 10 height 10
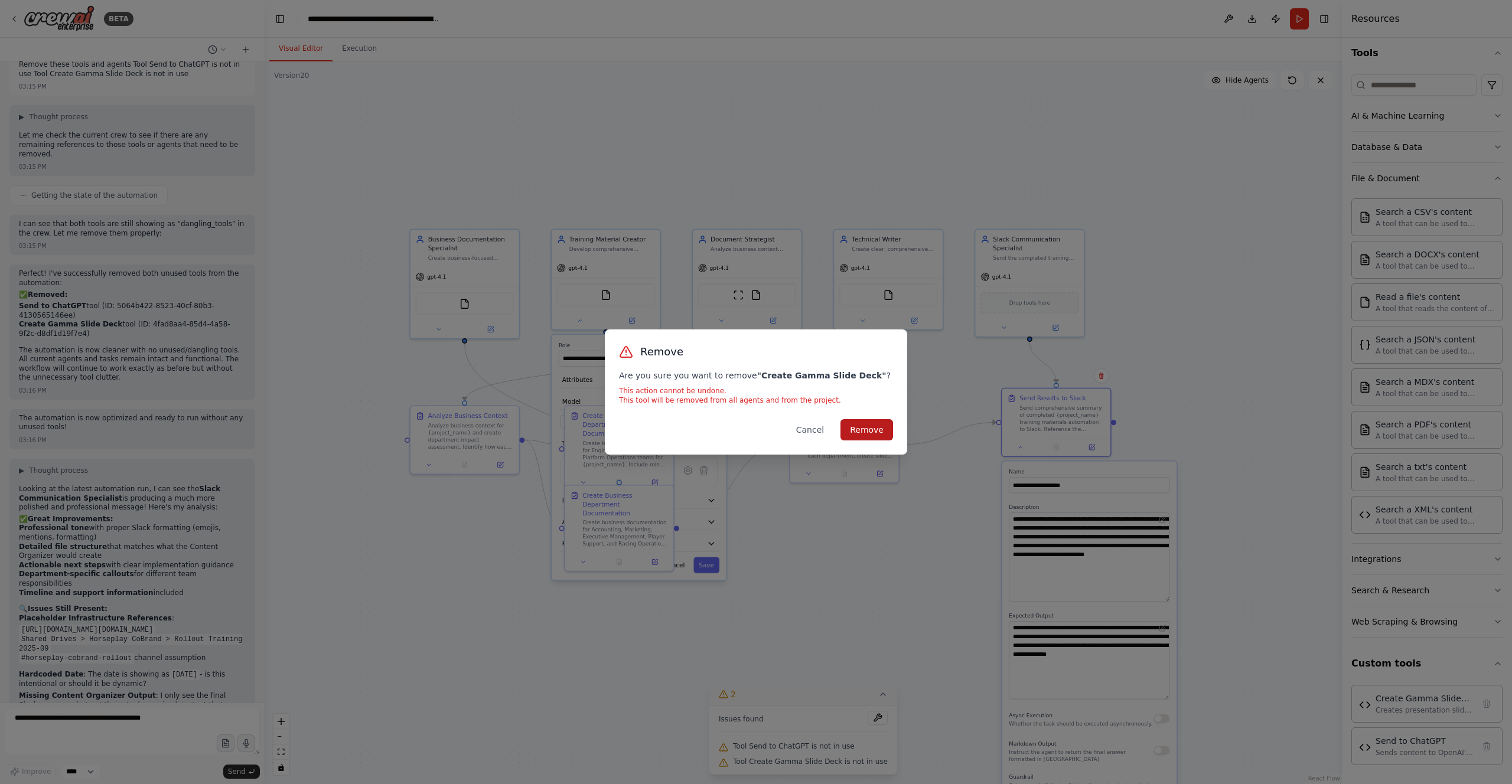
click at [763, 436] on button "Remove" at bounding box center [867, 429] width 53 height 21
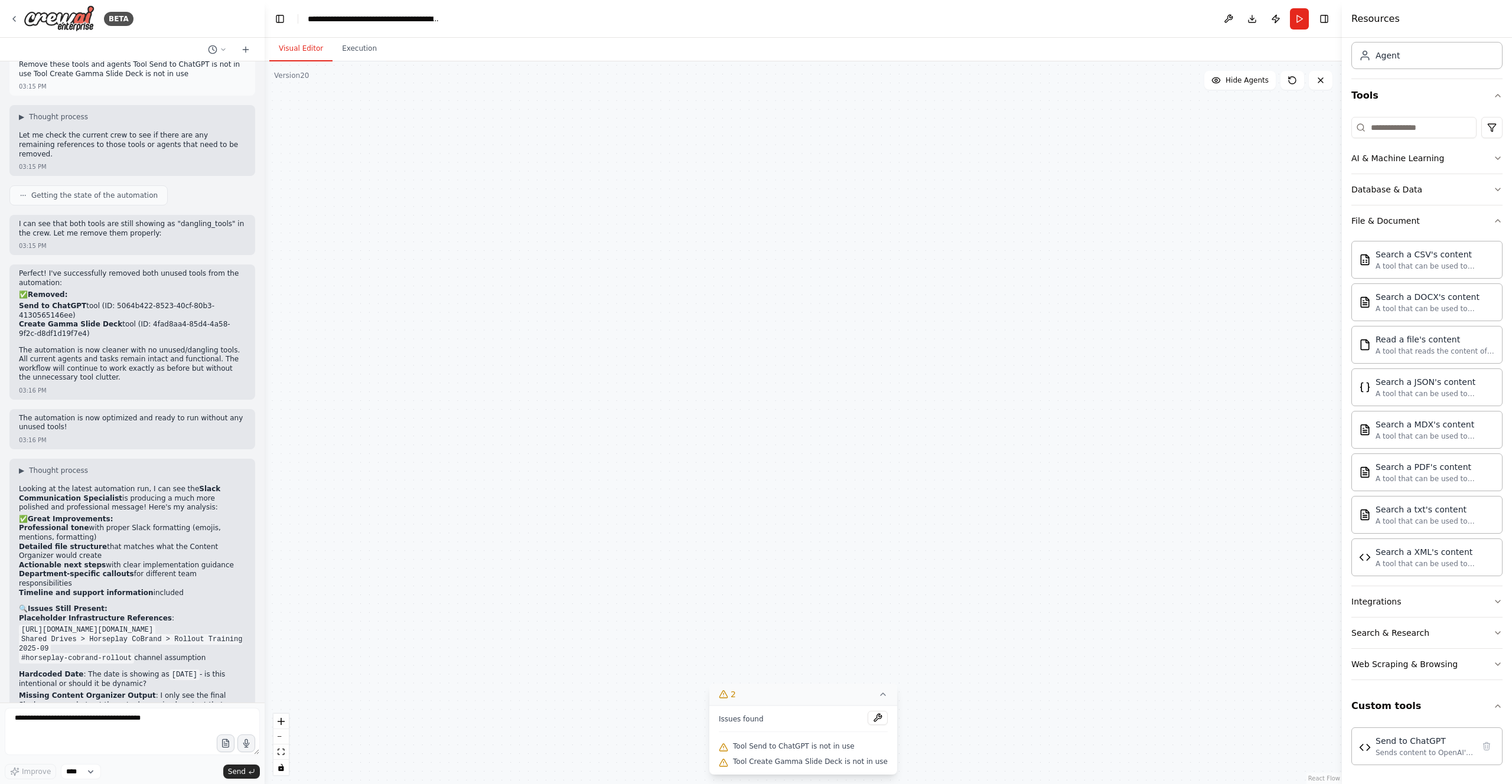
scroll to position [70, 0]
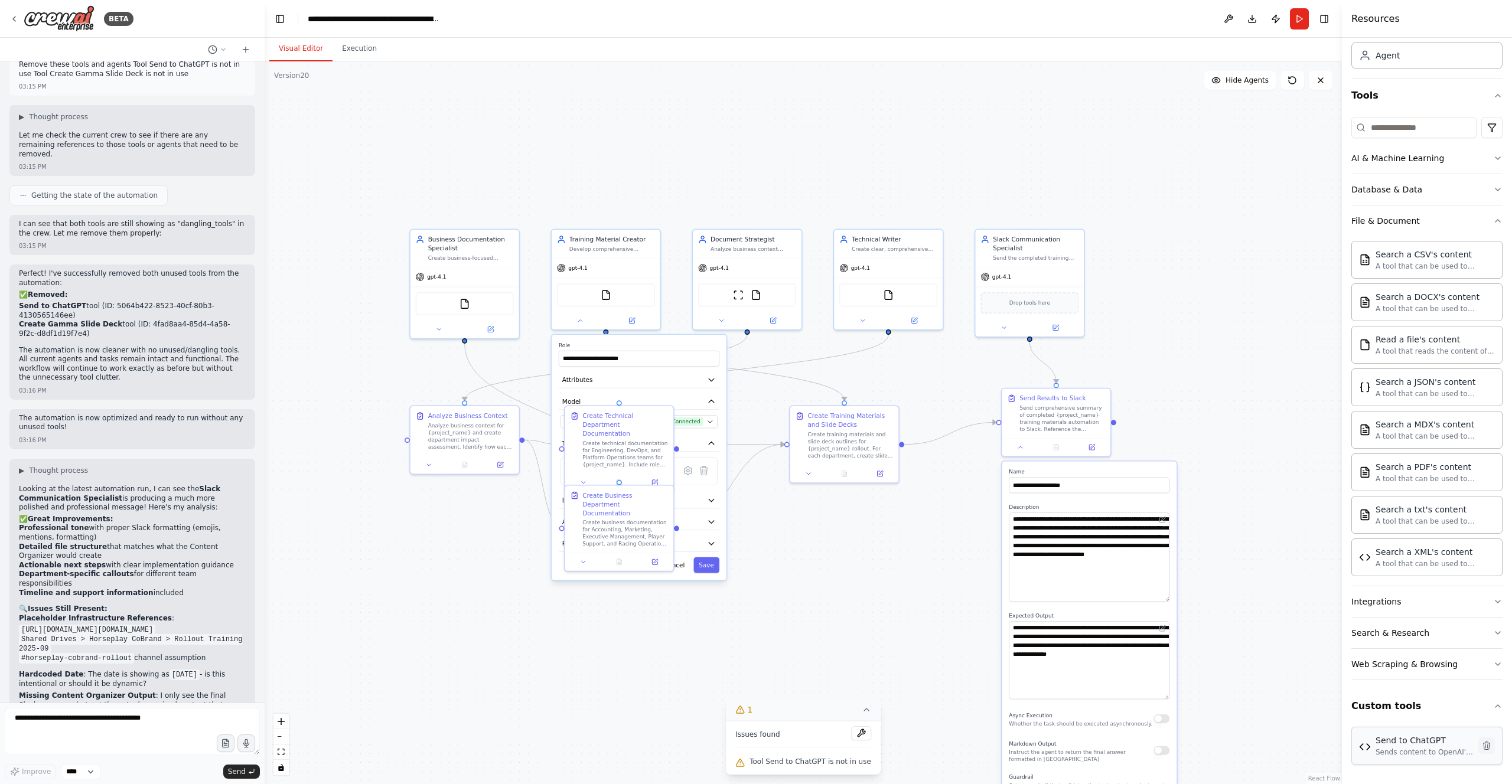
click at [763, 436] on icon at bounding box center [1487, 746] width 6 height 8
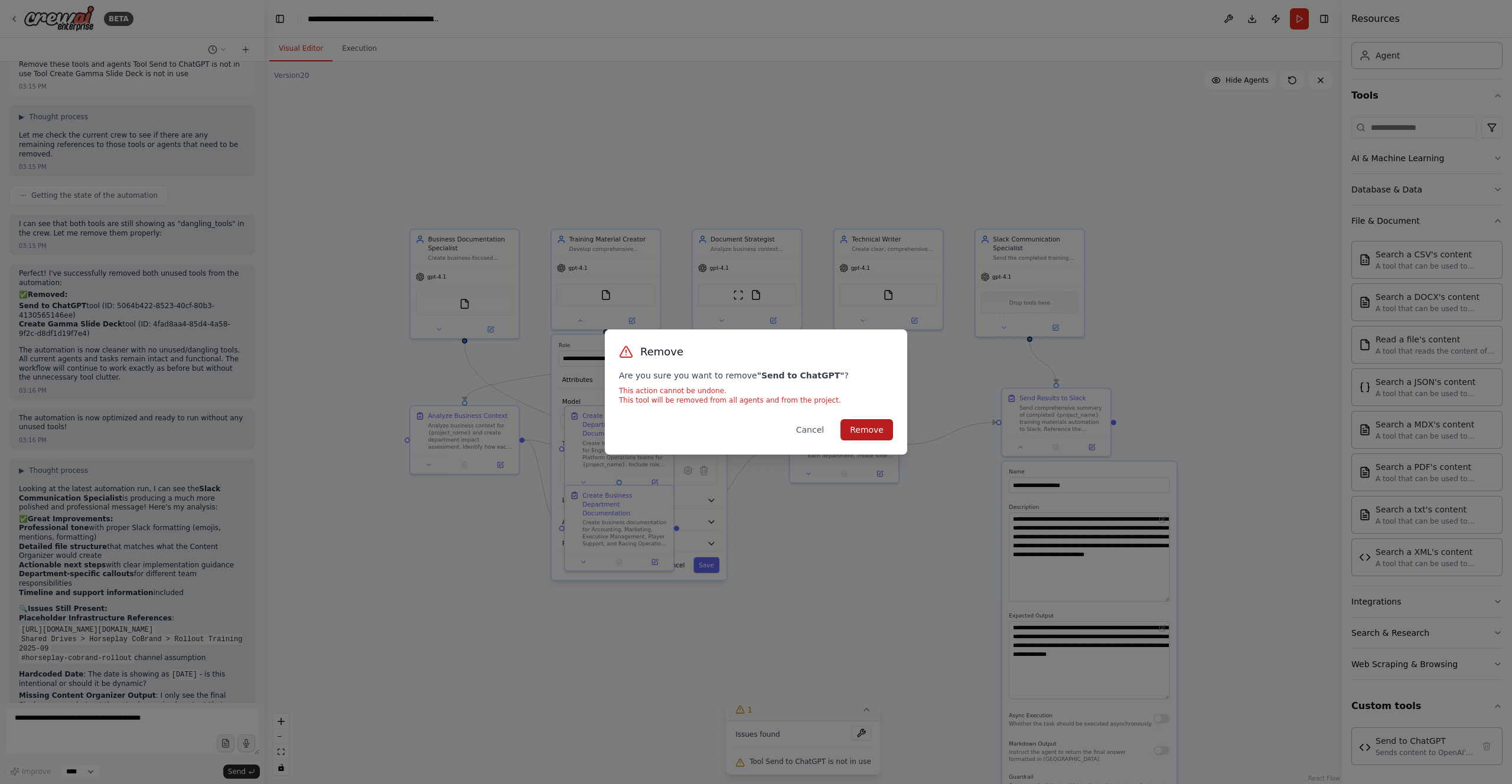
click at [763, 429] on button "Remove" at bounding box center [867, 429] width 53 height 21
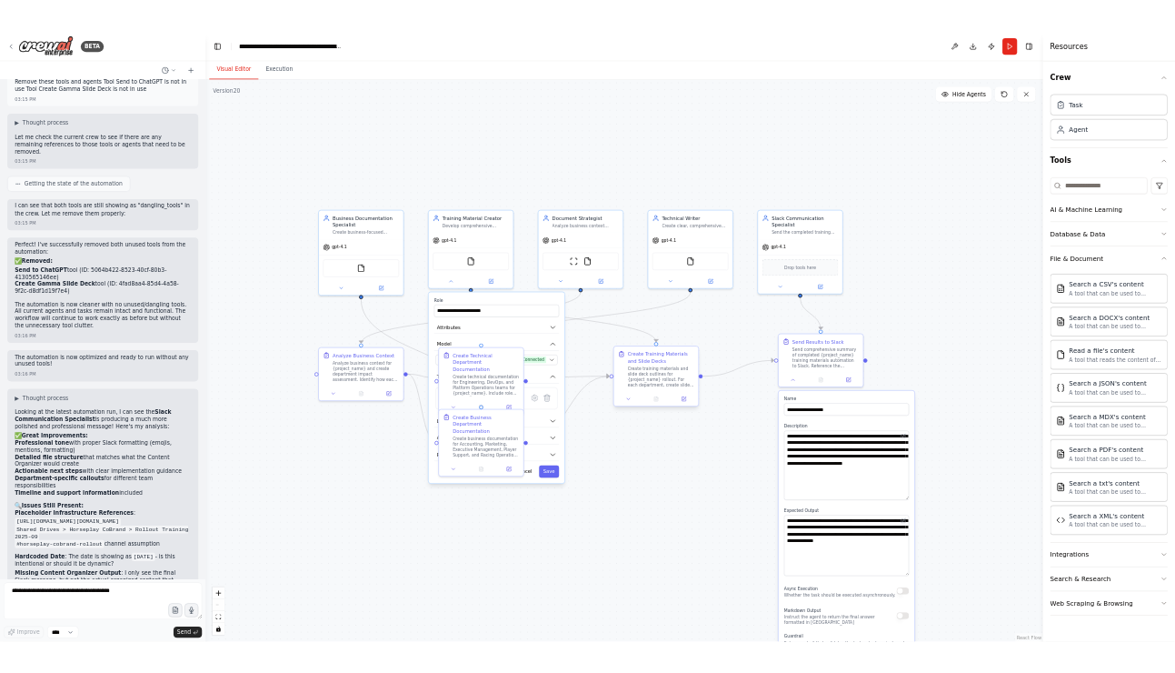
scroll to position [0, 0]
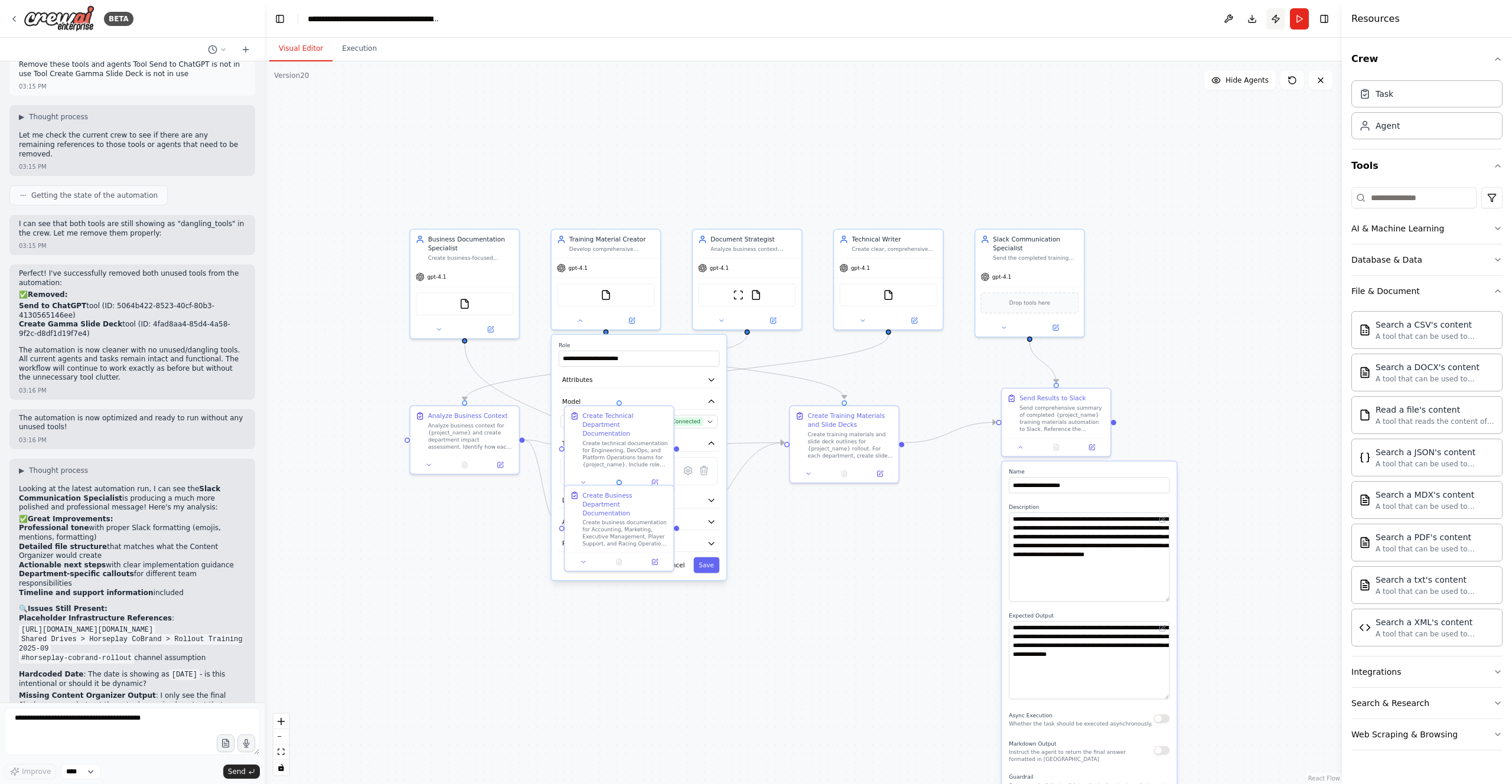
click at [763, 16] on button "Publish" at bounding box center [1275, 19] width 19 height 21
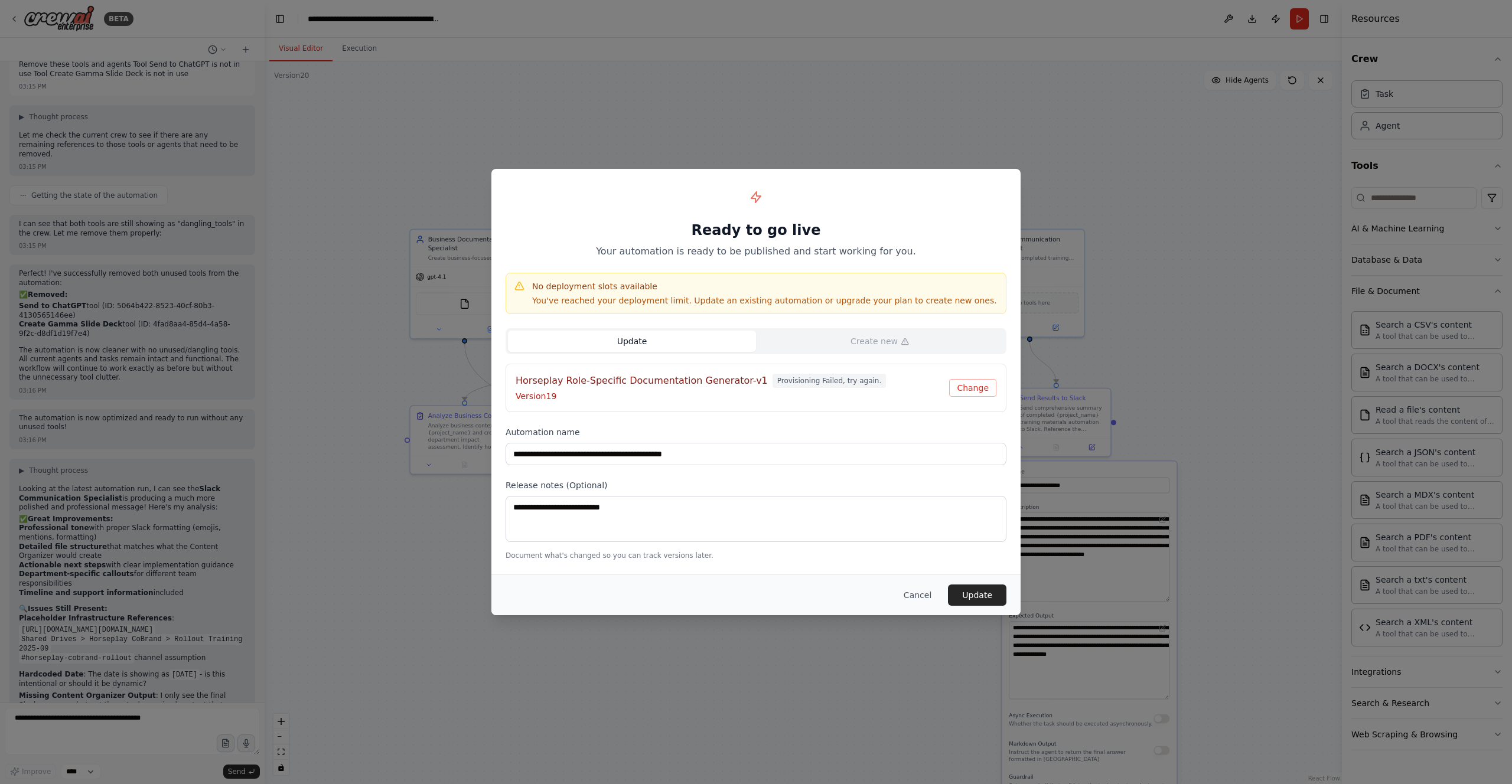
drag, startPoint x: 990, startPoint y: 595, endPoint x: 989, endPoint y: 581, distance: 14.0
click at [763, 436] on button "Update" at bounding box center [977, 595] width 58 height 21
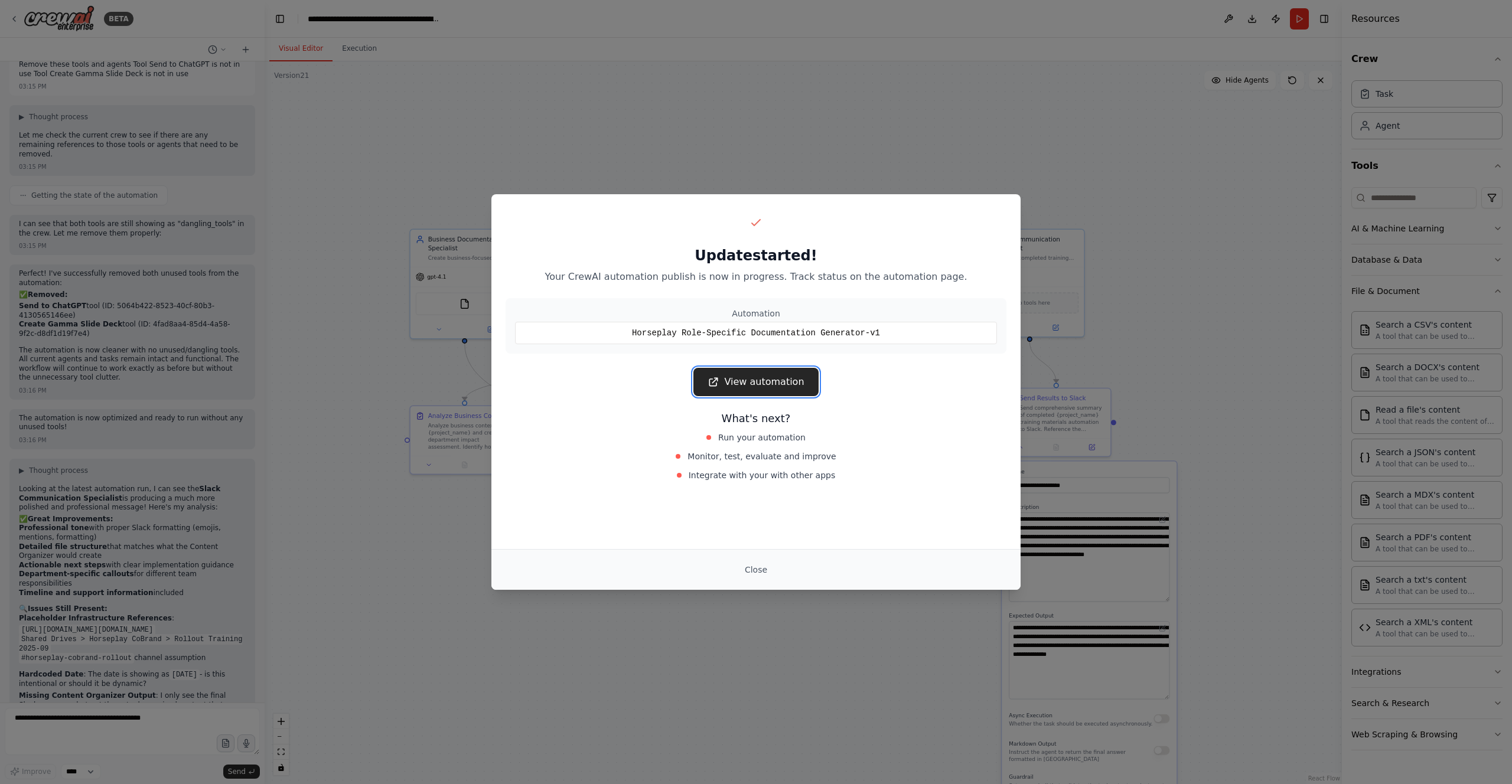
click at [740, 379] on link "View automation" at bounding box center [756, 382] width 125 height 29
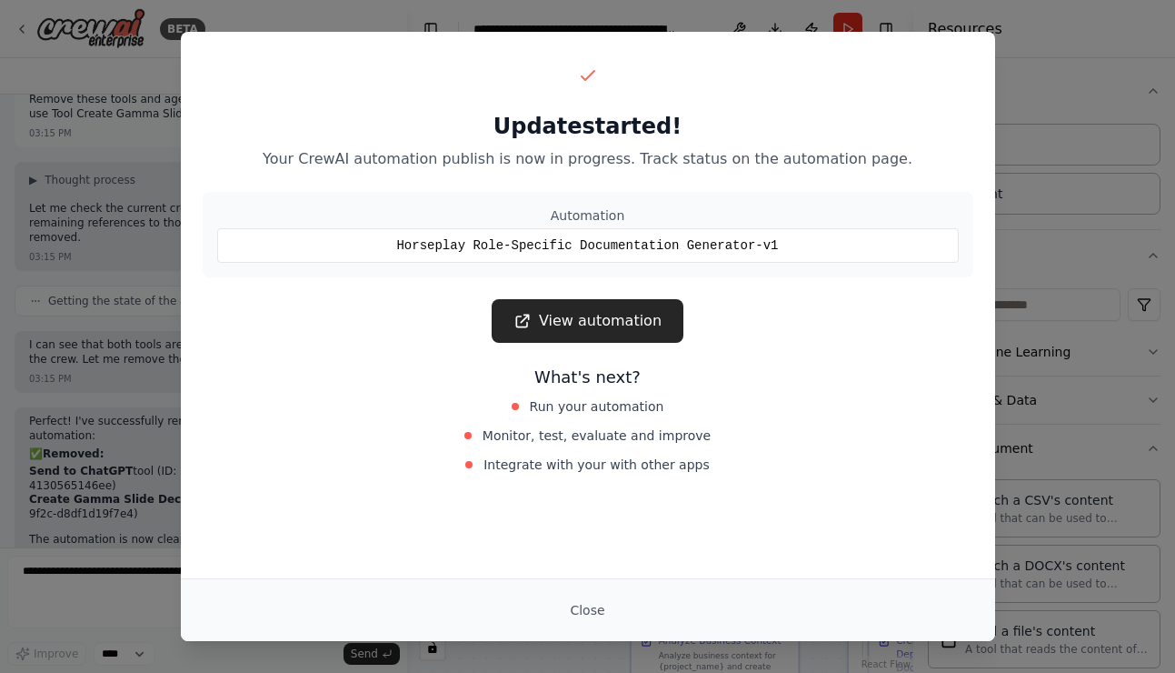
scroll to position [29726, 0]
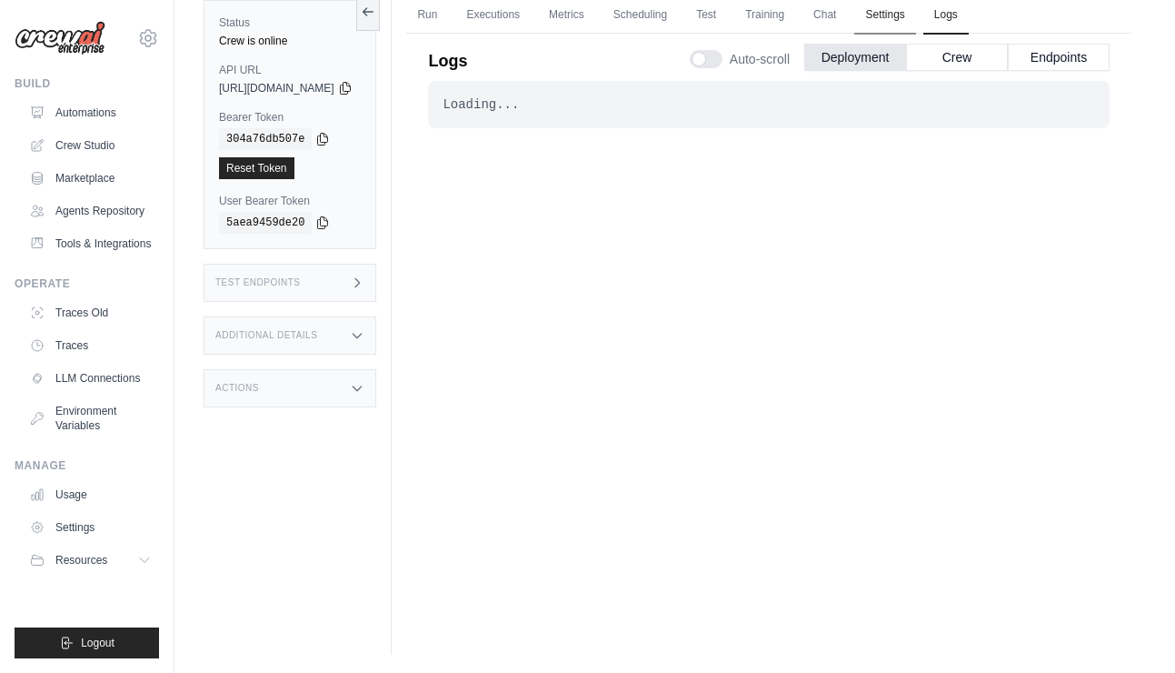
click at [915, 11] on link "Settings" at bounding box center [884, 15] width 61 height 38
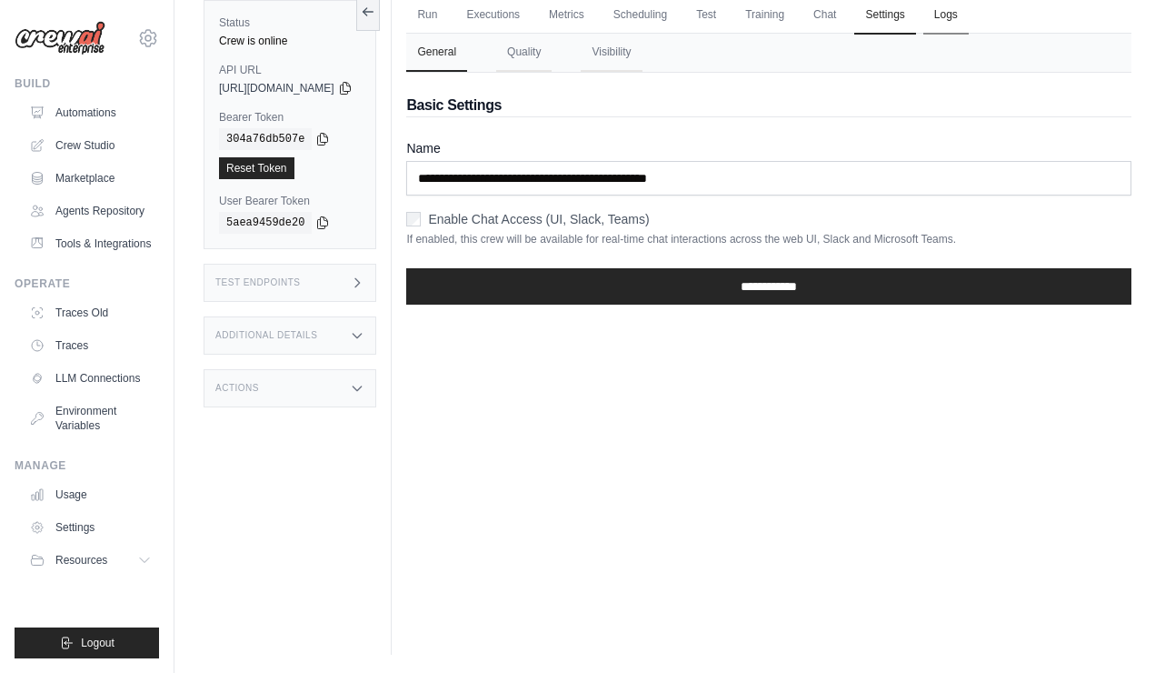
click at [969, 15] on link "Logs" at bounding box center [946, 15] width 45 height 38
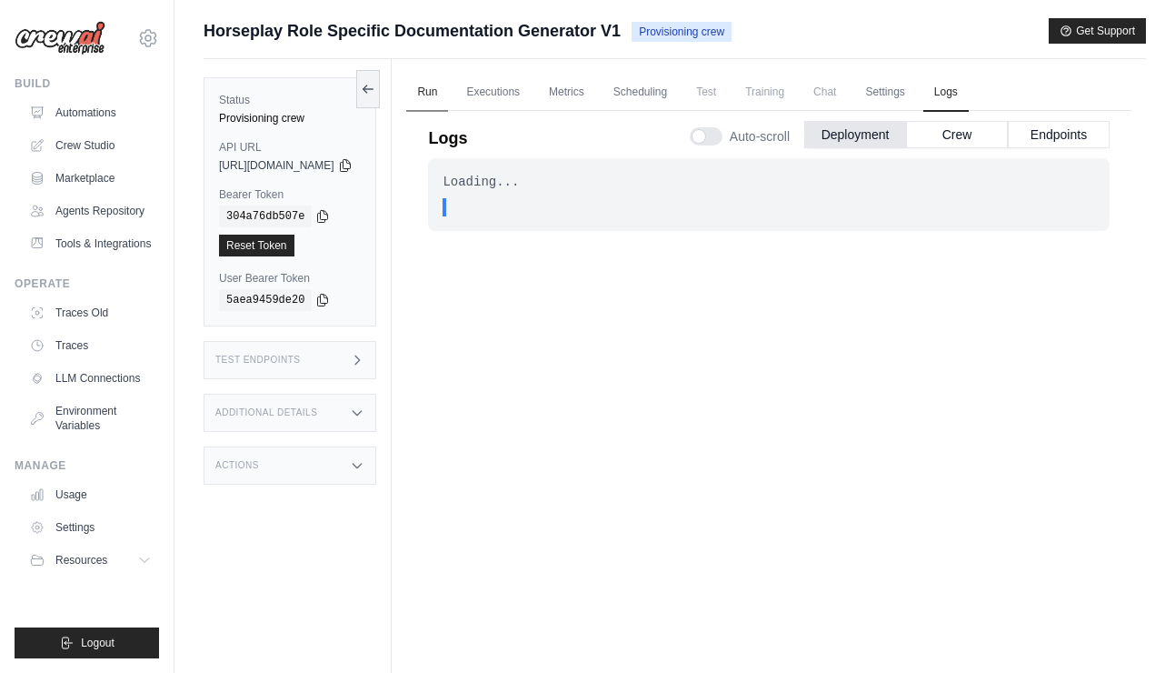
click at [448, 95] on link "Run" at bounding box center [427, 93] width 42 height 38
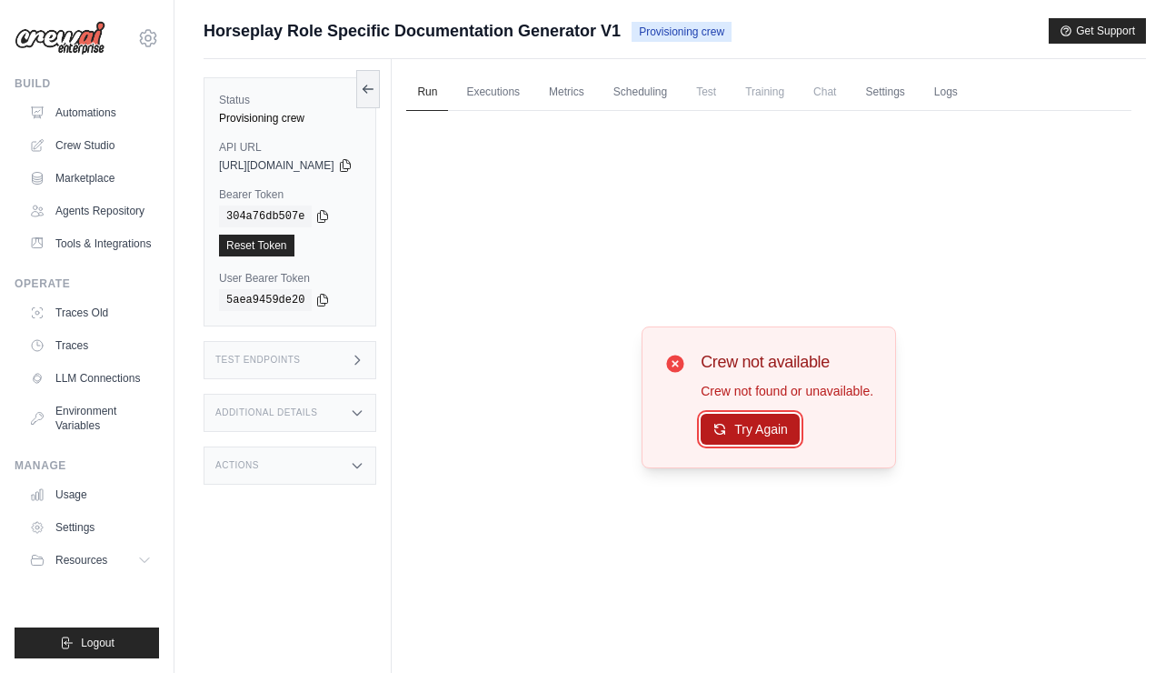
click at [772, 439] on button "Try Again" at bounding box center [750, 429] width 99 height 31
click at [775, 432] on button "Try Again" at bounding box center [750, 429] width 99 height 31
click at [800, 427] on button "Try Again" at bounding box center [750, 429] width 99 height 31
click at [969, 91] on link "Logs" at bounding box center [946, 93] width 45 height 38
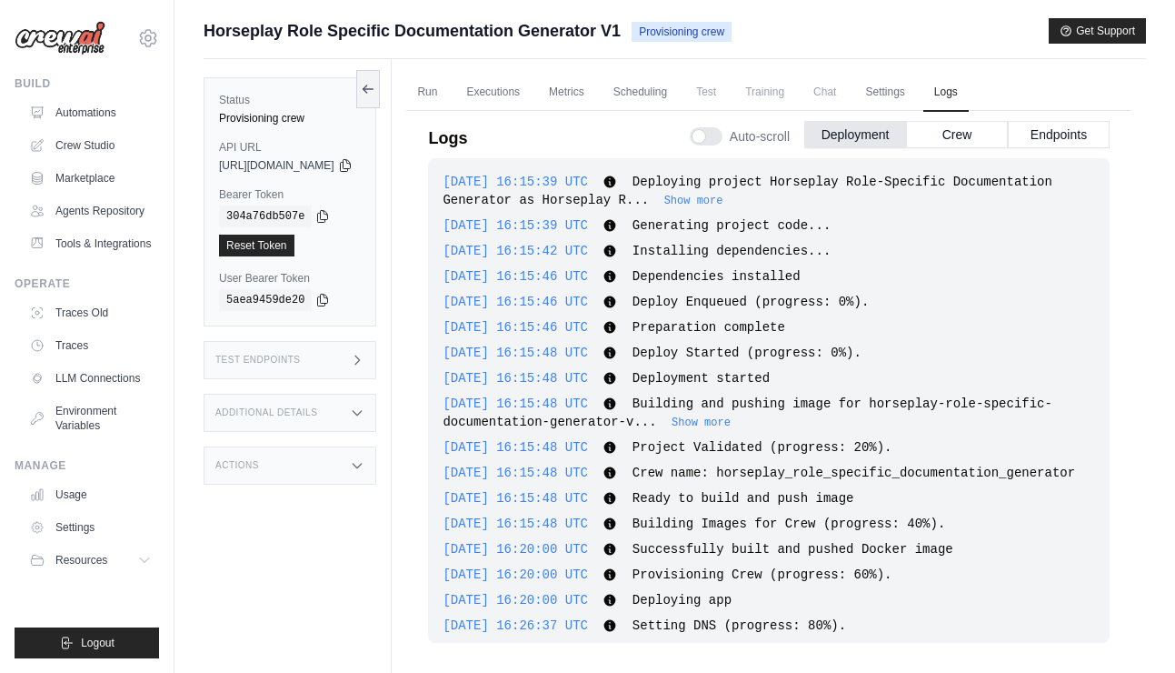
scroll to position [13027, 0]
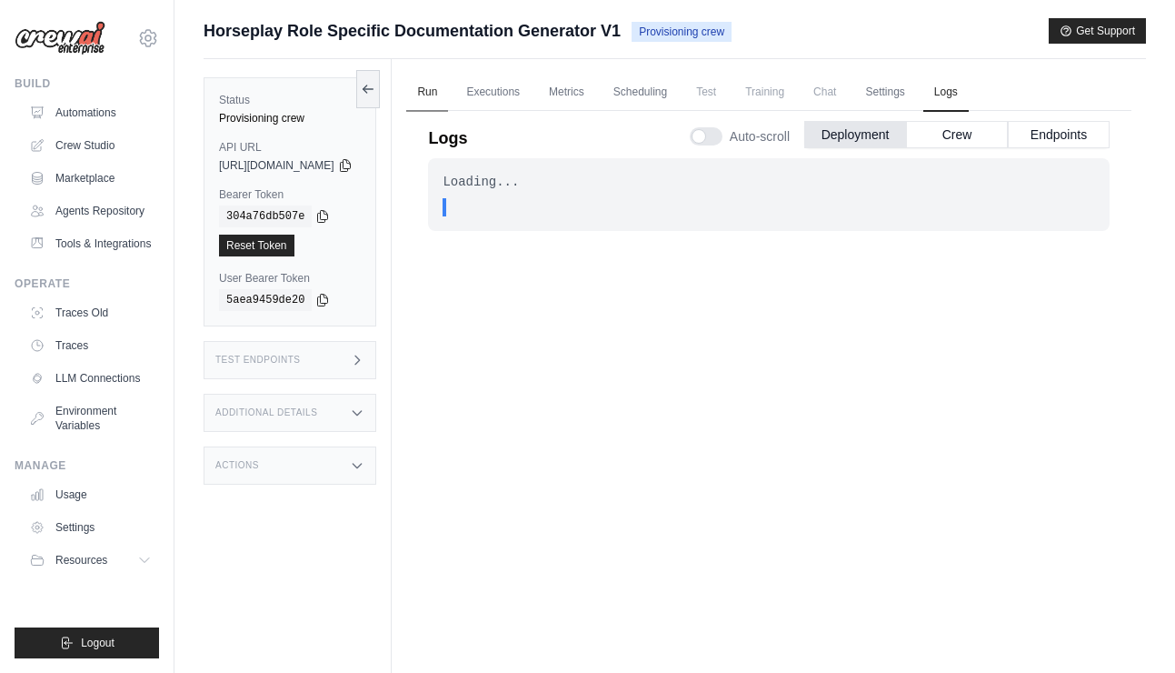
click at [448, 97] on link "Run" at bounding box center [427, 93] width 42 height 38
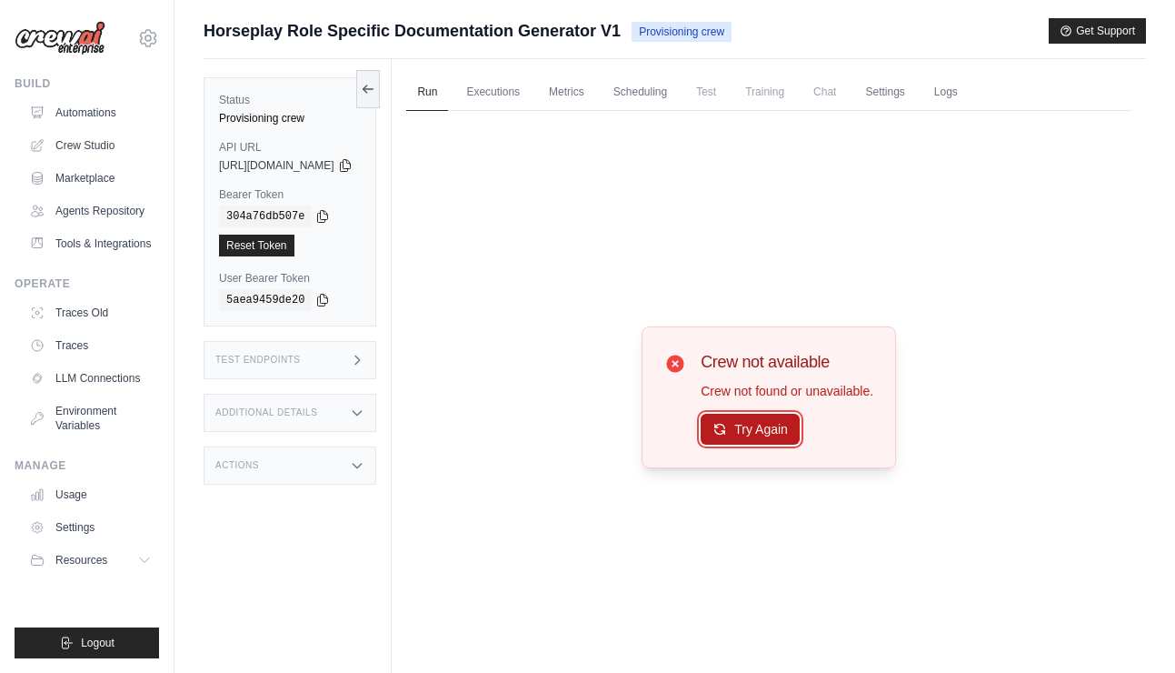
click at [787, 436] on button "Try Again" at bounding box center [750, 429] width 99 height 31
click at [969, 90] on link "Logs" at bounding box center [946, 93] width 45 height 38
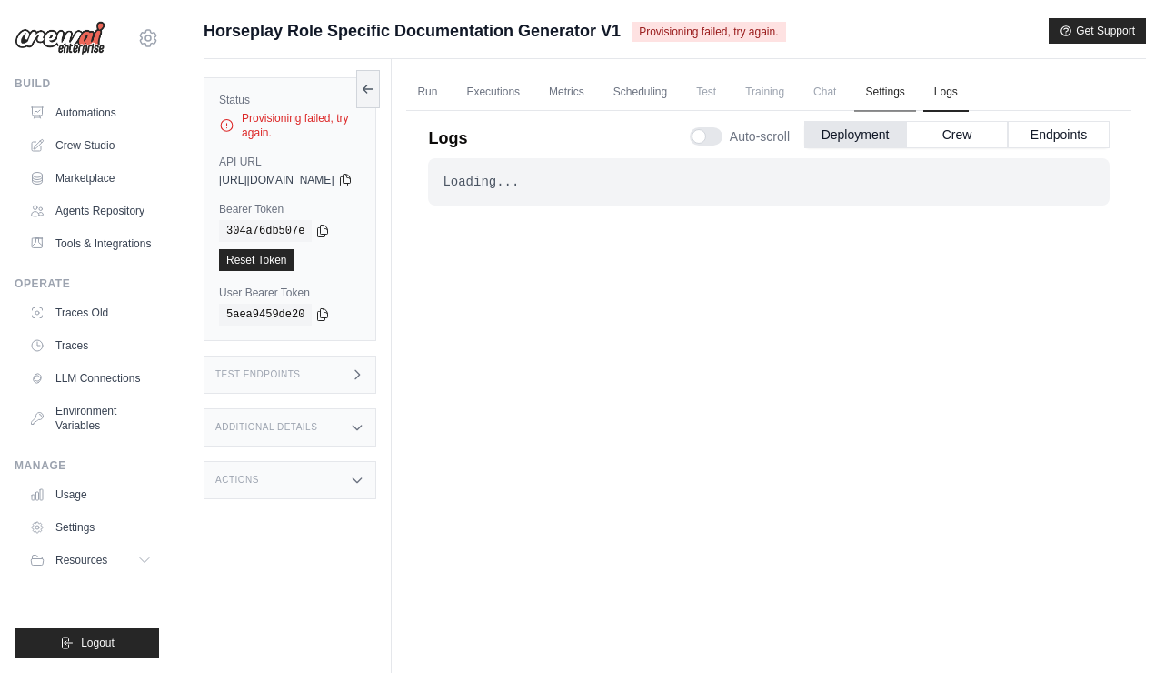
click at [915, 92] on link "Settings" at bounding box center [884, 93] width 61 height 38
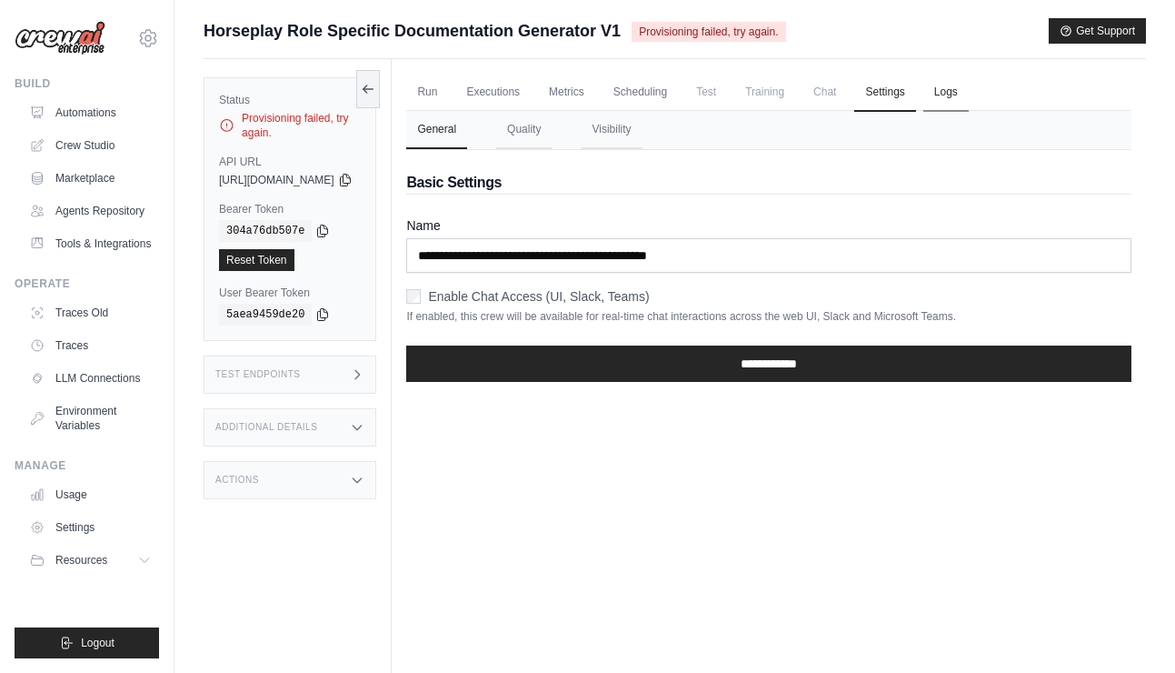
click at [969, 92] on link "Logs" at bounding box center [946, 93] width 45 height 38
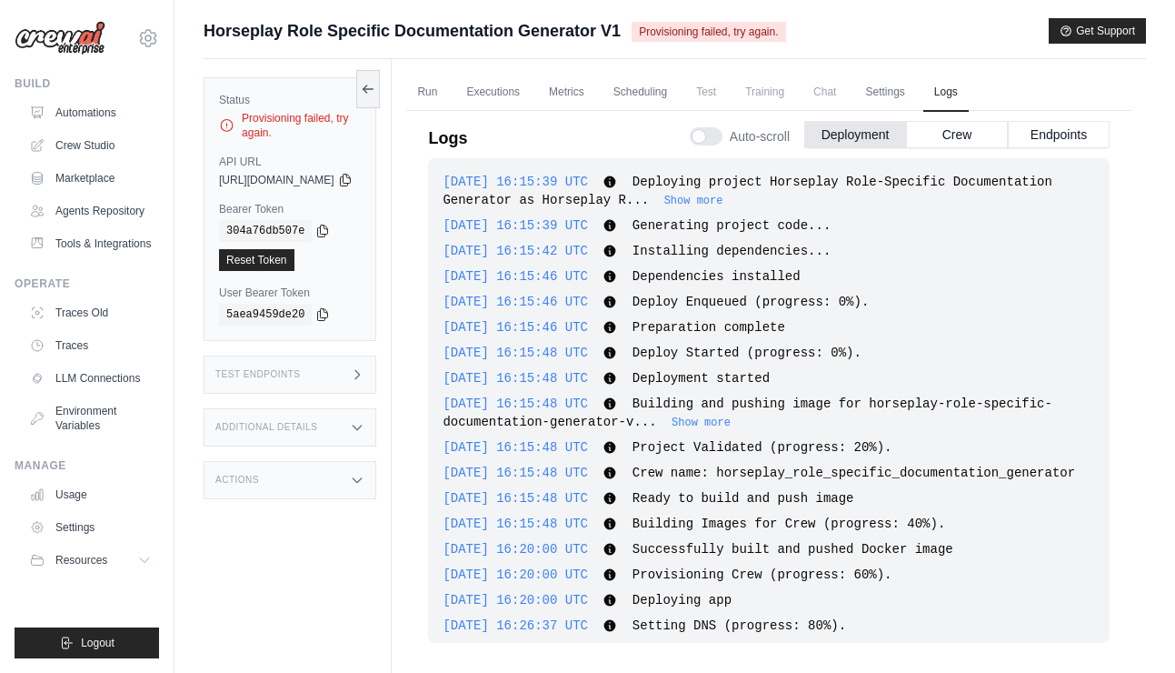
scroll to position [13514, 0]
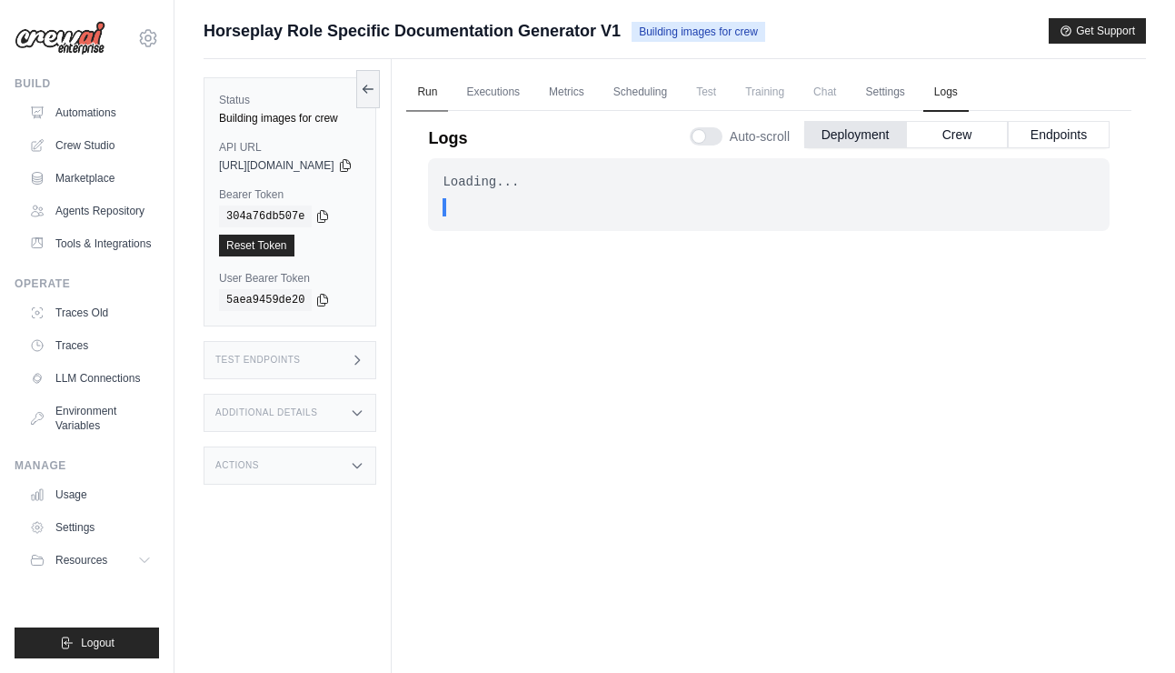
click at [448, 84] on link "Run" at bounding box center [427, 93] width 42 height 38
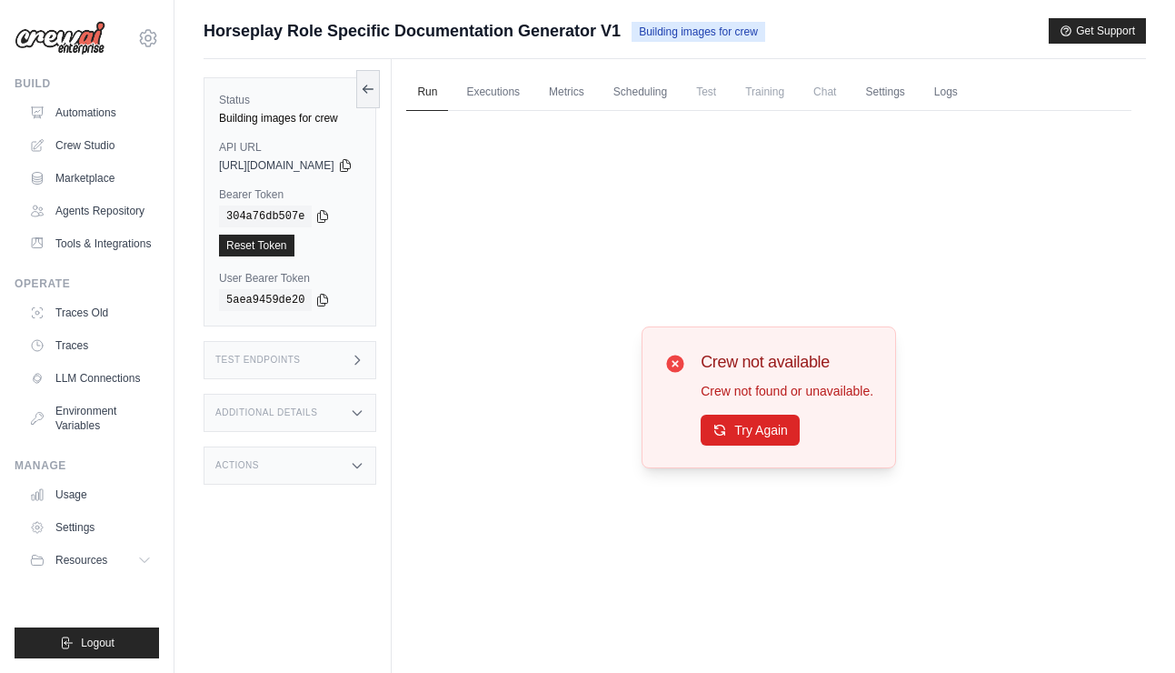
click at [764, 411] on div "Crew not available Crew not found or unavailable. Try Again" at bounding box center [787, 397] width 173 height 96
click at [764, 428] on button "Try Again" at bounding box center [750, 429] width 99 height 31
click at [969, 88] on link "Logs" at bounding box center [946, 93] width 45 height 38
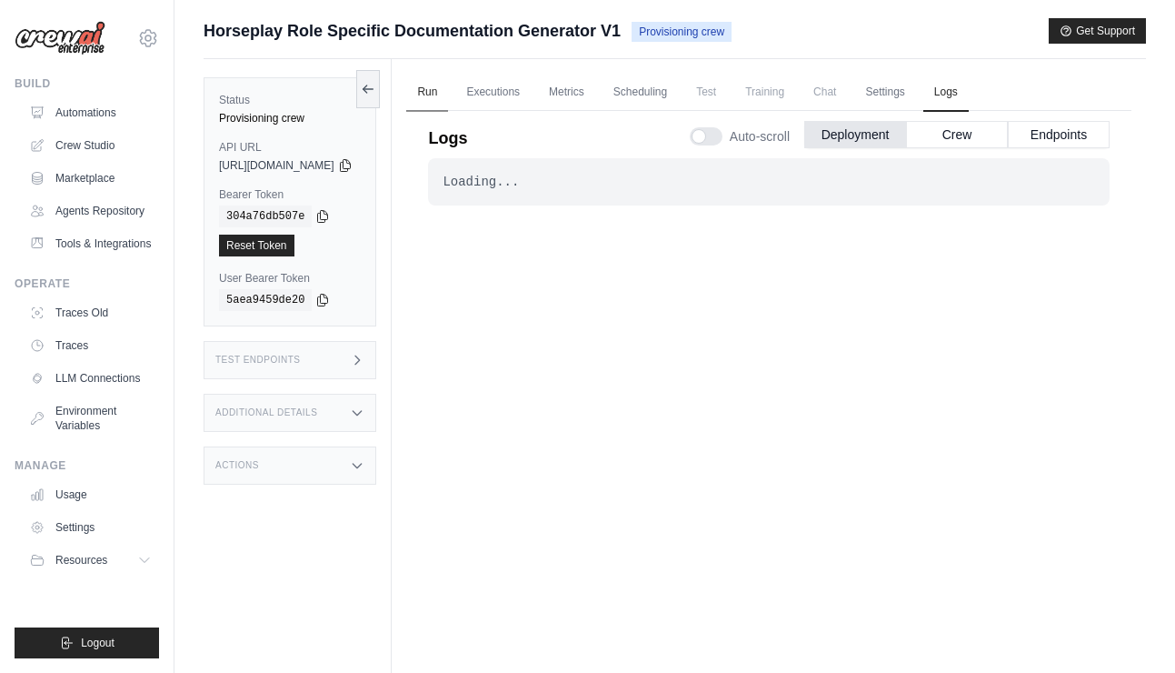
click at [448, 93] on link "Run" at bounding box center [427, 93] width 42 height 38
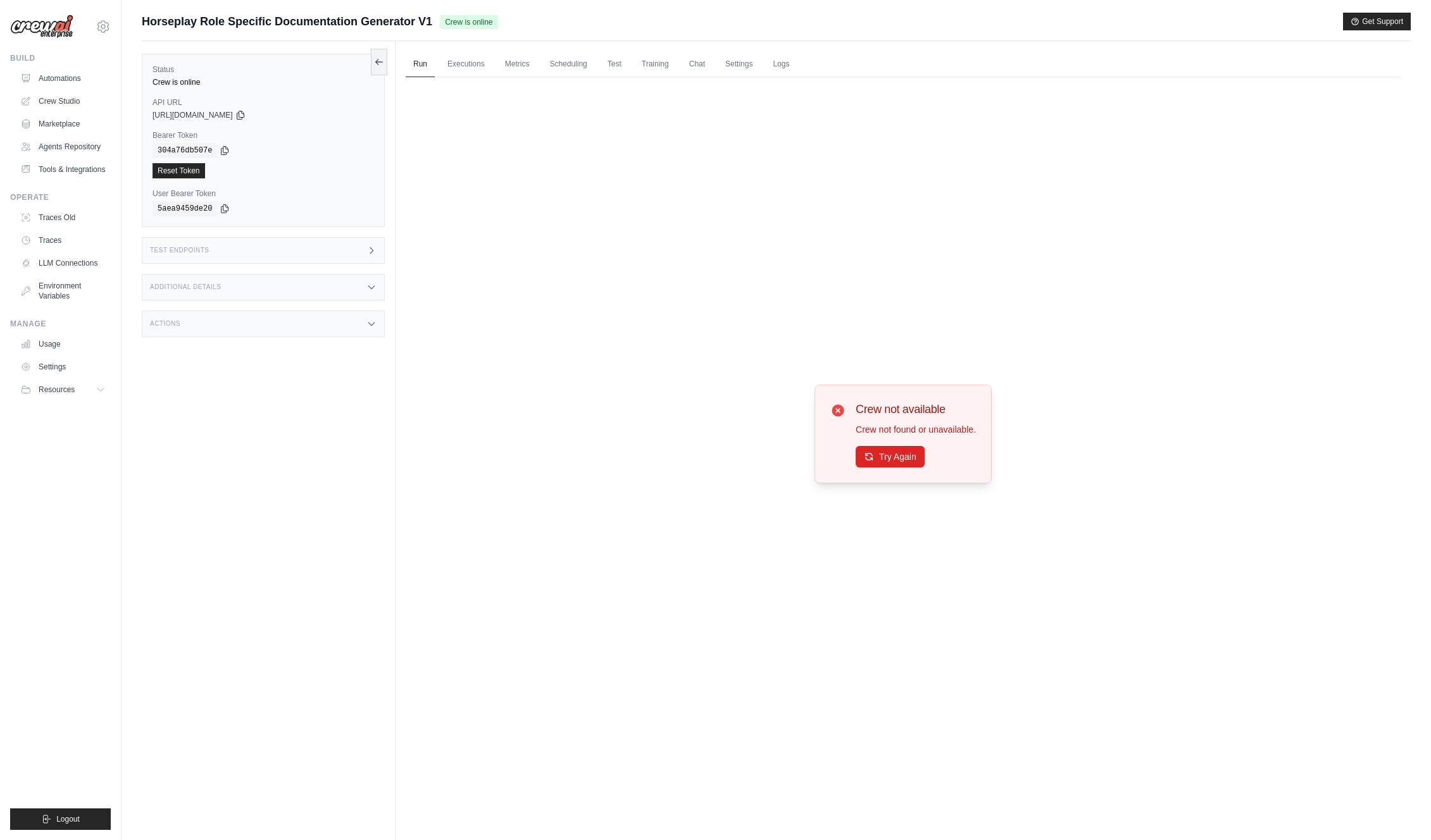
scroll to position [1, 0]
click at [836, 407] on icon at bounding box center [837, 410] width 12 height 12
click at [836, 409] on icon at bounding box center [837, 410] width 12 height 12
click at [838, 411] on icon at bounding box center [837, 410] width 12 height 12
click at [59, 79] on link "Automations" at bounding box center [64, 78] width 95 height 20
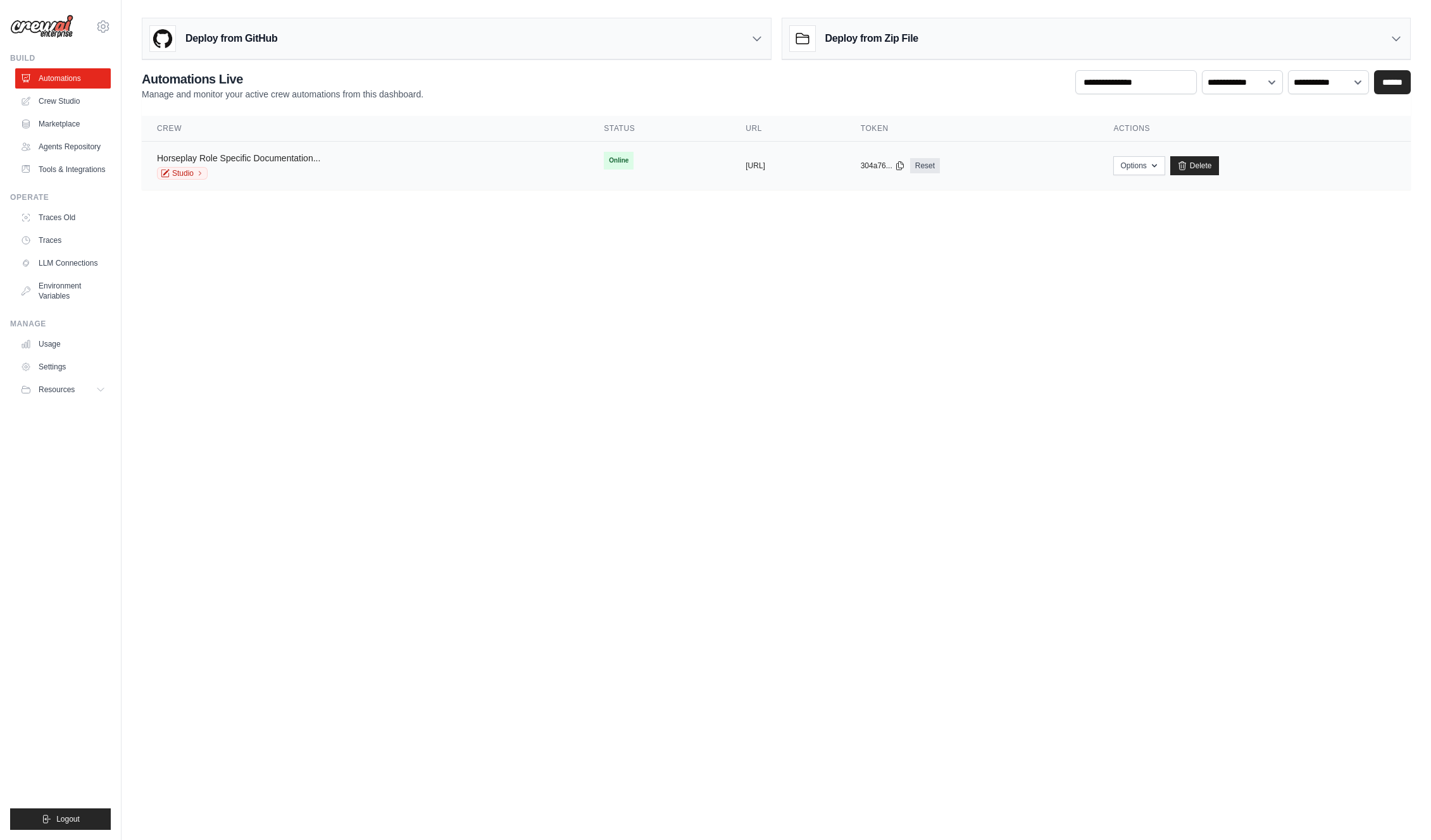
click at [216, 161] on link "Horseplay Role Specific Documentation..." at bounding box center [238, 158] width 164 height 10
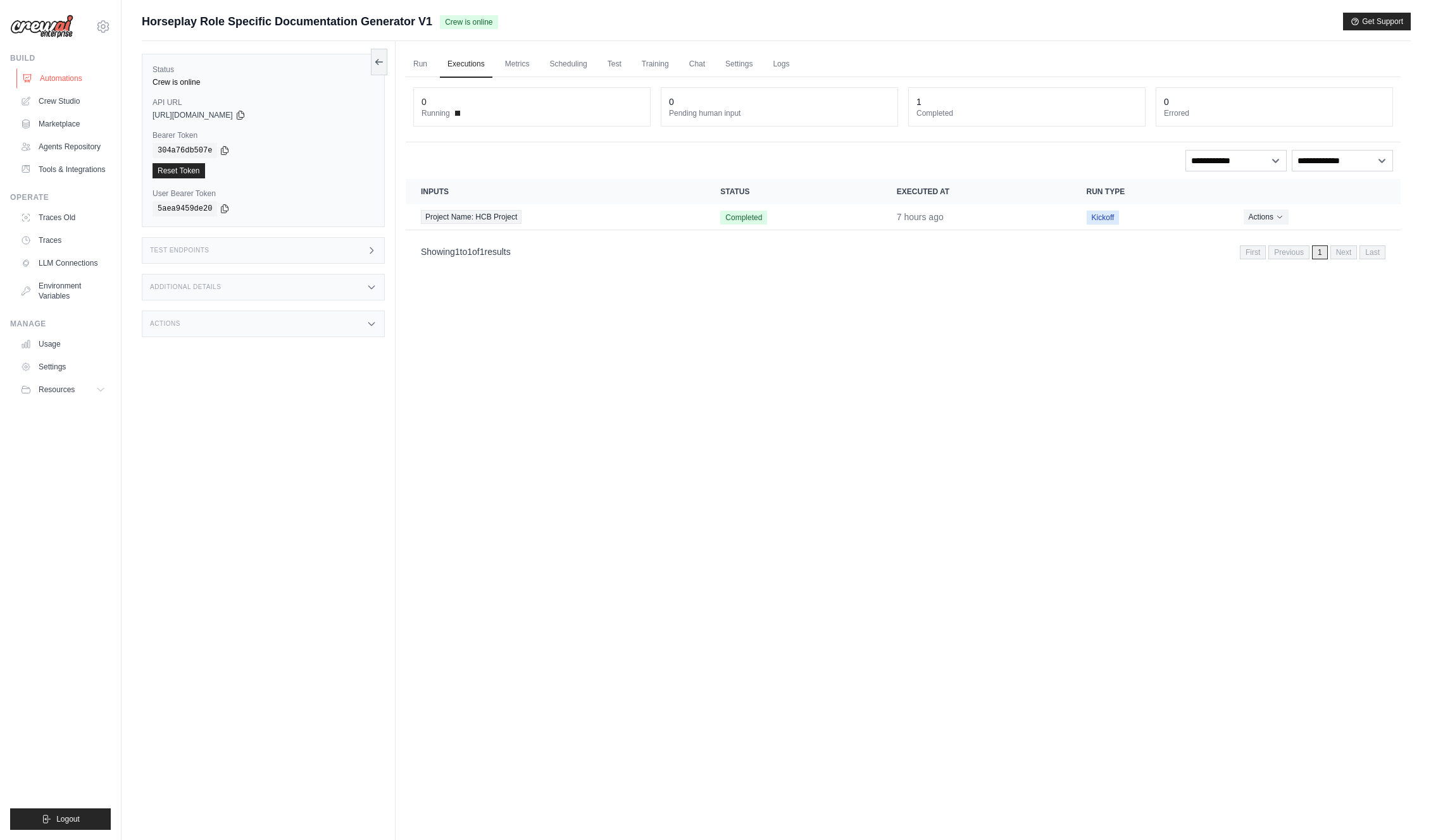
click at [69, 84] on link "Automations" at bounding box center [64, 78] width 95 height 20
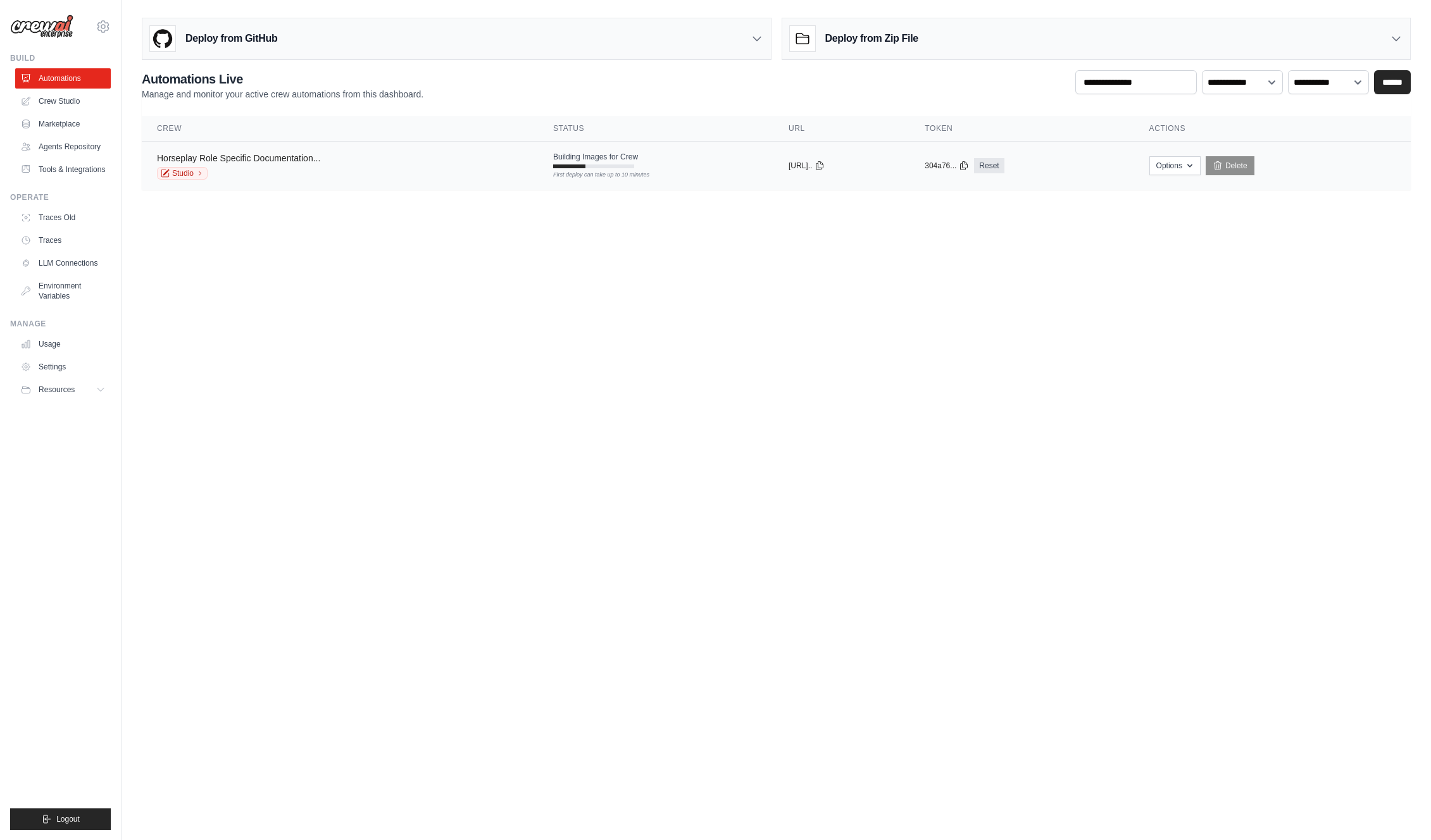
click at [226, 157] on link "Horseplay Role Specific Documentation..." at bounding box center [238, 158] width 164 height 10
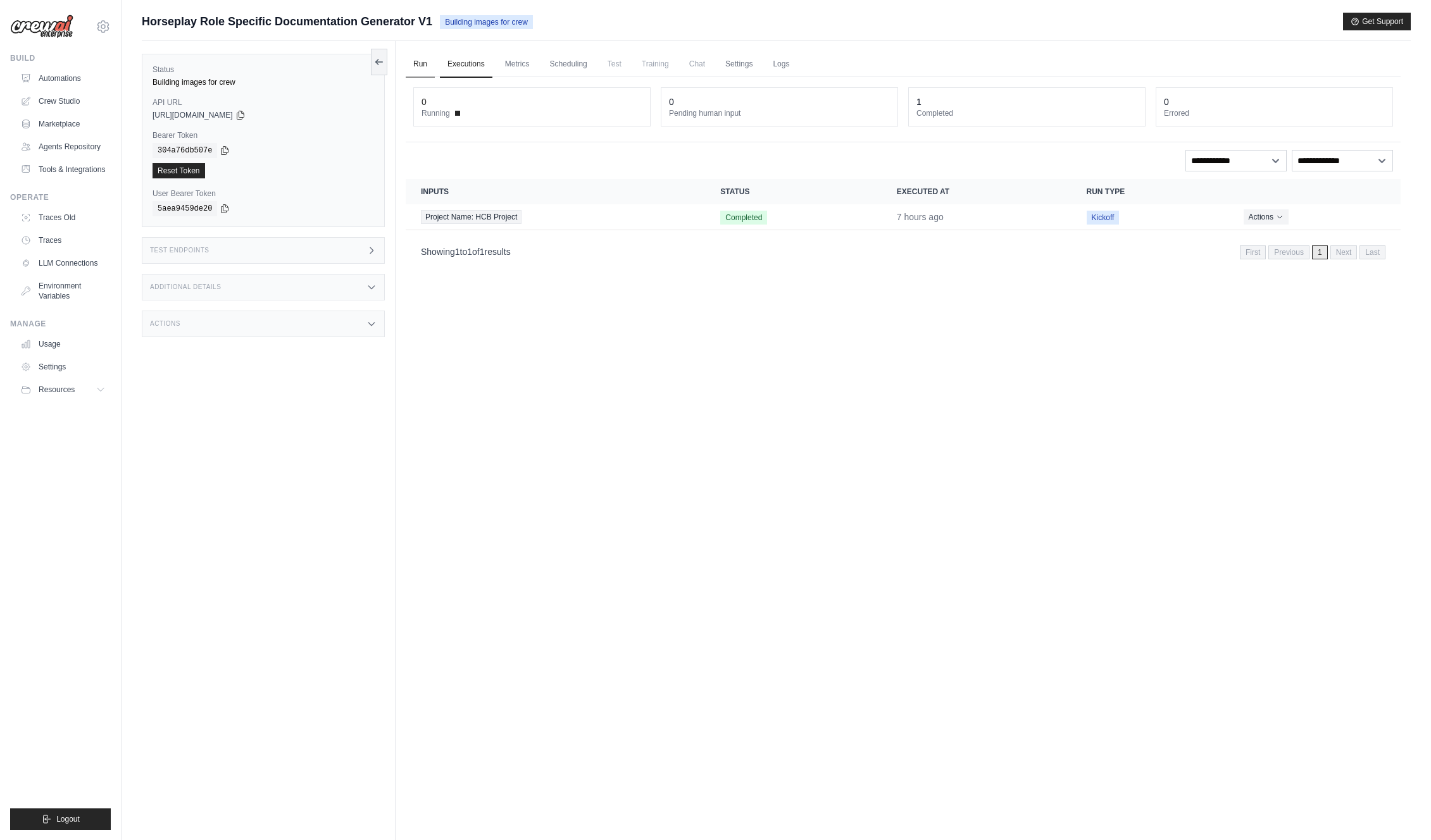
click at [426, 62] on link "Run" at bounding box center [421, 65] width 29 height 26
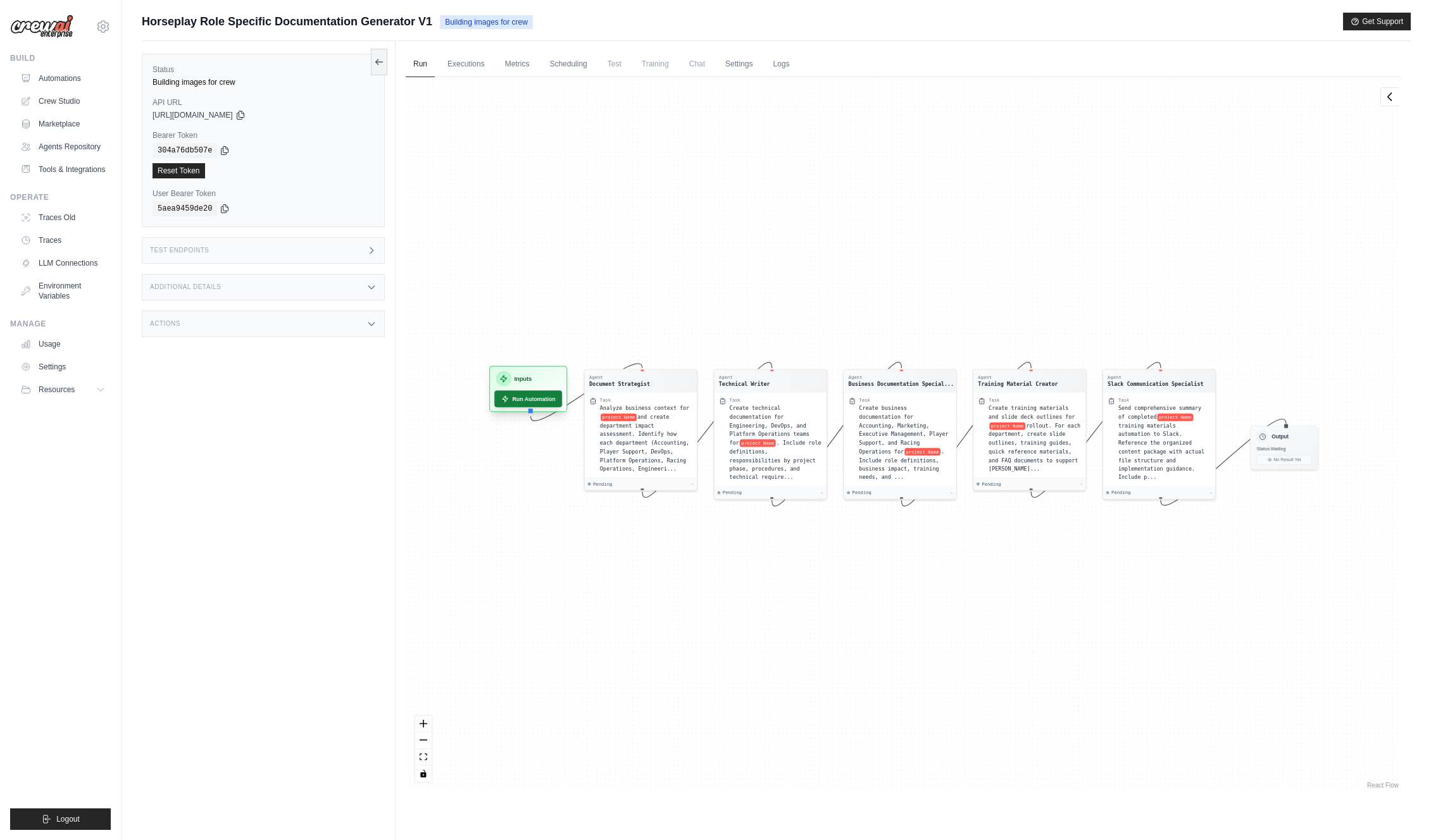
click at [527, 399] on button "Run Automation" at bounding box center [528, 399] width 68 height 17
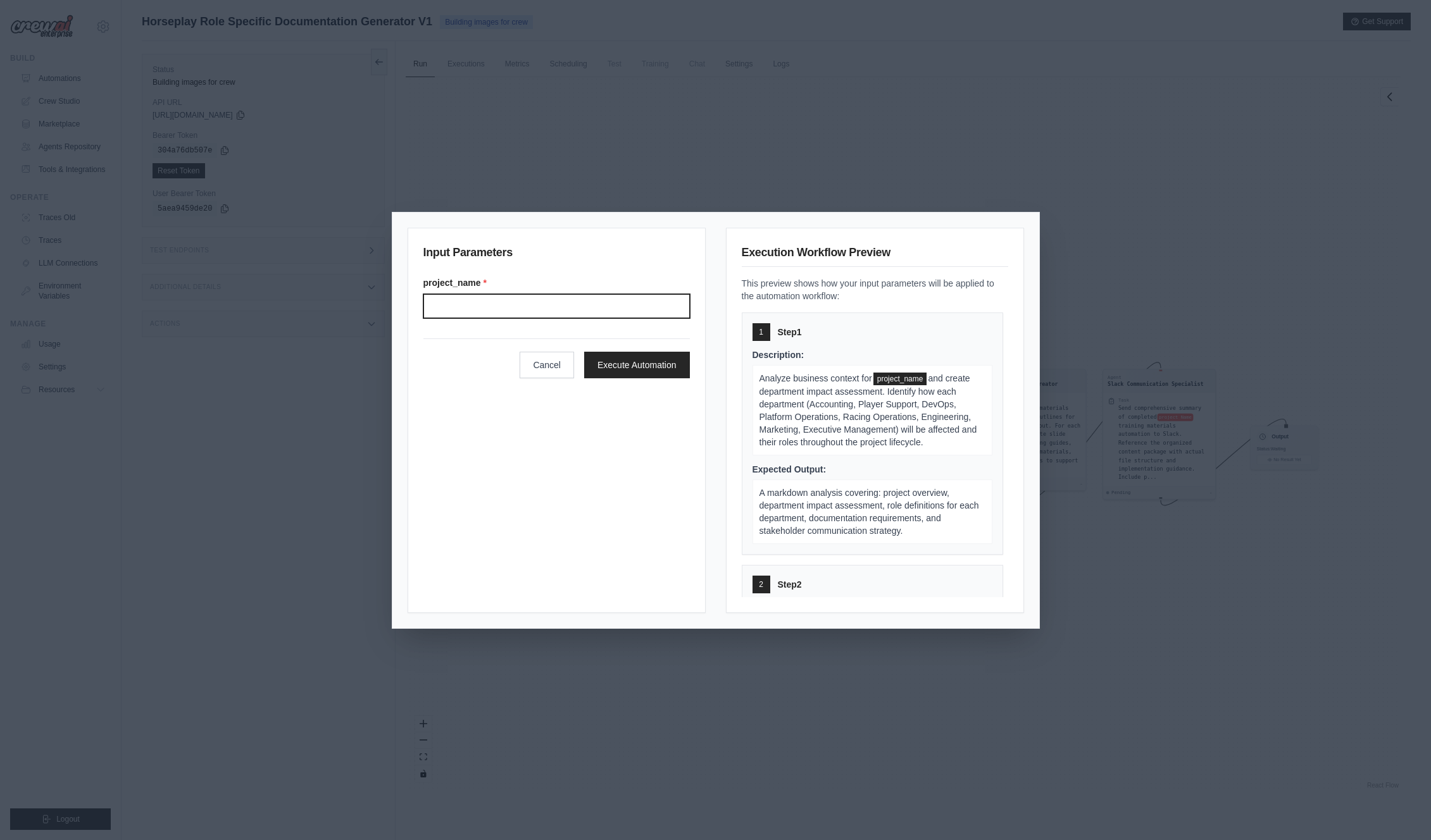
click at [556, 308] on input "project_name *" at bounding box center [556, 306] width 267 height 24
type input "***"
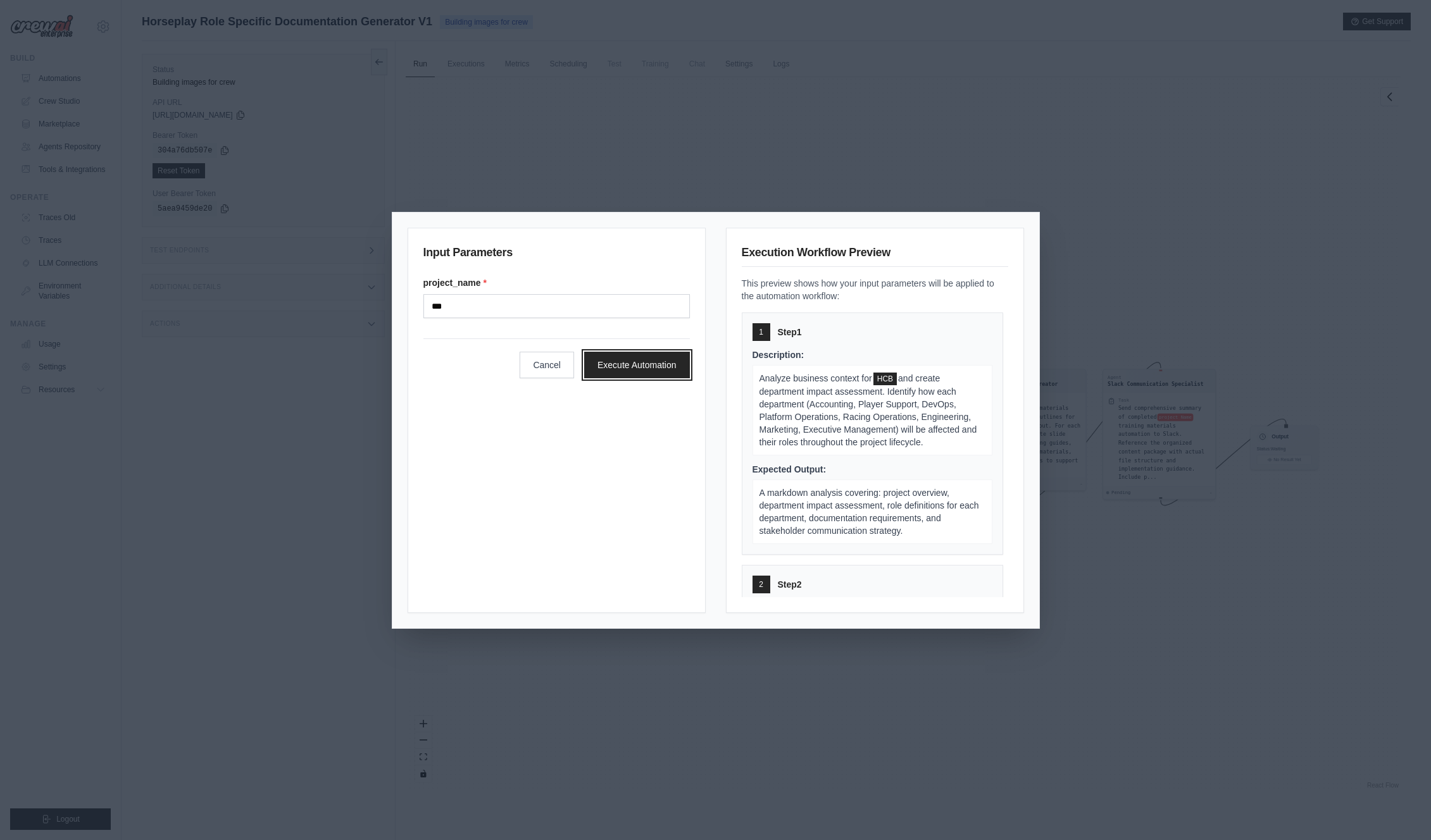
click at [630, 359] on button "Execute Automation" at bounding box center [637, 365] width 106 height 26
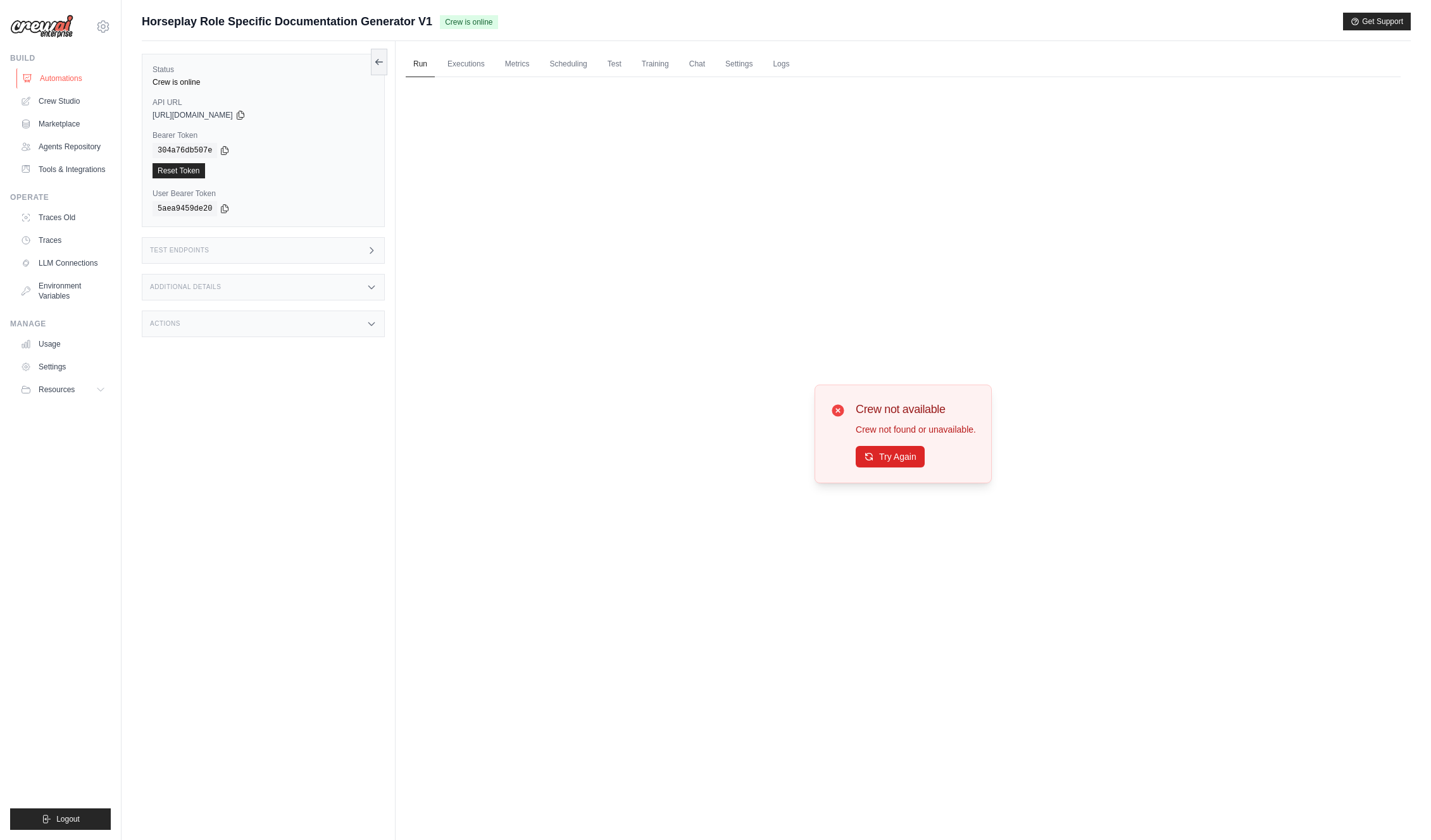
click at [72, 69] on link "Automations" at bounding box center [64, 78] width 95 height 20
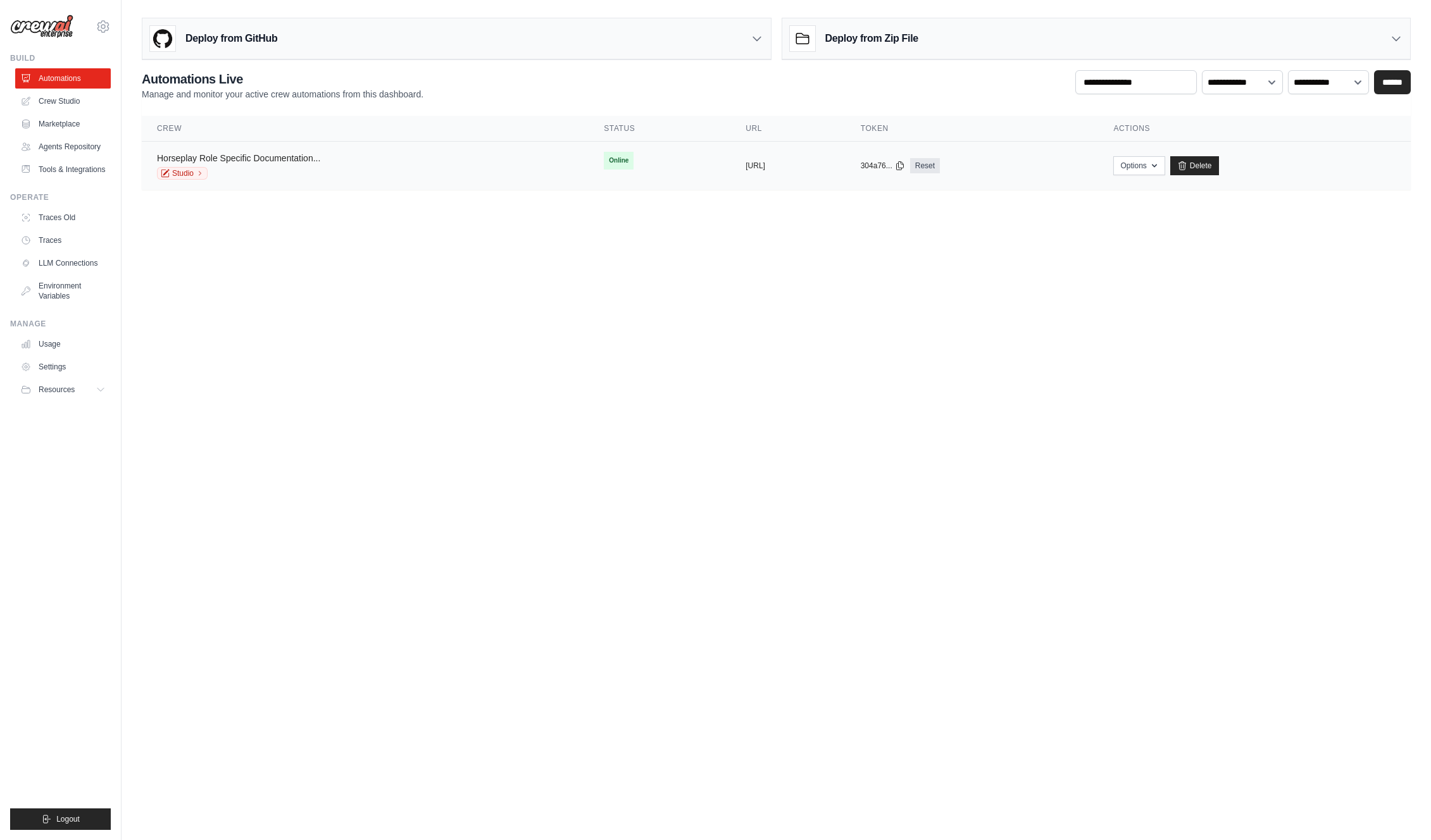
click at [279, 157] on link "Horseplay Role Specific Documentation..." at bounding box center [238, 158] width 164 height 10
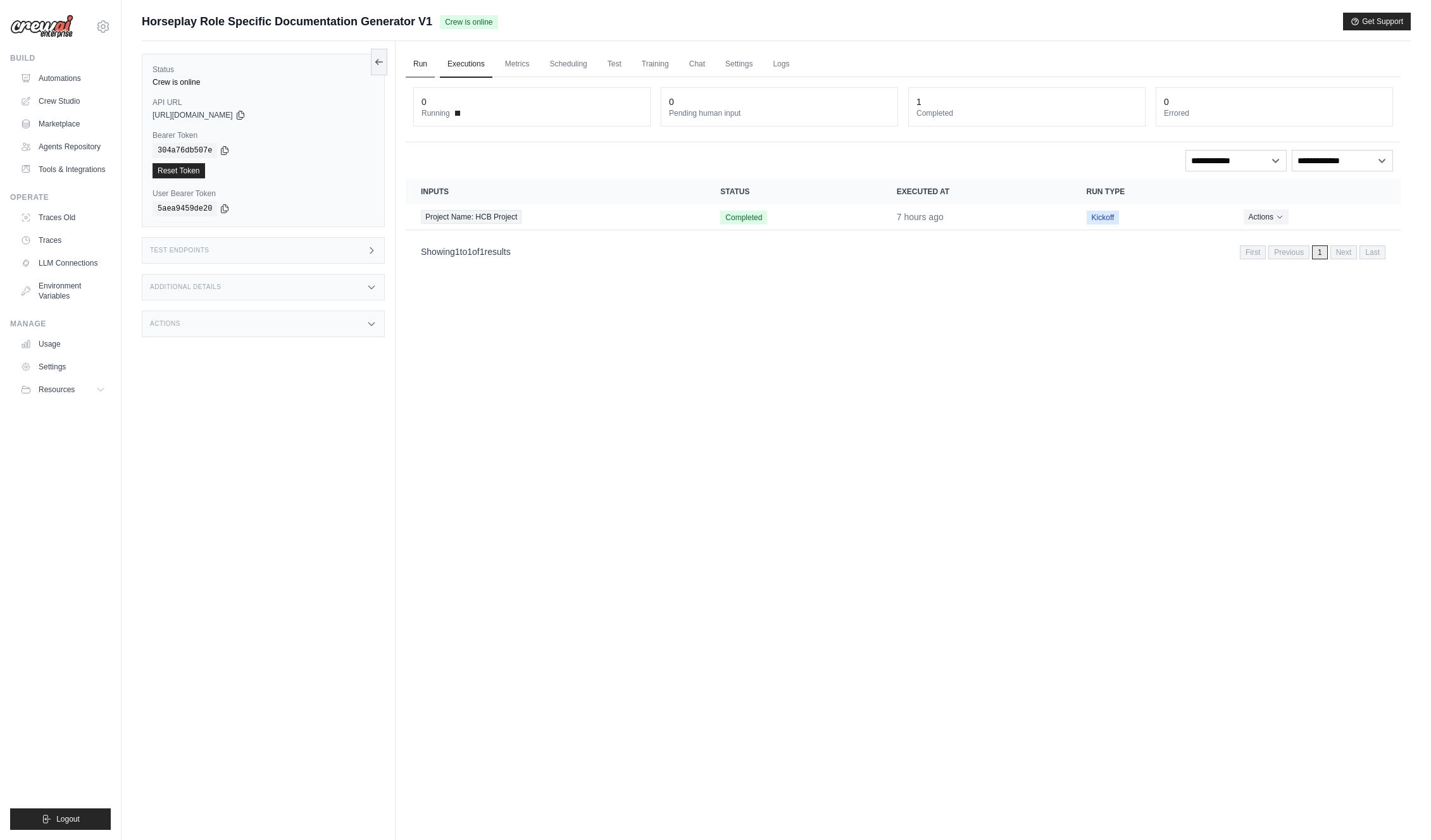
click at [423, 64] on link "Run" at bounding box center [421, 65] width 29 height 26
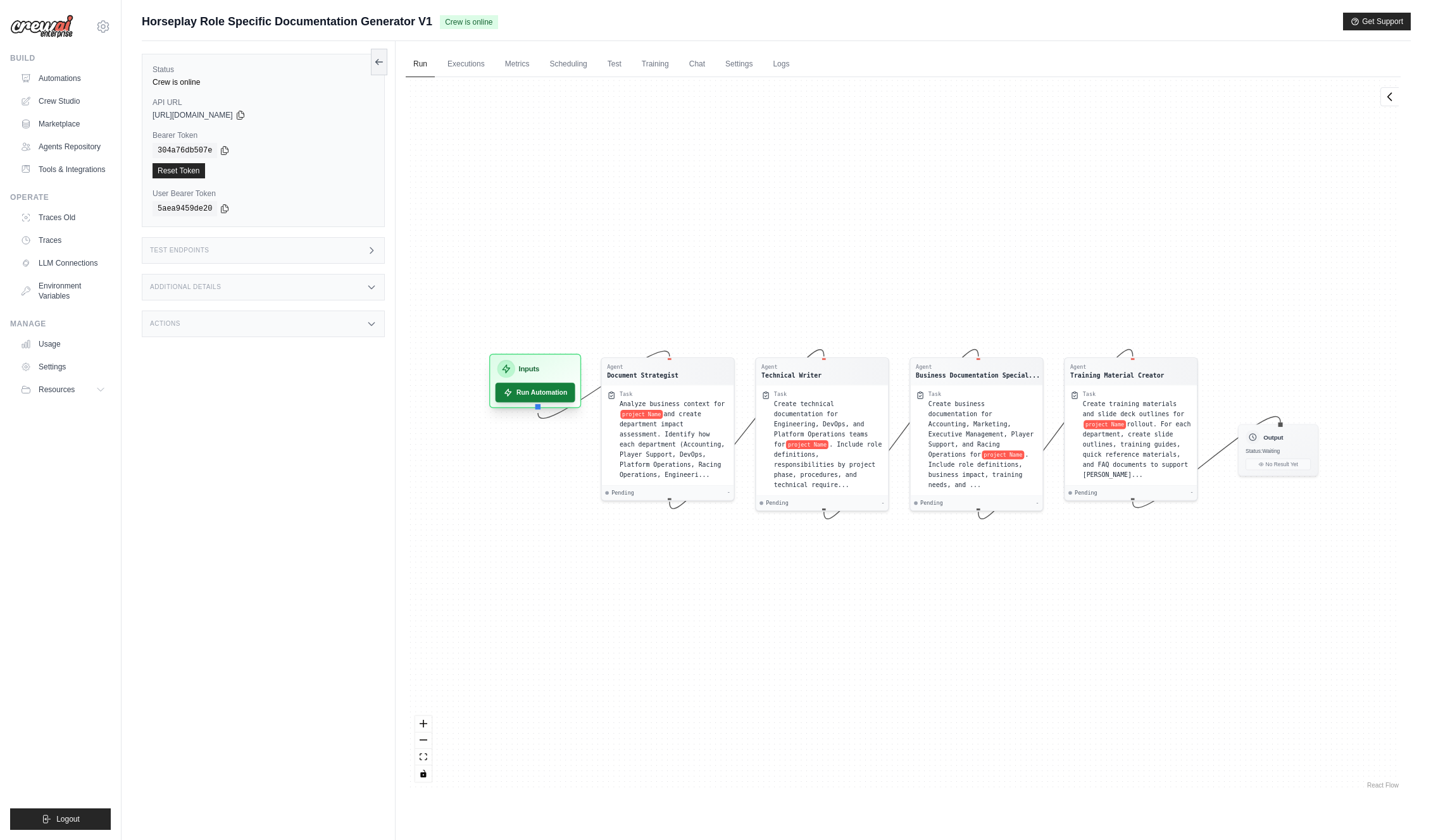
click at [543, 396] on button "Run Automation" at bounding box center [535, 393] width 80 height 19
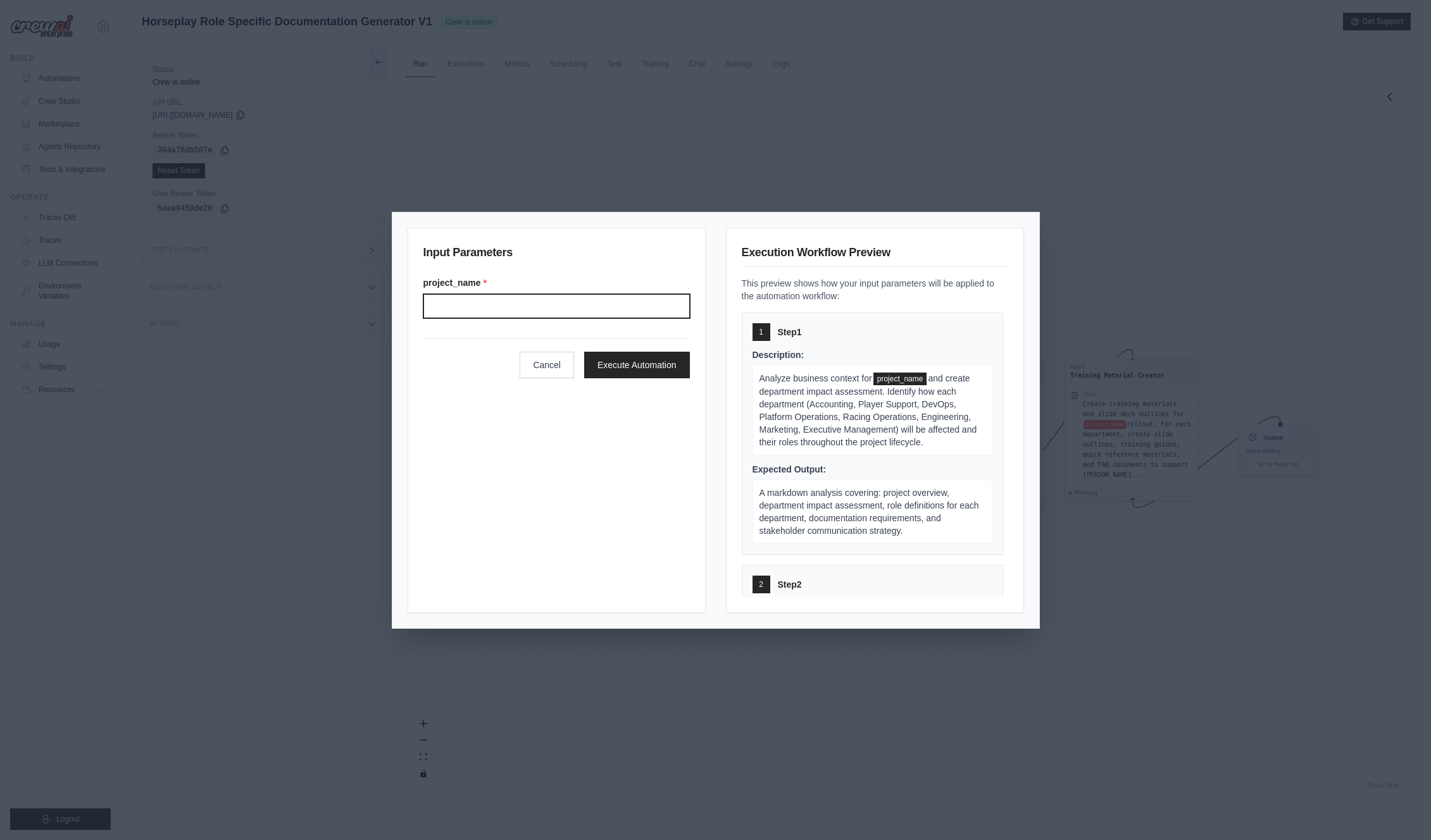
click at [525, 303] on input "project_name *" at bounding box center [556, 306] width 267 height 24
type input "***"
click at [675, 367] on button "Execute Automation" at bounding box center [637, 365] width 106 height 26
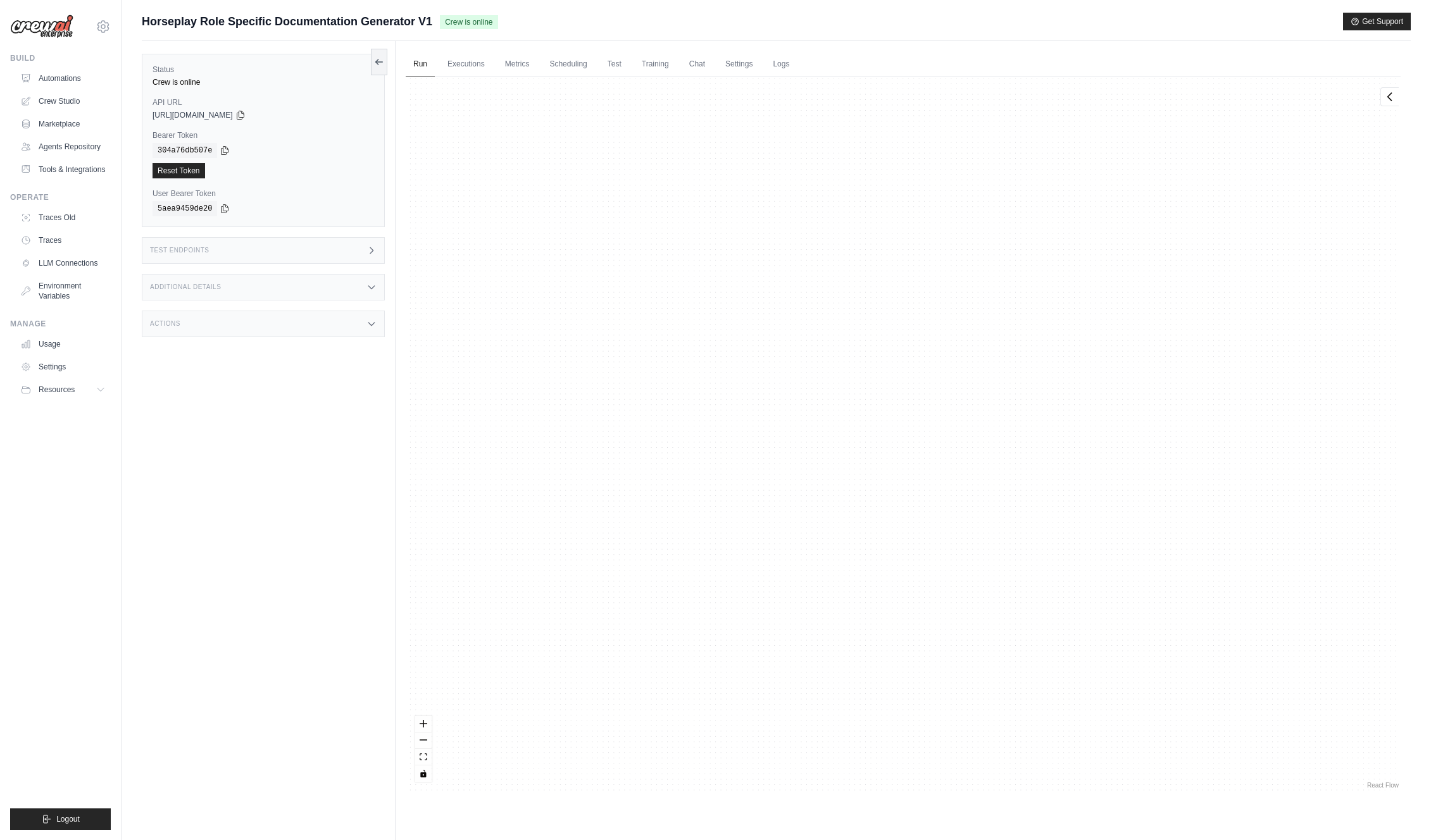
scroll to position [268, 0]
